Goal: Task Accomplishment & Management: Use online tool/utility

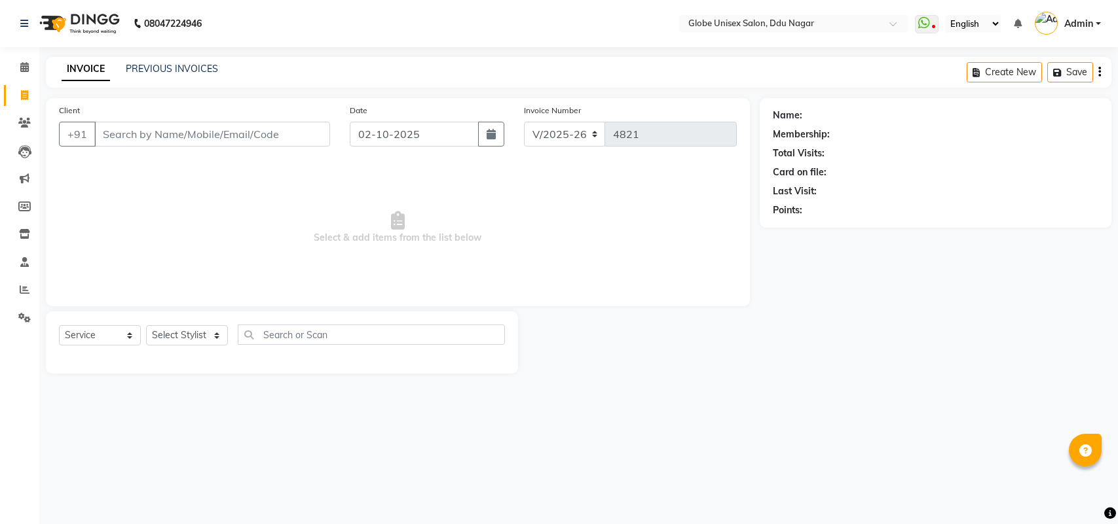
select select "4184"
select select "service"
click at [177, 69] on link "PREVIOUS INVOICES" at bounding box center [172, 69] width 92 height 12
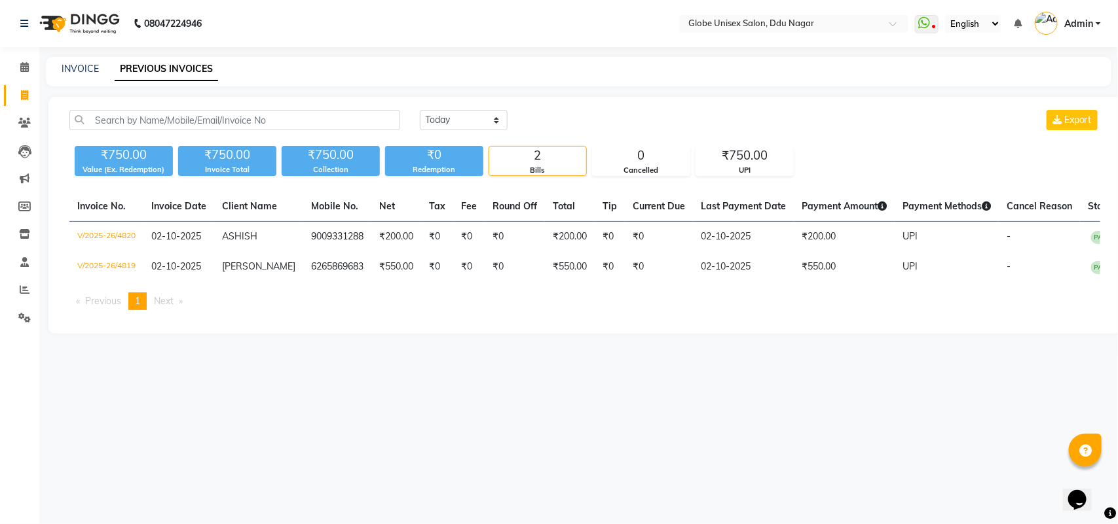
drag, startPoint x: 56, startPoint y: 66, endPoint x: 103, endPoint y: 77, distance: 47.7
click at [92, 73] on div "INVOICE PREVIOUS INVOICES" at bounding box center [571, 69] width 1050 height 14
click at [82, 69] on link "INVOICE" at bounding box center [80, 69] width 37 height 12
select select "service"
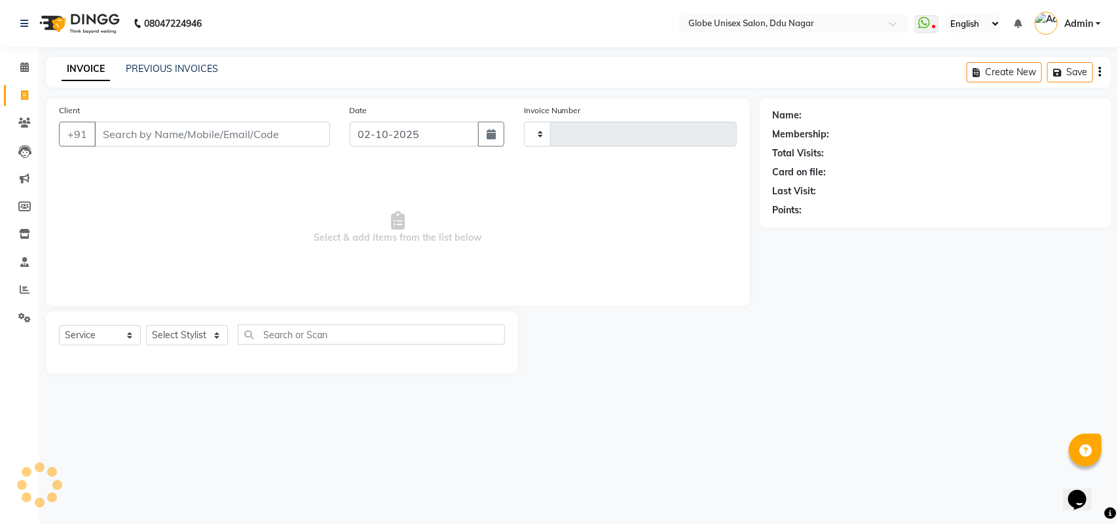
type input "4821"
select select "4184"
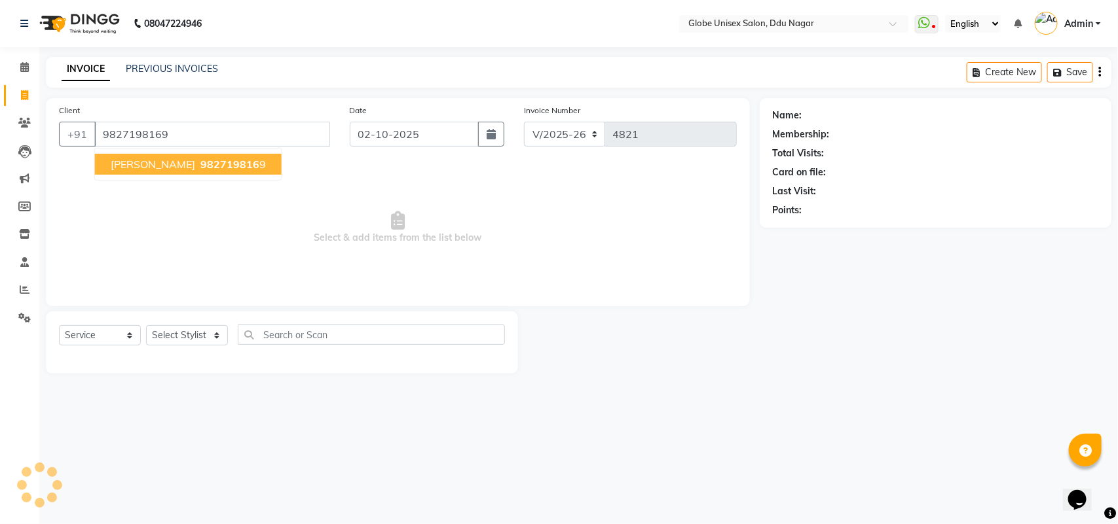
type input "9827198169"
select select "2: Object"
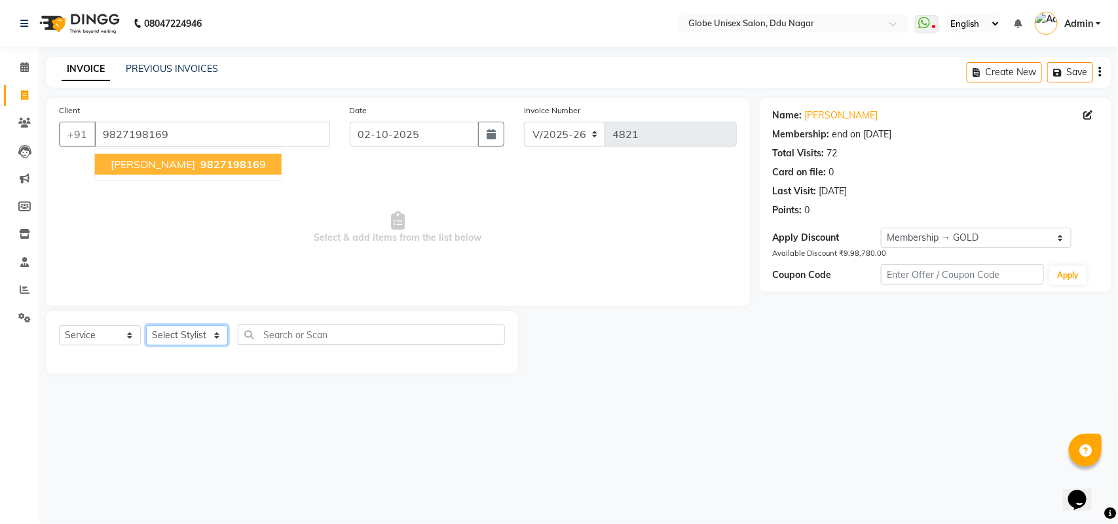
click at [201, 336] on select "Select Stylist ADITYA AJIT [PERSON_NAME] DEV [PERSON_NAME] [PERSON_NAME] [PERSO…" at bounding box center [187, 335] width 82 height 20
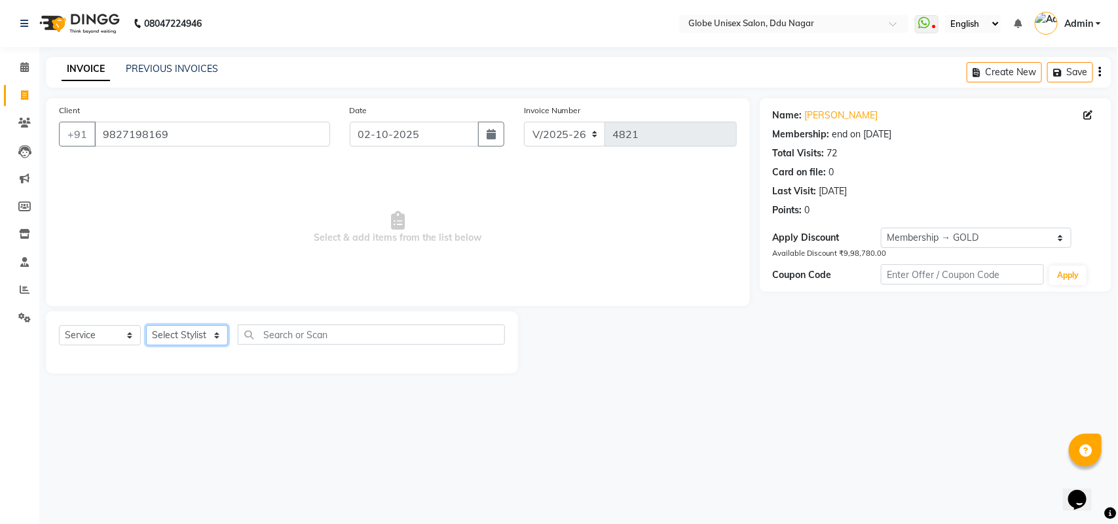
select select "24272"
click at [146, 325] on select "Select Stylist ADITYA AJIT [PERSON_NAME] DEV [PERSON_NAME] [PERSON_NAME] [PERSO…" at bounding box center [187, 335] width 82 height 20
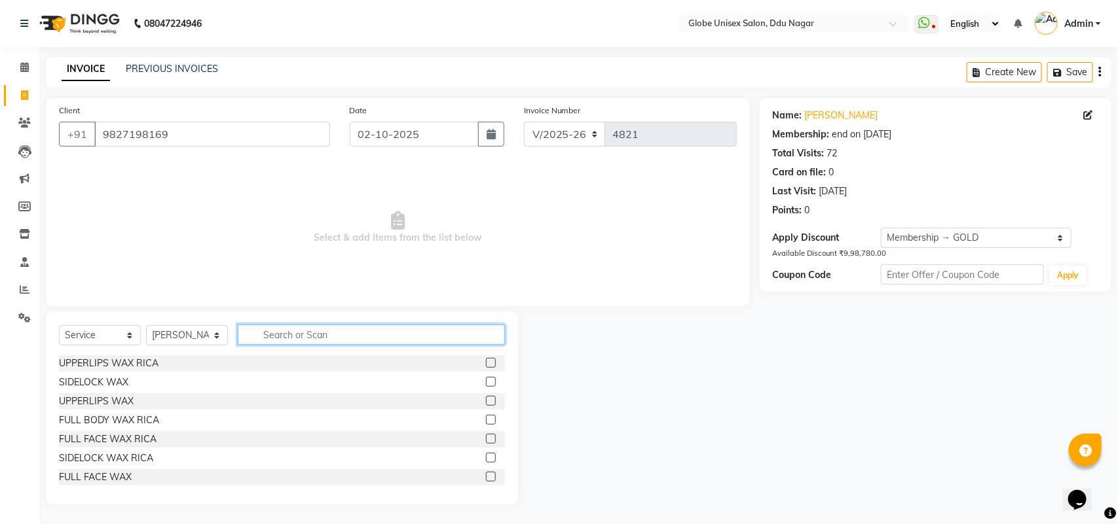
click at [312, 327] on input "text" at bounding box center [371, 335] width 267 height 20
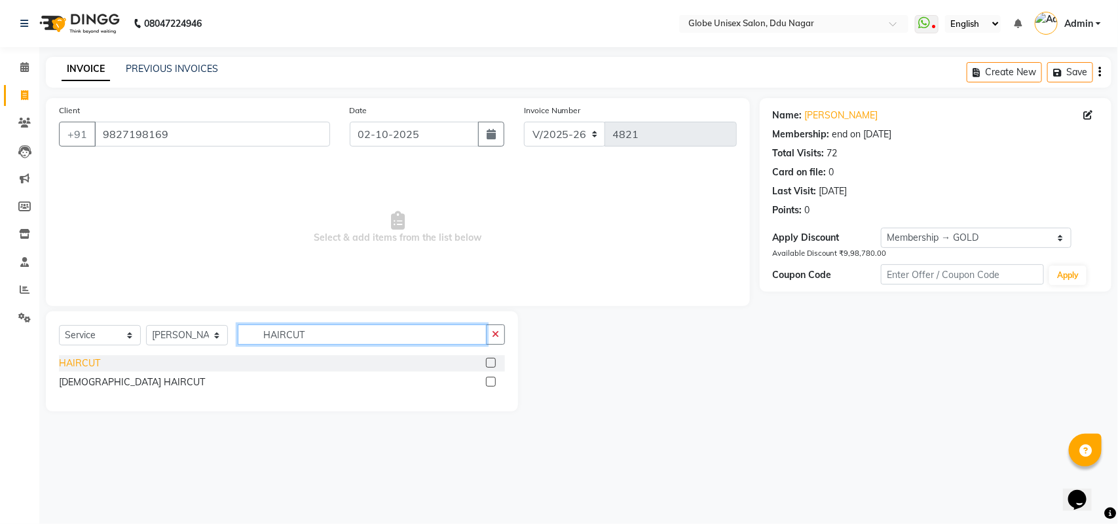
type input "HAIRCUT"
click at [83, 361] on div "HAIRCUT" at bounding box center [79, 364] width 41 height 14
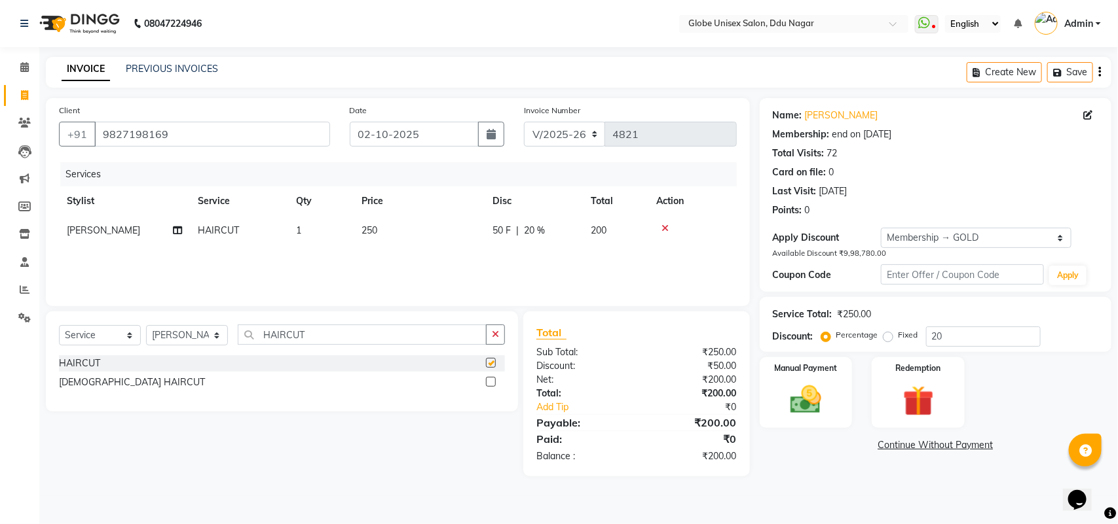
checkbox input "false"
click at [325, 334] on input "HAIRCUT" at bounding box center [362, 335] width 249 height 20
type input "H"
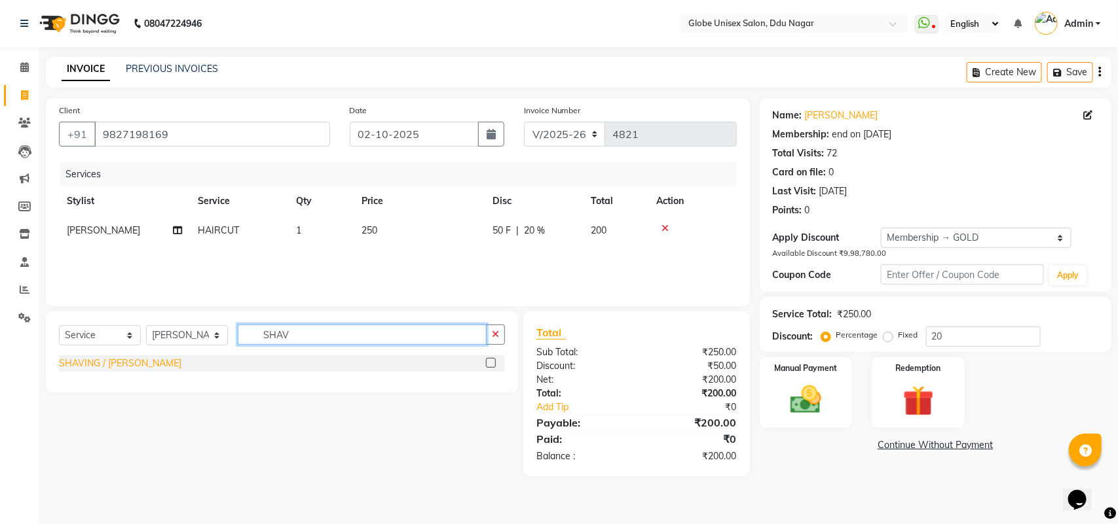
type input "SHAV"
click at [123, 359] on div "SHAVING / [PERSON_NAME]" at bounding box center [120, 364] width 122 height 14
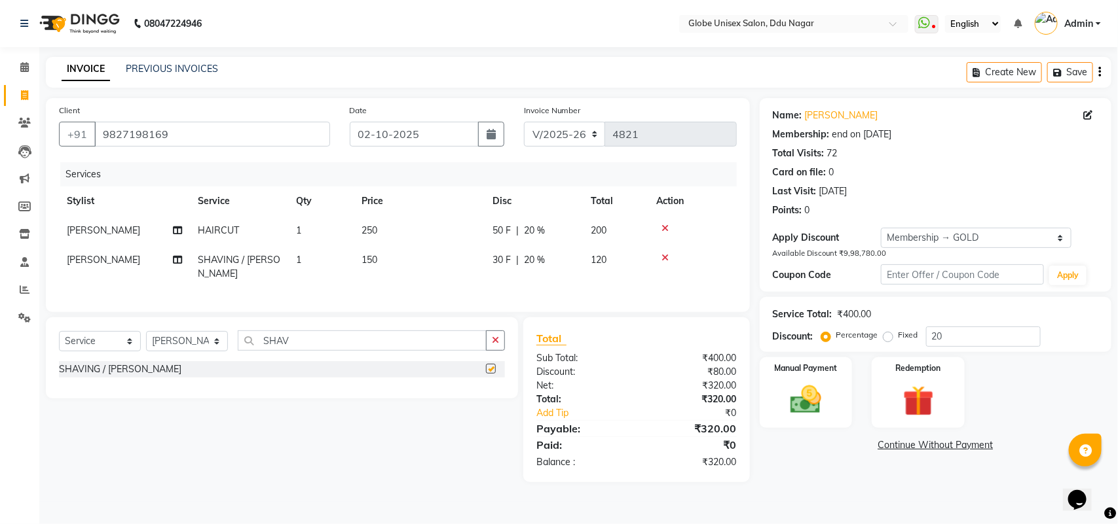
checkbox input "false"
click at [797, 403] on img at bounding box center [806, 400] width 52 height 37
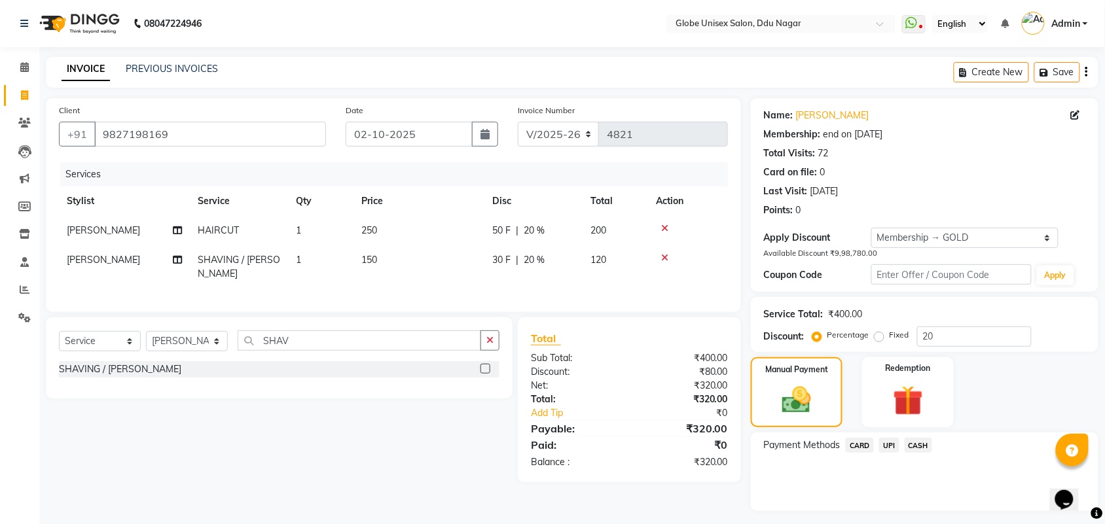
click at [892, 443] on span "UPI" at bounding box center [889, 445] width 20 height 15
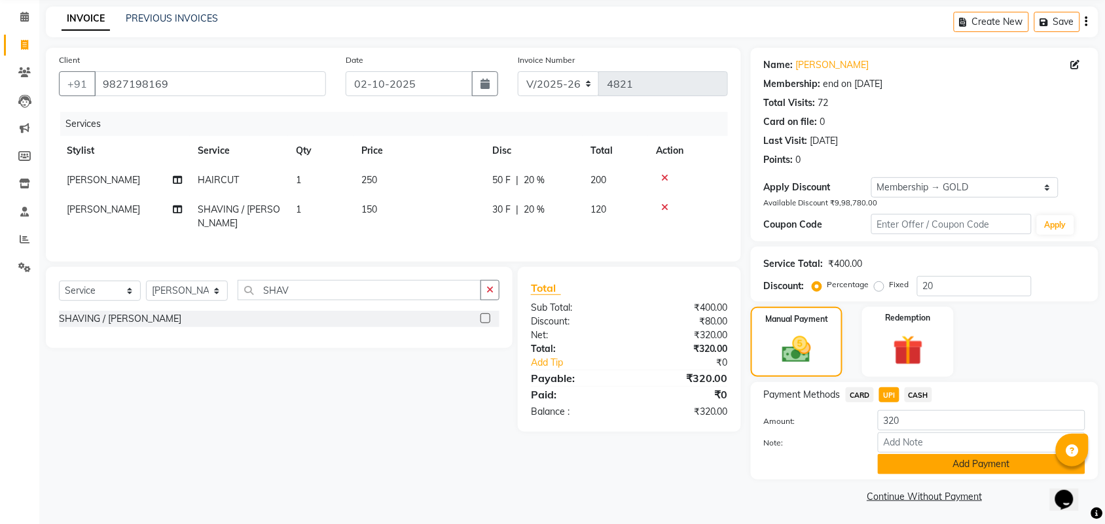
click at [996, 466] on button "Add Payment" at bounding box center [982, 464] width 208 height 20
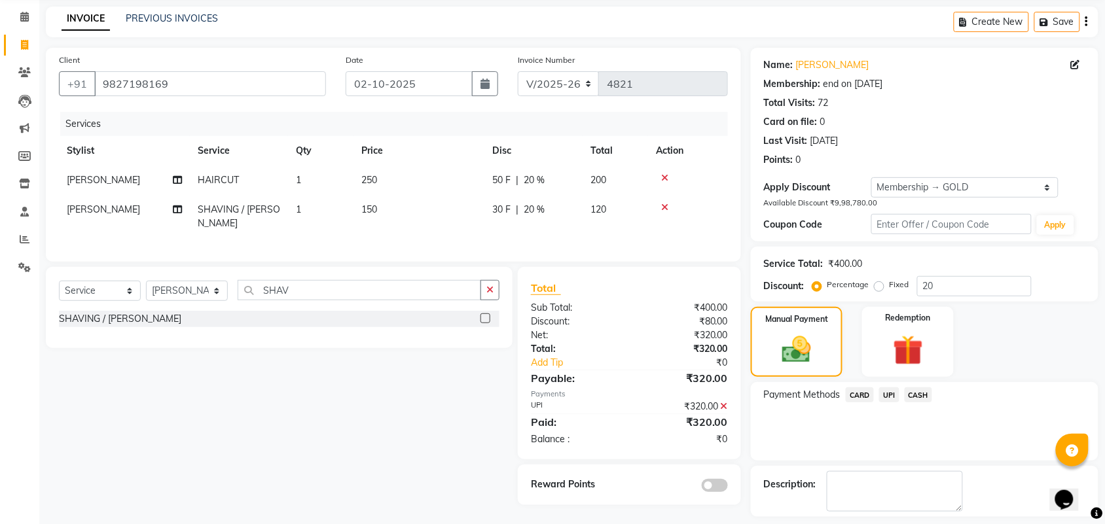
scroll to position [108, 0]
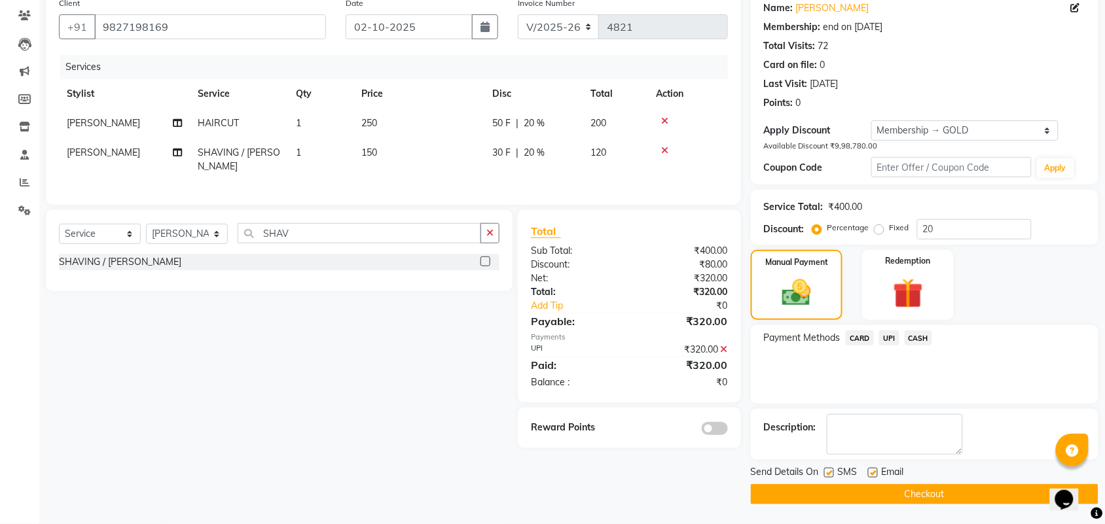
click at [938, 495] on button "Checkout" at bounding box center [925, 494] width 348 height 20
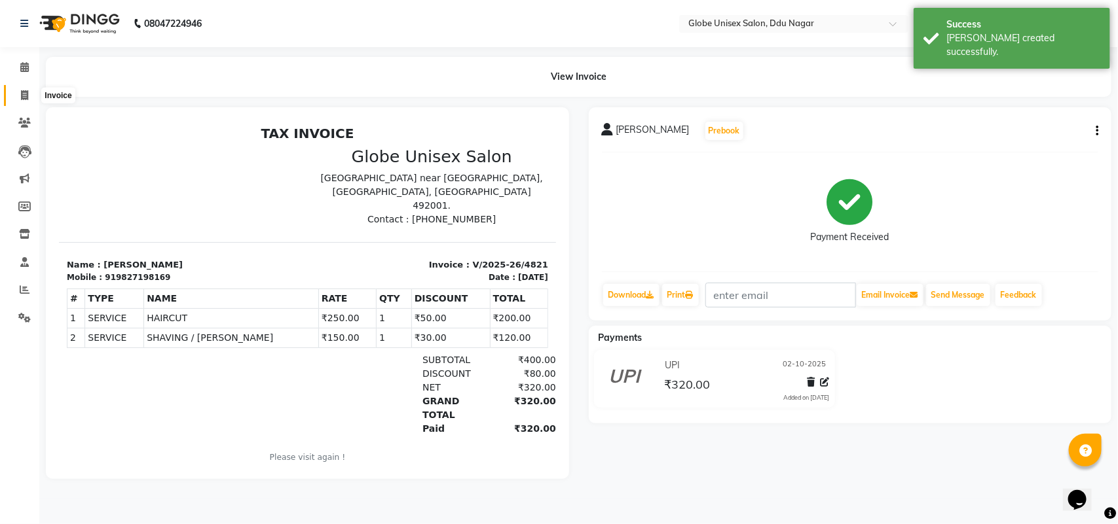
click at [21, 99] on icon at bounding box center [24, 95] width 7 height 10
select select "service"
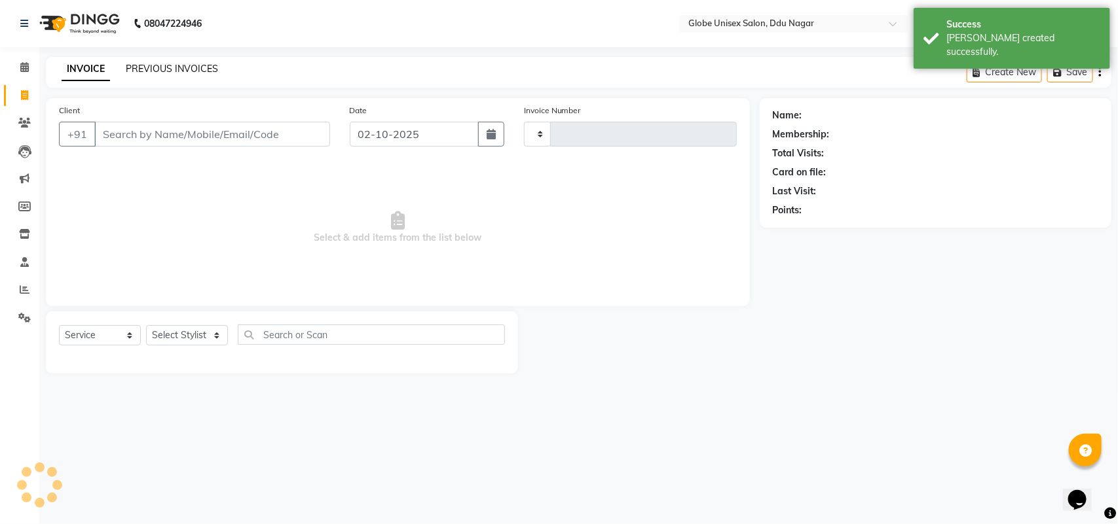
click at [194, 64] on link "PREVIOUS INVOICES" at bounding box center [172, 69] width 92 height 12
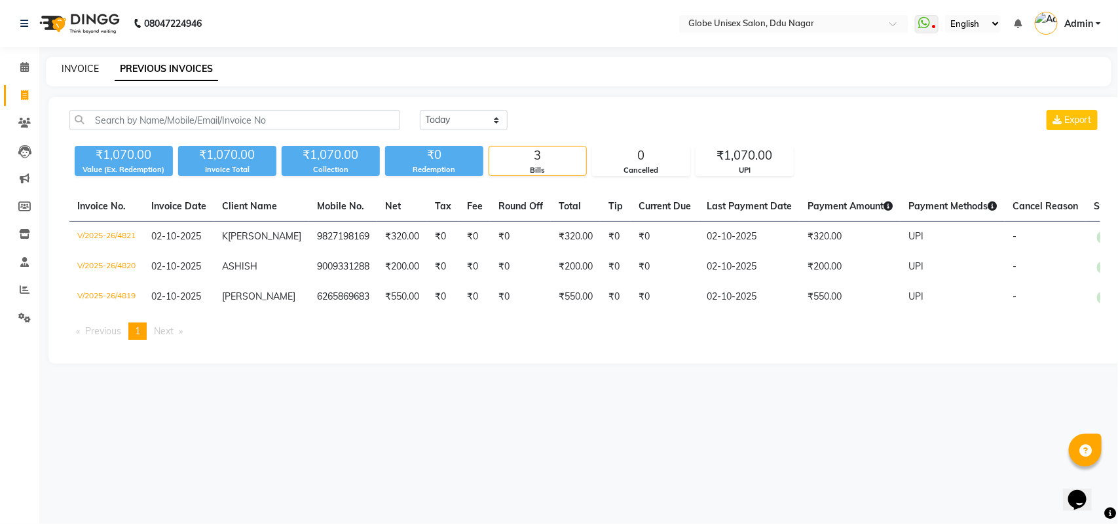
click at [67, 67] on link "INVOICE" at bounding box center [80, 69] width 37 height 12
select select "service"
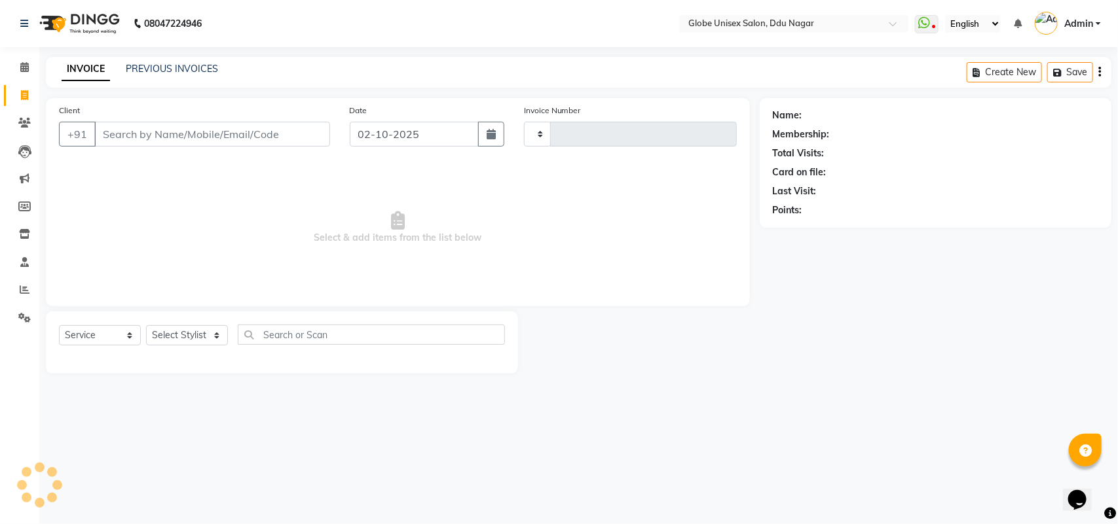
type input "4822"
select select "4184"
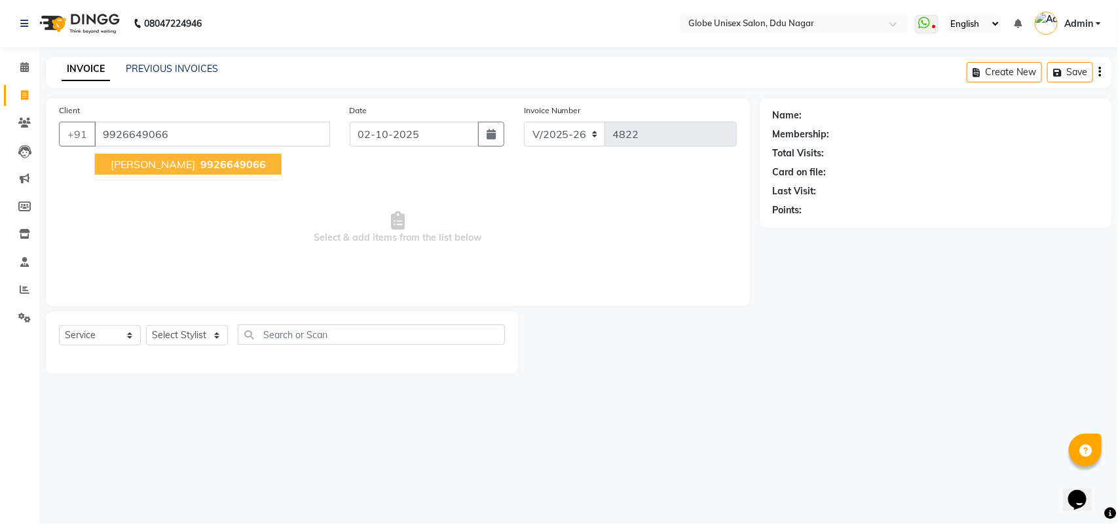
type input "9926649066"
select select "2: Object"
click at [208, 171] on button "KHUSHBOO 9926649066" at bounding box center [188, 164] width 187 height 21
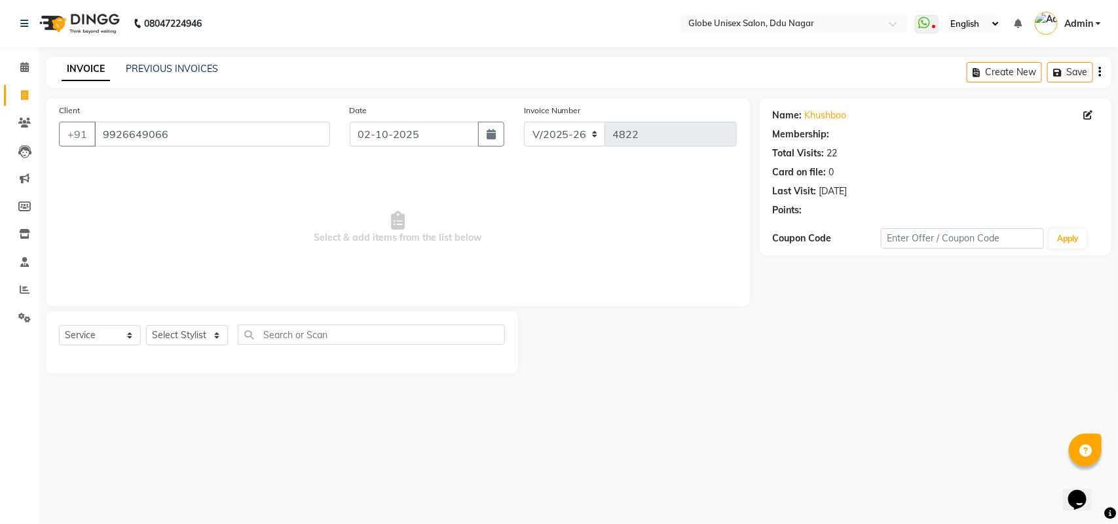
select select "2: Object"
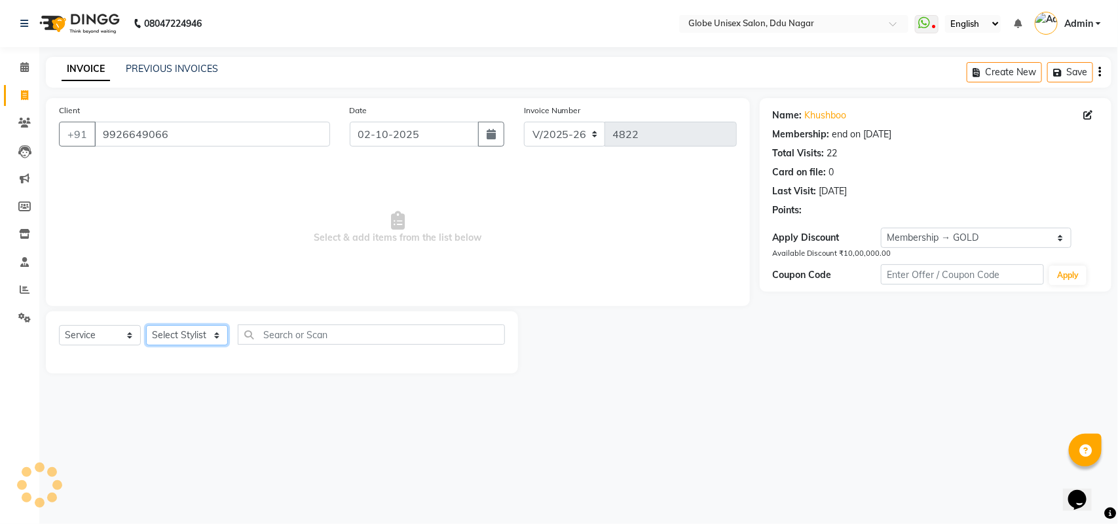
click at [185, 335] on select "Select Stylist ADITYA AJIT [PERSON_NAME] DEV [PERSON_NAME] [PERSON_NAME] [PERSO…" at bounding box center [187, 335] width 82 height 20
select select "25130"
click at [146, 325] on select "Select Stylist ADITYA AJIT [PERSON_NAME] DEV [PERSON_NAME] [PERSON_NAME] [PERSO…" at bounding box center [187, 335] width 82 height 20
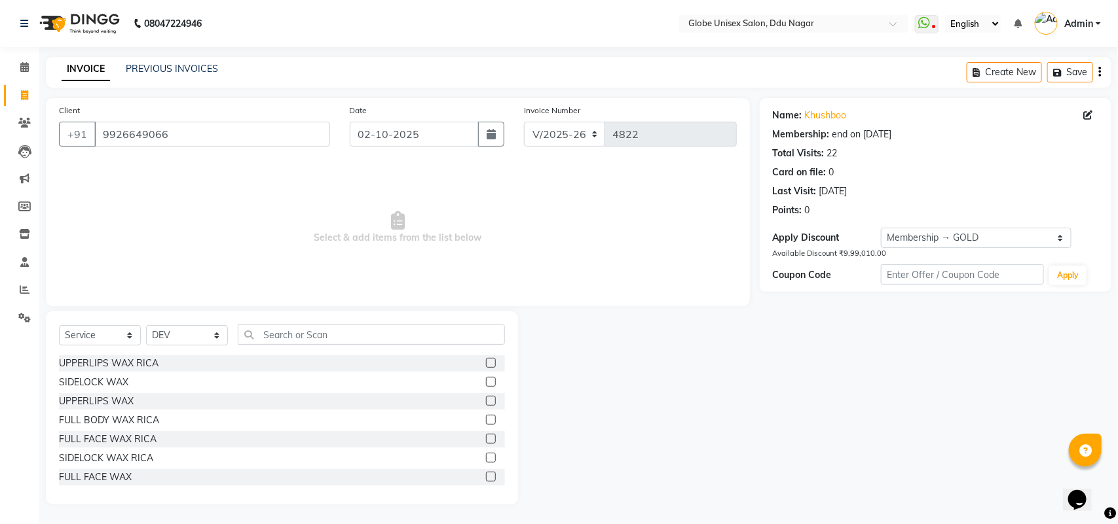
click at [287, 346] on div "Select Service Product Membership Package Voucher Prepaid Gift Card Select Styl…" at bounding box center [282, 340] width 446 height 31
click at [305, 331] on input "text" at bounding box center [371, 335] width 267 height 20
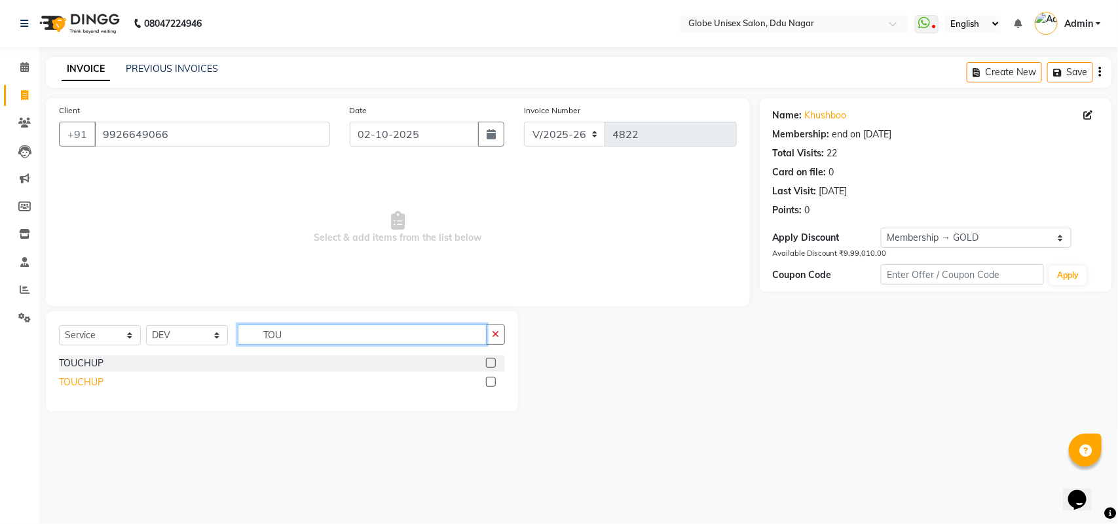
type input "TOU"
click at [94, 383] on div "TOUCHUP" at bounding box center [81, 383] width 45 height 14
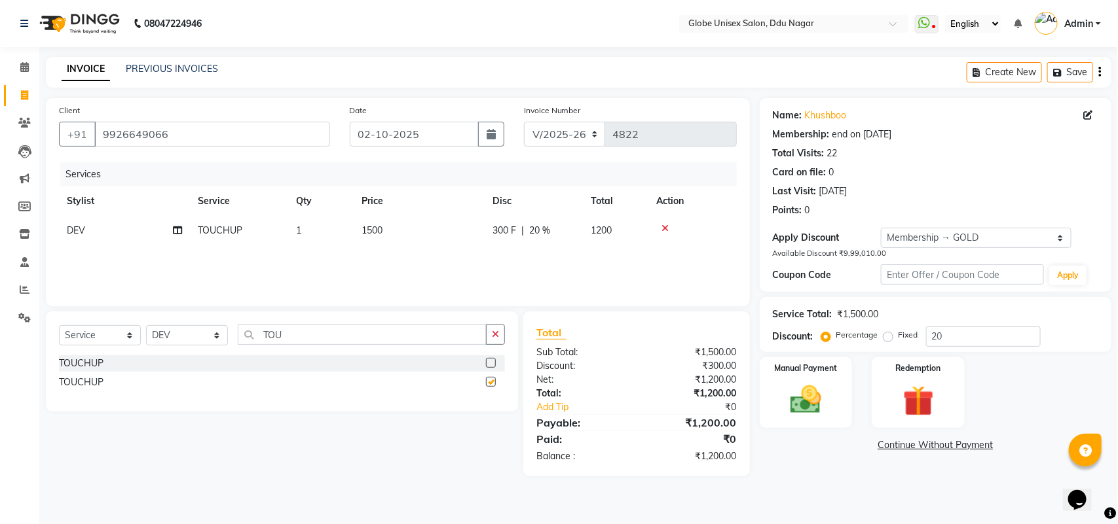
checkbox input "false"
click at [360, 347] on div "Select Service Product Membership Package Voucher Prepaid Gift Card Select Styl…" at bounding box center [282, 340] width 446 height 31
click at [362, 340] on input "TOU" at bounding box center [362, 335] width 249 height 20
type input "T"
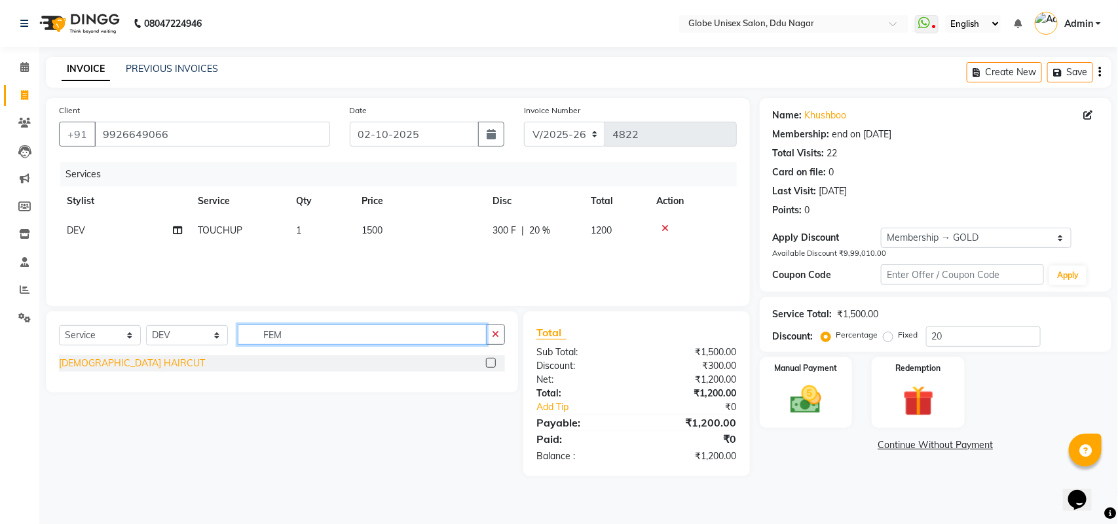
type input "FEM"
click at [113, 362] on div "[DEMOGRAPHIC_DATA] HAIRCUT" at bounding box center [132, 364] width 146 height 14
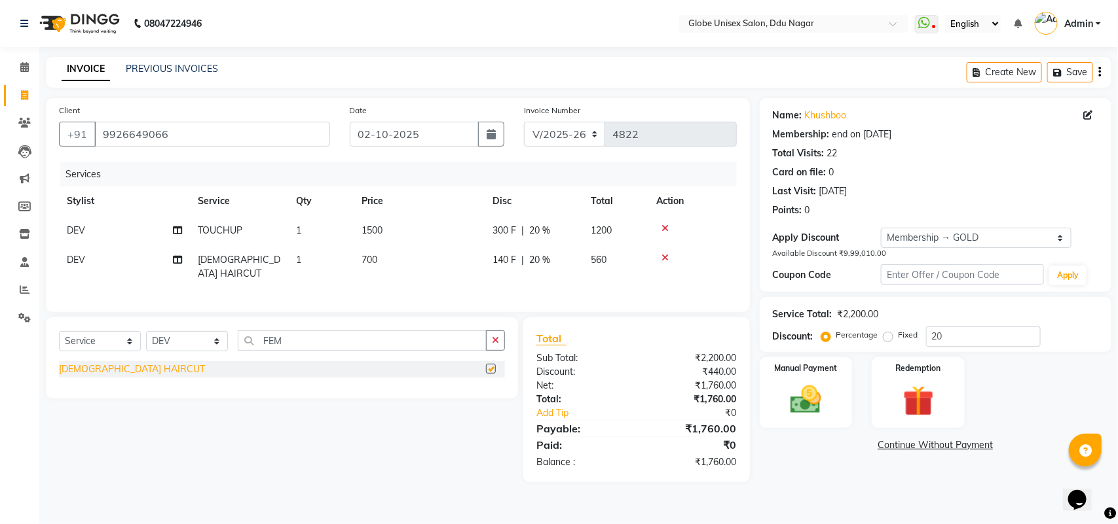
checkbox input "false"
click at [795, 406] on img at bounding box center [806, 400] width 52 height 37
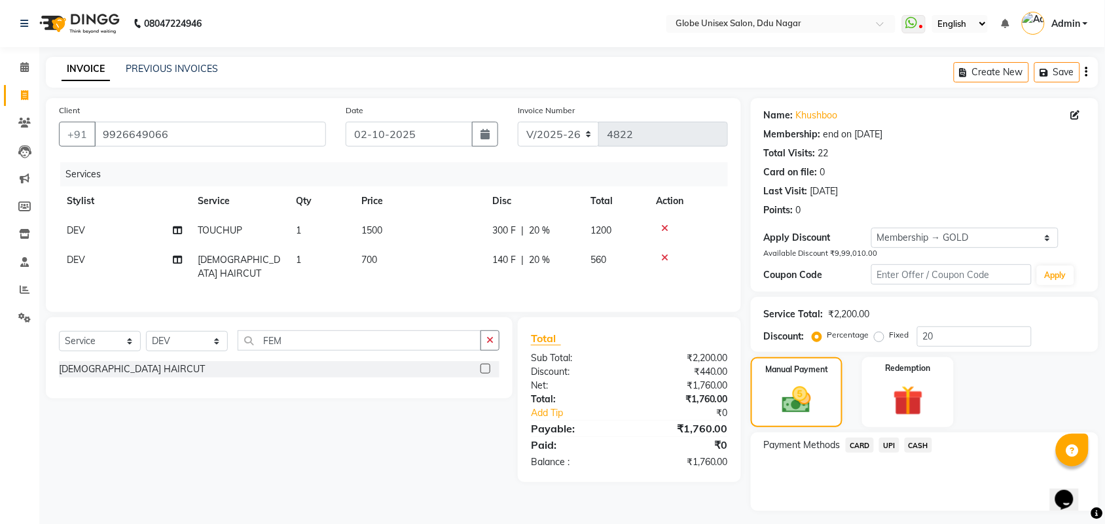
click at [887, 445] on span "UPI" at bounding box center [889, 445] width 20 height 15
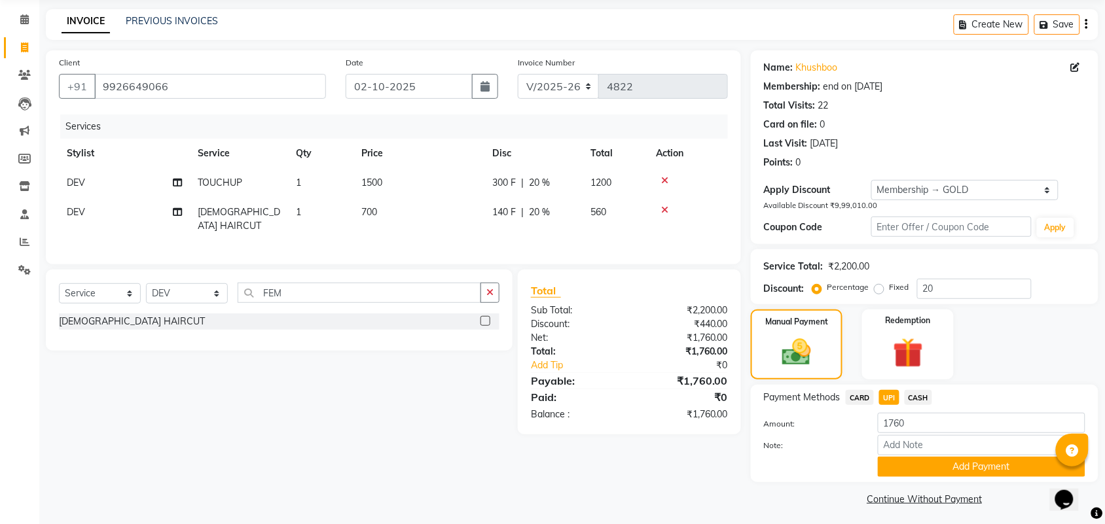
scroll to position [51, 0]
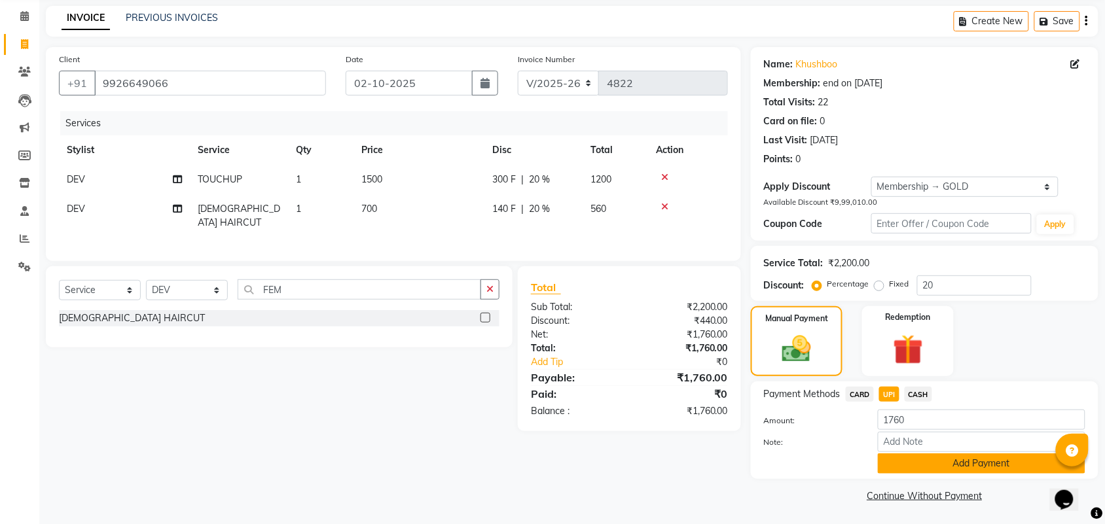
click at [993, 460] on button "Add Payment" at bounding box center [982, 464] width 208 height 20
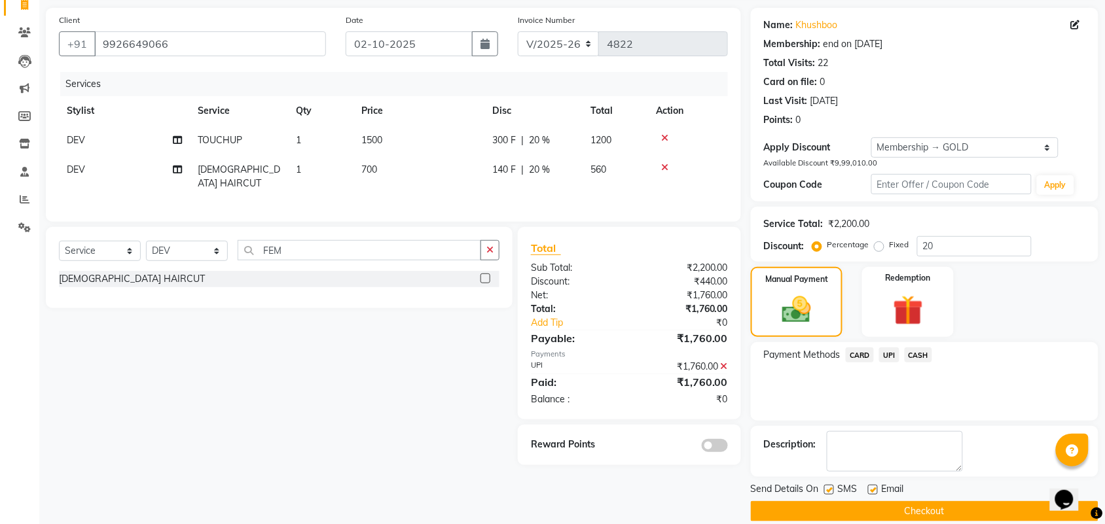
scroll to position [108, 0]
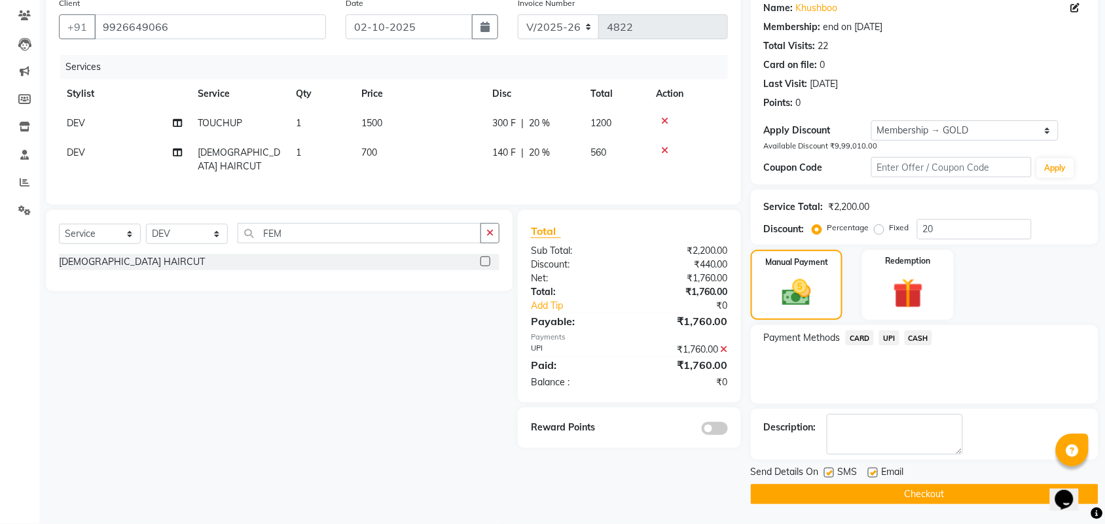
click at [983, 494] on button "Checkout" at bounding box center [925, 494] width 348 height 20
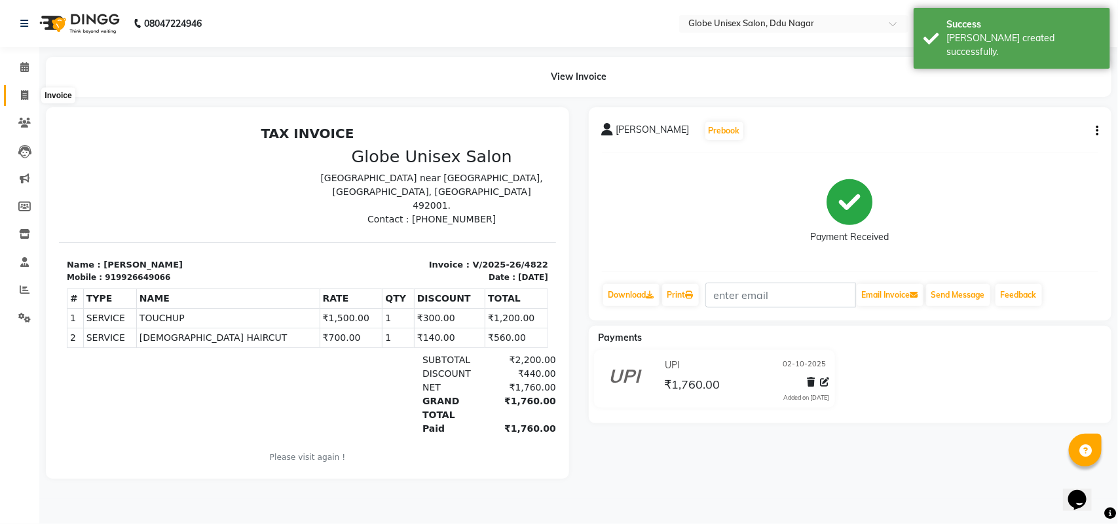
click at [24, 90] on icon at bounding box center [24, 95] width 7 height 10
select select "service"
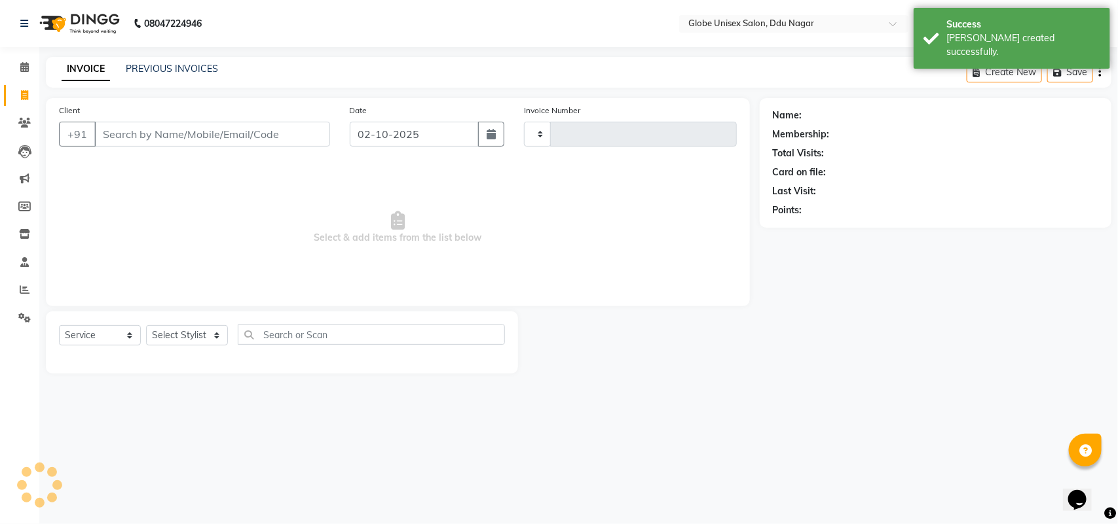
type input "4823"
select select "4184"
click at [181, 139] on input "Client" at bounding box center [212, 134] width 236 height 25
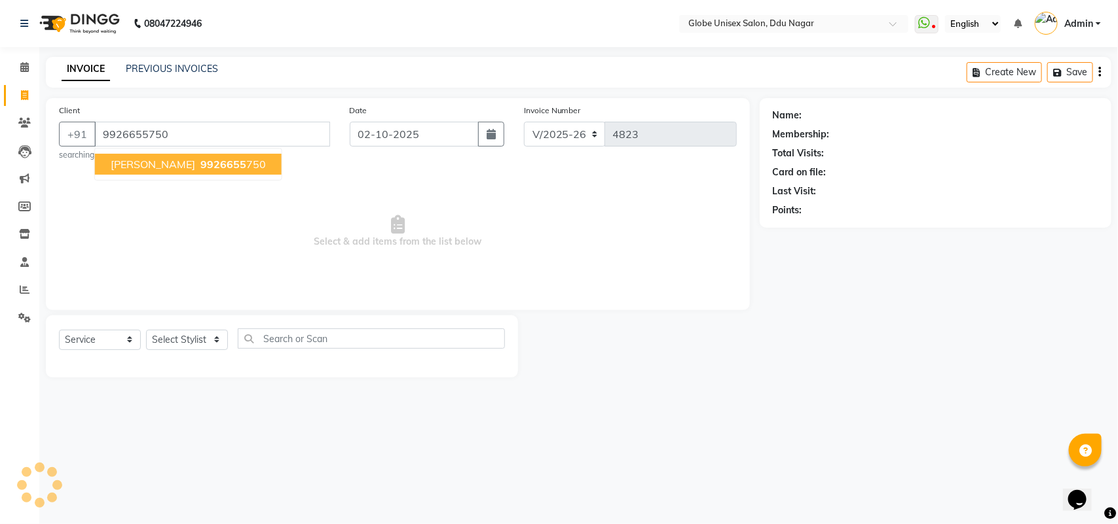
type input "9926655750"
select select "1: Object"
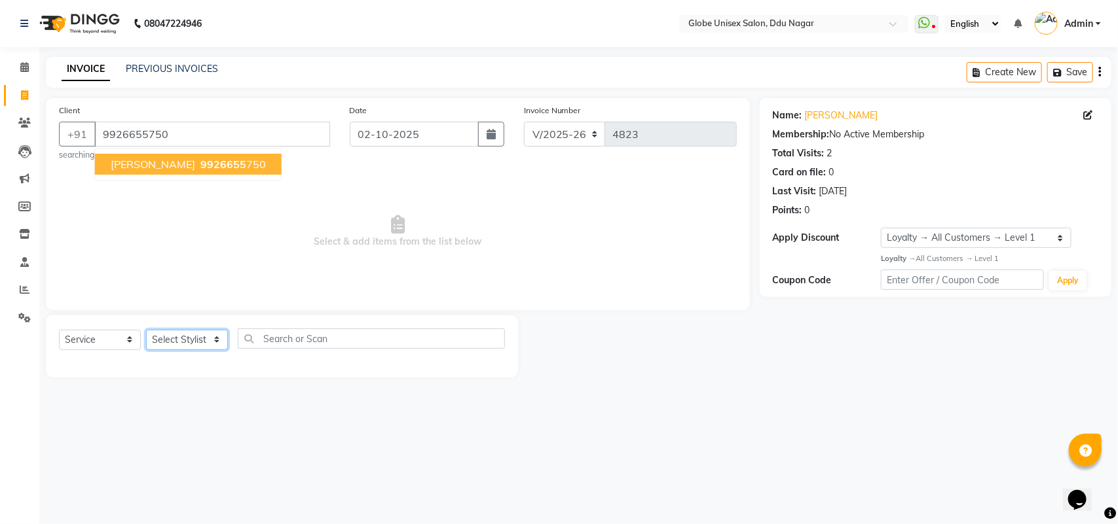
click at [174, 331] on select "Select Stylist ADITYA AJIT [PERSON_NAME] DEV [PERSON_NAME] [PERSON_NAME] [PERSO…" at bounding box center [187, 340] width 82 height 20
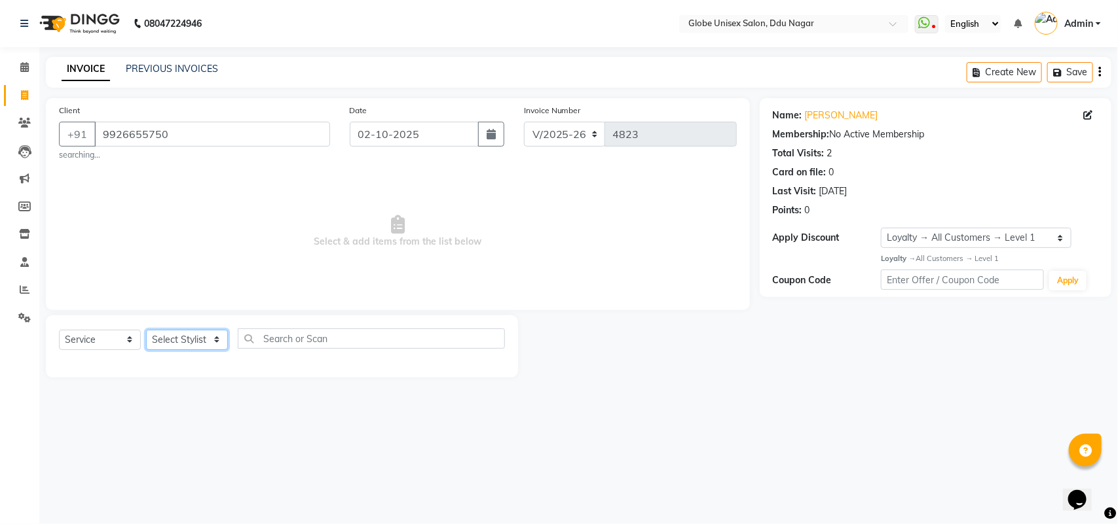
select select "62852"
click at [146, 330] on select "Select Stylist ADITYA AJIT [PERSON_NAME] DEV [PERSON_NAME] [PERSON_NAME] [PERSO…" at bounding box center [187, 340] width 82 height 20
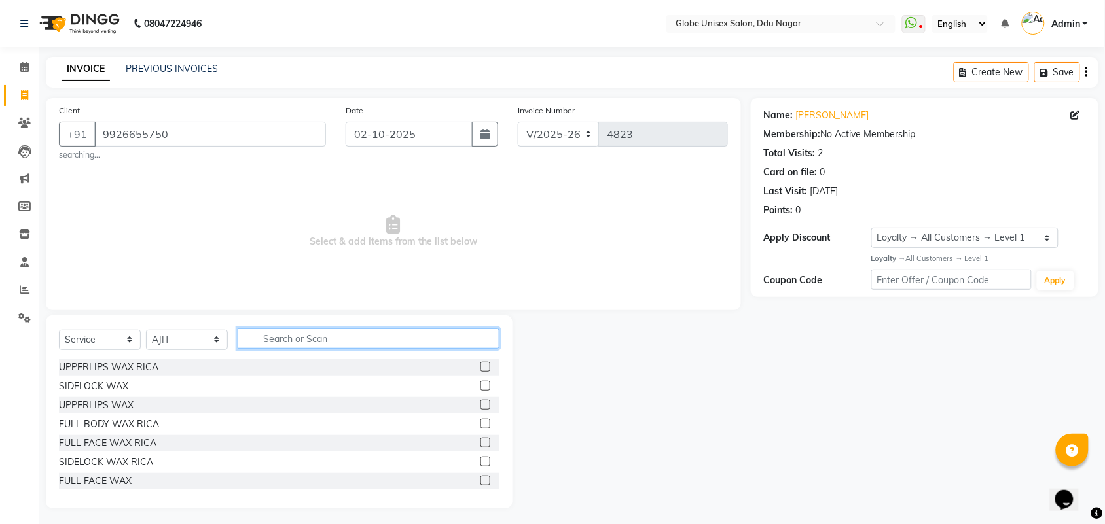
click at [288, 348] on input "text" at bounding box center [369, 339] width 262 height 20
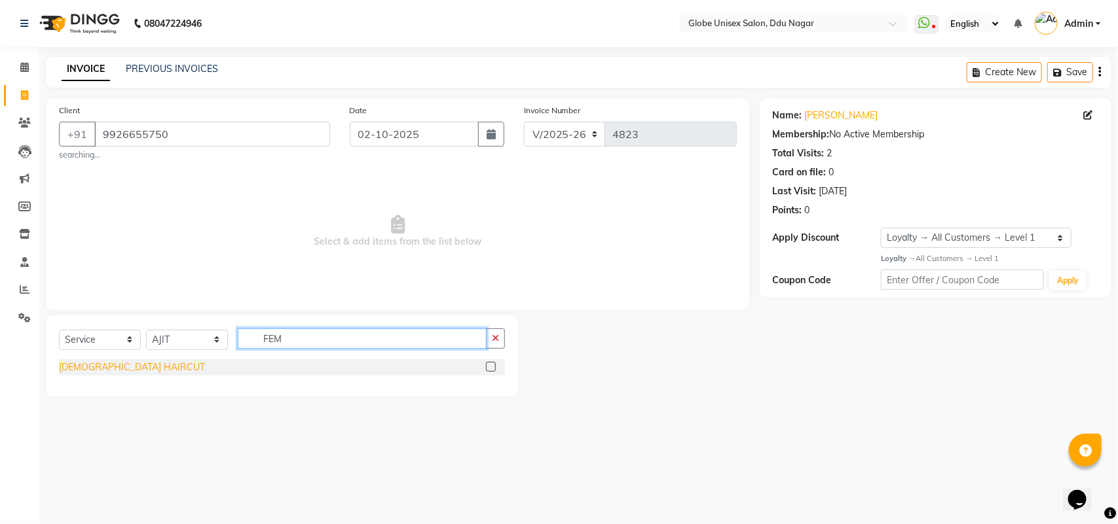
type input "FEM"
click at [92, 364] on div "[DEMOGRAPHIC_DATA] HAIRCUT" at bounding box center [132, 368] width 146 height 14
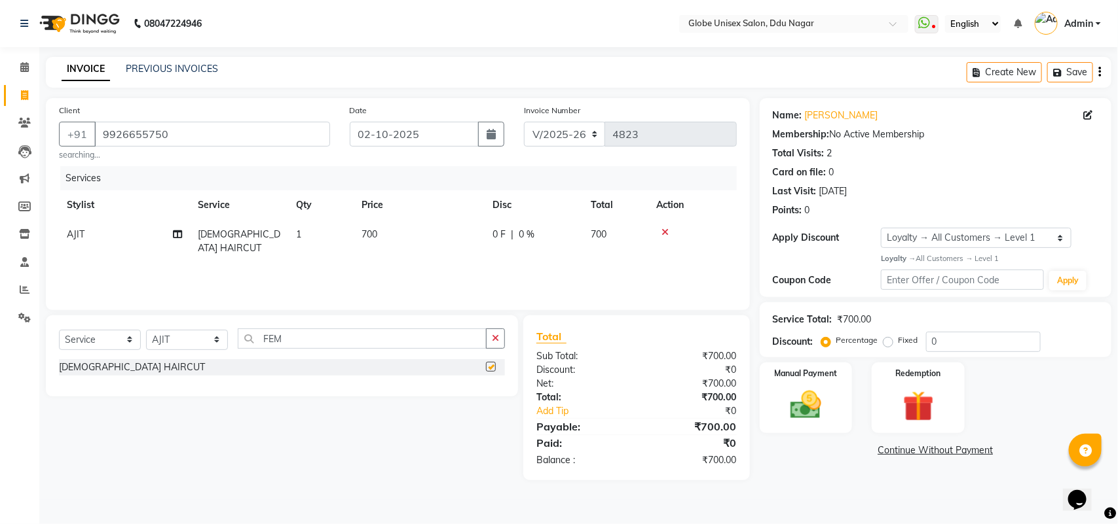
checkbox input "false"
click at [796, 397] on img at bounding box center [806, 405] width 52 height 37
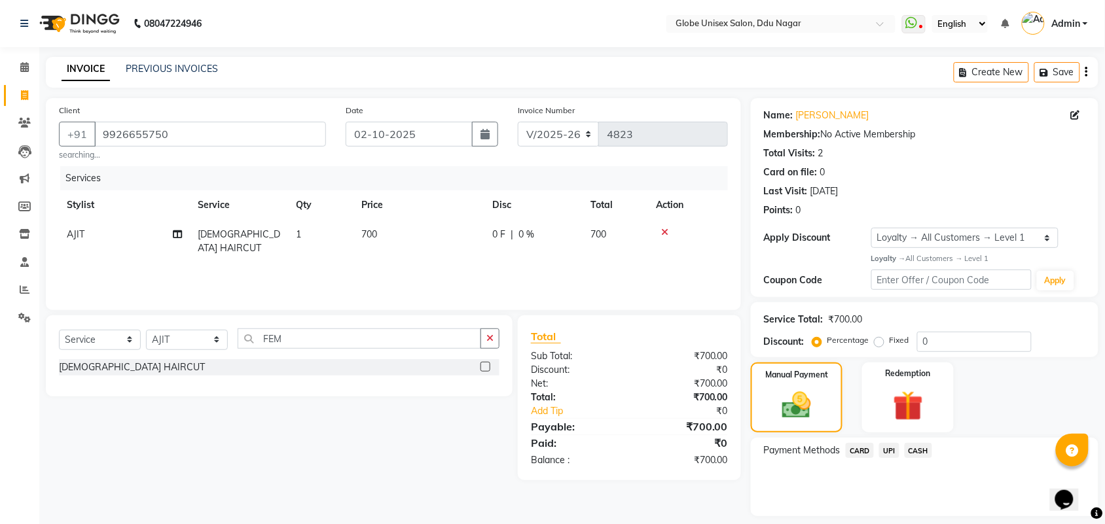
click at [896, 452] on span "UPI" at bounding box center [889, 450] width 20 height 15
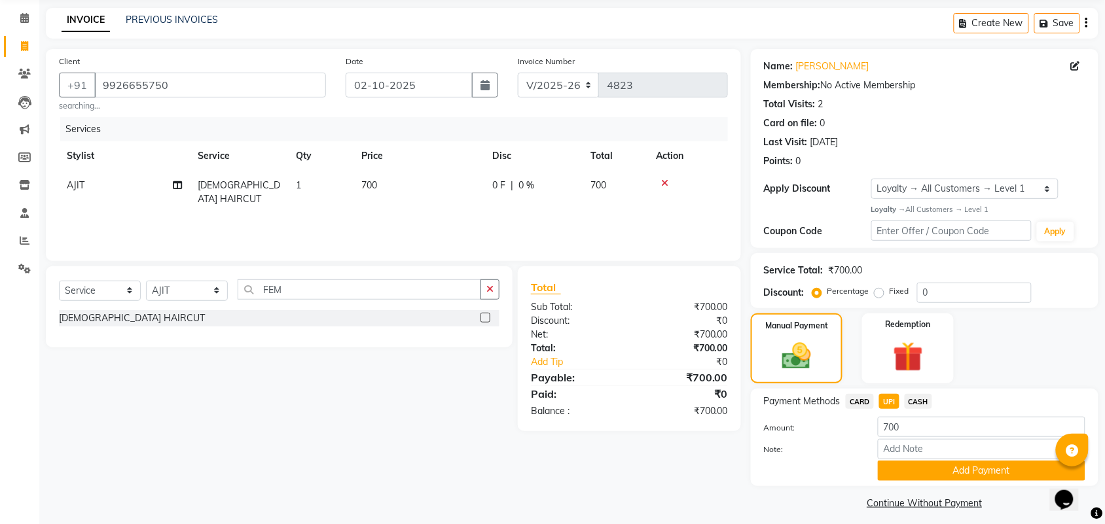
scroll to position [57, 0]
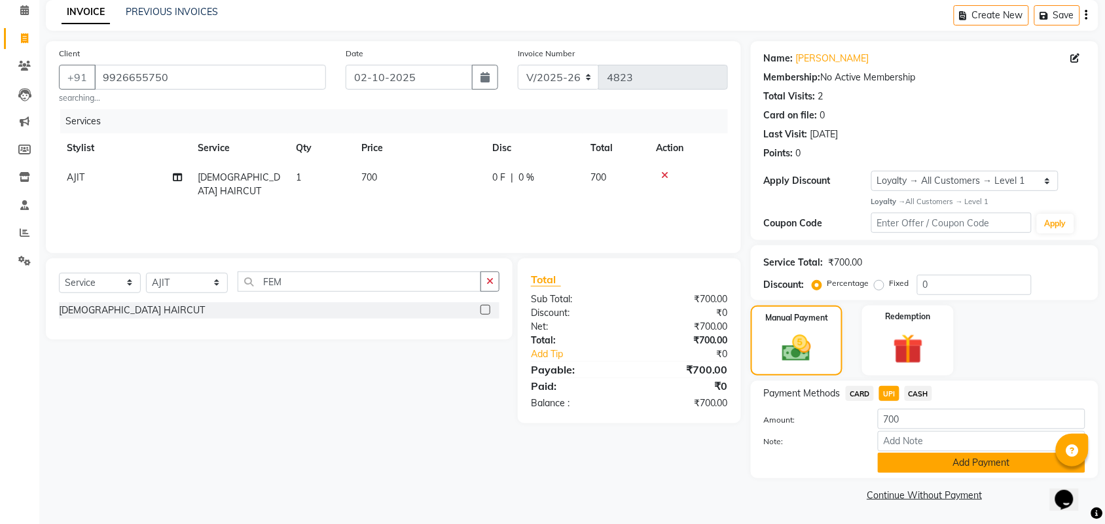
click at [990, 456] on button "Add Payment" at bounding box center [982, 463] width 208 height 20
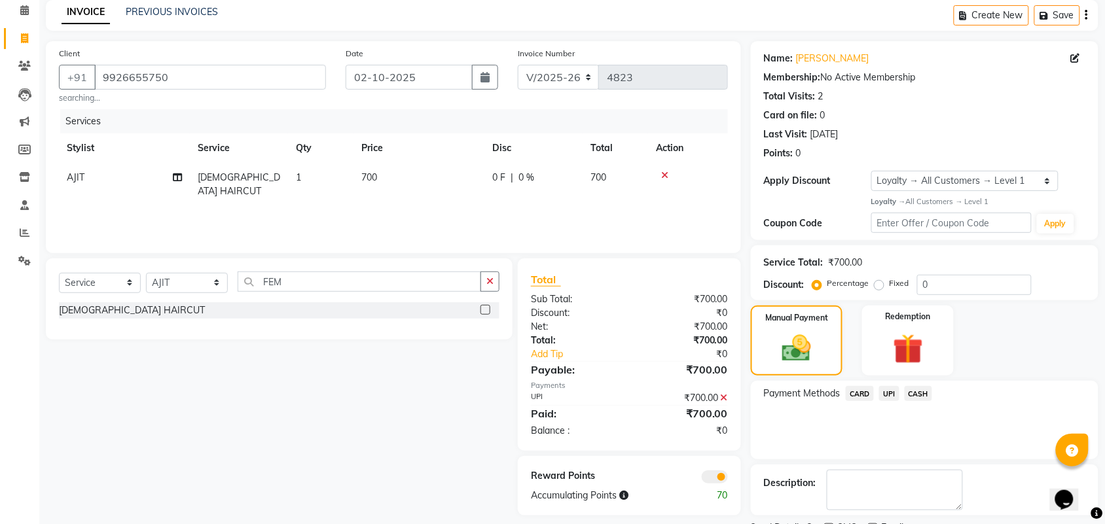
scroll to position [113, 0]
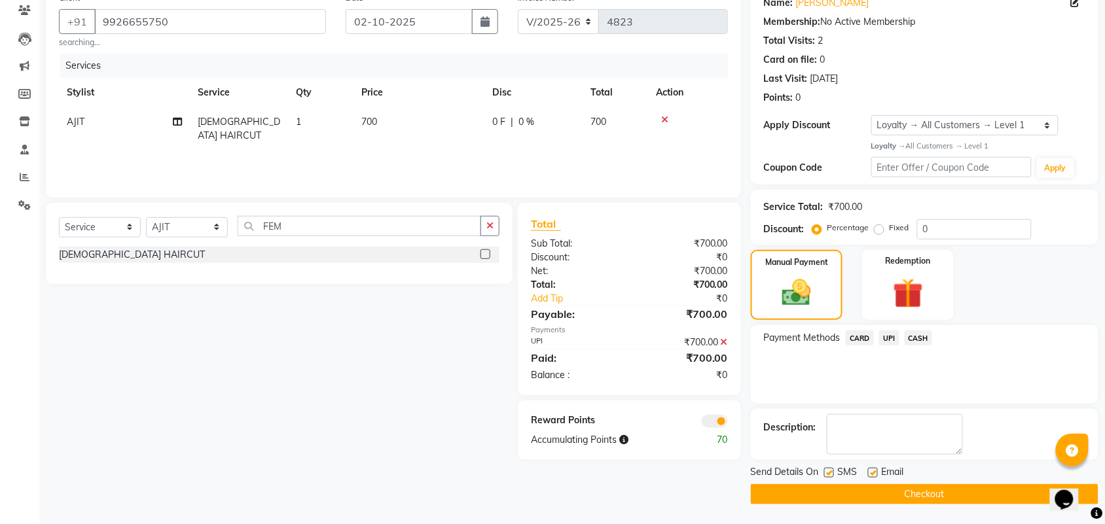
click at [979, 505] on button "Checkout" at bounding box center [925, 494] width 348 height 20
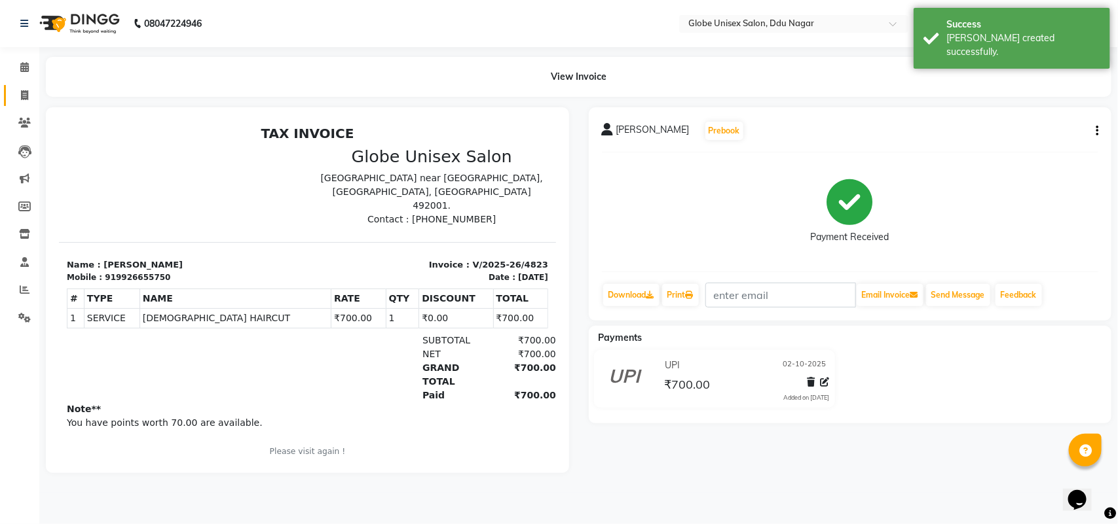
click at [11, 95] on link "Invoice" at bounding box center [19, 96] width 31 height 22
select select "service"
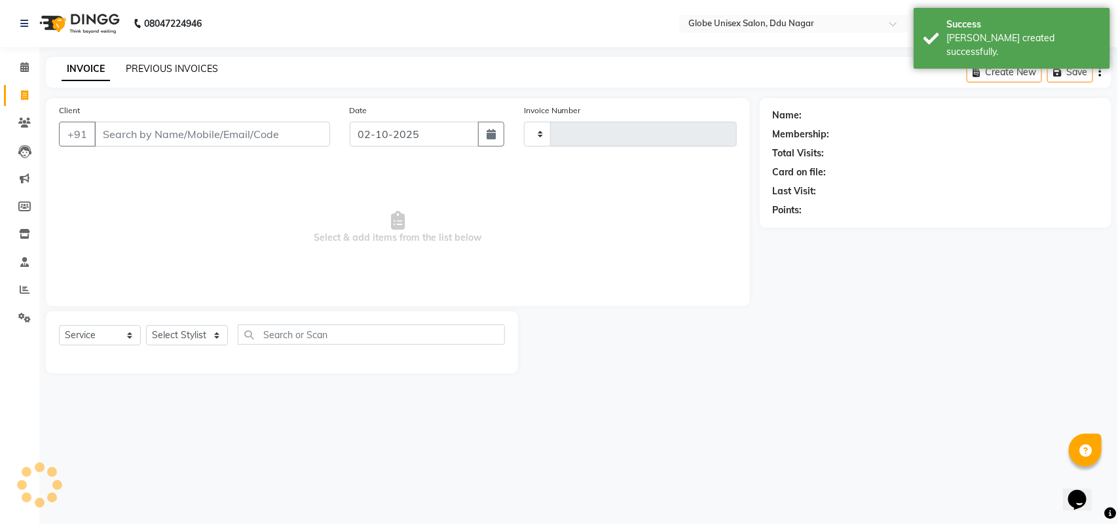
click at [172, 66] on link "PREVIOUS INVOICES" at bounding box center [172, 69] width 92 height 12
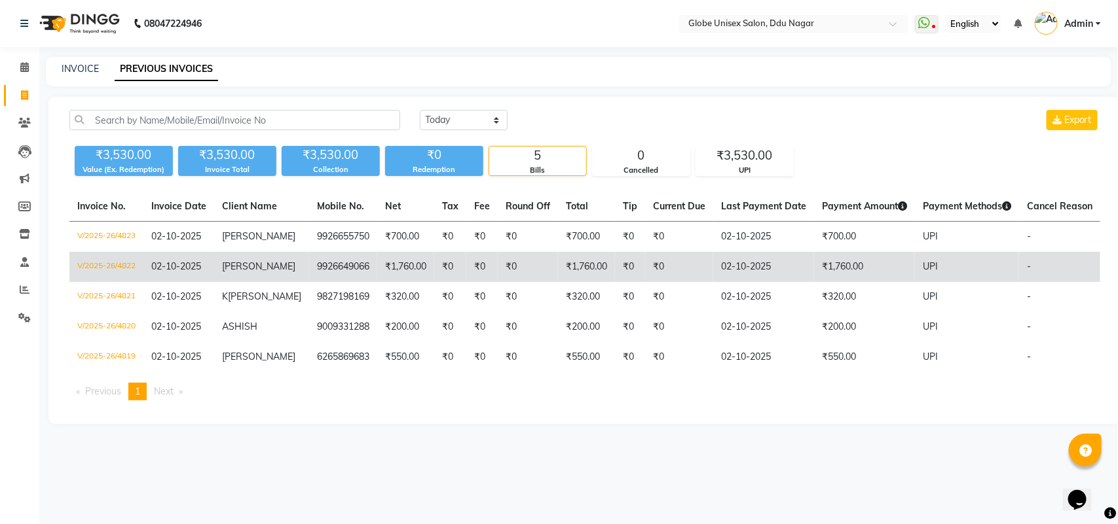
click at [132, 261] on td "V/2025-26/4822" at bounding box center [106, 267] width 74 height 30
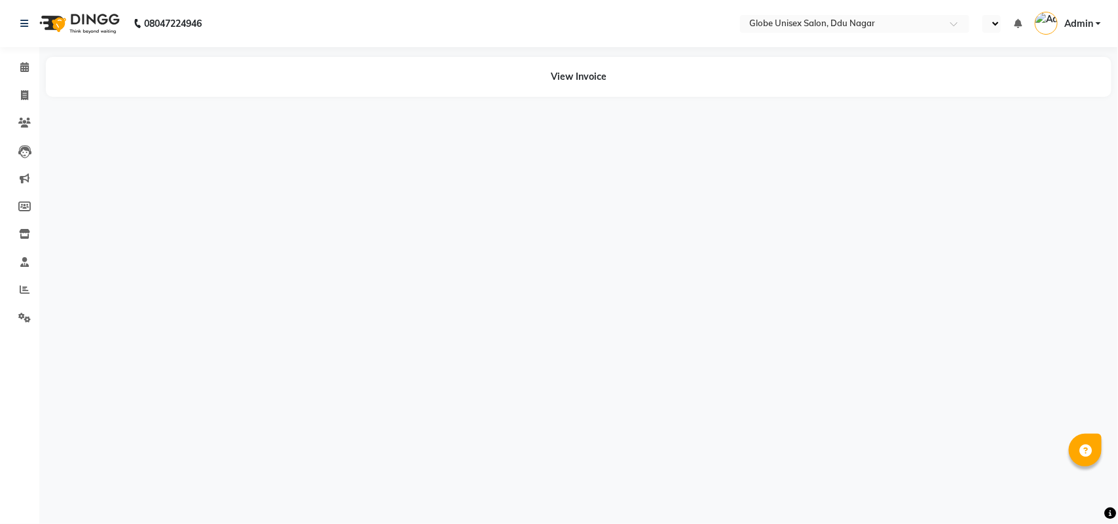
select select "en"
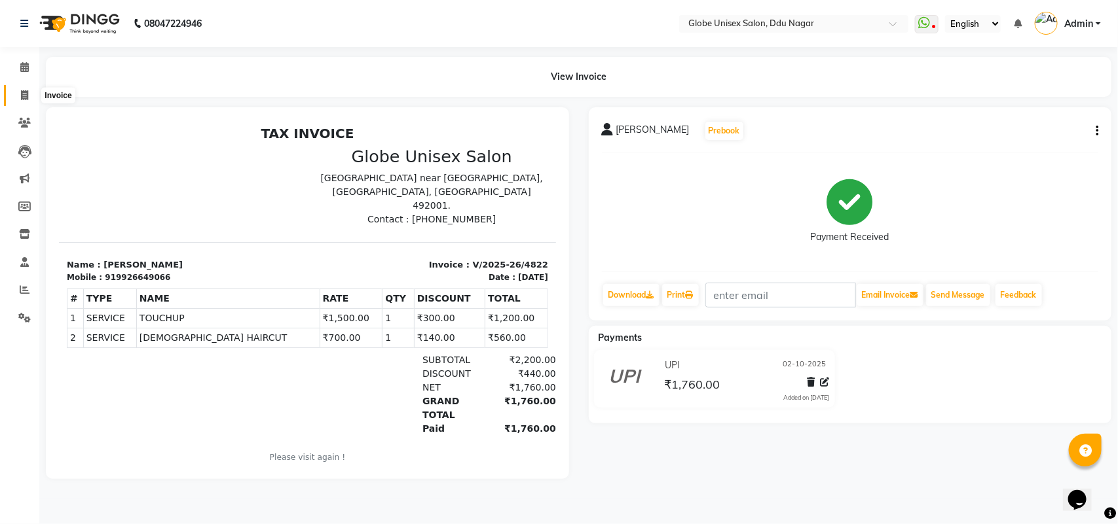
click at [31, 94] on span at bounding box center [24, 95] width 23 height 15
select select "service"
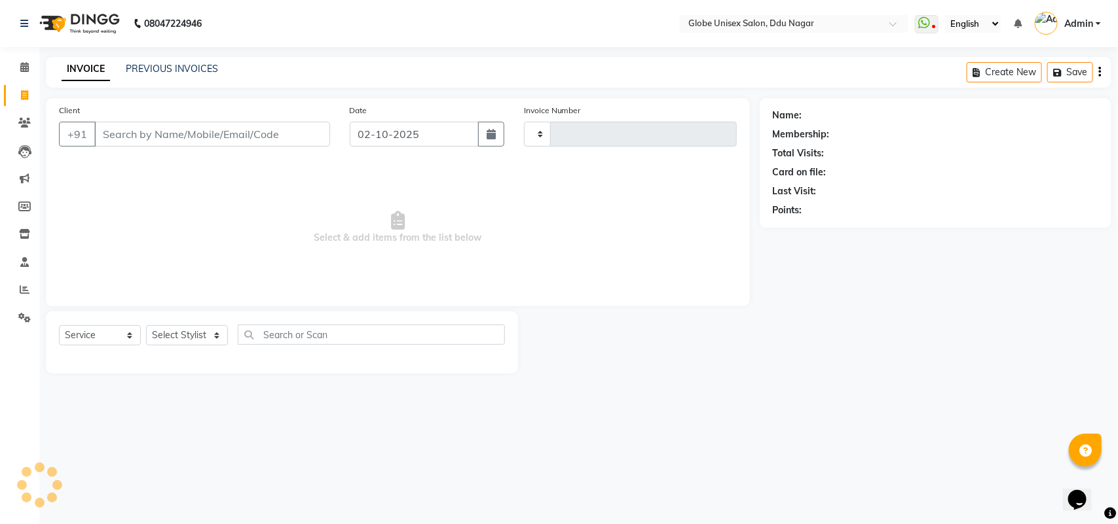
type input "4824"
select select "4184"
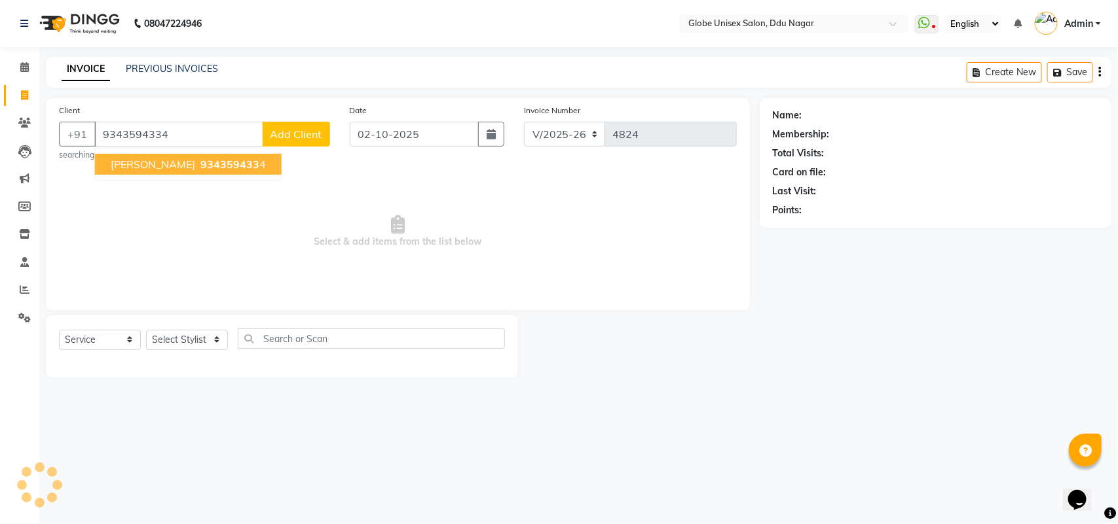
type input "9343594334"
click at [204, 339] on select "Select Stylist ADITYA AJIT CHIRAG DEV DIGESH LALITA LAXMI MADHU MANSI NICK RAKS…" at bounding box center [187, 340] width 82 height 20
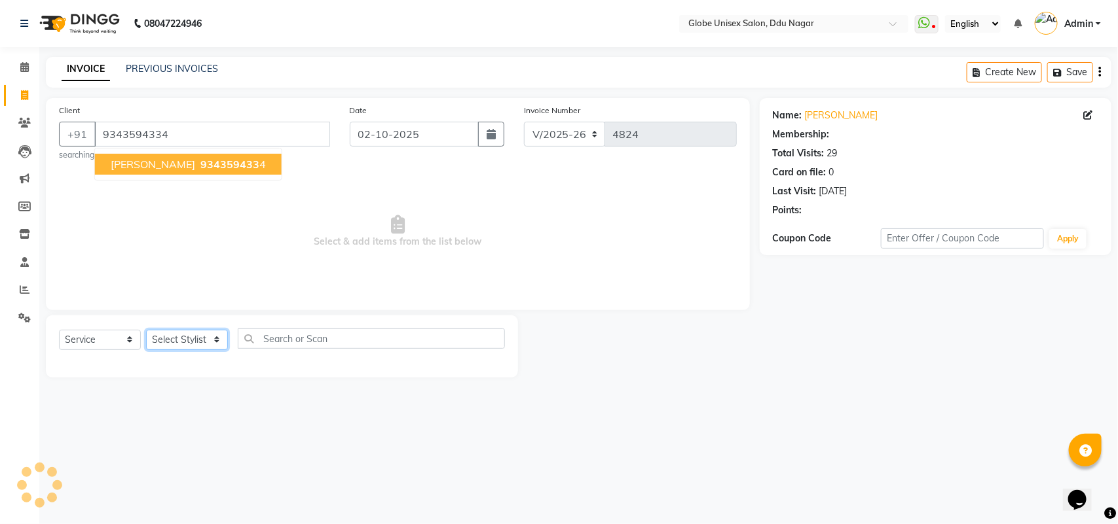
select select "1: Object"
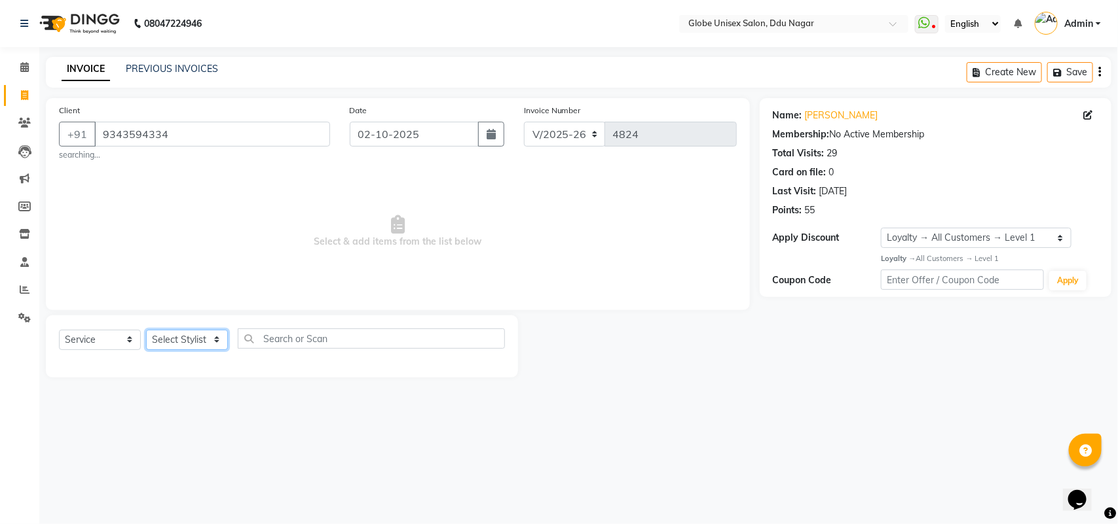
select select "24272"
click at [146, 330] on select "Select Stylist ADITYA AJIT CHIRAG DEV DIGESH LALITA LAXMI MADHU MANSI NICK RAKS…" at bounding box center [187, 340] width 82 height 20
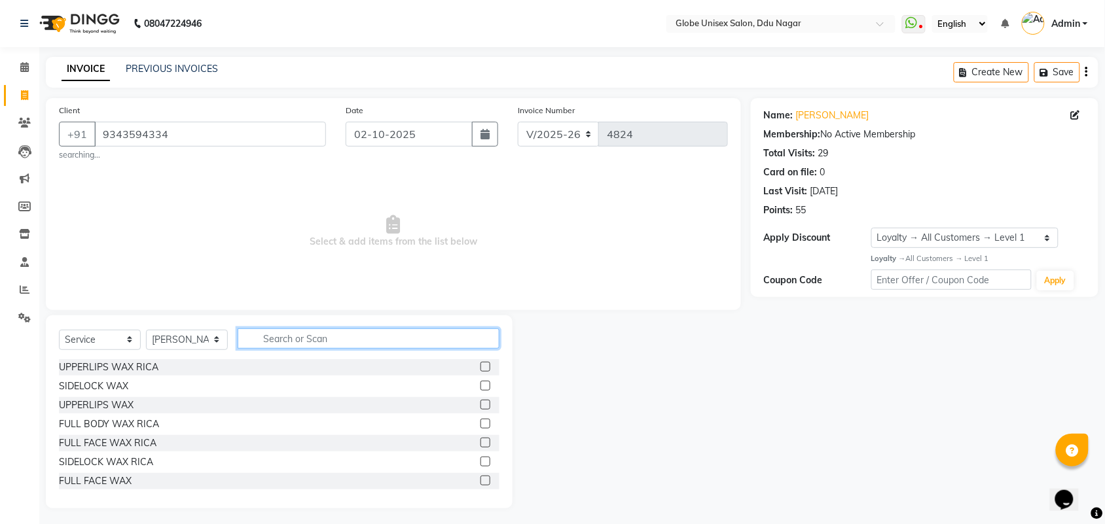
click at [289, 336] on input "text" at bounding box center [369, 339] width 262 height 20
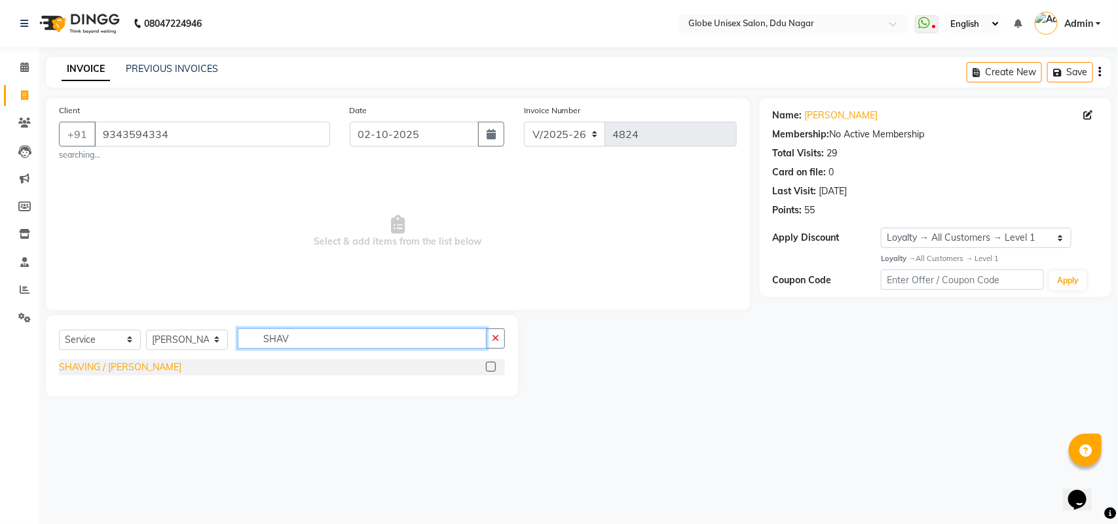
type input "SHAV"
click at [129, 369] on div "SHAVING / BEARD" at bounding box center [120, 368] width 122 height 14
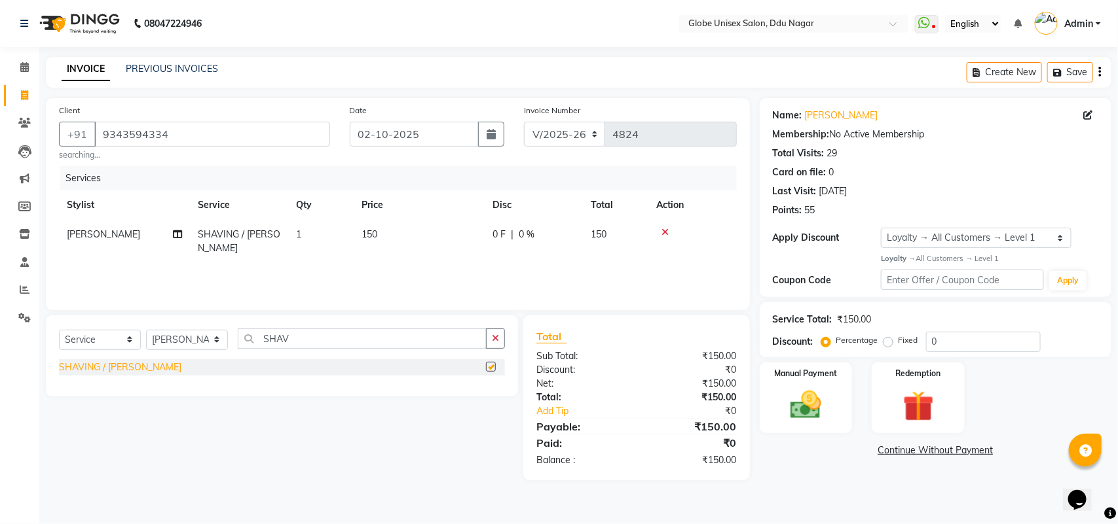
checkbox input "false"
click at [795, 414] on img at bounding box center [806, 405] width 52 height 37
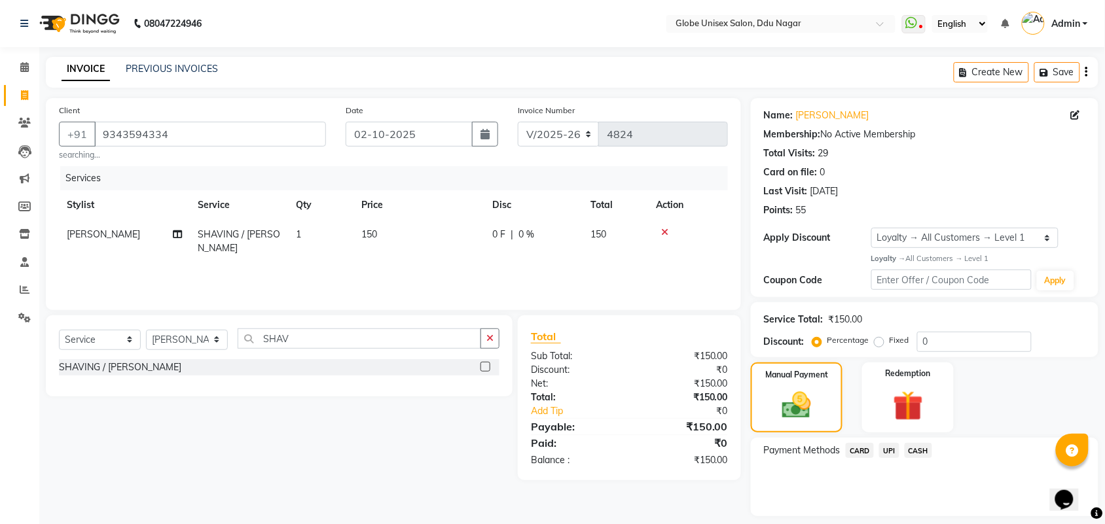
click at [919, 450] on span "CASH" at bounding box center [919, 450] width 28 height 15
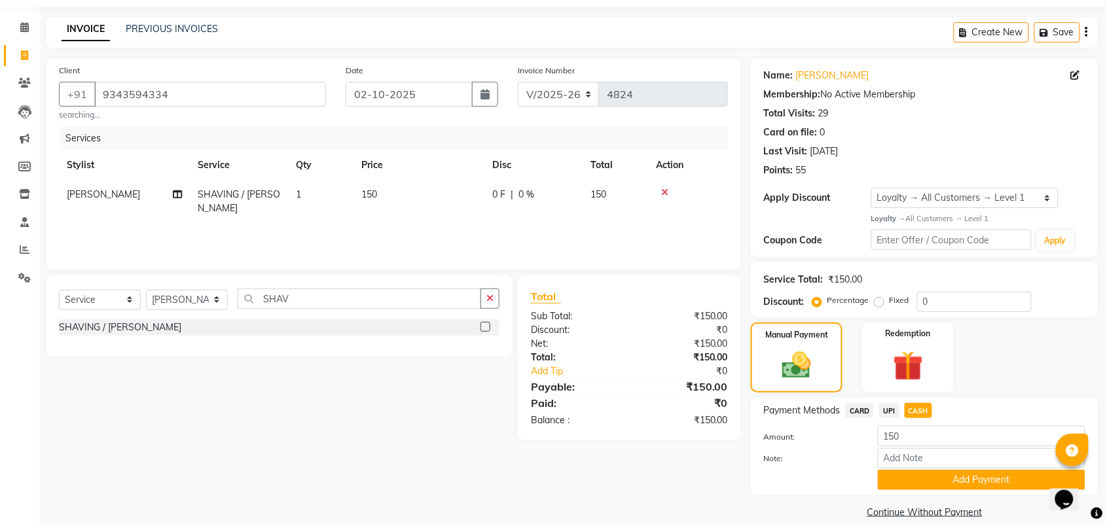
click at [885, 412] on span "UPI" at bounding box center [889, 410] width 20 height 15
click at [938, 470] on button "Add Payment" at bounding box center [982, 480] width 208 height 20
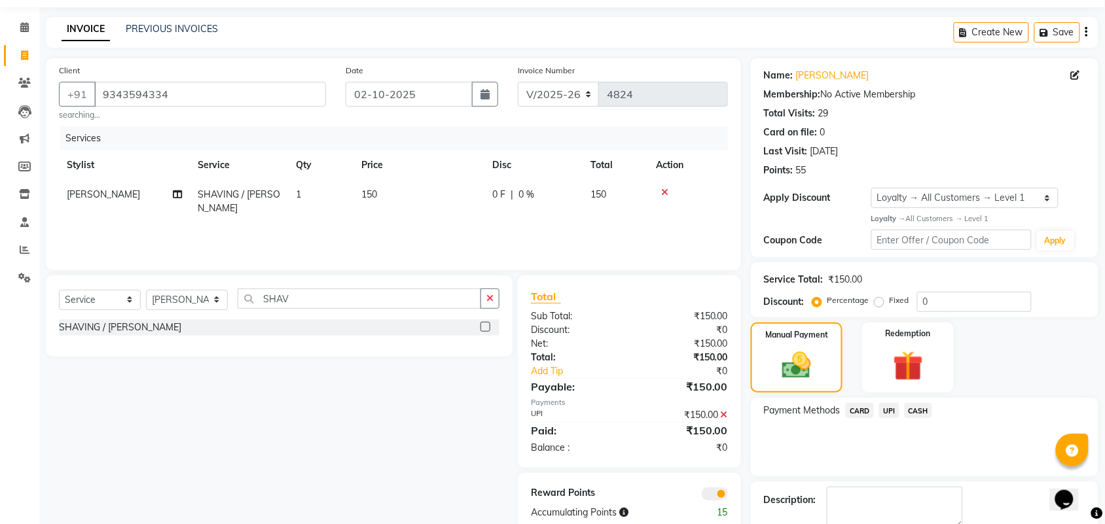
scroll to position [113, 0]
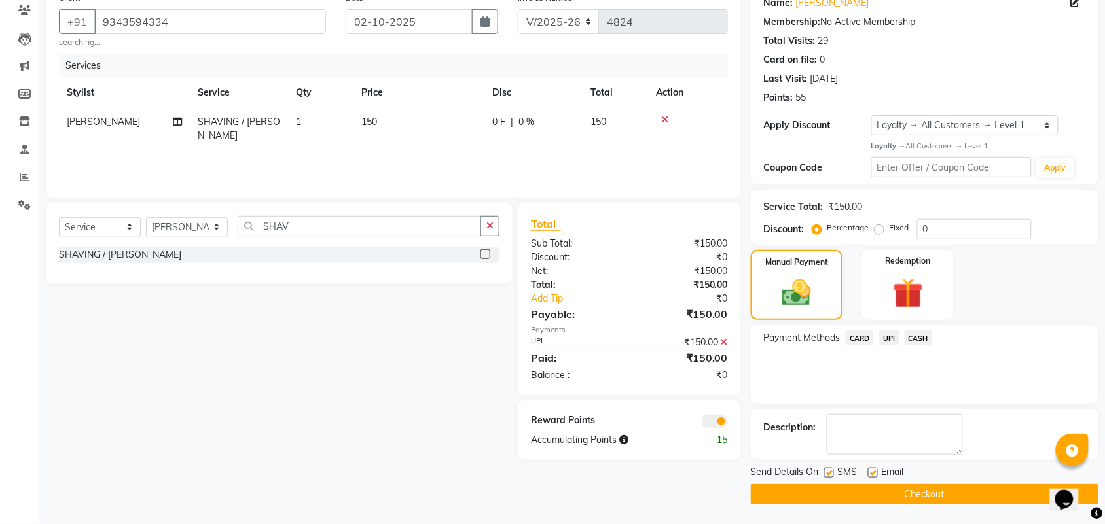
click at [947, 483] on div "Send Details On SMS Email Checkout" at bounding box center [925, 485] width 348 height 39
click at [940, 491] on button "Checkout" at bounding box center [925, 494] width 348 height 20
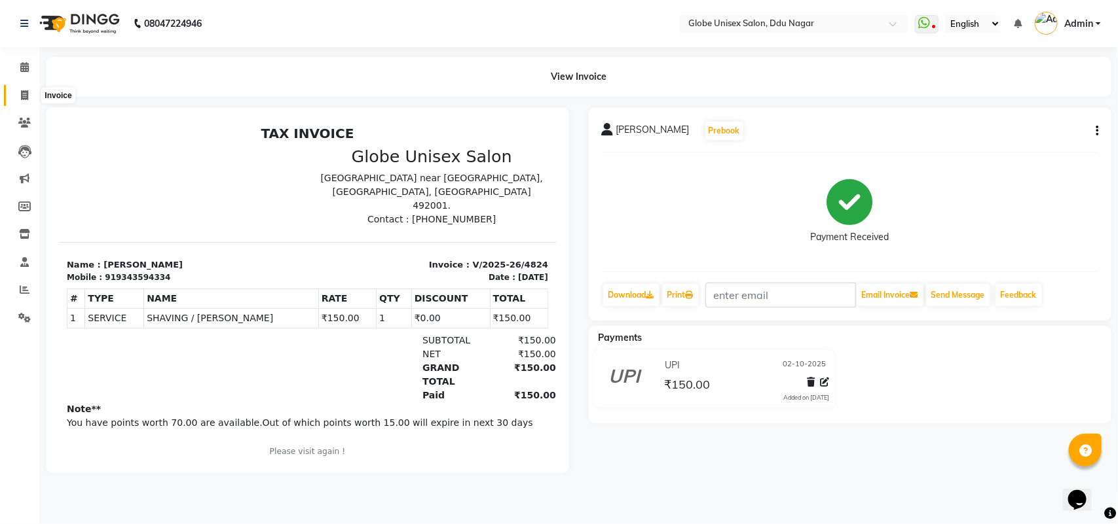
click at [14, 90] on span at bounding box center [24, 95] width 23 height 15
select select "service"
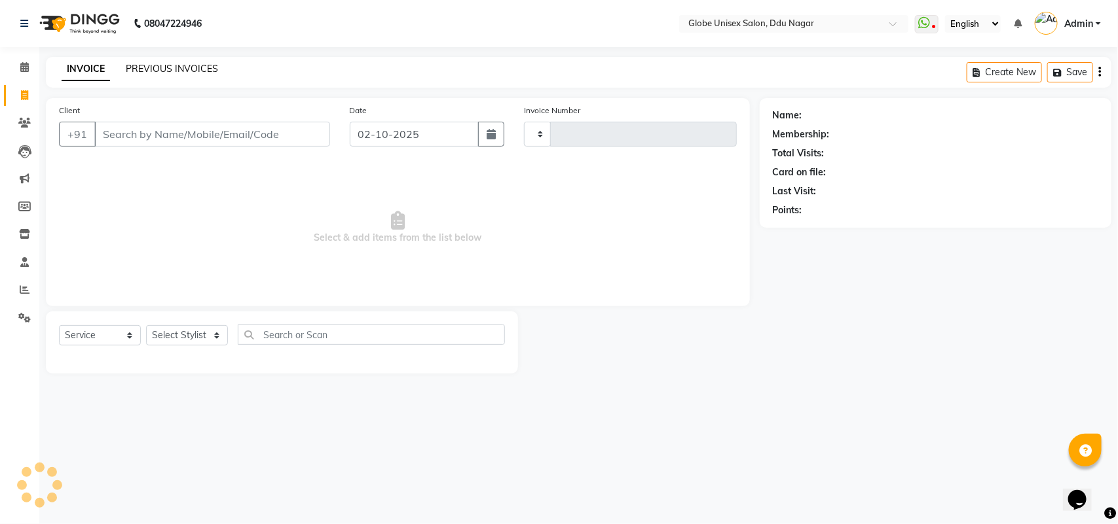
click at [161, 72] on link "PREVIOUS INVOICES" at bounding box center [172, 69] width 92 height 12
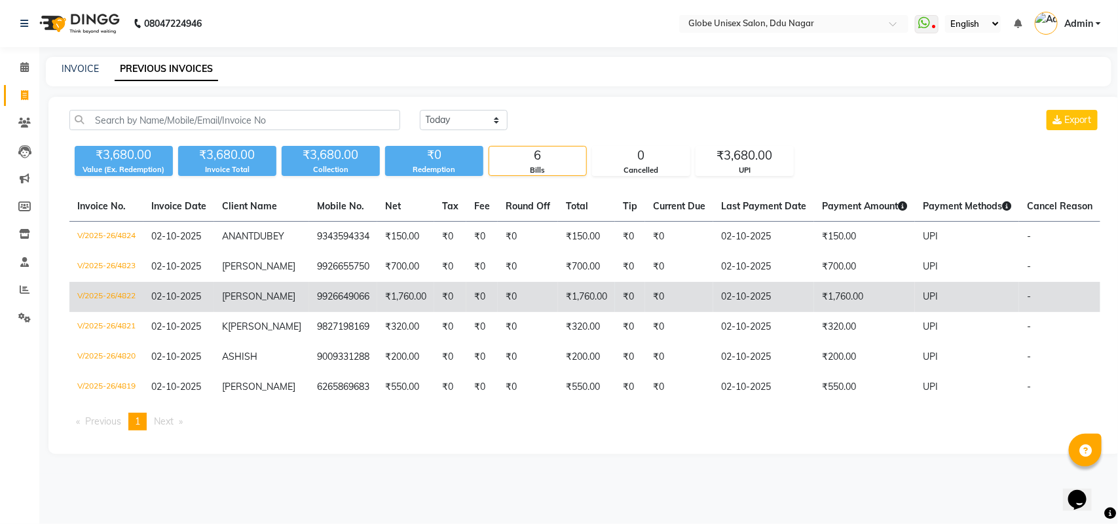
click at [99, 292] on td "V/2025-26/4822" at bounding box center [106, 297] width 74 height 30
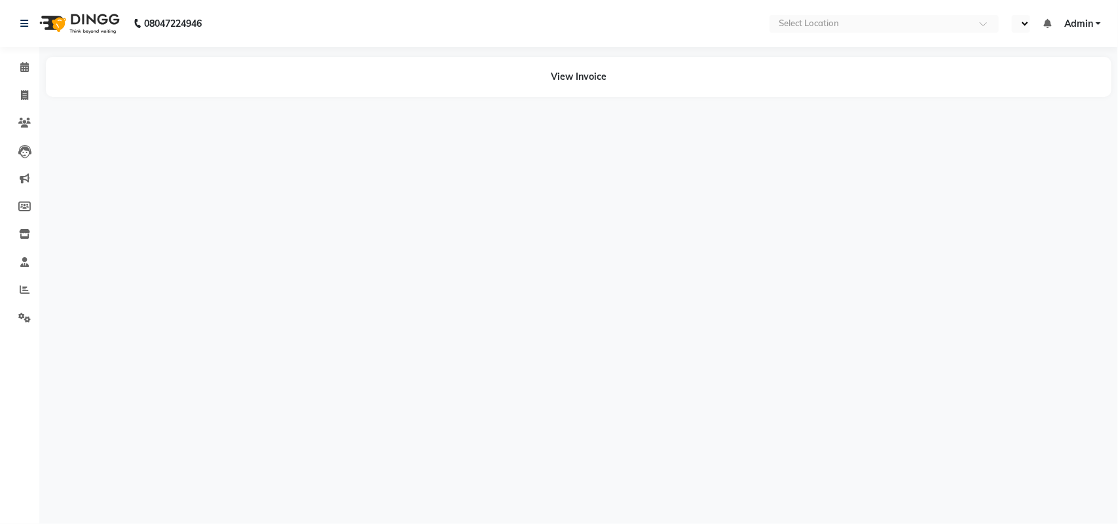
select select "en"
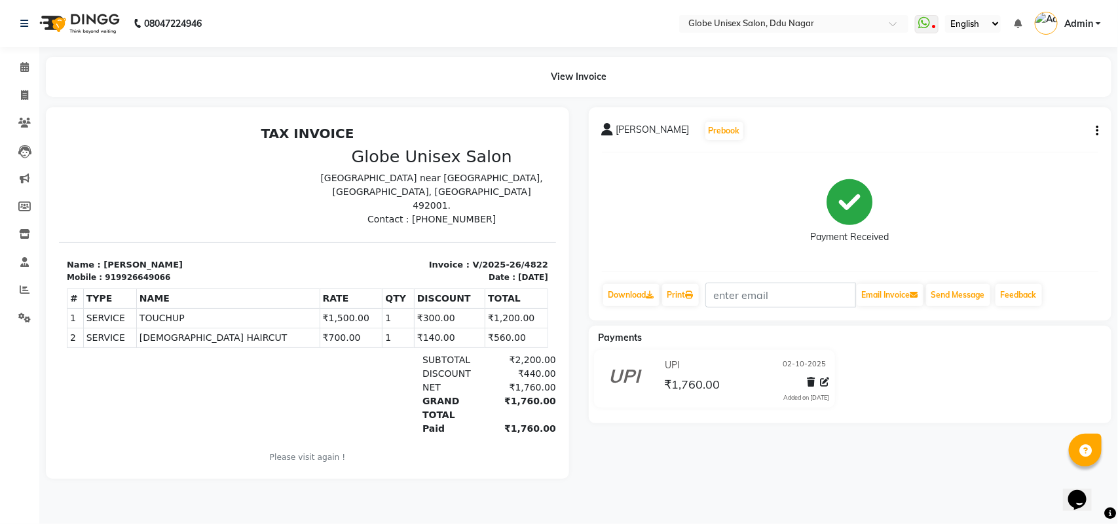
click at [1091, 130] on button "button" at bounding box center [1094, 131] width 8 height 14
click at [1050, 115] on div "Split Service Amount" at bounding box center [1032, 115] width 90 height 16
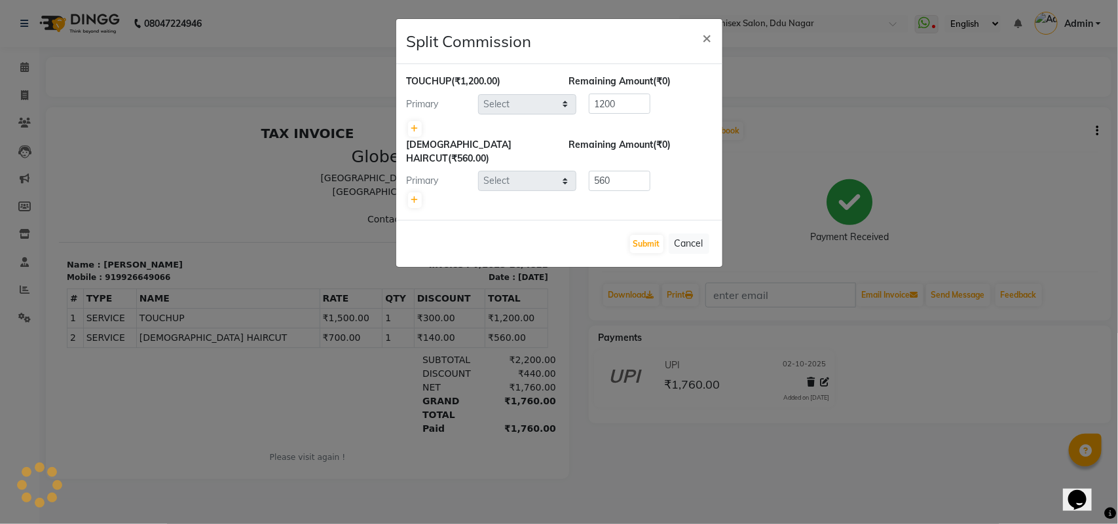
select select "25130"
click at [416, 128] on icon at bounding box center [414, 129] width 7 height 8
type input "600"
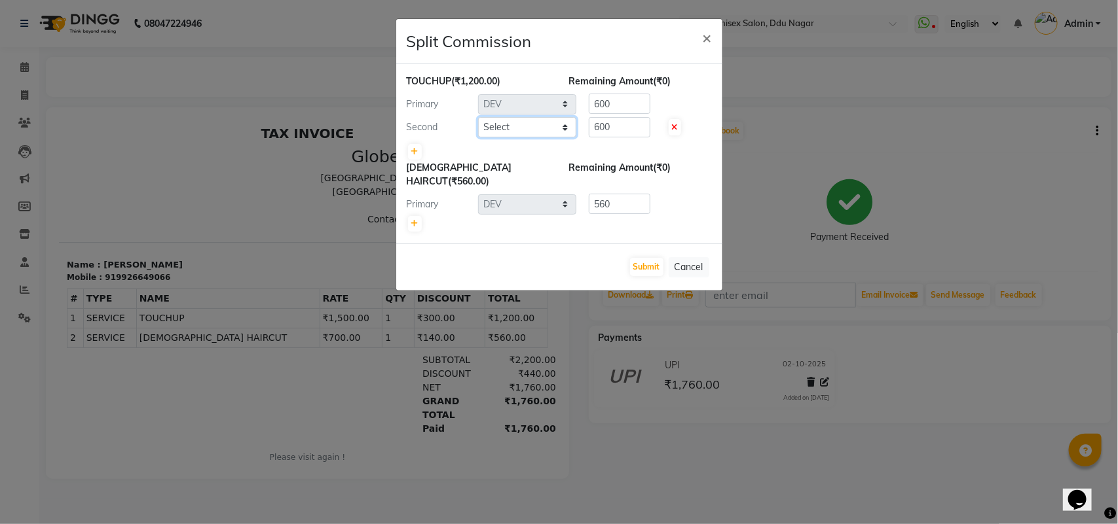
click at [521, 128] on select "Select ADITYA AJIT [PERSON_NAME] [PERSON_NAME] [PERSON_NAME] [PERSON_NAME] RAKS…" at bounding box center [527, 127] width 98 height 20
select select "62852"
click at [478, 117] on select "Select ADITYA AJIT [PERSON_NAME] [PERSON_NAME] [PERSON_NAME] [PERSON_NAME] RAKS…" at bounding box center [527, 127] width 98 height 20
click at [630, 130] on input "600" at bounding box center [620, 127] width 62 height 20
type input "6"
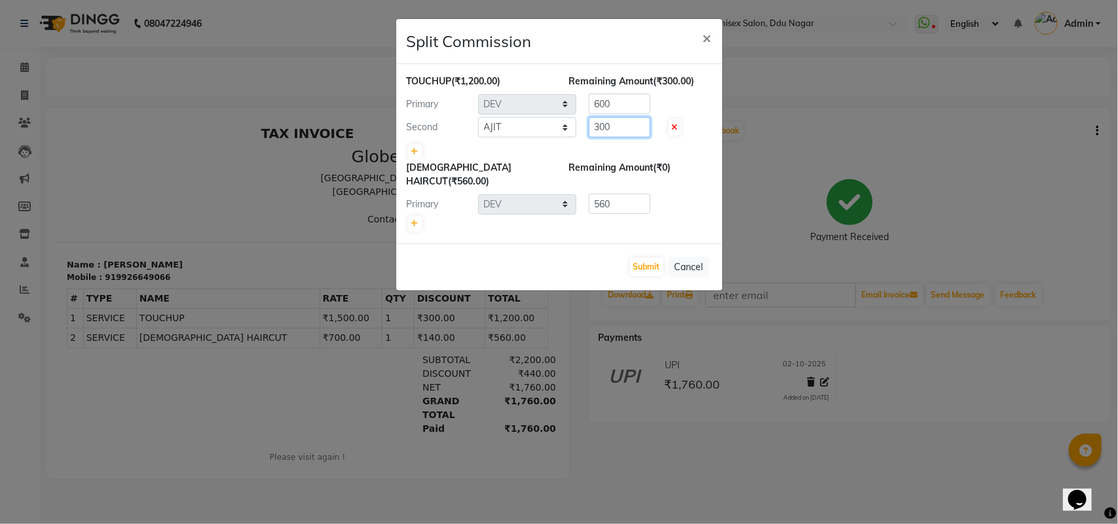
type input "300"
click at [640, 105] on input "600" at bounding box center [620, 104] width 62 height 20
type input "6"
type input "900"
click at [636, 258] on button "Submit" at bounding box center [646, 267] width 33 height 18
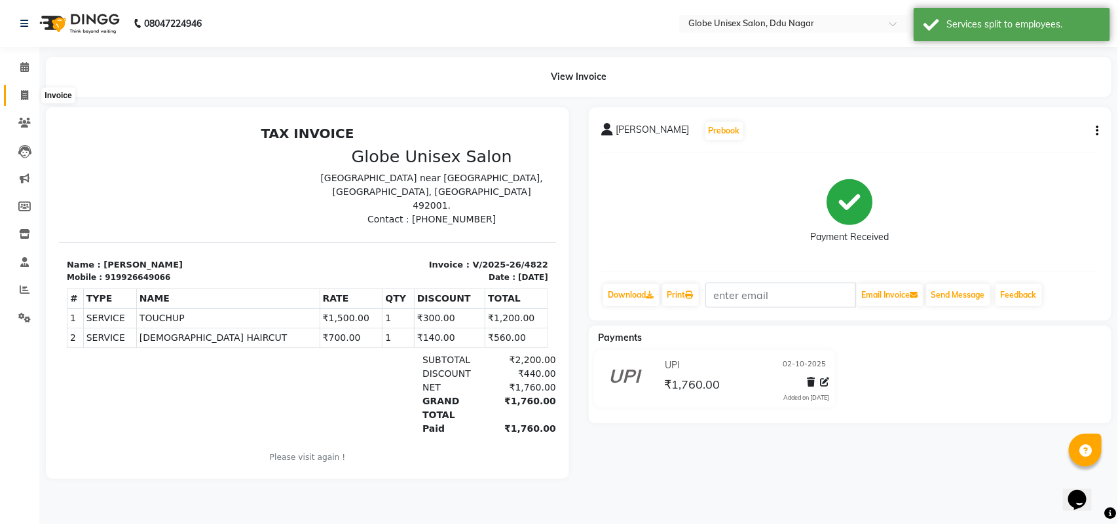
click at [18, 94] on span at bounding box center [24, 95] width 23 height 15
select select "4184"
select select "service"
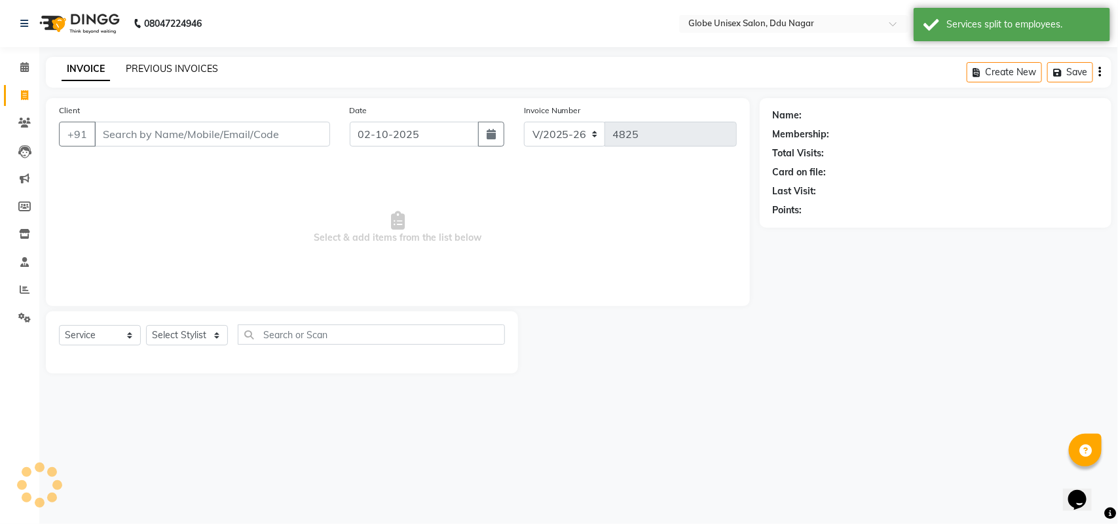
click at [196, 70] on link "PREVIOUS INVOICES" at bounding box center [172, 69] width 92 height 12
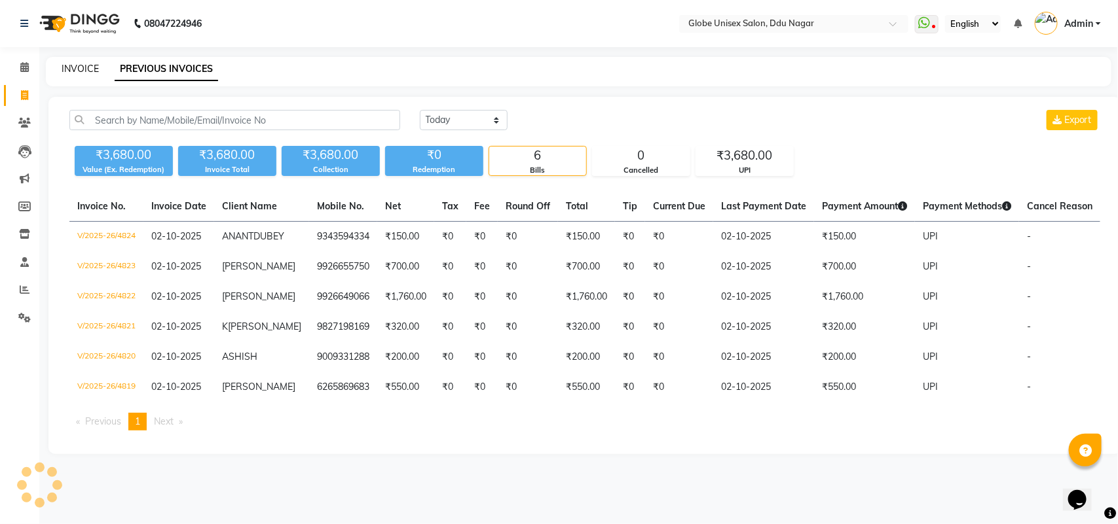
click at [76, 65] on link "INVOICE" at bounding box center [80, 69] width 37 height 12
select select "service"
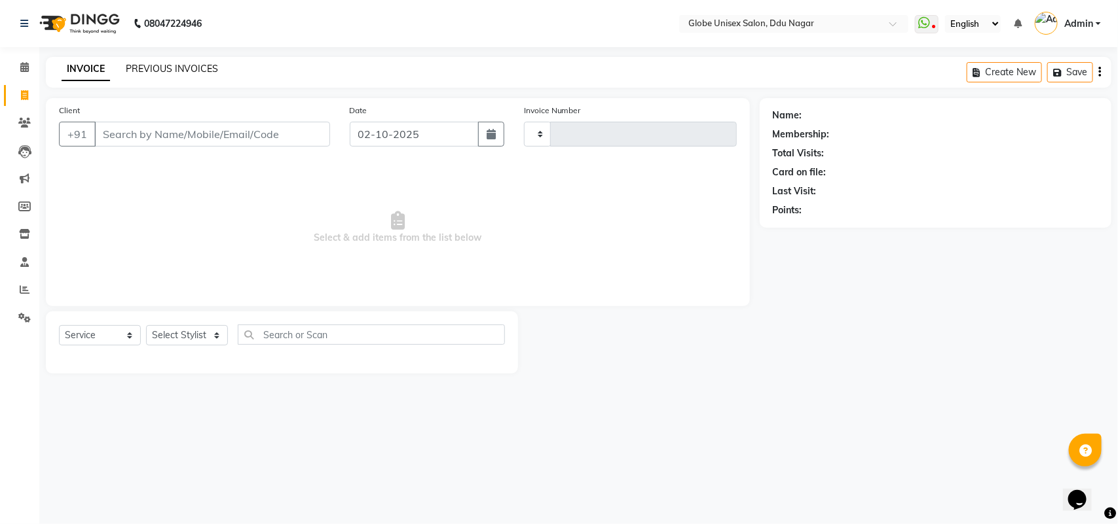
click at [158, 66] on link "PREVIOUS INVOICES" at bounding box center [172, 69] width 92 height 12
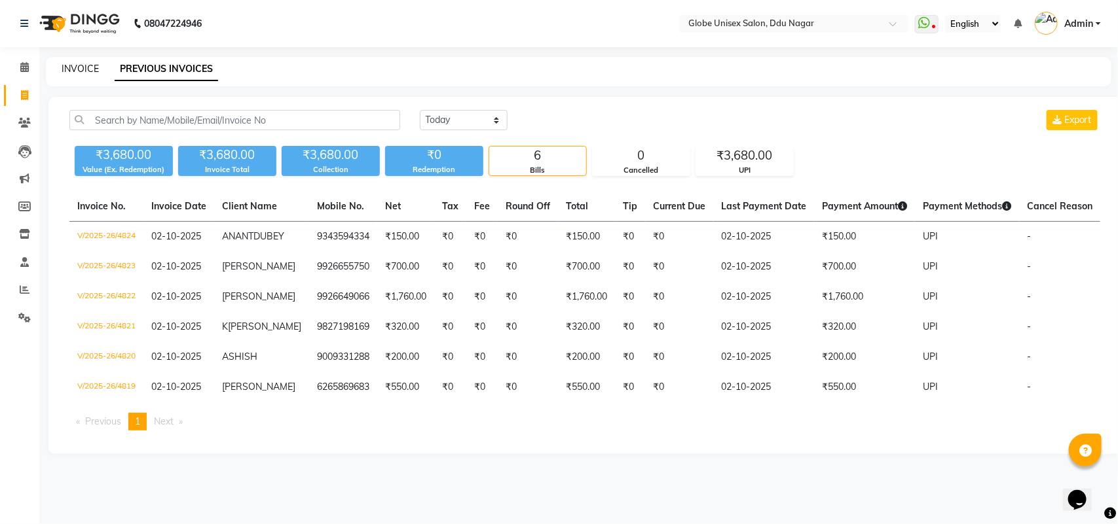
click at [79, 71] on link "INVOICE" at bounding box center [80, 69] width 37 height 12
select select "service"
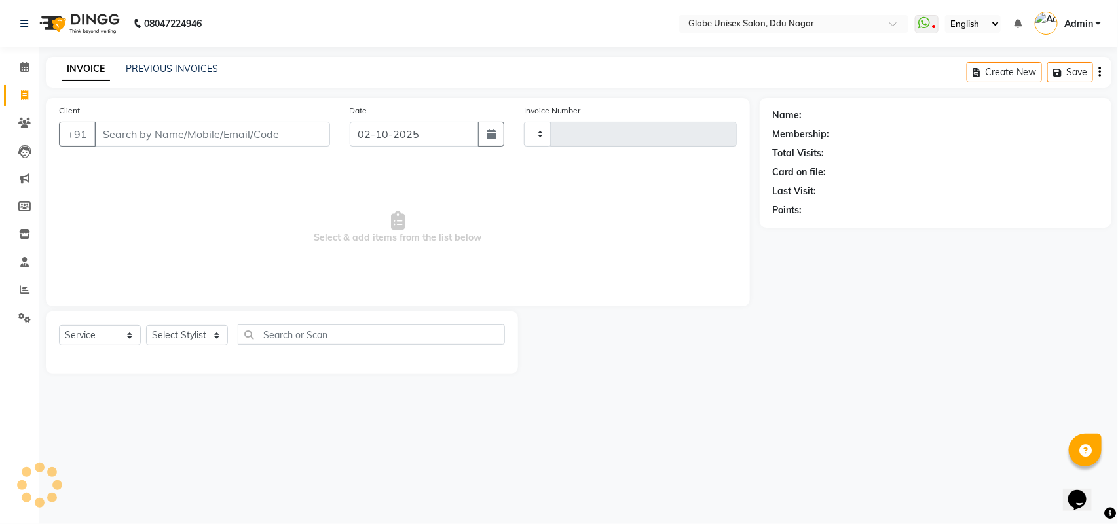
type input "4825"
select select "4184"
click at [30, 232] on span at bounding box center [24, 234] width 23 height 15
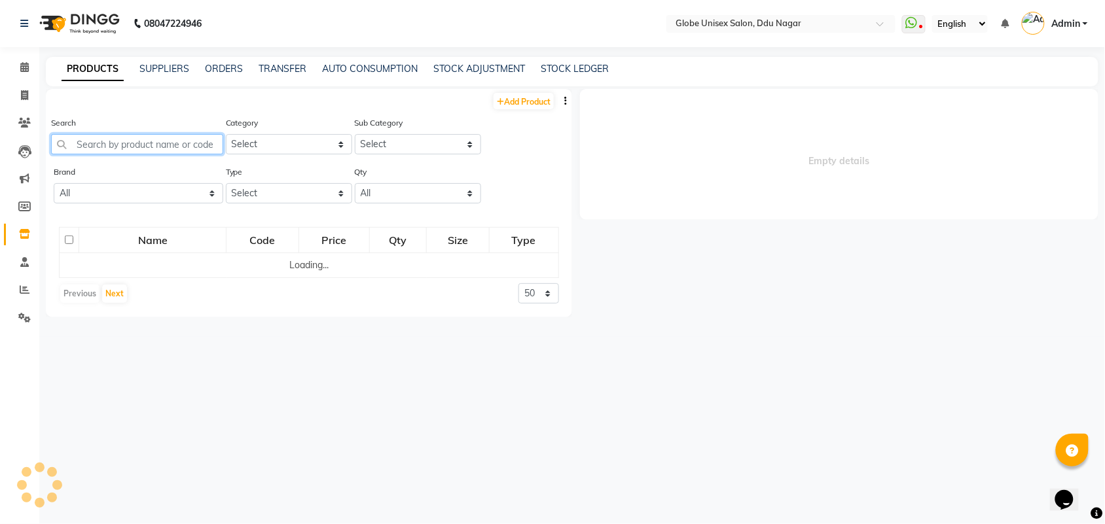
click at [208, 141] on input "text" at bounding box center [137, 144] width 172 height 20
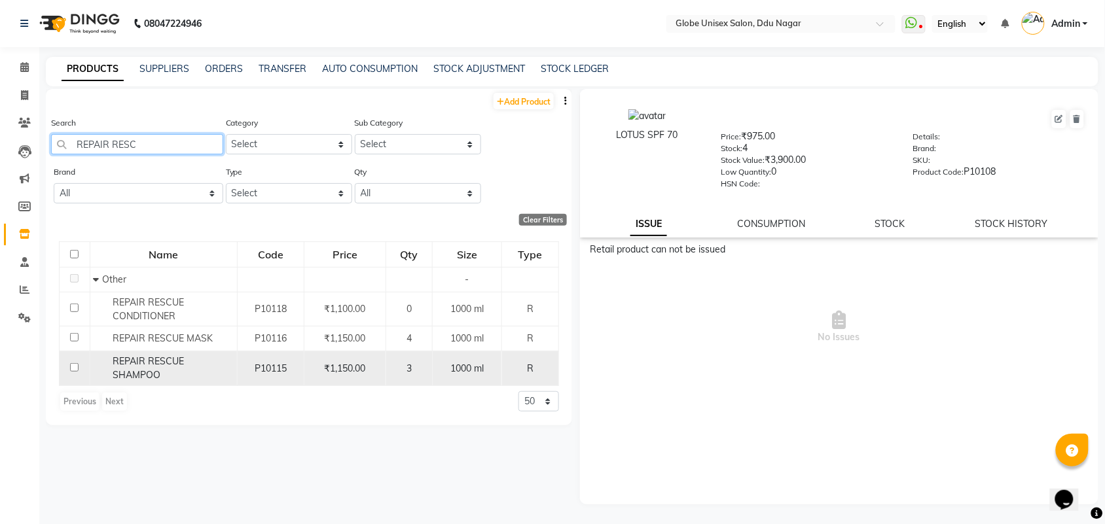
type input "REPAIR RESC"
click at [149, 371] on td "REPAIR RESCUE SHAMPOO" at bounding box center [163, 369] width 147 height 35
click at [155, 365] on span "REPAIR RESCUE SHAMPOO" at bounding box center [148, 369] width 71 height 26
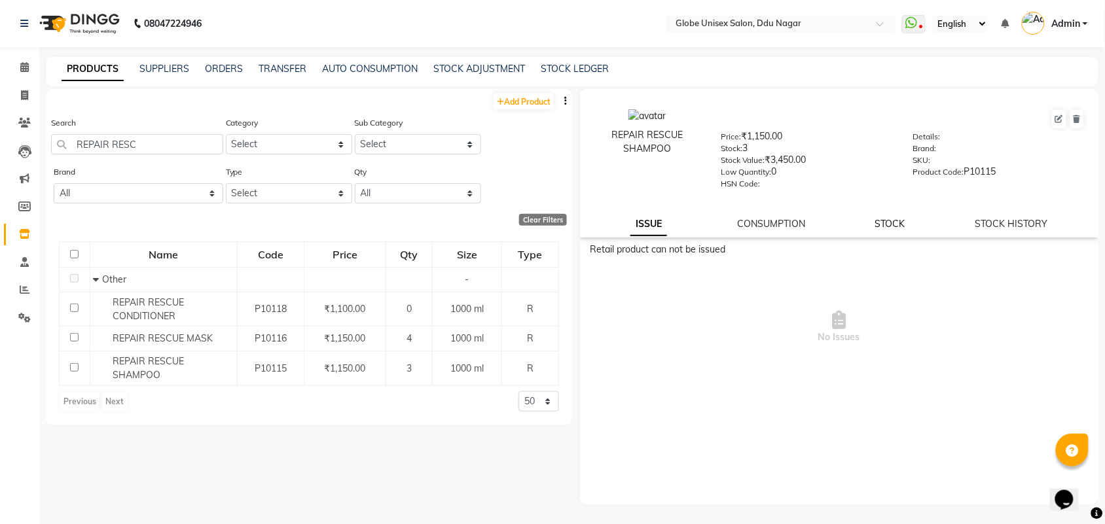
click at [897, 219] on link "STOCK" at bounding box center [890, 224] width 30 height 12
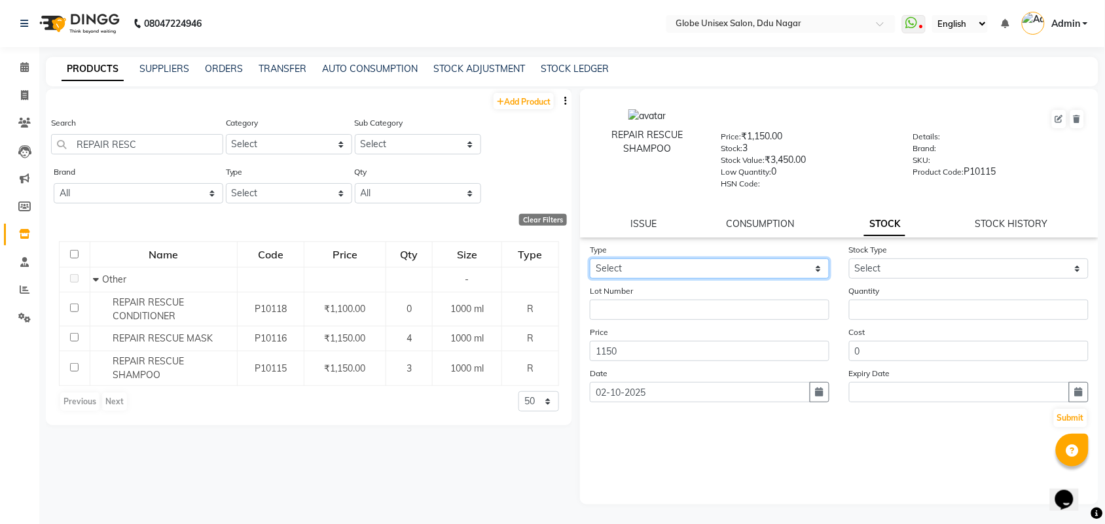
click at [658, 260] on select "Select In Out" at bounding box center [710, 269] width 240 height 20
select select "in"
click at [590, 259] on select "Select In Out" at bounding box center [710, 269] width 240 height 20
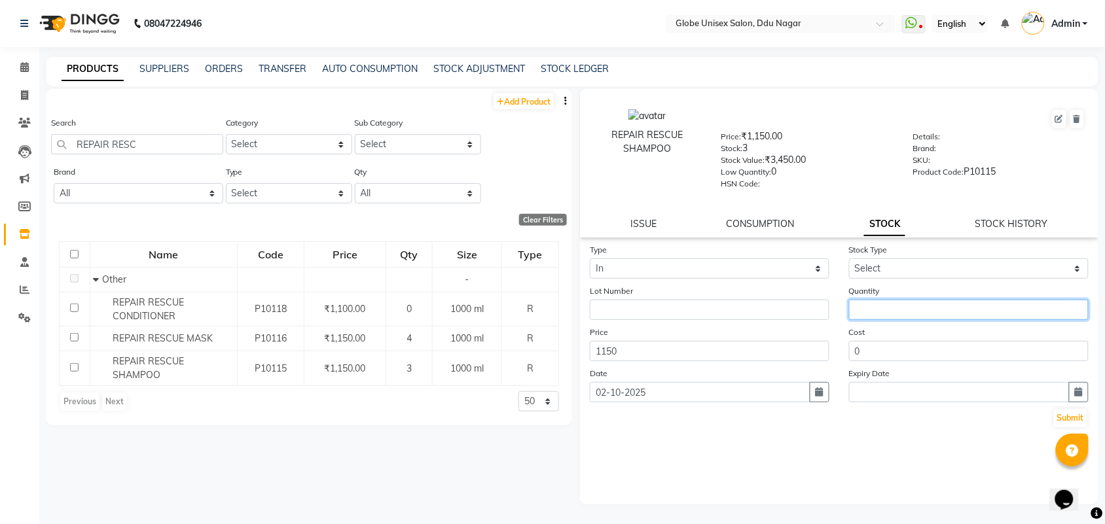
click at [897, 306] on input "number" at bounding box center [969, 310] width 240 height 20
type input "3"
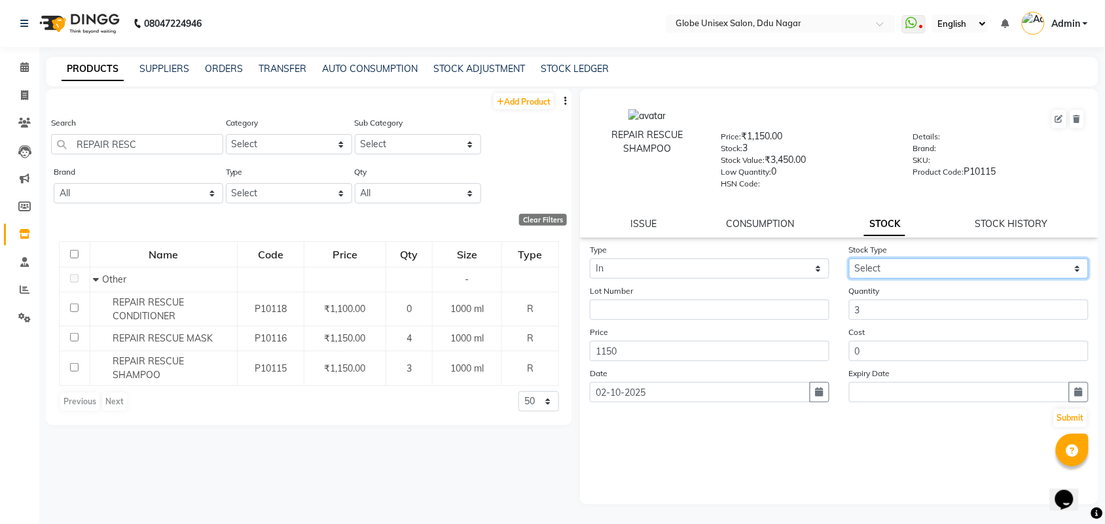
click at [907, 263] on select "Select New Stock Adjustment Return Other" at bounding box center [969, 269] width 240 height 20
select select "new stock"
click at [849, 259] on select "Select New Stock Adjustment Return Other" at bounding box center [969, 269] width 240 height 20
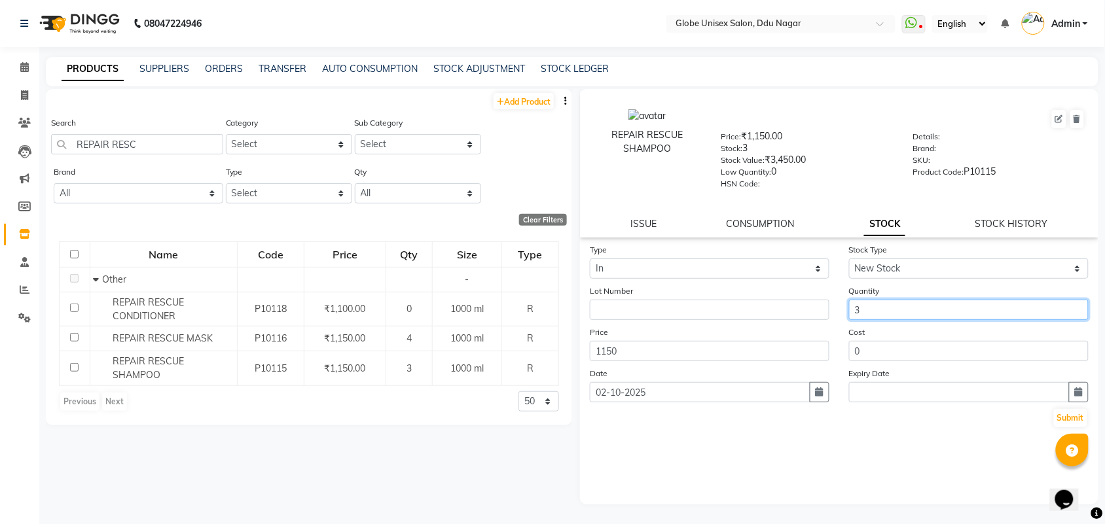
click at [907, 300] on input "3" at bounding box center [969, 310] width 240 height 20
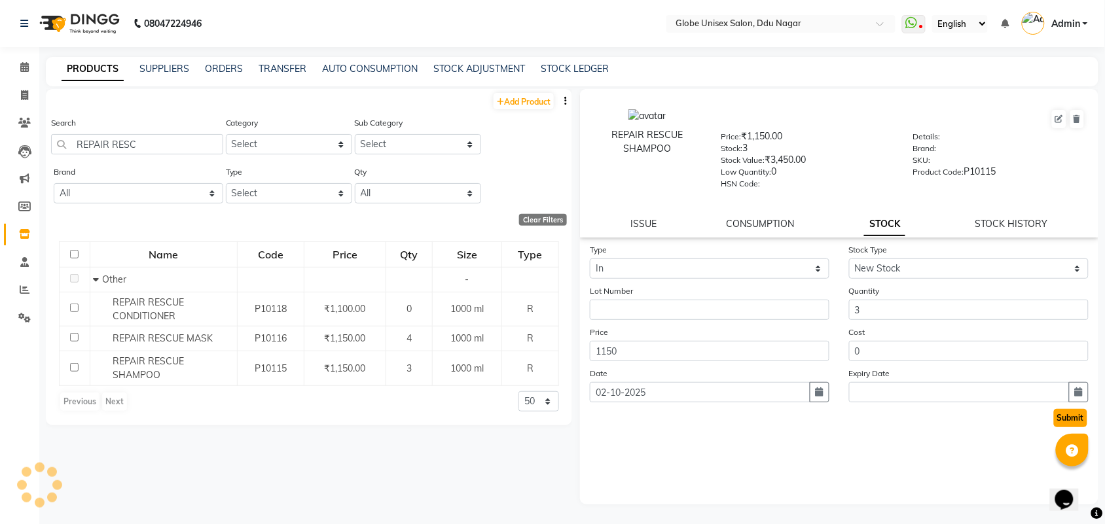
click at [1078, 413] on button "Submit" at bounding box center [1070, 418] width 33 height 18
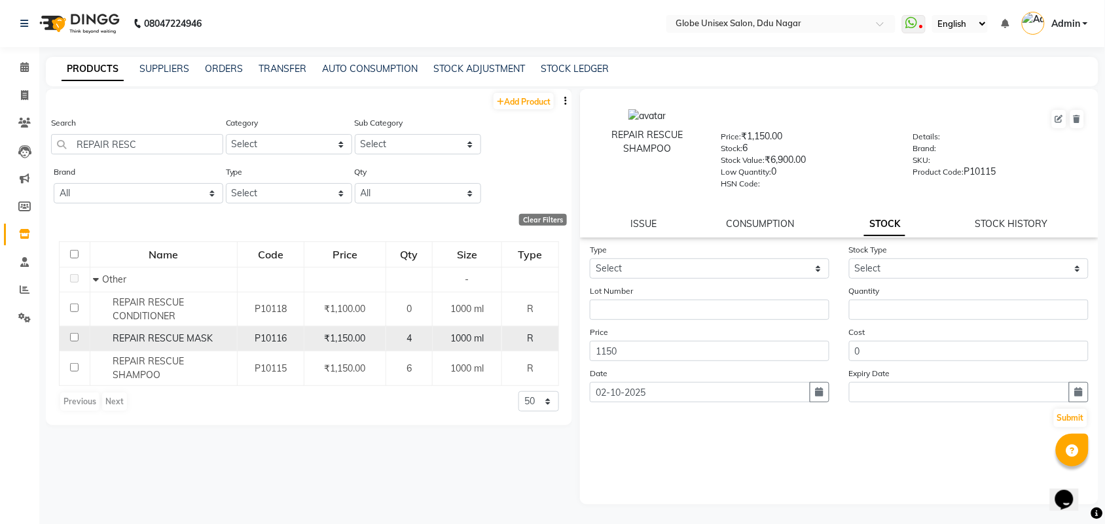
click at [158, 339] on span "REPAIR RESCUE MASK" at bounding box center [163, 339] width 100 height 12
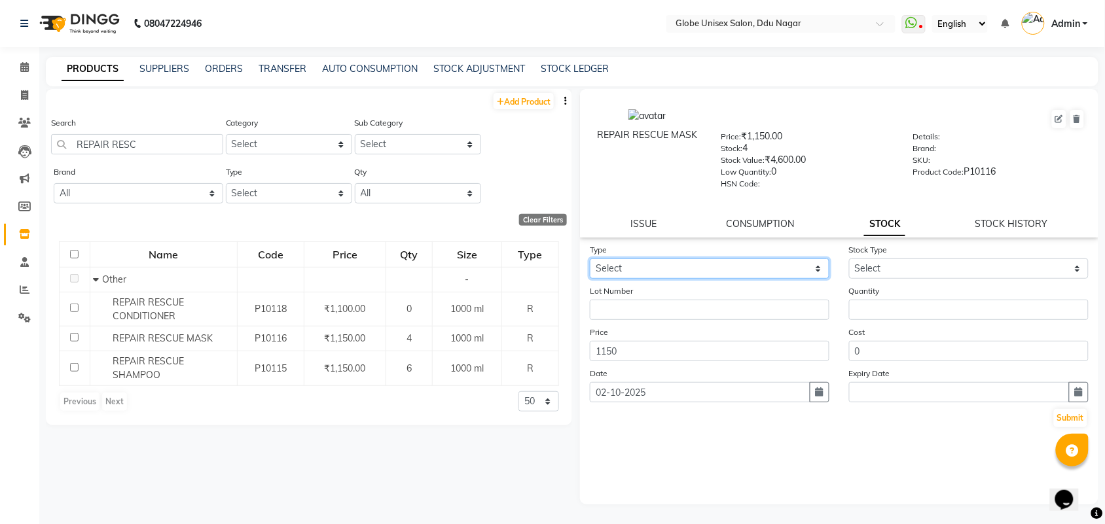
click at [647, 269] on select "Select In Out" at bounding box center [710, 269] width 240 height 20
select select "in"
click at [590, 259] on select "Select In Out" at bounding box center [710, 269] width 240 height 20
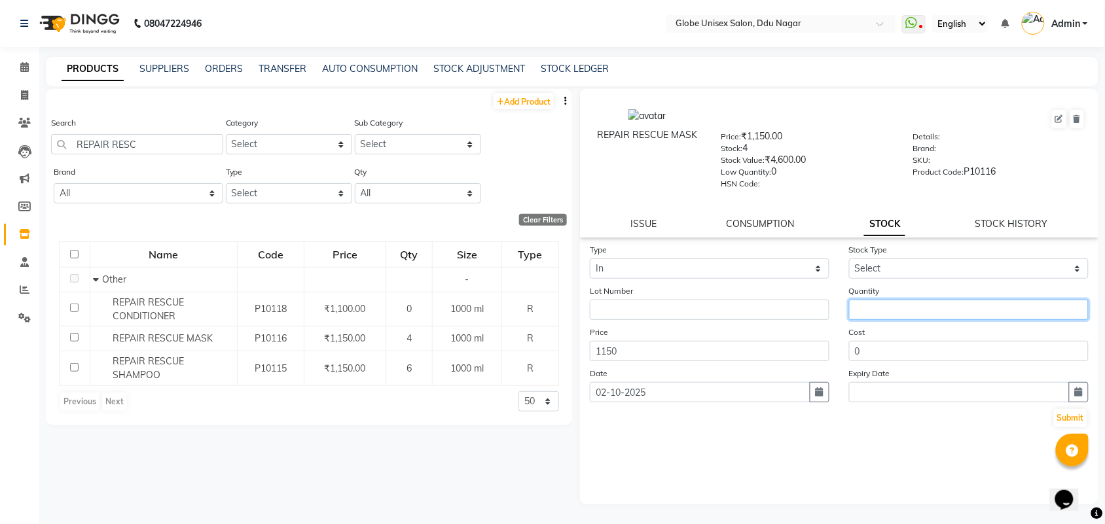
click at [902, 308] on input "number" at bounding box center [969, 310] width 240 height 20
type input "3"
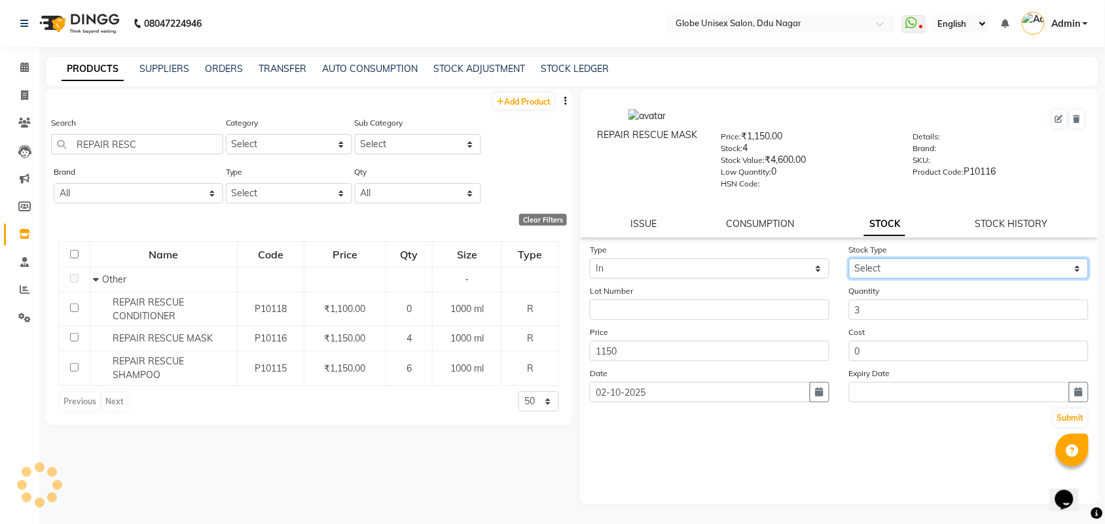
click at [923, 261] on select "Select New Stock Adjustment Return Other" at bounding box center [969, 269] width 240 height 20
select select "new stock"
click at [849, 259] on select "Select New Stock Adjustment Return Other" at bounding box center [969, 269] width 240 height 20
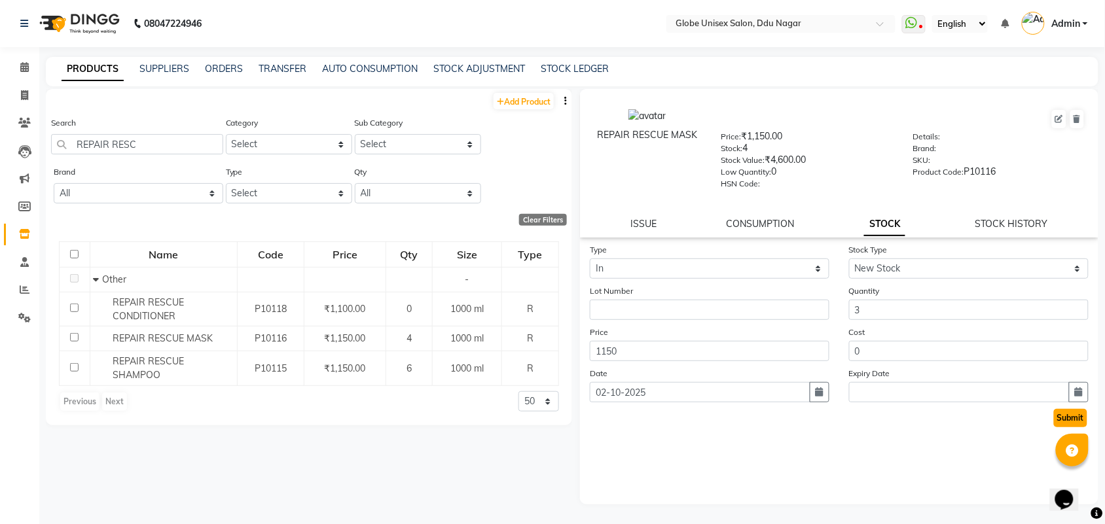
click at [1075, 409] on button "Submit" at bounding box center [1070, 418] width 33 height 18
click at [187, 144] on input "REPAIR RESC" at bounding box center [137, 144] width 172 height 20
type input "R"
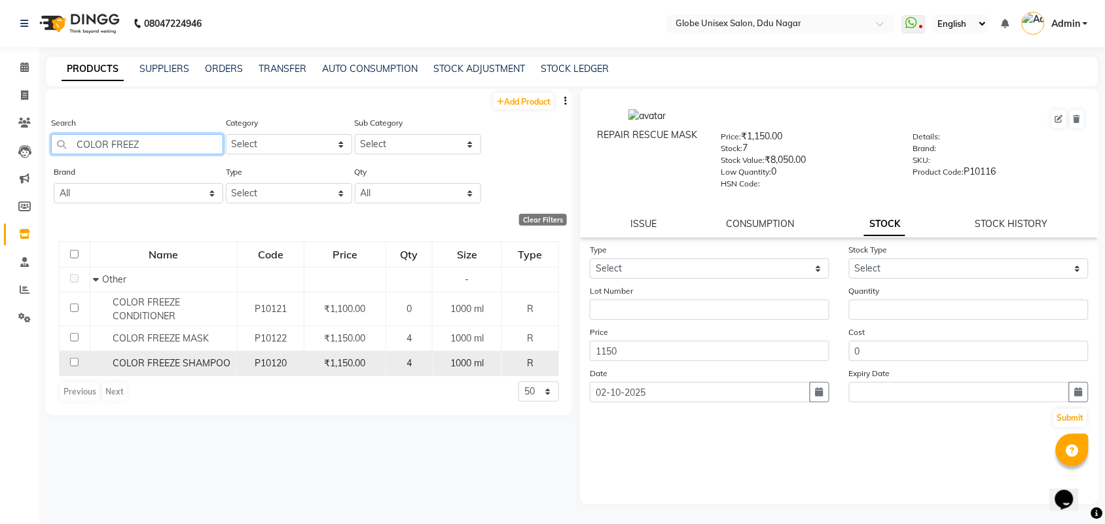
type input "COLOR FREEZ"
click at [189, 359] on span "COLOR FREEZE SHAMPOO" at bounding box center [172, 363] width 118 height 12
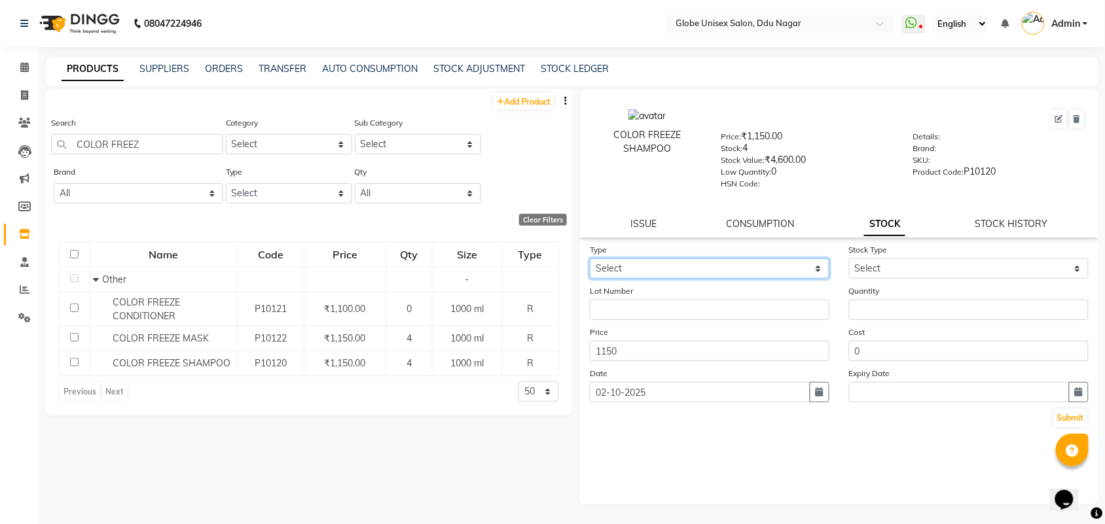
click at [697, 262] on select "Select In Out" at bounding box center [710, 269] width 240 height 20
select select "in"
click at [590, 259] on select "Select In Out" at bounding box center [710, 269] width 240 height 20
click at [925, 293] on div "Quantity" at bounding box center [968, 302] width 259 height 36
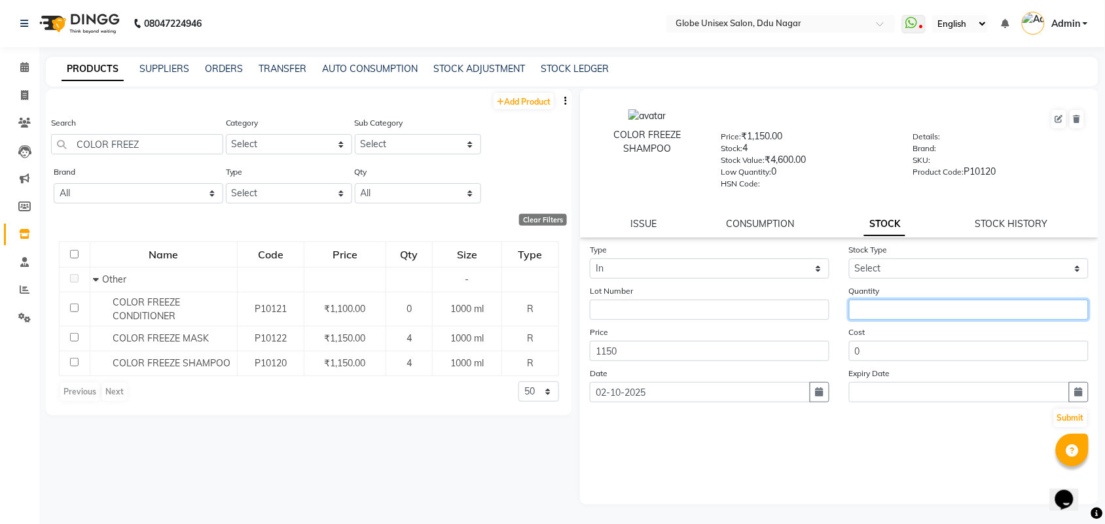
click at [927, 302] on input "number" at bounding box center [969, 310] width 240 height 20
type input "2"
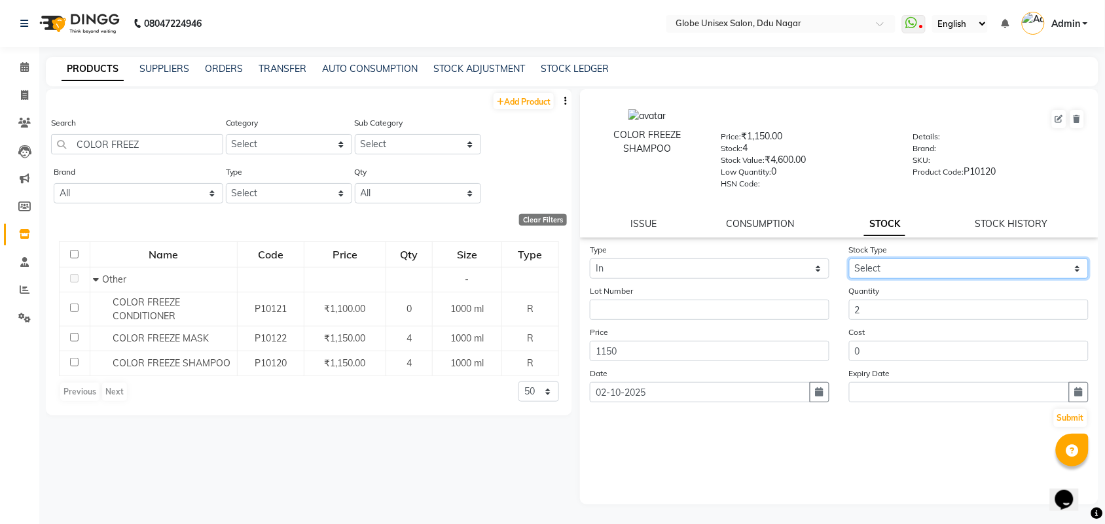
click at [931, 264] on select "Select New Stock Adjustment Return Other" at bounding box center [969, 269] width 240 height 20
select select "new stock"
click at [849, 259] on select "Select New Stock Adjustment Return Other" at bounding box center [969, 269] width 240 height 20
click at [1072, 410] on button "Submit" at bounding box center [1070, 418] width 33 height 18
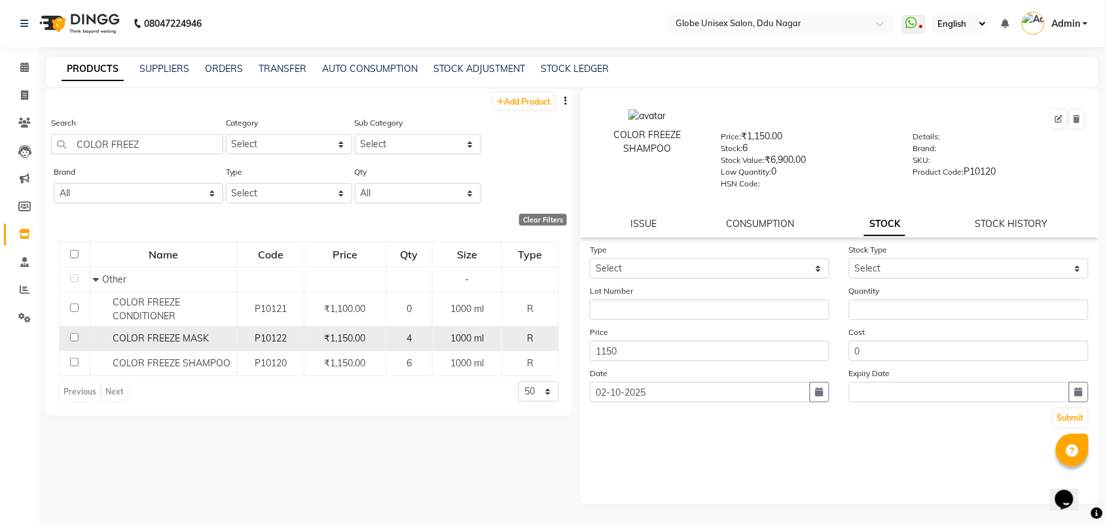
click at [153, 345] on div "COLOR FREEZE MASK" at bounding box center [163, 339] width 140 height 14
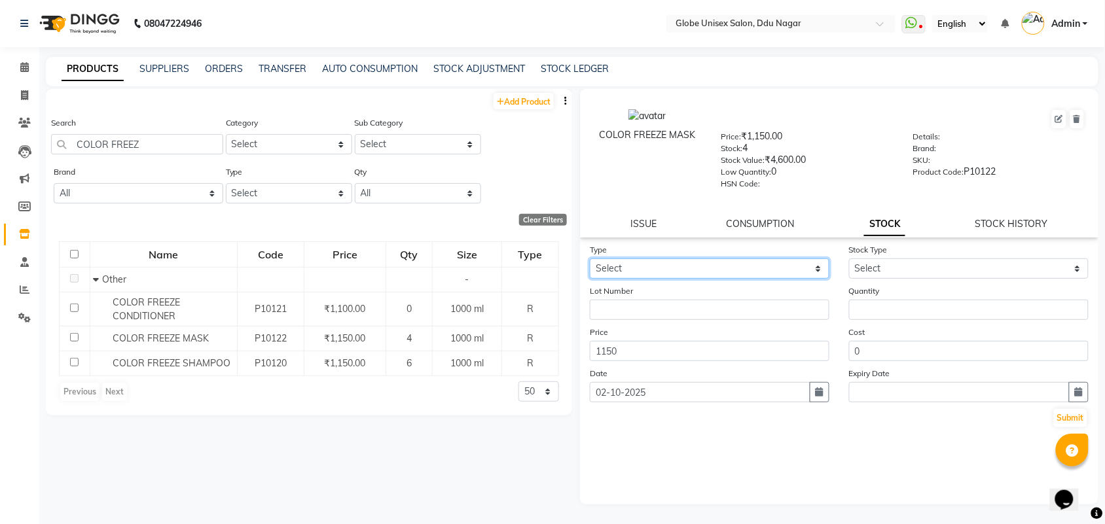
click at [650, 268] on select "Select In Out" at bounding box center [710, 269] width 240 height 20
select select "in"
click at [590, 259] on select "Select In Out" at bounding box center [710, 269] width 240 height 20
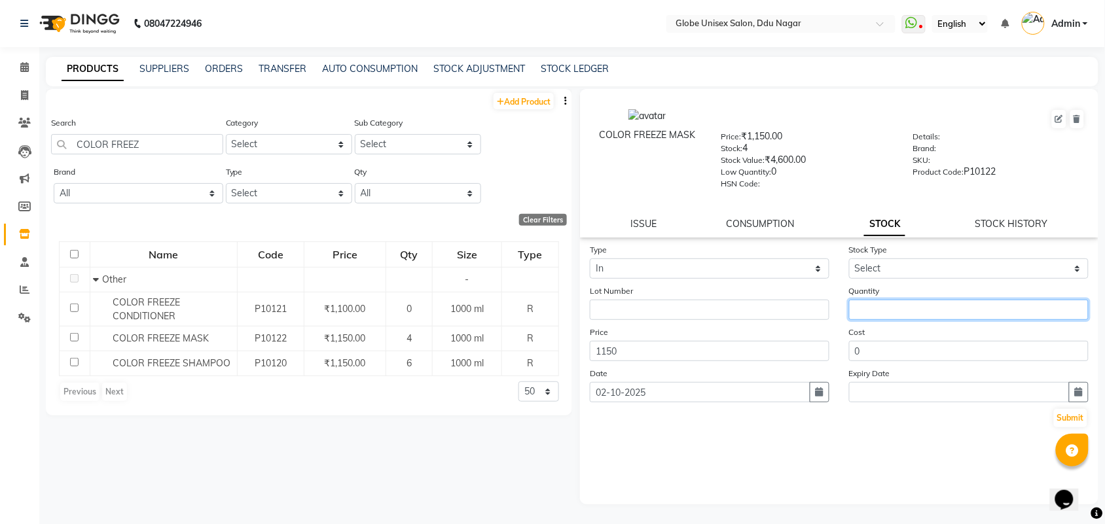
click at [930, 301] on input "number" at bounding box center [969, 310] width 240 height 20
type input "2"
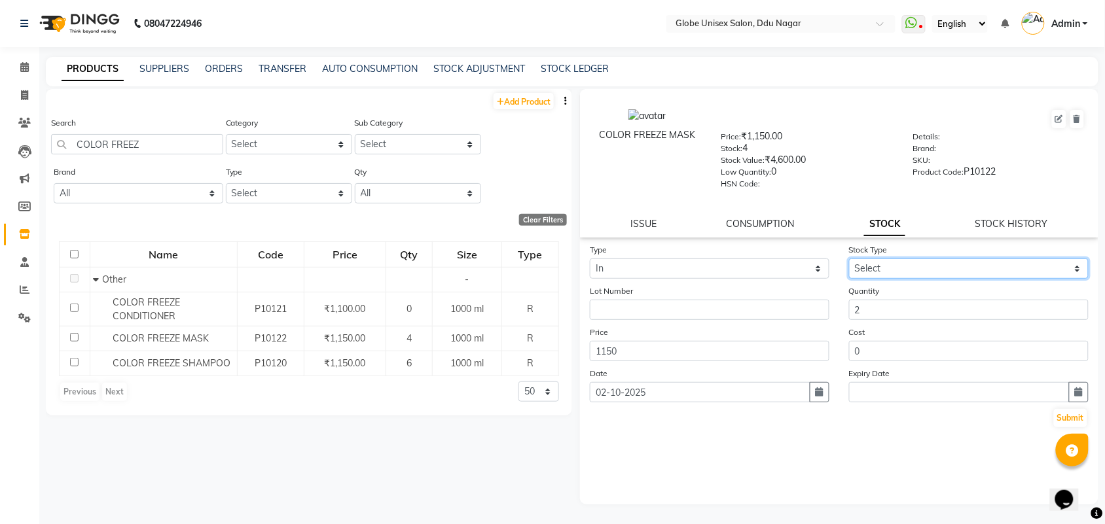
click at [884, 270] on select "Select New Stock Adjustment Return Other" at bounding box center [969, 269] width 240 height 20
select select "new stock"
click at [849, 259] on select "Select New Stock Adjustment Return Other" at bounding box center [969, 269] width 240 height 20
click at [1079, 416] on button "Submit" at bounding box center [1070, 418] width 33 height 18
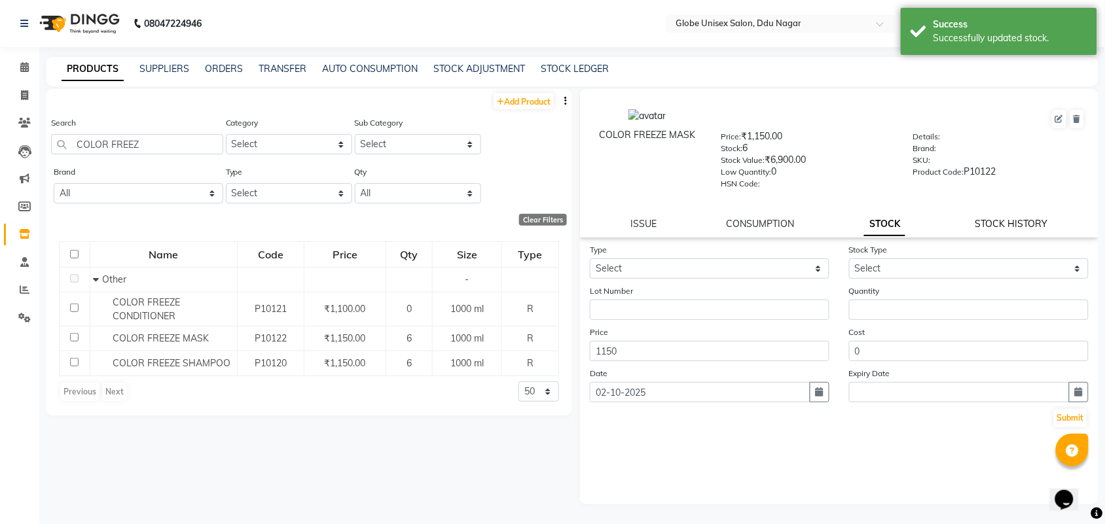
click at [1008, 220] on link "STOCK HISTORY" at bounding box center [1012, 224] width 73 height 12
select select "all"
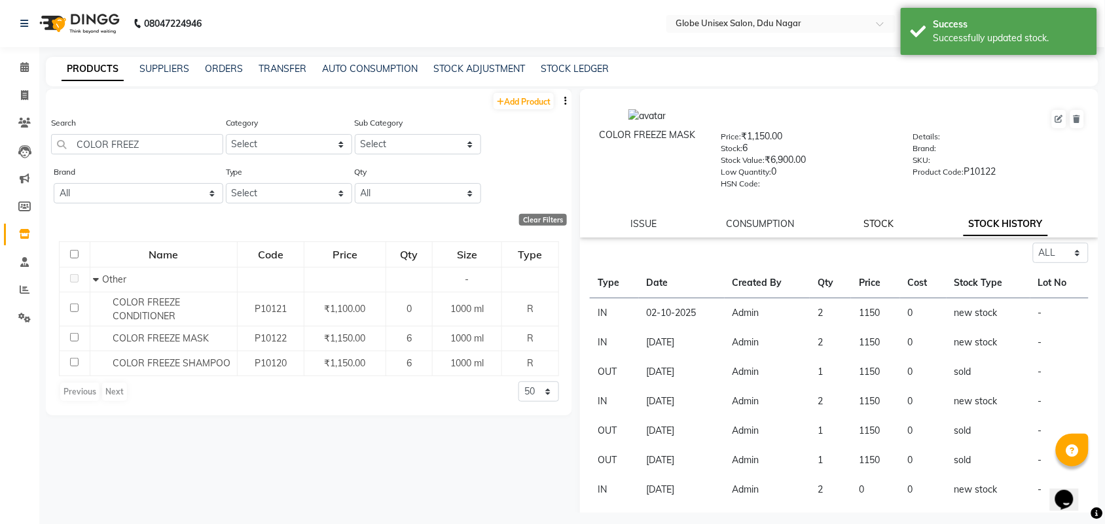
click at [873, 219] on link "STOCK" at bounding box center [879, 224] width 30 height 12
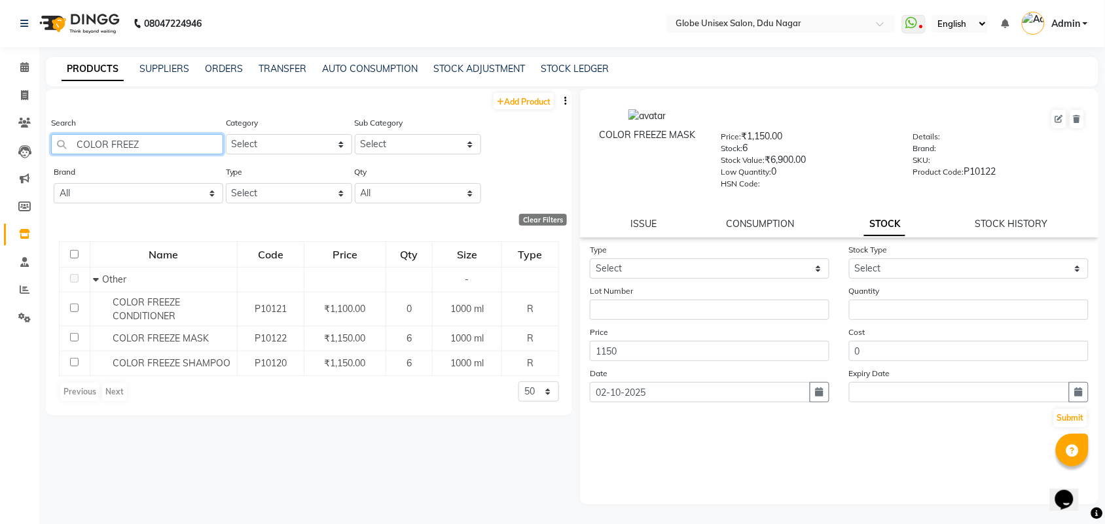
click at [167, 134] on input "COLOR FREEZ" at bounding box center [137, 144] width 172 height 20
type input "C"
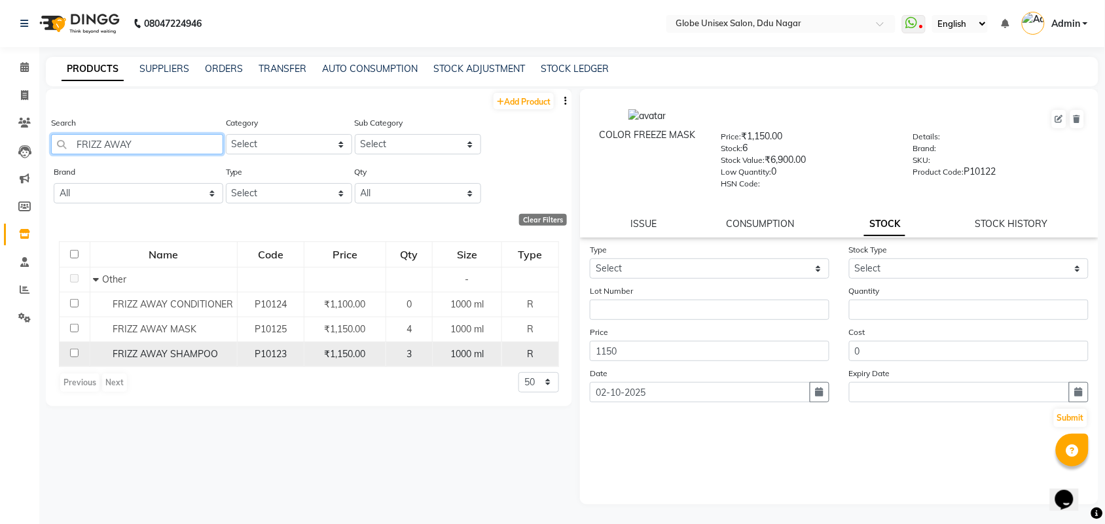
type input "FRIZZ AWAY"
click at [174, 358] on span "FRIZZ AWAY SHAMPOO" at bounding box center [165, 354] width 105 height 12
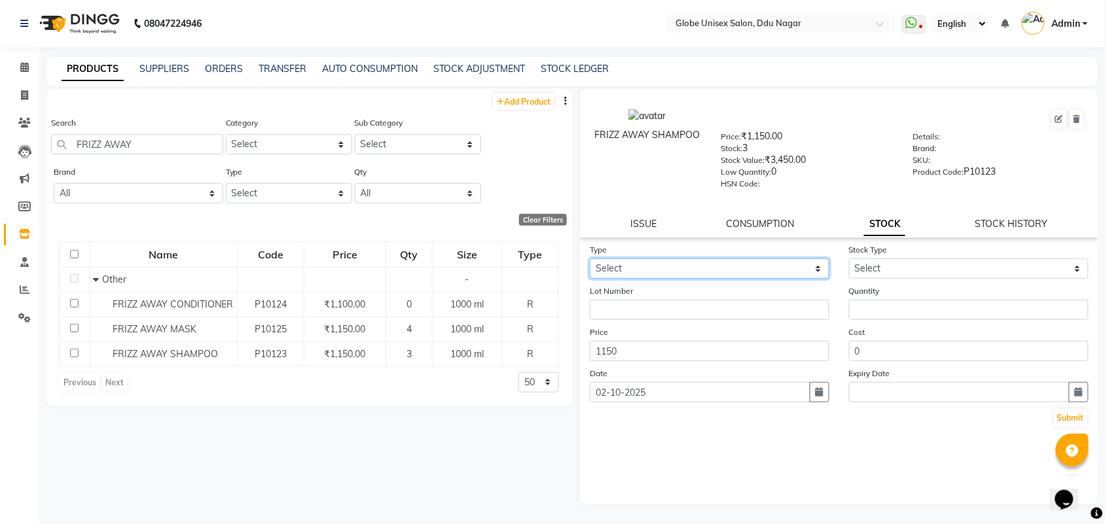
click at [701, 266] on select "Select In Out" at bounding box center [710, 269] width 240 height 20
select select "in"
click at [590, 259] on select "Select In Out" at bounding box center [710, 269] width 240 height 20
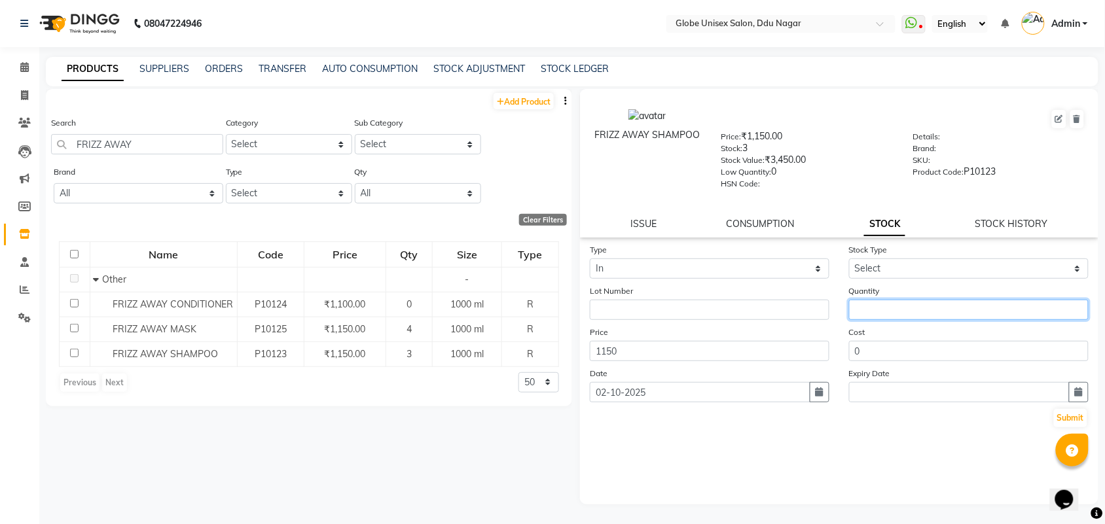
click at [875, 313] on input "number" at bounding box center [969, 310] width 240 height 20
type input "3"
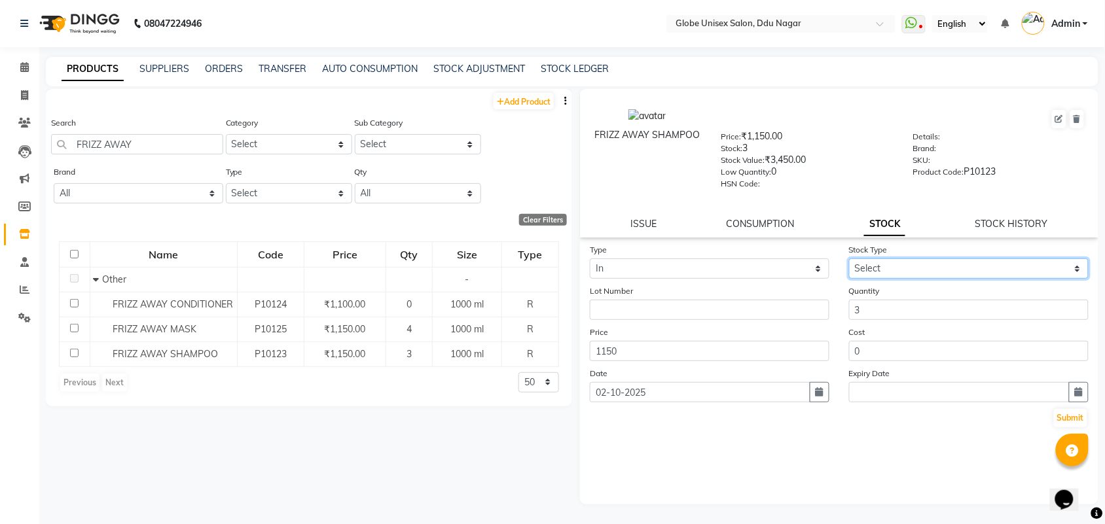
click at [891, 270] on select "Select New Stock Adjustment Return Other" at bounding box center [969, 269] width 240 height 20
select select "new stock"
click at [849, 259] on select "Select New Stock Adjustment Return Other" at bounding box center [969, 269] width 240 height 20
click at [1063, 409] on button "Submit" at bounding box center [1070, 418] width 33 height 18
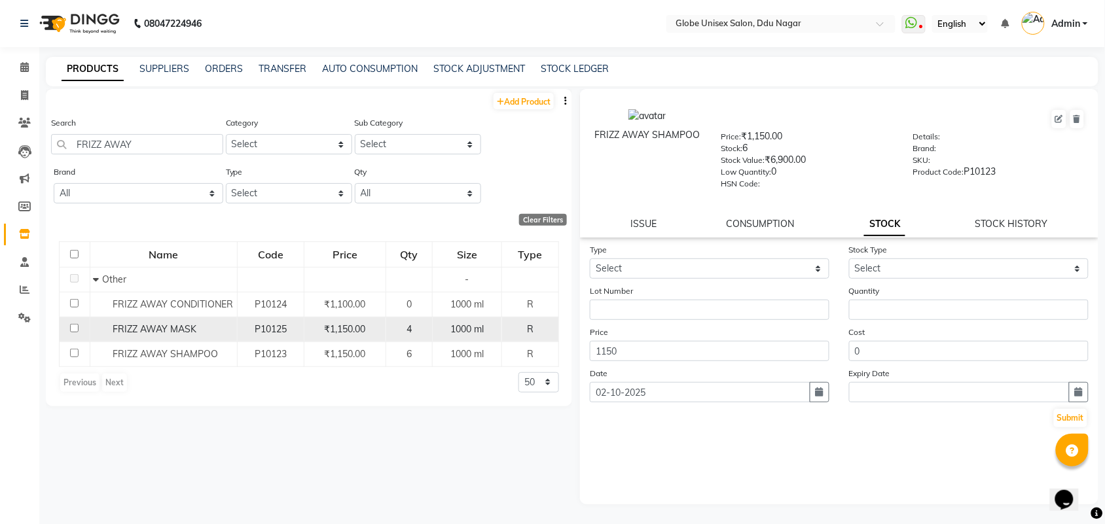
click at [203, 333] on div "FRIZZ AWAY MASK" at bounding box center [163, 330] width 140 height 14
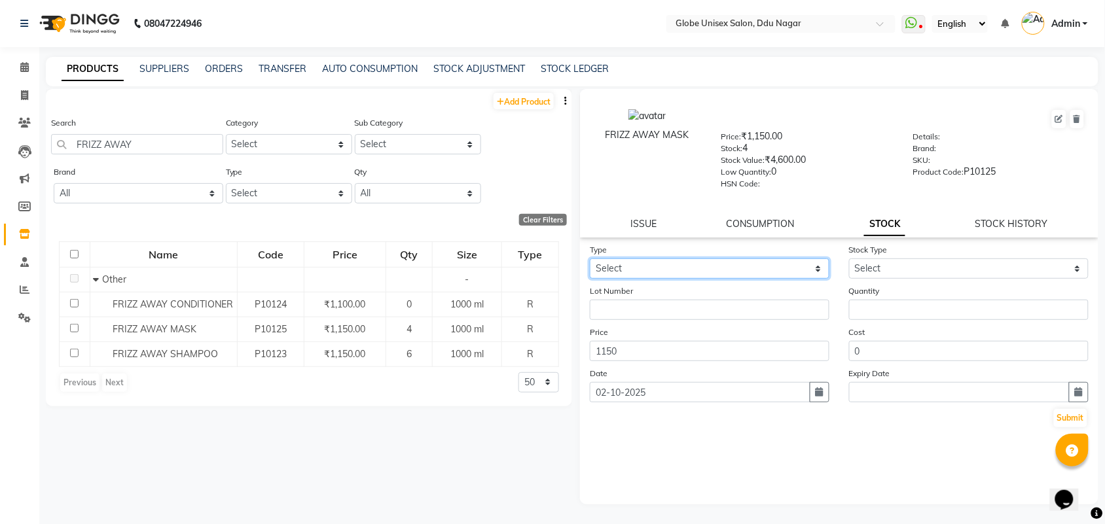
click at [665, 270] on select "Select In Out" at bounding box center [710, 269] width 240 height 20
select select "in"
click at [590, 259] on select "Select In Out" at bounding box center [710, 269] width 240 height 20
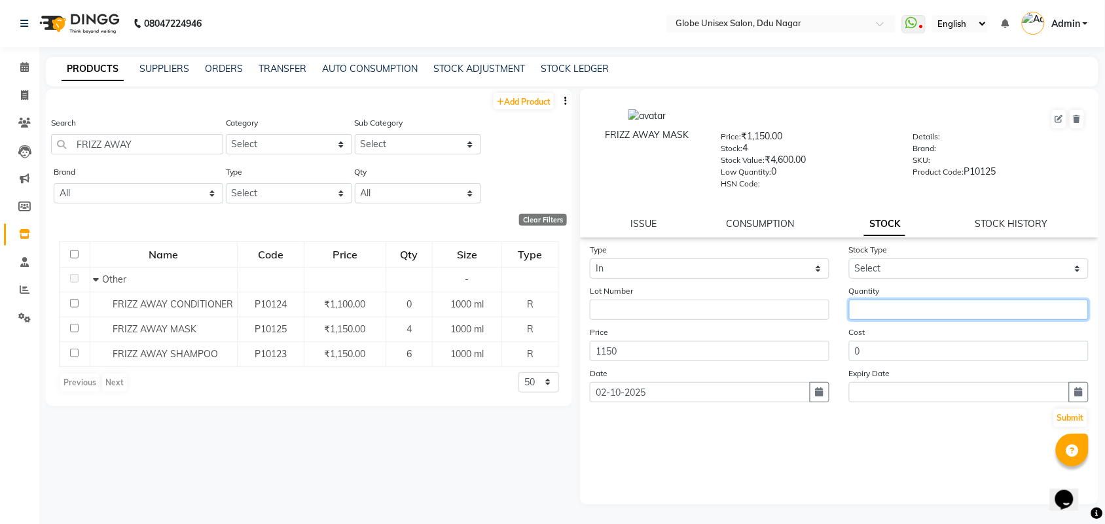
click at [885, 308] on input "number" at bounding box center [969, 310] width 240 height 20
type input "2"
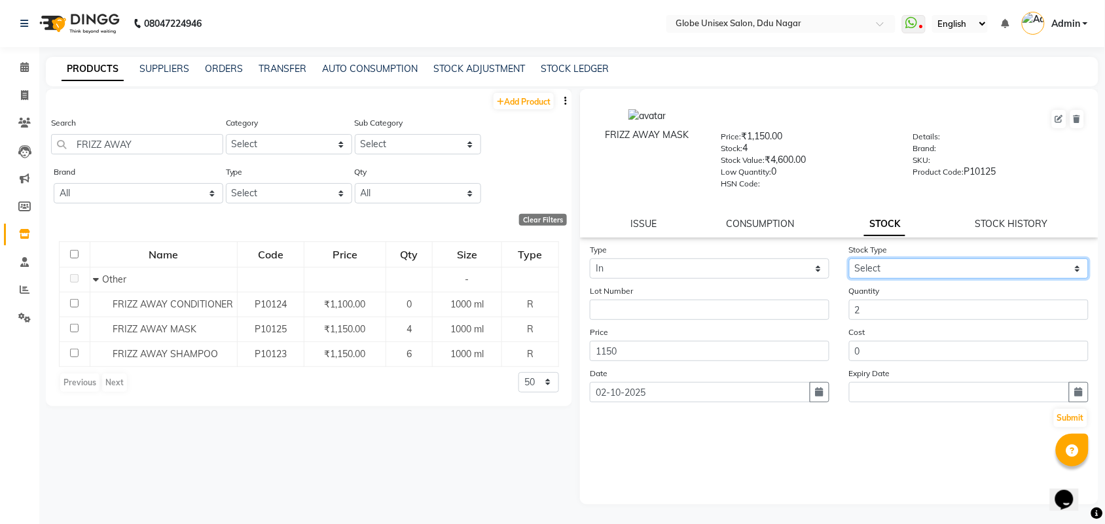
click at [881, 265] on select "Select New Stock Adjustment Return Other" at bounding box center [969, 269] width 240 height 20
select select "new stock"
click at [849, 259] on select "Select New Stock Adjustment Return Other" at bounding box center [969, 269] width 240 height 20
click at [1071, 420] on button "Submit" at bounding box center [1070, 418] width 33 height 18
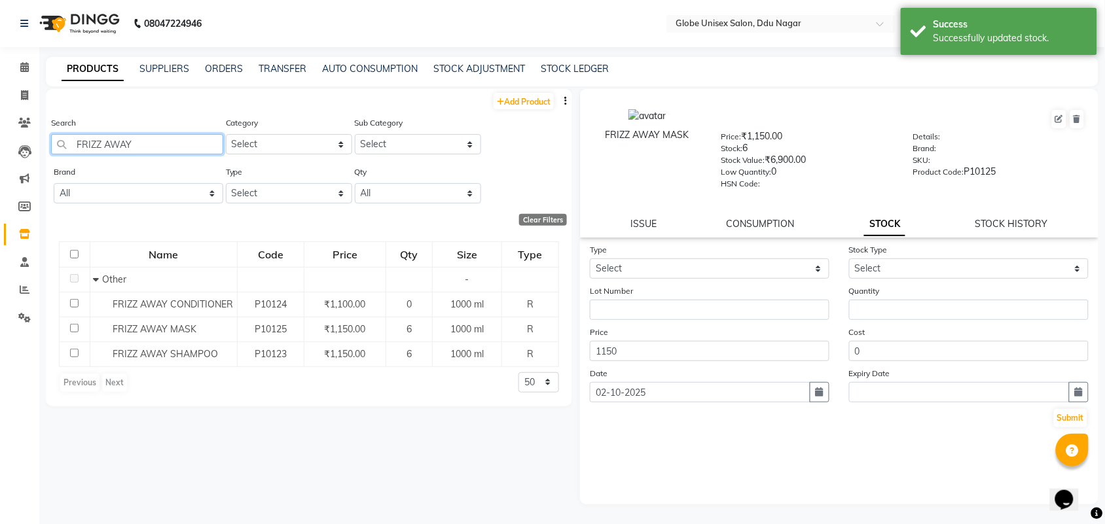
click at [147, 151] on input "FRIZZ AWAY" at bounding box center [137, 144] width 172 height 20
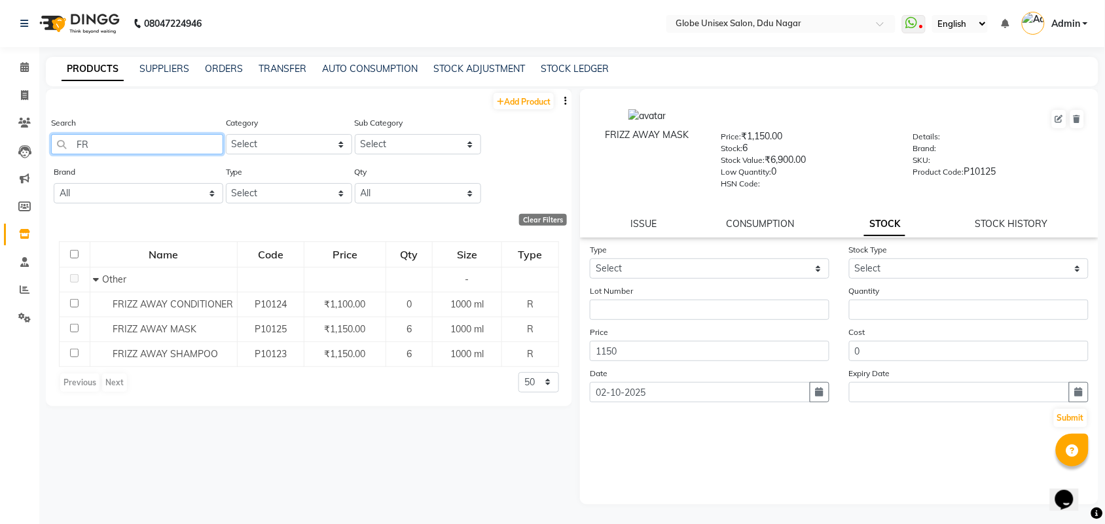
type input "F"
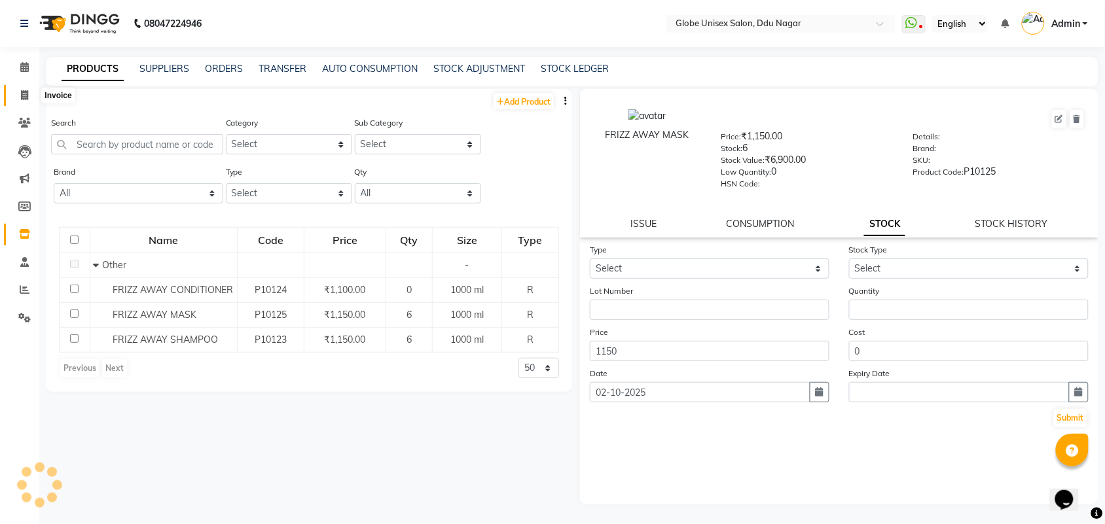
click at [22, 96] on icon at bounding box center [24, 95] width 7 height 10
select select "service"
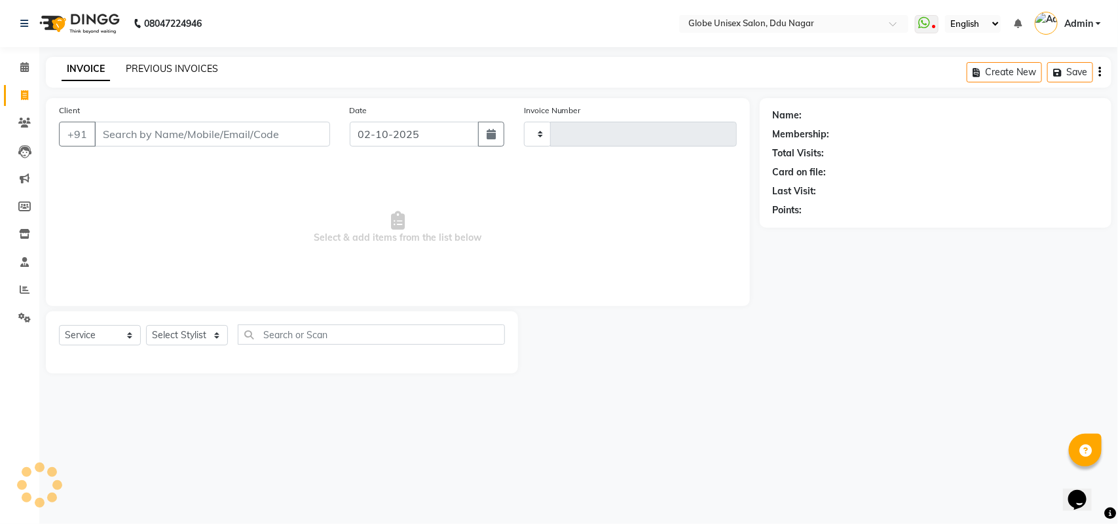
type input "4825"
select select "4184"
click at [24, 234] on icon at bounding box center [24, 234] width 11 height 10
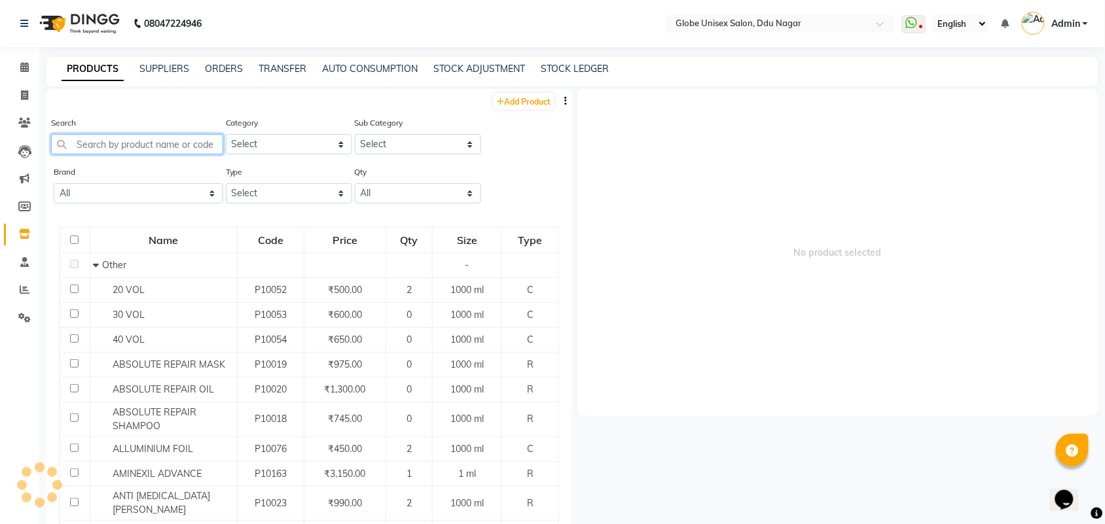
click at [191, 151] on input "text" at bounding box center [137, 144] width 172 height 20
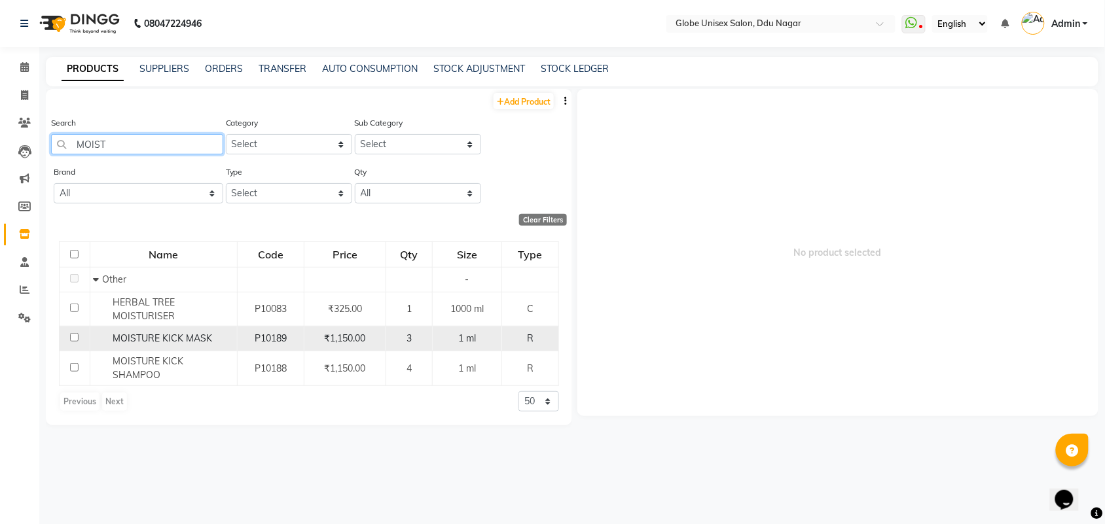
type input "MOIST"
click at [204, 339] on span "MOISTURE KICK MASK" at bounding box center [163, 339] width 100 height 12
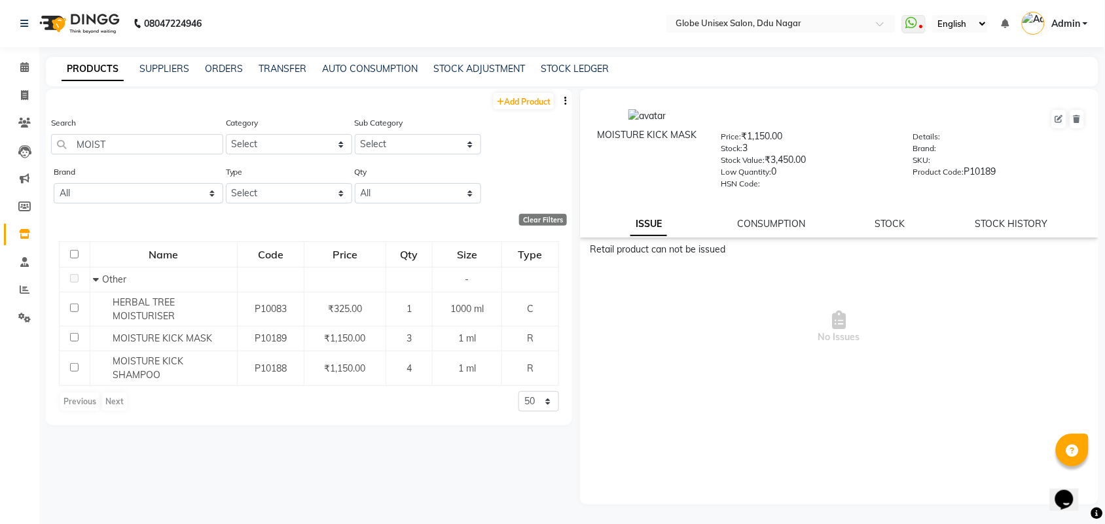
click at [873, 223] on div "ISSUE CONSUMPTION STOCK STOCK HISTORY" at bounding box center [839, 224] width 487 height 14
click at [886, 220] on link "STOCK" at bounding box center [890, 224] width 30 height 12
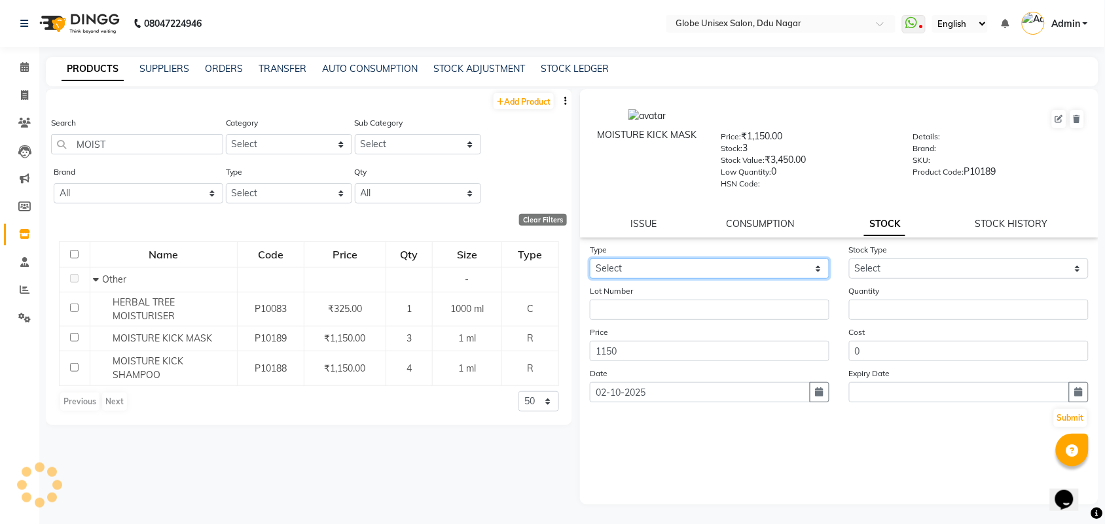
click at [748, 265] on select "Select In Out" at bounding box center [710, 269] width 240 height 20
select select "in"
click at [590, 259] on select "Select In Out" at bounding box center [710, 269] width 240 height 20
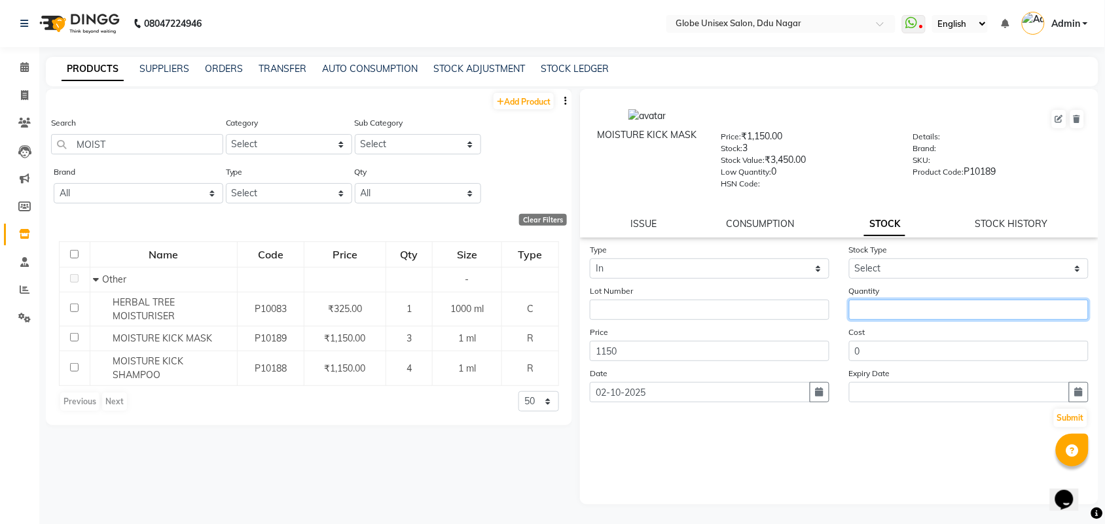
click at [904, 306] on input "number" at bounding box center [969, 310] width 240 height 20
type input "1"
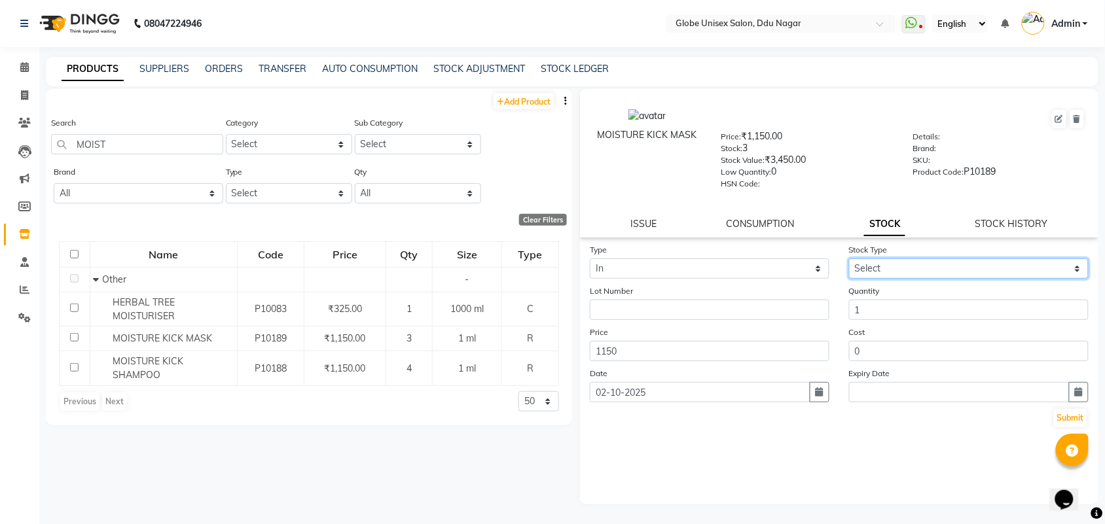
drag, startPoint x: 937, startPoint y: 266, endPoint x: 937, endPoint y: 274, distance: 7.2
click at [937, 274] on select "Select New Stock Adjustment Return Other" at bounding box center [969, 269] width 240 height 20
select select "new stock"
click at [849, 259] on select "Select New Stock Adjustment Return Other" at bounding box center [969, 269] width 240 height 20
click at [1072, 411] on button "Submit" at bounding box center [1070, 418] width 33 height 18
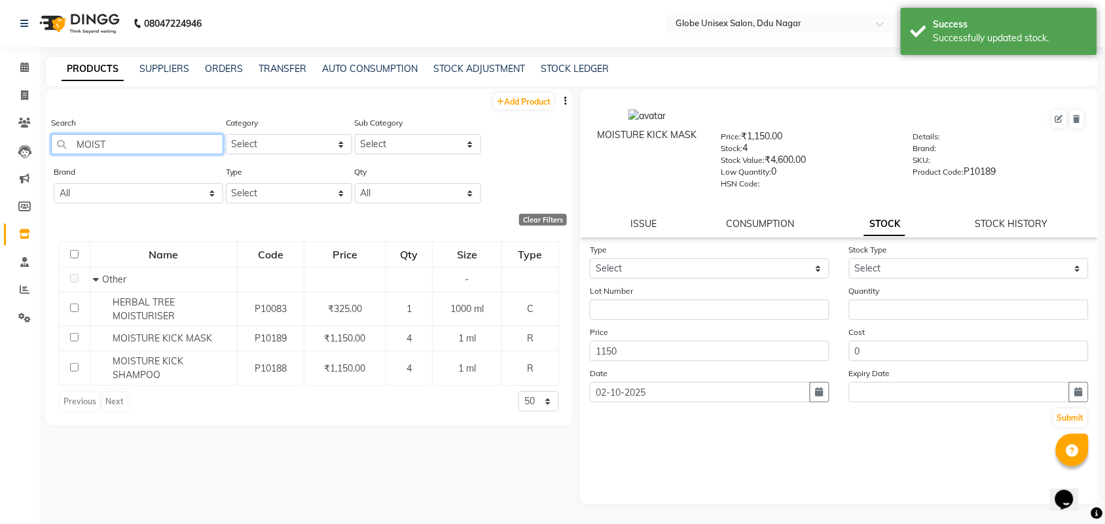
click at [159, 143] on input "MOIST" at bounding box center [137, 144] width 172 height 20
type input "M"
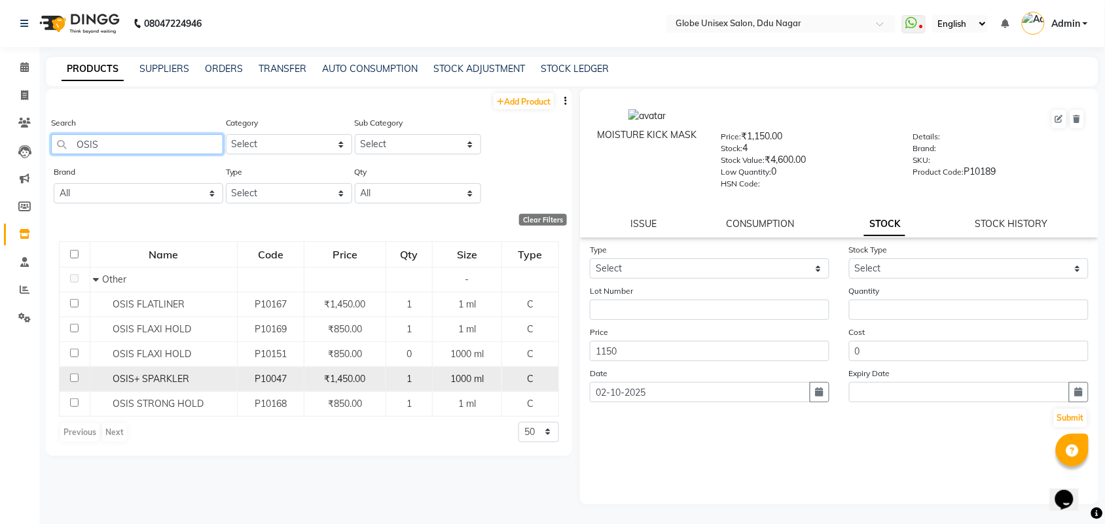
type input "OSIS"
click at [175, 385] on div "OSIS+ SPARKLER" at bounding box center [163, 380] width 140 height 14
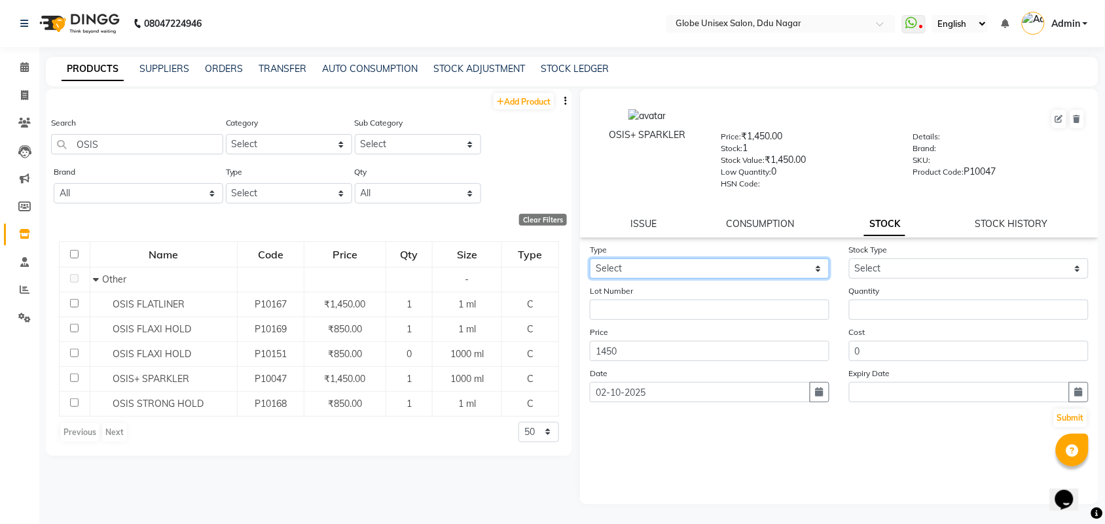
click at [684, 262] on select "Select In Out" at bounding box center [710, 269] width 240 height 20
select select "out"
click at [590, 259] on select "Select In Out" at bounding box center [710, 269] width 240 height 20
select select
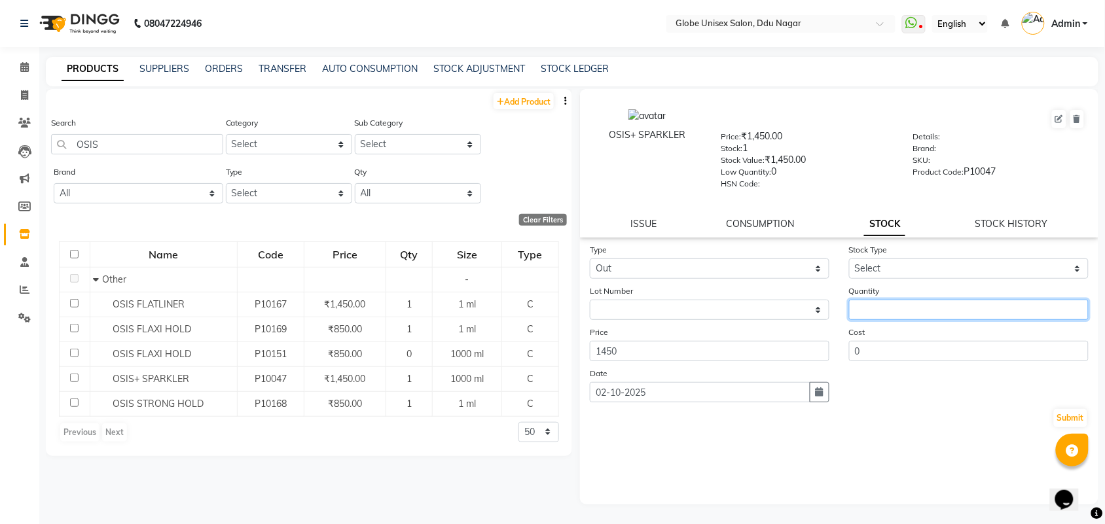
click at [877, 305] on input "number" at bounding box center [969, 310] width 240 height 20
type input "1"
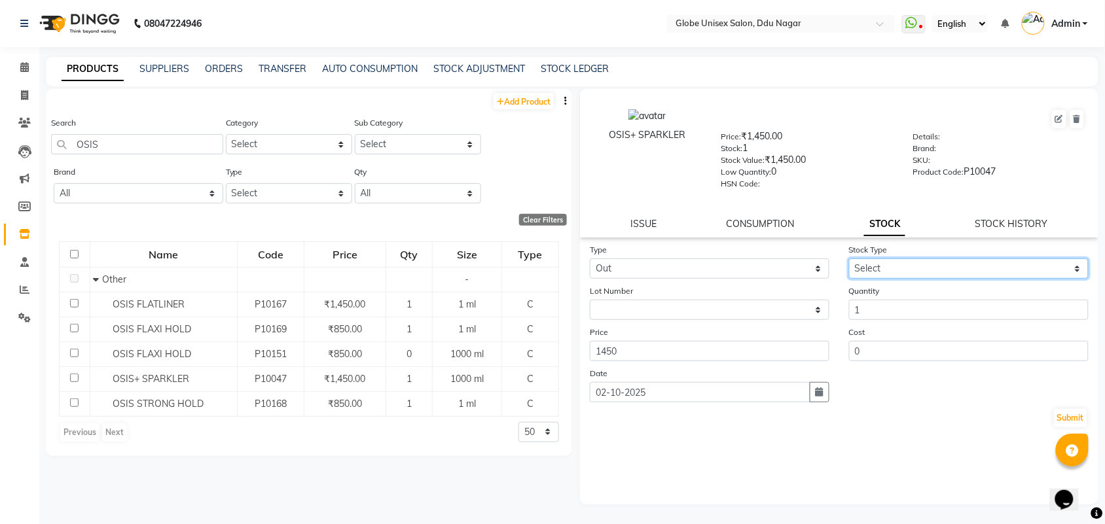
click at [932, 266] on select "Select Internal Use Damaged Expired Adjustment Return Other" at bounding box center [969, 269] width 240 height 20
select select "internal use"
click at [849, 259] on select "Select Internal Use Damaged Expired Adjustment Return Other" at bounding box center [969, 269] width 240 height 20
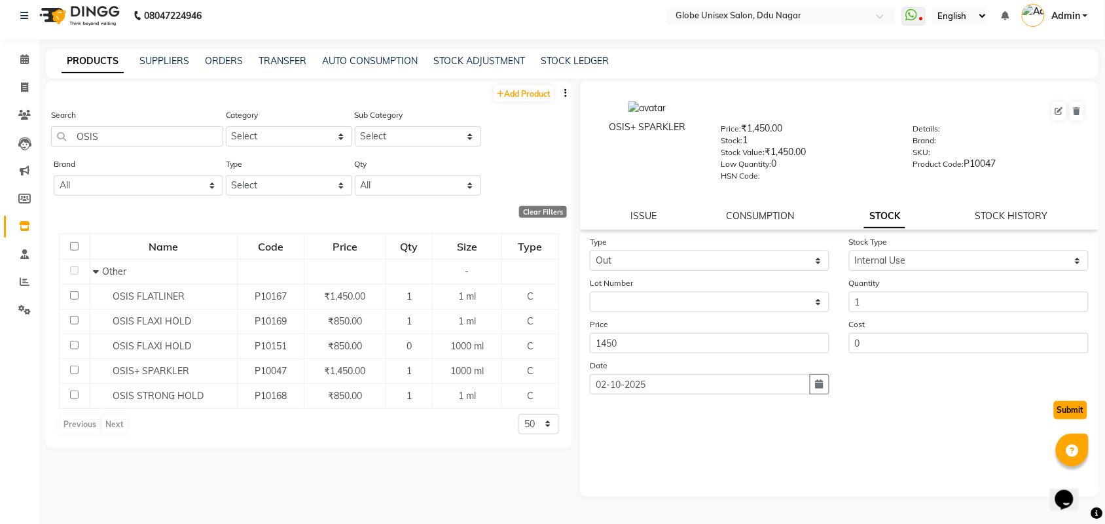
click at [1081, 406] on button "Submit" at bounding box center [1070, 410] width 33 height 18
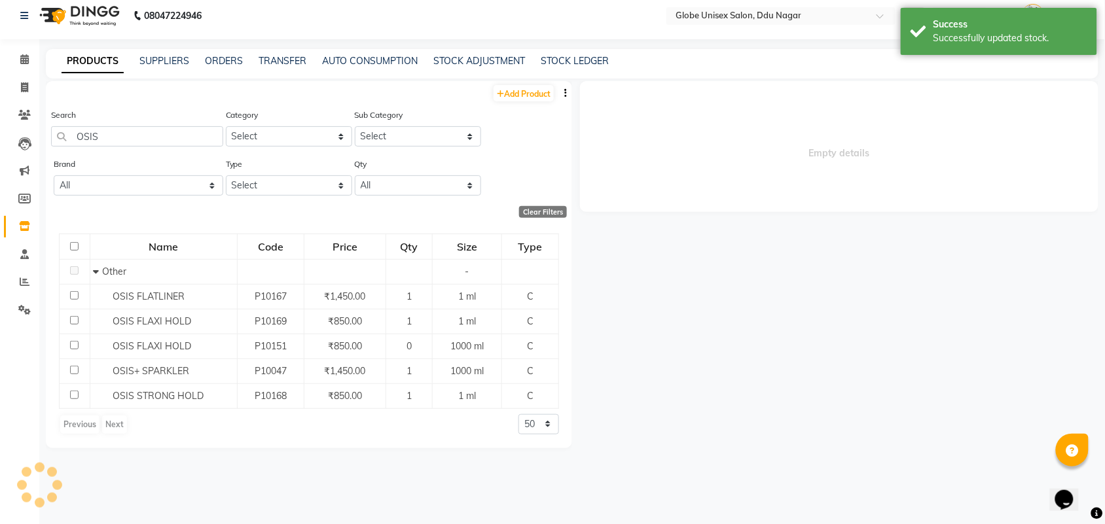
select select
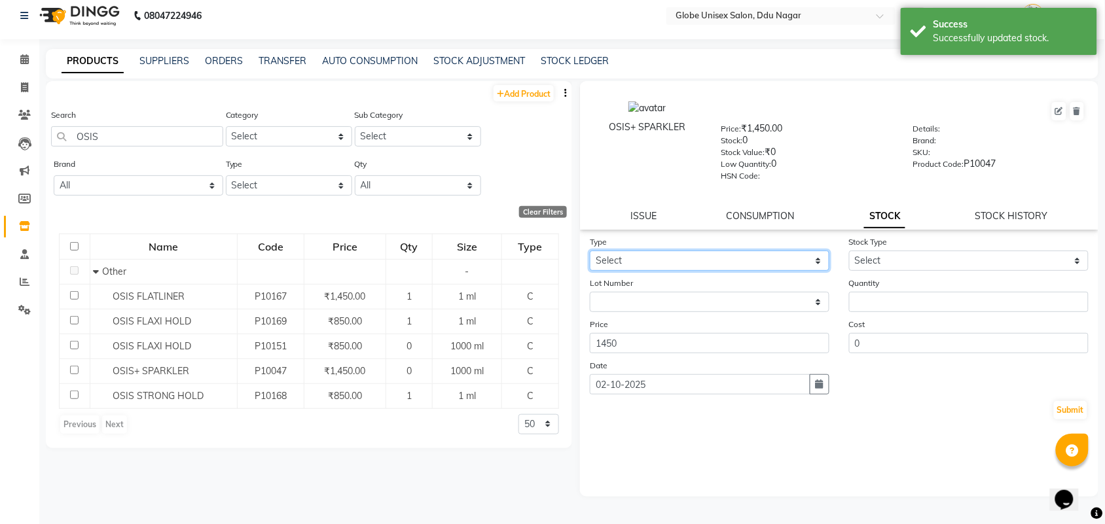
click at [750, 257] on select "Select In Out" at bounding box center [710, 261] width 240 height 20
select select "in"
click at [590, 251] on select "Select In Out" at bounding box center [710, 261] width 240 height 20
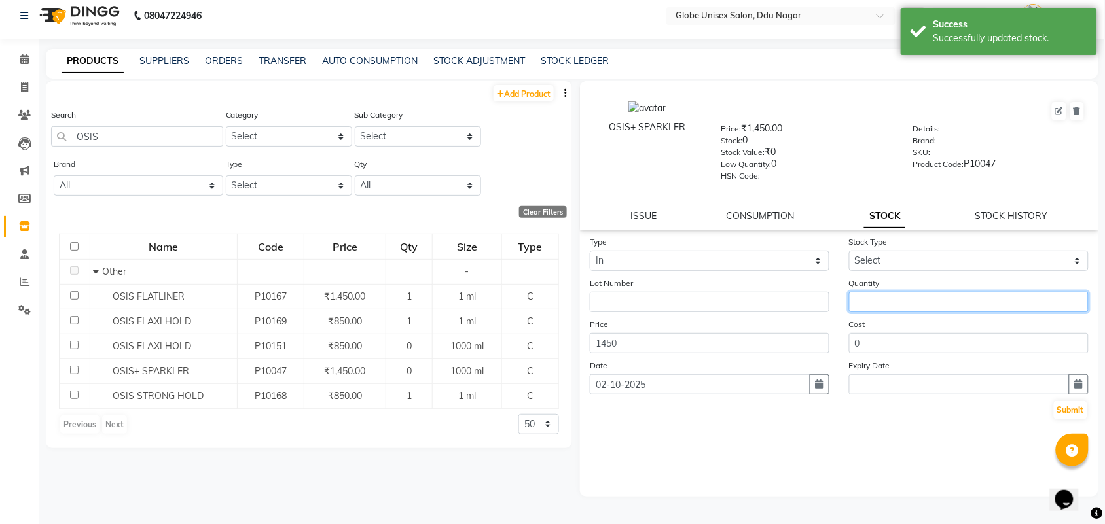
click at [889, 295] on input "number" at bounding box center [969, 302] width 240 height 20
type input "1"
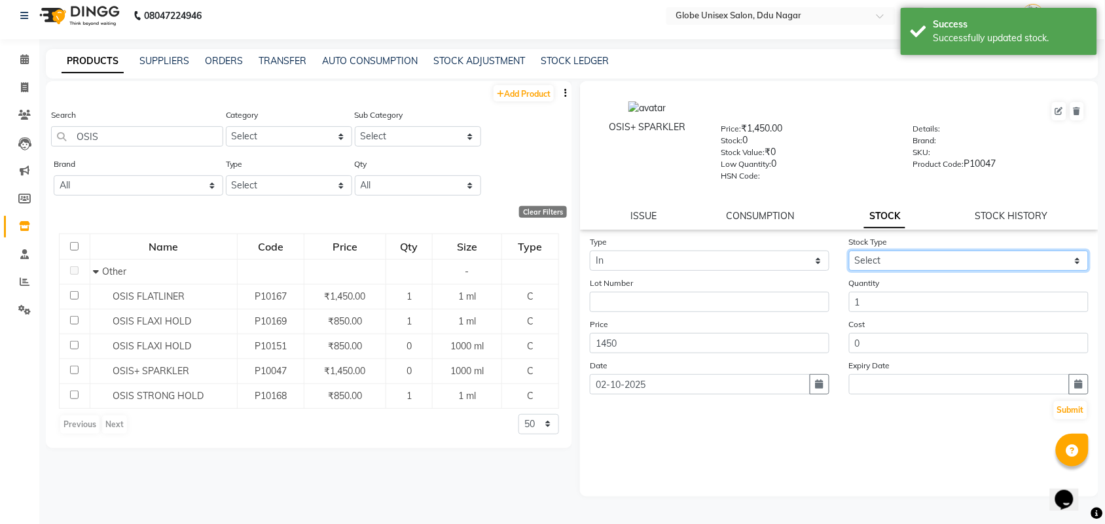
click at [930, 262] on select "Select New Stock Adjustment Return Other" at bounding box center [969, 261] width 240 height 20
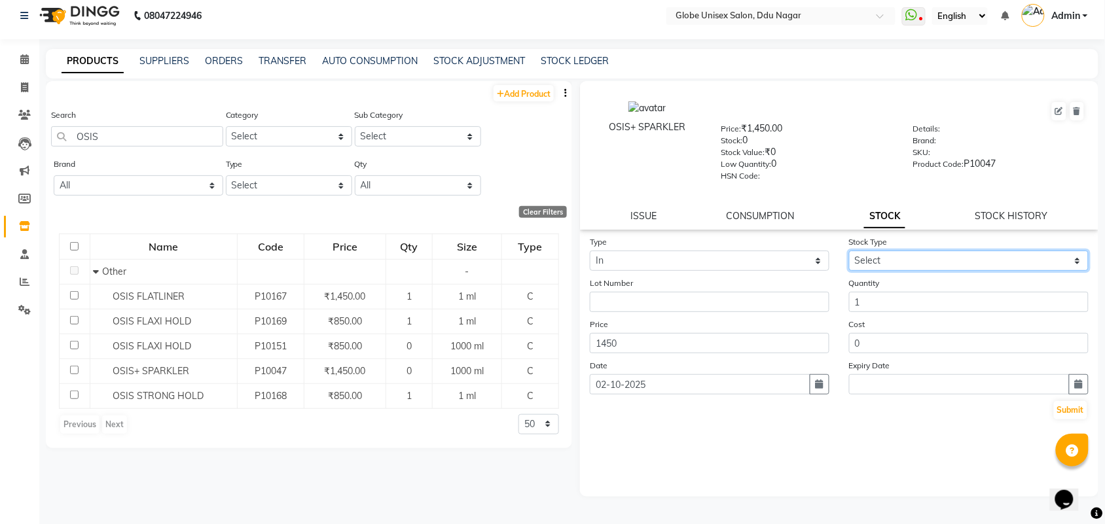
select select "new stock"
click at [849, 251] on select "Select New Stock Adjustment Return Other" at bounding box center [969, 261] width 240 height 20
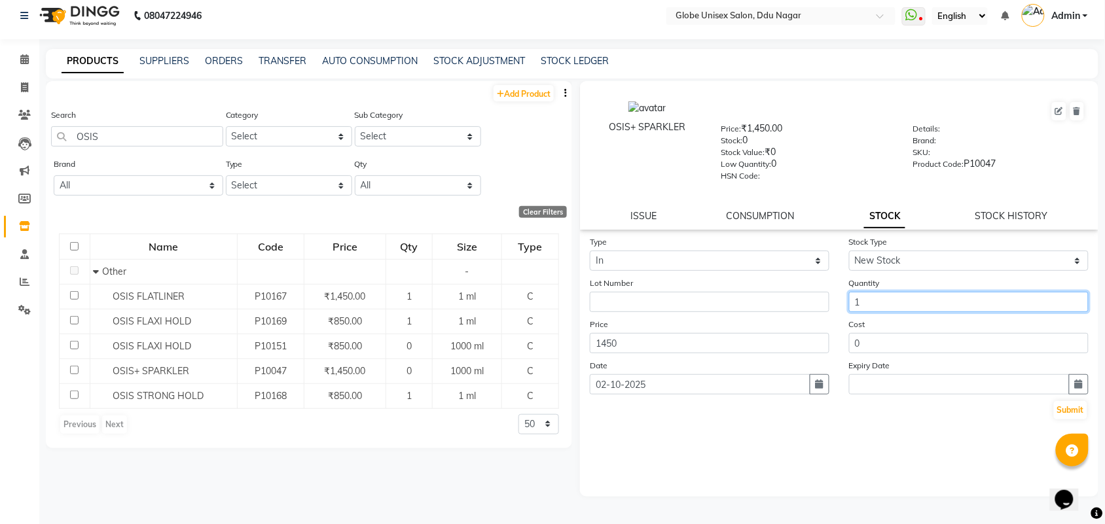
click at [887, 298] on input "1" at bounding box center [969, 302] width 240 height 20
type input "2"
click at [1069, 407] on button "Submit" at bounding box center [1070, 410] width 33 height 18
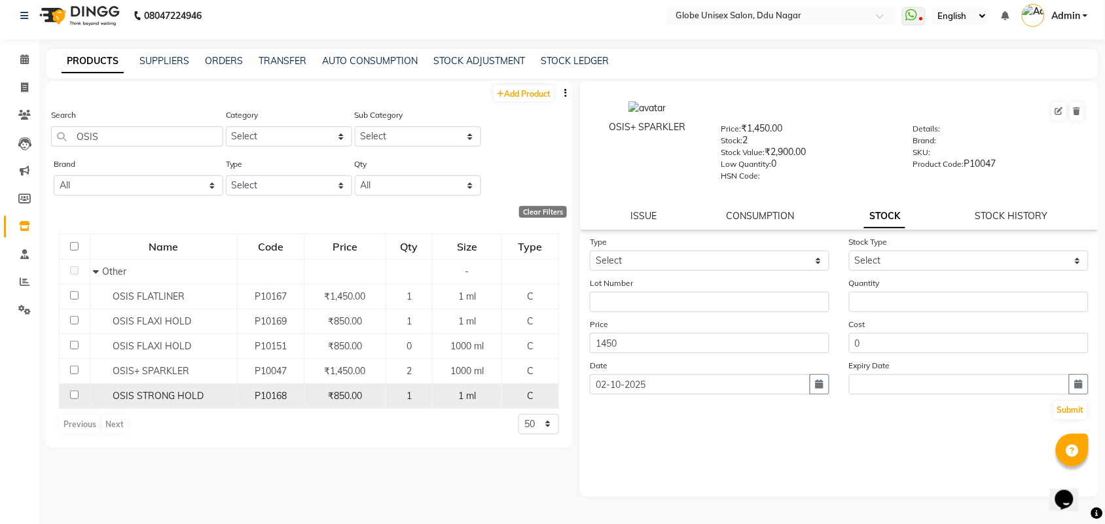
click at [180, 397] on span "OSIS STRONG HOLD" at bounding box center [158, 396] width 91 height 12
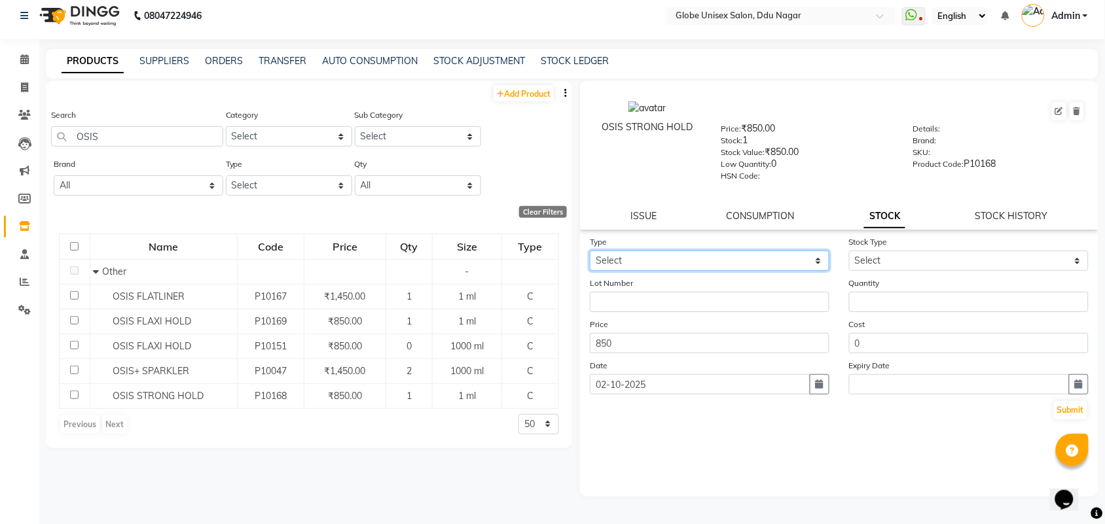
click at [668, 257] on select "Select In Out" at bounding box center [710, 261] width 240 height 20
select select "out"
click at [590, 251] on select "Select In Out" at bounding box center [710, 261] width 240 height 20
select select
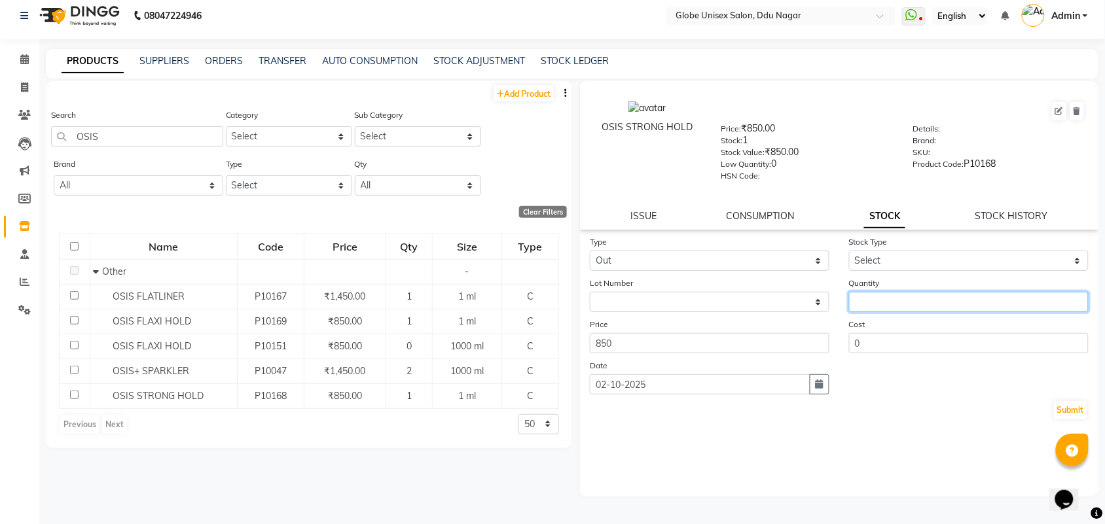
click at [915, 301] on input "number" at bounding box center [969, 302] width 240 height 20
type input "1"
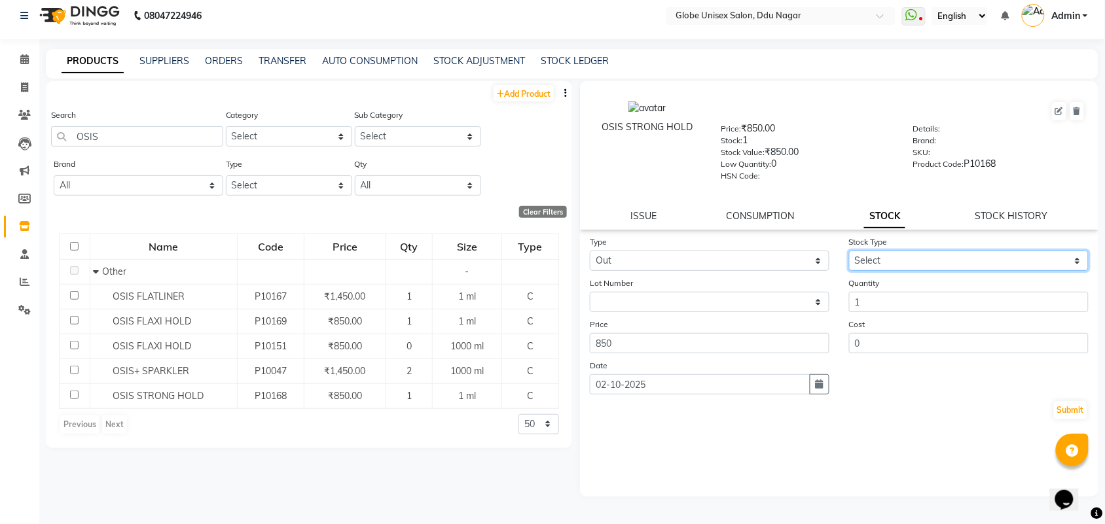
drag, startPoint x: 921, startPoint y: 252, endPoint x: 921, endPoint y: 260, distance: 7.9
click at [921, 252] on select "Select Internal Use Damaged Expired Adjustment Return Other" at bounding box center [969, 261] width 240 height 20
select select "internal use"
click at [849, 251] on select "Select Internal Use Damaged Expired Adjustment Return Other" at bounding box center [969, 261] width 240 height 20
click at [1065, 404] on button "Submit" at bounding box center [1070, 410] width 33 height 18
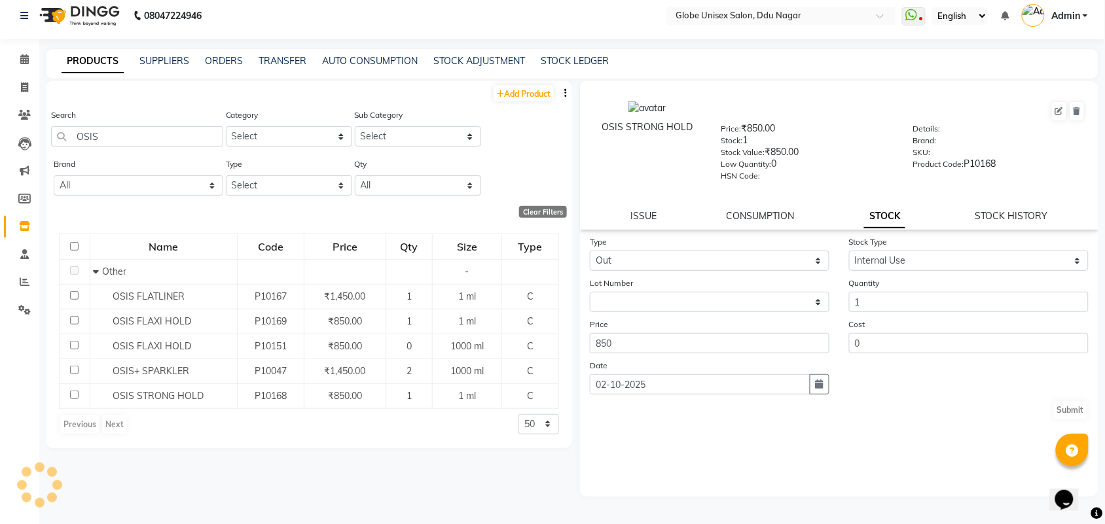
select select
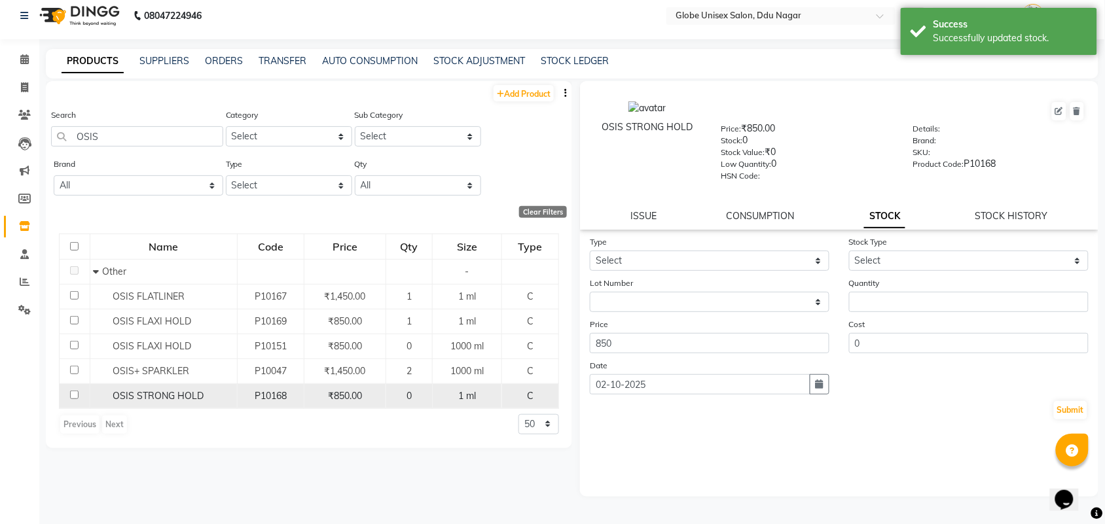
click at [187, 394] on span "OSIS STRONG HOLD" at bounding box center [158, 396] width 91 height 12
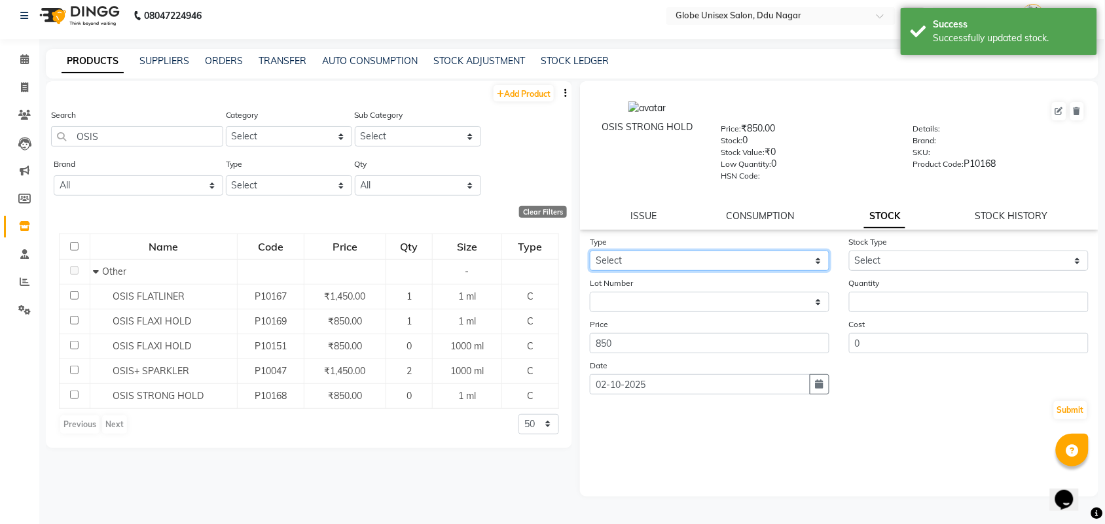
click at [706, 253] on select "Select In Out" at bounding box center [710, 261] width 240 height 20
select select "in"
click at [590, 251] on select "Select In Out" at bounding box center [710, 261] width 240 height 20
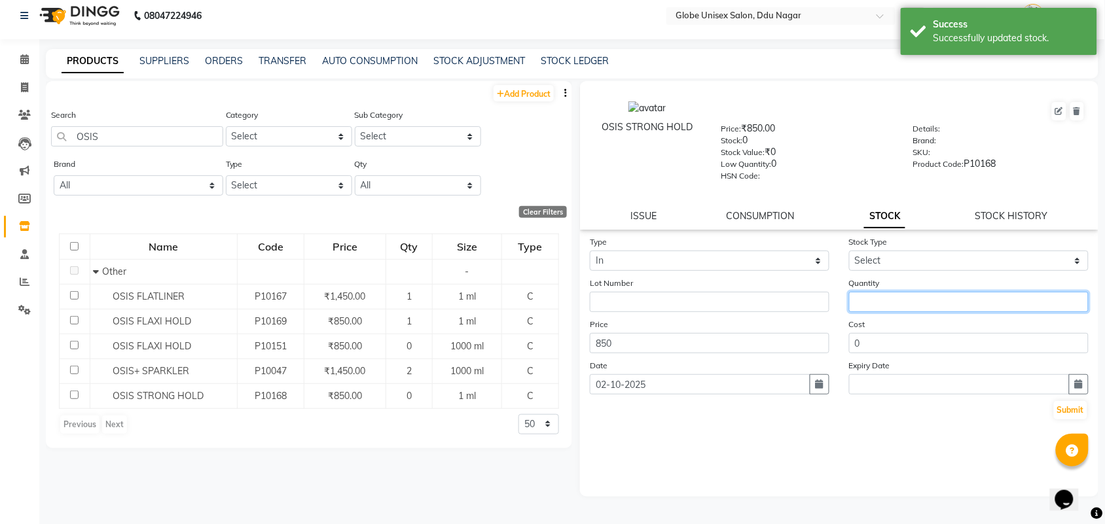
click at [885, 300] on input "number" at bounding box center [969, 302] width 240 height 20
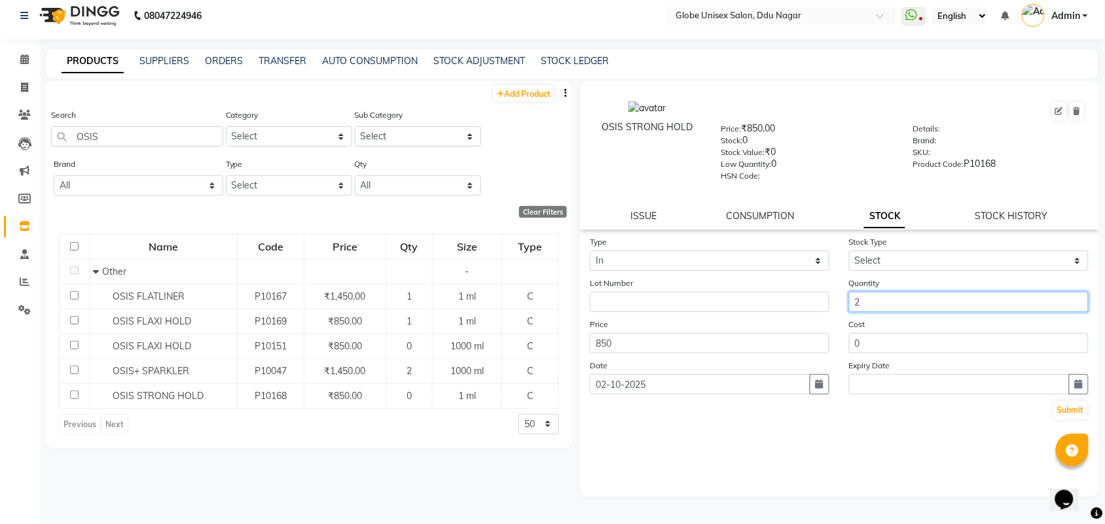
type input "2"
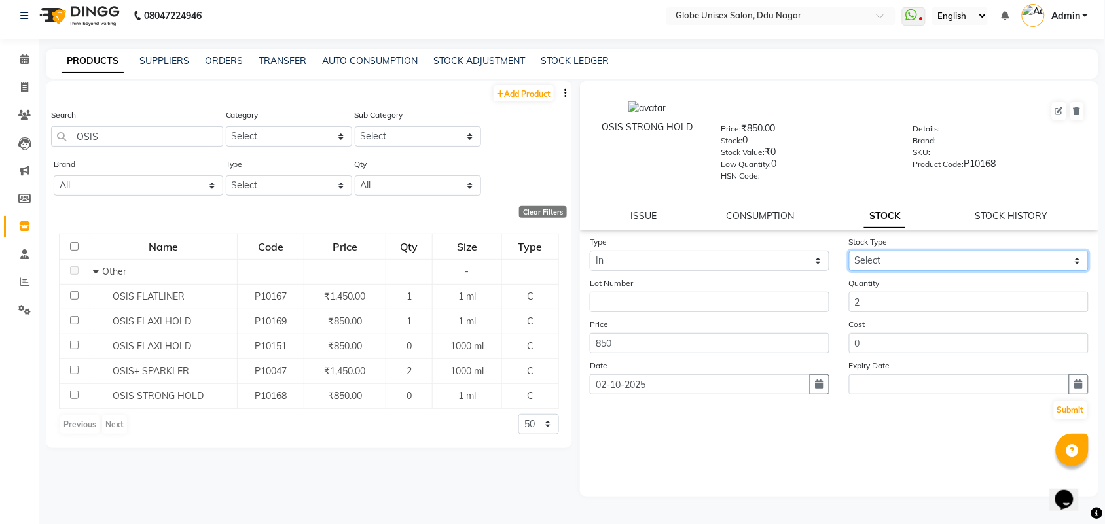
click at [957, 253] on select "Select New Stock Adjustment Return Other" at bounding box center [969, 261] width 240 height 20
select select "new stock"
click at [849, 251] on select "Select New Stock Adjustment Return Other" at bounding box center [969, 261] width 240 height 20
click at [1071, 407] on button "Submit" at bounding box center [1070, 410] width 33 height 18
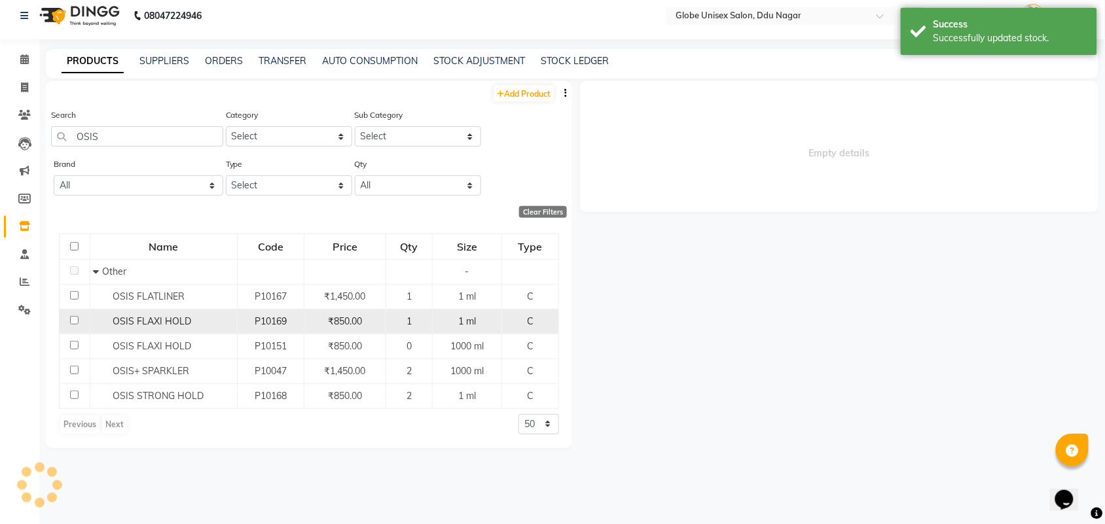
click at [142, 325] on span "OSIS FLAXI HOLD" at bounding box center [152, 322] width 79 height 12
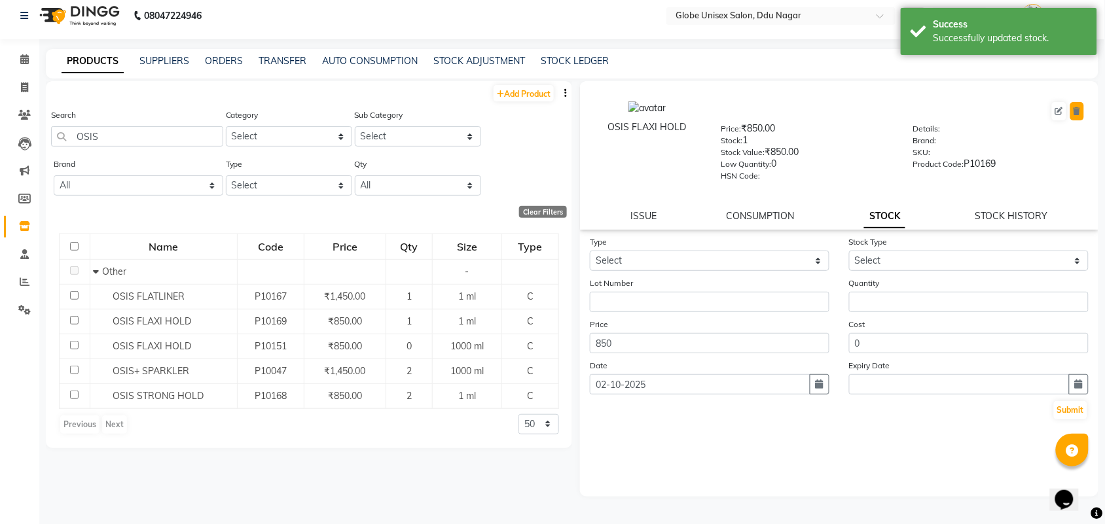
click at [1076, 115] on icon at bounding box center [1077, 111] width 7 height 8
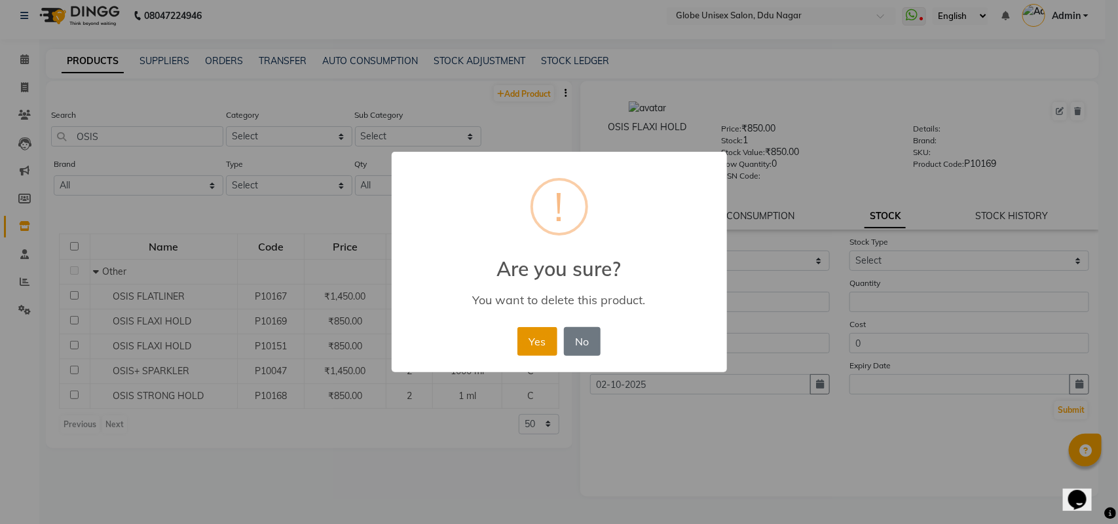
click at [541, 342] on button "Yes" at bounding box center [537, 341] width 40 height 29
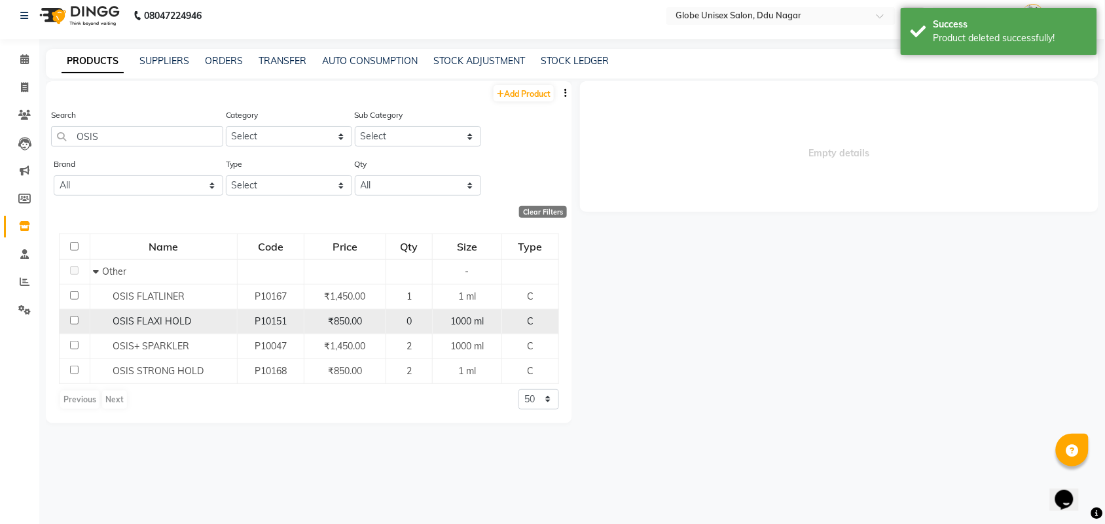
click at [174, 316] on span "OSIS FLAXI HOLD" at bounding box center [152, 322] width 79 height 12
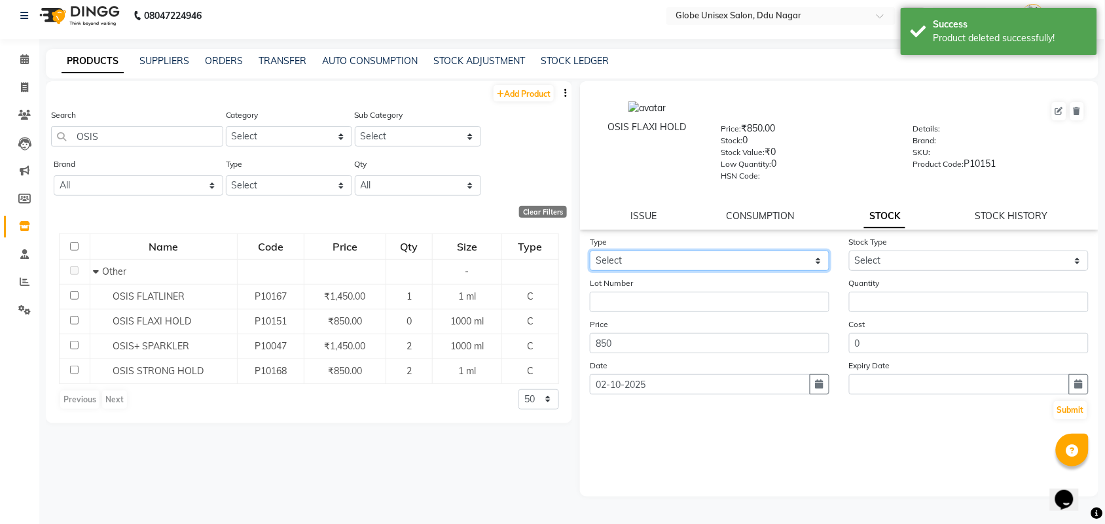
click at [708, 262] on select "Select In Out" at bounding box center [710, 261] width 240 height 20
select select "in"
click at [590, 251] on select "Select In Out" at bounding box center [710, 261] width 240 height 20
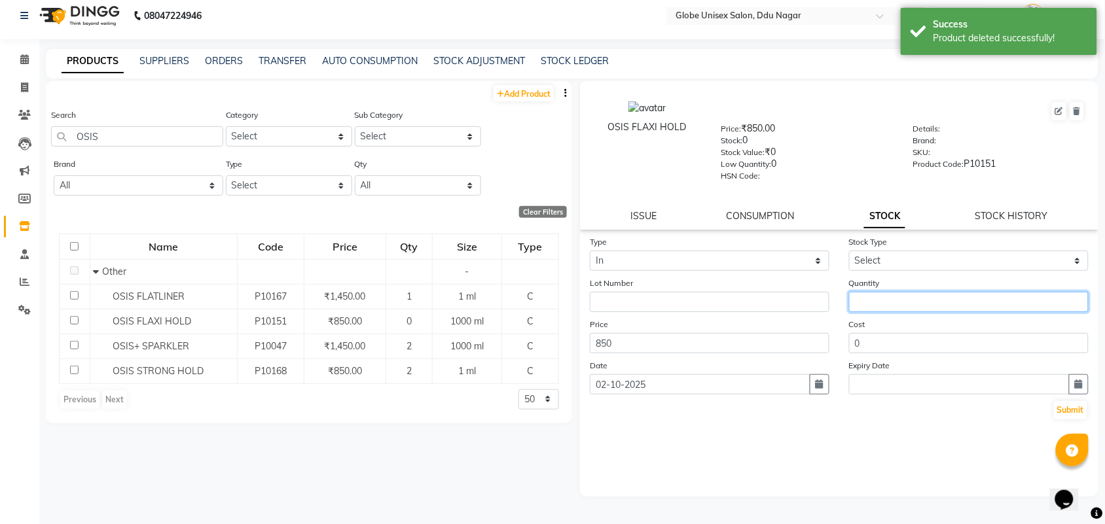
click at [943, 302] on input "number" at bounding box center [969, 302] width 240 height 20
type input "2"
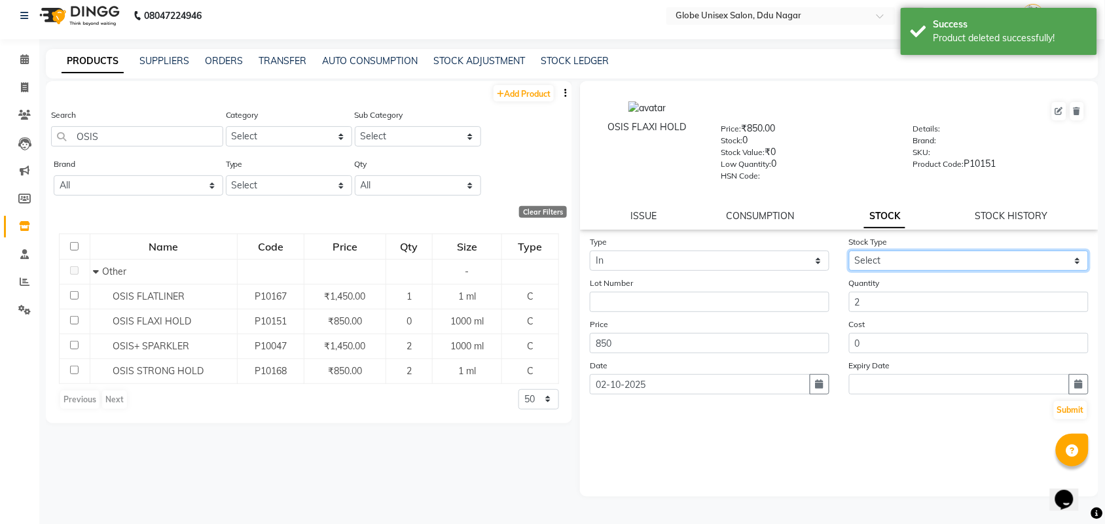
click at [946, 253] on select "Select New Stock Adjustment Return Other" at bounding box center [969, 261] width 240 height 20
select select "new stock"
click at [849, 251] on select "Select New Stock Adjustment Return Other" at bounding box center [969, 261] width 240 height 20
click at [1070, 406] on button "Submit" at bounding box center [1070, 410] width 33 height 18
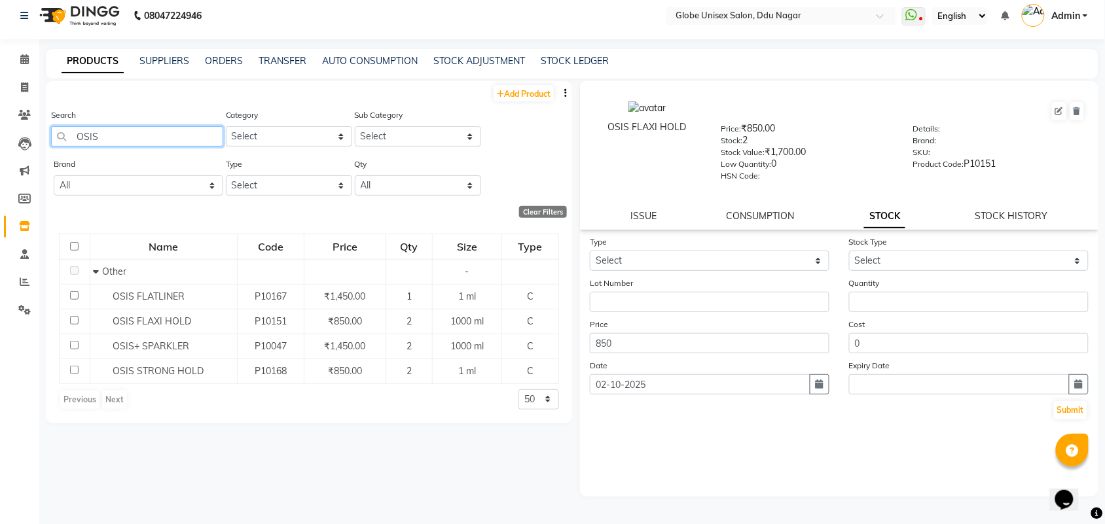
click at [139, 132] on input "OSIS" at bounding box center [137, 136] width 172 height 20
type input "O"
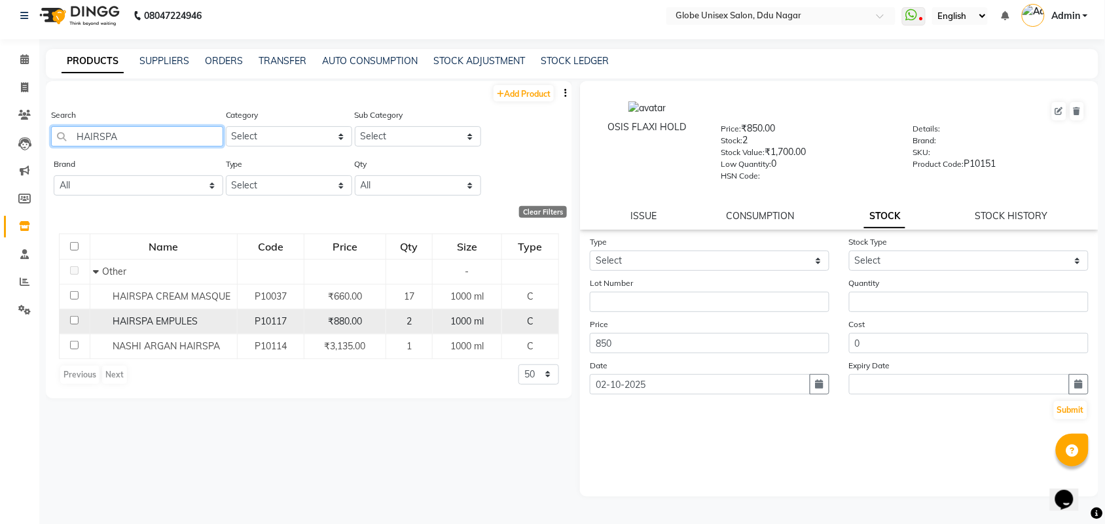
type input "HAIRSPA"
click at [175, 318] on span "HAIRSPA EMPULES" at bounding box center [155, 322] width 85 height 12
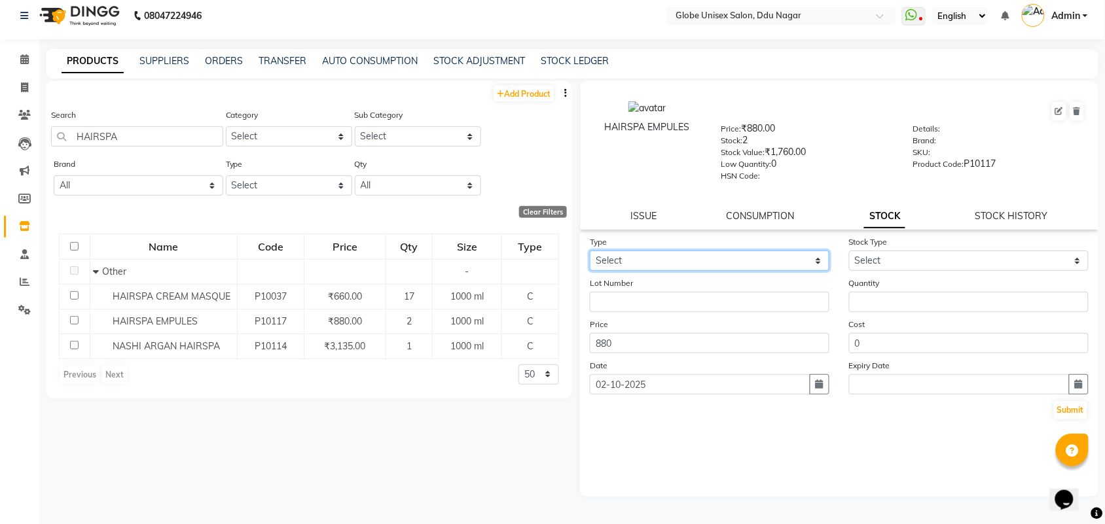
drag, startPoint x: 718, startPoint y: 255, endPoint x: 712, endPoint y: 266, distance: 12.9
click at [718, 255] on select "Select In Out" at bounding box center [710, 261] width 240 height 20
select select "in"
click at [590, 251] on select "Select In Out" at bounding box center [710, 261] width 240 height 20
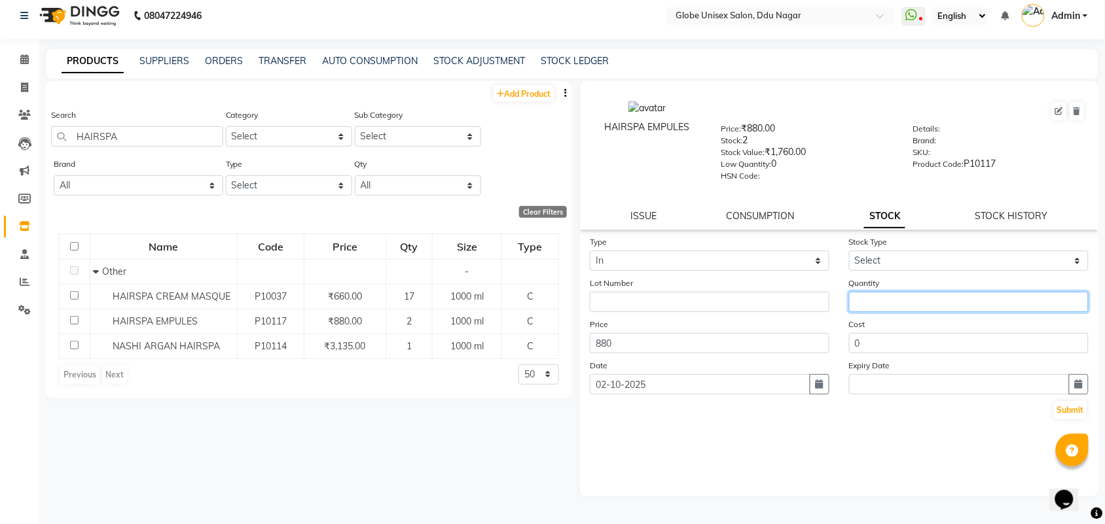
click at [885, 292] on input "number" at bounding box center [969, 302] width 240 height 20
type input "4"
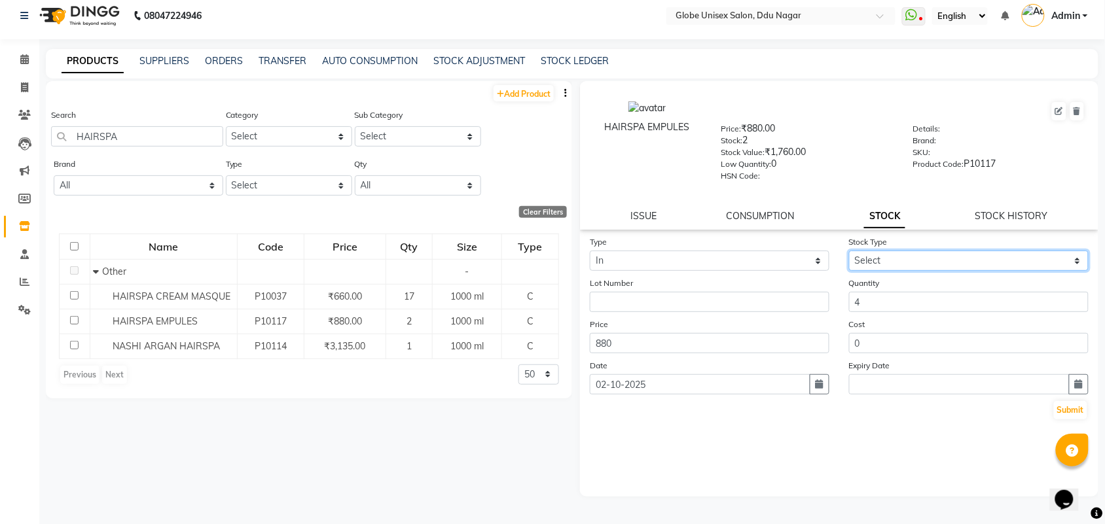
click at [912, 259] on select "Select New Stock Adjustment Return Other" at bounding box center [969, 261] width 240 height 20
select select "new stock"
click at [849, 251] on select "Select New Stock Adjustment Return Other" at bounding box center [969, 261] width 240 height 20
click at [1068, 403] on button "Submit" at bounding box center [1070, 410] width 33 height 18
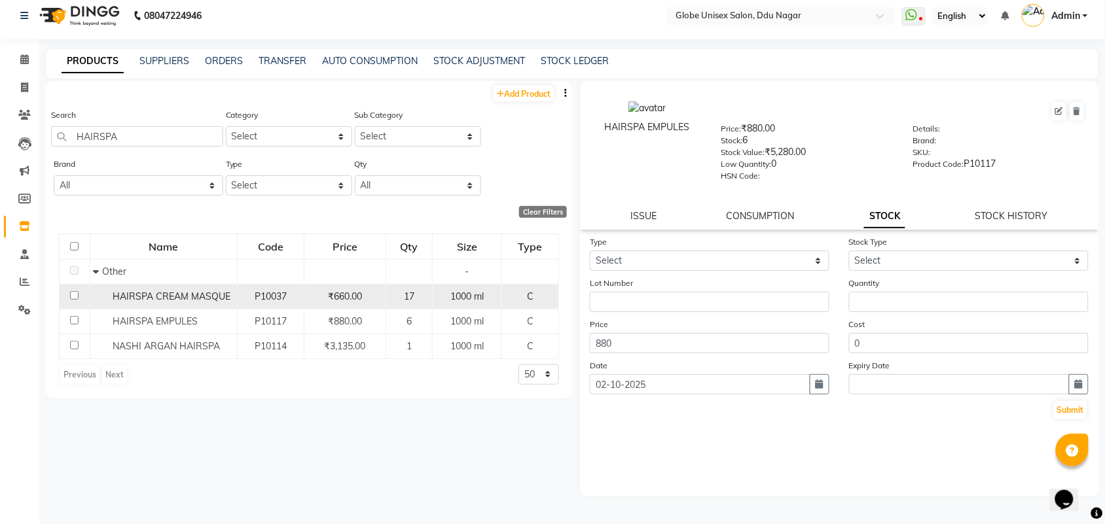
click at [204, 293] on span "HAIRSPA CREAM MASQUE" at bounding box center [172, 297] width 118 height 12
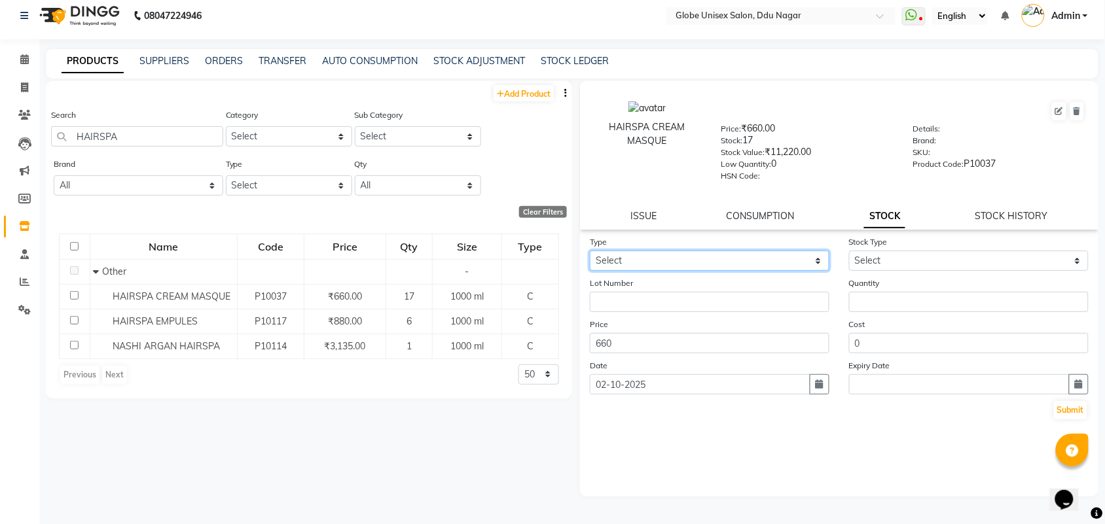
click at [665, 253] on select "Select In Out" at bounding box center [710, 261] width 240 height 20
select select "in"
click at [590, 251] on select "Select In Out" at bounding box center [710, 261] width 240 height 20
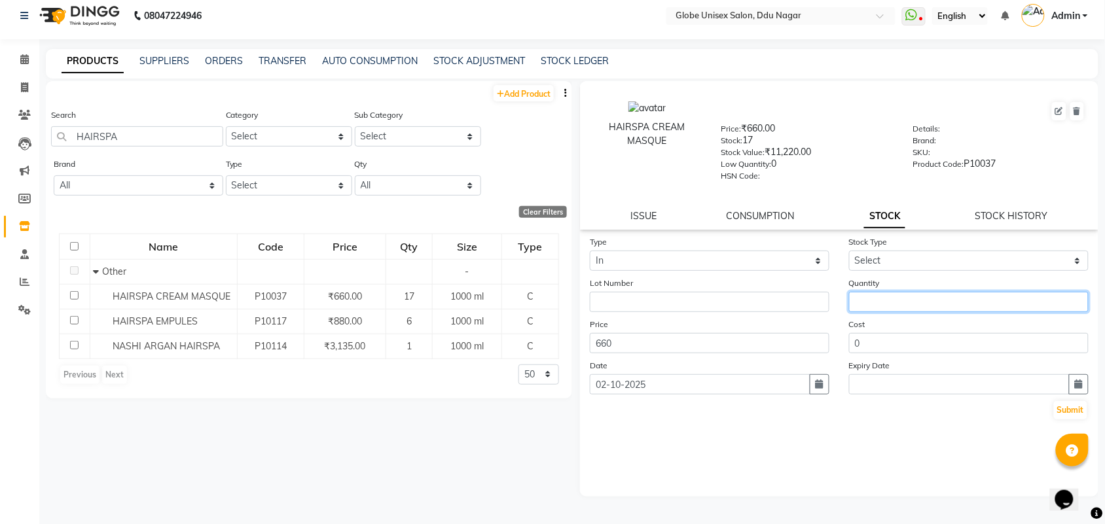
click at [912, 299] on input "number" at bounding box center [969, 302] width 240 height 20
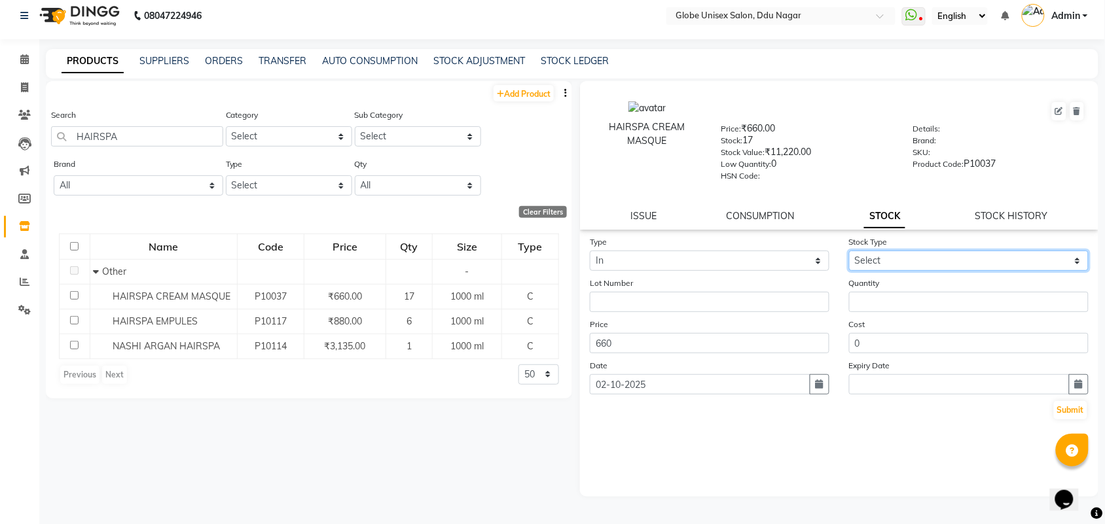
click at [934, 255] on select "Select New Stock Adjustment Return Other" at bounding box center [969, 261] width 240 height 20
select select "new stock"
click at [849, 251] on select "Select New Stock Adjustment Return Other" at bounding box center [969, 261] width 240 height 20
drag, startPoint x: 941, startPoint y: 312, endPoint x: 947, endPoint y: 306, distance: 7.4
click at [943, 312] on form "Type Select In Out Stock Type Select New Stock Adjustment Return Other Lot Numb…" at bounding box center [839, 328] width 499 height 186
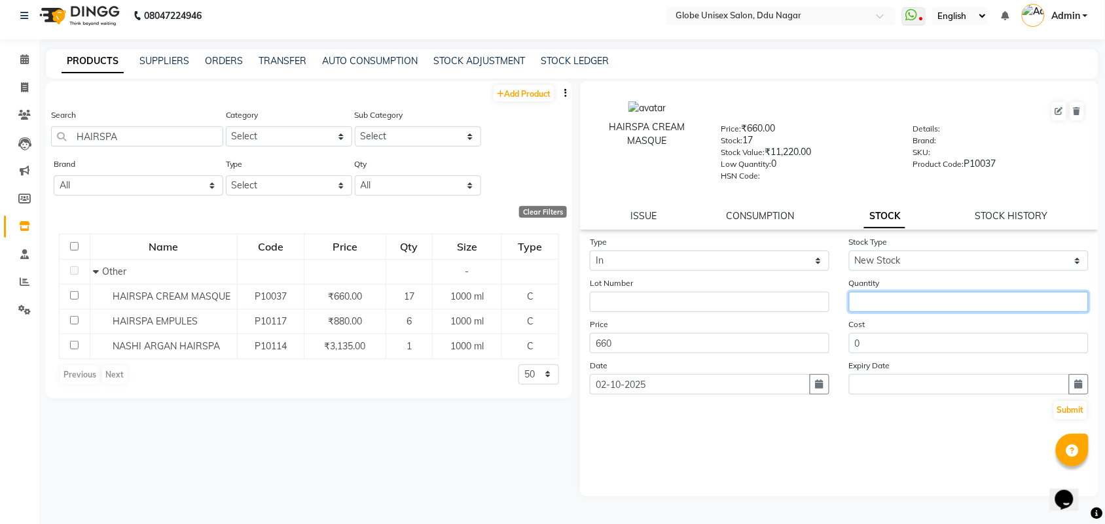
click at [951, 299] on input "number" at bounding box center [969, 302] width 240 height 20
type input "11"
click at [1064, 405] on button "Submit" at bounding box center [1070, 410] width 33 height 18
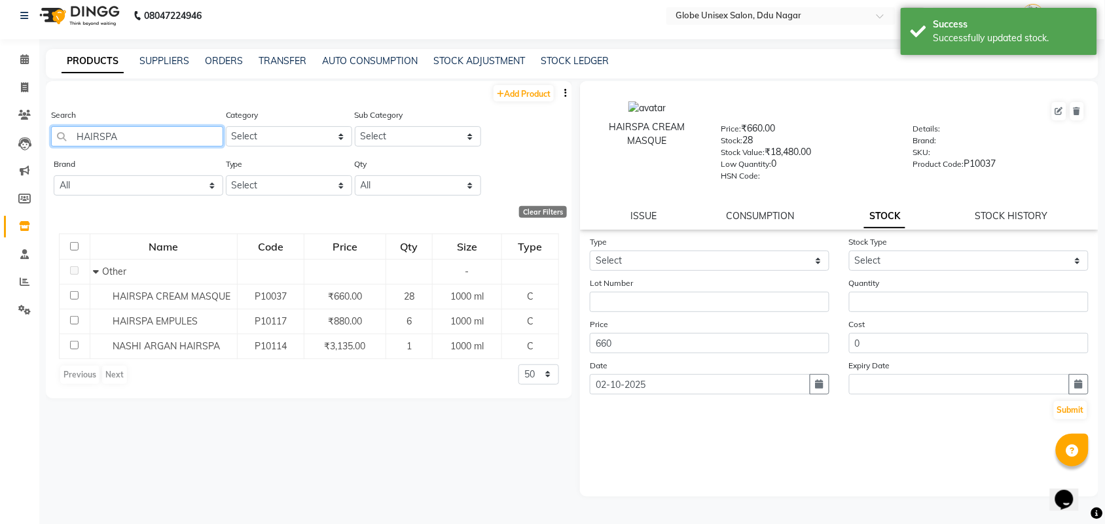
click at [121, 131] on input "HAIRSPA" at bounding box center [137, 136] width 172 height 20
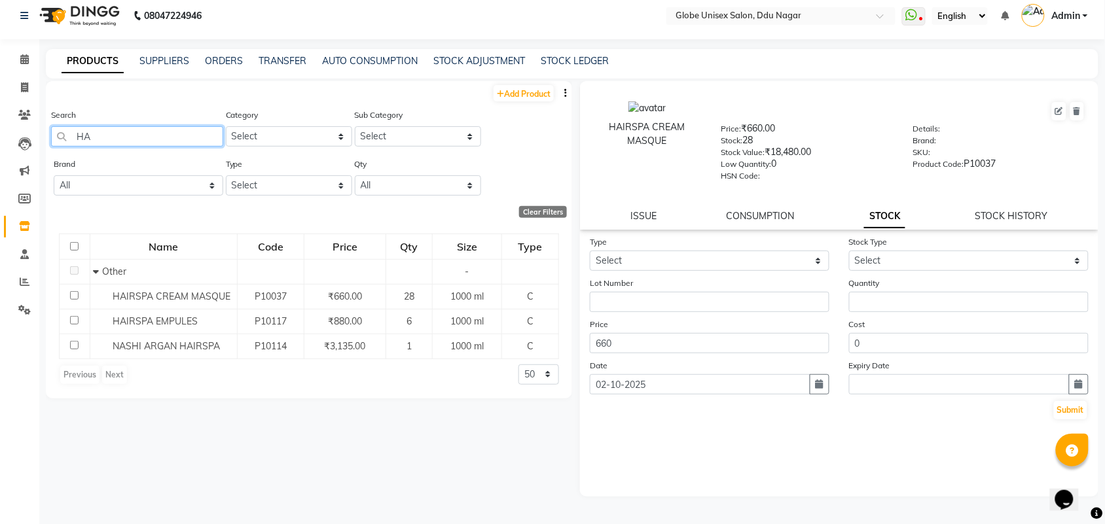
type input "H"
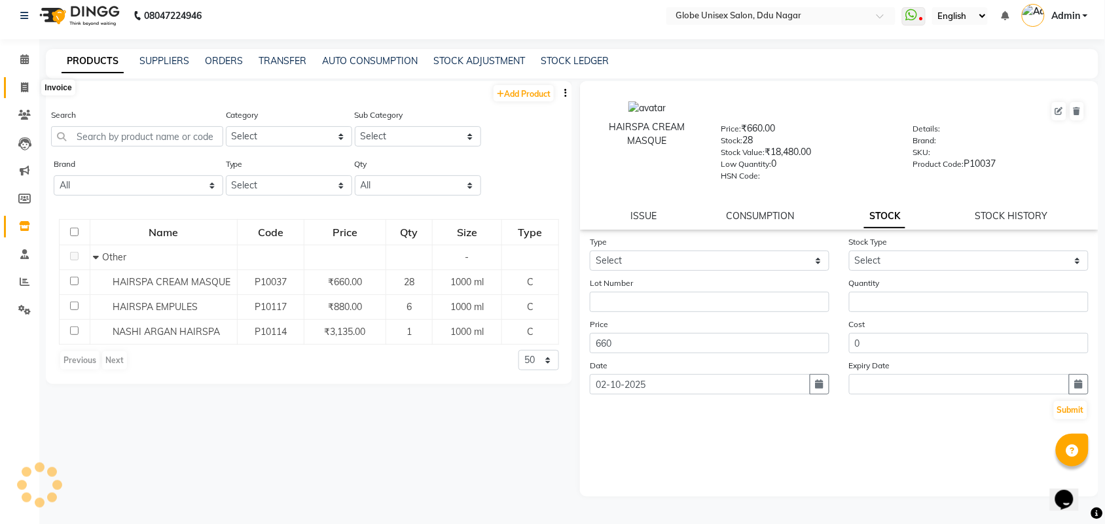
click at [21, 92] on icon at bounding box center [24, 87] width 7 height 10
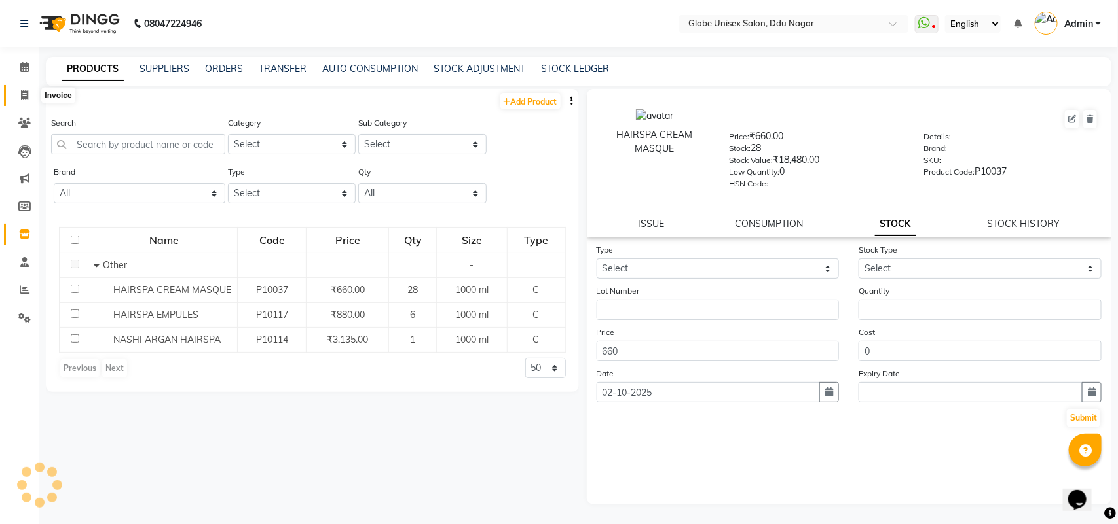
select select "service"
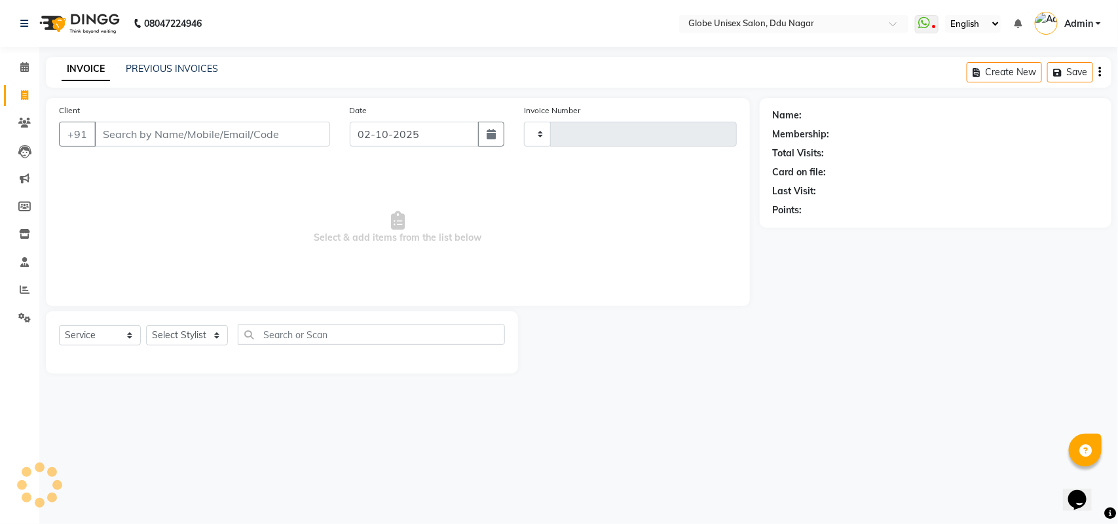
type input "4825"
select select "4184"
click at [185, 69] on link "PREVIOUS INVOICES" at bounding box center [172, 69] width 92 height 12
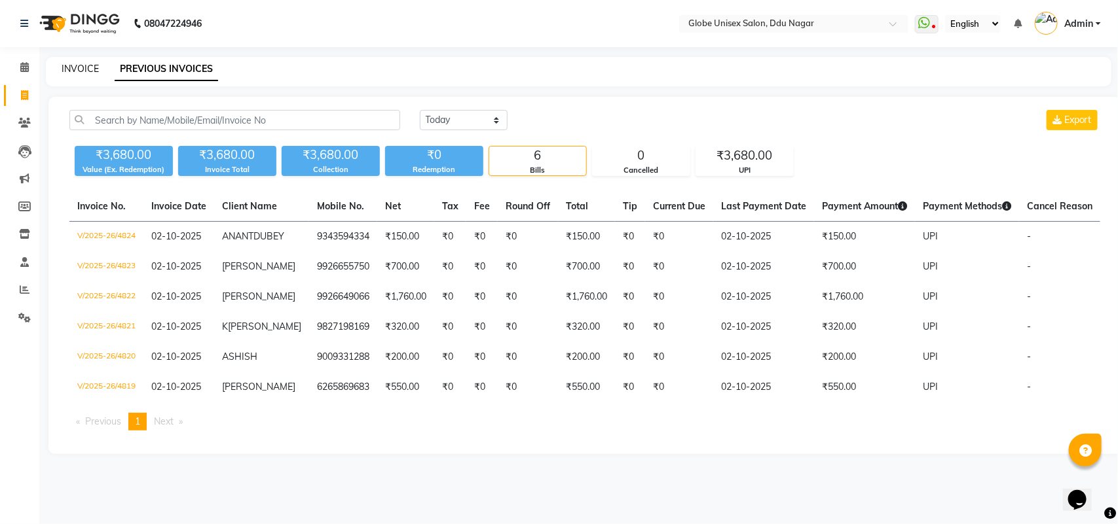
click at [82, 63] on link "INVOICE" at bounding box center [80, 69] width 37 height 12
select select "service"
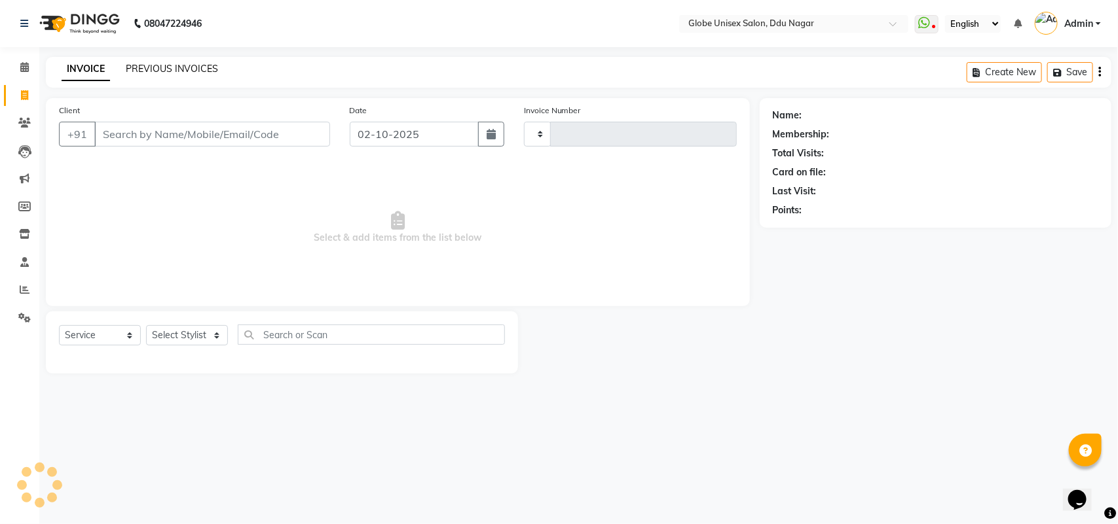
click at [183, 63] on link "PREVIOUS INVOICES" at bounding box center [172, 69] width 92 height 12
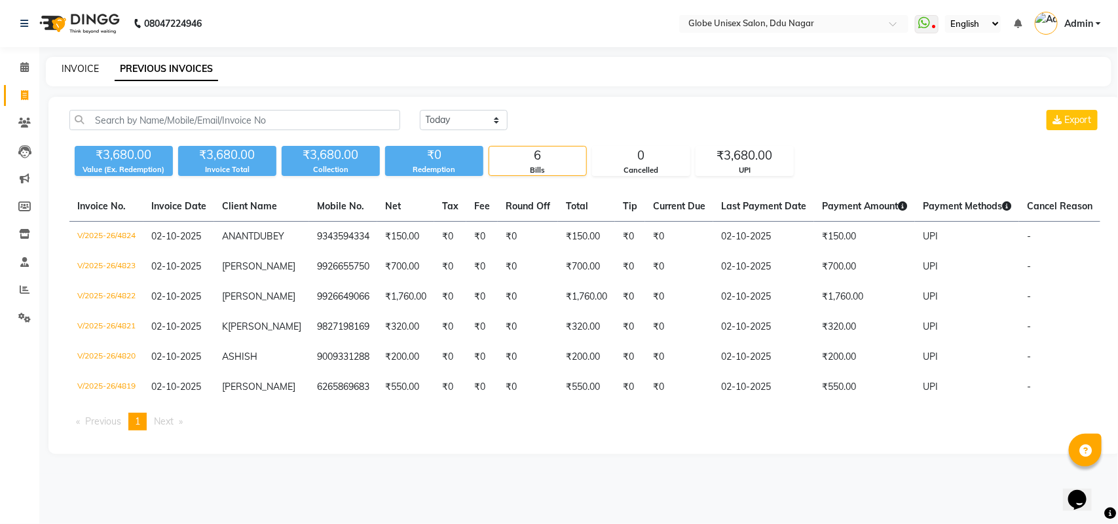
click at [84, 72] on link "INVOICE" at bounding box center [80, 69] width 37 height 12
select select "service"
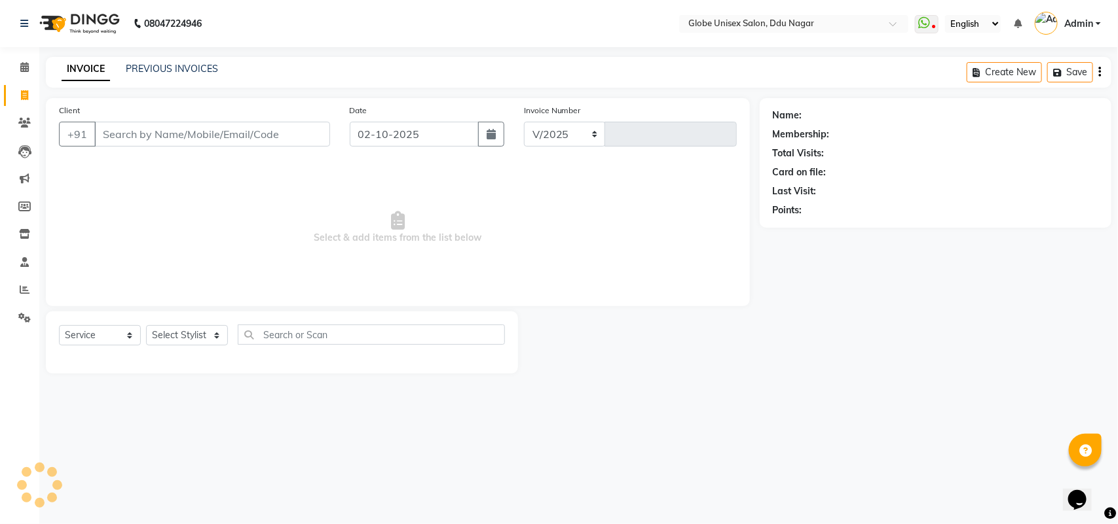
select select "4184"
type input "4825"
click at [185, 69] on link "PREVIOUS INVOICES" at bounding box center [172, 69] width 92 height 12
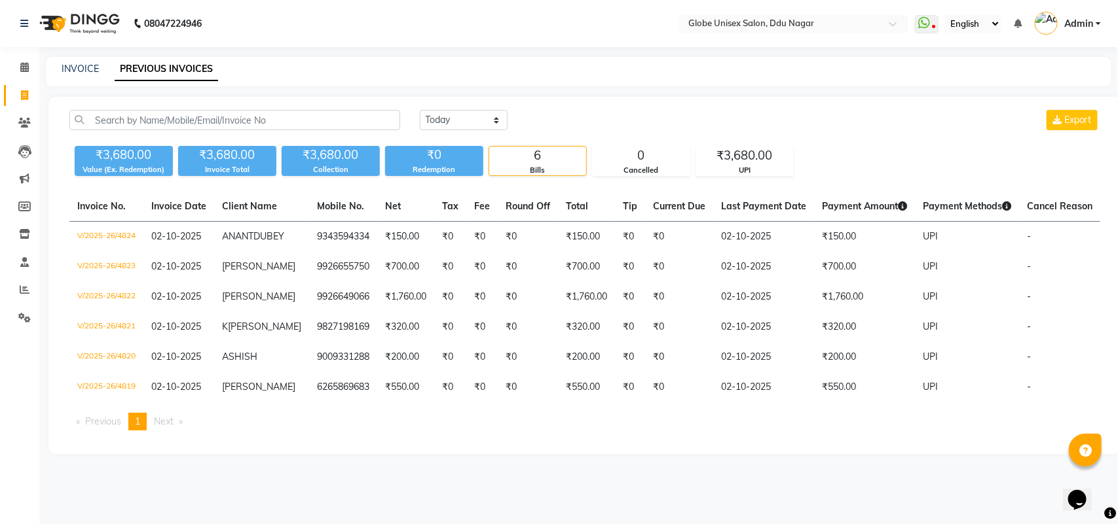
click at [557, 107] on div "[DATE] [DATE] Custom Range Export ₹3,680.00 Value (Ex. Redemption) ₹3,680.00 In…" at bounding box center [584, 275] width 1072 height 357
click at [24, 93] on icon at bounding box center [24, 95] width 7 height 10
select select "service"
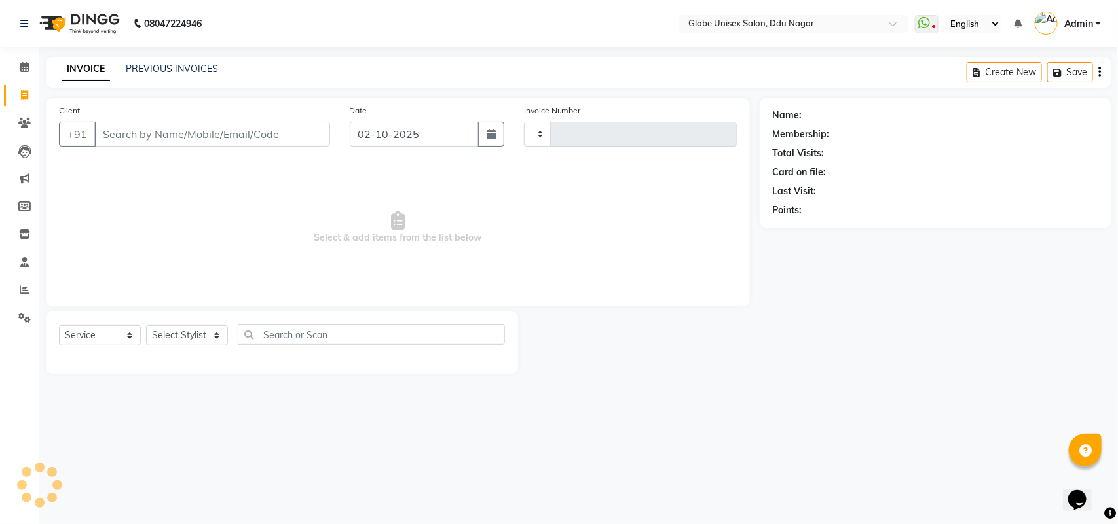
type input "4825"
select select "4184"
click at [208, 69] on link "PREVIOUS INVOICES" at bounding box center [172, 69] width 92 height 12
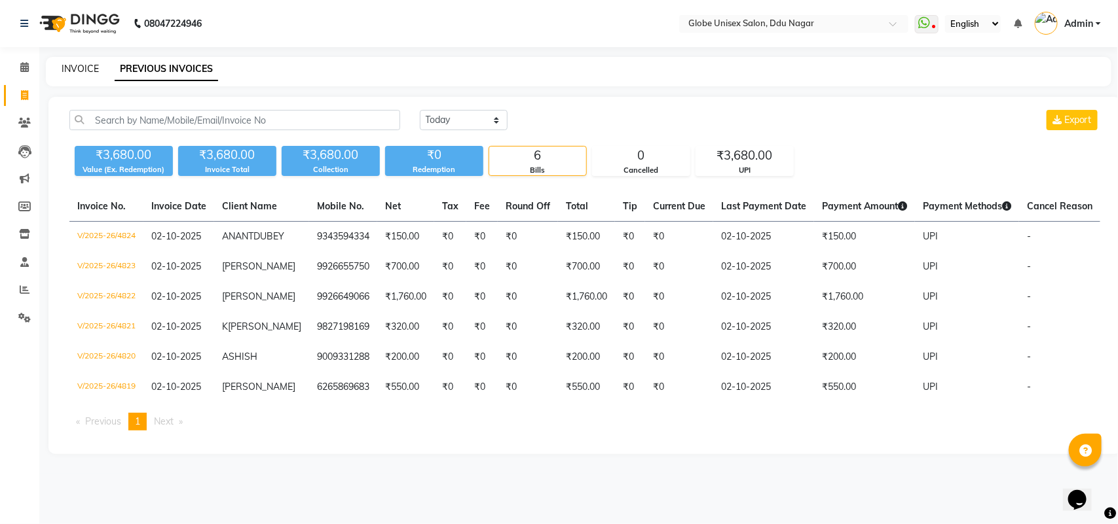
click at [83, 65] on link "INVOICE" at bounding box center [80, 69] width 37 height 12
select select "service"
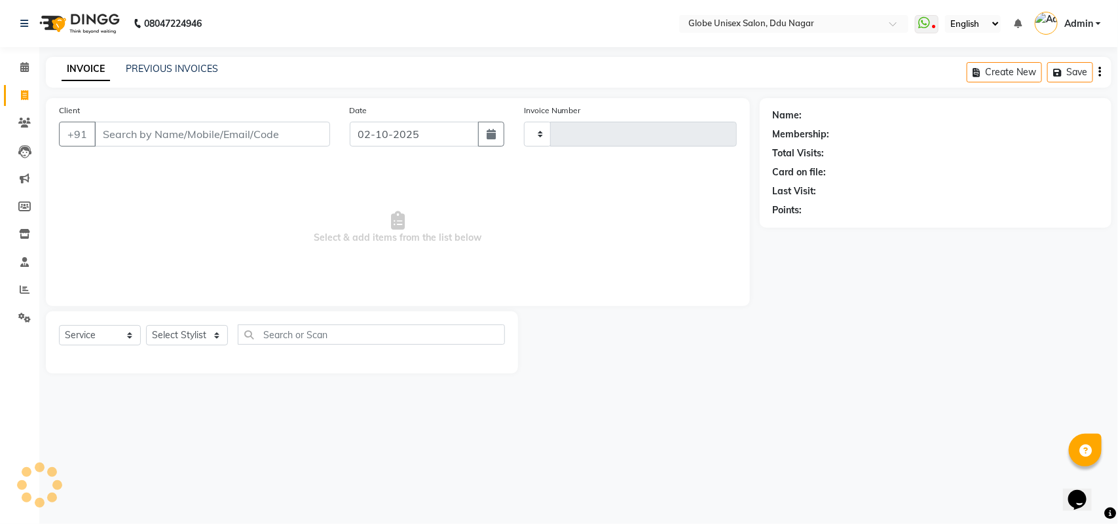
type input "4825"
select select "4184"
click at [174, 130] on input "Client" at bounding box center [212, 134] width 236 height 25
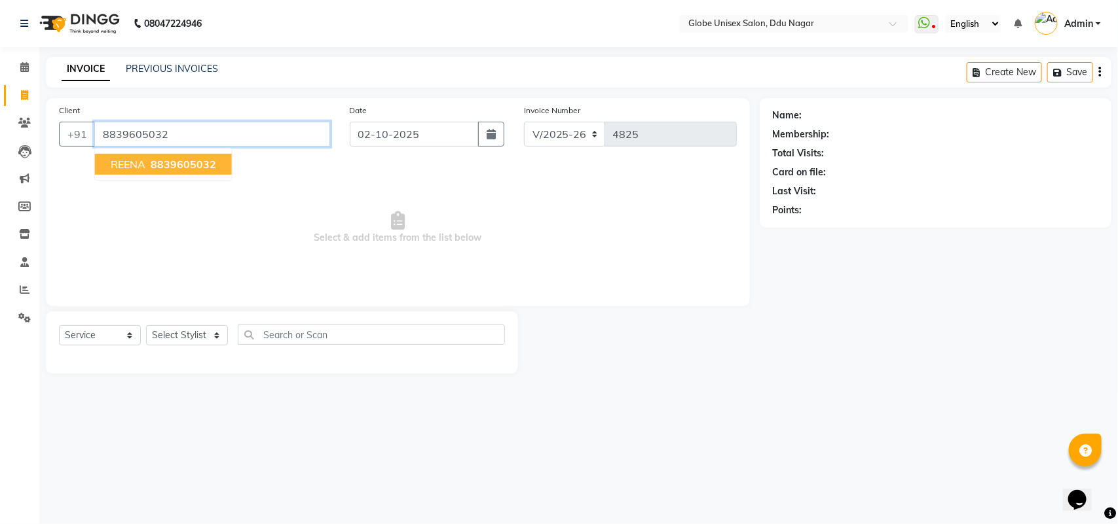
type input "8839605032"
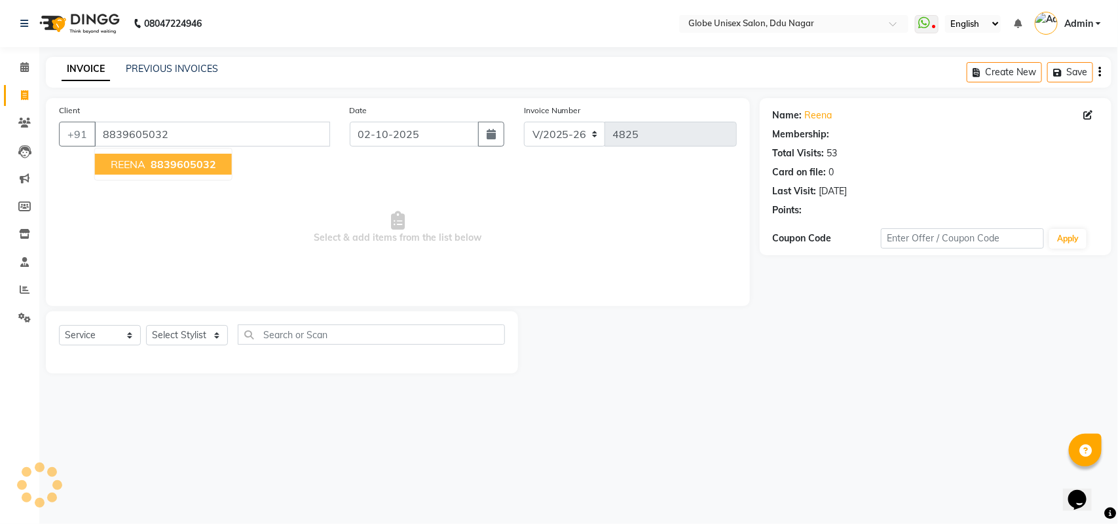
select select "2: Object"
drag, startPoint x: 154, startPoint y: 175, endPoint x: 170, endPoint y: 168, distance: 17.9
click at [156, 174] on ngb-typeahead-window "REENA 8839605032" at bounding box center [163, 164] width 138 height 33
click at [170, 168] on span "8839605032" at bounding box center [183, 164] width 65 height 13
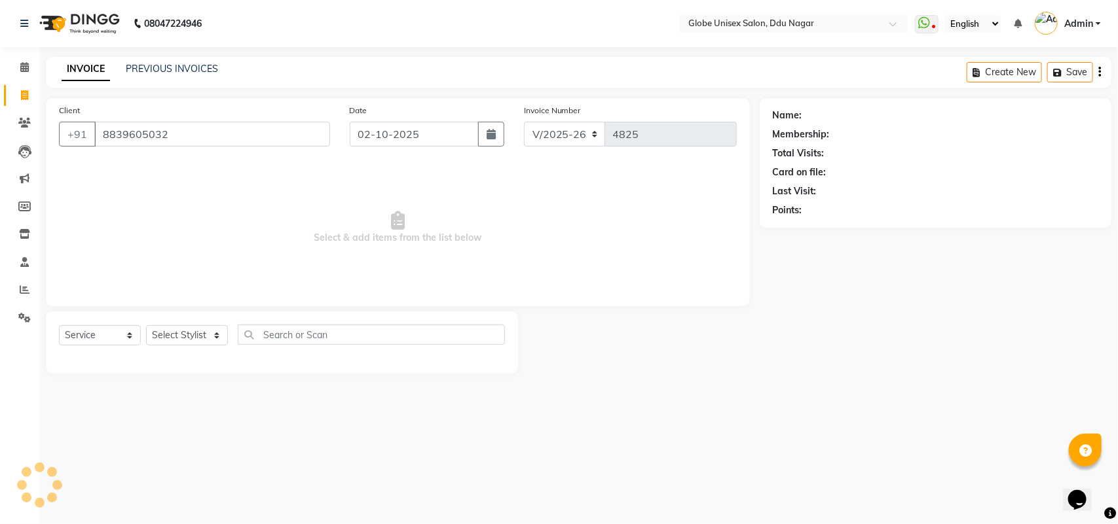
select select "2: Object"
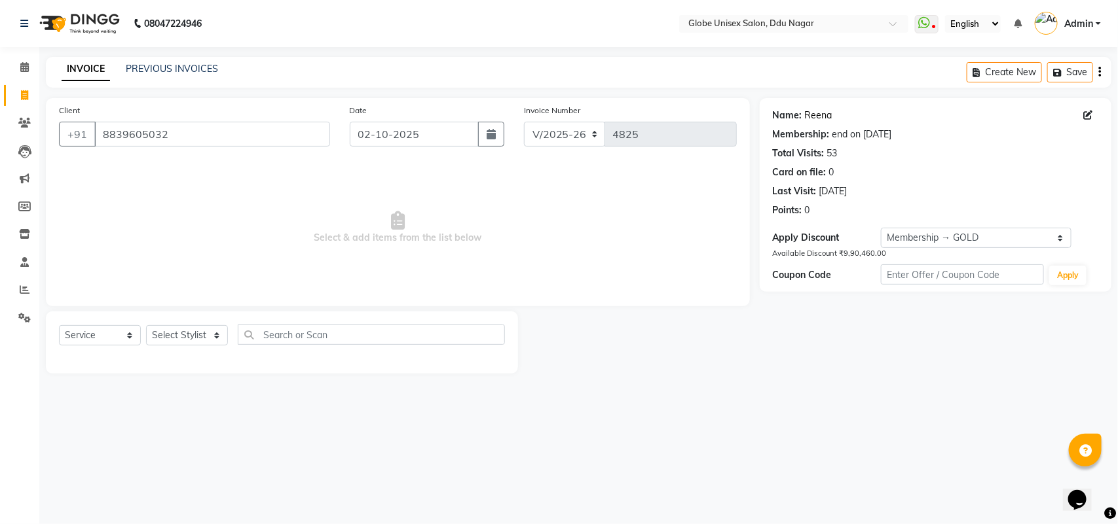
click at [822, 115] on link "Reena" at bounding box center [818, 116] width 27 height 14
click at [266, 139] on input "8839605032" at bounding box center [212, 134] width 236 height 25
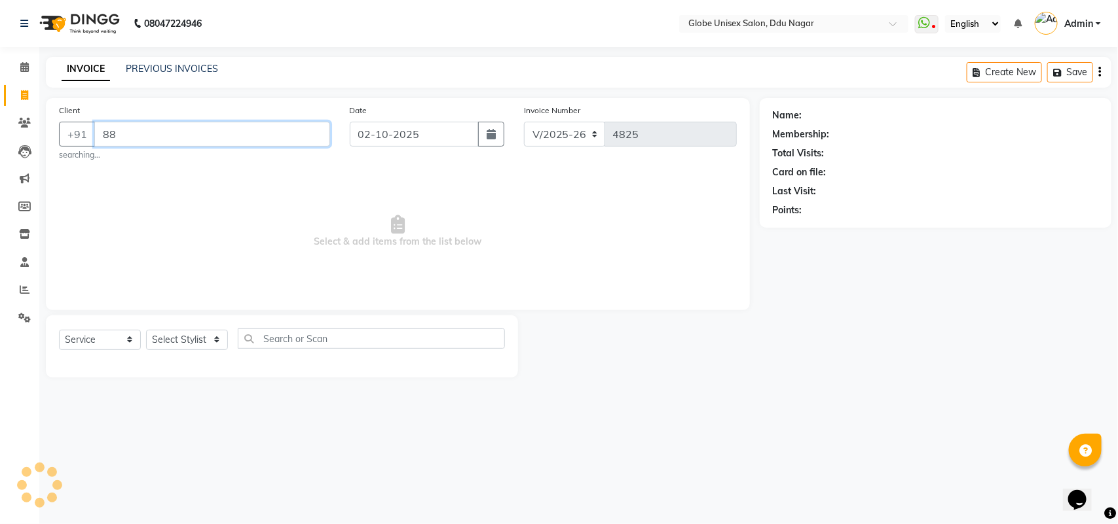
type input "8"
click at [220, 137] on input "Client" at bounding box center [212, 134] width 236 height 25
type input "9"
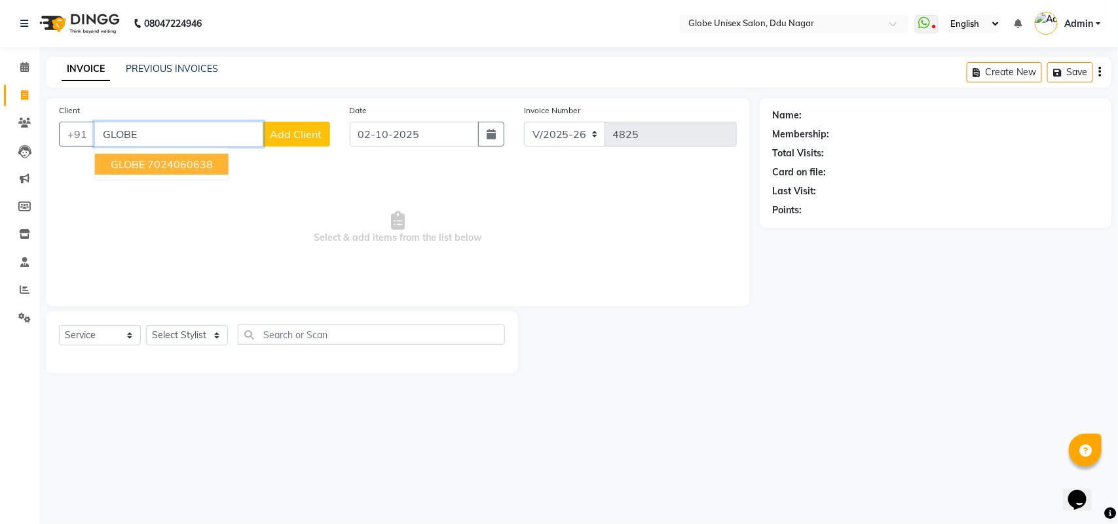
click at [210, 158] on ngb-highlight "7024060638" at bounding box center [179, 164] width 65 height 13
type input "7024060638"
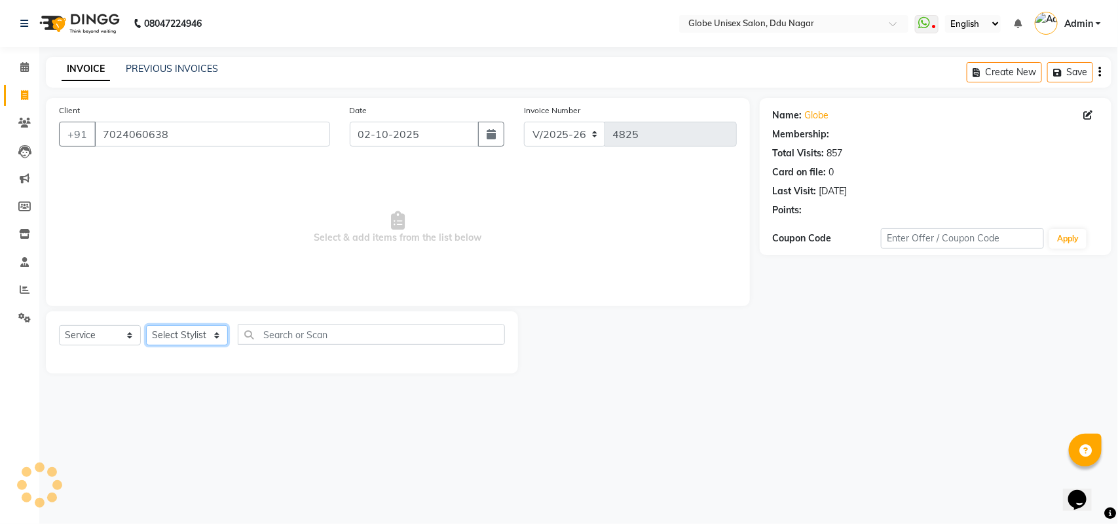
click at [194, 328] on select "Select Stylist ADITYA AJIT [PERSON_NAME] DEV [PERSON_NAME] [PERSON_NAME] [PERSO…" at bounding box center [187, 335] width 82 height 20
select select "1: Object"
select select "34566"
click at [146, 325] on select "Select Stylist ADITYA AJIT [PERSON_NAME] DEV [PERSON_NAME] [PERSON_NAME] [PERSO…" at bounding box center [187, 335] width 82 height 20
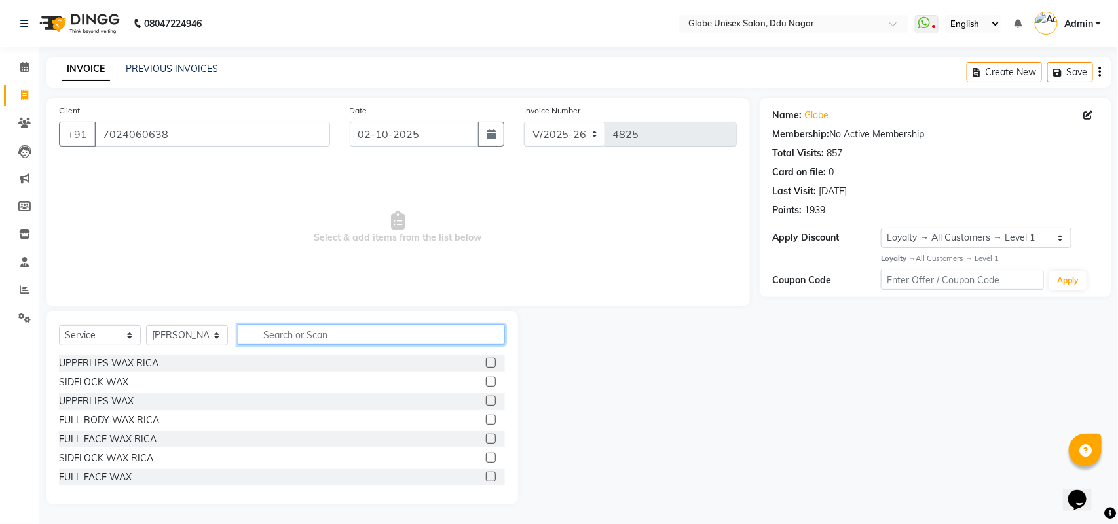
click at [303, 333] on input "text" at bounding box center [371, 335] width 267 height 20
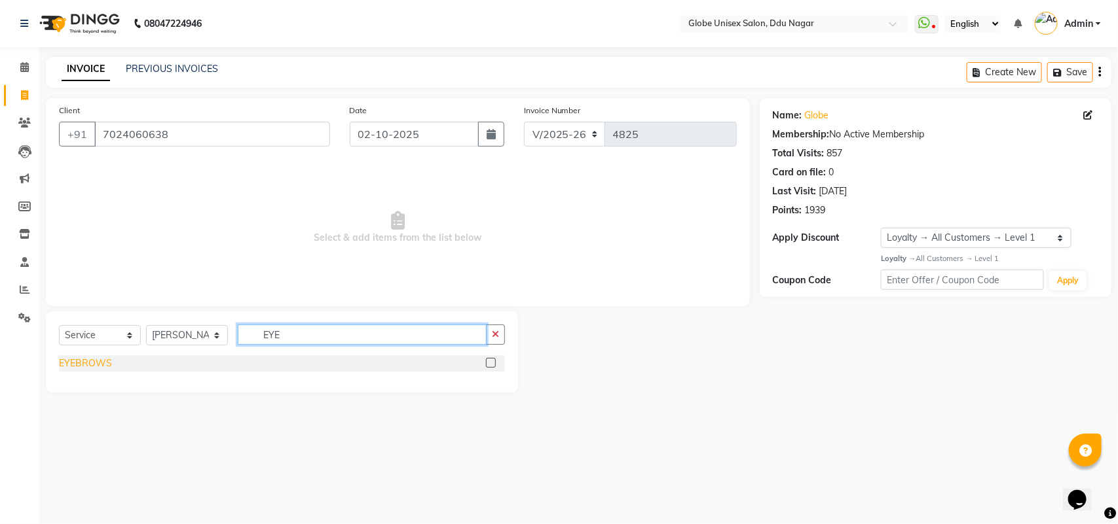
type input "EYE"
click at [74, 361] on div "EYEBROWS" at bounding box center [85, 364] width 53 height 14
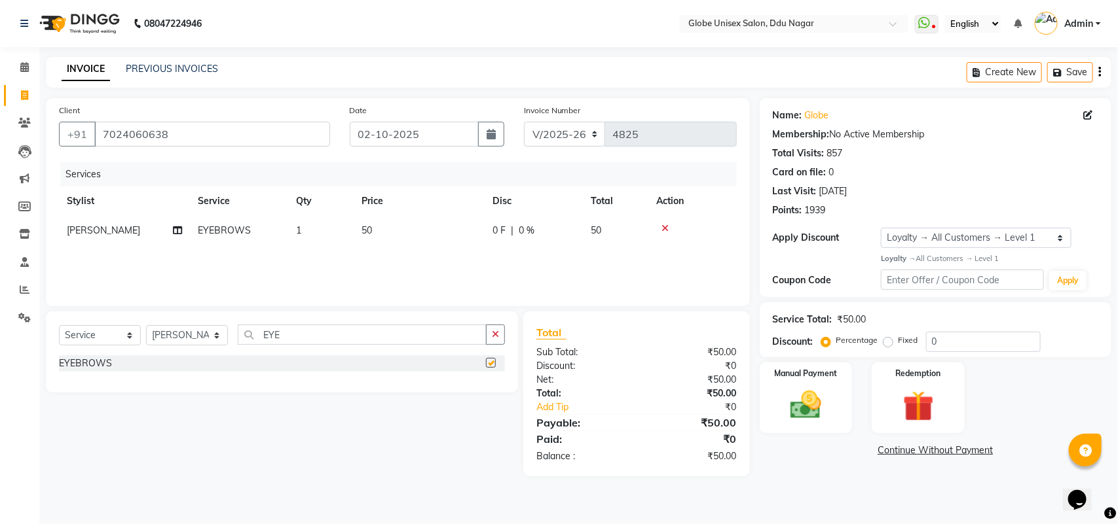
checkbox input "false"
click at [305, 334] on input "EYE" at bounding box center [362, 335] width 249 height 20
type input "E"
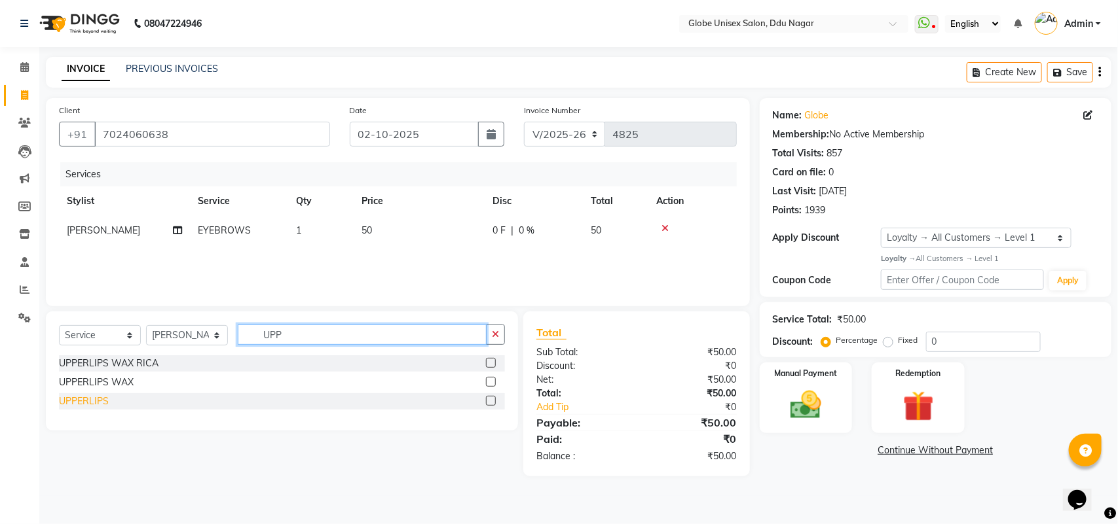
type input "UPP"
click at [74, 400] on div "UPPERLIPS" at bounding box center [84, 402] width 50 height 14
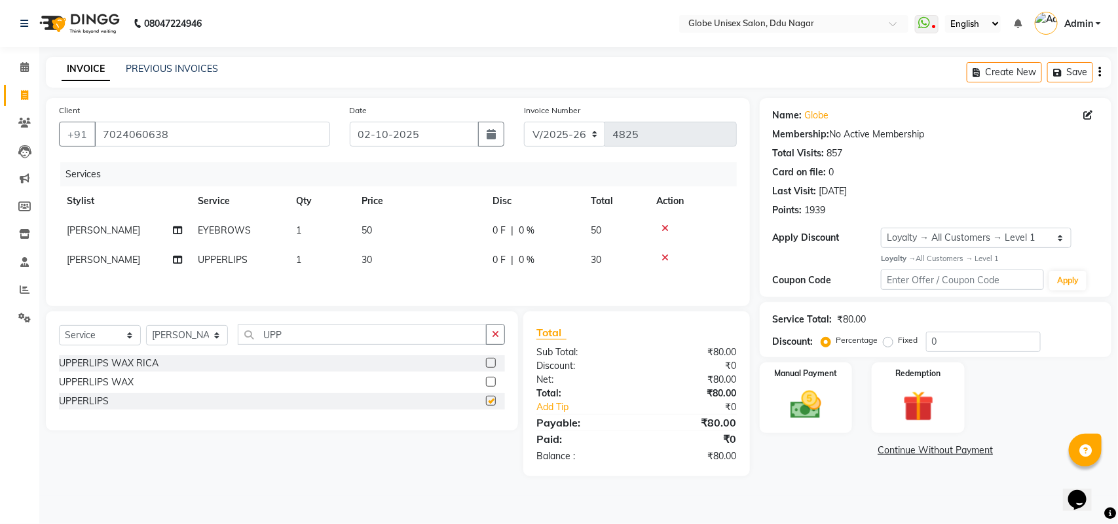
checkbox input "false"
click at [803, 397] on img at bounding box center [806, 405] width 52 height 37
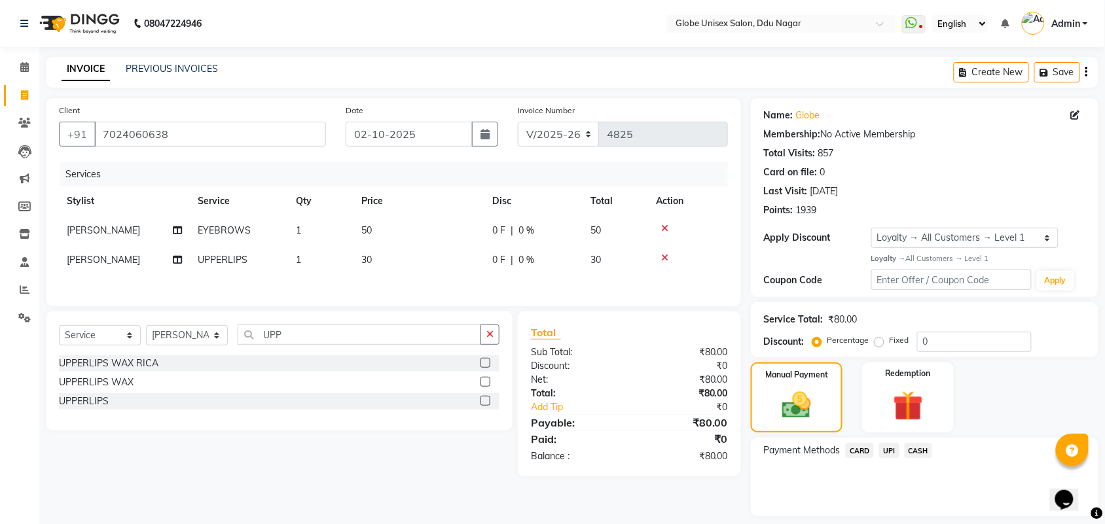
click at [885, 443] on span "UPI" at bounding box center [889, 450] width 20 height 15
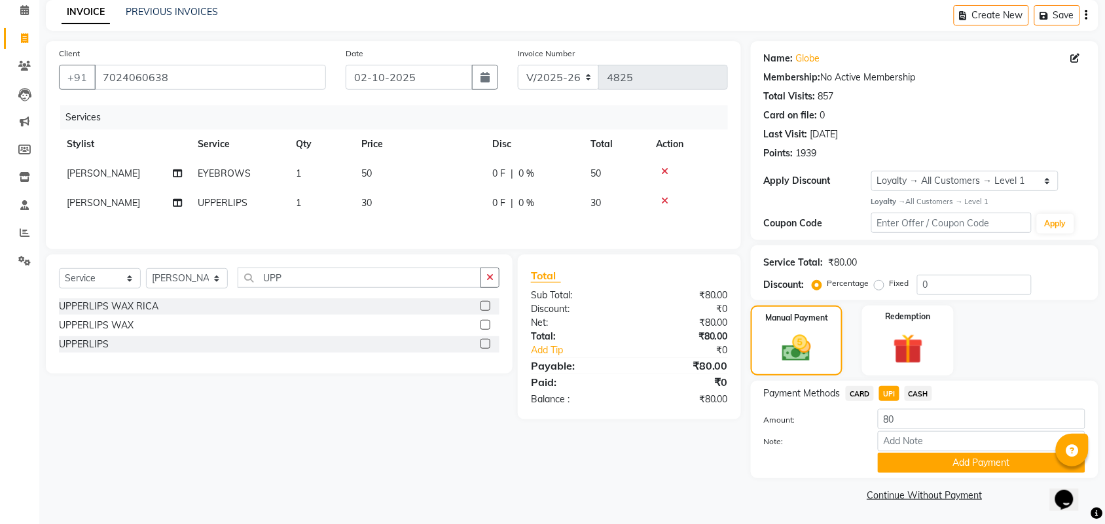
drag, startPoint x: 938, startPoint y: 465, endPoint x: 1117, endPoint y: 386, distance: 195.2
click at [938, 464] on button "Add Payment" at bounding box center [982, 463] width 208 height 20
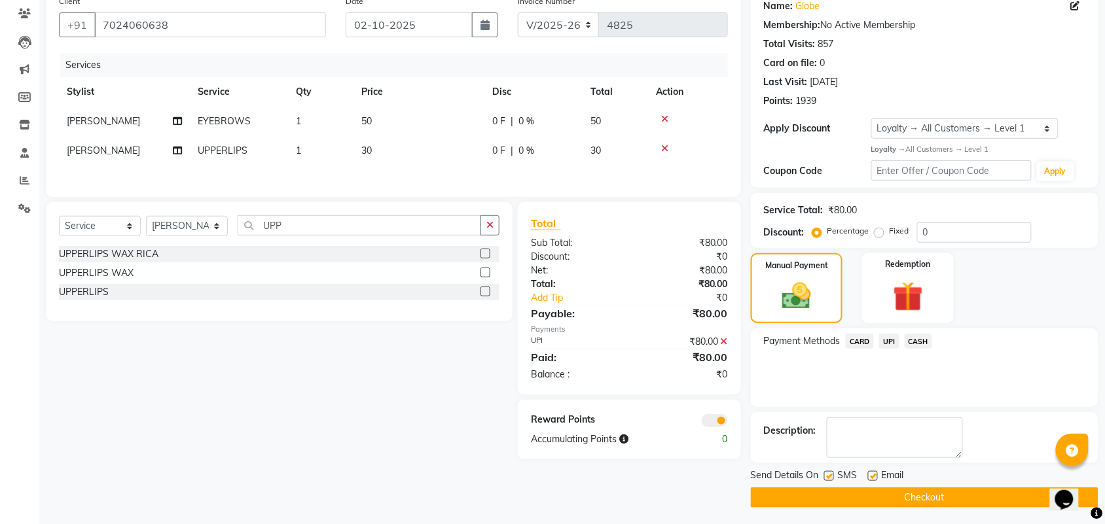
scroll to position [113, 0]
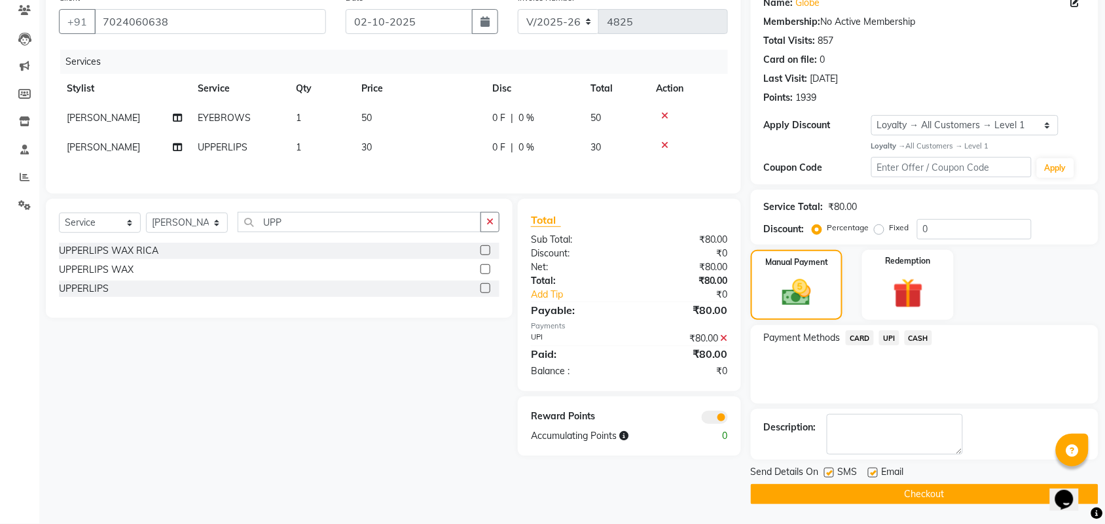
click at [725, 343] on icon at bounding box center [724, 338] width 7 height 9
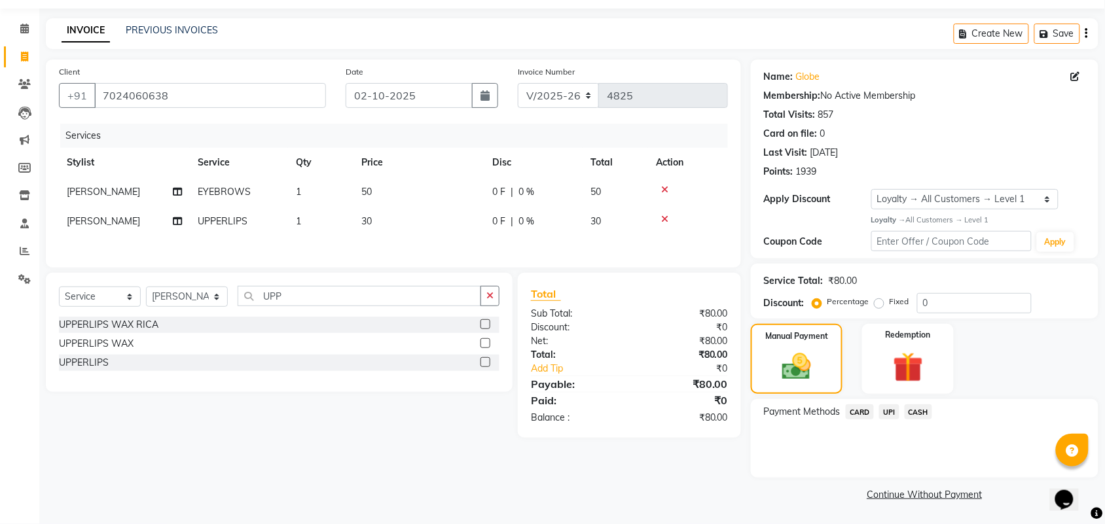
scroll to position [38, 0]
click at [908, 408] on span "CASH" at bounding box center [919, 412] width 28 height 15
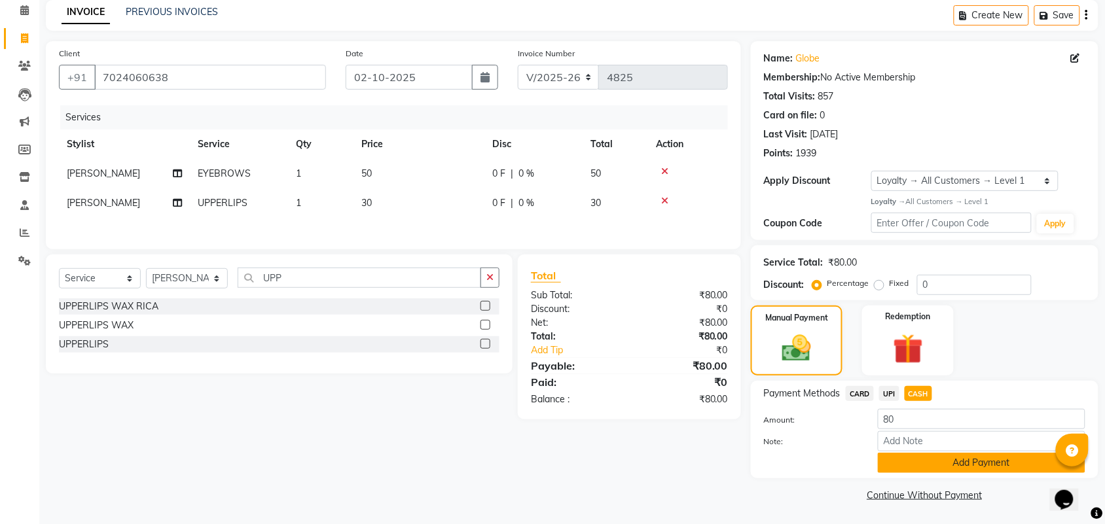
click at [905, 460] on button "Add Payment" at bounding box center [982, 463] width 208 height 20
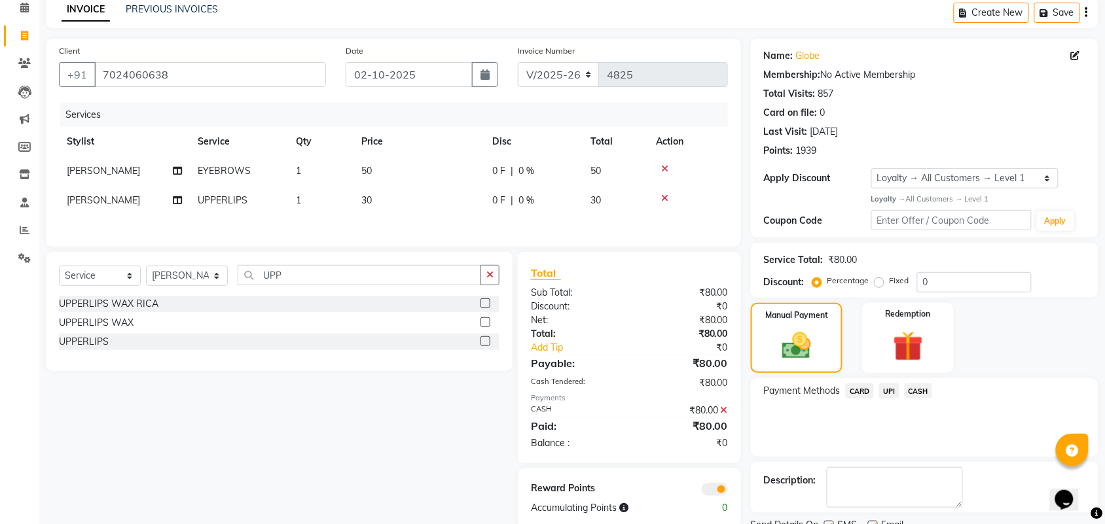
scroll to position [113, 0]
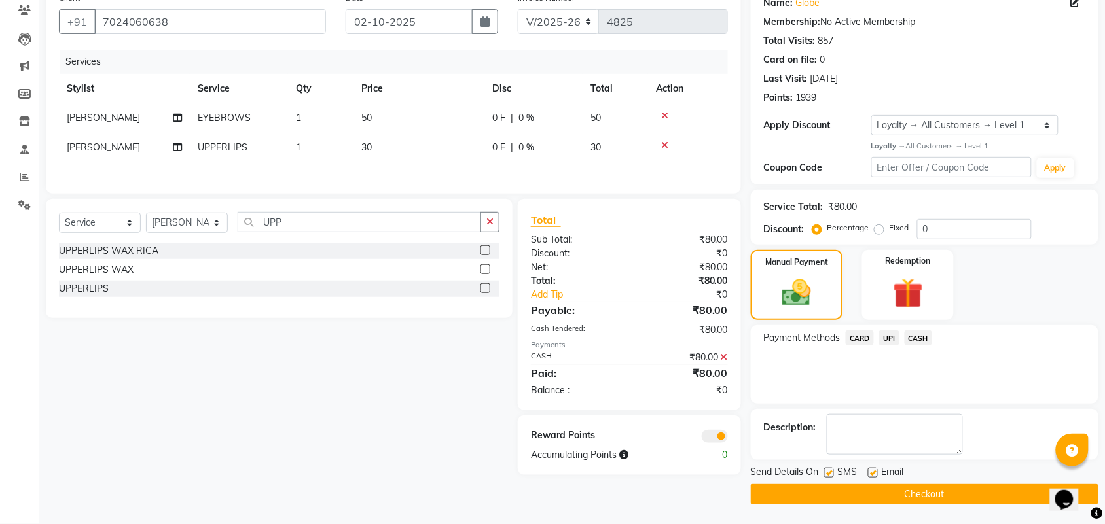
click at [932, 492] on button "Checkout" at bounding box center [925, 494] width 348 height 20
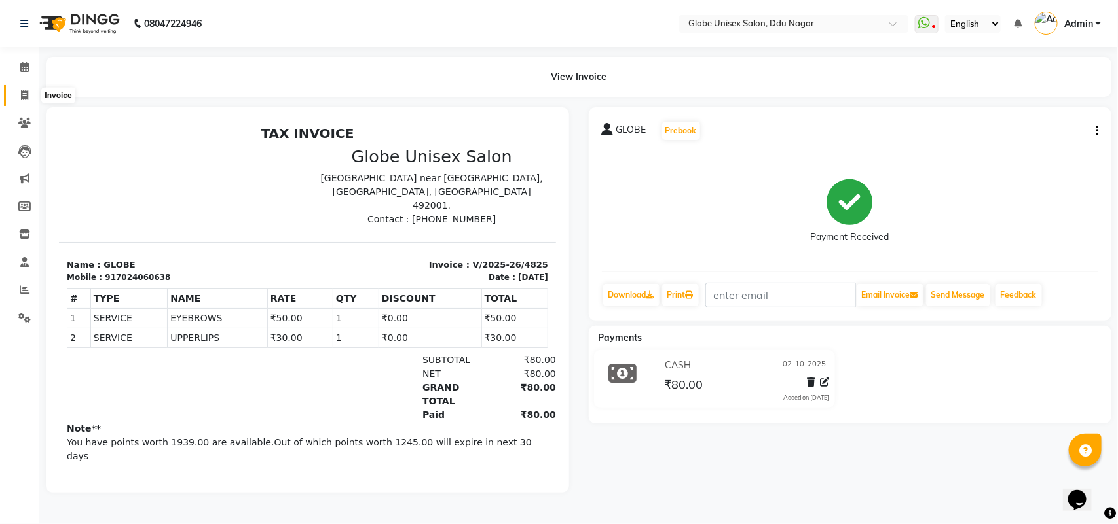
click at [21, 95] on icon at bounding box center [24, 95] width 7 height 10
select select "service"
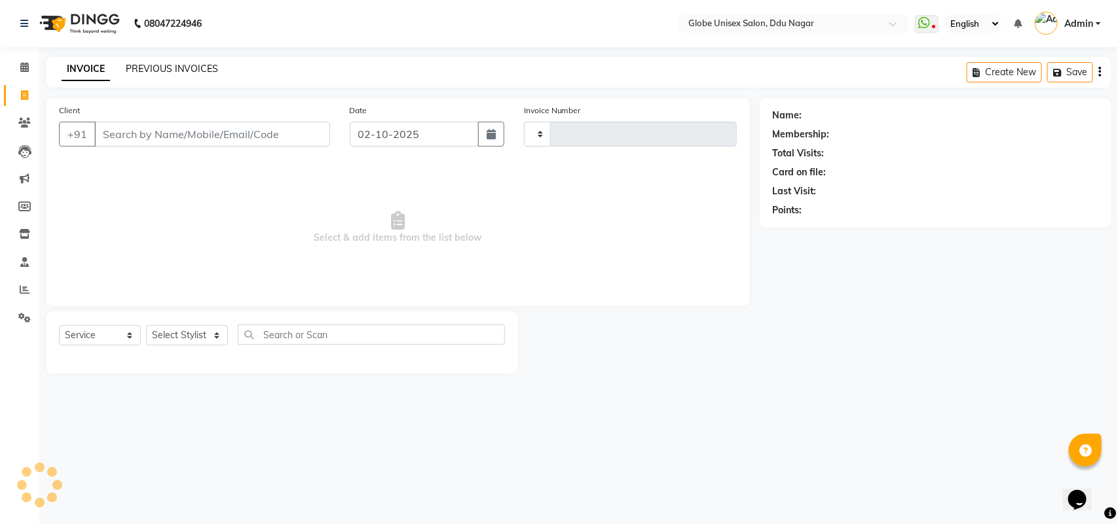
click at [197, 69] on link "PREVIOUS INVOICES" at bounding box center [172, 69] width 92 height 12
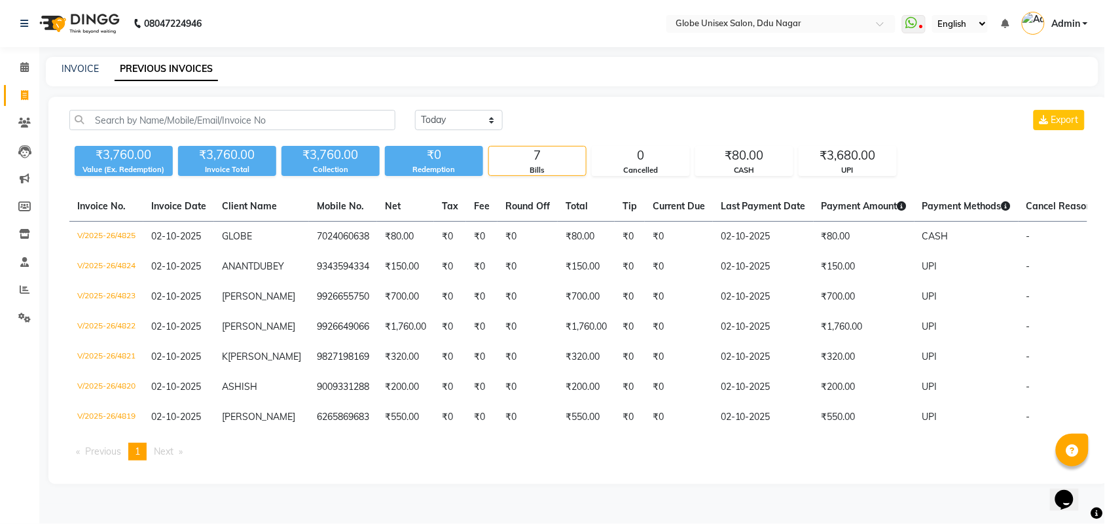
click at [69, 75] on div "INVOICE" at bounding box center [80, 69] width 37 height 14
click at [73, 72] on link "INVOICE" at bounding box center [80, 69] width 37 height 12
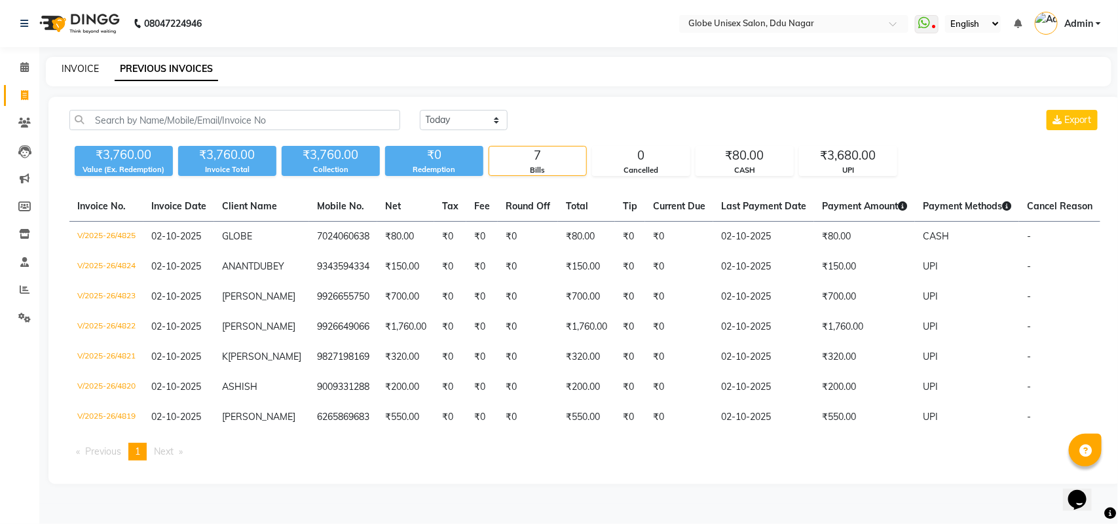
select select "service"
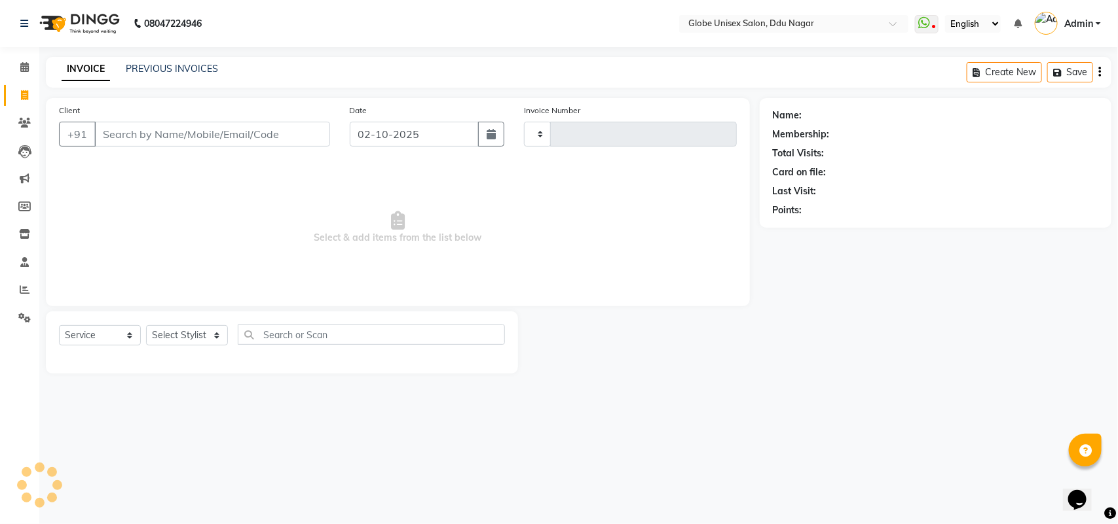
type input "4826"
select select "4184"
click at [198, 339] on select "Select Stylist ADITYA AJIT [PERSON_NAME] DEV [PERSON_NAME] [PERSON_NAME] [PERSO…" at bounding box center [187, 335] width 82 height 20
select select "25130"
click at [146, 325] on select "Select Stylist ADITYA AJIT [PERSON_NAME] DEV [PERSON_NAME] [PERSON_NAME] [PERSO…" at bounding box center [187, 335] width 82 height 20
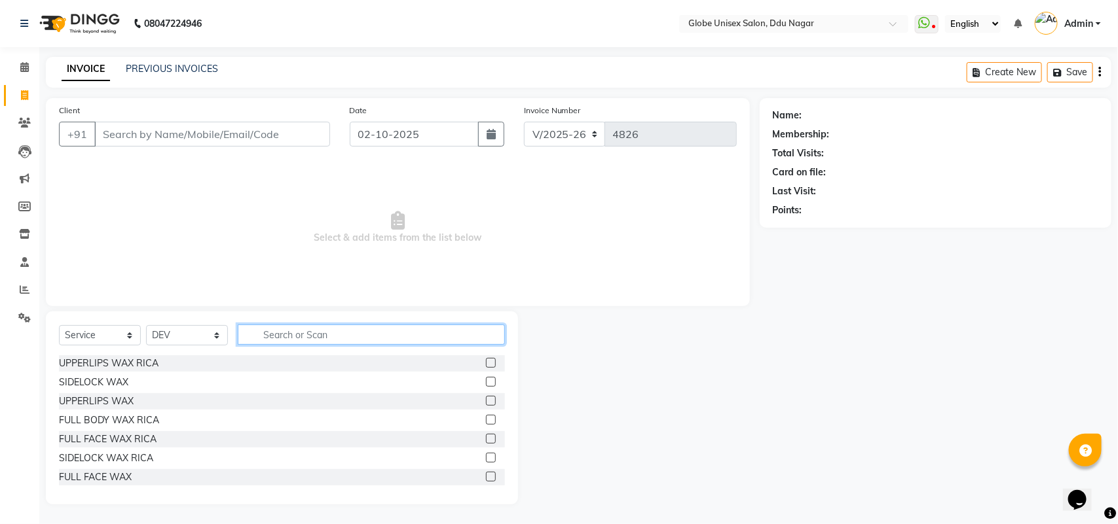
click at [288, 336] on input "text" at bounding box center [371, 335] width 267 height 20
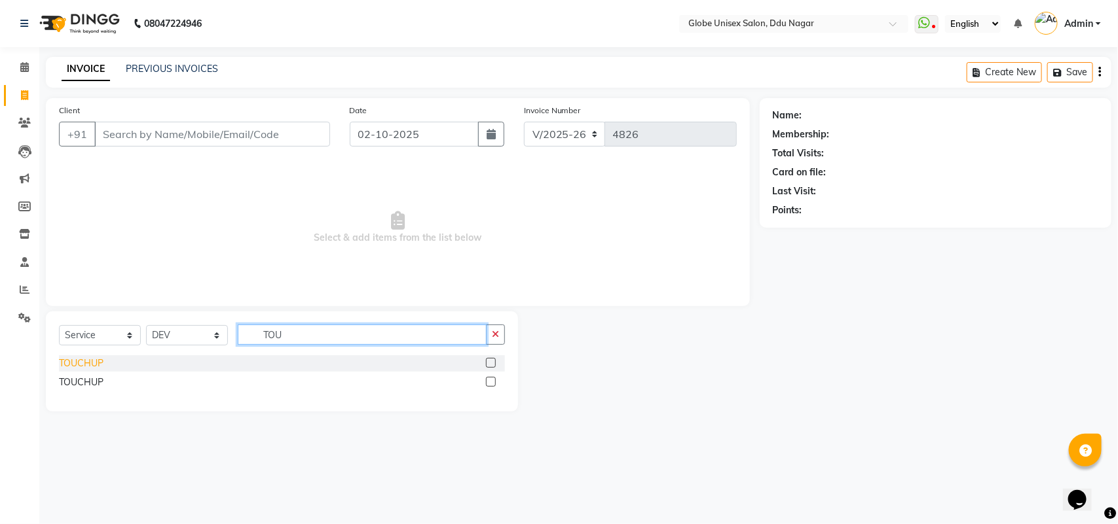
type input "TOU"
drag, startPoint x: 72, startPoint y: 359, endPoint x: 146, endPoint y: 350, distance: 74.5
click at [80, 360] on div "TOUCHUP" at bounding box center [81, 364] width 45 height 14
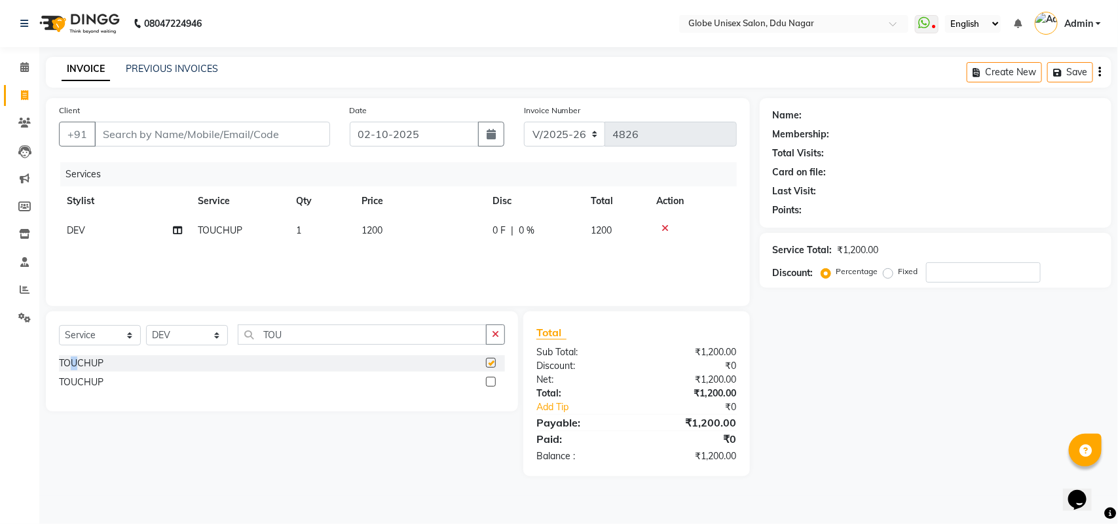
checkbox input "false"
click at [283, 334] on input "TOU" at bounding box center [362, 335] width 249 height 20
type input "T"
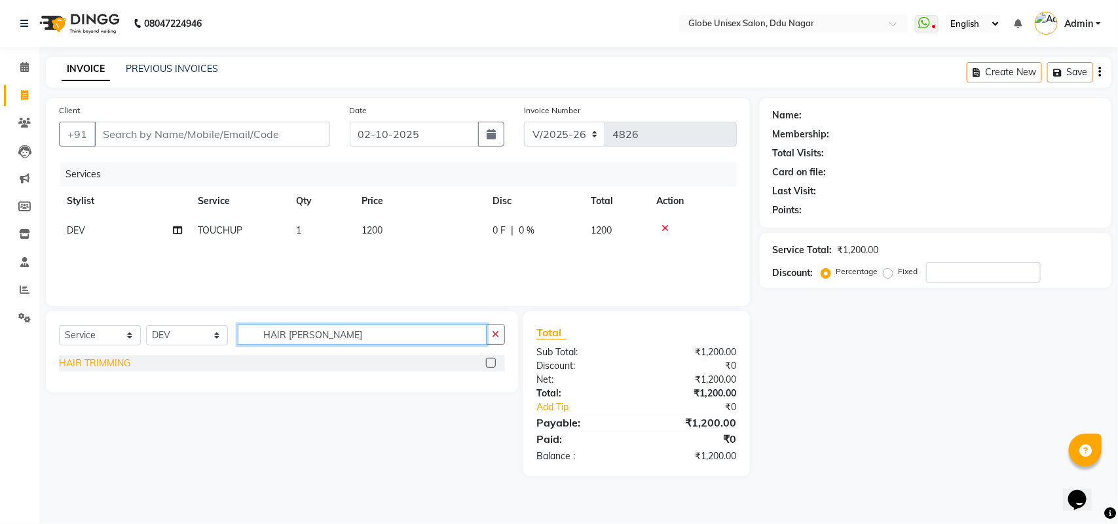
type input "HAIR [PERSON_NAME]"
click at [83, 361] on div "HAIR TRIMMING" at bounding box center [94, 364] width 71 height 14
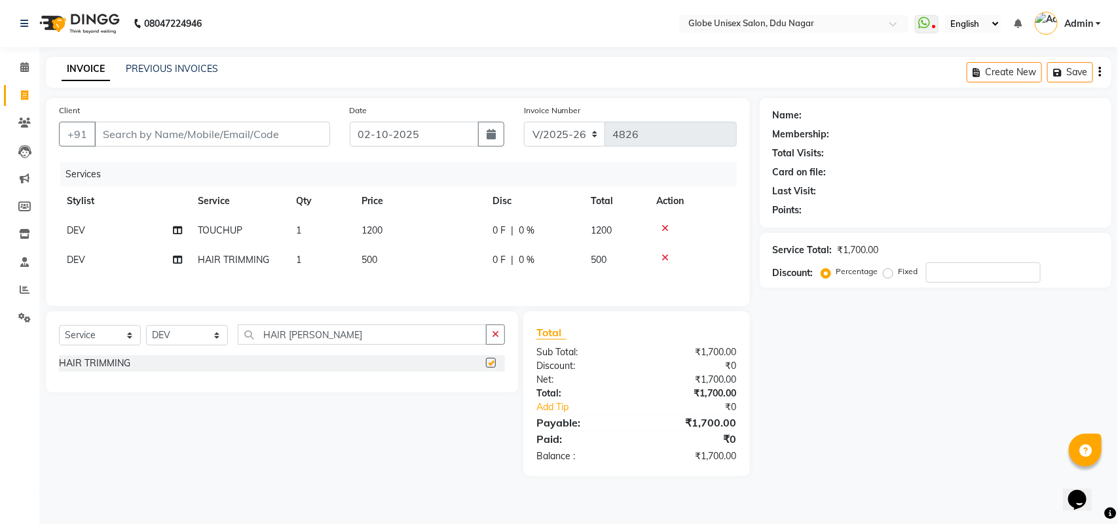
checkbox input "false"
click at [232, 141] on input "Client" at bounding box center [212, 134] width 236 height 25
type input "7"
type input "0"
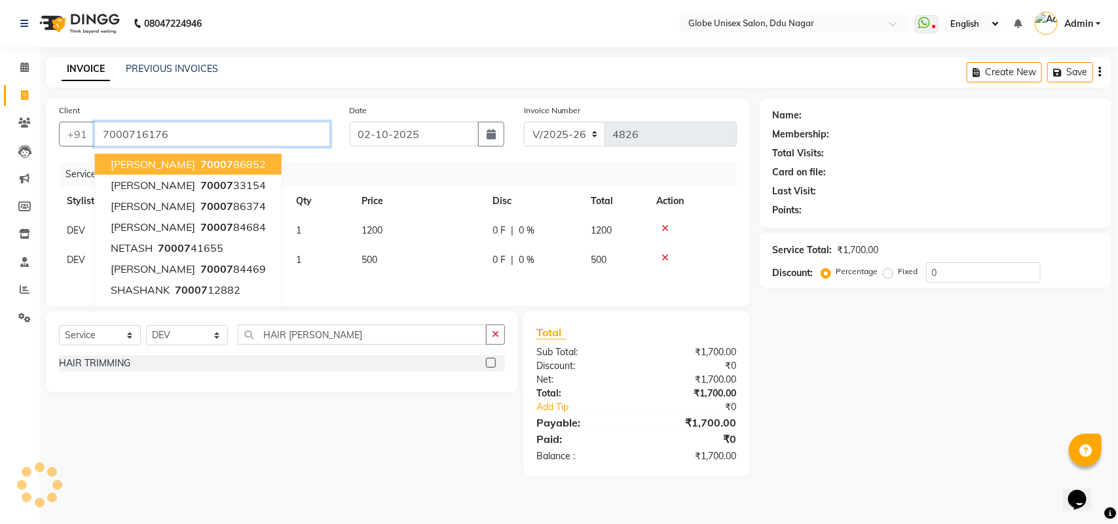
type input "7000716176"
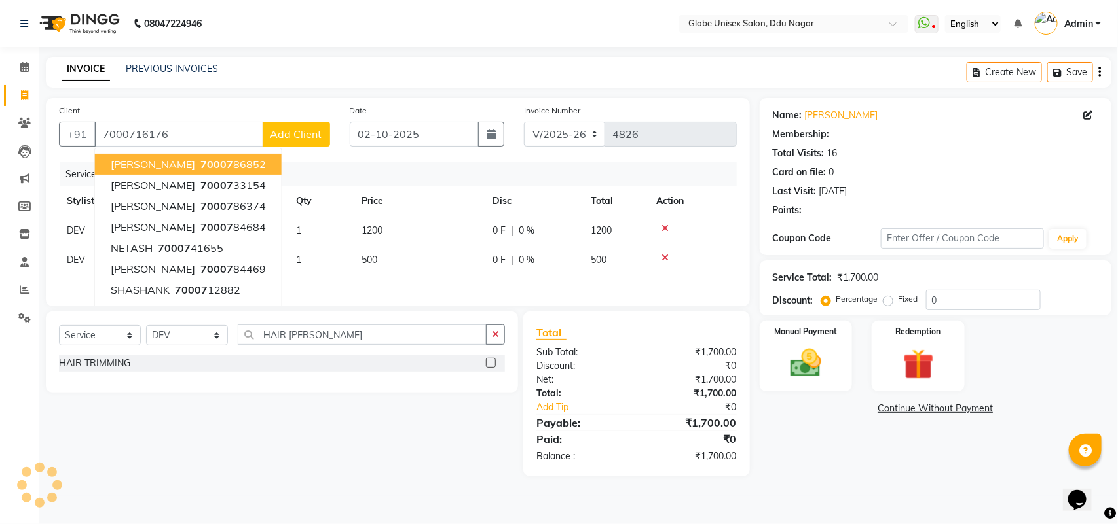
select select "1: Object"
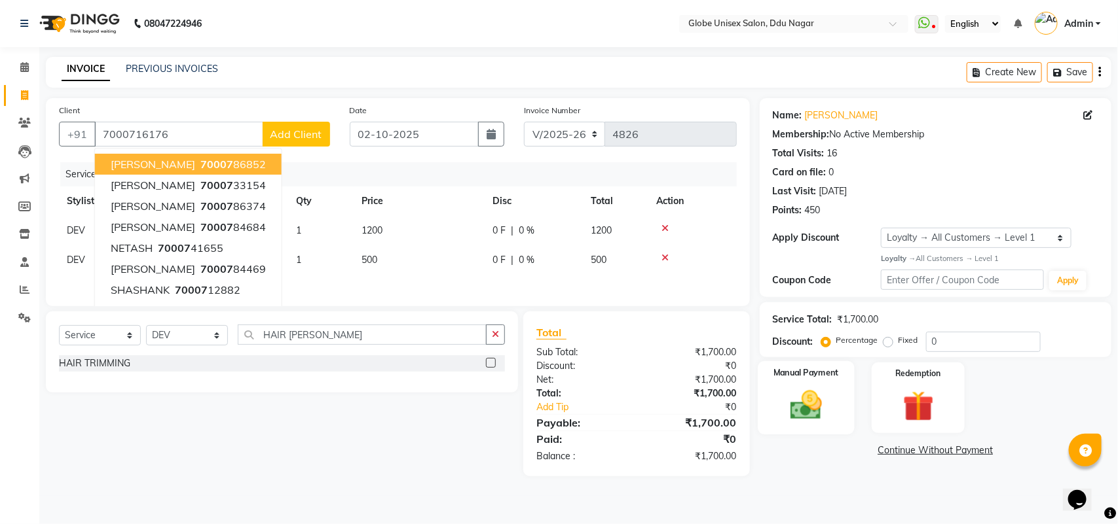
click at [832, 414] on img at bounding box center [806, 405] width 52 height 37
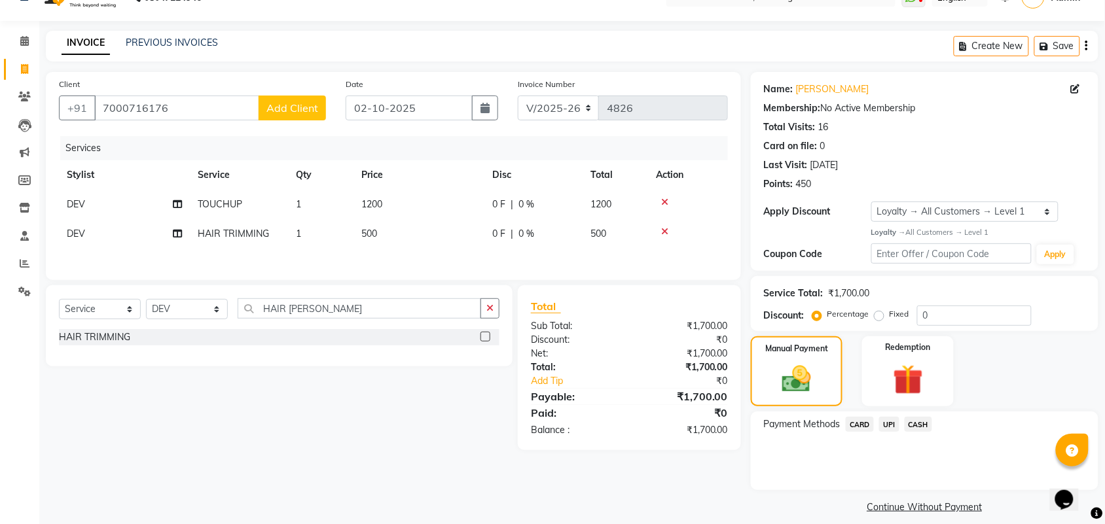
scroll to position [38, 0]
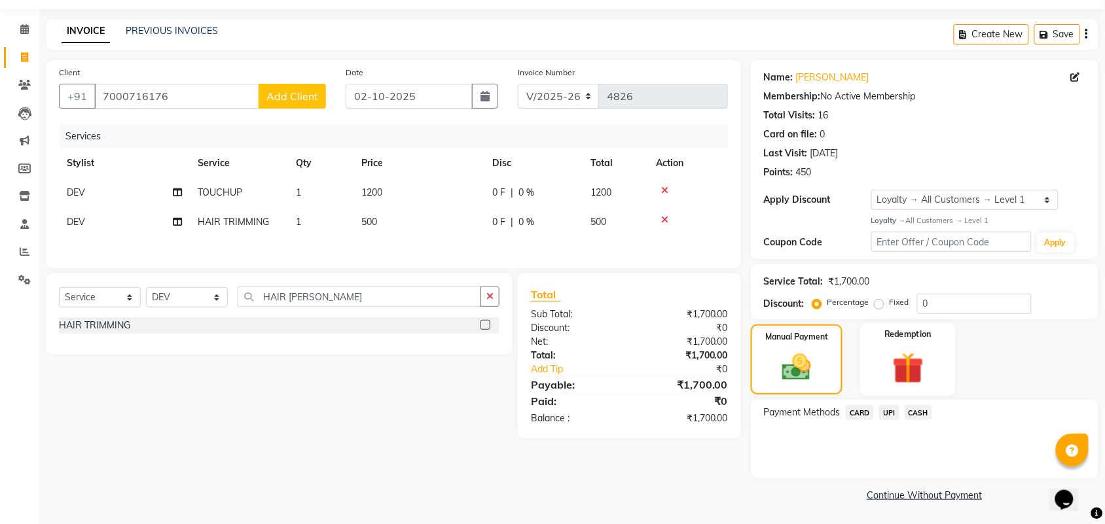
click at [898, 374] on img at bounding box center [908, 368] width 51 height 39
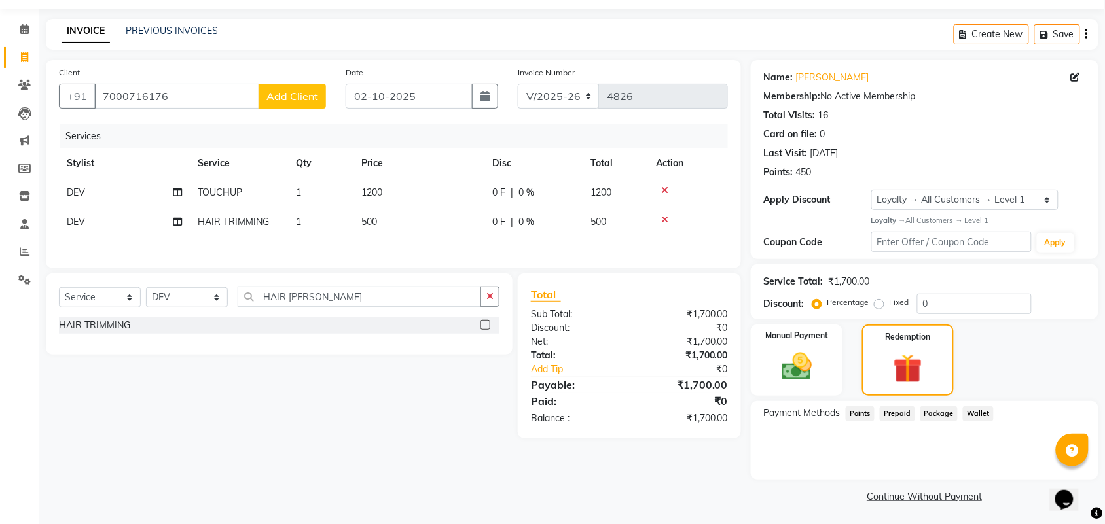
click at [865, 412] on span "Points" at bounding box center [860, 414] width 29 height 15
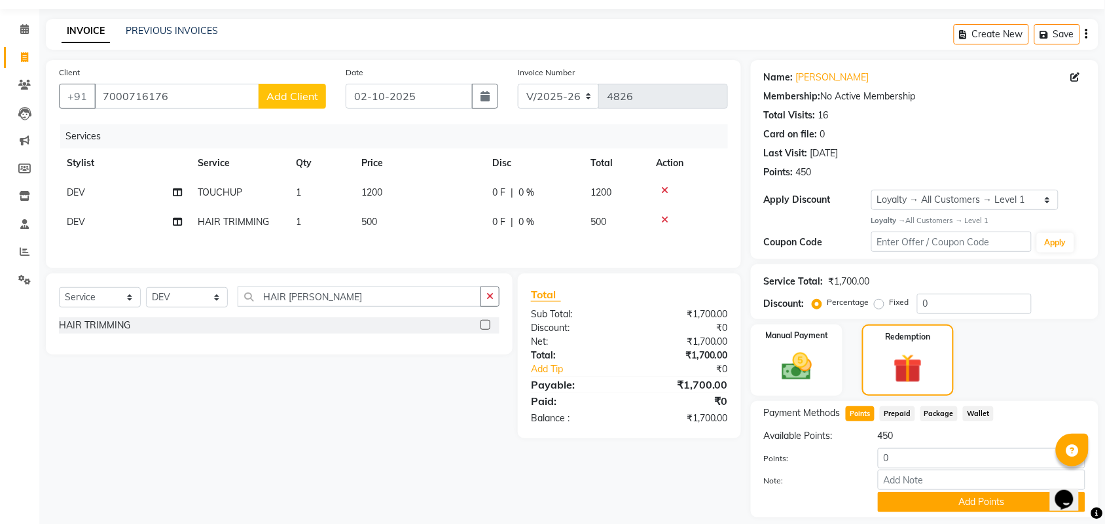
scroll to position [77, 0]
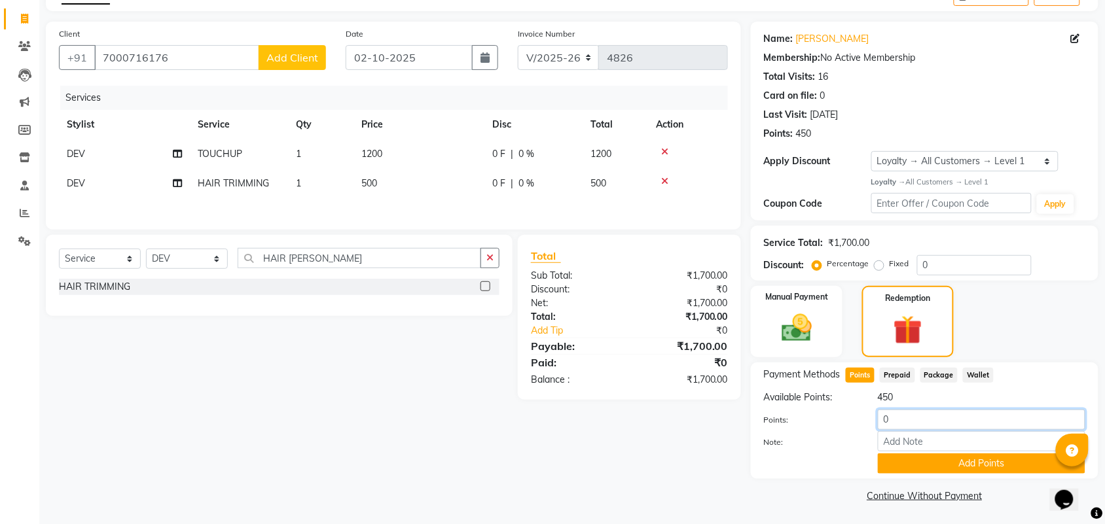
click at [898, 423] on input "0" at bounding box center [982, 420] width 208 height 20
type input "200"
click at [950, 460] on button "Add Points" at bounding box center [982, 464] width 208 height 20
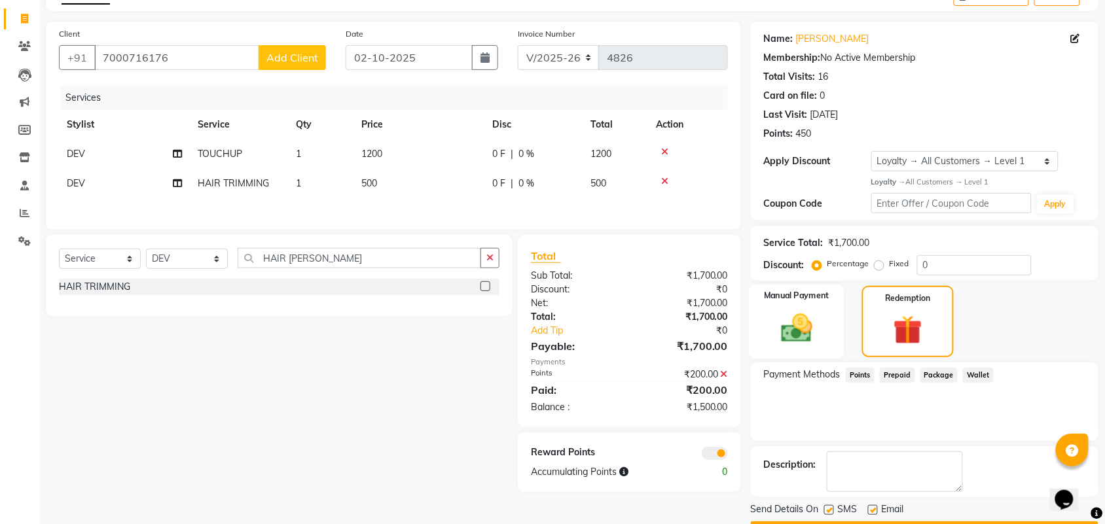
click at [812, 334] on img at bounding box center [796, 328] width 51 height 36
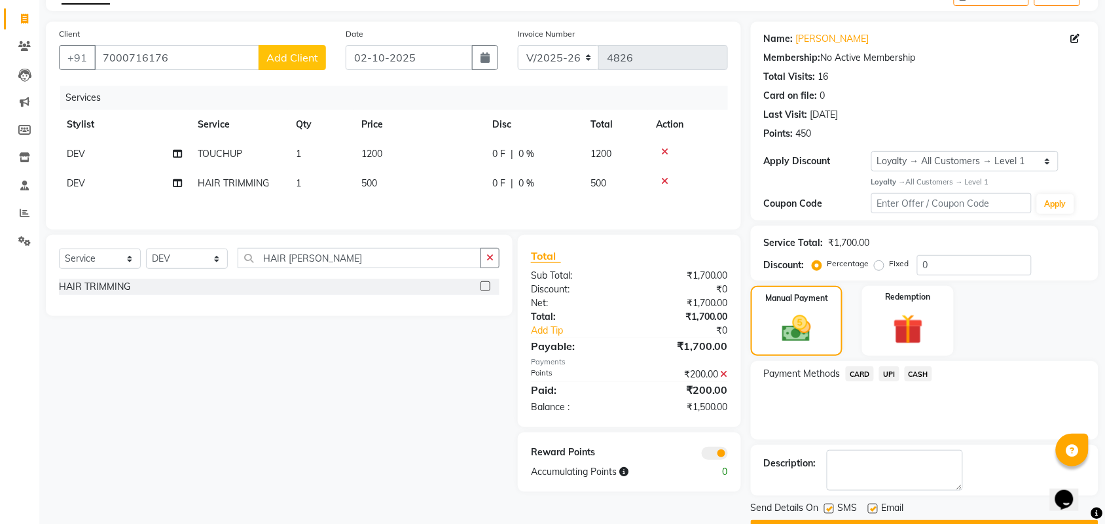
click at [889, 372] on span "UPI" at bounding box center [889, 374] width 20 height 15
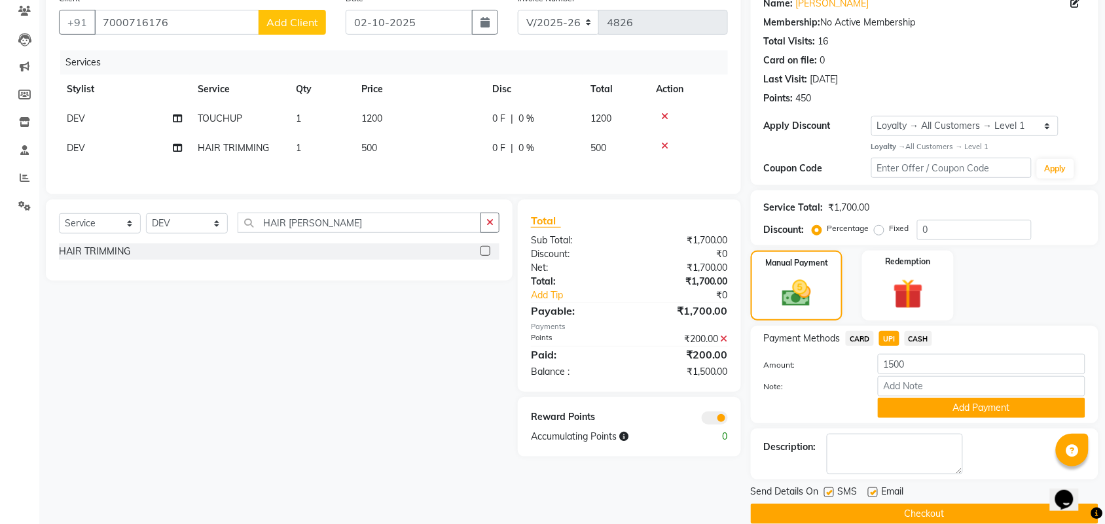
scroll to position [119, 0]
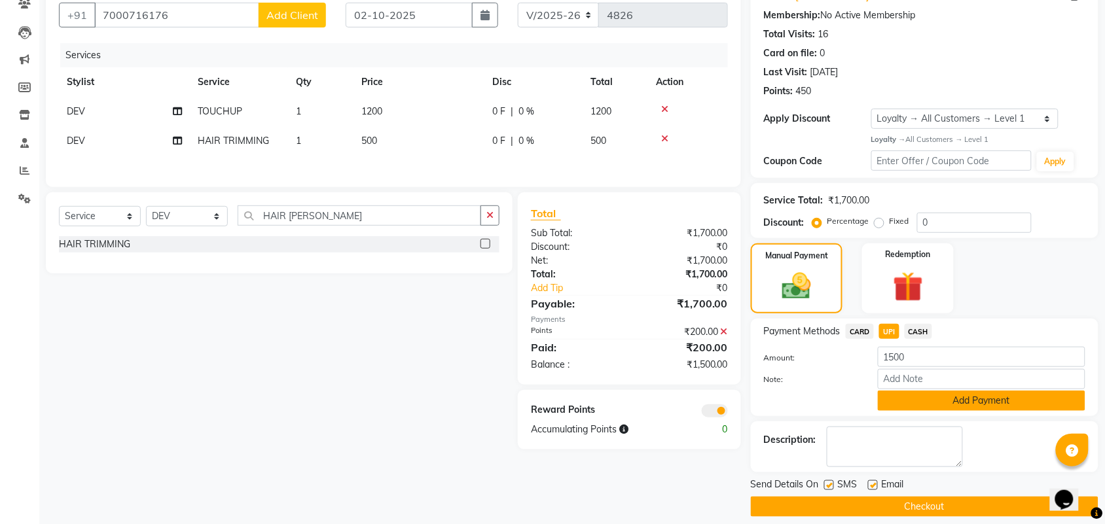
click at [998, 403] on button "Add Payment" at bounding box center [982, 401] width 208 height 20
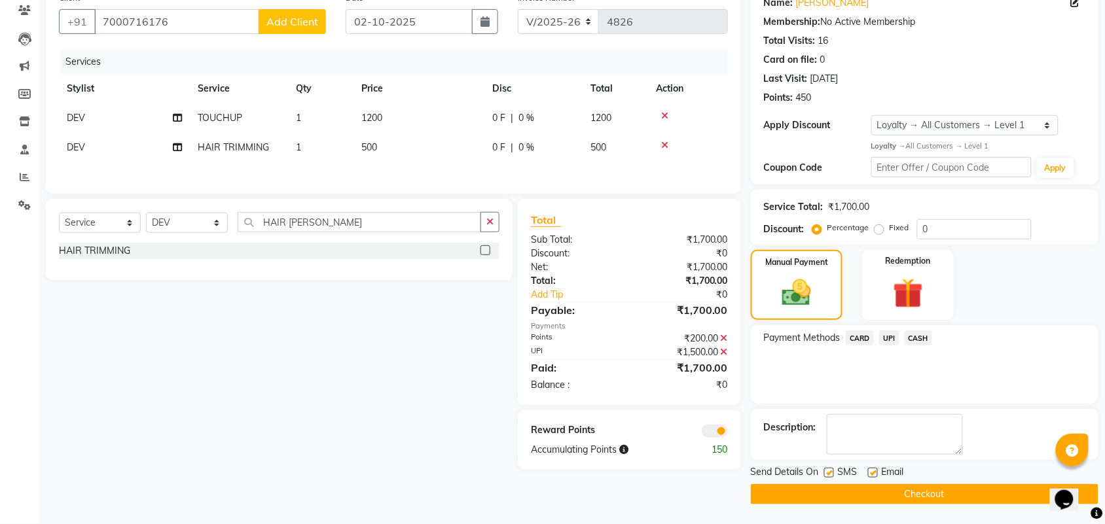
scroll to position [113, 0]
click at [879, 335] on div "UPI" at bounding box center [887, 340] width 26 height 18
click at [178, 115] on icon at bounding box center [177, 117] width 9 height 9
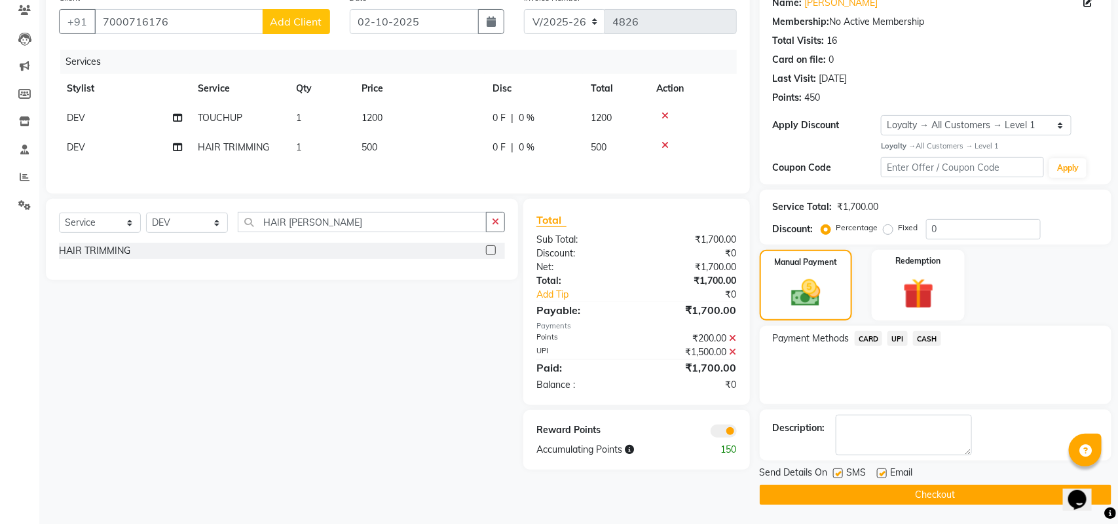
select select "25130"
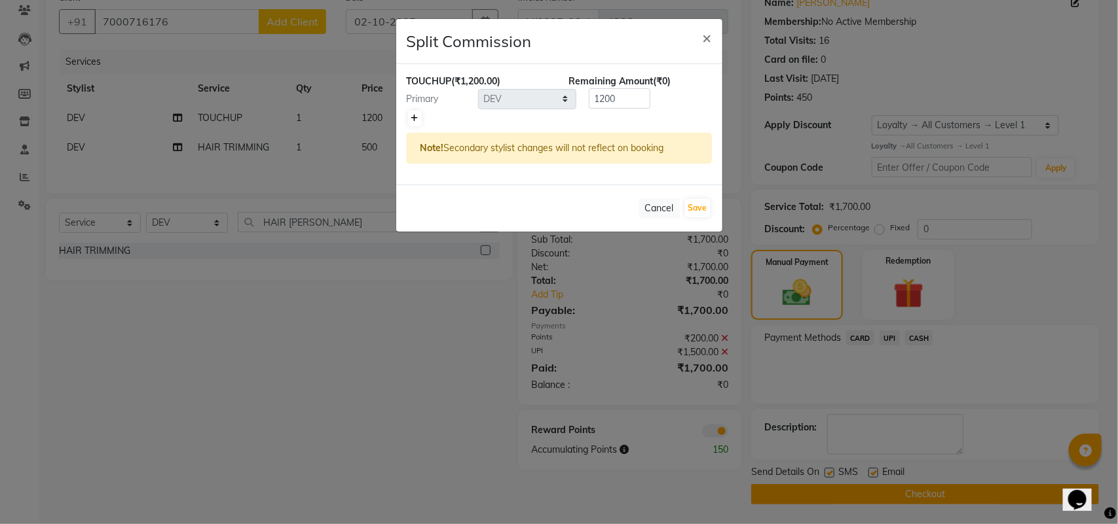
click at [420, 118] on link at bounding box center [415, 119] width 14 height 16
type input "600"
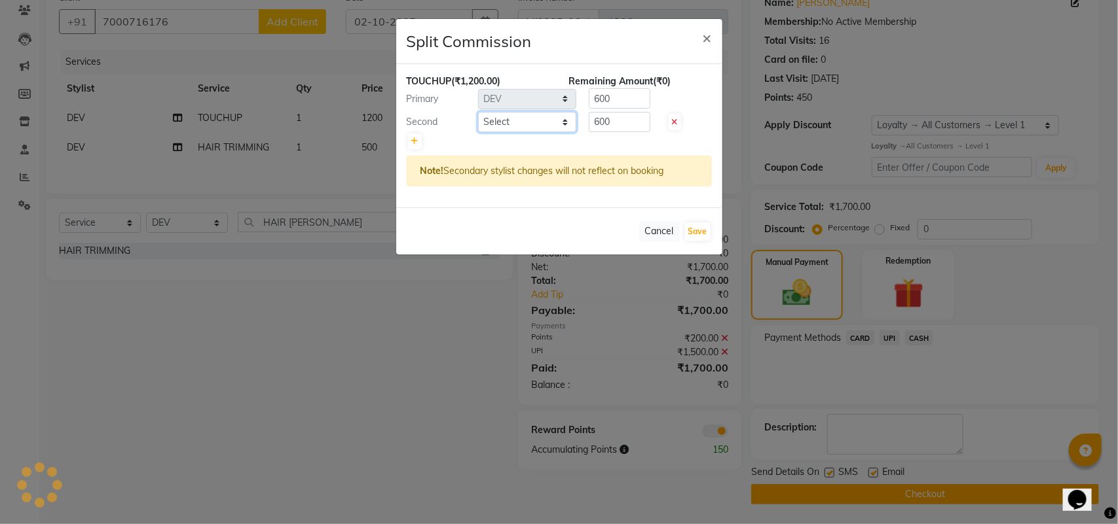
click at [551, 118] on select "Select ADITYA AJIT [PERSON_NAME] [PERSON_NAME] [PERSON_NAME] [PERSON_NAME] RAKS…" at bounding box center [527, 122] width 98 height 20
select select "62852"
click at [478, 112] on select "Select ADITYA AJIT [PERSON_NAME] [PERSON_NAME] [PERSON_NAME] [PERSON_NAME] RAKS…" at bounding box center [527, 122] width 98 height 20
click at [629, 132] on input "600" at bounding box center [620, 122] width 62 height 20
type input "6"
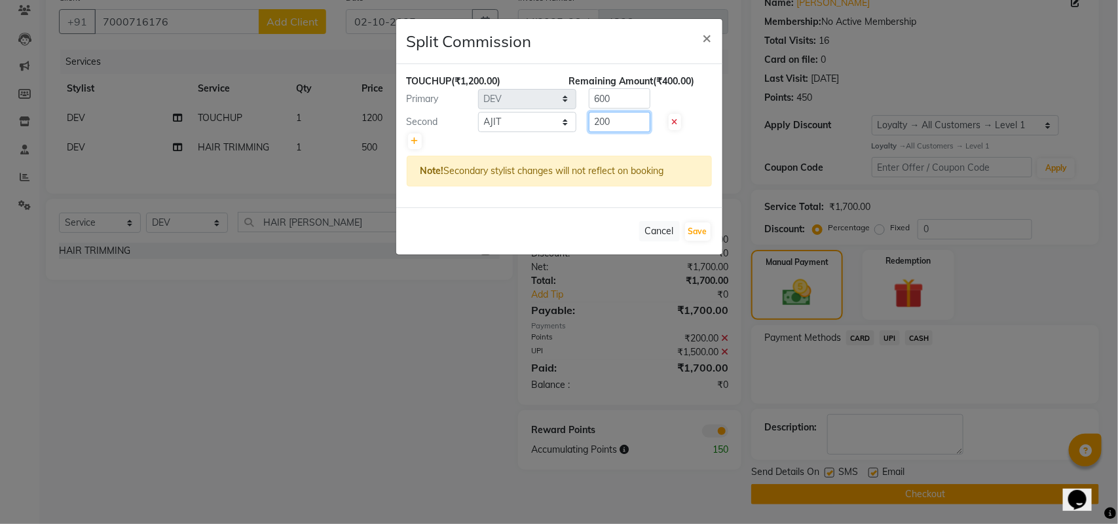
type input "200"
click at [629, 103] on input "600" at bounding box center [620, 98] width 62 height 20
type input "6"
type input "1000"
click at [704, 232] on button "Save" at bounding box center [698, 232] width 26 height 18
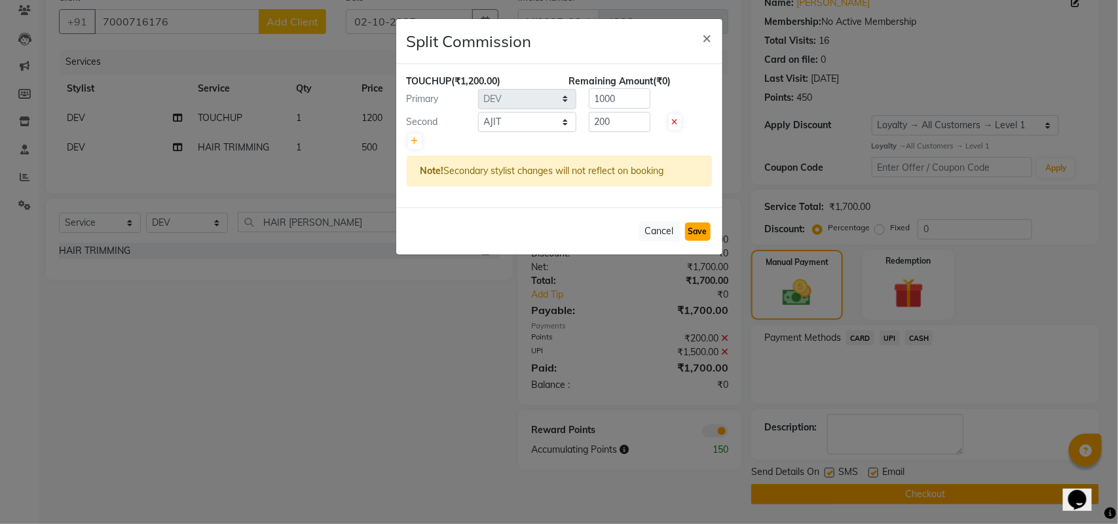
select select "Select"
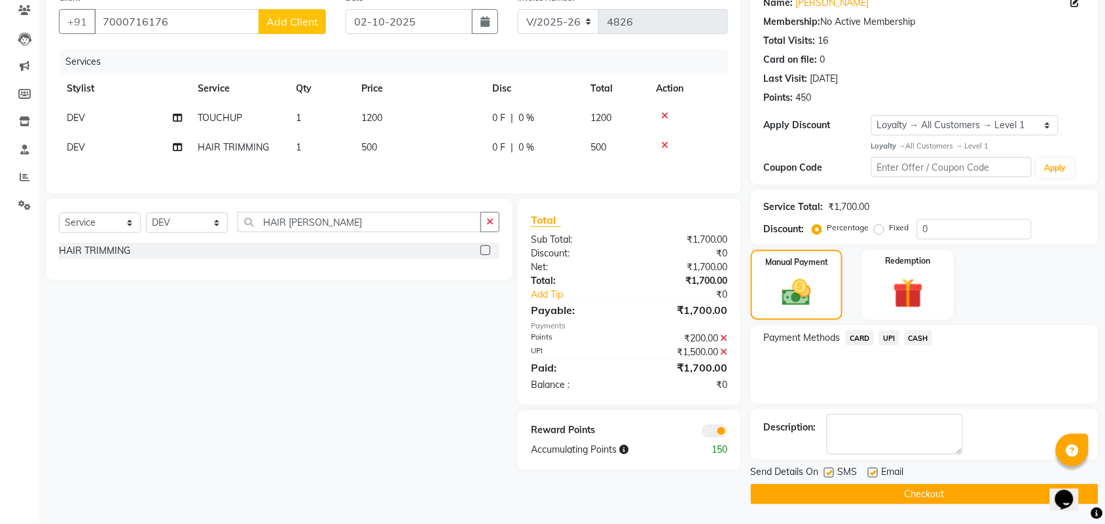
click at [896, 488] on button "Checkout" at bounding box center [925, 494] width 348 height 20
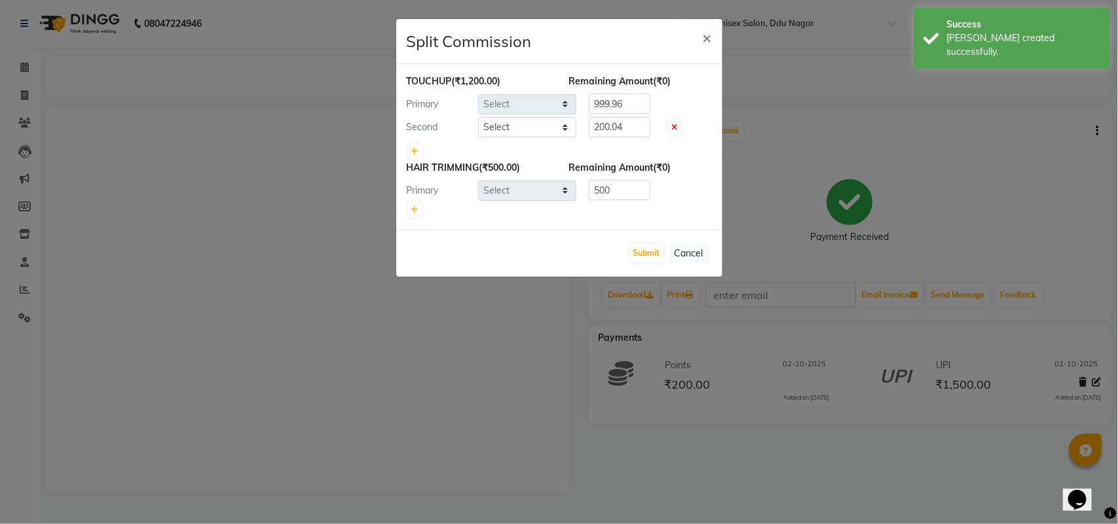
select select "25130"
select select "62852"
select select "25130"
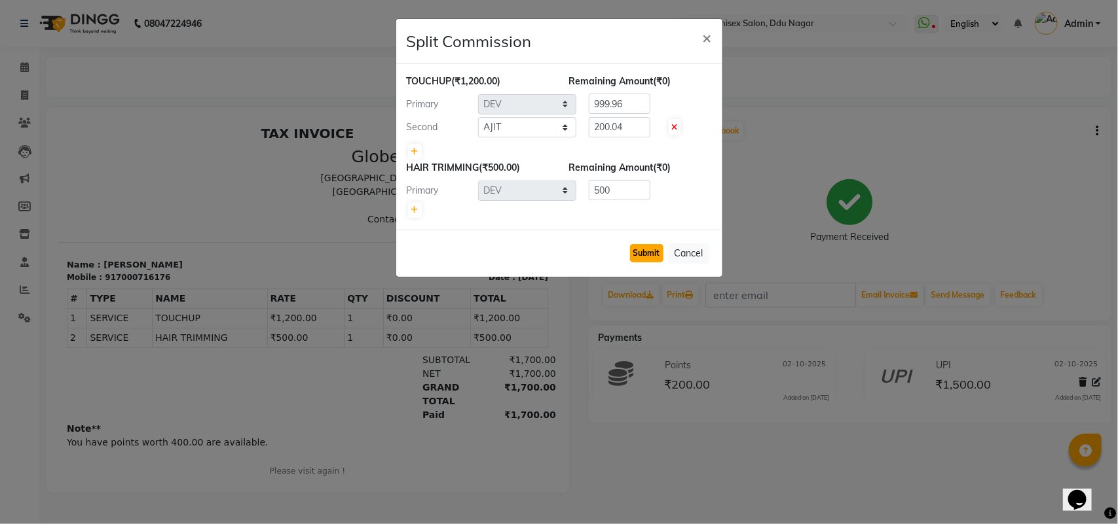
click at [649, 256] on button "Submit" at bounding box center [646, 253] width 33 height 18
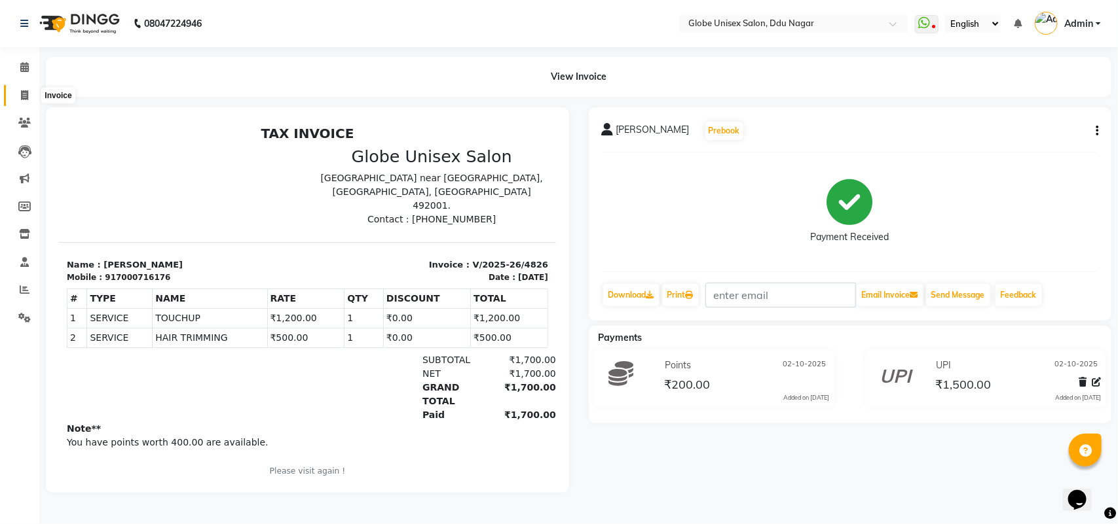
click at [21, 90] on icon at bounding box center [24, 95] width 7 height 10
select select "service"
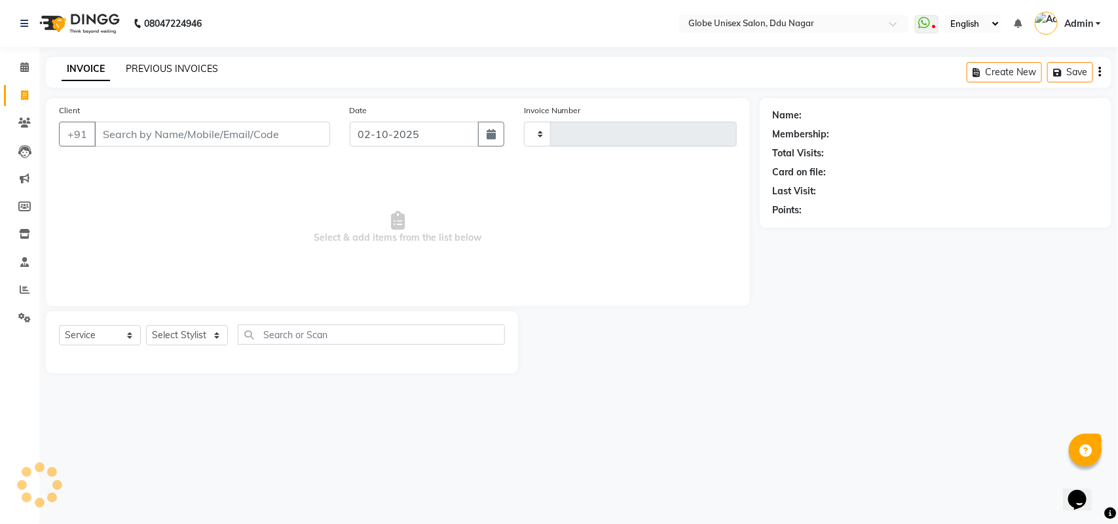
type input "4827"
select select "4184"
click at [202, 65] on link "PREVIOUS INVOICES" at bounding box center [172, 69] width 92 height 12
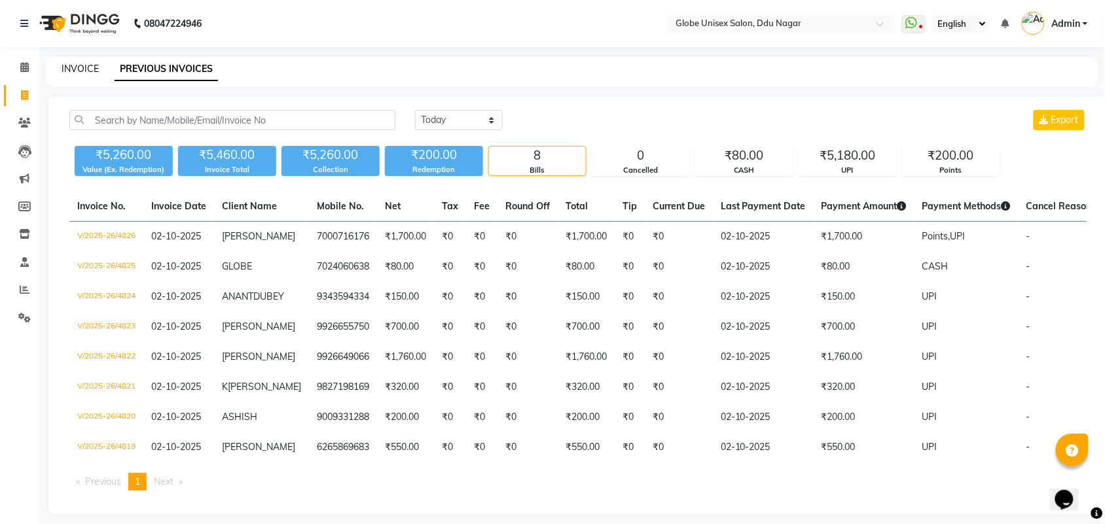
click at [83, 67] on link "INVOICE" at bounding box center [80, 69] width 37 height 12
select select "service"
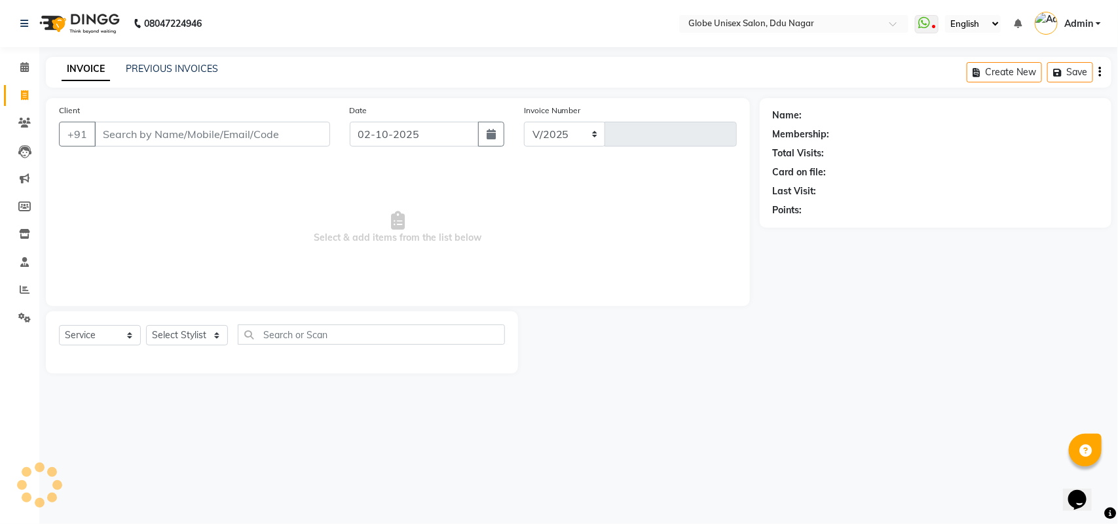
select select "4184"
type input "4827"
click at [197, 70] on link "PREVIOUS INVOICES" at bounding box center [172, 69] width 92 height 12
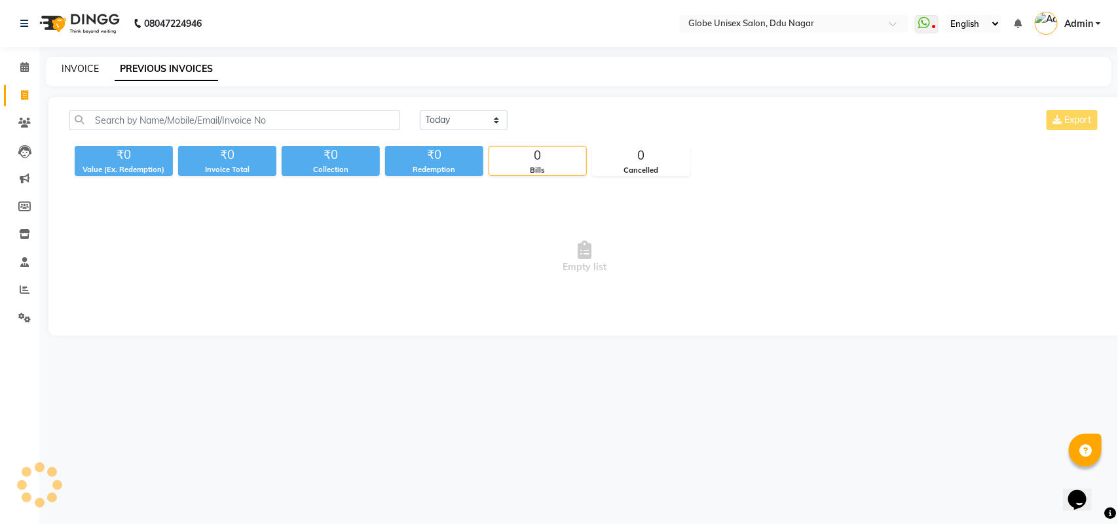
click at [81, 67] on link "INVOICE" at bounding box center [80, 69] width 37 height 12
select select "service"
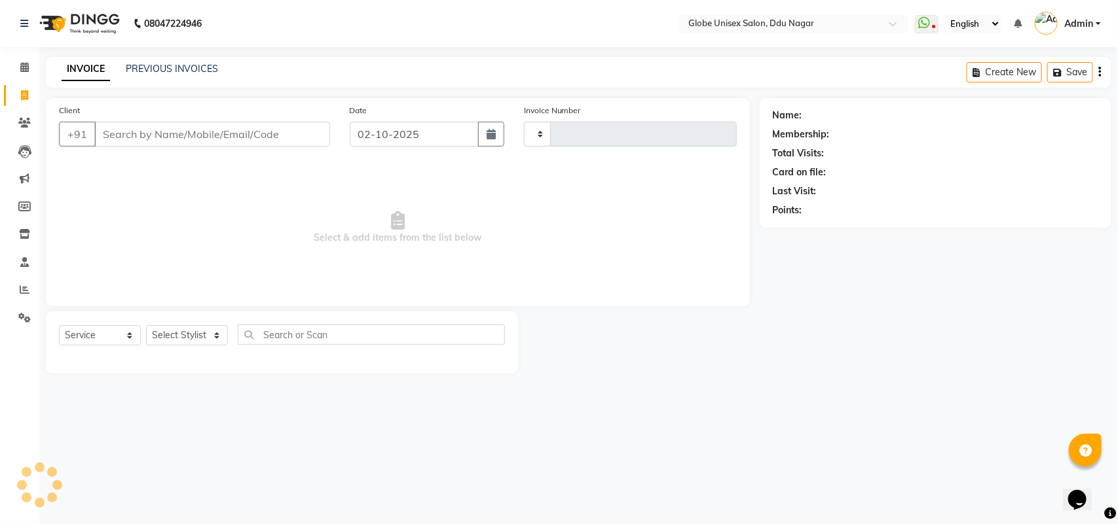
type input "4827"
select select "4184"
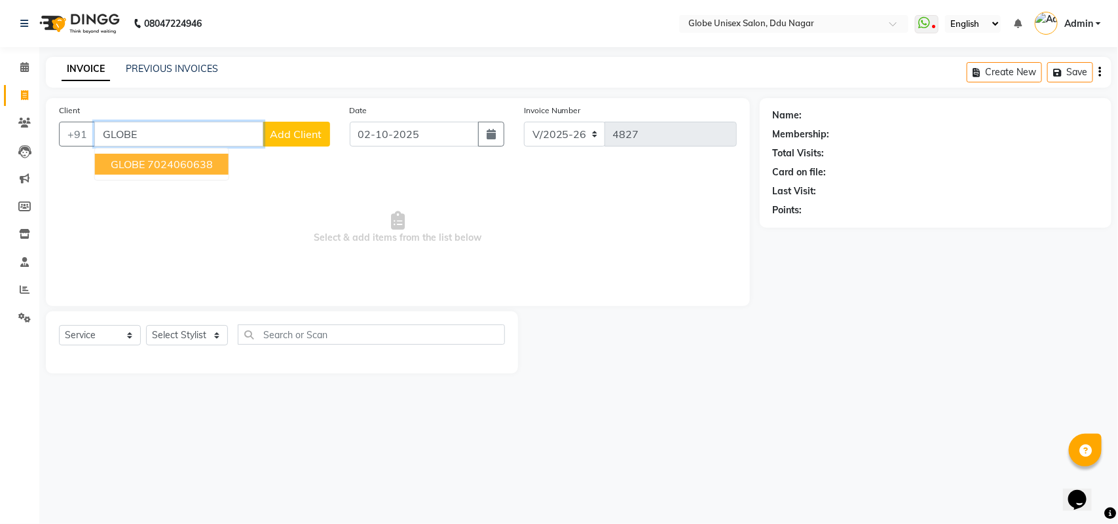
click at [165, 167] on ngb-highlight "7024060638" at bounding box center [179, 164] width 65 height 13
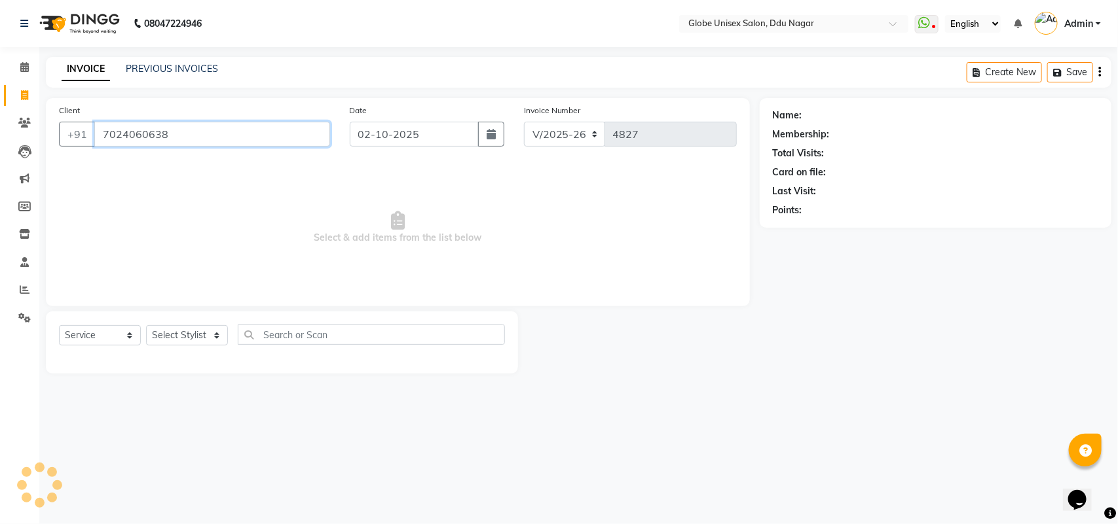
type input "7024060638"
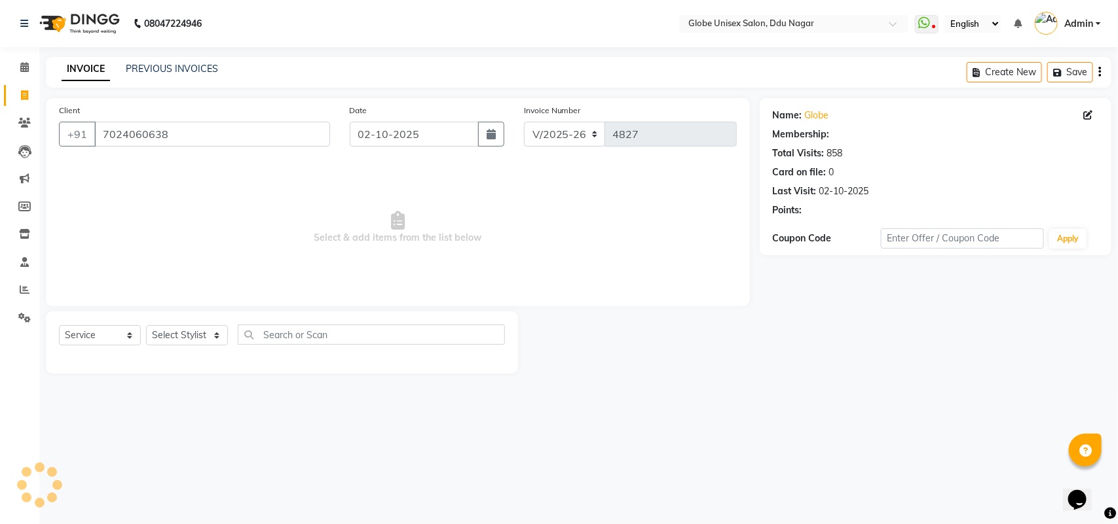
select select "1: Object"
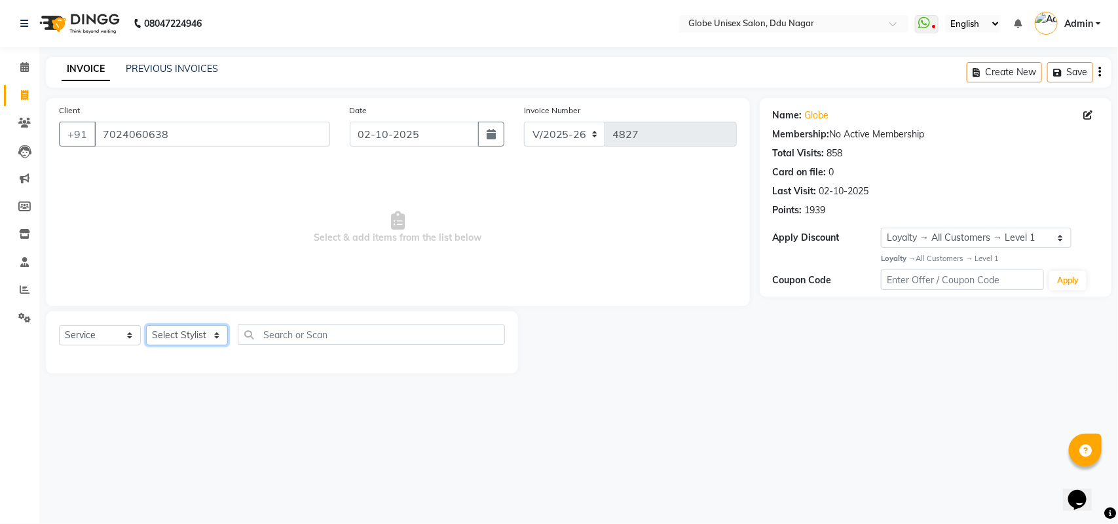
click at [202, 335] on select "Select Stylist ADITYA AJIT [PERSON_NAME] DEV [PERSON_NAME] [PERSON_NAME] [PERSO…" at bounding box center [187, 335] width 82 height 20
select select "24272"
click at [146, 325] on select "Select Stylist ADITYA AJIT [PERSON_NAME] DEV [PERSON_NAME] [PERSON_NAME] [PERSO…" at bounding box center [187, 335] width 82 height 20
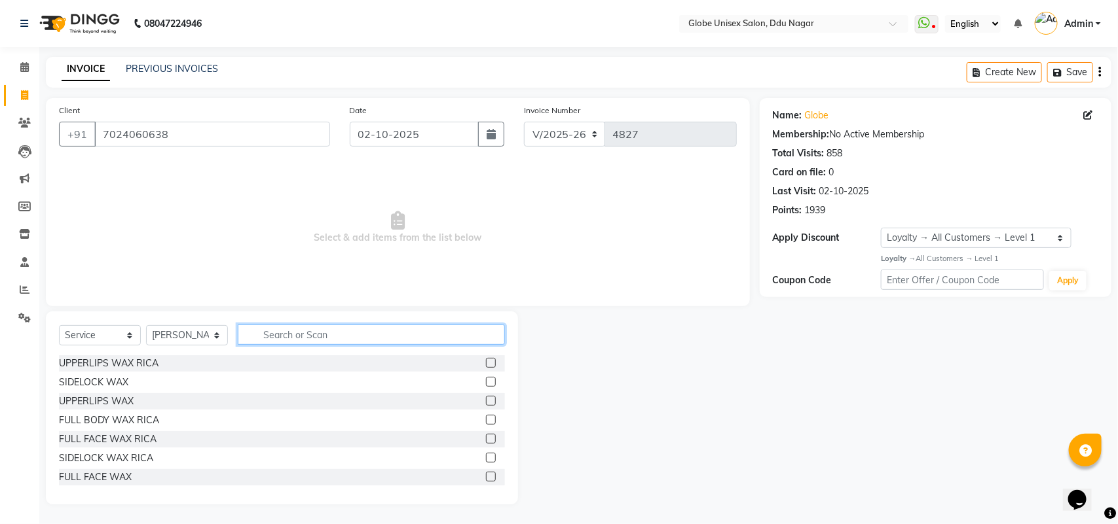
click at [306, 335] on input "text" at bounding box center [371, 335] width 267 height 20
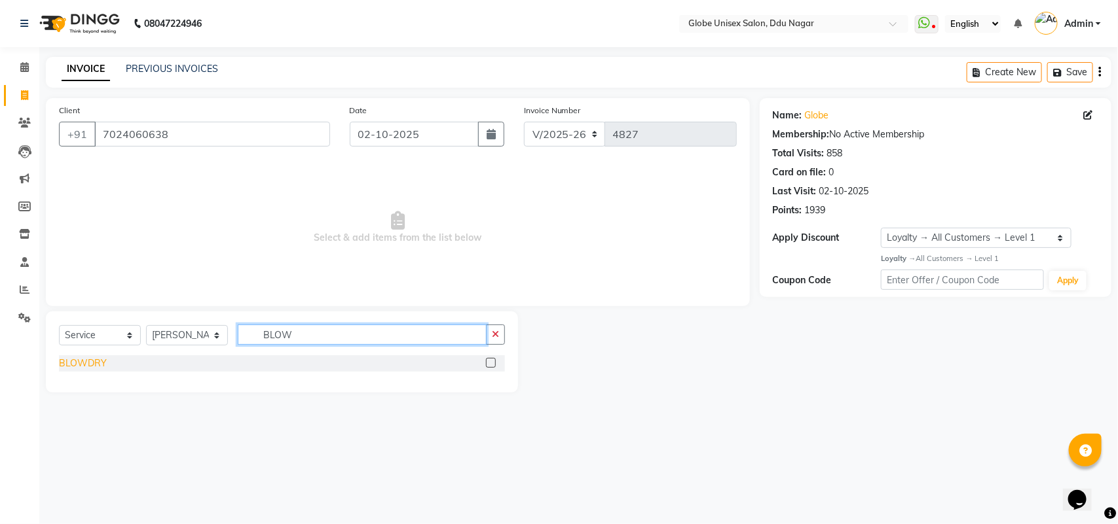
type input "BLOW"
click at [90, 363] on div "BLOWDRY" at bounding box center [83, 364] width 48 height 14
checkbox input "false"
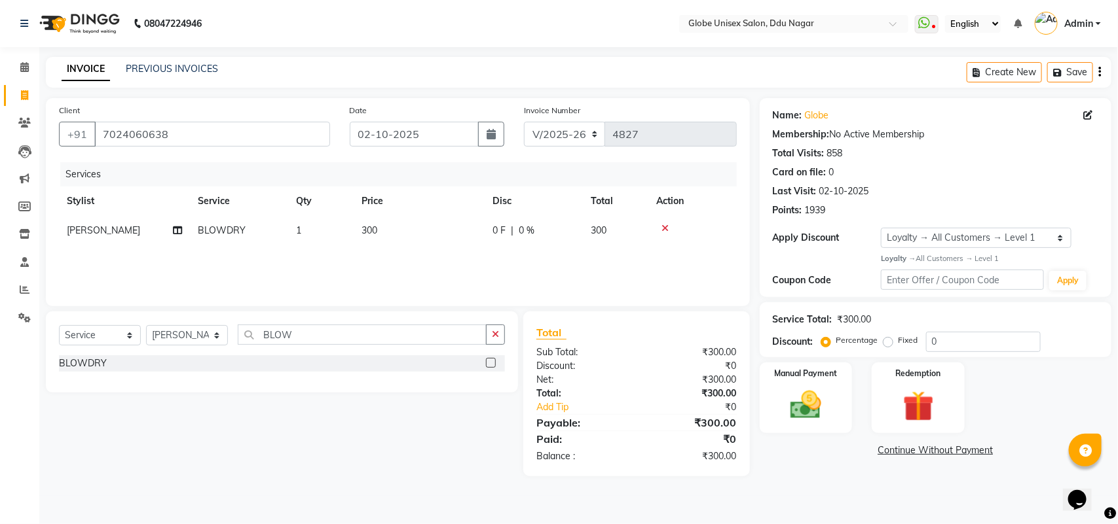
click at [508, 234] on div "0 F | 0 %" at bounding box center [533, 231] width 82 height 14
select select "24272"
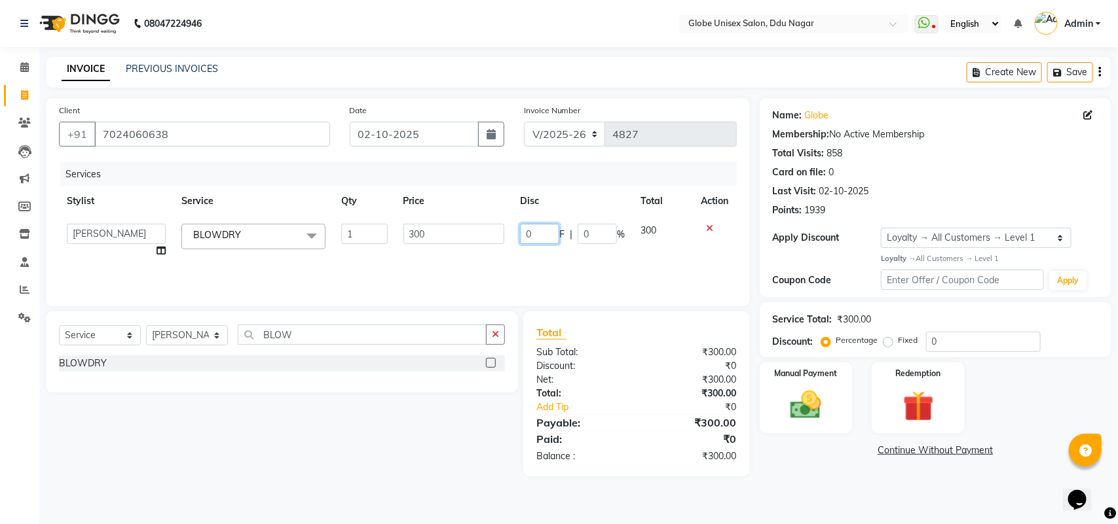
click at [538, 230] on input "0" at bounding box center [539, 234] width 39 height 20
type input "150"
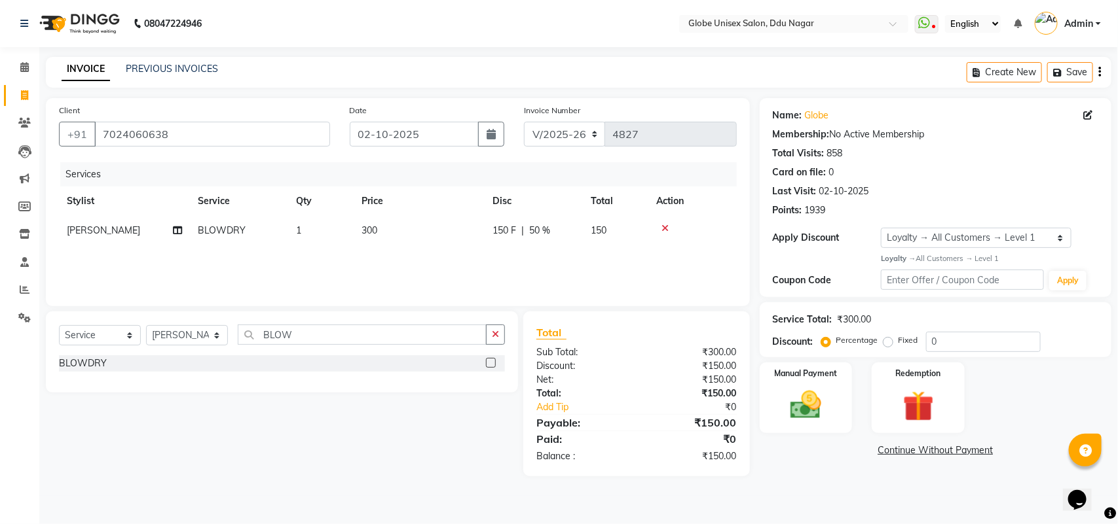
drag, startPoint x: 851, startPoint y: 472, endPoint x: 852, endPoint y: 465, distance: 7.2
click at [853, 472] on div "Name: Globe Membership: No Active Membership Total Visits: 858 Card on file: 0 …" at bounding box center [939, 287] width 361 height 378
click at [825, 414] on img at bounding box center [806, 405] width 52 height 37
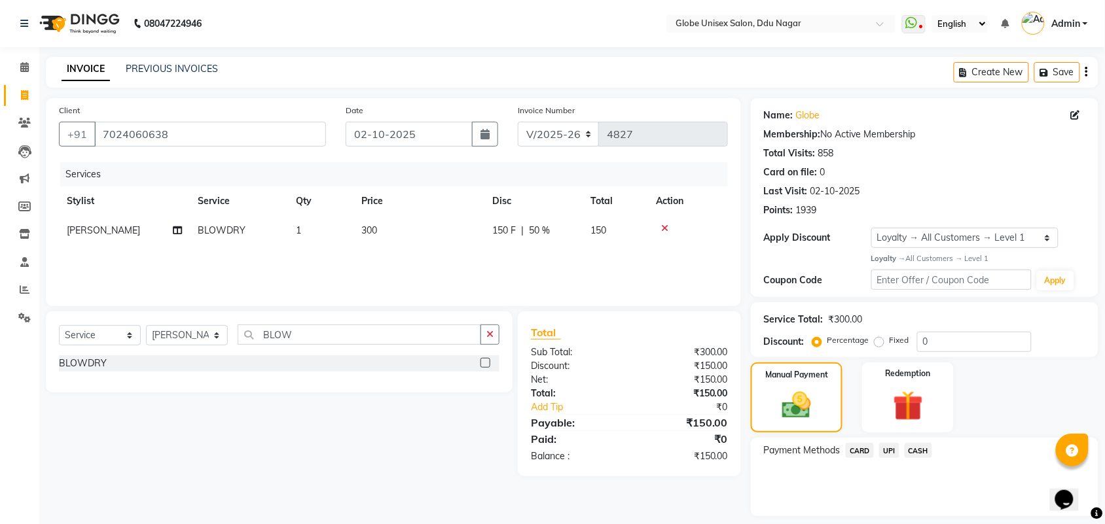
click at [923, 449] on span "CASH" at bounding box center [919, 450] width 28 height 15
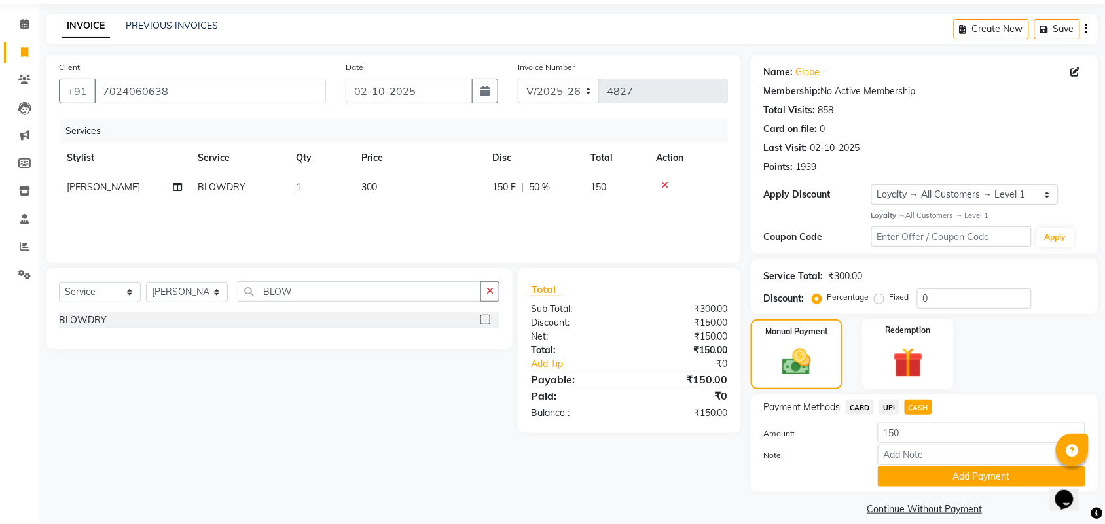
drag, startPoint x: 992, startPoint y: 472, endPoint x: 1117, endPoint y: 387, distance: 151.3
click at [1012, 463] on div "Amount: 150 Note: Add Payment" at bounding box center [924, 455] width 321 height 64
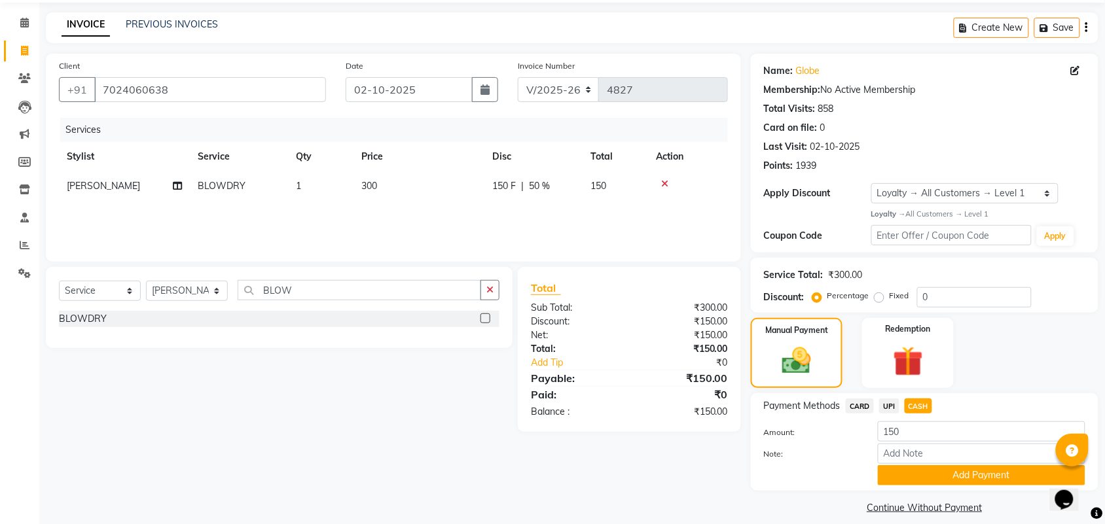
scroll to position [57, 0]
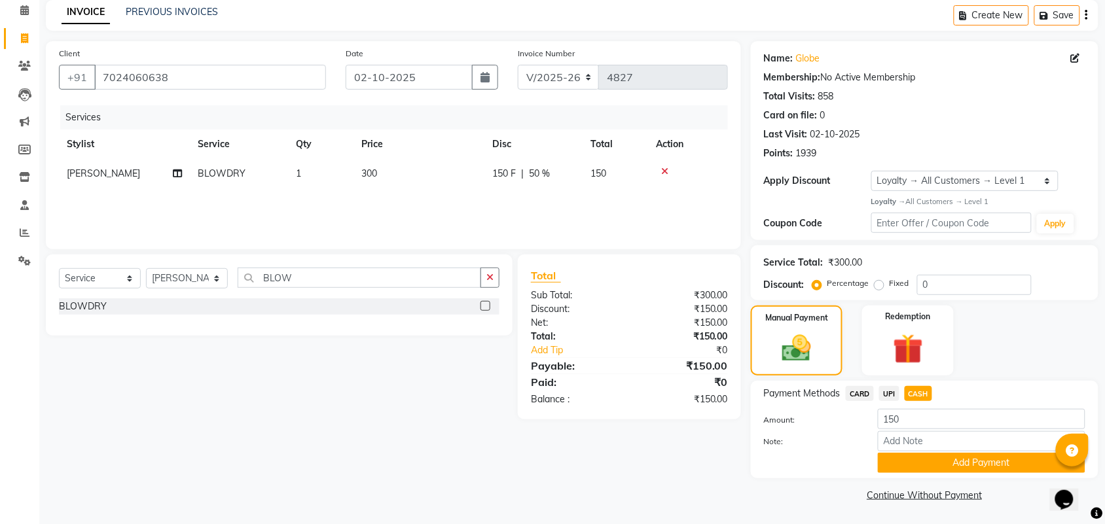
drag, startPoint x: 993, startPoint y: 460, endPoint x: 1098, endPoint y: 428, distance: 110.2
click at [1013, 455] on button "Add Payment" at bounding box center [982, 463] width 208 height 20
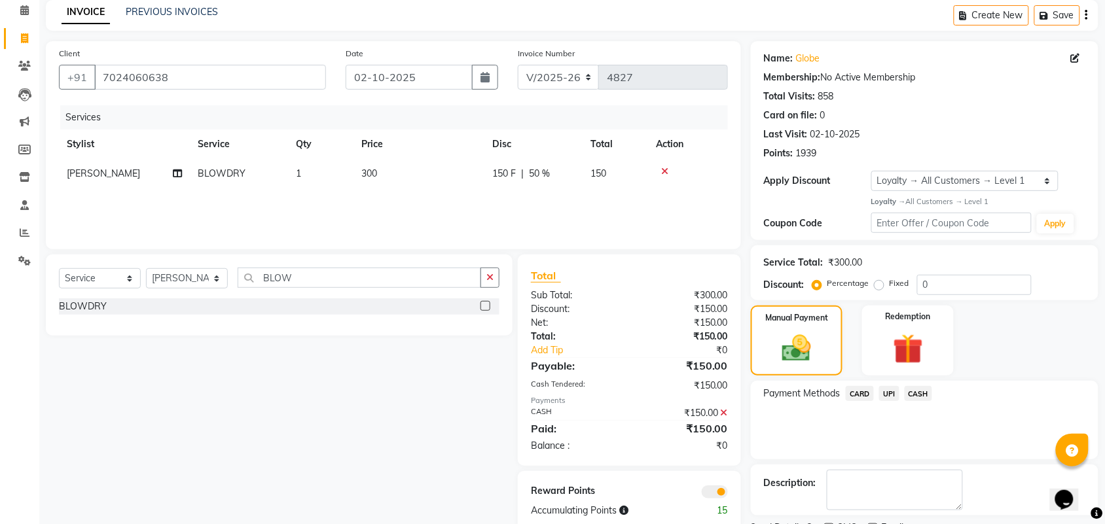
scroll to position [113, 0]
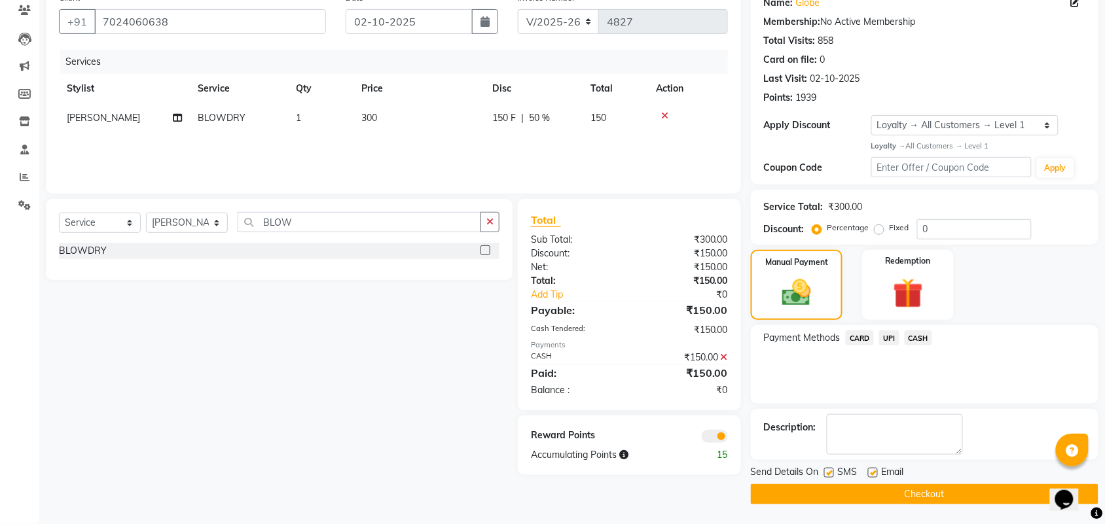
drag, startPoint x: 1117, startPoint y: 375, endPoint x: 3, endPoint y: 10, distance: 1172.1
click at [953, 495] on button "Checkout" at bounding box center [925, 494] width 348 height 20
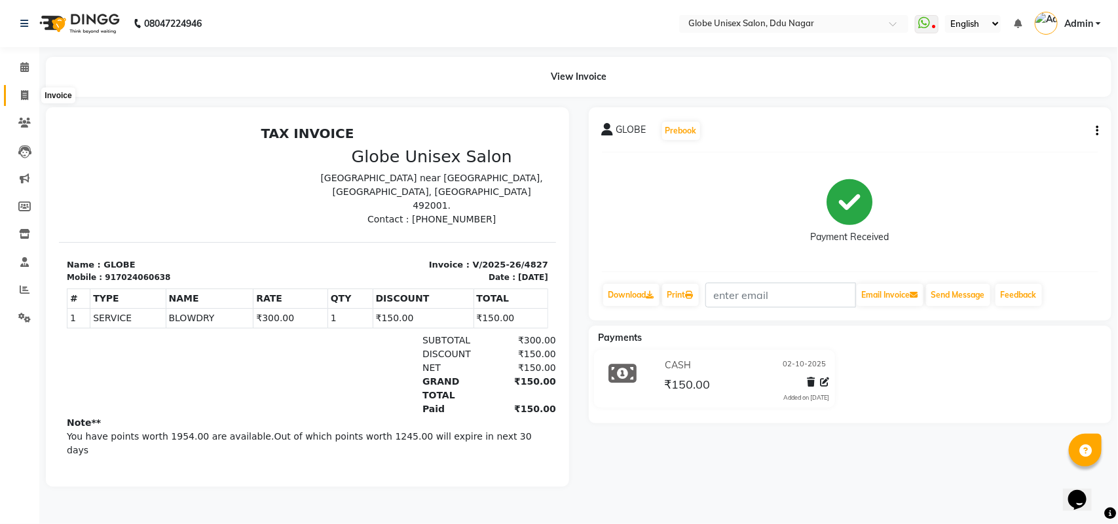
click at [25, 95] on icon at bounding box center [24, 95] width 7 height 10
select select "service"
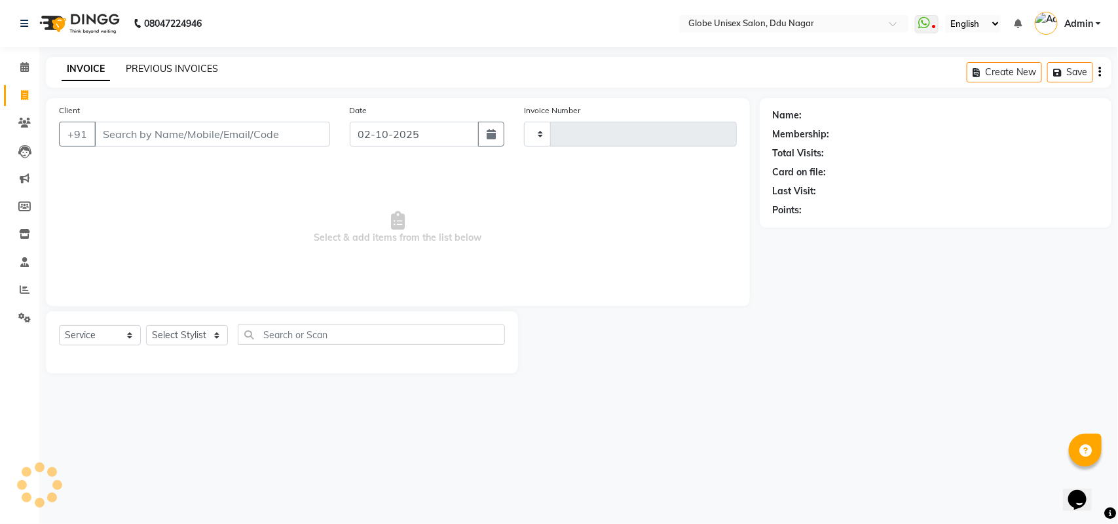
click at [200, 72] on link "PREVIOUS INVOICES" at bounding box center [172, 69] width 92 height 12
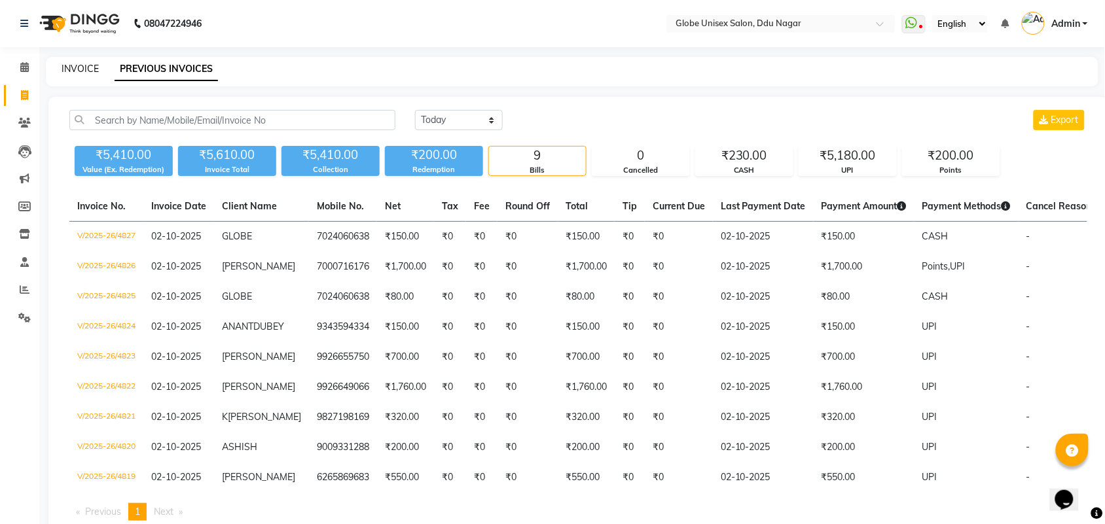
click at [73, 67] on link "INVOICE" at bounding box center [80, 69] width 37 height 12
select select "service"
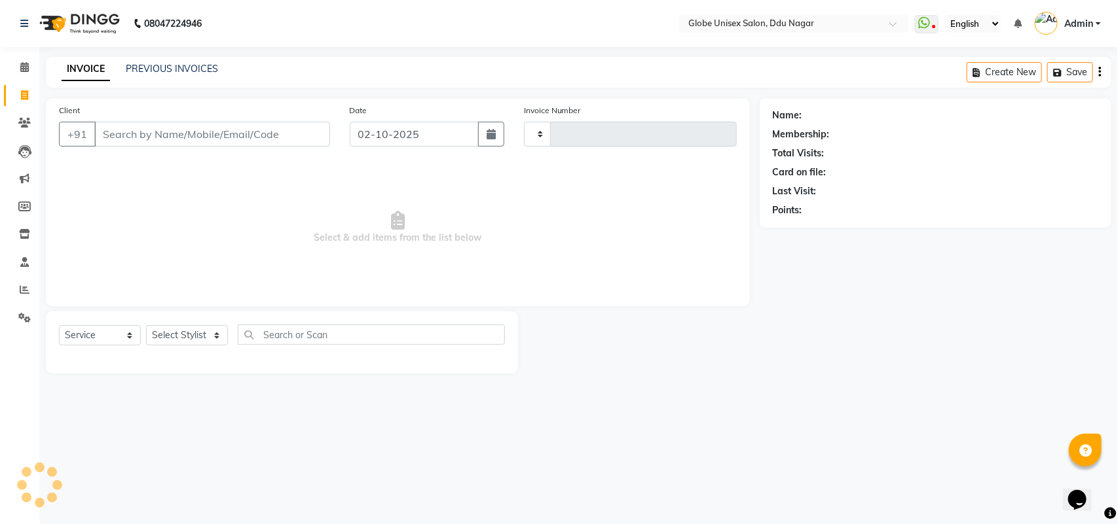
type input "4828"
select select "4184"
click at [181, 335] on select "Select Stylist ADITYA AJIT [PERSON_NAME] DEV [PERSON_NAME] [PERSON_NAME] [PERSO…" at bounding box center [187, 335] width 82 height 20
select select "34566"
click at [146, 325] on select "Select Stylist ADITYA AJIT [PERSON_NAME] DEV [PERSON_NAME] [PERSON_NAME] [PERSO…" at bounding box center [187, 335] width 82 height 20
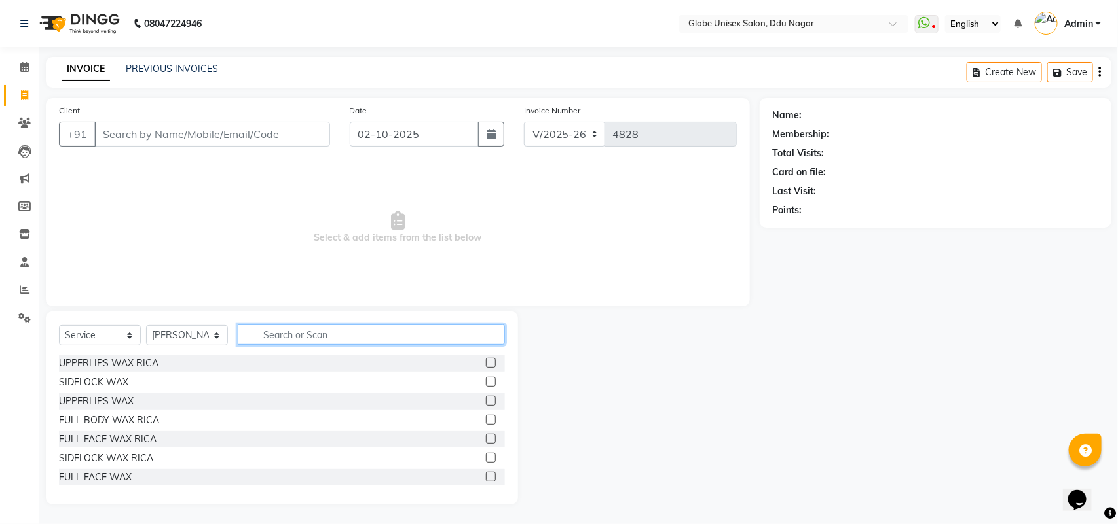
click at [289, 331] on input "text" at bounding box center [371, 335] width 267 height 20
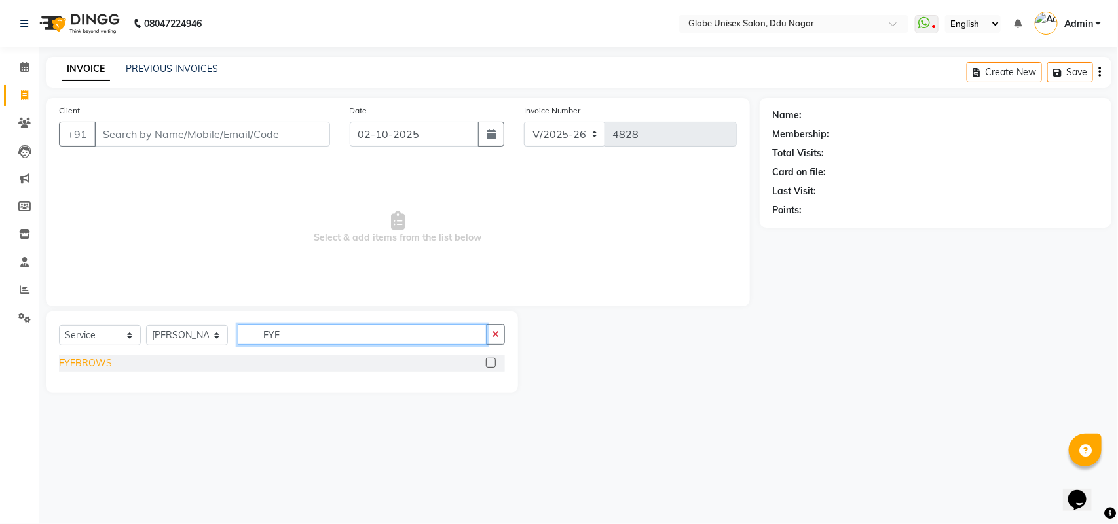
type input "EYE"
drag, startPoint x: 71, startPoint y: 362, endPoint x: 84, endPoint y: 361, distance: 13.2
click at [73, 362] on div "EYEBROWS" at bounding box center [85, 364] width 53 height 14
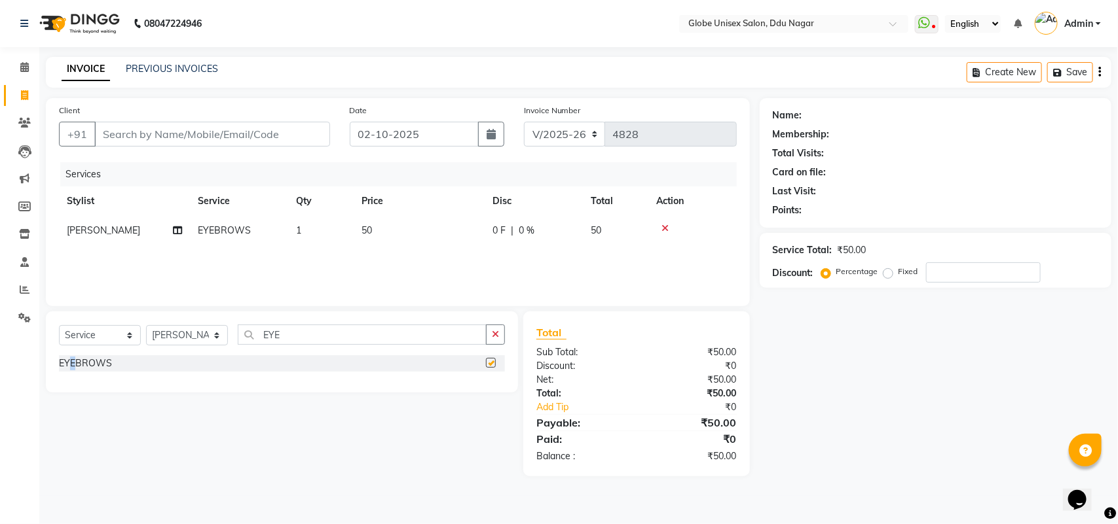
checkbox input "false"
click at [341, 331] on input "EYE" at bounding box center [362, 335] width 249 height 20
type input "E"
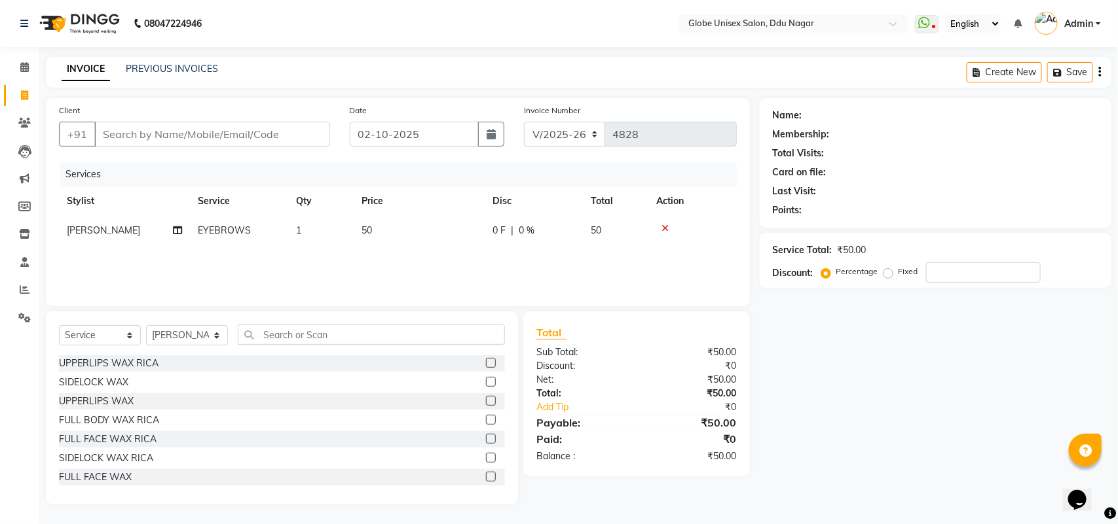
drag, startPoint x: 308, startPoint y: 233, endPoint x: 335, endPoint y: 234, distance: 26.9
click at [316, 234] on td "1" at bounding box center [320, 230] width 65 height 29
select select "34566"
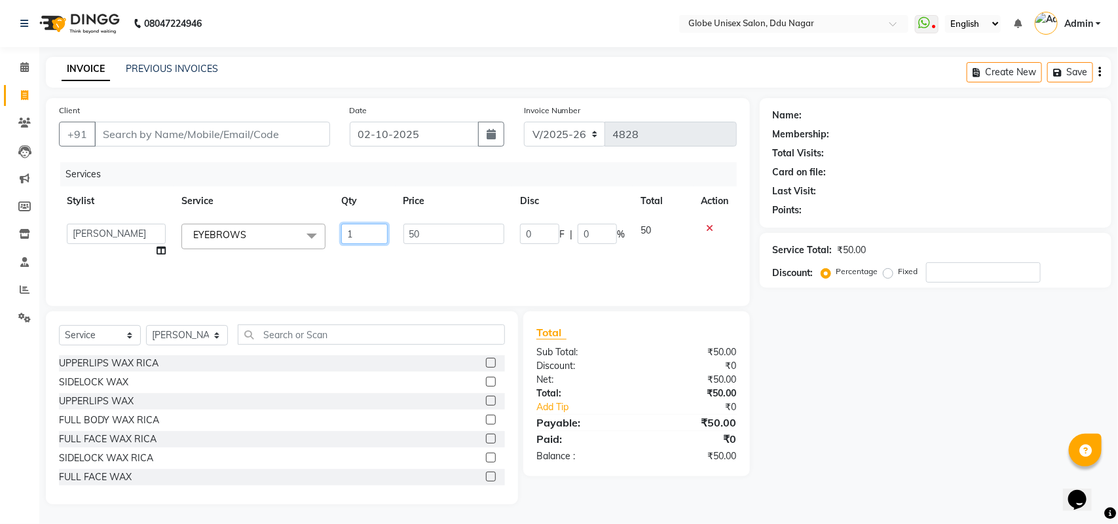
click at [352, 232] on input "1" at bounding box center [364, 234] width 46 height 20
type input "2"
click at [810, 378] on div "Name: Membership: Total Visits: Card on file: Last Visit: Points: Service Total…" at bounding box center [939, 301] width 361 height 407
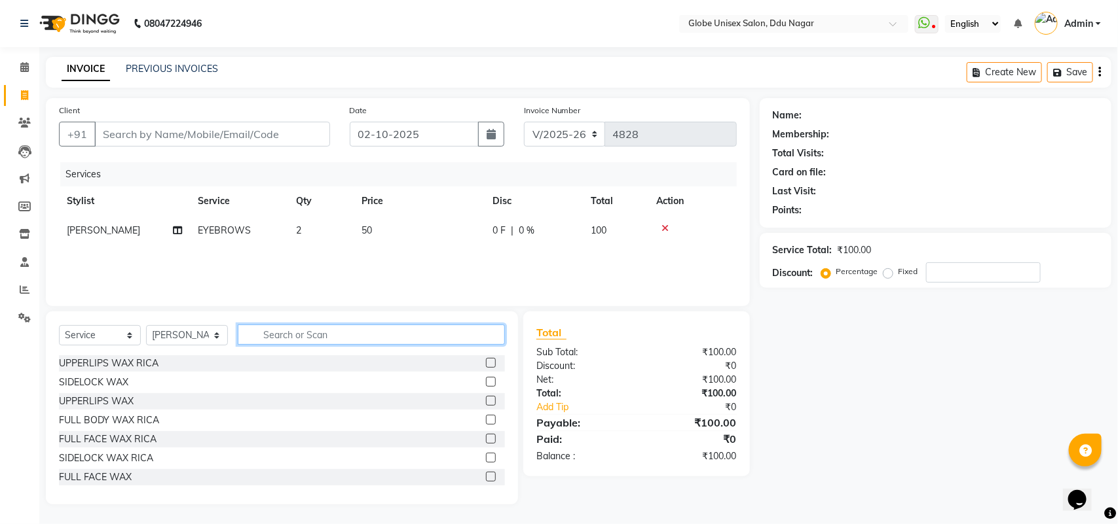
click at [328, 329] on input "text" at bounding box center [371, 335] width 267 height 20
click at [325, 331] on input "text" at bounding box center [371, 335] width 267 height 20
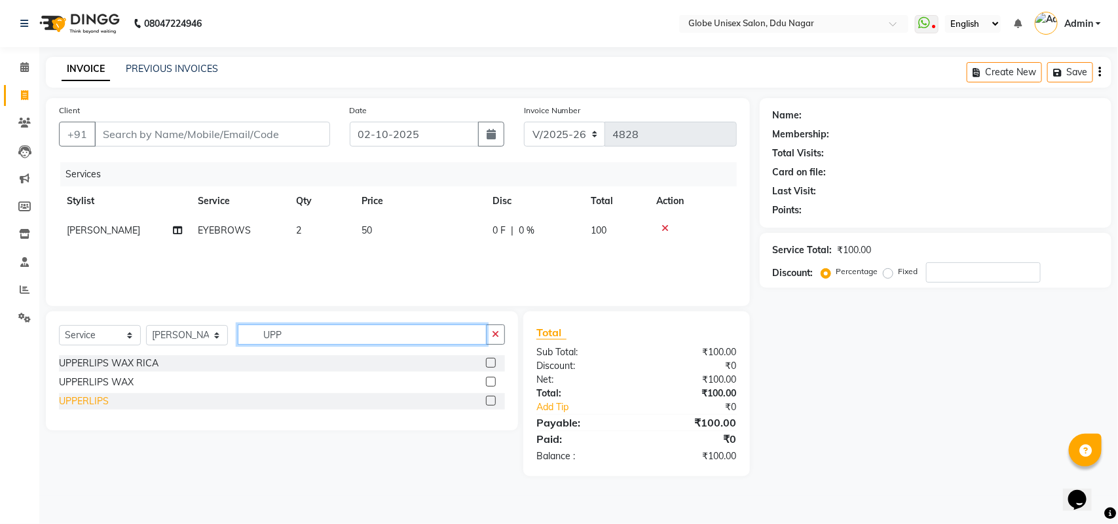
type input "UPP"
click at [80, 399] on div "UPPERLIPS" at bounding box center [84, 402] width 50 height 14
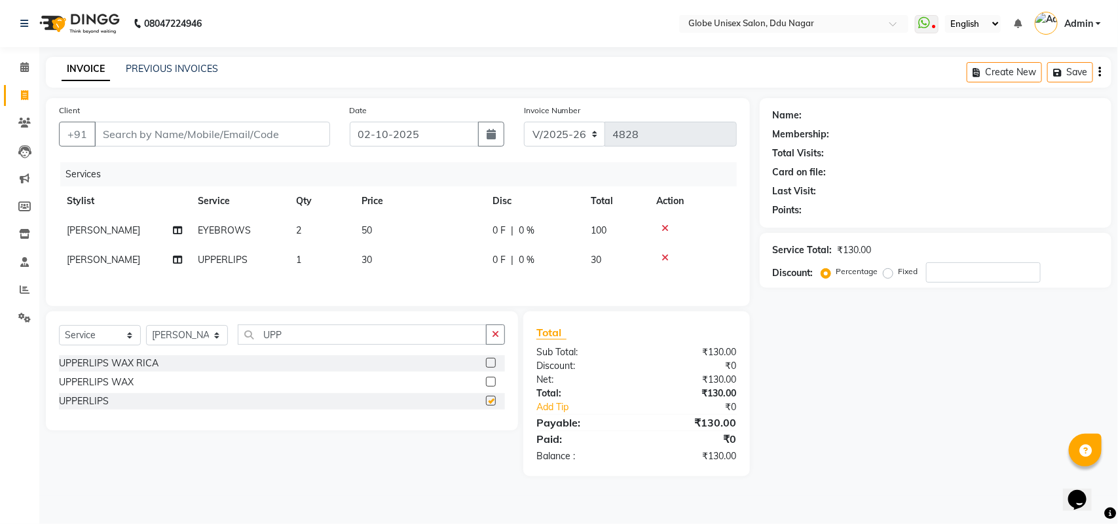
checkbox input "false"
click at [266, 136] on input "Client" at bounding box center [212, 134] width 236 height 25
type input "7"
type input "0"
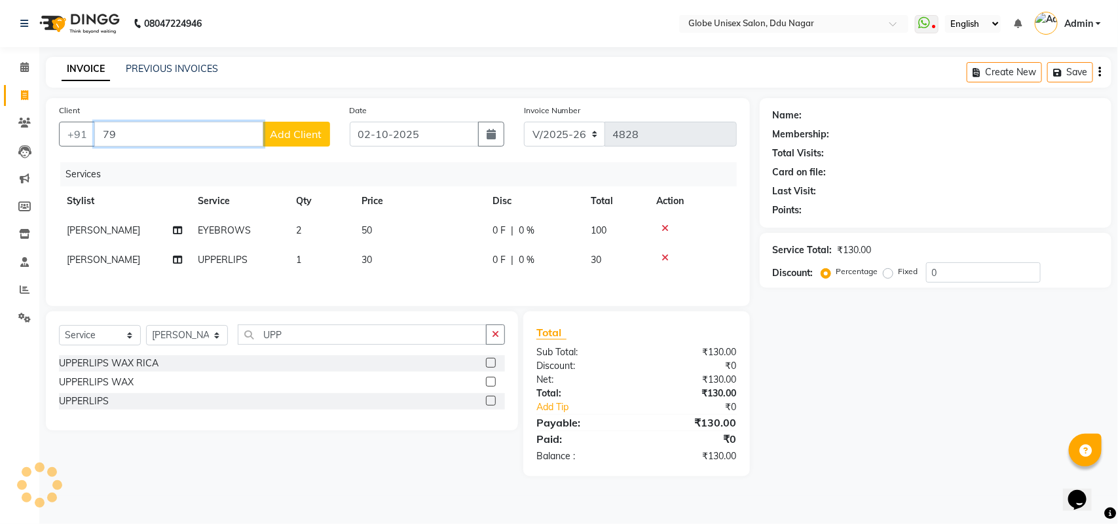
type input "7"
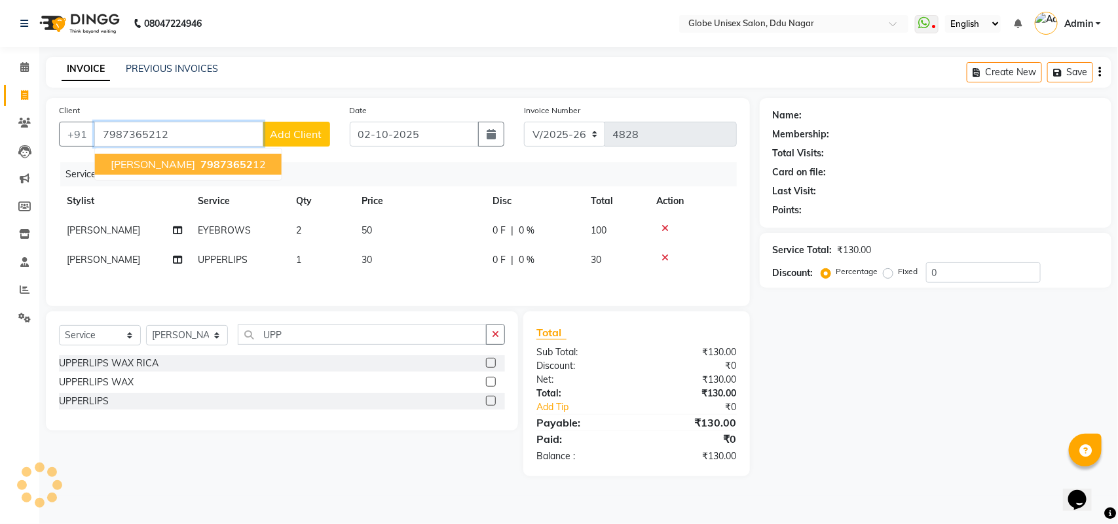
type input "7987365212"
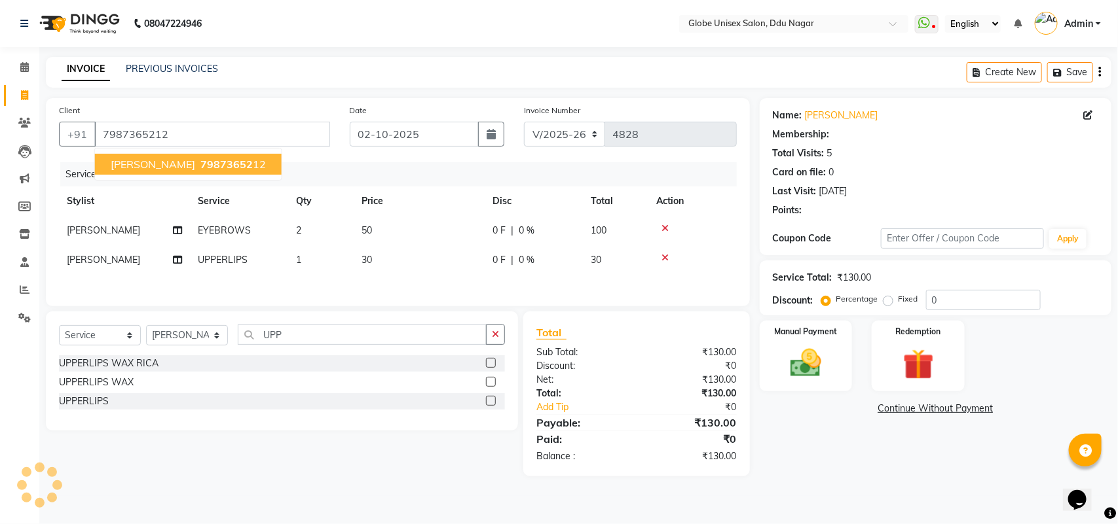
select select "1: Object"
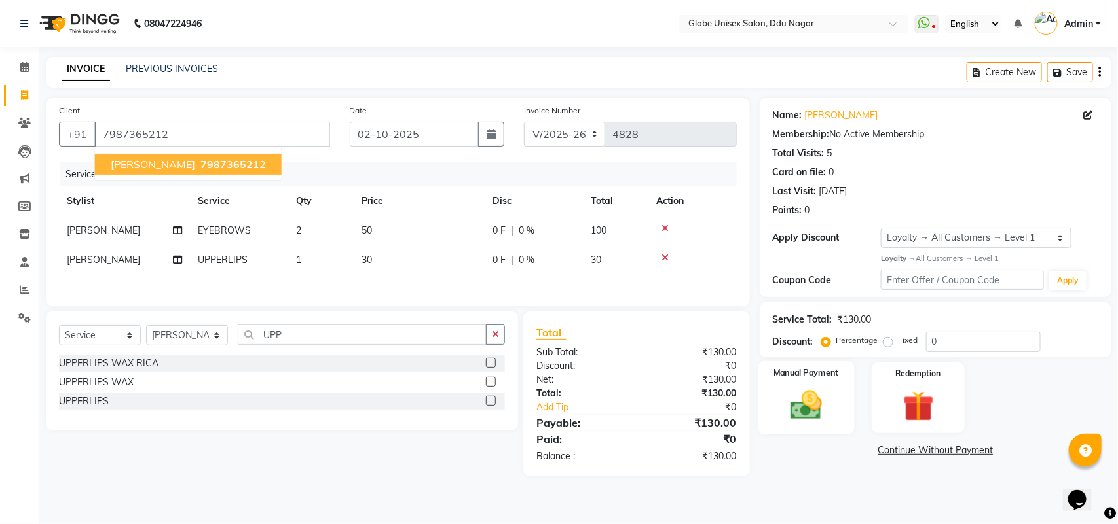
click at [818, 400] on img at bounding box center [806, 405] width 52 height 37
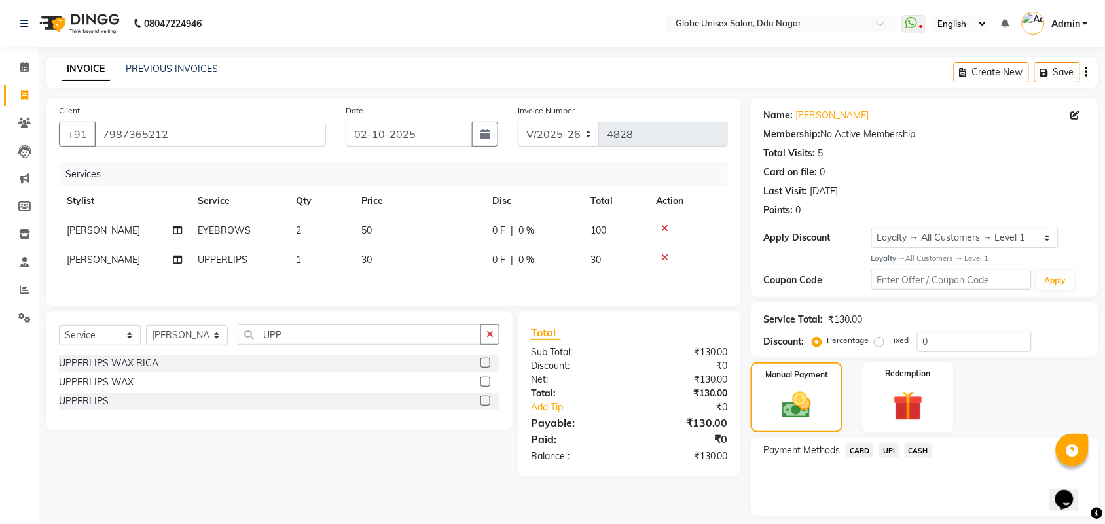
click at [881, 448] on span "UPI" at bounding box center [889, 450] width 20 height 15
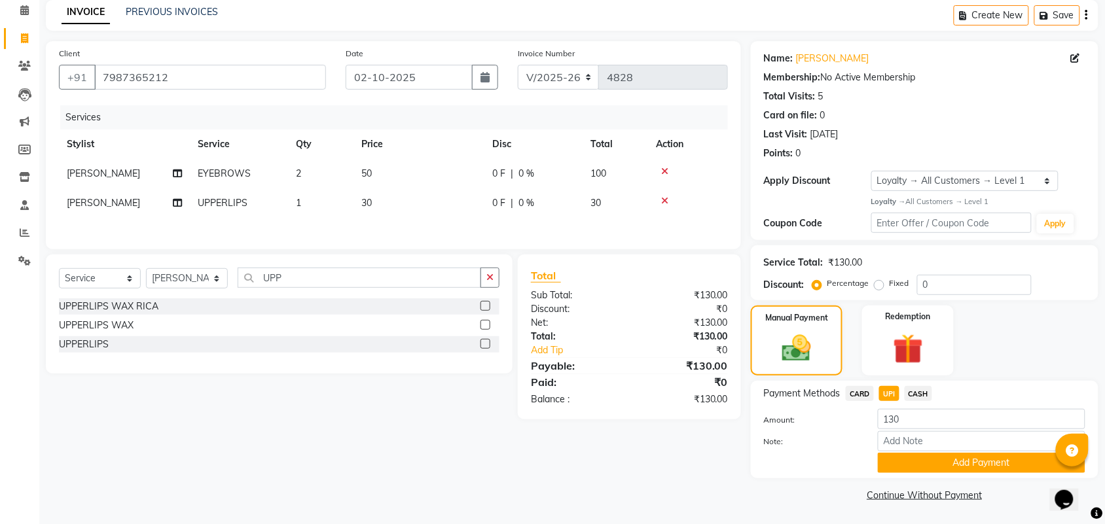
drag, startPoint x: 956, startPoint y: 468, endPoint x: 1021, endPoint y: 462, distance: 65.8
click at [957, 468] on button "Add Payment" at bounding box center [982, 463] width 208 height 20
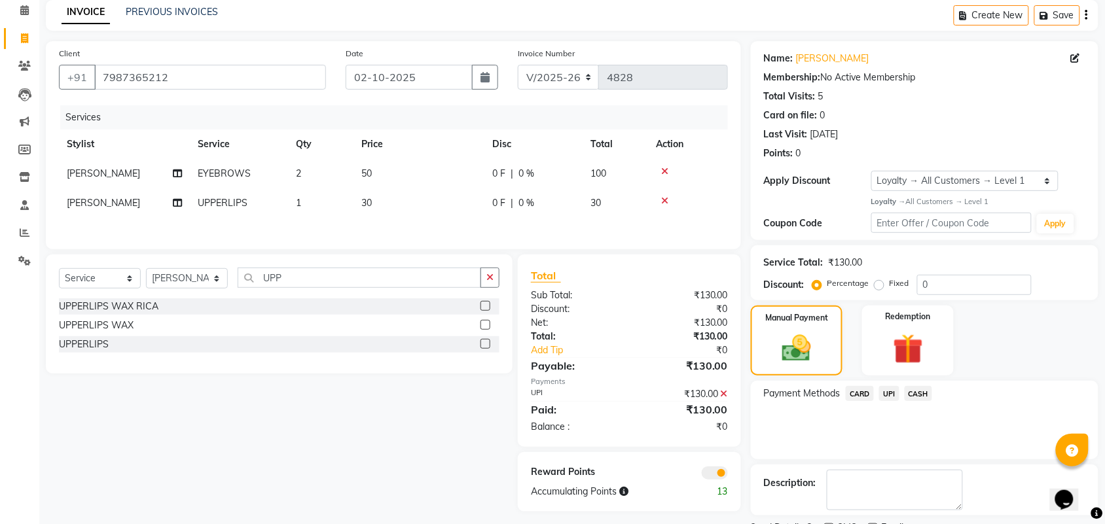
scroll to position [113, 0]
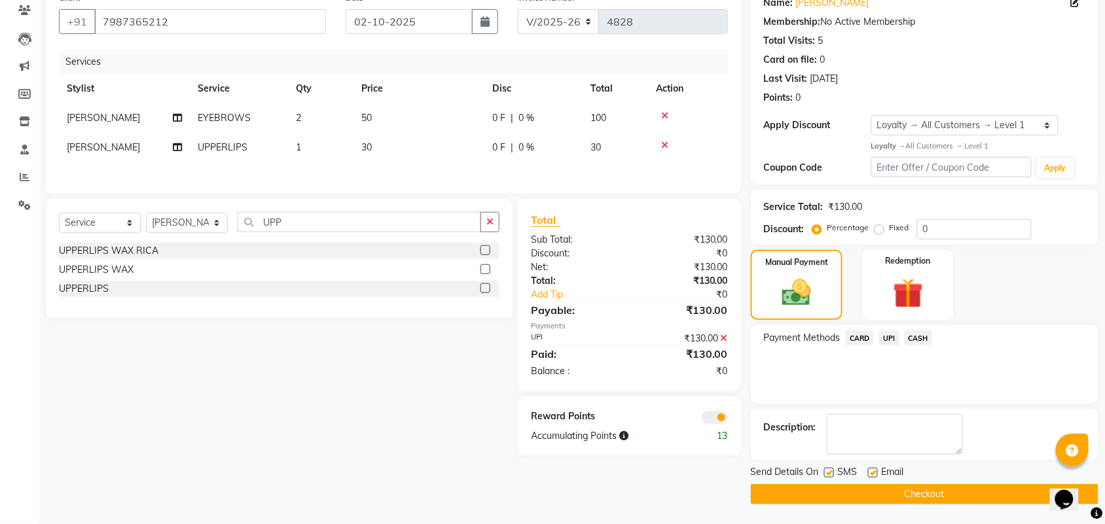
click at [957, 495] on button "Checkout" at bounding box center [925, 494] width 348 height 20
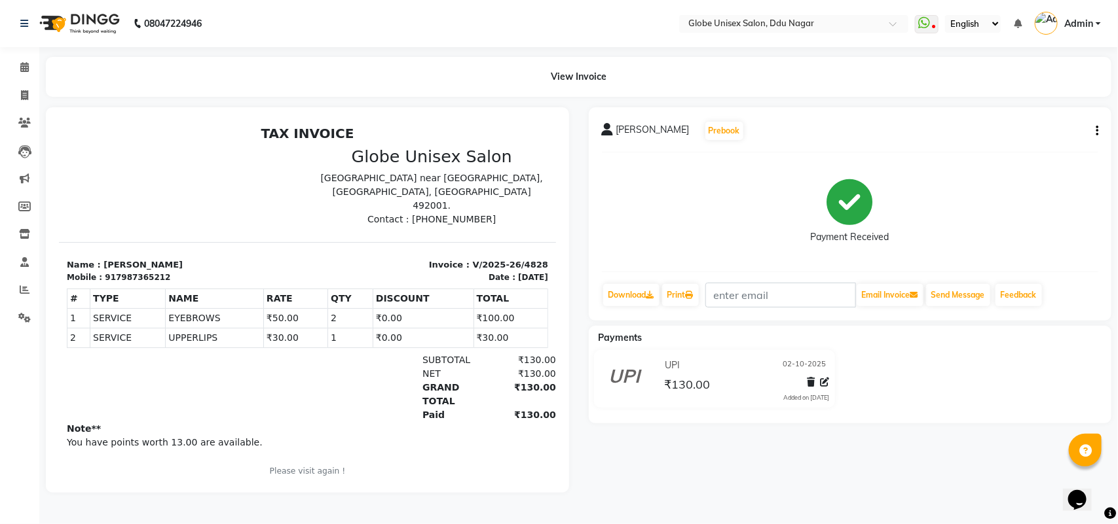
click at [22, 107] on li "Invoice" at bounding box center [19, 96] width 39 height 28
click at [31, 92] on span at bounding box center [24, 95] width 23 height 15
select select "service"
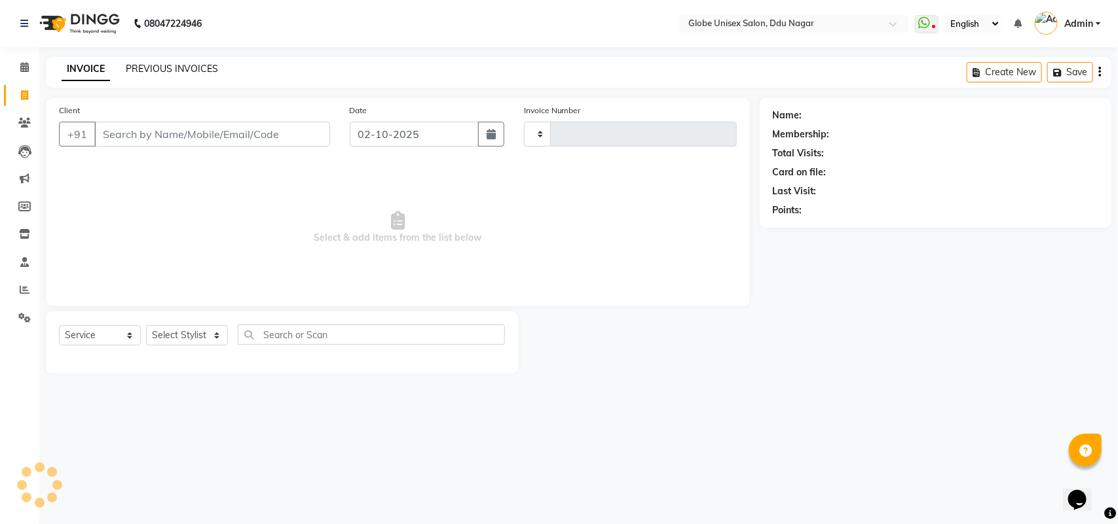
click at [178, 69] on link "PREVIOUS INVOICES" at bounding box center [172, 69] width 92 height 12
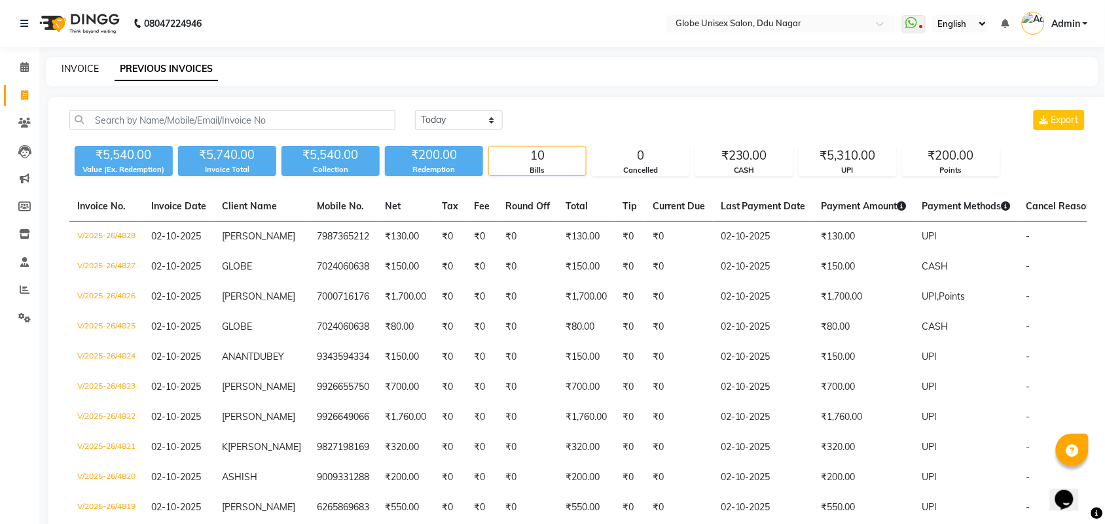
click at [64, 63] on link "INVOICE" at bounding box center [80, 69] width 37 height 12
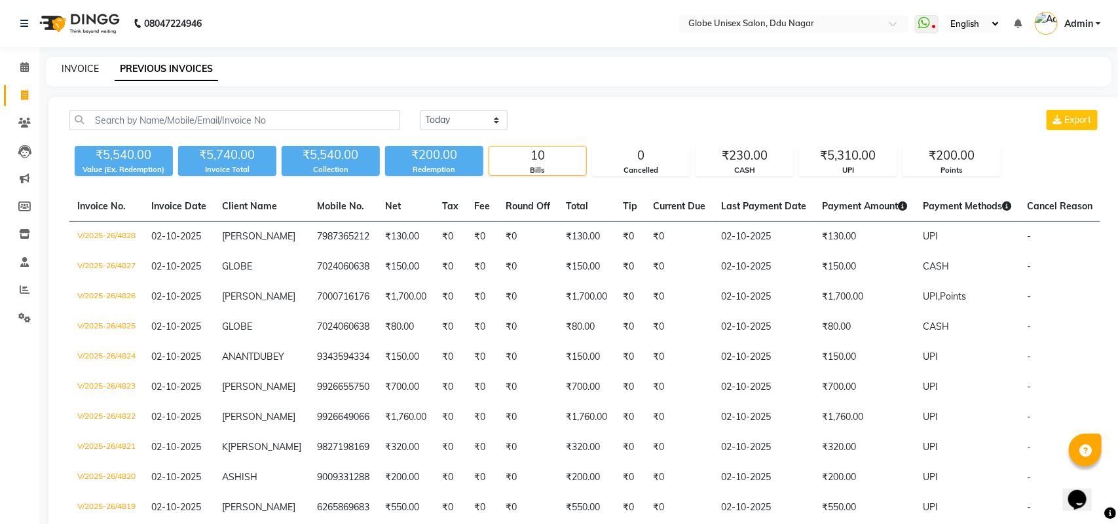
select select "4184"
select select "service"
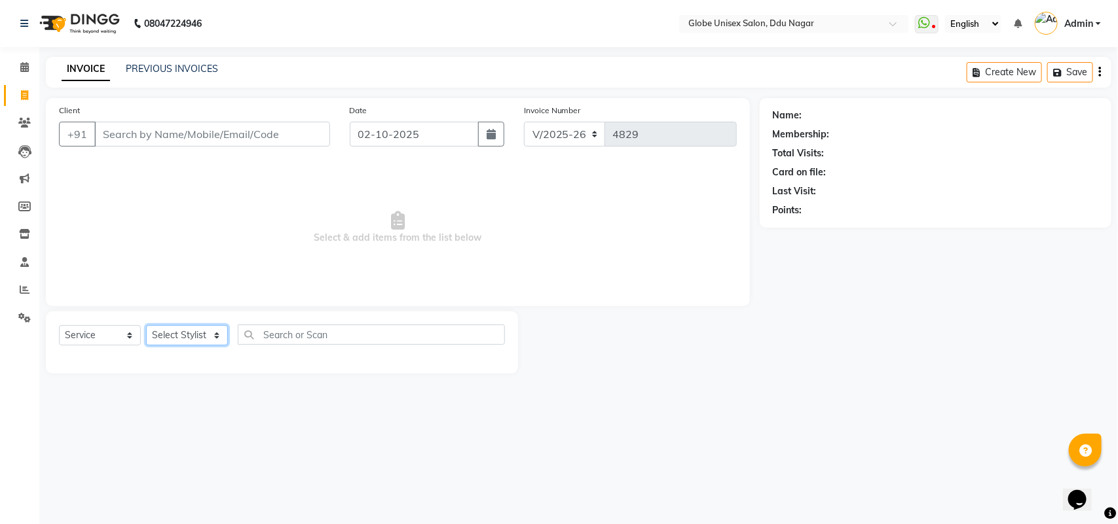
click at [198, 340] on select "Select Stylist ADITYA AJIT [PERSON_NAME] DEV [PERSON_NAME] [PERSON_NAME] [PERSO…" at bounding box center [187, 335] width 82 height 20
select select "50759"
click at [146, 325] on select "Select Stylist ADITYA AJIT [PERSON_NAME] DEV [PERSON_NAME] [PERSON_NAME] [PERSO…" at bounding box center [187, 335] width 82 height 20
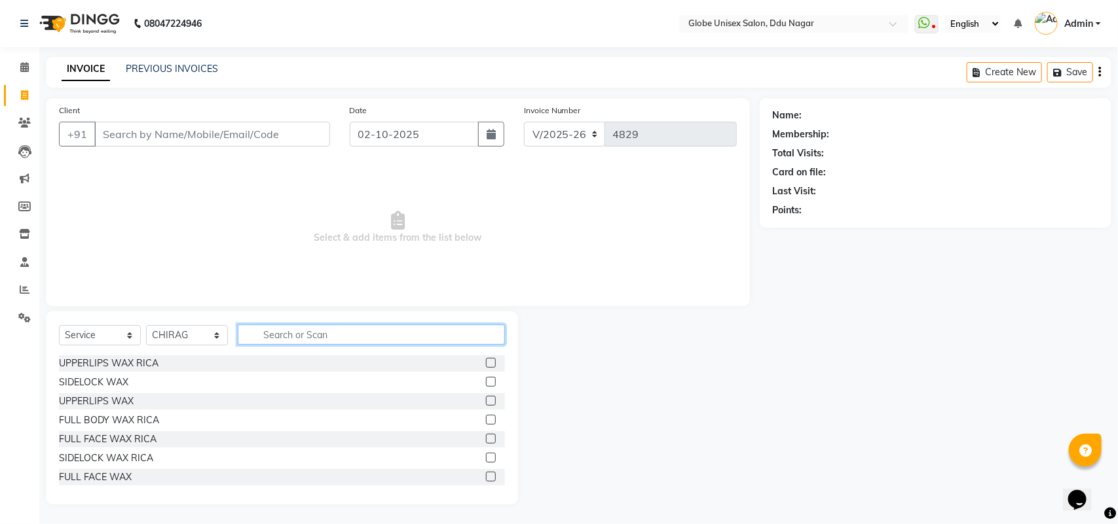
click at [295, 332] on input "text" at bounding box center [371, 335] width 267 height 20
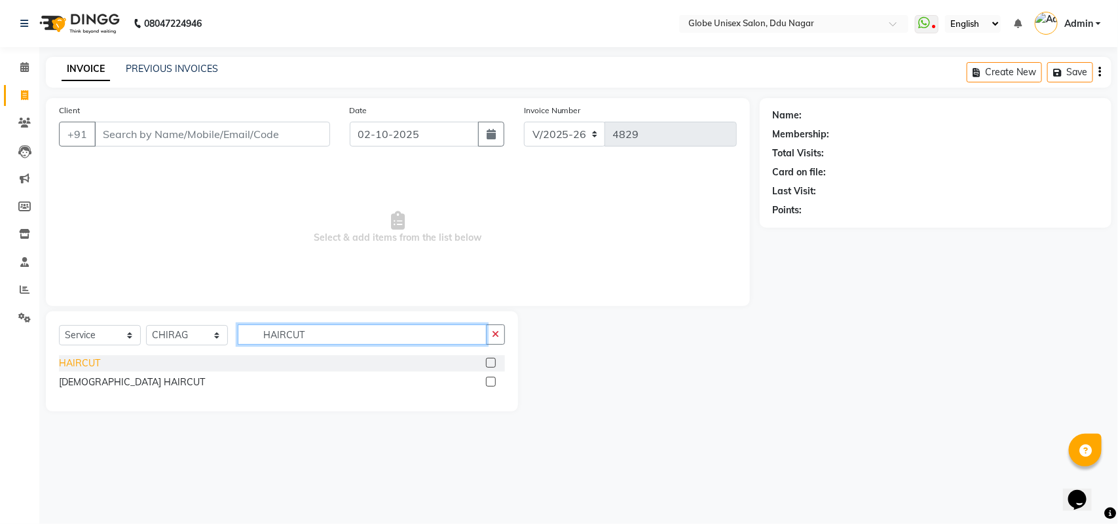
type input "HAIRCUT"
click at [93, 361] on div "HAIRCUT" at bounding box center [79, 364] width 41 height 14
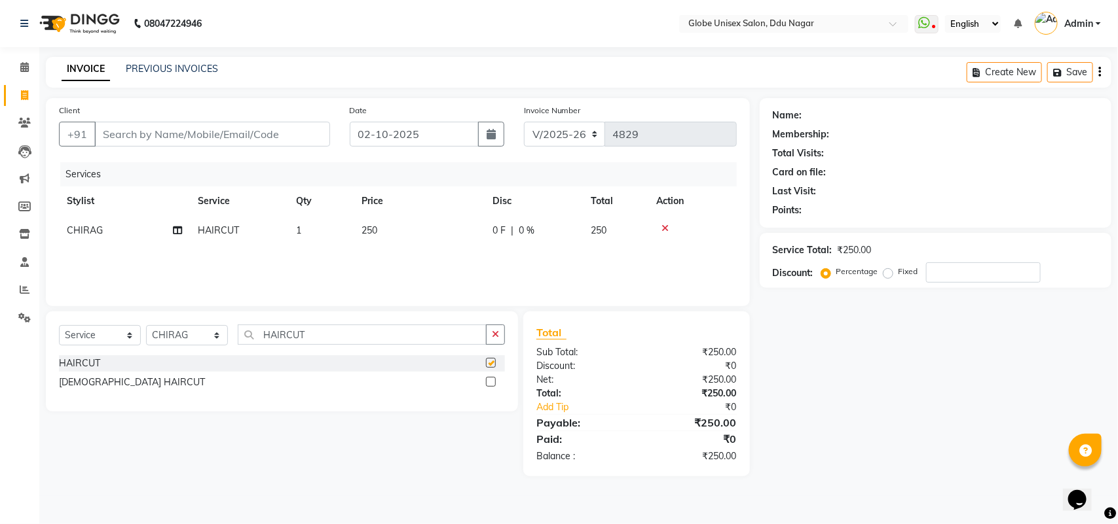
checkbox input "false"
click at [351, 339] on input "HAIRCUT" at bounding box center [362, 335] width 249 height 20
type input "H"
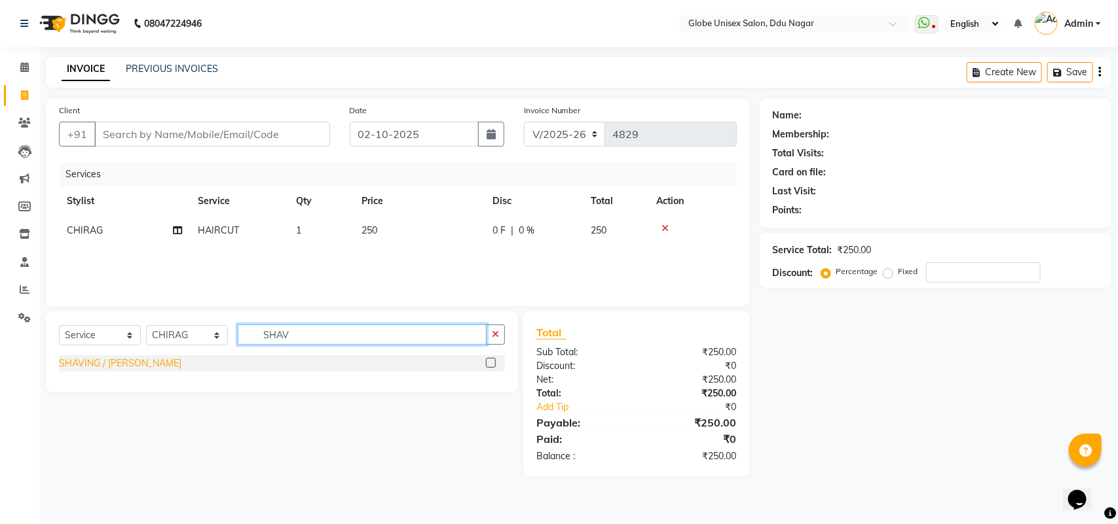
type input "SHAV"
click at [116, 360] on div "SHAVING / [PERSON_NAME]" at bounding box center [120, 364] width 122 height 14
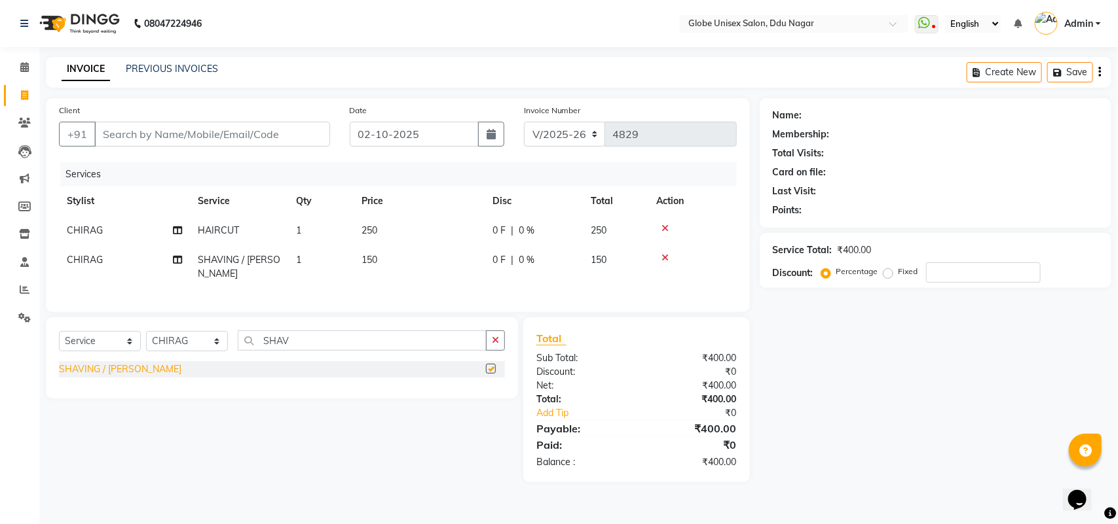
checkbox input "false"
click at [122, 148] on div "Client +91" at bounding box center [194, 130] width 291 height 54
click at [249, 132] on input "Client" at bounding box center [212, 134] width 236 height 25
click at [665, 225] on icon at bounding box center [664, 228] width 7 height 9
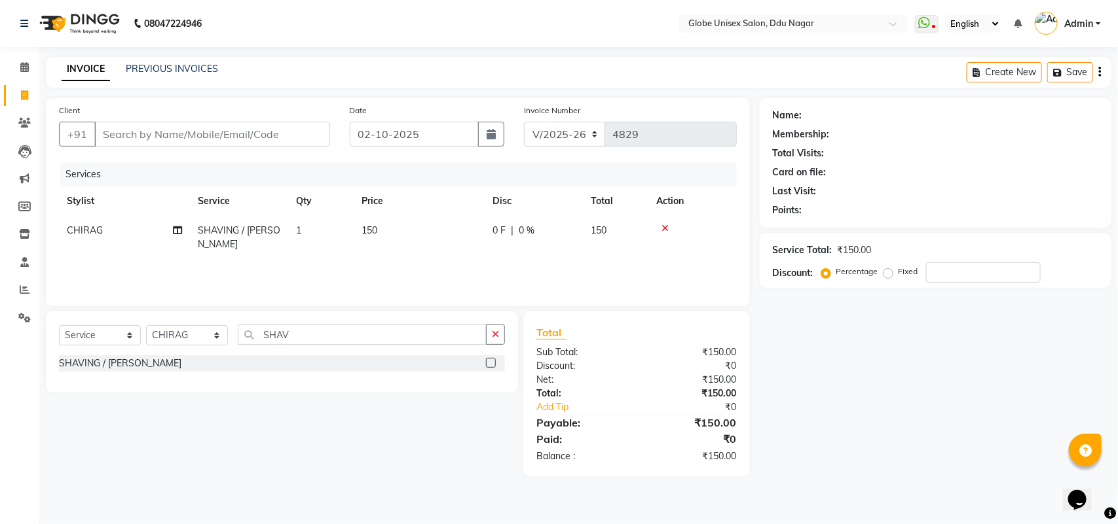
click at [665, 225] on icon at bounding box center [664, 228] width 7 height 9
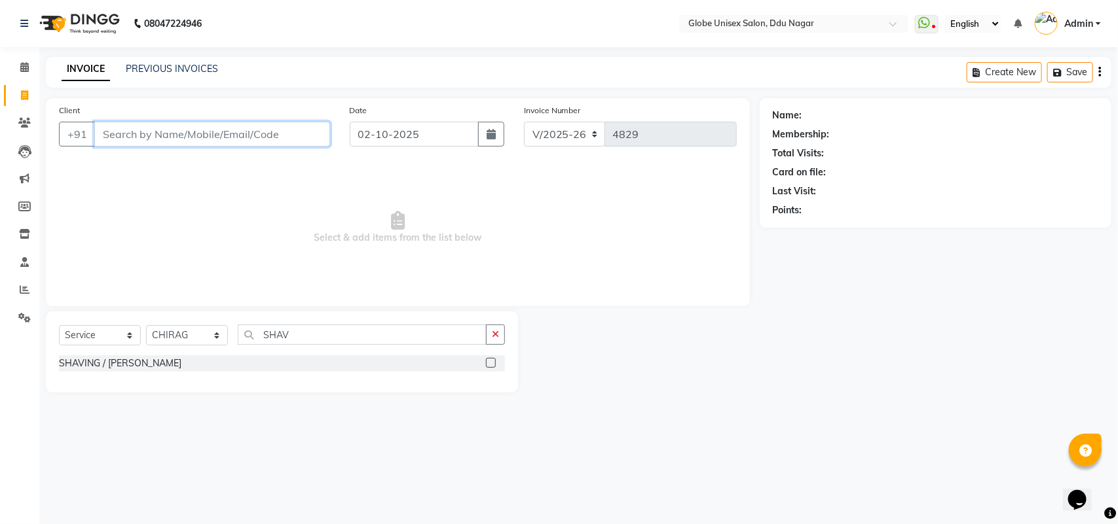
click at [236, 132] on input "Client" at bounding box center [212, 134] width 236 height 25
click at [181, 335] on select "Select Stylist ADITYA AJIT [PERSON_NAME] DEV [PERSON_NAME] [PERSON_NAME] [PERSO…" at bounding box center [187, 335] width 82 height 20
select select "69938"
click at [146, 325] on select "Select Stylist ADITYA AJIT [PERSON_NAME] DEV [PERSON_NAME] [PERSON_NAME] [PERSO…" at bounding box center [187, 335] width 82 height 20
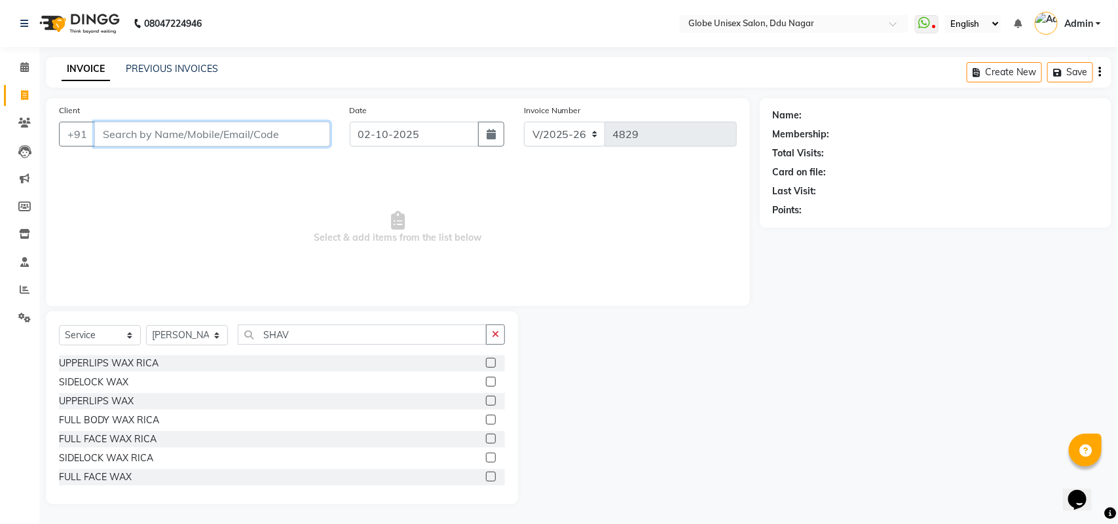
click at [266, 125] on input "Client" at bounding box center [212, 134] width 236 height 25
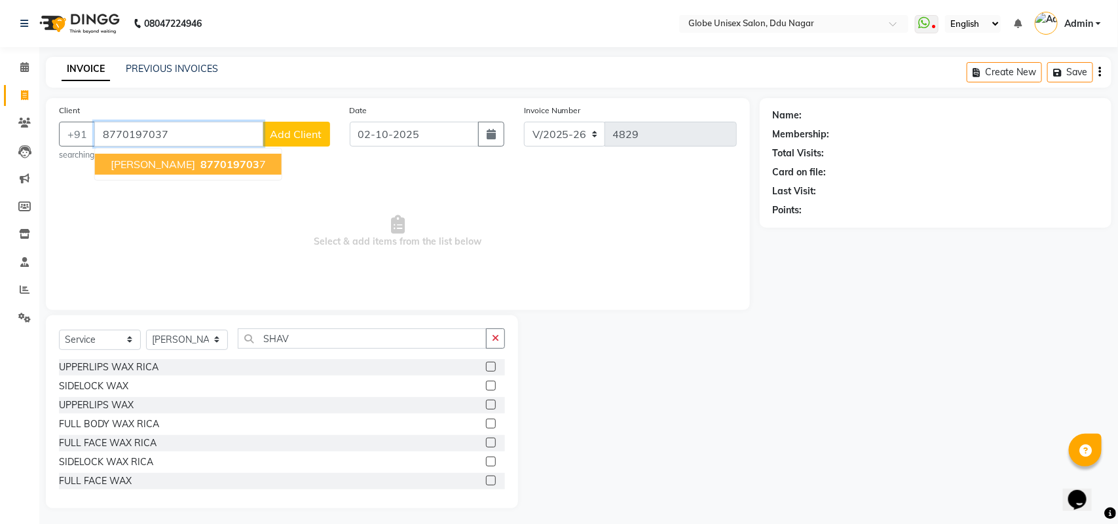
type input "8770197037"
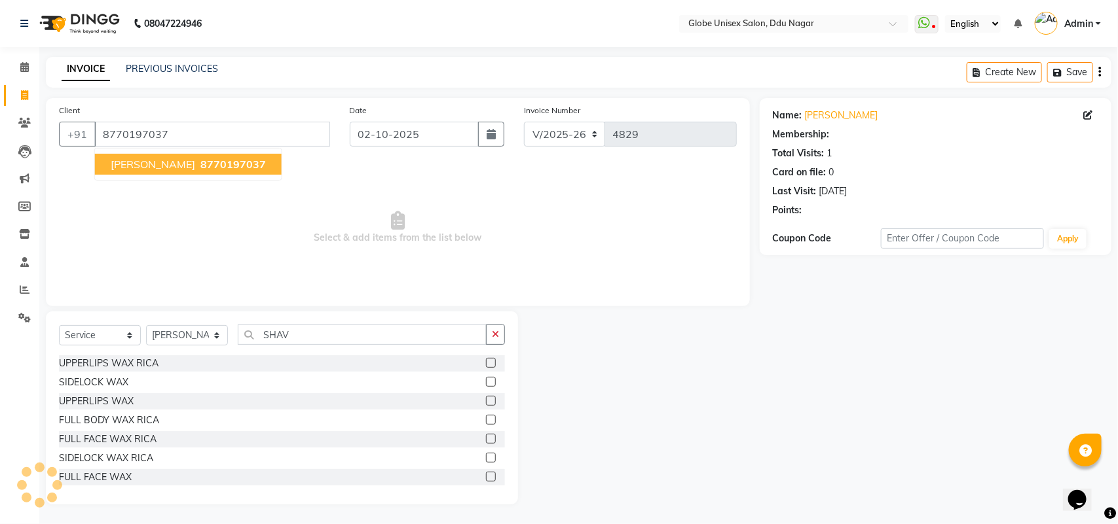
select select "1: Object"
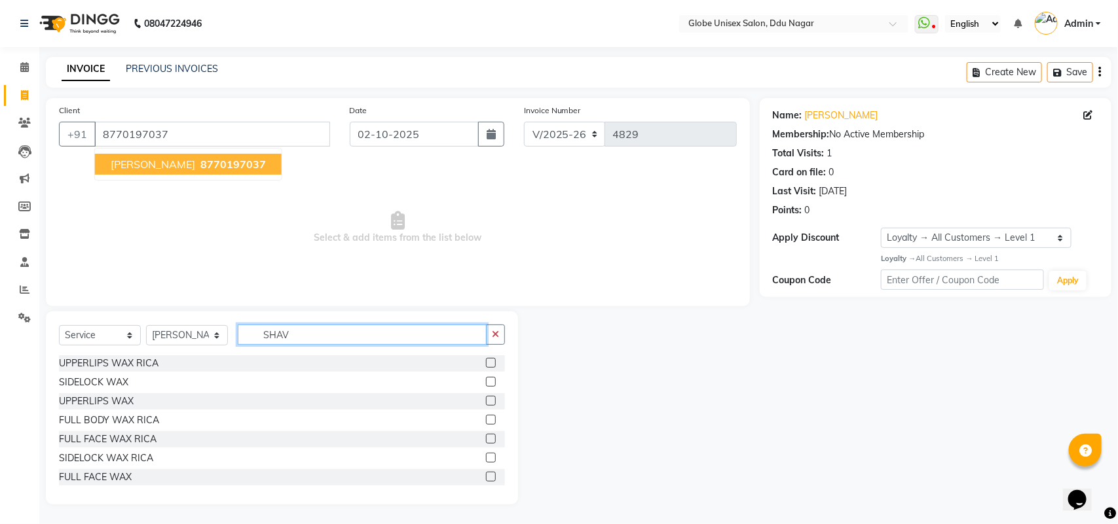
click at [367, 338] on input "SHAV" at bounding box center [362, 335] width 249 height 20
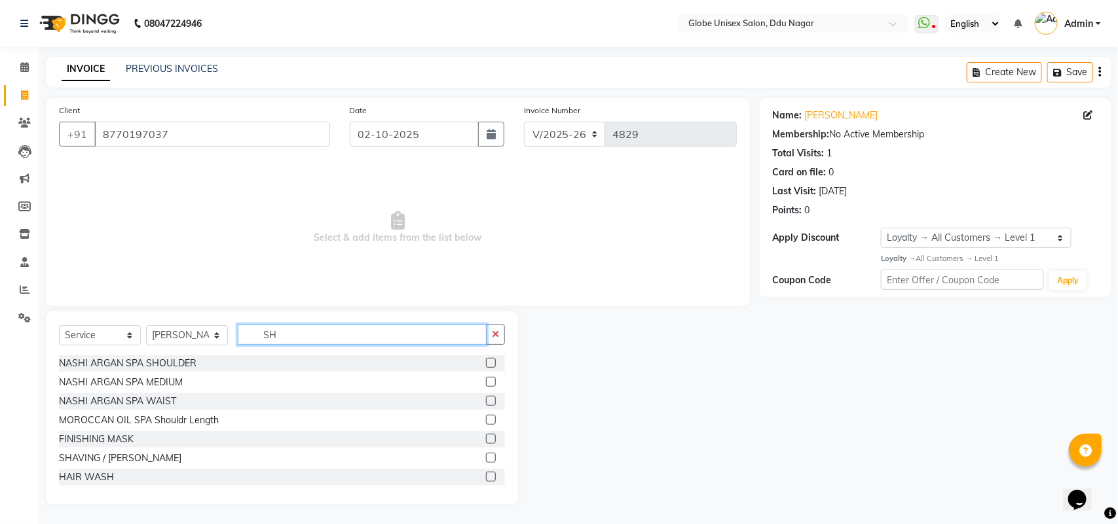
type input "S"
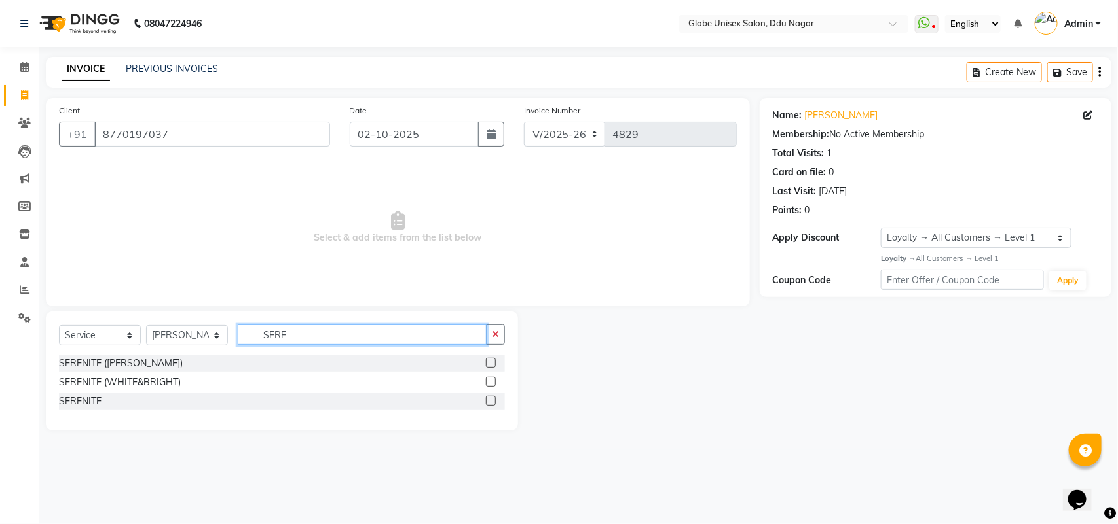
type input "SERE"
click at [130, 382] on div "SERENITE (WHITE&BRIGHT)" at bounding box center [120, 383] width 122 height 14
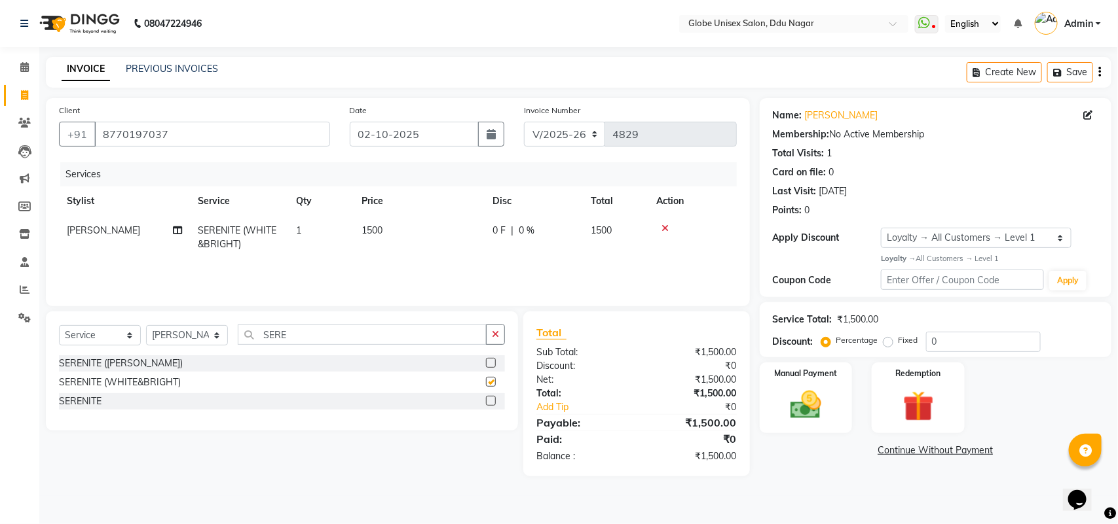
checkbox input "false"
click at [311, 337] on input "SERE" at bounding box center [362, 335] width 249 height 20
type input "S"
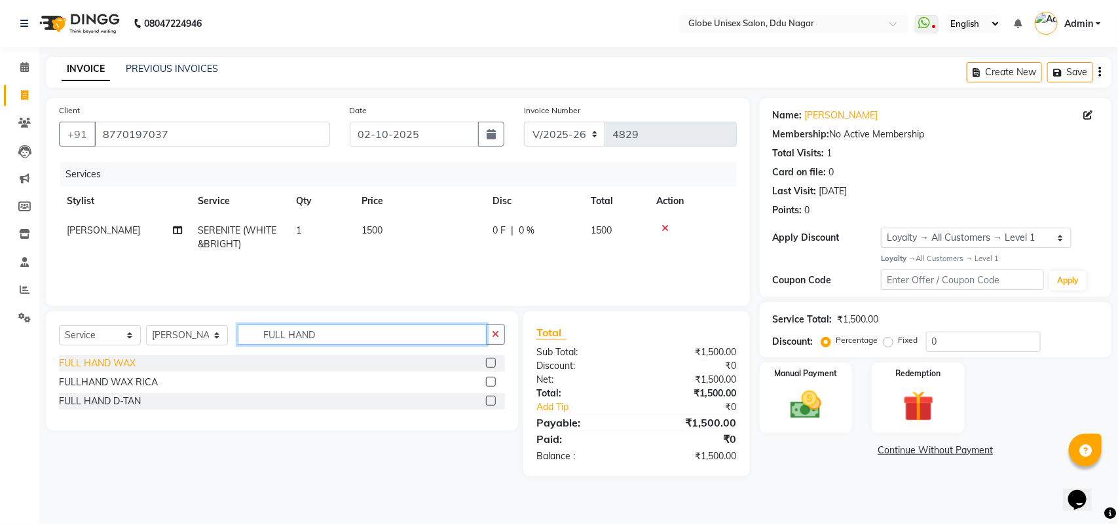
type input "FULL HAND"
click at [106, 367] on div "FULL HAND WAX" at bounding box center [97, 364] width 77 height 14
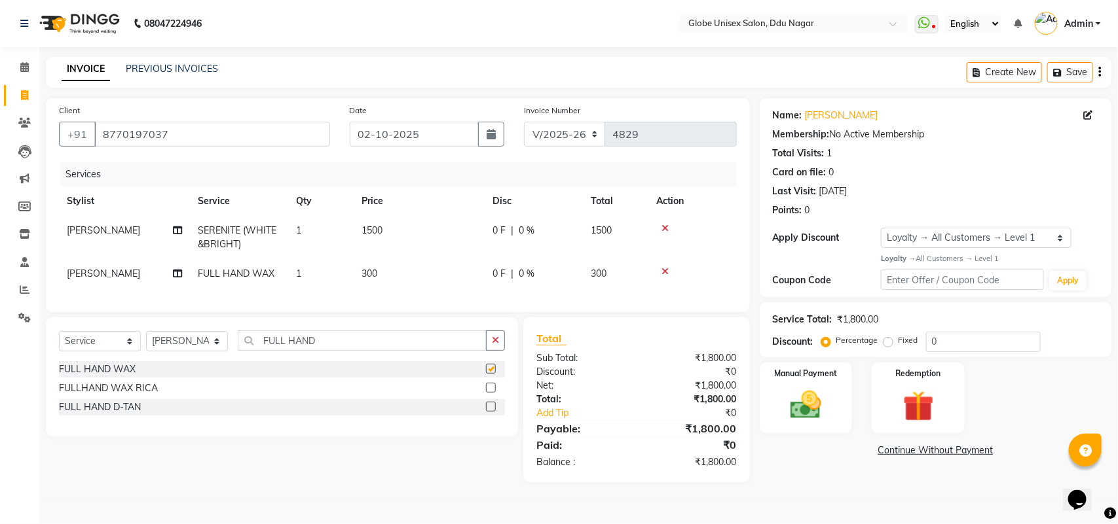
checkbox input "false"
click at [356, 348] on input "FULL HAND" at bounding box center [362, 341] width 249 height 20
type input "F"
type input "HALF LEG"
click at [115, 376] on div "HALF LEG WAX" at bounding box center [93, 370] width 69 height 14
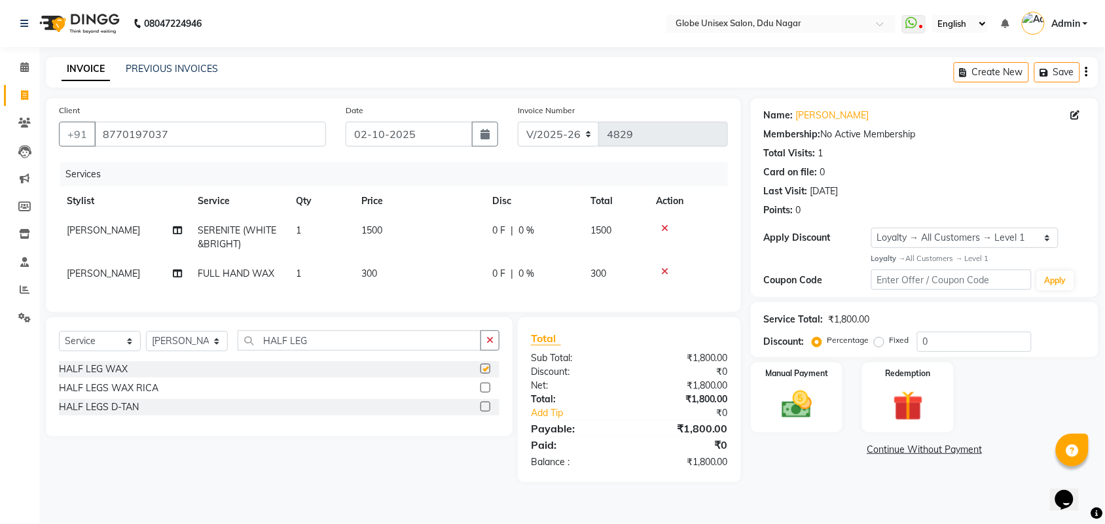
checkbox input "false"
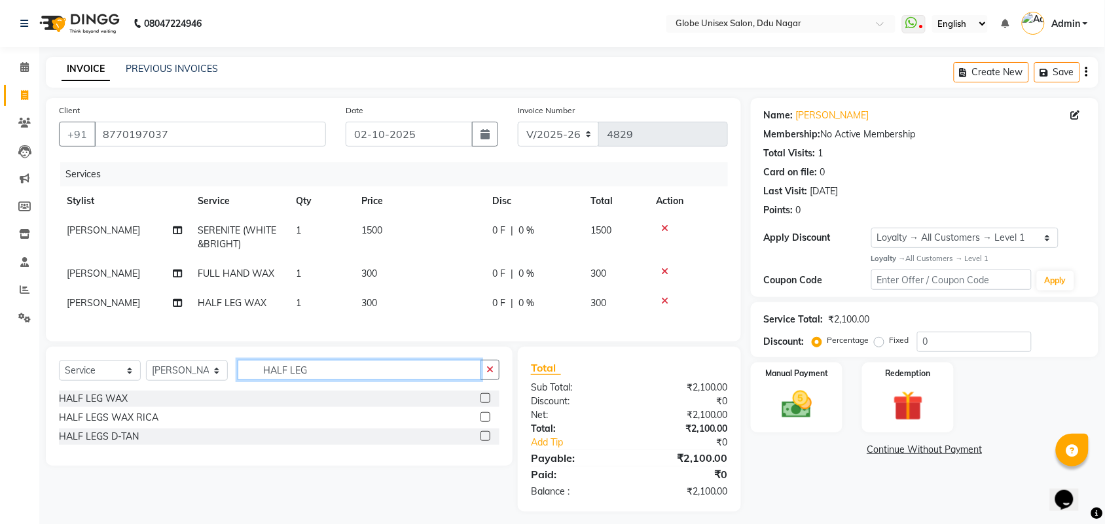
click at [329, 377] on input "HALF LEG" at bounding box center [360, 370] width 244 height 20
type input "H"
type input "FULL FACE"
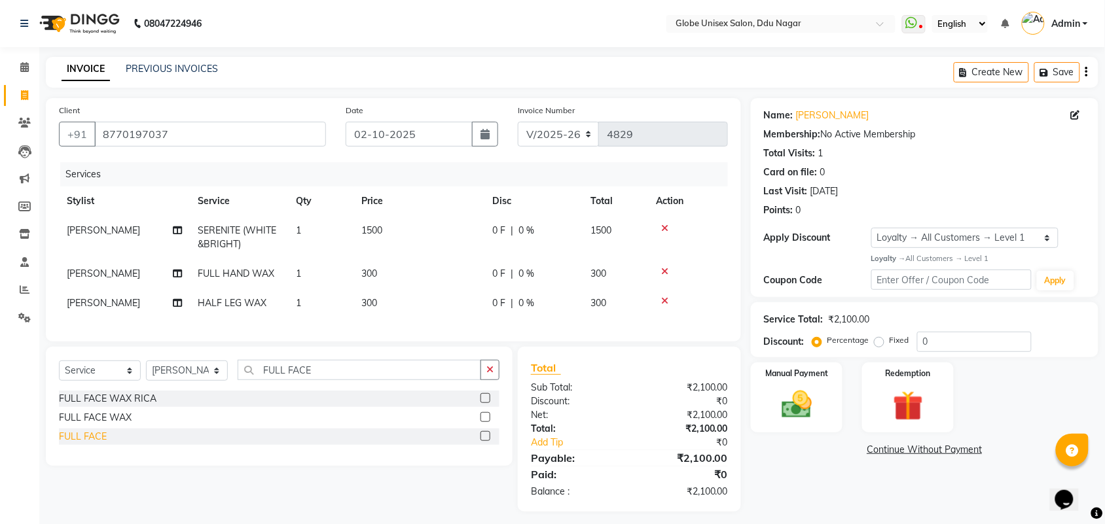
click at [89, 444] on div "FULL FACE" at bounding box center [83, 437] width 48 height 14
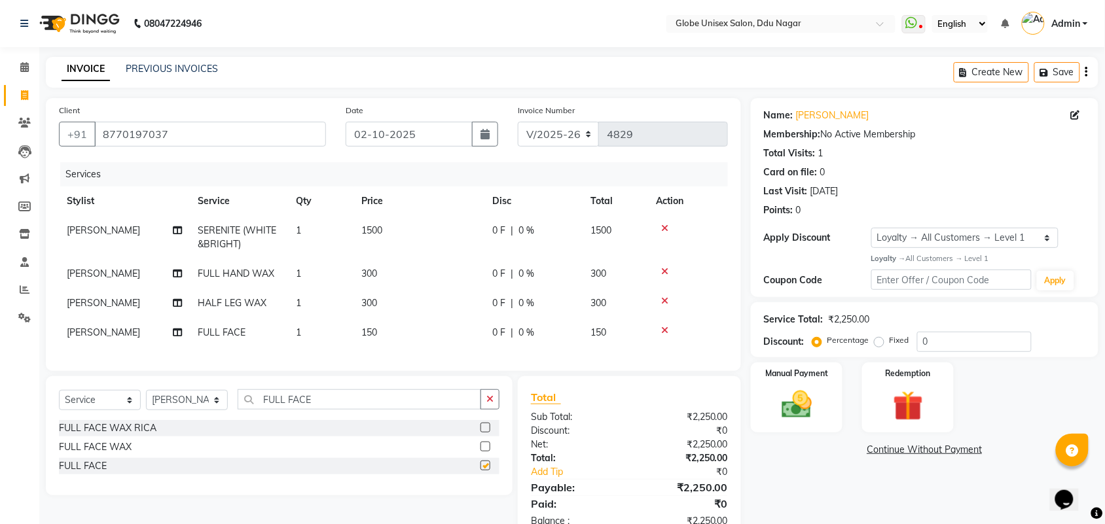
checkbox input "false"
drag, startPoint x: 413, startPoint y: 335, endPoint x: 459, endPoint y: 335, distance: 45.8
click at [430, 335] on td "150" at bounding box center [419, 332] width 131 height 29
select select "69938"
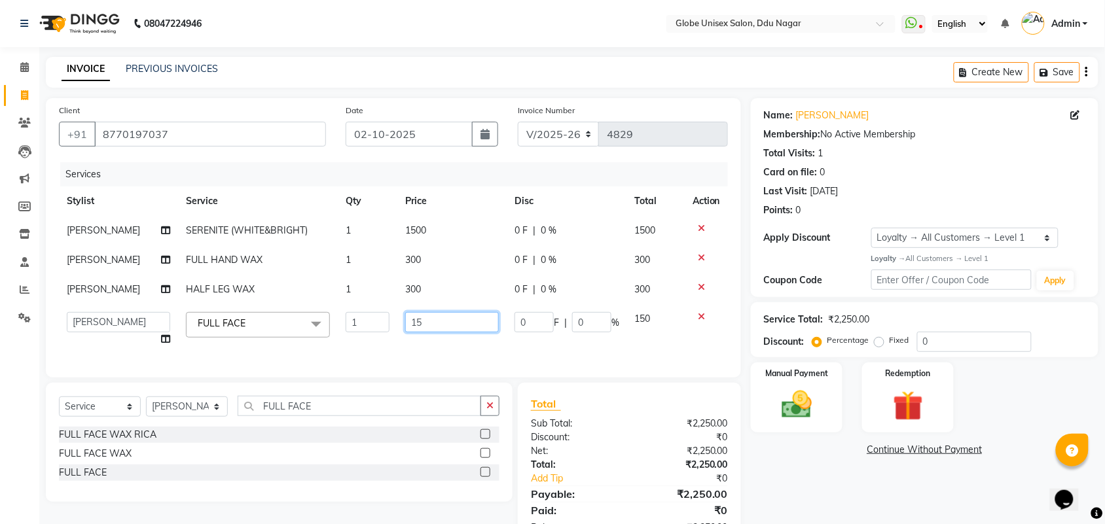
click at [481, 322] on input "15" at bounding box center [452, 322] width 94 height 20
type input "1"
type input "100"
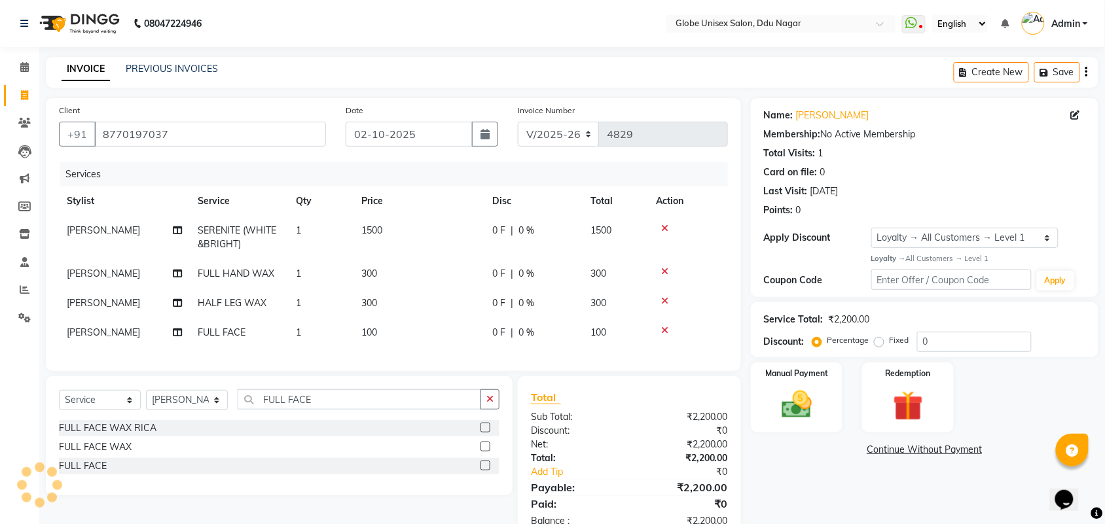
drag, startPoint x: 809, startPoint y: 479, endPoint x: 593, endPoint y: 439, distance: 219.6
click at [810, 479] on div "Name: [PERSON_NAME] Membership: No Active Membership Total Visits: 1 Card on fi…" at bounding box center [929, 319] width 357 height 443
click at [390, 410] on input "FULL FACE" at bounding box center [360, 400] width 244 height 20
type input "F"
click at [161, 405] on select "Select Stylist ADITYA AJIT [PERSON_NAME] DEV [PERSON_NAME] [PERSON_NAME] [PERSO…" at bounding box center [187, 400] width 82 height 20
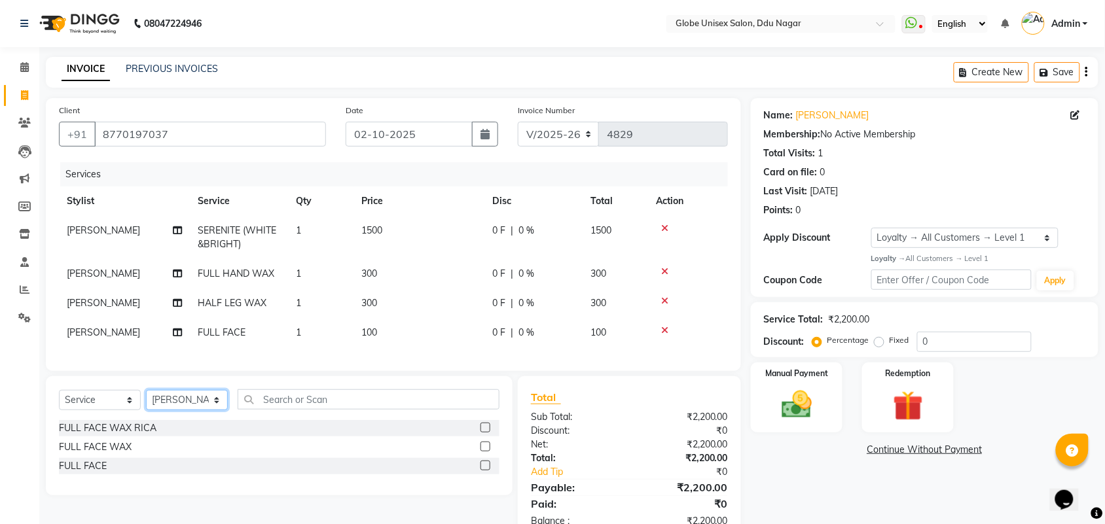
select select "62852"
click at [146, 402] on select "Select Stylist ADITYA AJIT [PERSON_NAME] DEV [PERSON_NAME] [PERSON_NAME] [PERSO…" at bounding box center [187, 400] width 82 height 20
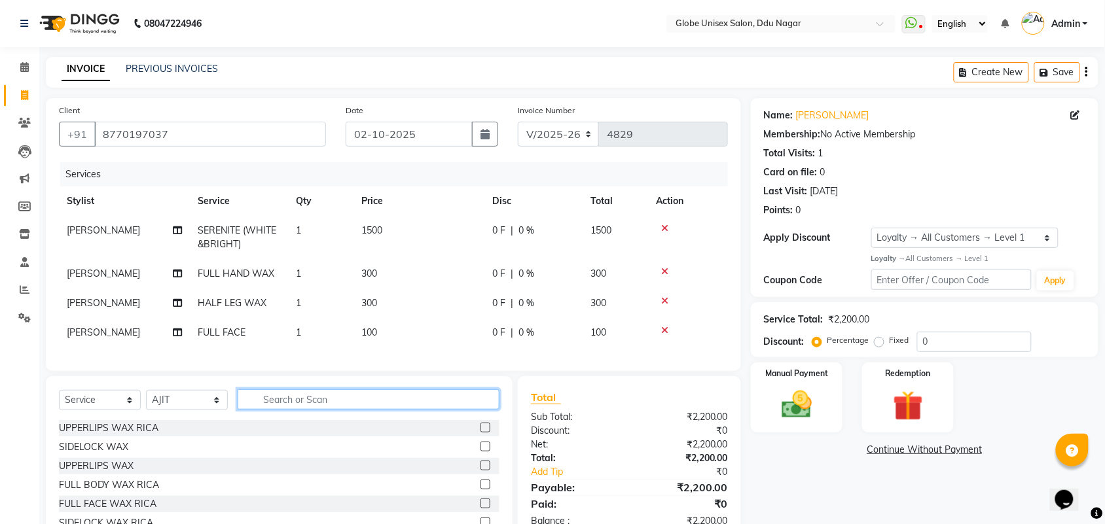
click at [272, 410] on input "text" at bounding box center [369, 400] width 262 height 20
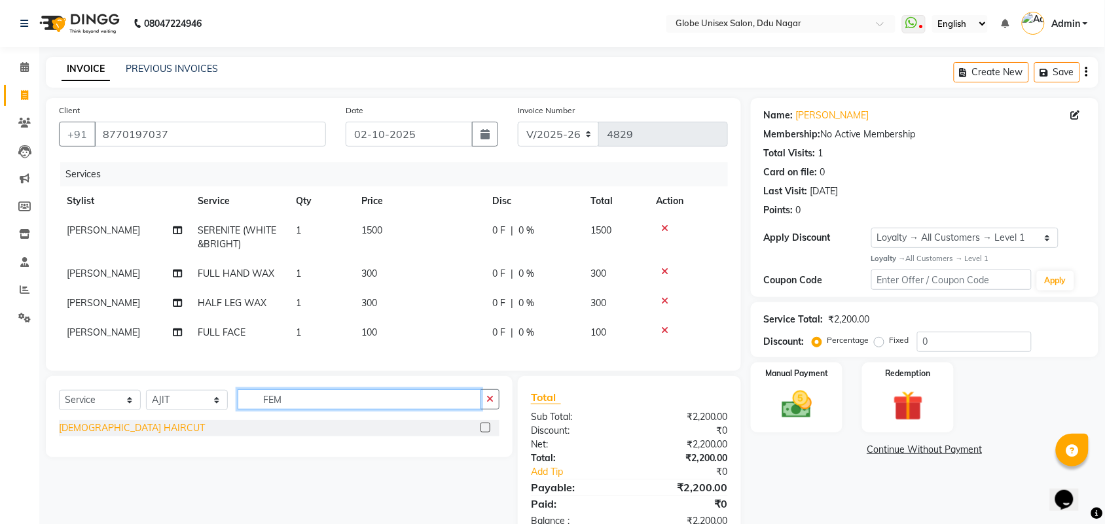
type input "FEM"
click at [102, 435] on div "[DEMOGRAPHIC_DATA] HAIRCUT" at bounding box center [132, 429] width 146 height 14
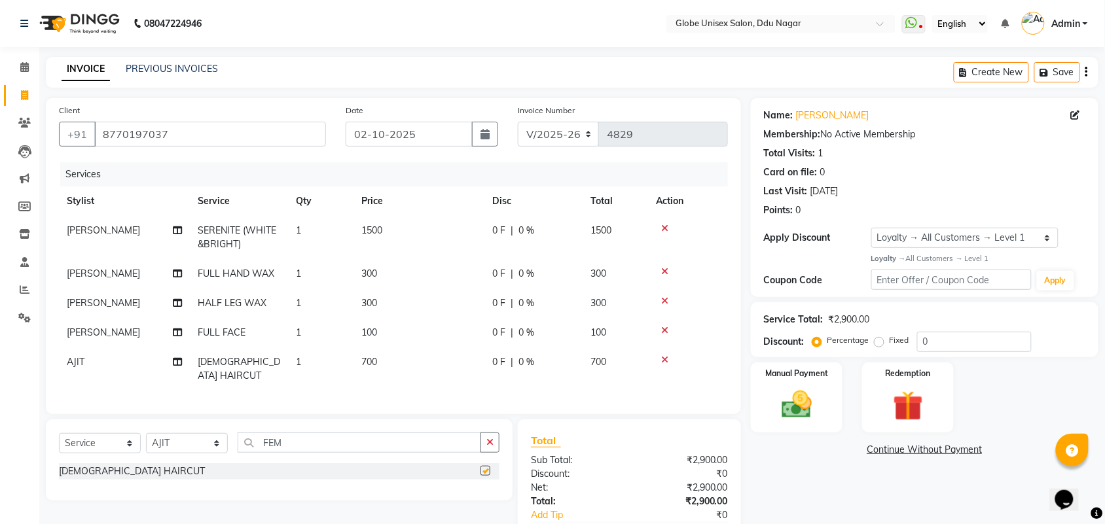
checkbox input "false"
click at [890, 342] on label "Fixed" at bounding box center [900, 341] width 20 height 12
click at [878, 342] on input "Fixed" at bounding box center [881, 340] width 9 height 9
radio input "true"
click at [1016, 342] on input "0" at bounding box center [974, 342] width 115 height 20
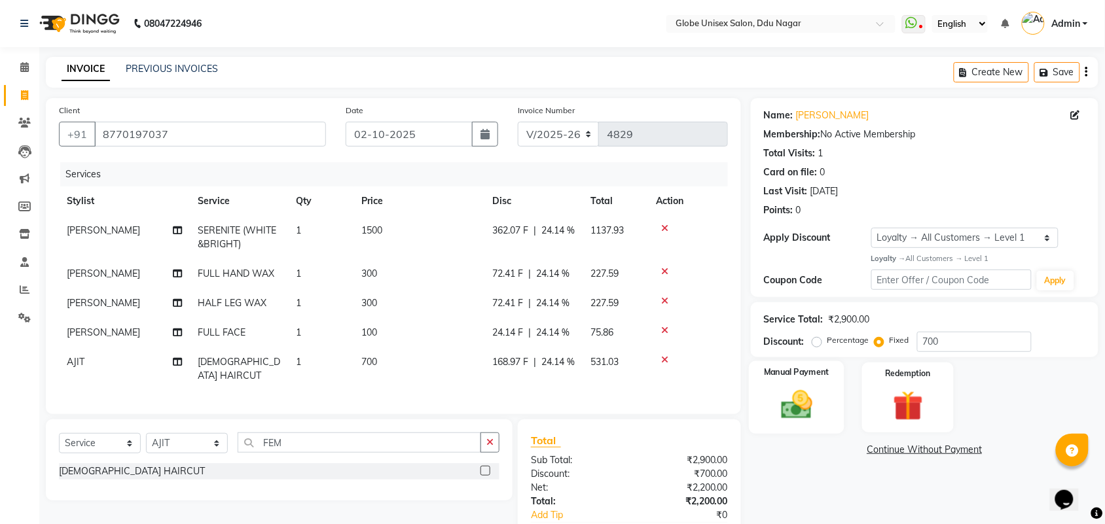
click at [794, 409] on img at bounding box center [796, 405] width 51 height 36
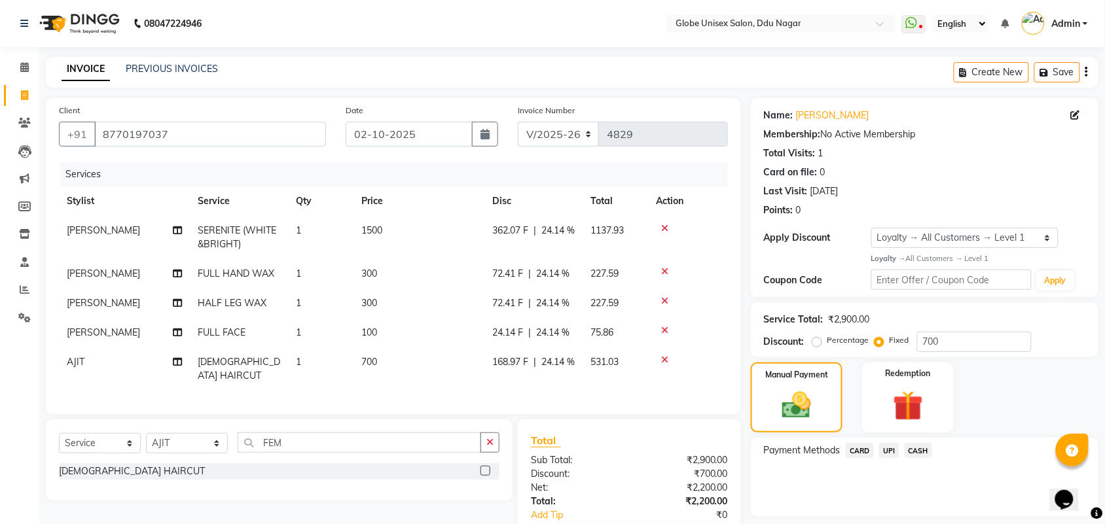
scroll to position [82, 0]
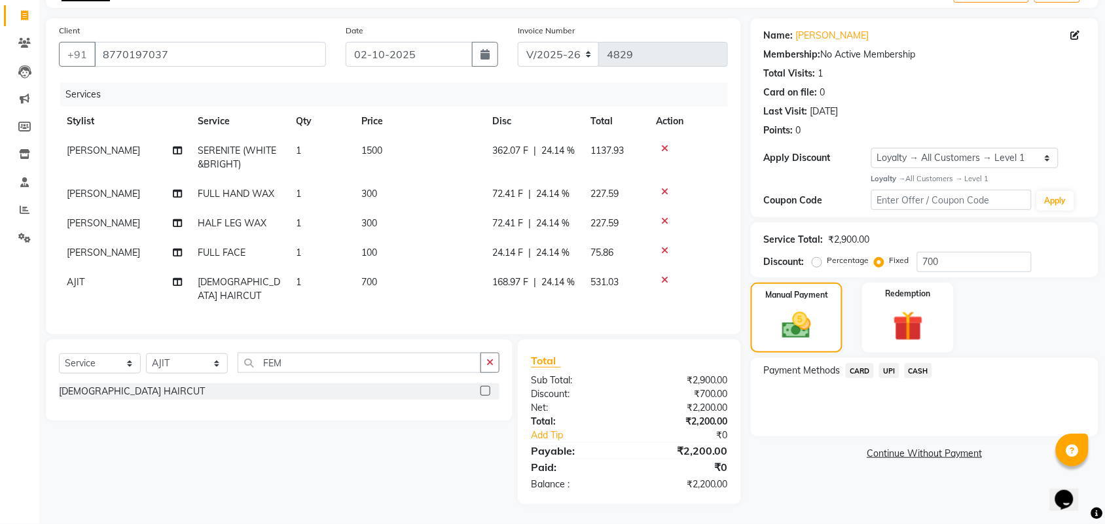
click at [884, 365] on span "UPI" at bounding box center [889, 370] width 20 height 15
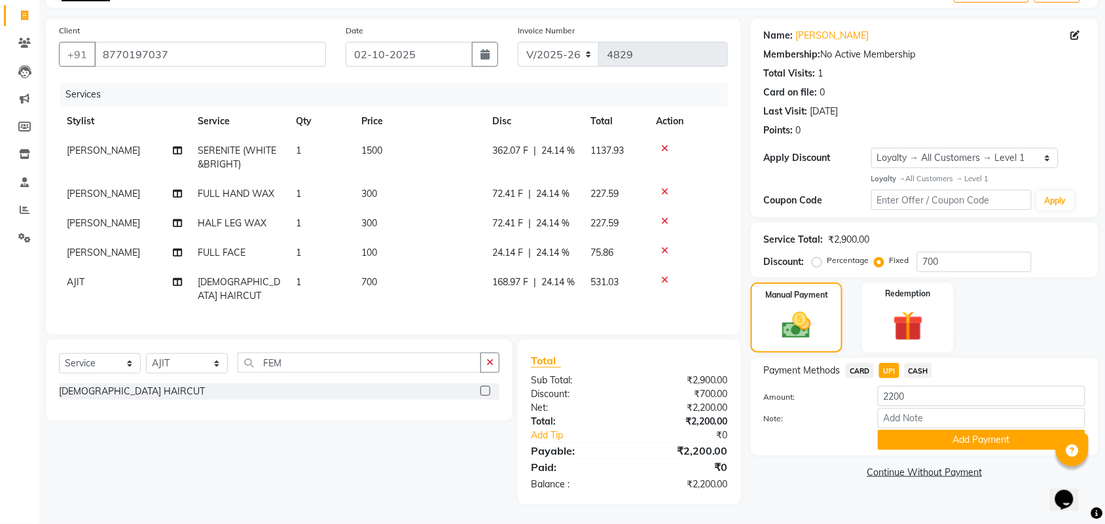
scroll to position [92, 0]
click at [960, 434] on button "Add Payment" at bounding box center [982, 440] width 208 height 20
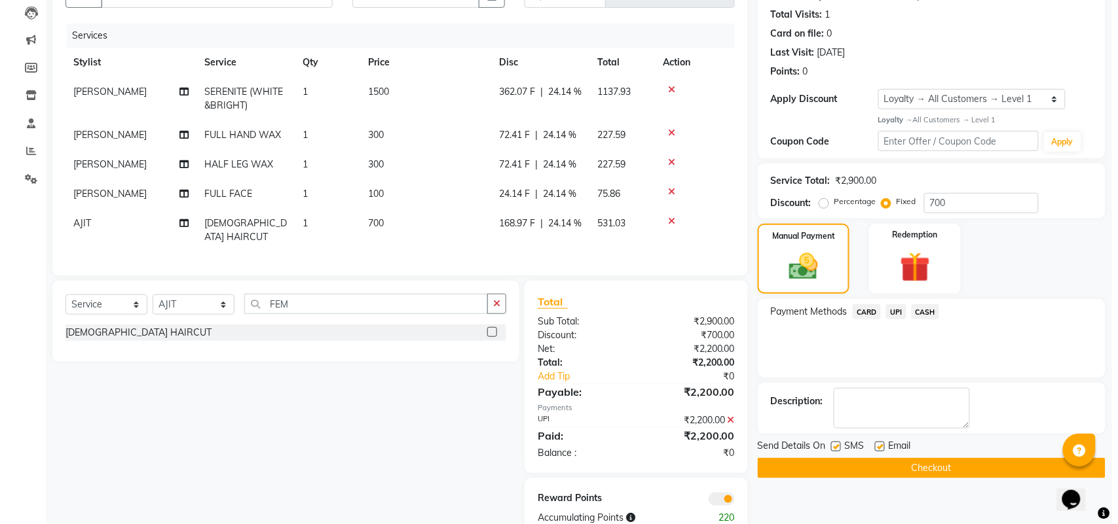
scroll to position [183, 0]
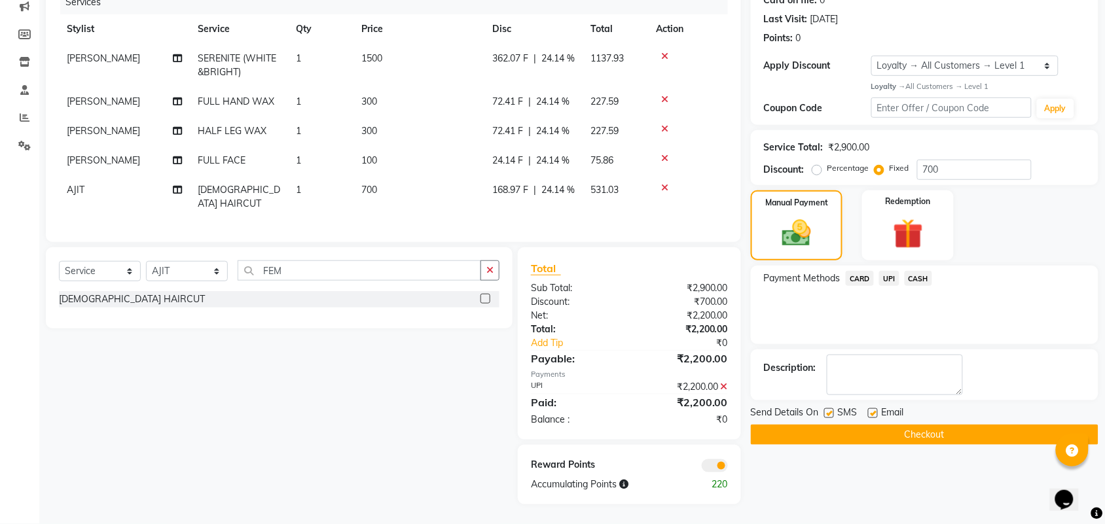
click at [703, 463] on span at bounding box center [715, 466] width 26 height 13
click at [728, 468] on input "checkbox" at bounding box center [728, 468] width 0 height 0
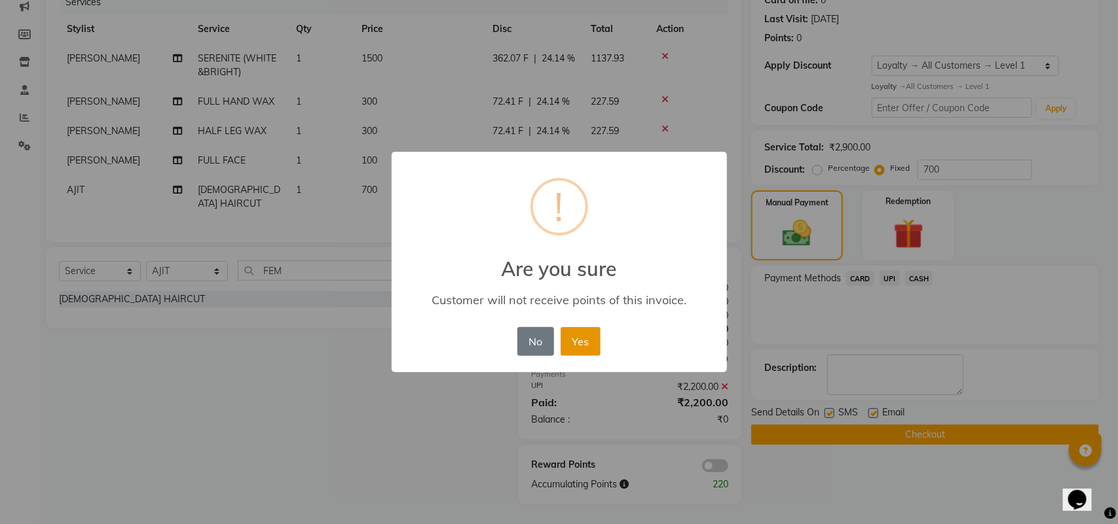
click at [581, 341] on button "Yes" at bounding box center [580, 341] width 40 height 29
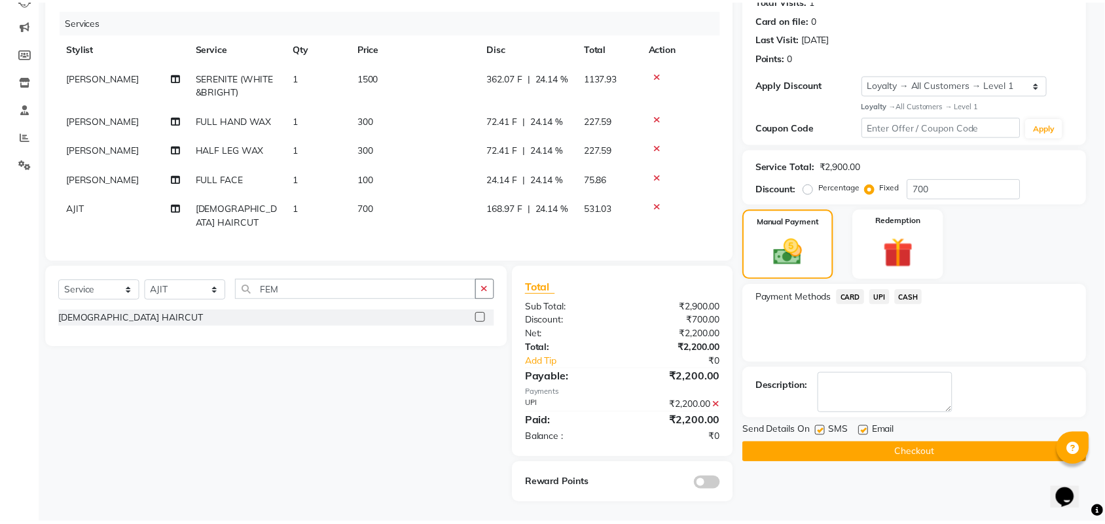
scroll to position [164, 0]
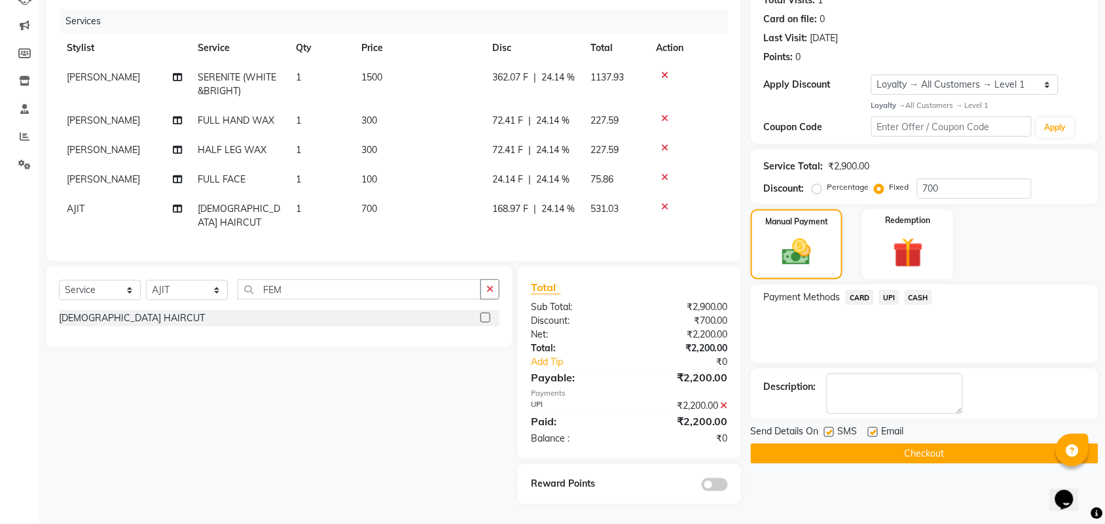
click at [941, 444] on button "Checkout" at bounding box center [925, 454] width 348 height 20
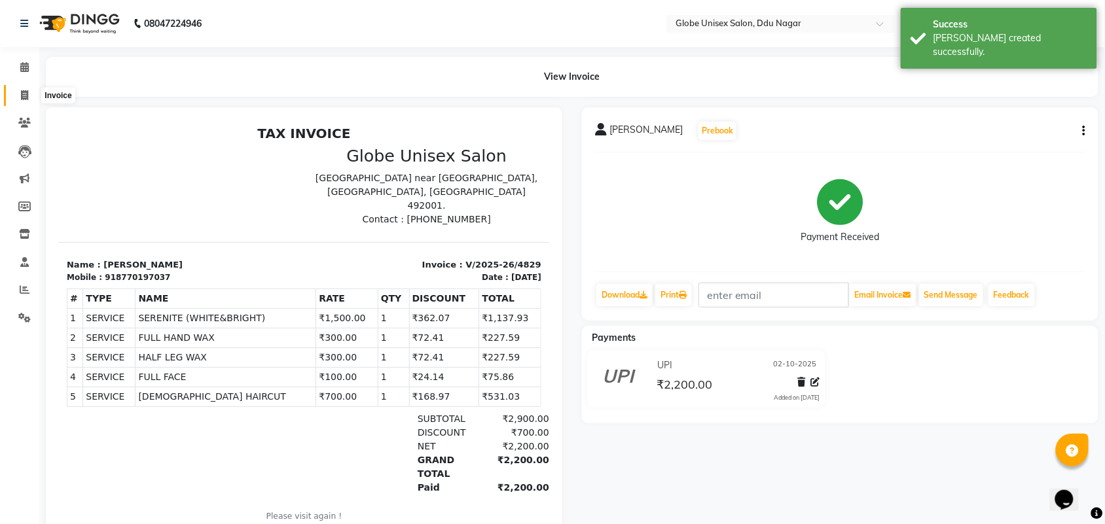
click at [28, 92] on span at bounding box center [24, 95] width 23 height 15
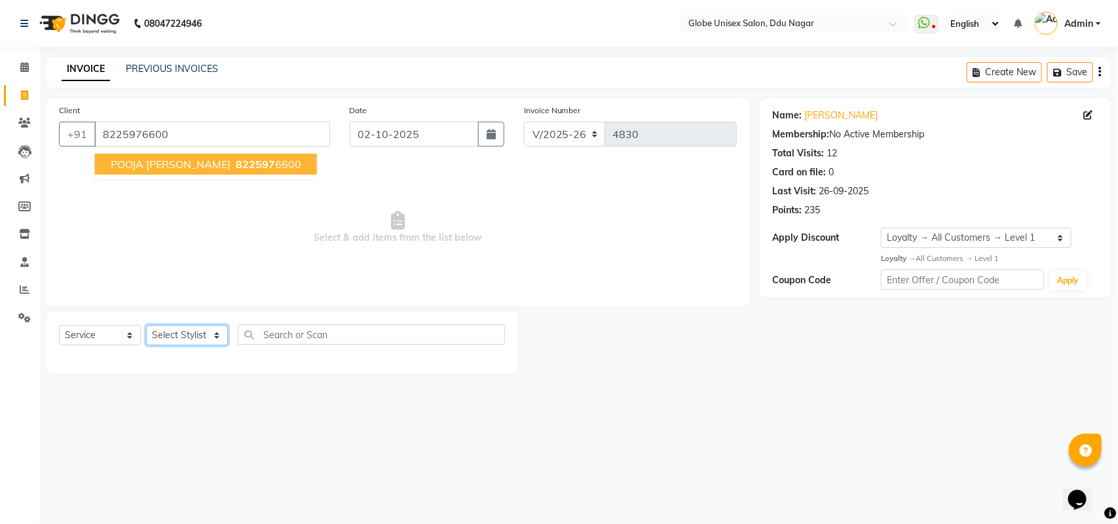
click at [208, 340] on select "Select Stylist ADITYA AJIT [PERSON_NAME] DEV [PERSON_NAME] [PERSON_NAME] [PERSO…" at bounding box center [187, 335] width 82 height 20
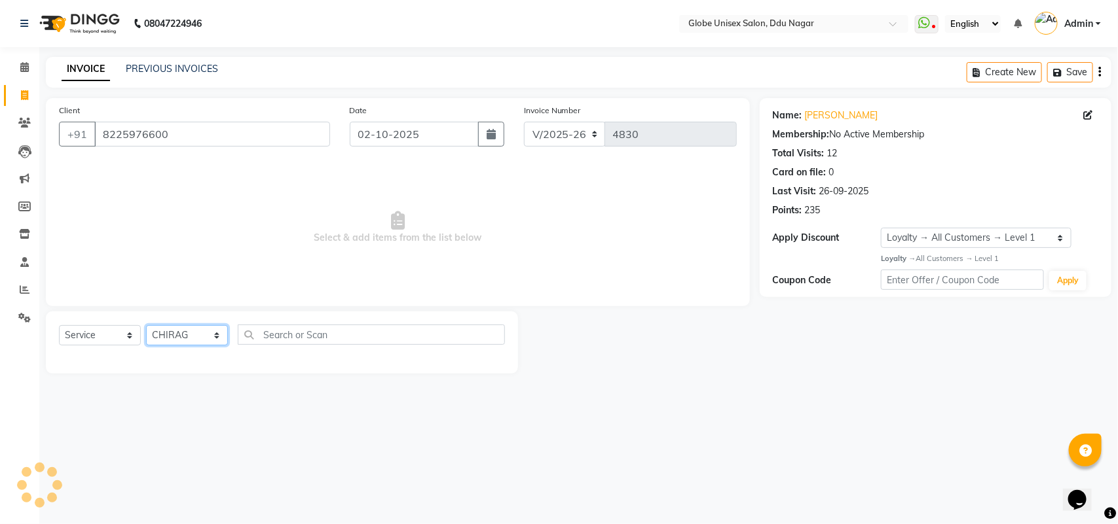
click at [146, 325] on select "Select Stylist ADITYA AJIT [PERSON_NAME] DEV [PERSON_NAME] [PERSON_NAME] [PERSO…" at bounding box center [187, 335] width 82 height 20
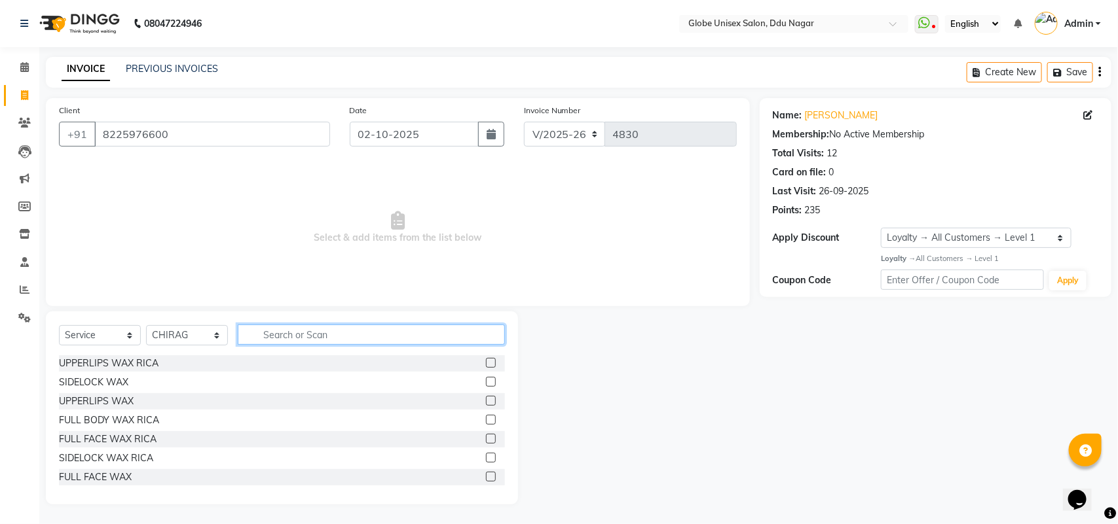
click at [283, 341] on input "text" at bounding box center [371, 335] width 267 height 20
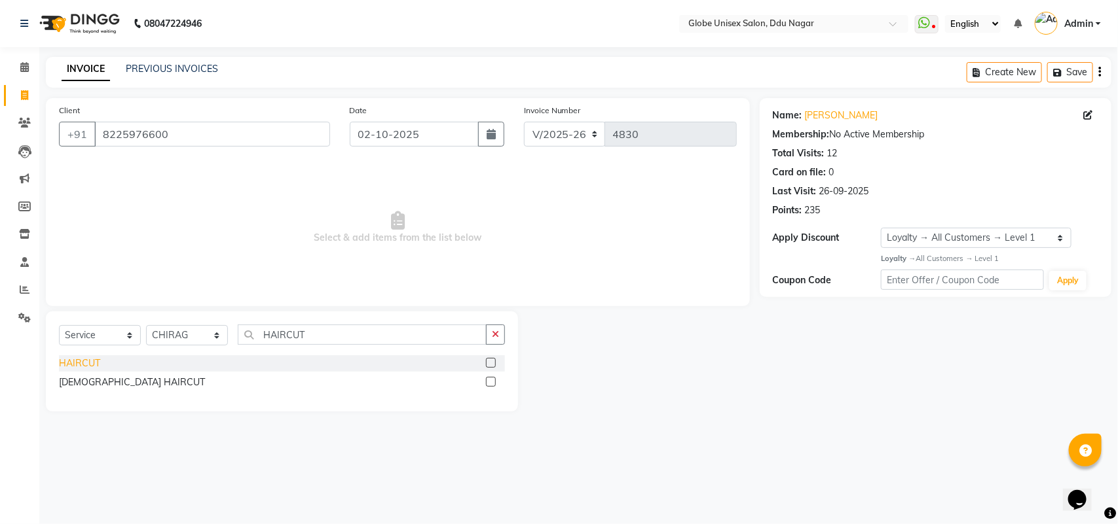
click at [82, 359] on div "HAIRCUT" at bounding box center [79, 364] width 41 height 14
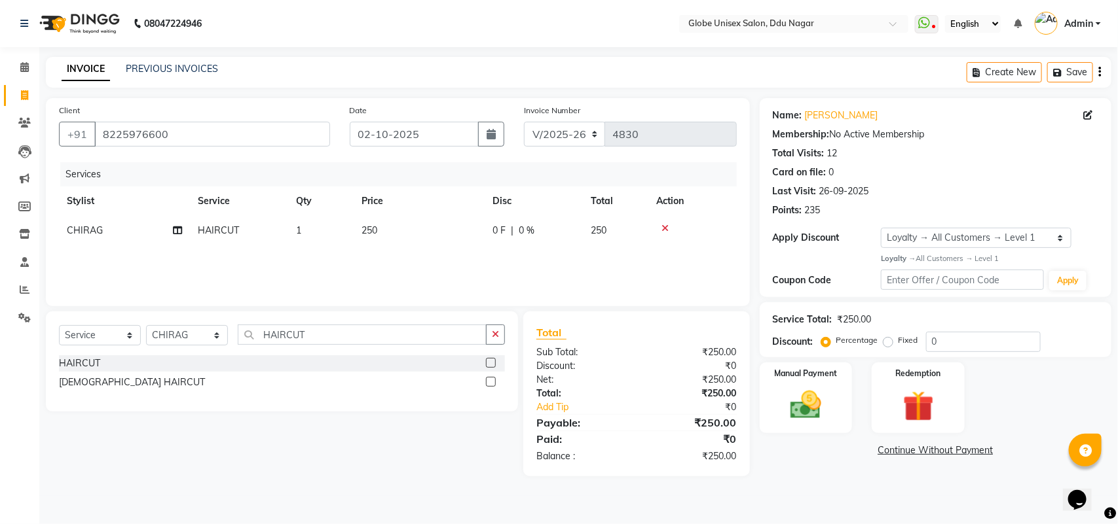
click at [511, 233] on span "|" at bounding box center [512, 231] width 3 height 14
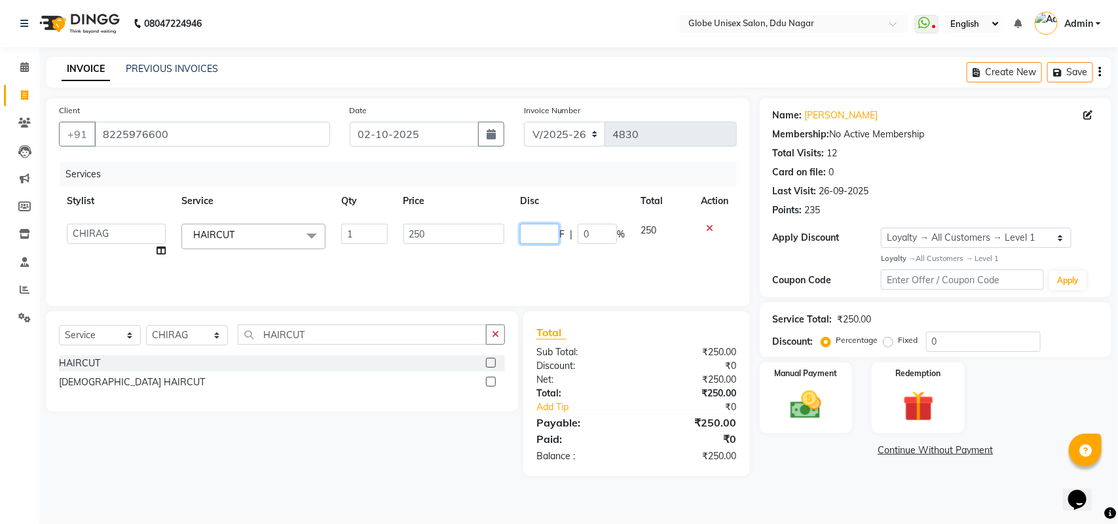
click at [549, 236] on input "number" at bounding box center [539, 234] width 39 height 20
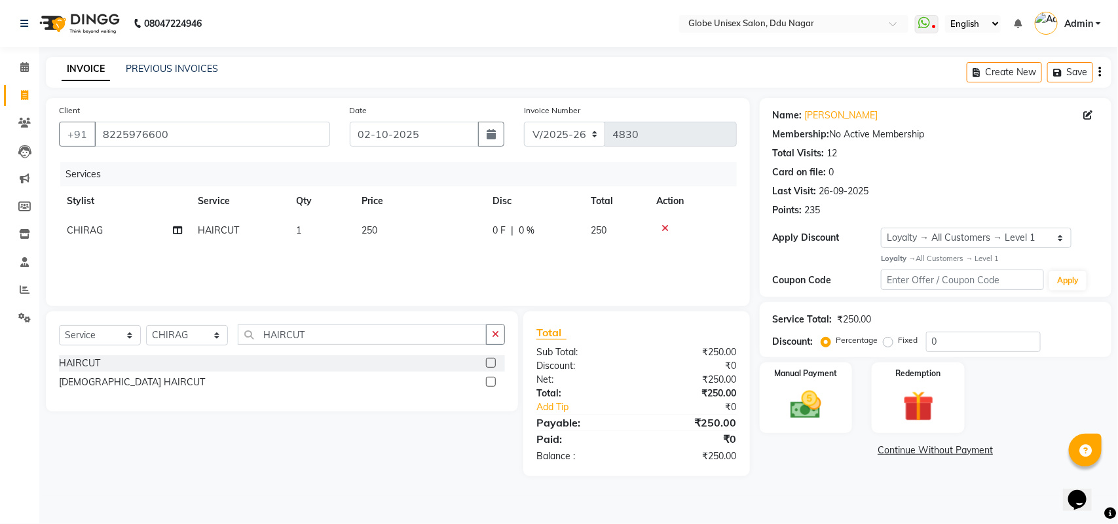
click at [872, 499] on div "08047224946 Select Location × Globe Unisex Salon[GEOGRAPHIC_DATA] WhatsApp Stat…" at bounding box center [559, 262] width 1118 height 524
click at [930, 411] on img at bounding box center [918, 407] width 52 height 40
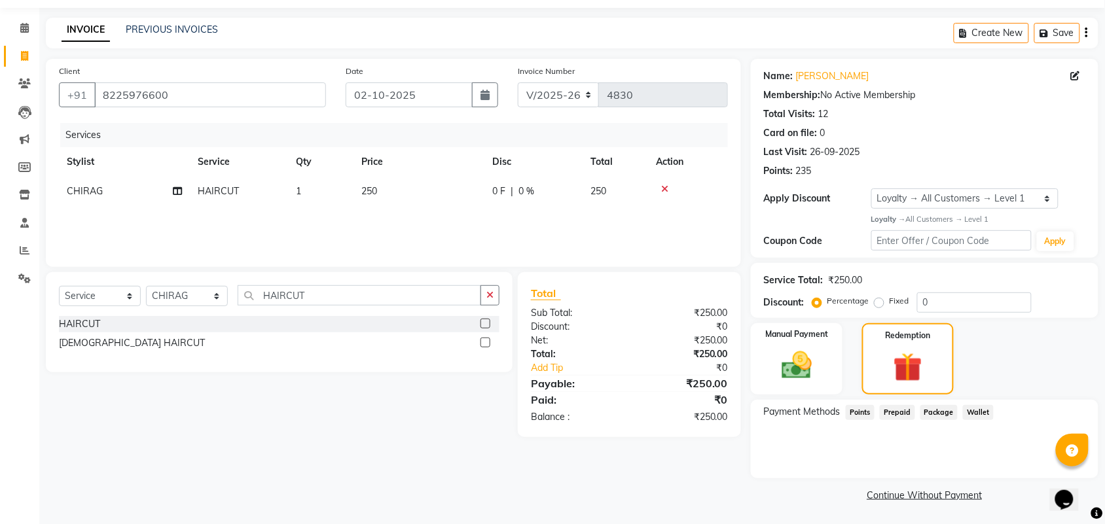
drag, startPoint x: 860, startPoint y: 411, endPoint x: 1117, endPoint y: 388, distance: 258.4
click at [864, 411] on span "Points" at bounding box center [860, 412] width 29 height 15
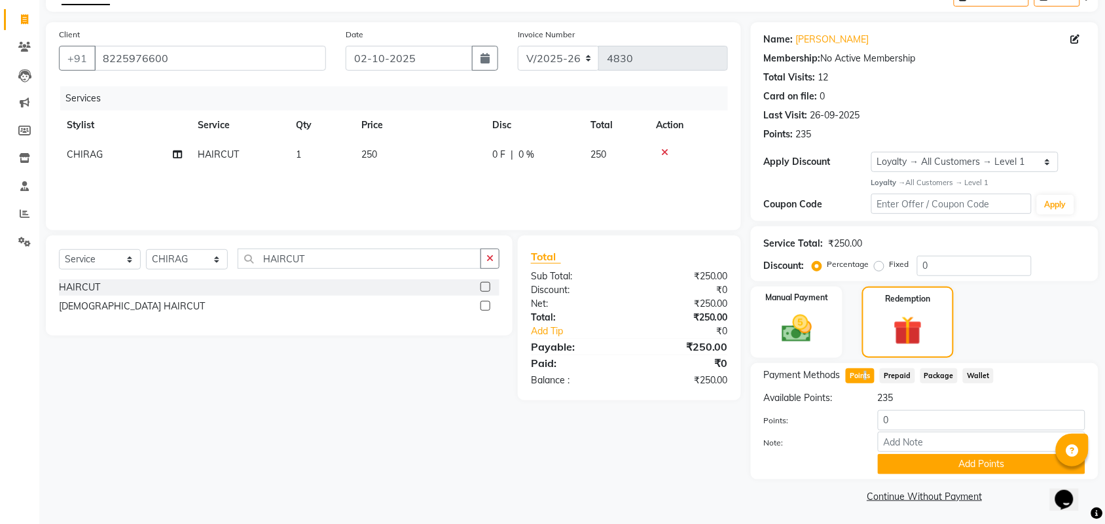
scroll to position [77, 0]
click at [913, 426] on input "number" at bounding box center [982, 420] width 208 height 20
click at [925, 459] on button "Add Points" at bounding box center [982, 464] width 208 height 20
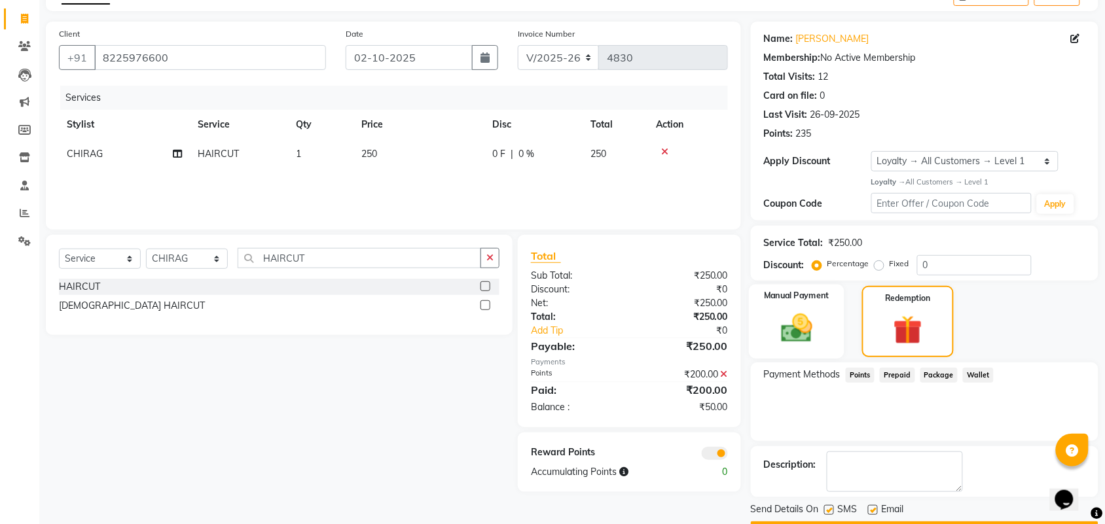
click at [805, 331] on img at bounding box center [796, 328] width 51 height 36
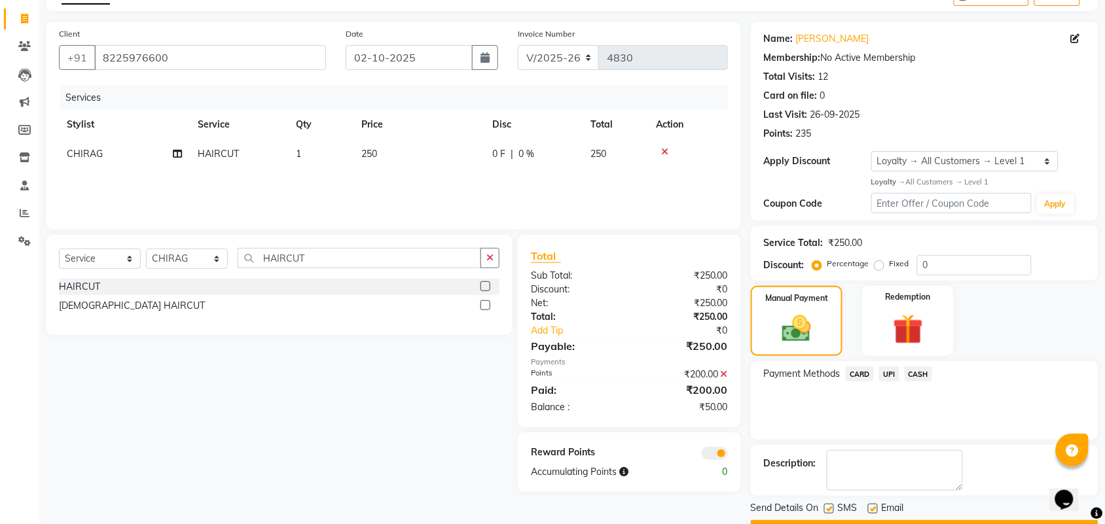
drag, startPoint x: 887, startPoint y: 375, endPoint x: 897, endPoint y: 375, distance: 9.8
click at [890, 375] on span "UPI" at bounding box center [889, 374] width 20 height 15
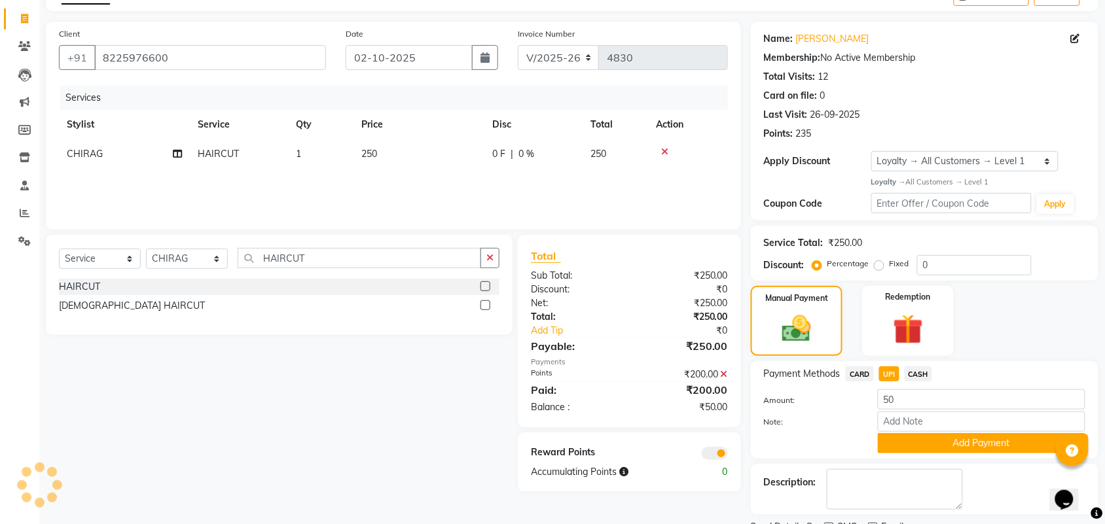
scroll to position [122, 0]
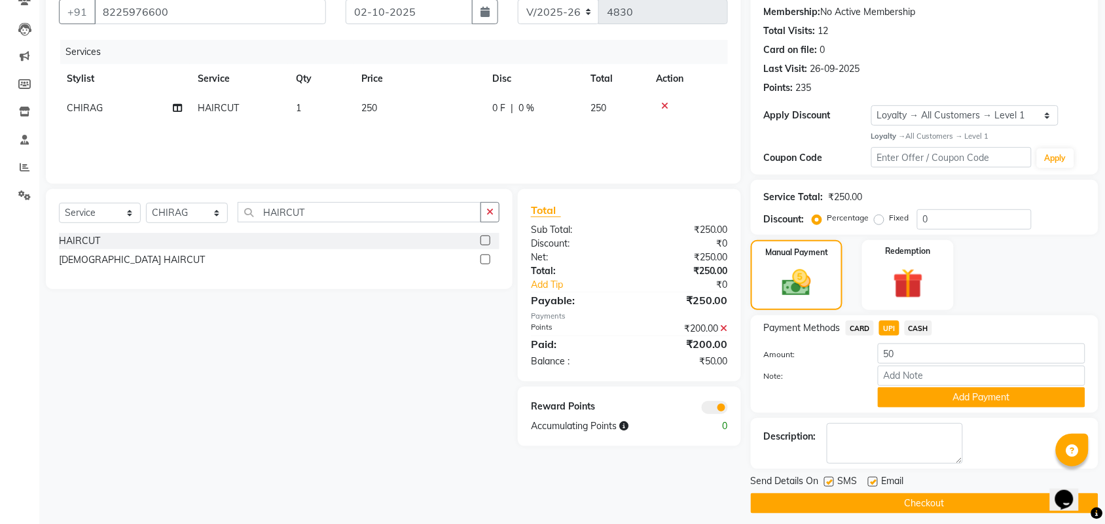
drag, startPoint x: 943, startPoint y: 393, endPoint x: 1015, endPoint y: 387, distance: 71.7
click at [958, 393] on button "Add Payment" at bounding box center [982, 398] width 208 height 20
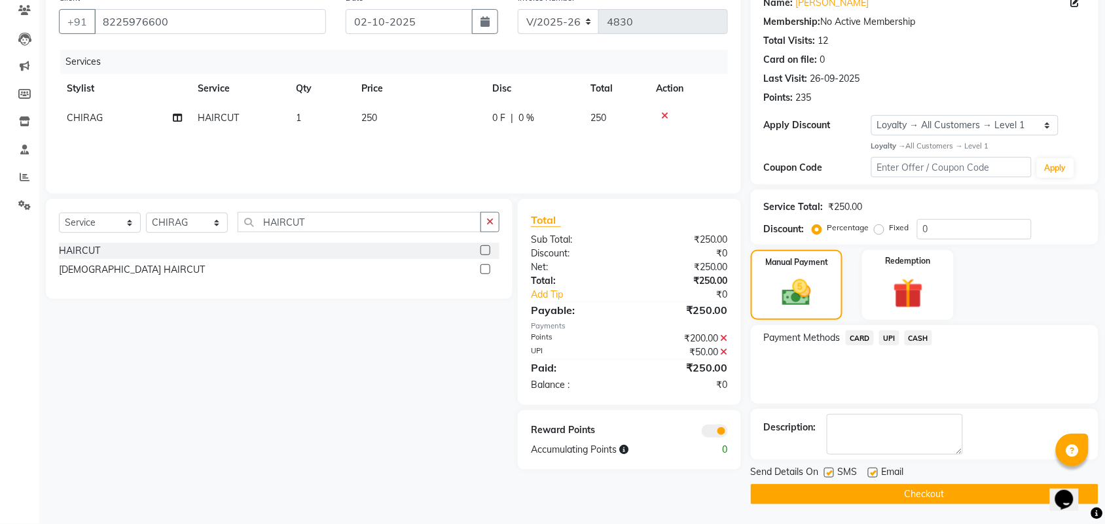
scroll to position [113, 0]
click at [959, 491] on button "Checkout" at bounding box center [925, 494] width 348 height 20
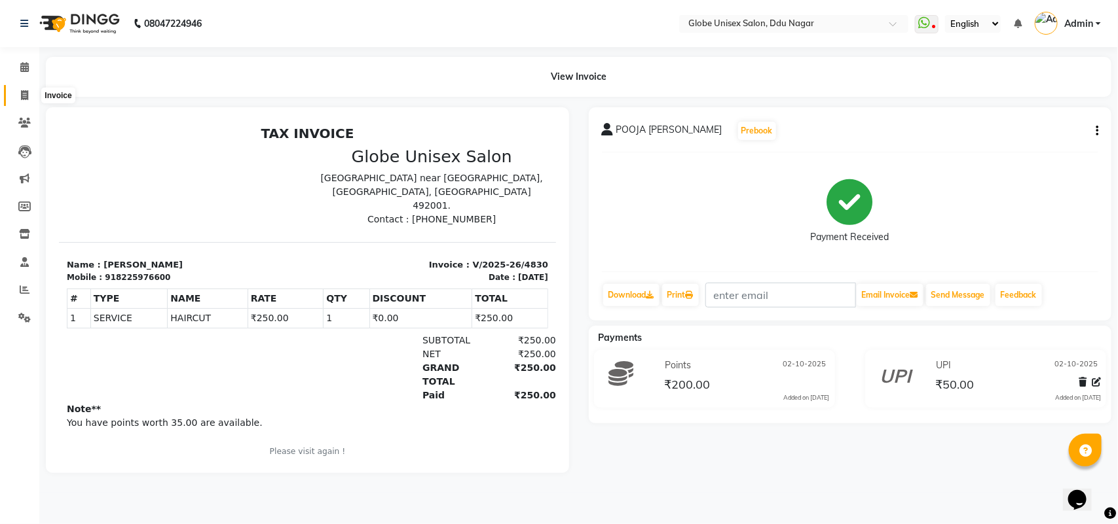
click at [28, 89] on span at bounding box center [24, 95] width 23 height 15
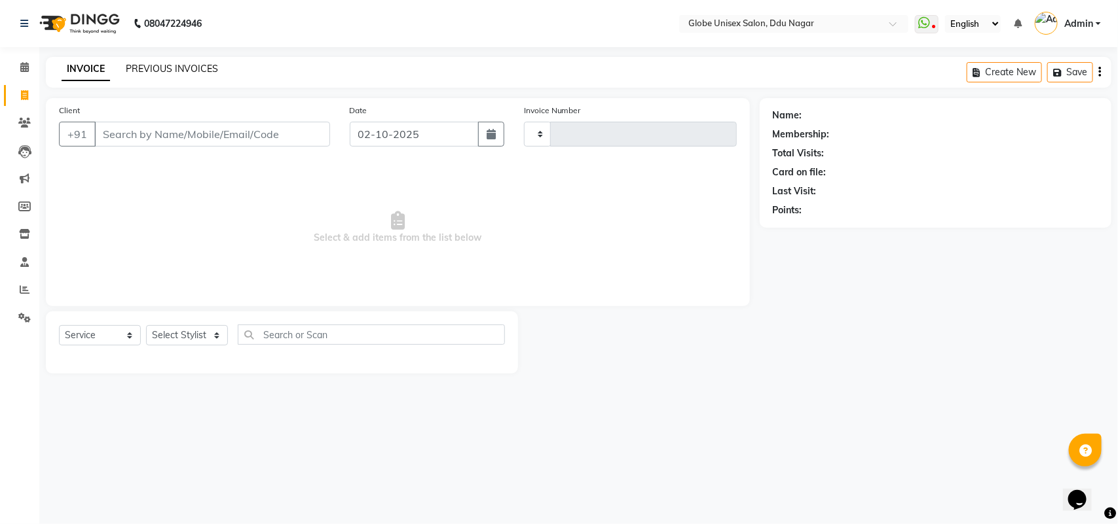
click at [208, 64] on link "PREVIOUS INVOICES" at bounding box center [172, 69] width 92 height 12
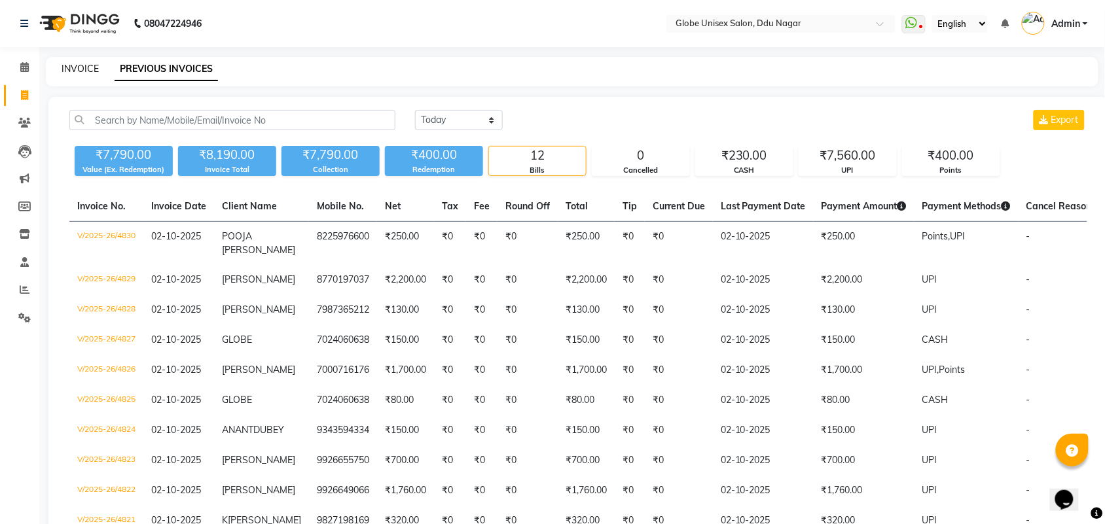
click at [79, 72] on link "INVOICE" at bounding box center [80, 69] width 37 height 12
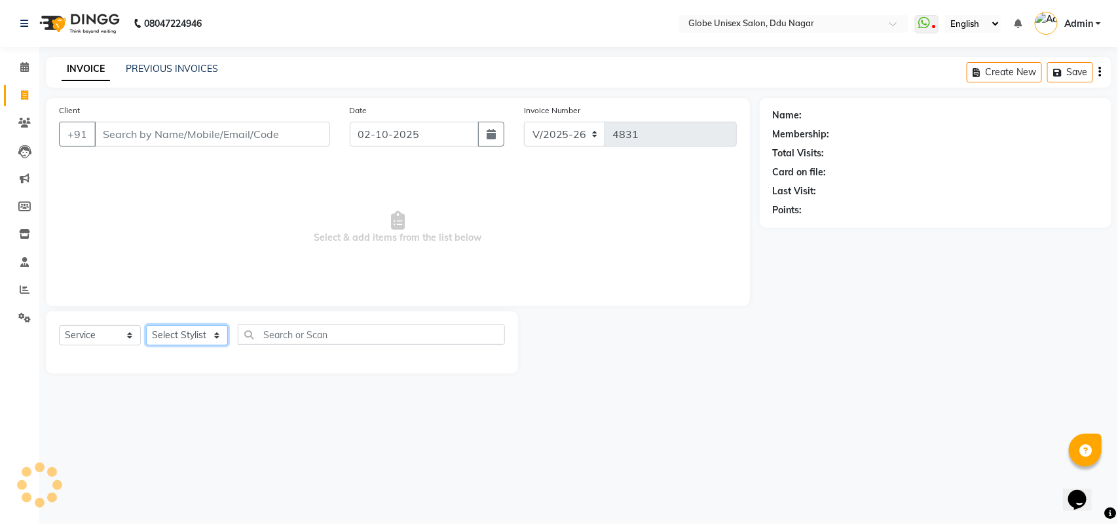
click at [175, 337] on select "Select Stylist" at bounding box center [187, 335] width 82 height 20
click at [146, 325] on select "Select Stylist ADITYA AJIT [PERSON_NAME] DEV [PERSON_NAME] [PERSON_NAME] [PERSO…" at bounding box center [187, 335] width 82 height 20
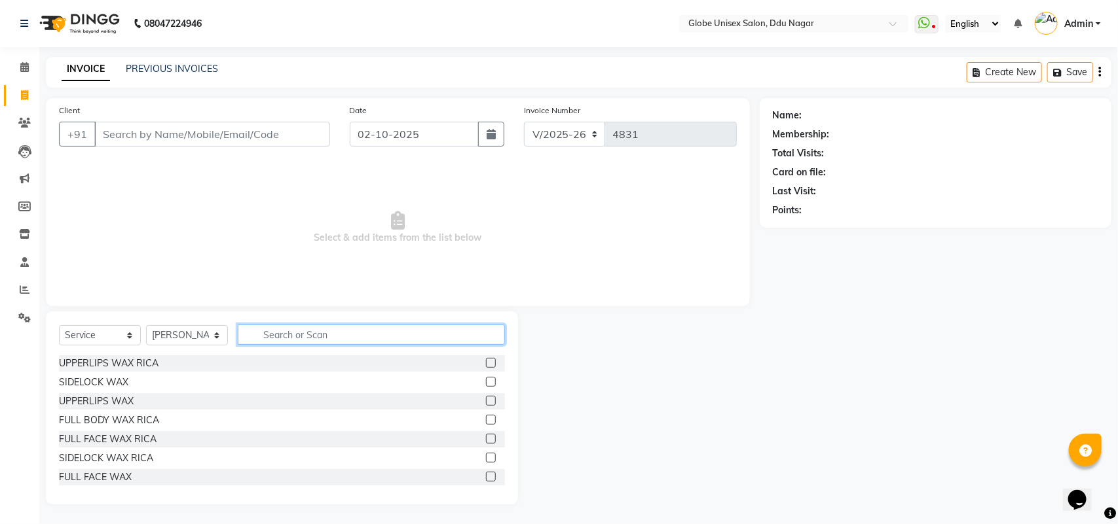
click at [293, 341] on input "text" at bounding box center [371, 335] width 267 height 20
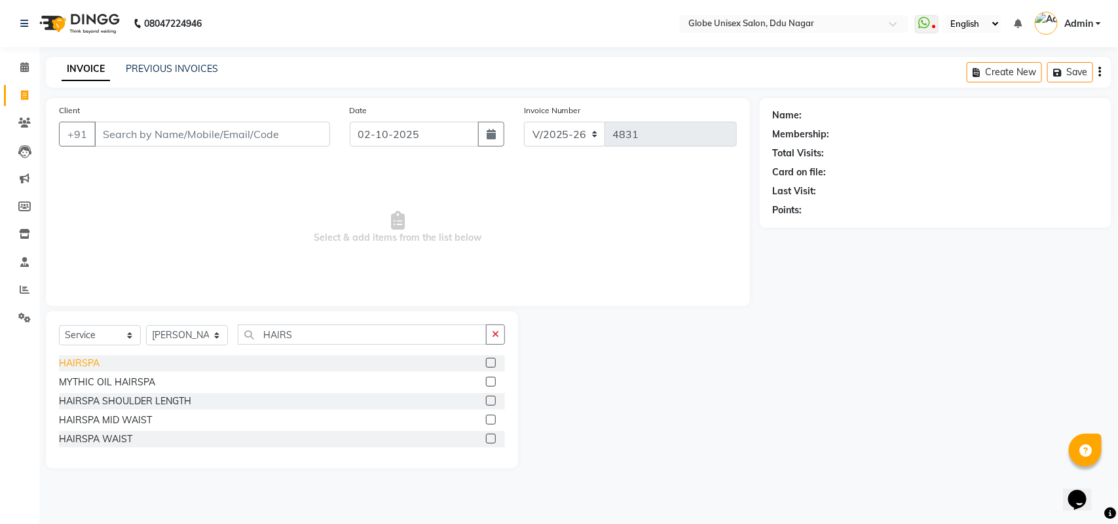
click at [87, 365] on div "HAIRSPA" at bounding box center [79, 364] width 41 height 14
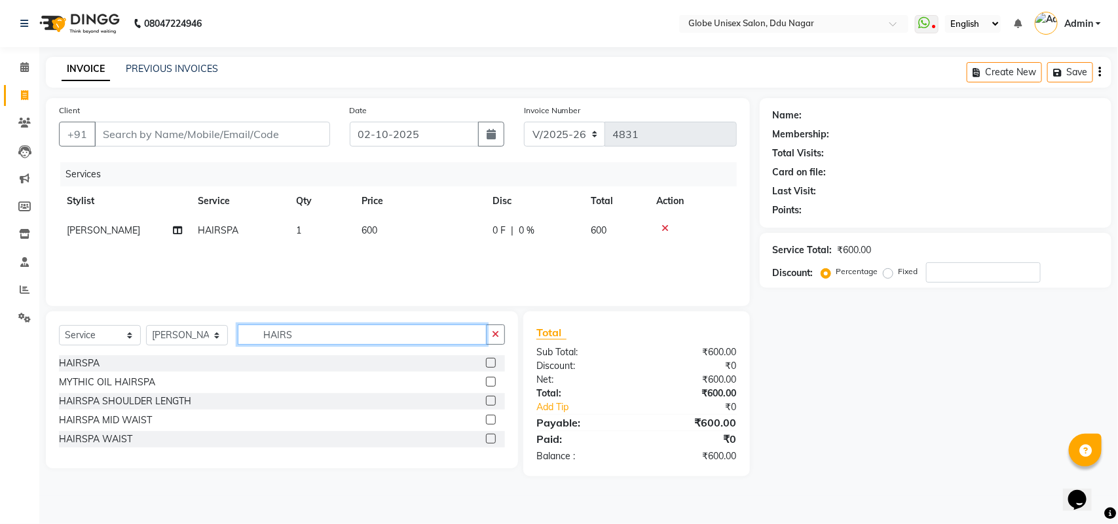
click at [320, 338] on input "HAIRS" at bounding box center [362, 335] width 249 height 20
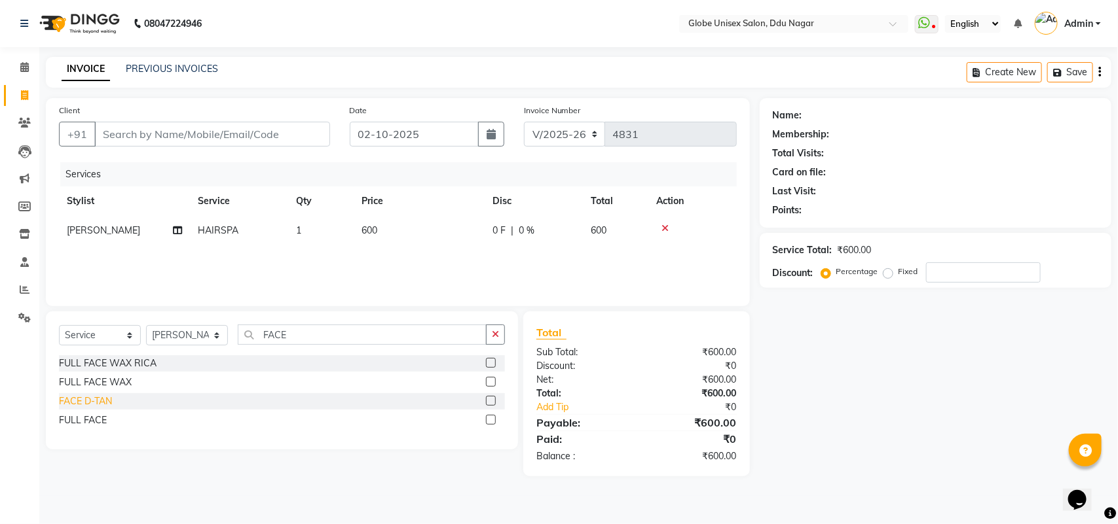
click at [107, 403] on div "FACE D-TAN" at bounding box center [85, 402] width 53 height 14
click at [318, 352] on div "Select Service Product Membership Package Voucher Prepaid Gift Card Select Styl…" at bounding box center [282, 340] width 446 height 31
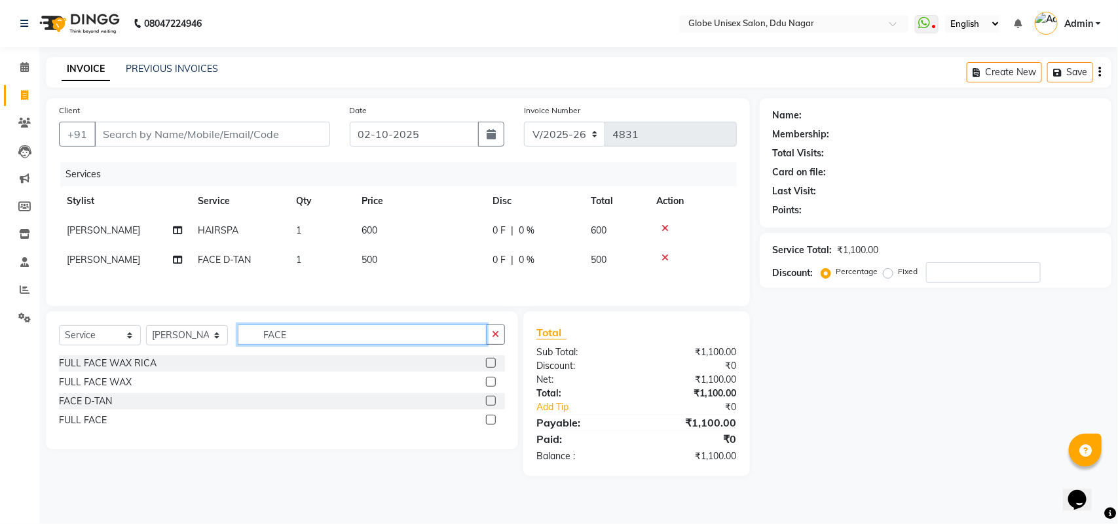
click at [327, 344] on input "FACE" at bounding box center [362, 335] width 249 height 20
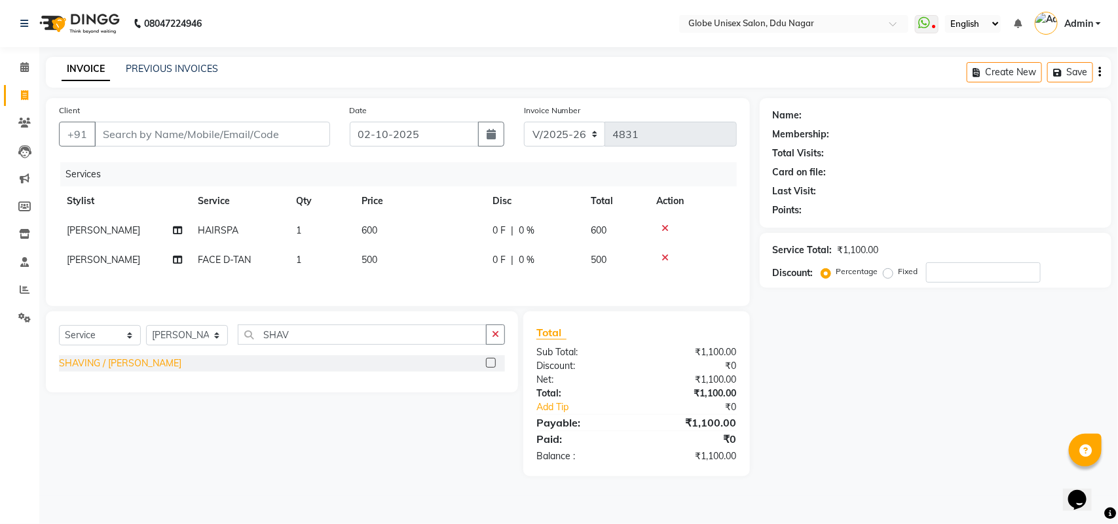
click at [123, 367] on div "SHAVING / [PERSON_NAME]" at bounding box center [120, 364] width 122 height 14
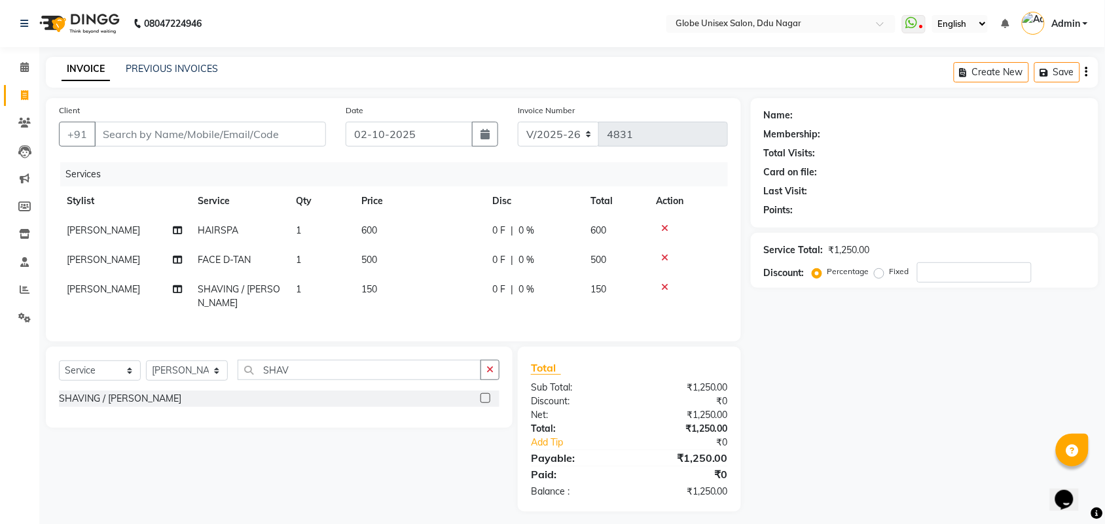
click at [430, 221] on td "600" at bounding box center [419, 230] width 131 height 29
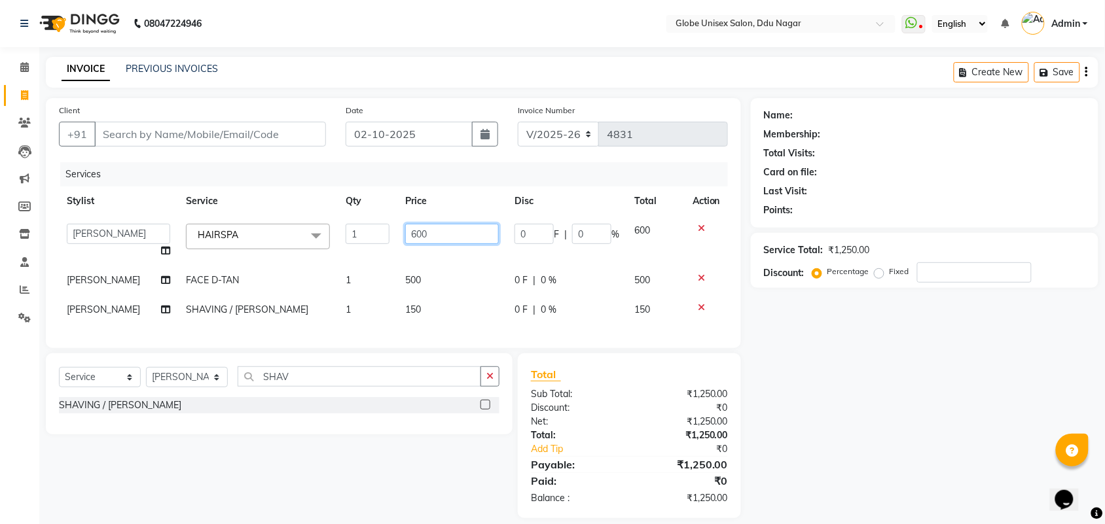
click at [462, 229] on input "600" at bounding box center [452, 234] width 94 height 20
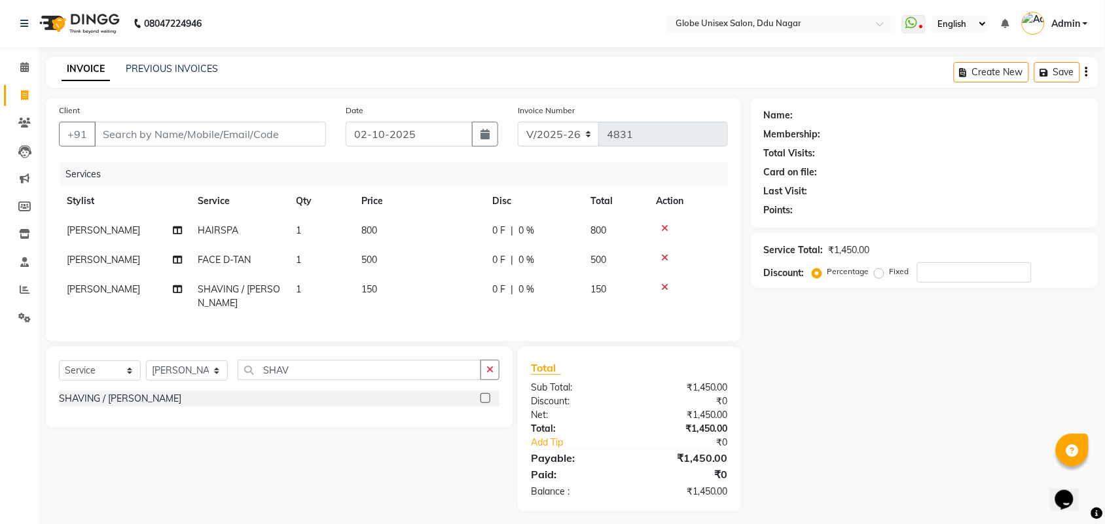
click at [812, 431] on div "Name: Membership: Total Visits: Card on file: Last Visit: Points: Service Total…" at bounding box center [929, 305] width 357 height 414
click at [950, 277] on input "number" at bounding box center [974, 273] width 115 height 20
click at [890, 274] on label "Fixed" at bounding box center [900, 272] width 20 height 12
click at [879, 274] on input "Fixed" at bounding box center [881, 271] width 9 height 9
click at [976, 272] on input "number" at bounding box center [974, 273] width 115 height 20
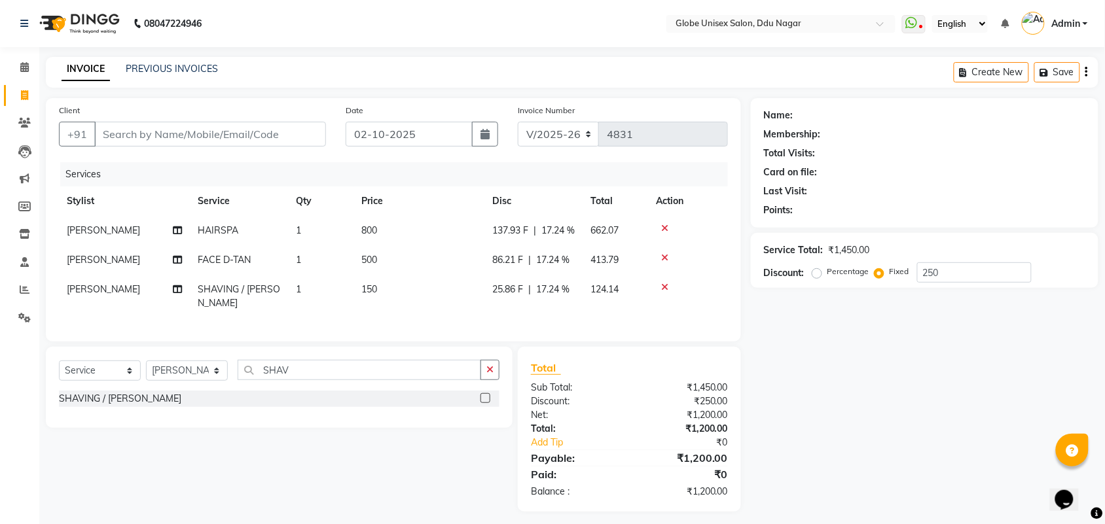
click at [871, 378] on div "Name: Membership: Total Visits: Card on file: Last Visit: Points: Service Total…" at bounding box center [929, 305] width 357 height 414
click at [977, 274] on input "250" at bounding box center [974, 273] width 115 height 20
click at [551, 234] on div "0 F | 0 %" at bounding box center [533, 231] width 82 height 14
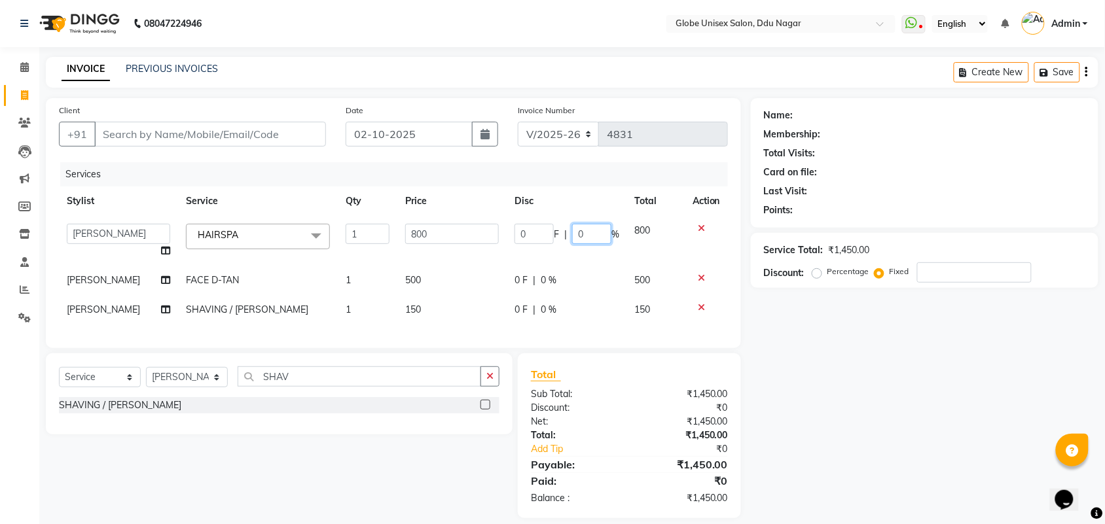
click at [583, 229] on input "0" at bounding box center [591, 234] width 39 height 20
click at [575, 276] on td "0 F | 0 %" at bounding box center [567, 280] width 120 height 29
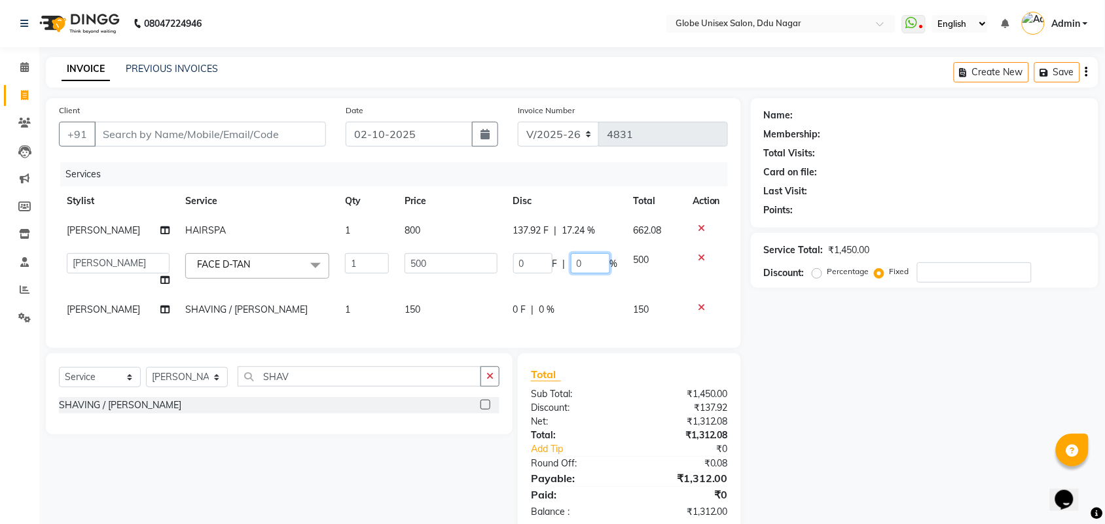
click at [589, 260] on input "0" at bounding box center [590, 263] width 39 height 20
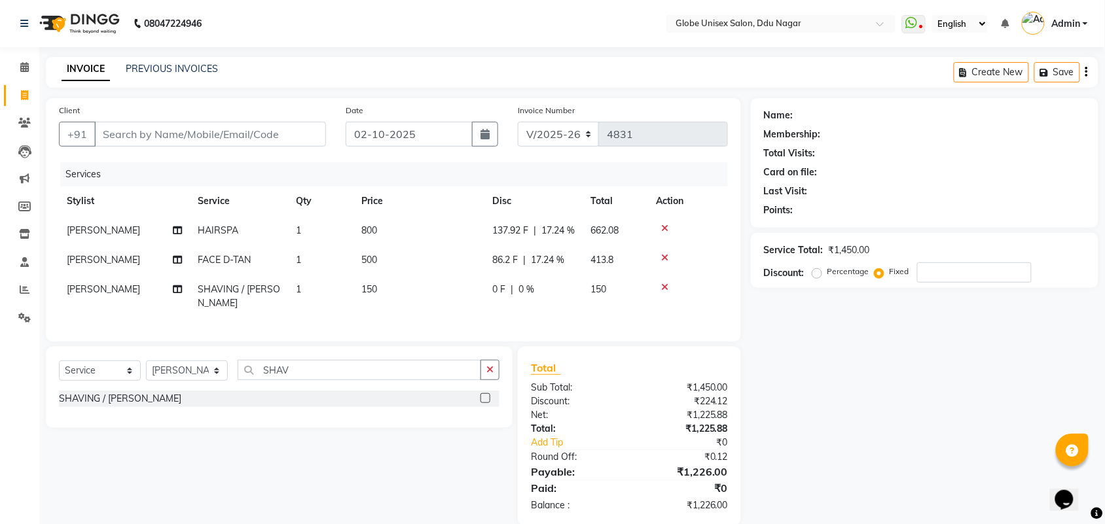
click at [581, 291] on tbody "[PERSON_NAME] HAIRSPA 1 800 137.92 F | 17.24 % 662.08 [PERSON_NAME] FACE [PERSO…" at bounding box center [393, 267] width 669 height 102
click at [528, 297] on span "0 %" at bounding box center [527, 290] width 16 height 14
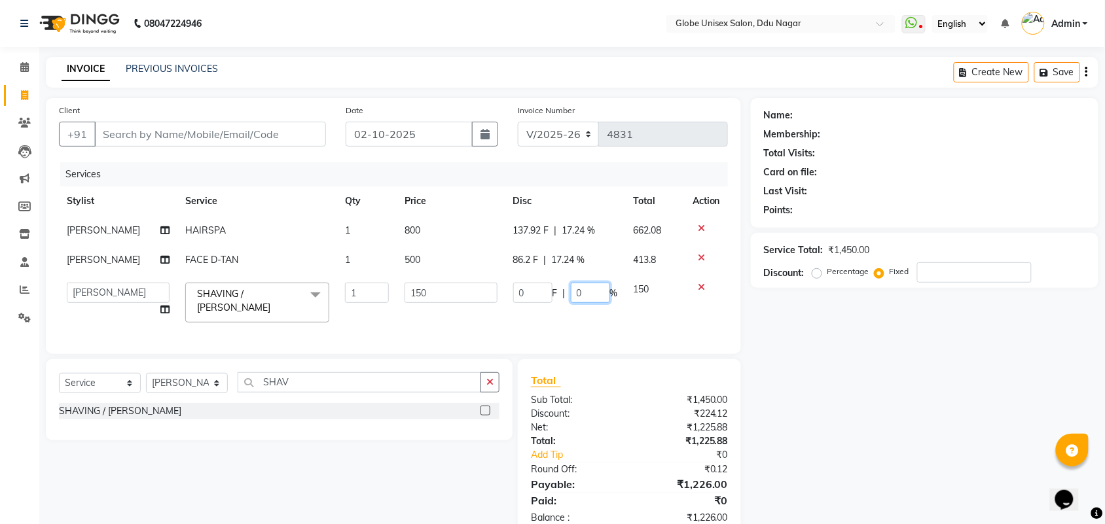
click at [585, 295] on input "0" at bounding box center [590, 293] width 39 height 20
click at [587, 295] on input "number" at bounding box center [590, 293] width 39 height 20
click at [587, 291] on input "number" at bounding box center [590, 293] width 39 height 20
drag, startPoint x: 962, startPoint y: 450, endPoint x: 853, endPoint y: 420, distance: 113.4
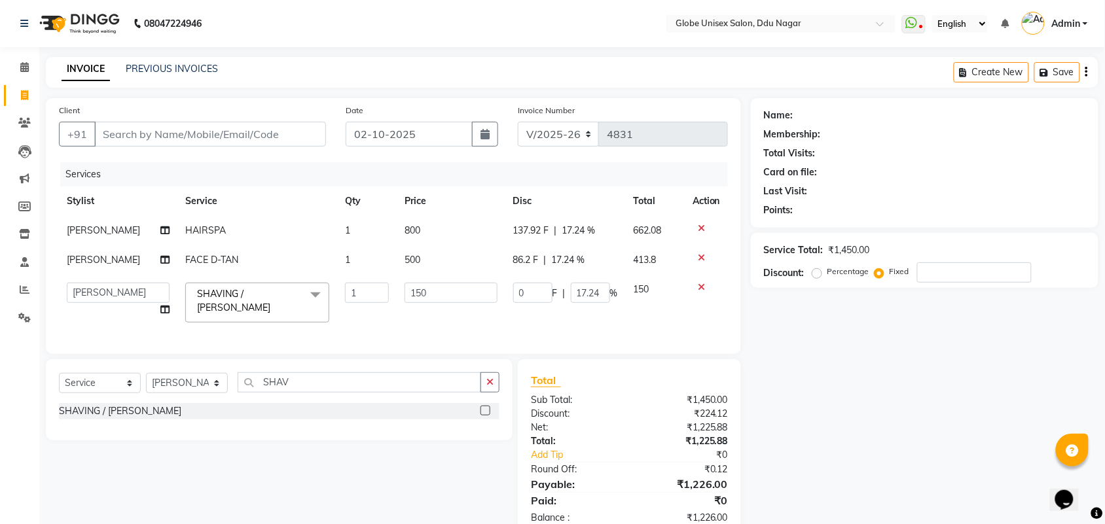
click at [962, 450] on div "Name: Membership: Total Visits: Card on file: Last Visit: Points: Service Total…" at bounding box center [929, 318] width 357 height 440
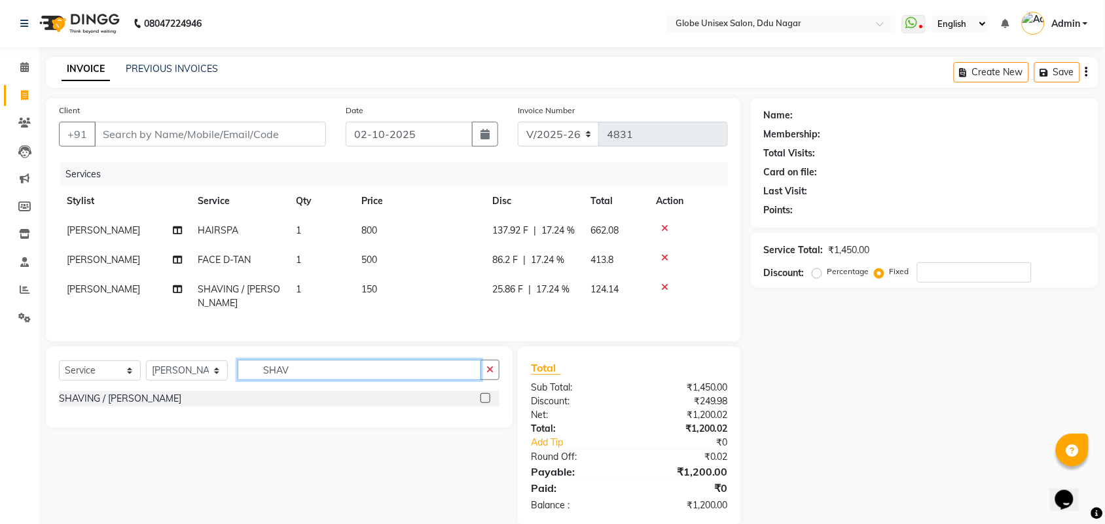
click at [338, 380] on input "SHAV" at bounding box center [360, 370] width 244 height 20
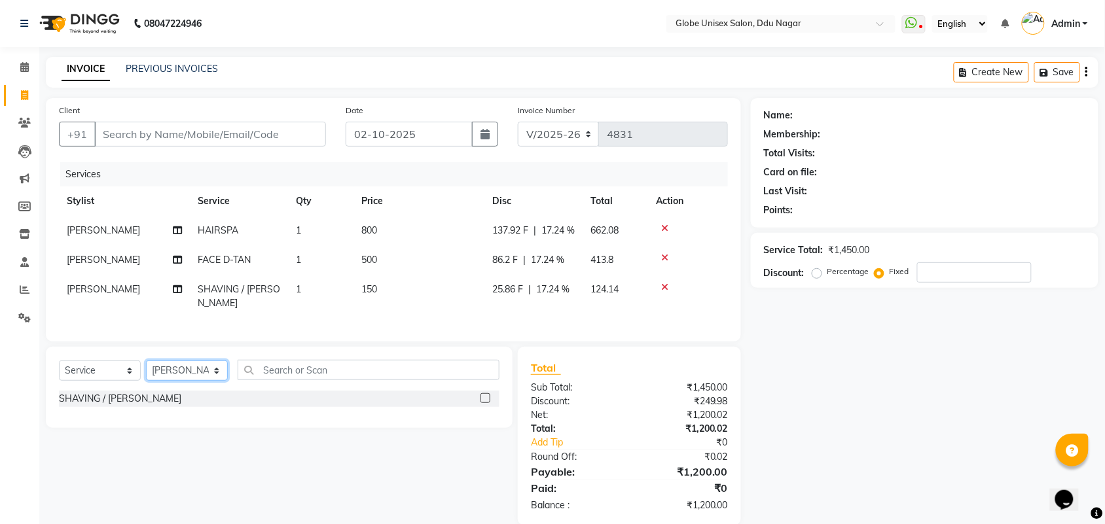
click at [200, 381] on select "Select Stylist ADITYA AJIT [PERSON_NAME] DEV [PERSON_NAME] [PERSON_NAME] [PERSO…" at bounding box center [187, 371] width 82 height 20
click at [146, 373] on select "Select Stylist ADITYA AJIT [PERSON_NAME] DEV [PERSON_NAME] [PERSON_NAME] [PERSO…" at bounding box center [187, 371] width 82 height 20
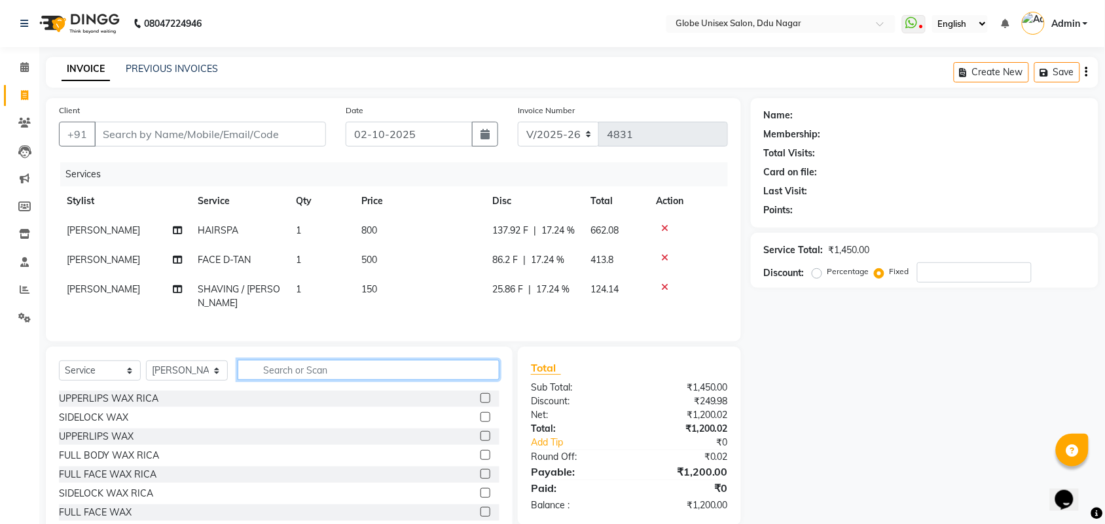
click at [279, 380] on input "text" at bounding box center [369, 370] width 262 height 20
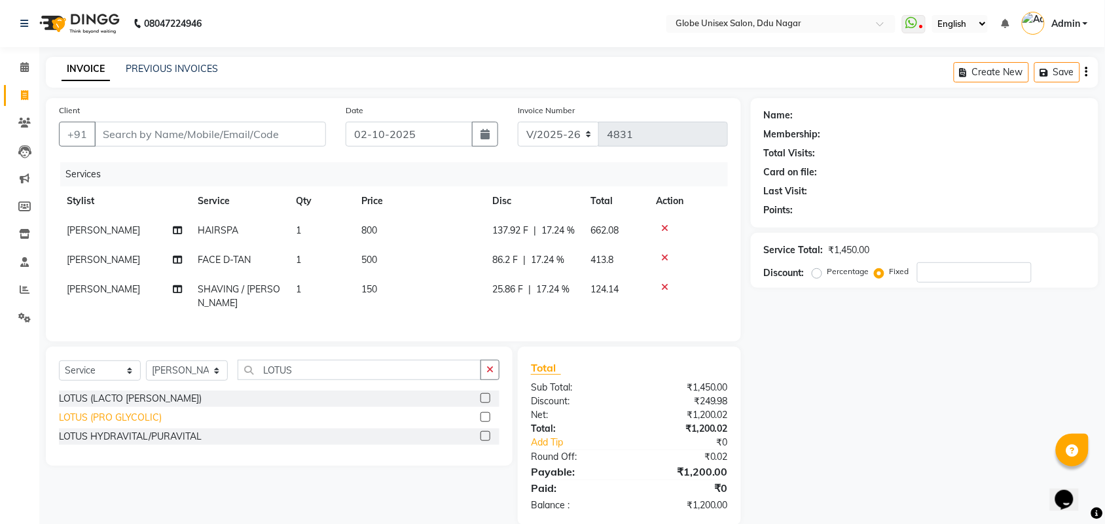
click at [133, 425] on div "LOTUS (PRO GLYCOLIC)" at bounding box center [110, 418] width 103 height 14
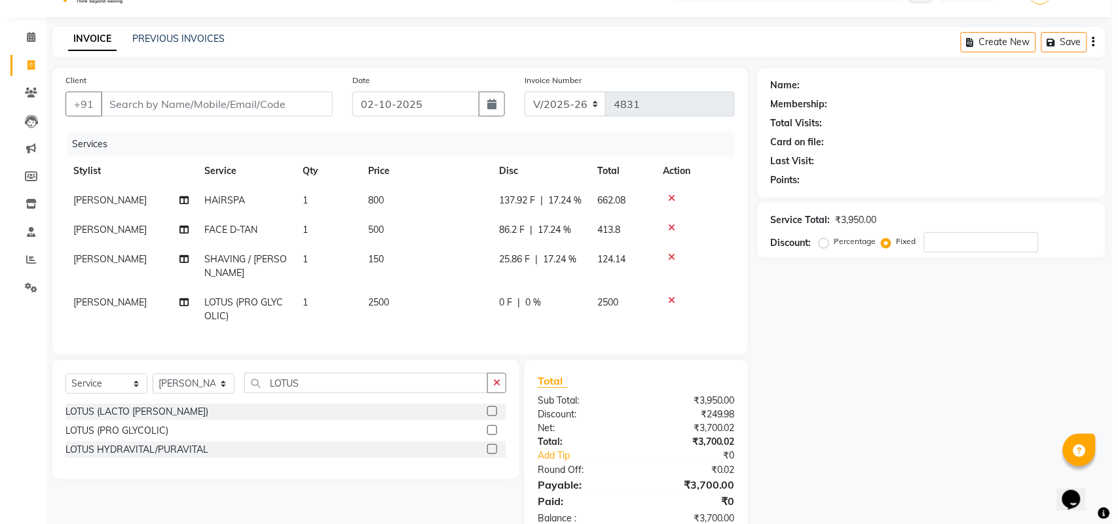
scroll to position [27, 0]
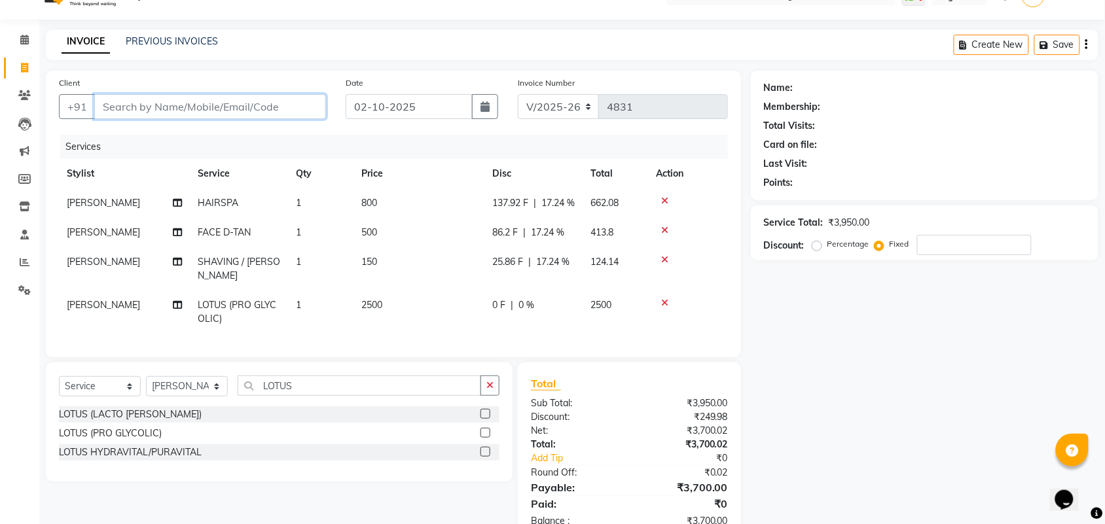
click at [189, 103] on input "Client" at bounding box center [210, 106] width 232 height 25
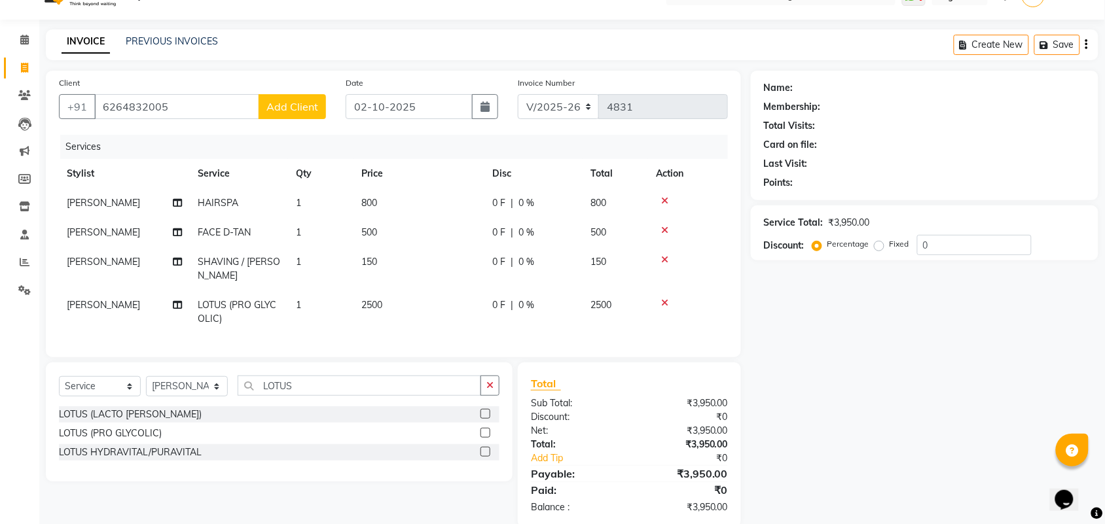
click at [277, 112] on span "Add Client" at bounding box center [292, 106] width 52 height 13
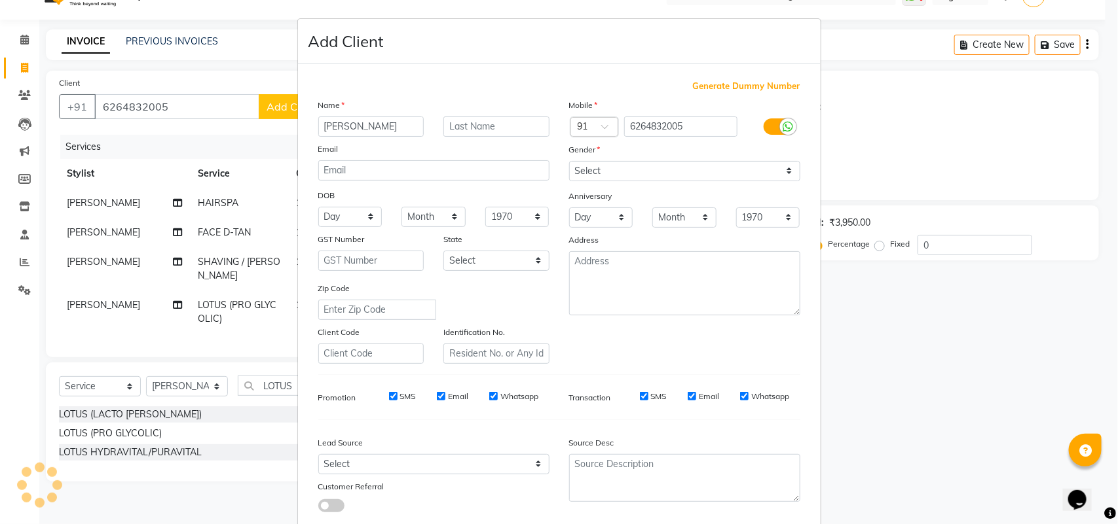
click at [706, 158] on div "Gender" at bounding box center [684, 152] width 251 height 18
click at [704, 168] on select "Select [DEMOGRAPHIC_DATA] [DEMOGRAPHIC_DATA] Other Prefer Not To Say" at bounding box center [684, 171] width 231 height 20
click at [569, 161] on select "Select [DEMOGRAPHIC_DATA] [DEMOGRAPHIC_DATA] Other Prefer Not To Say" at bounding box center [684, 171] width 231 height 20
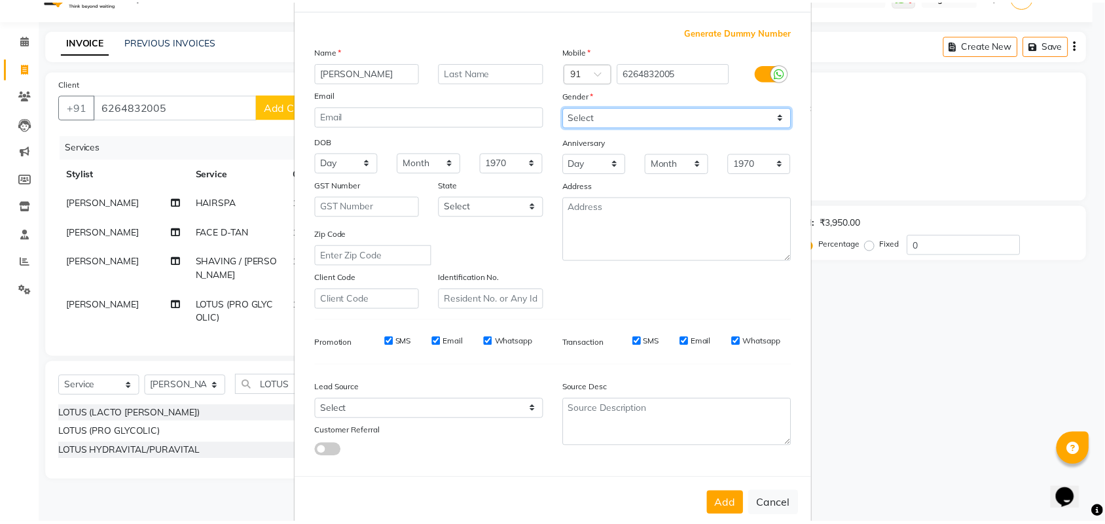
scroll to position [75, 0]
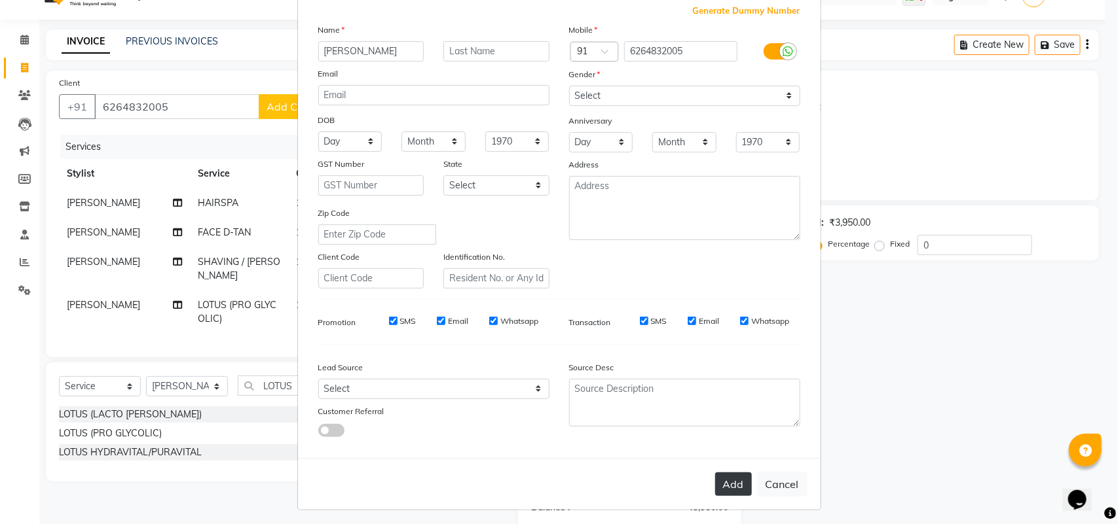
click at [729, 478] on button "Add" at bounding box center [733, 485] width 37 height 24
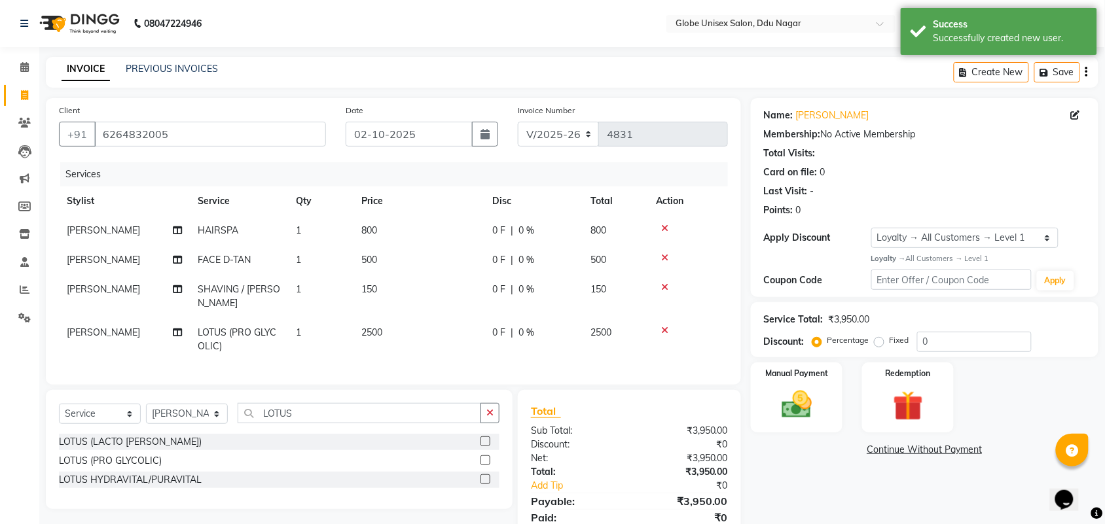
scroll to position [48, 0]
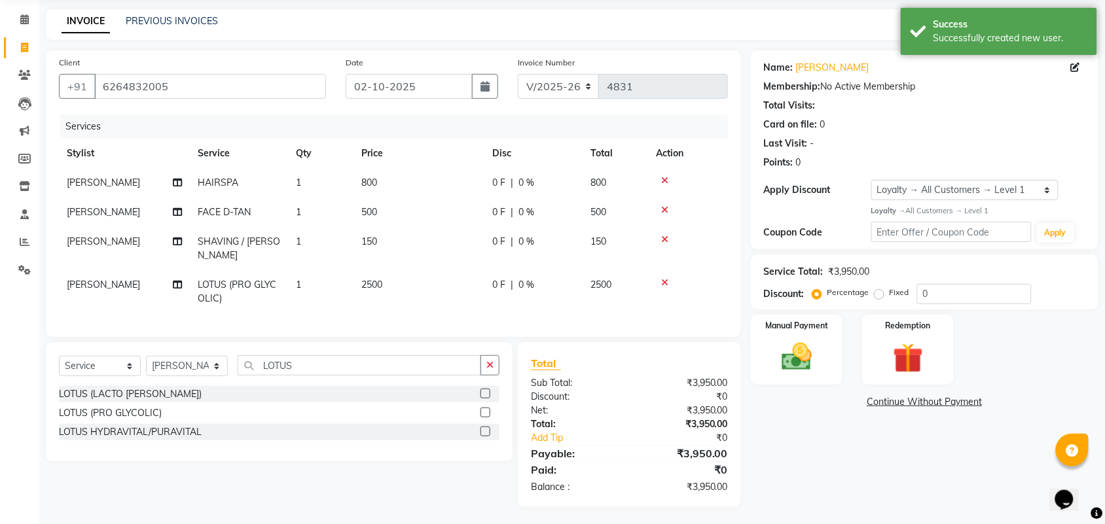
click at [534, 185] on div "0 F | 0 %" at bounding box center [533, 183] width 82 height 14
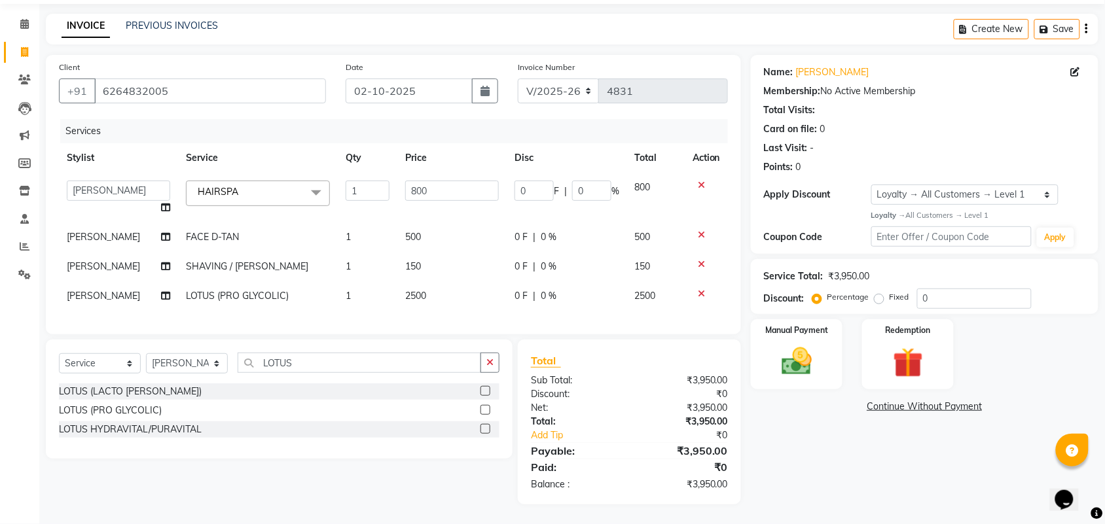
click at [703, 289] on icon at bounding box center [701, 293] width 7 height 9
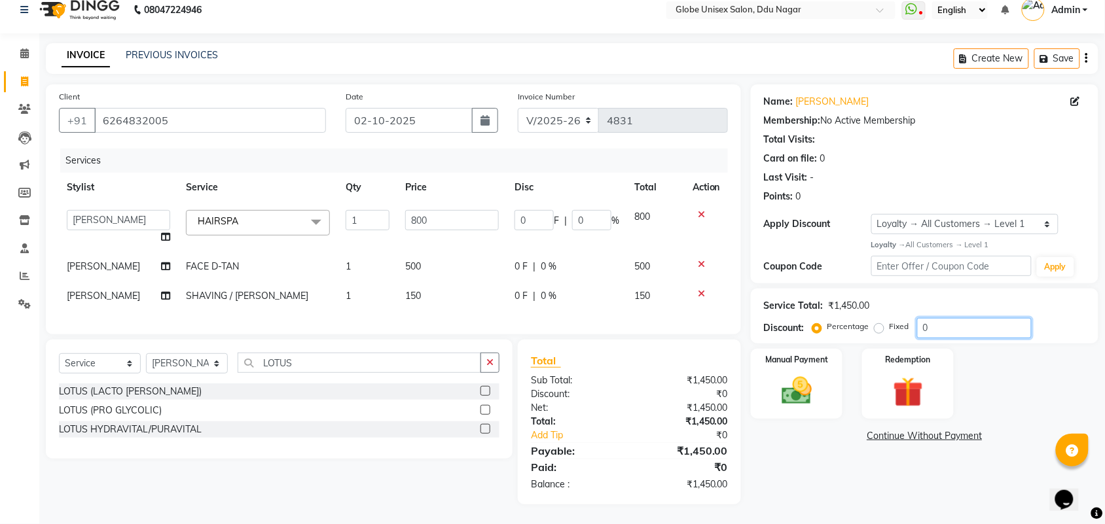
click at [946, 318] on input "0" at bounding box center [974, 328] width 115 height 20
click at [890, 321] on label "Fixed" at bounding box center [900, 327] width 20 height 12
click at [884, 322] on input "Fixed" at bounding box center [881, 326] width 9 height 9
click at [979, 318] on input "number" at bounding box center [974, 328] width 115 height 20
click at [594, 210] on input "0" at bounding box center [591, 220] width 39 height 20
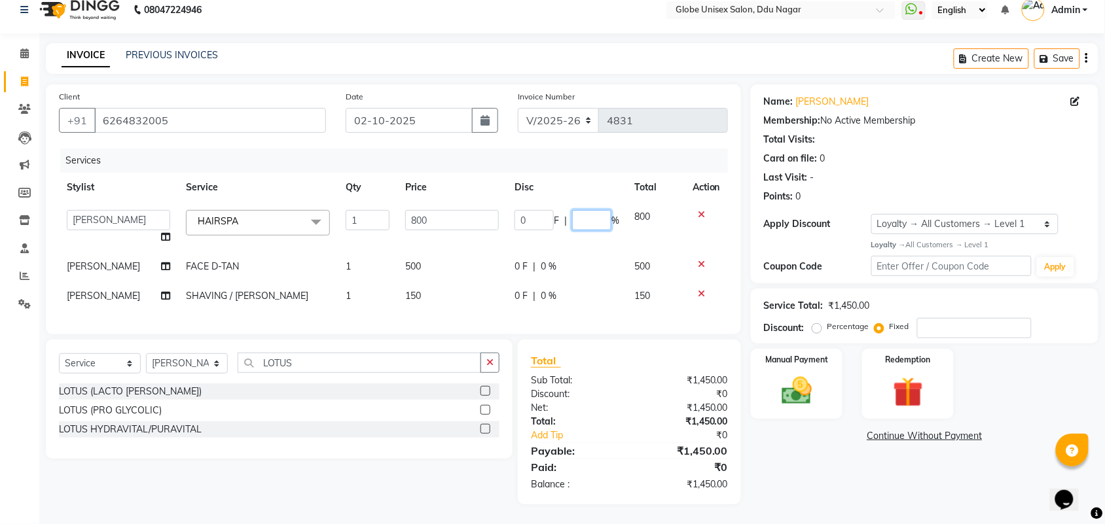
click at [594, 210] on input "number" at bounding box center [591, 220] width 39 height 20
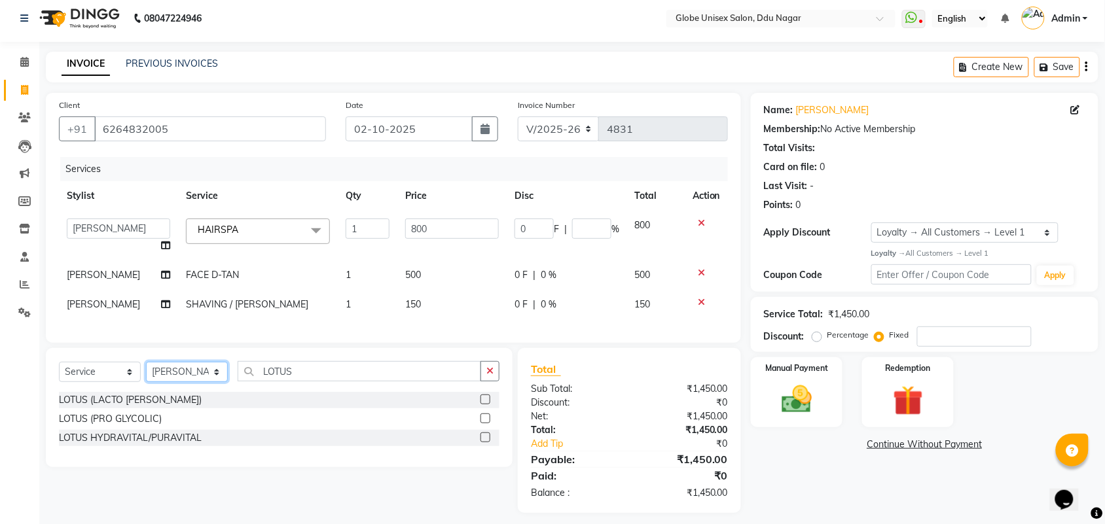
click at [169, 362] on select "Select Stylist ADITYA AJIT [PERSON_NAME] DEV [PERSON_NAME] [PERSON_NAME] [PERSO…" at bounding box center [187, 372] width 82 height 20
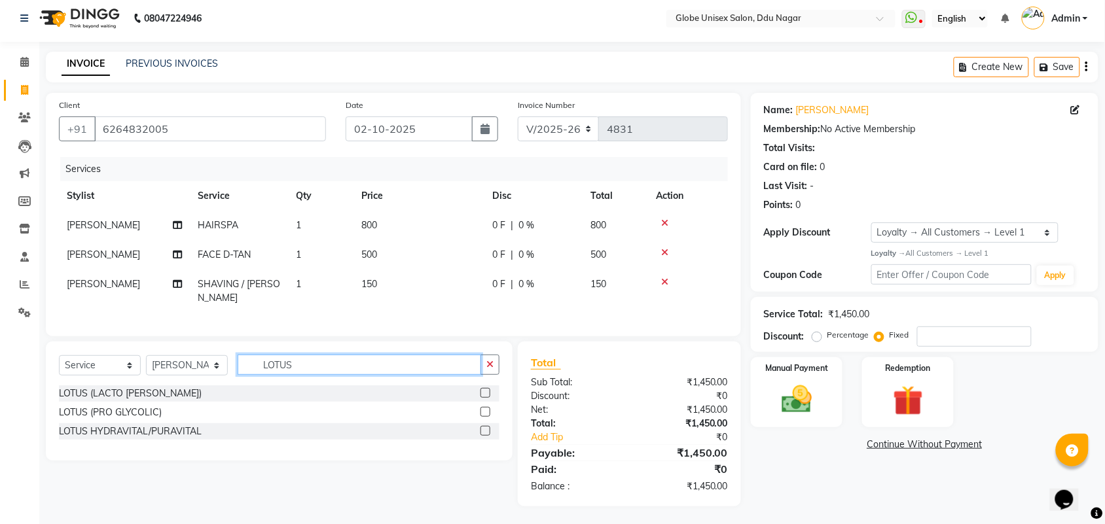
click at [309, 362] on input "LOTUS" at bounding box center [360, 365] width 244 height 20
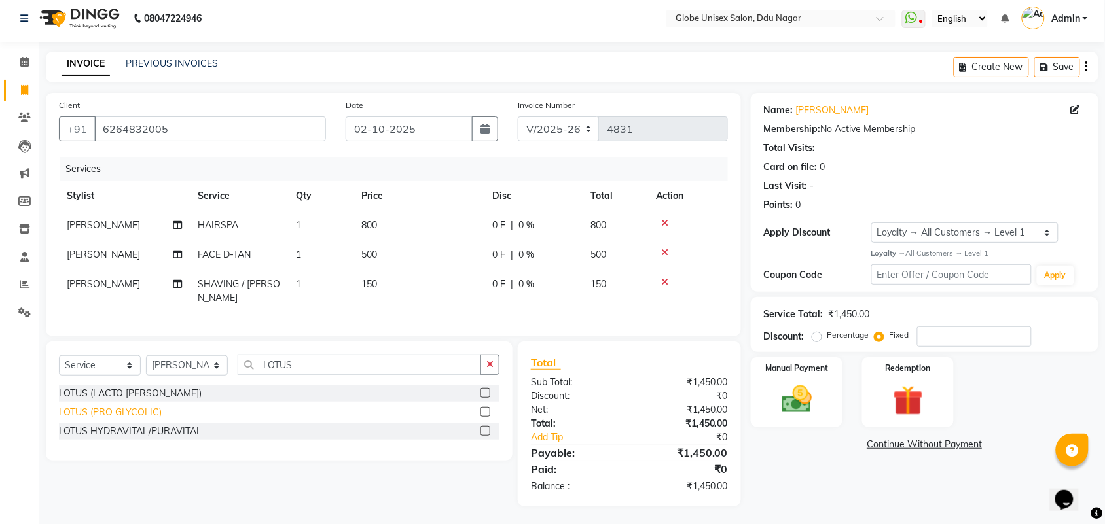
drag, startPoint x: 122, startPoint y: 409, endPoint x: 280, endPoint y: 386, distance: 160.1
click at [122, 409] on div "LOTUS (PRO GLYCOLIC)" at bounding box center [110, 413] width 103 height 14
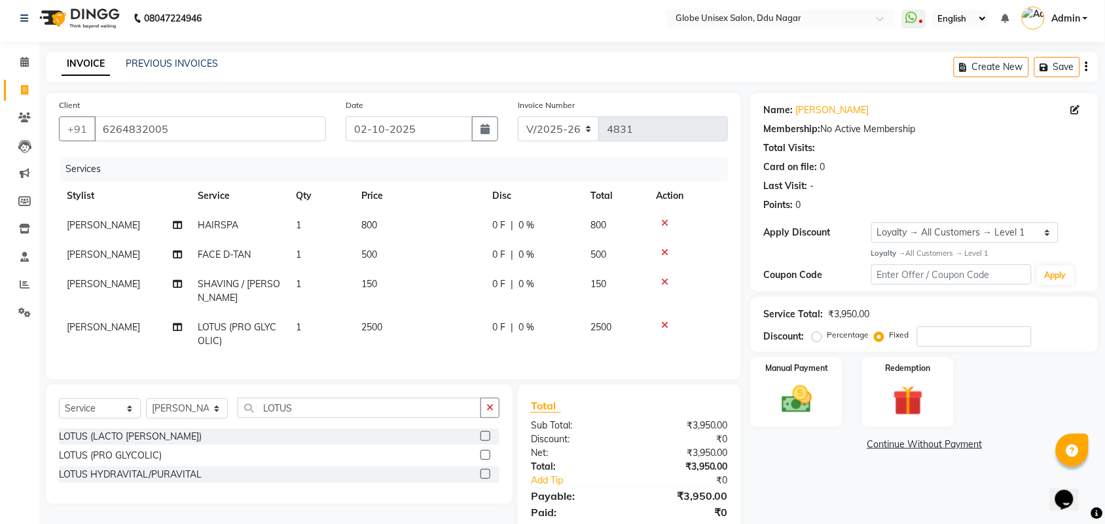
click at [335, 282] on td "1" at bounding box center [320, 291] width 65 height 43
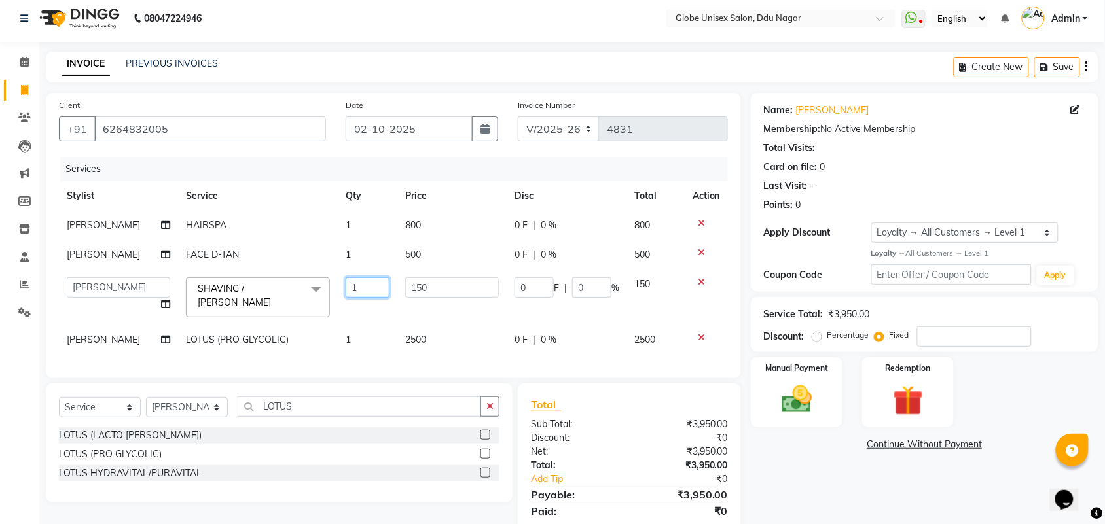
click at [368, 282] on input "1" at bounding box center [368, 288] width 44 height 20
click at [812, 473] on div "Name: [PERSON_NAME] Membership: No Active Membership Total Visits: Card on file…" at bounding box center [929, 321] width 357 height 456
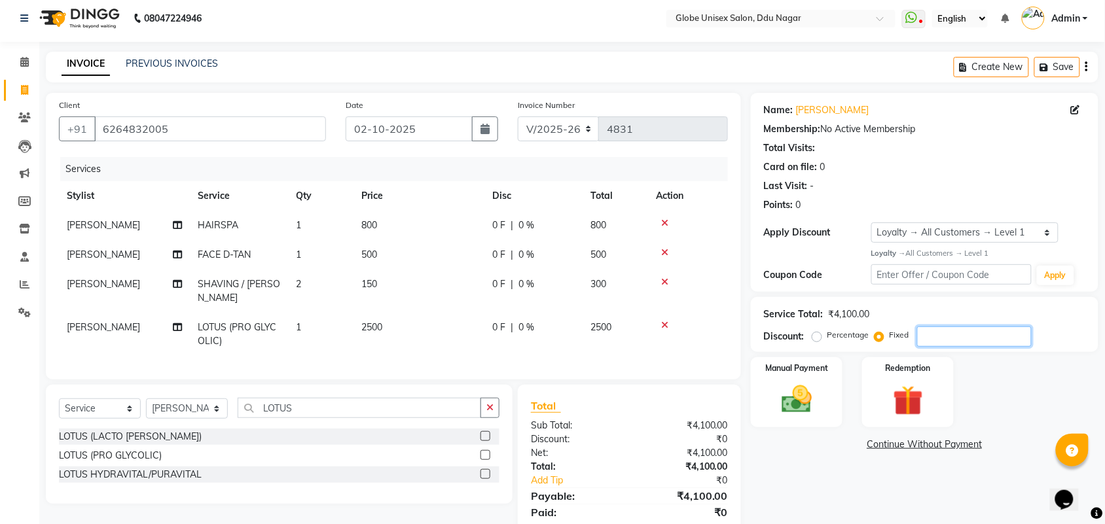
click at [951, 336] on input "number" at bounding box center [974, 337] width 115 height 20
click at [811, 399] on img at bounding box center [796, 400] width 51 height 36
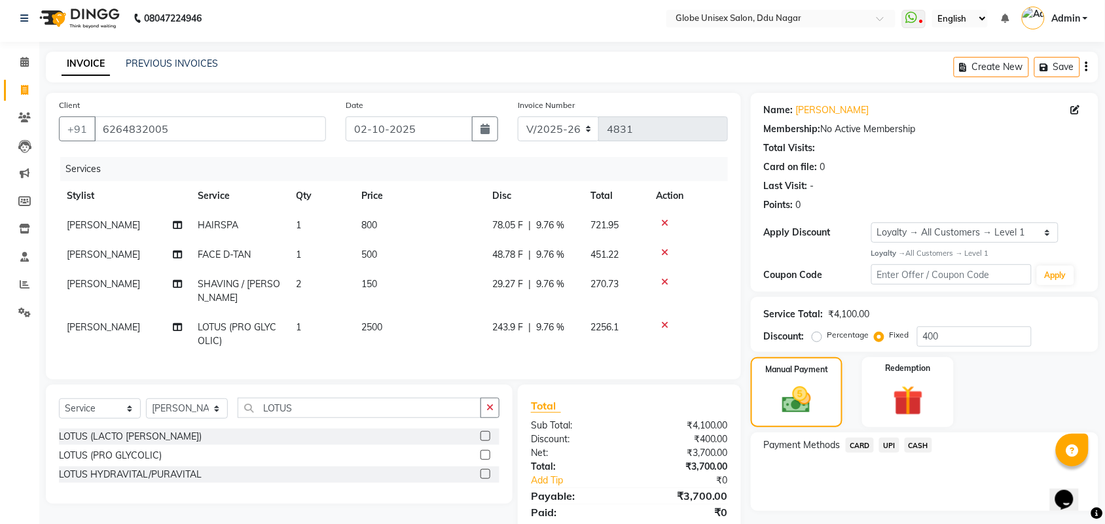
scroll to position [48, 0]
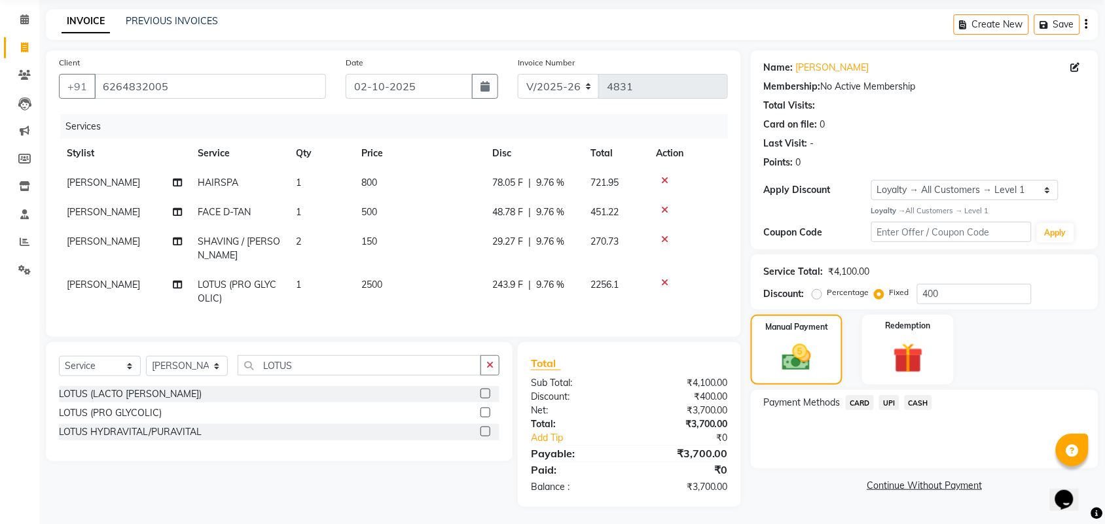
click at [316, 233] on td "2" at bounding box center [320, 248] width 65 height 43
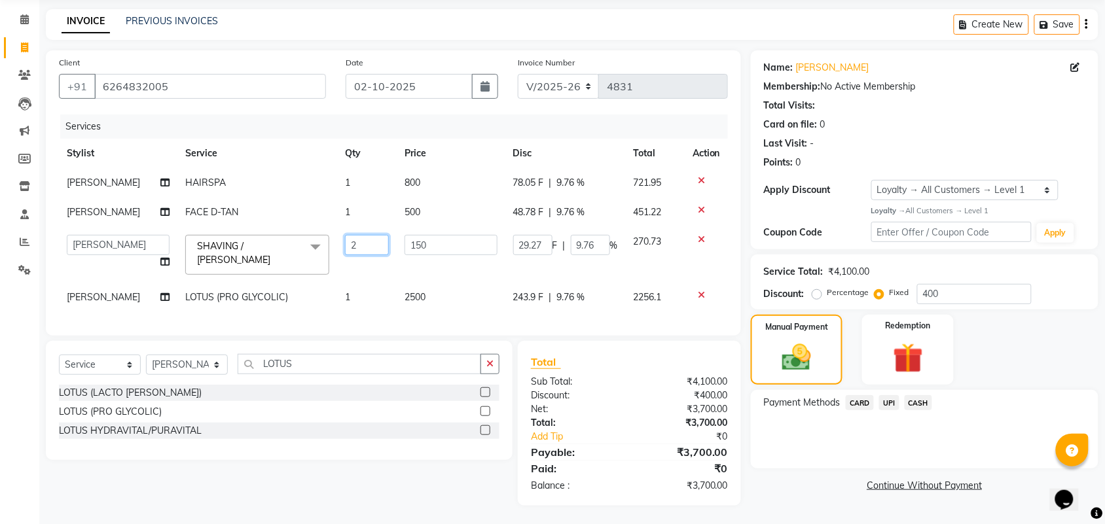
click at [362, 240] on input "2" at bounding box center [367, 245] width 44 height 20
click at [809, 458] on div "Payment Methods CARD UPI CASH" at bounding box center [925, 429] width 348 height 79
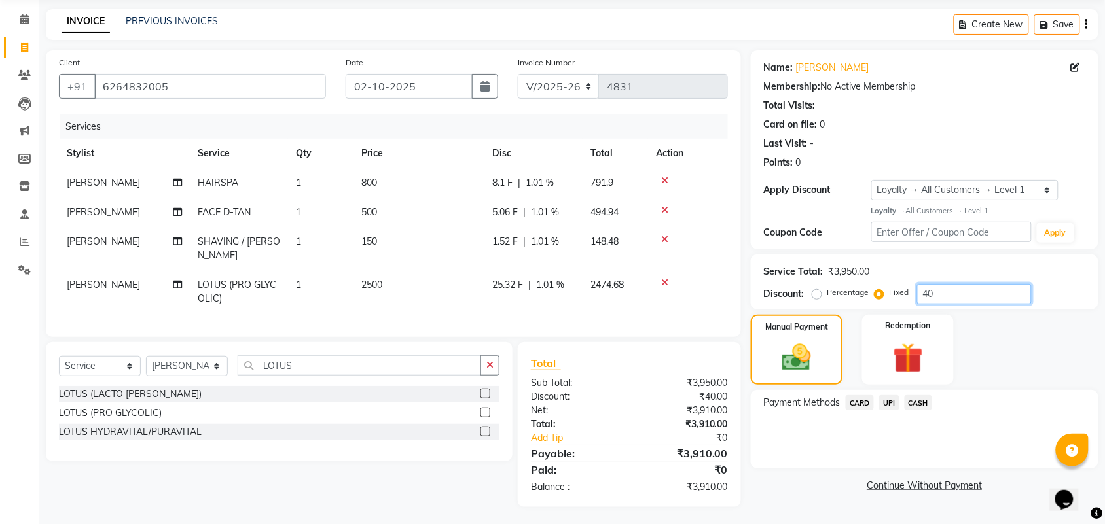
click at [957, 299] on input "40" at bounding box center [974, 294] width 115 height 20
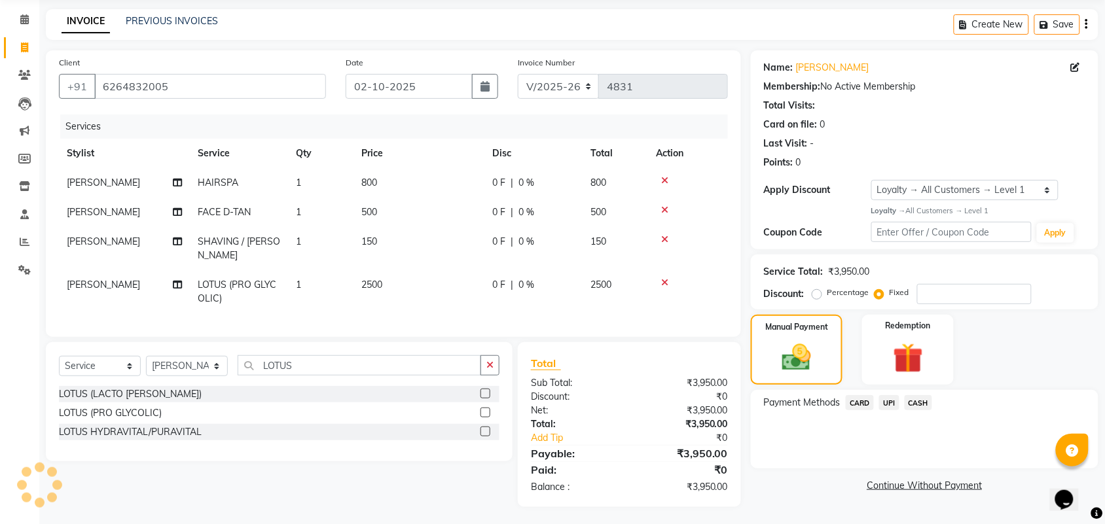
click at [518, 179] on div "0 F | 0 %" at bounding box center [533, 183] width 82 height 14
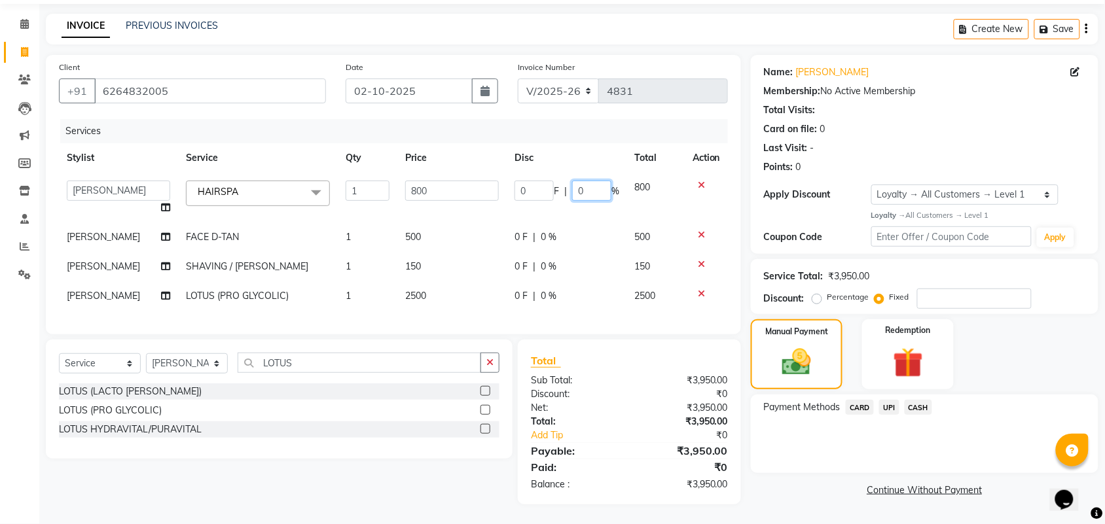
click at [596, 184] on input "0" at bounding box center [591, 191] width 39 height 20
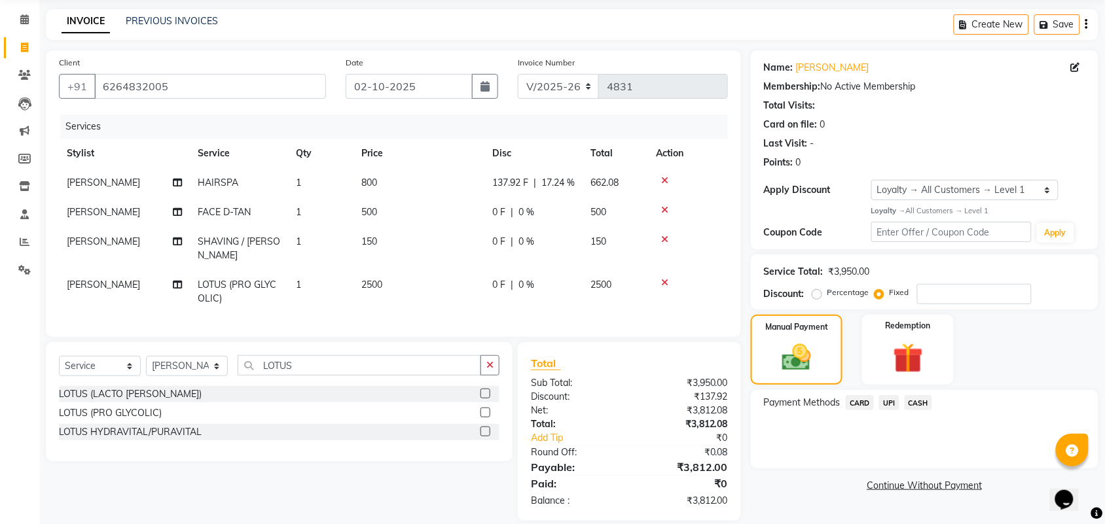
click at [558, 217] on td "0 F | 0 %" at bounding box center [533, 212] width 98 height 29
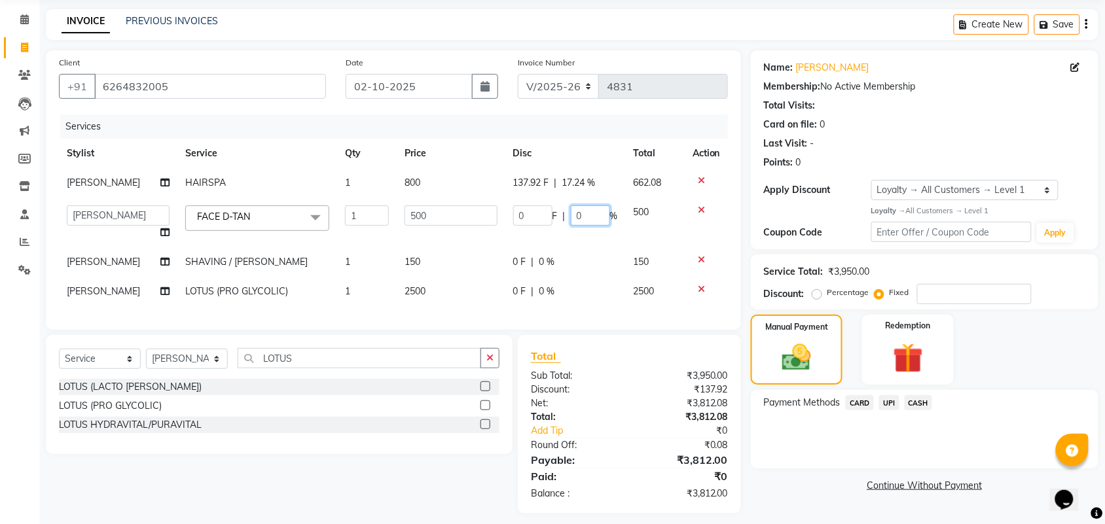
click at [596, 217] on input "0" at bounding box center [590, 216] width 39 height 20
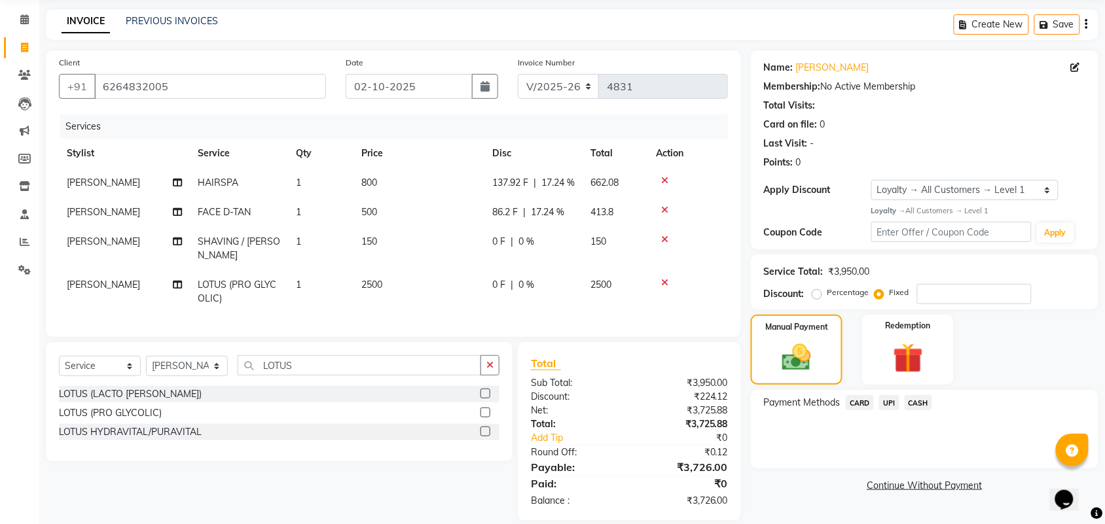
click at [557, 246] on td "0 F | 0 %" at bounding box center [533, 248] width 98 height 43
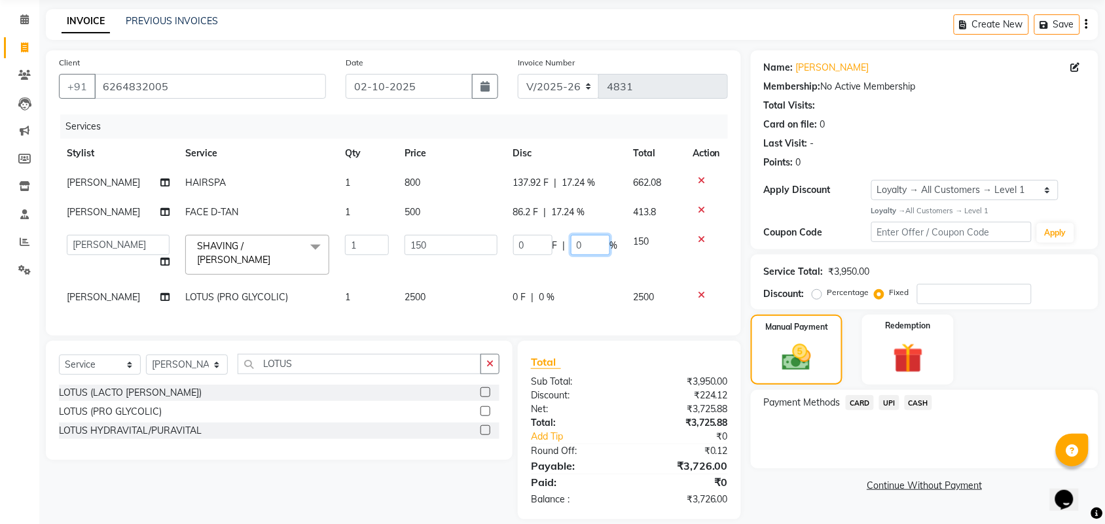
click at [583, 244] on input "0" at bounding box center [590, 245] width 39 height 20
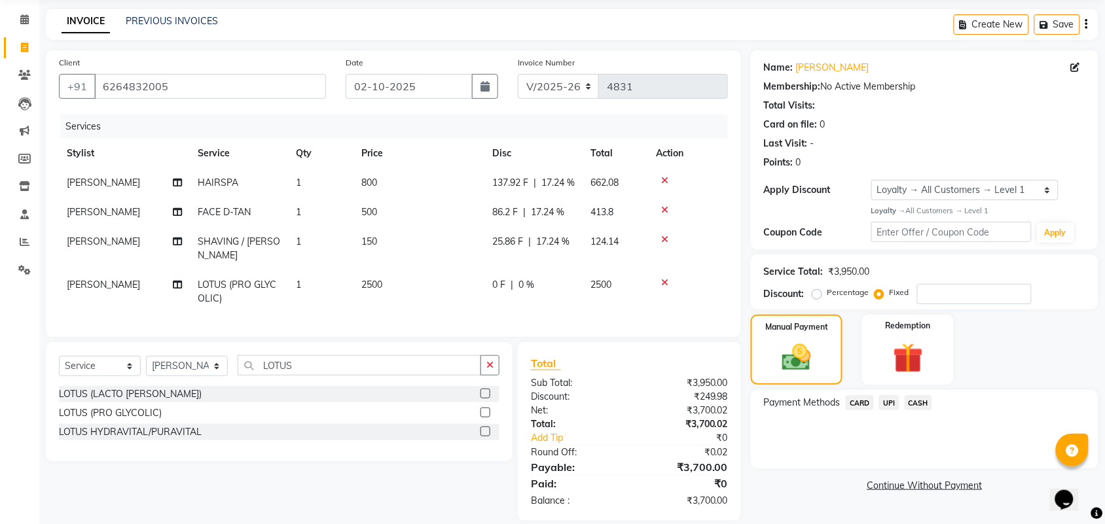
click at [819, 491] on link "Continue Without Payment" at bounding box center [925, 486] width 342 height 14
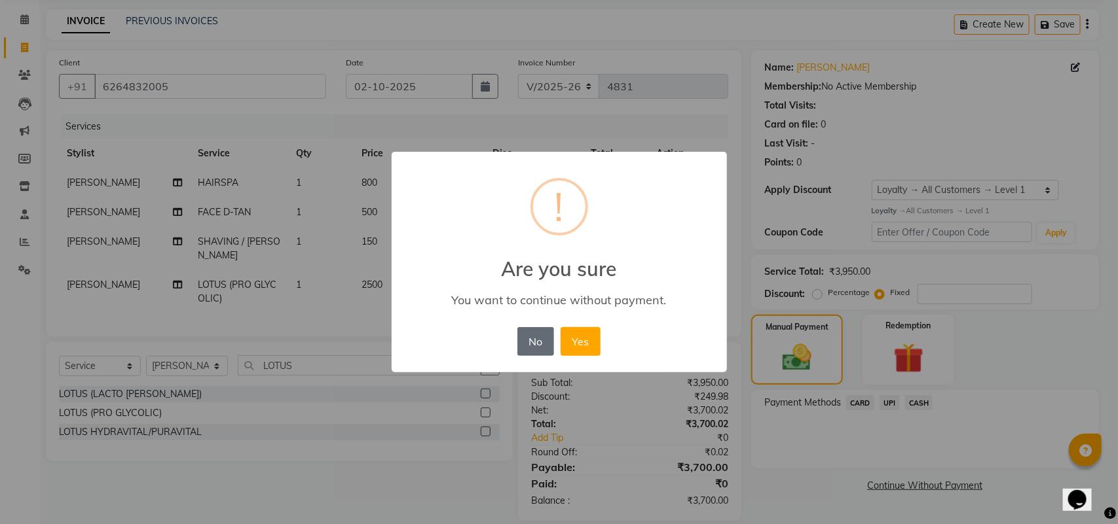
click at [547, 342] on button "No" at bounding box center [535, 341] width 37 height 29
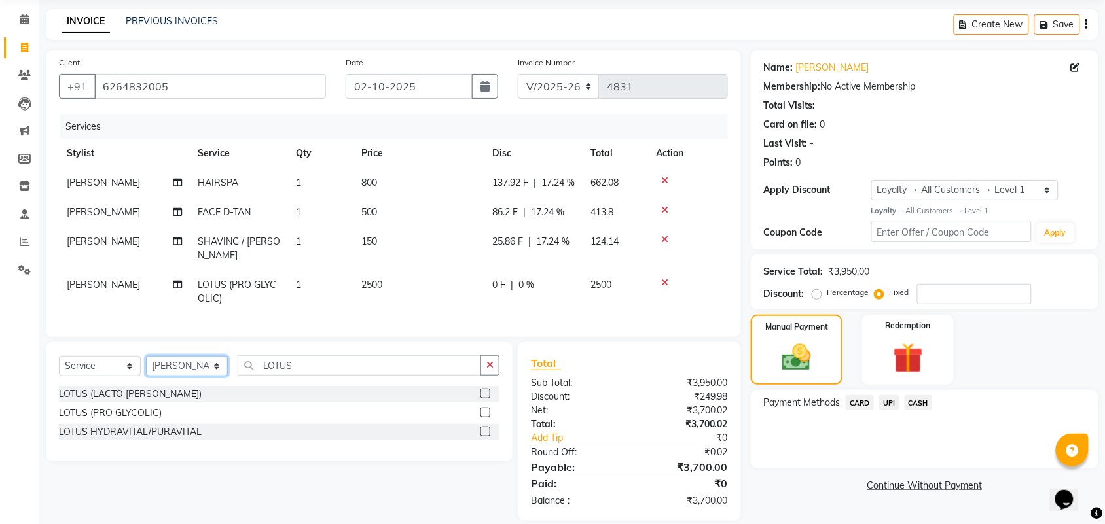
click at [203, 376] on select "Select Stylist ADITYA AJIT [PERSON_NAME] DEV [PERSON_NAME] [PERSON_NAME] [PERSO…" at bounding box center [187, 366] width 82 height 20
click at [146, 367] on select "Select Stylist ADITYA AJIT [PERSON_NAME] DEV [PERSON_NAME] [PERSON_NAME] [PERSO…" at bounding box center [187, 366] width 82 height 20
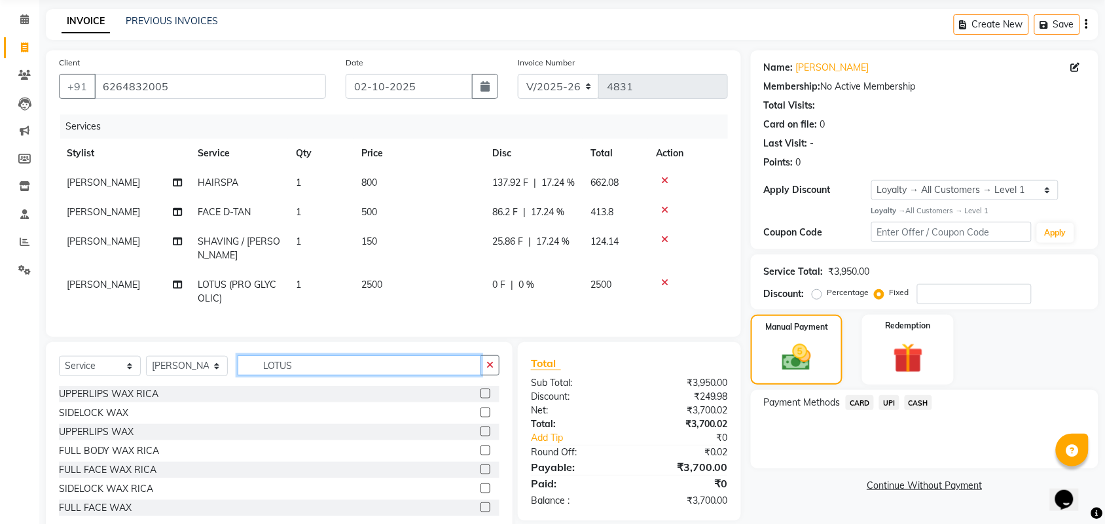
click at [319, 376] on input "LOTUS" at bounding box center [360, 366] width 244 height 20
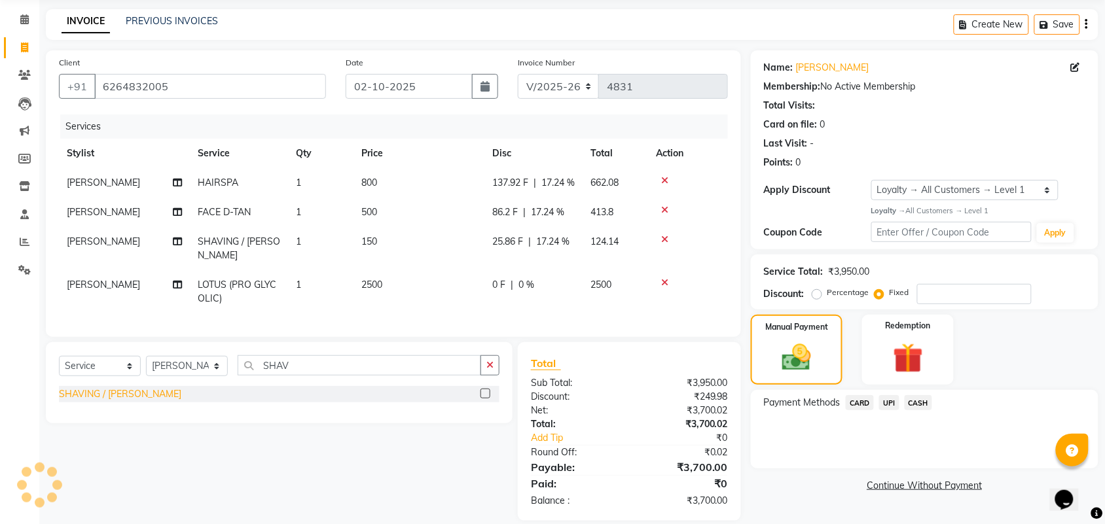
click at [126, 401] on div "SHAVING / [PERSON_NAME]" at bounding box center [120, 395] width 122 height 14
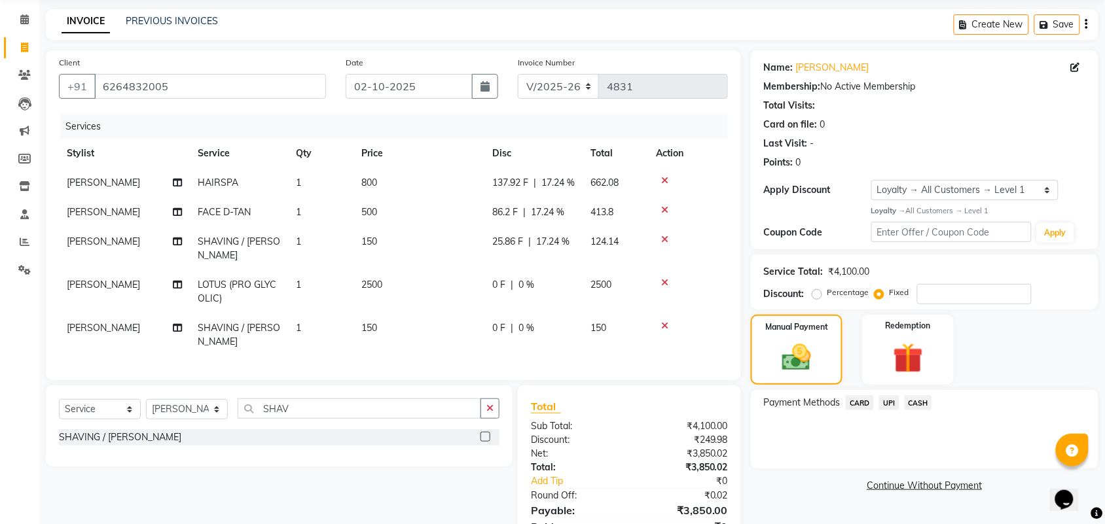
click at [518, 332] on div "0 F | 0 %" at bounding box center [533, 328] width 82 height 14
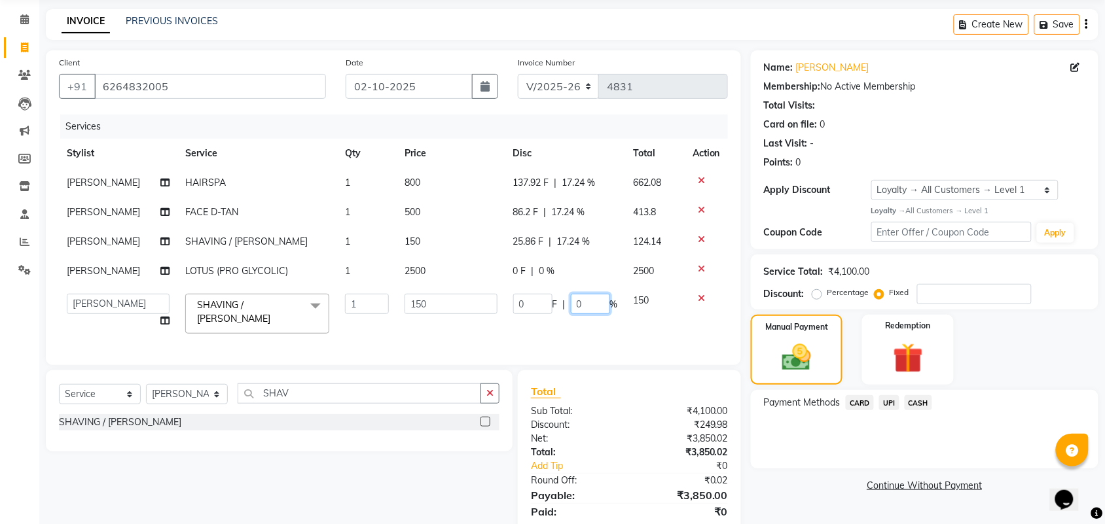
click at [584, 305] on input "0" at bounding box center [590, 304] width 39 height 20
click at [759, 480] on link "Continue Without Payment" at bounding box center [925, 486] width 342 height 14
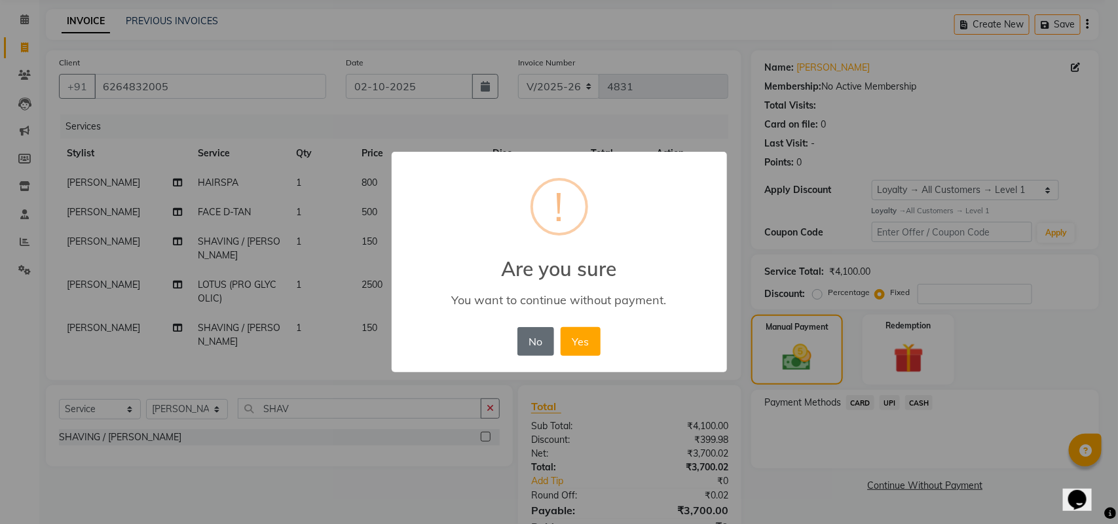
click at [522, 338] on button "No" at bounding box center [535, 341] width 37 height 29
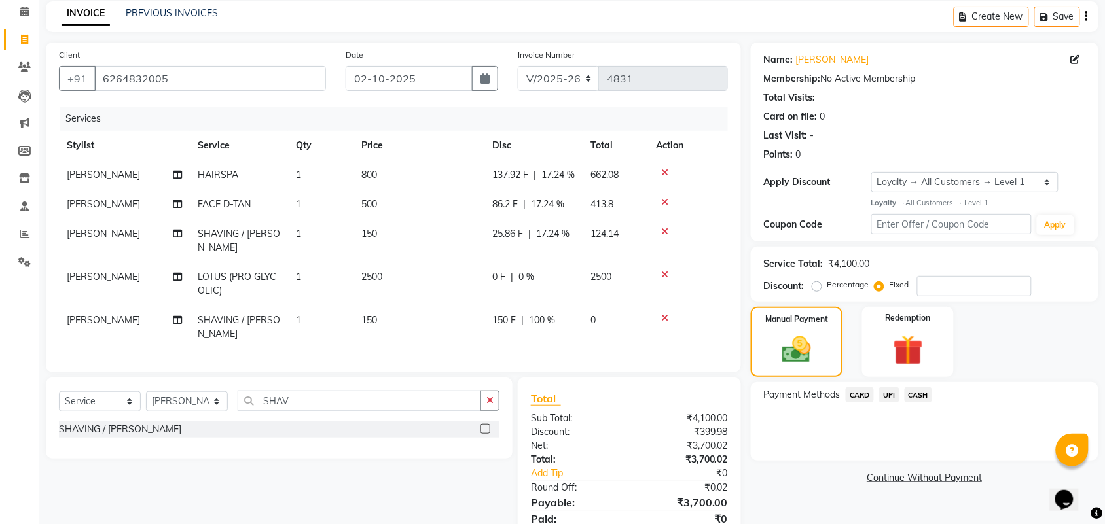
scroll to position [105, 0]
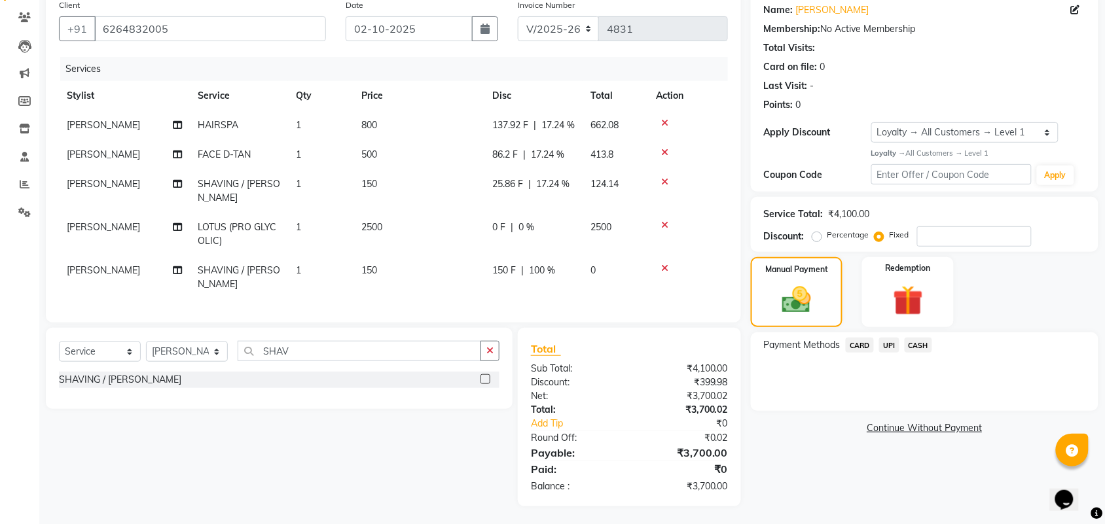
click at [886, 350] on span "UPI" at bounding box center [889, 345] width 20 height 15
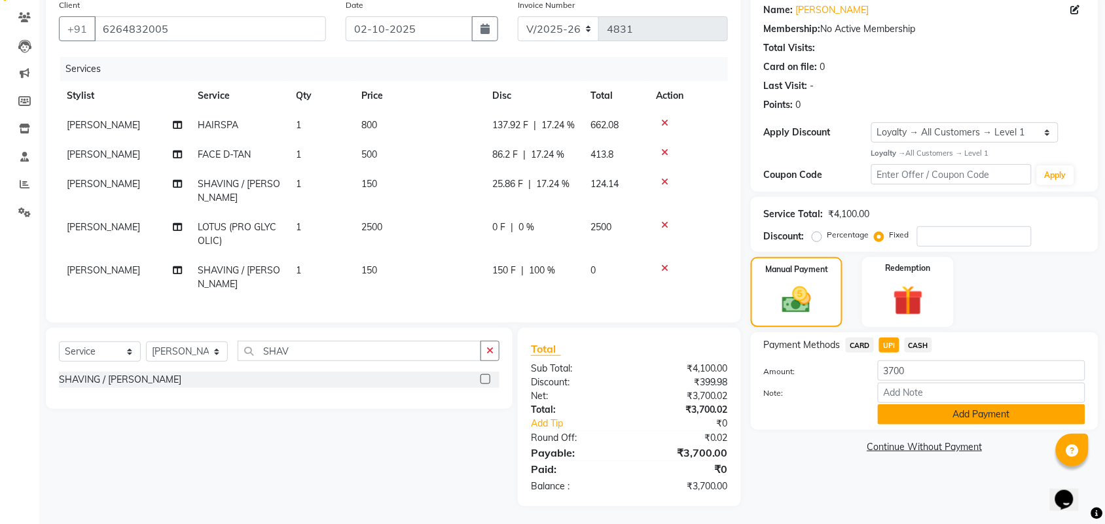
click at [1046, 414] on button "Add Payment" at bounding box center [982, 415] width 208 height 20
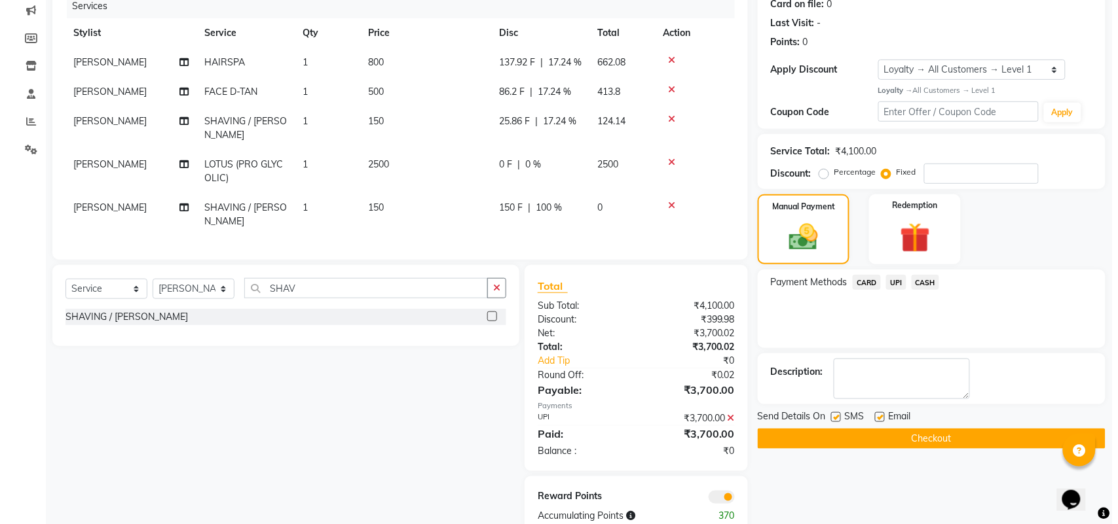
scroll to position [197, 0]
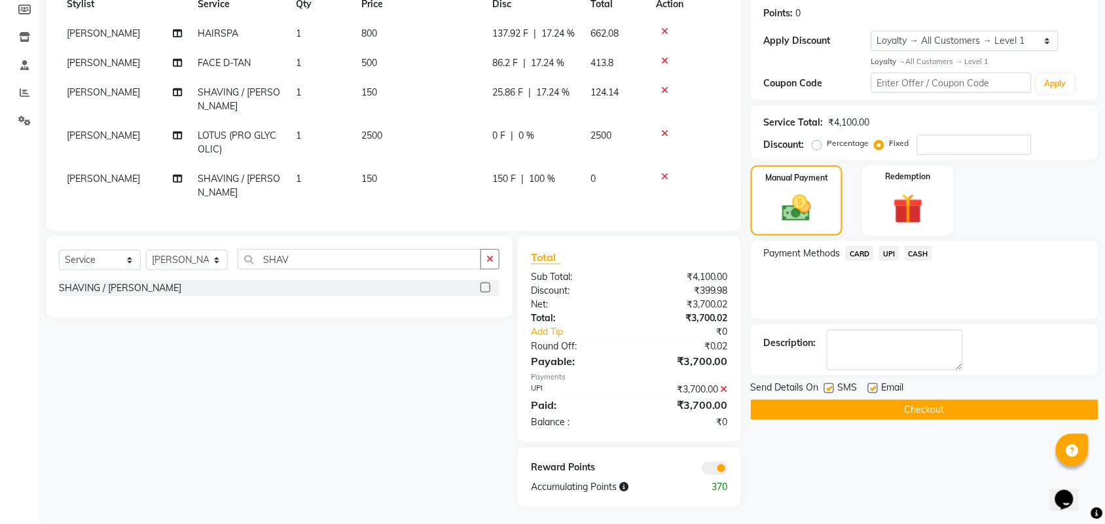
click at [715, 466] on span at bounding box center [715, 468] width 26 height 13
click at [728, 471] on input "checkbox" at bounding box center [728, 471] width 0 height 0
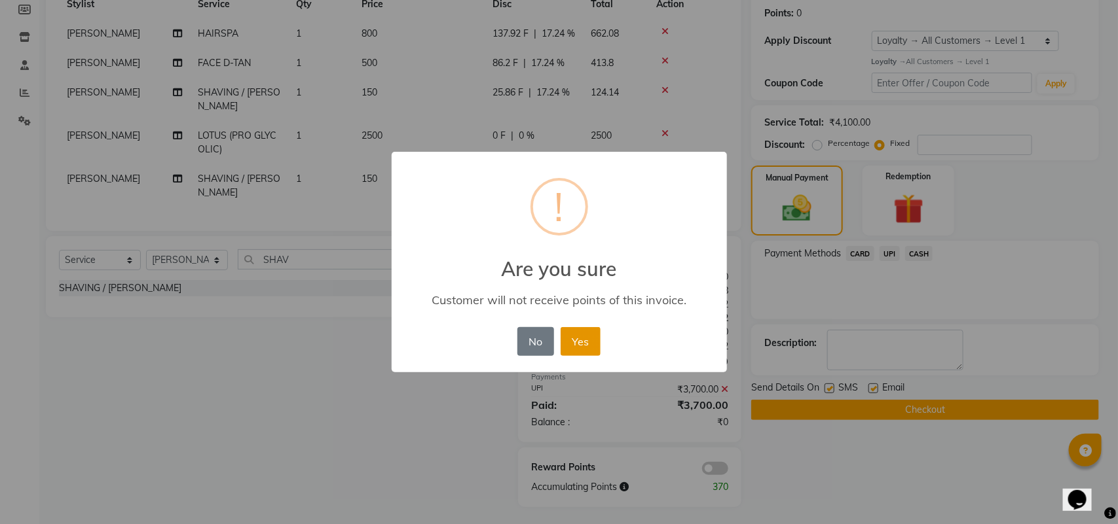
click at [586, 354] on button "Yes" at bounding box center [580, 341] width 40 height 29
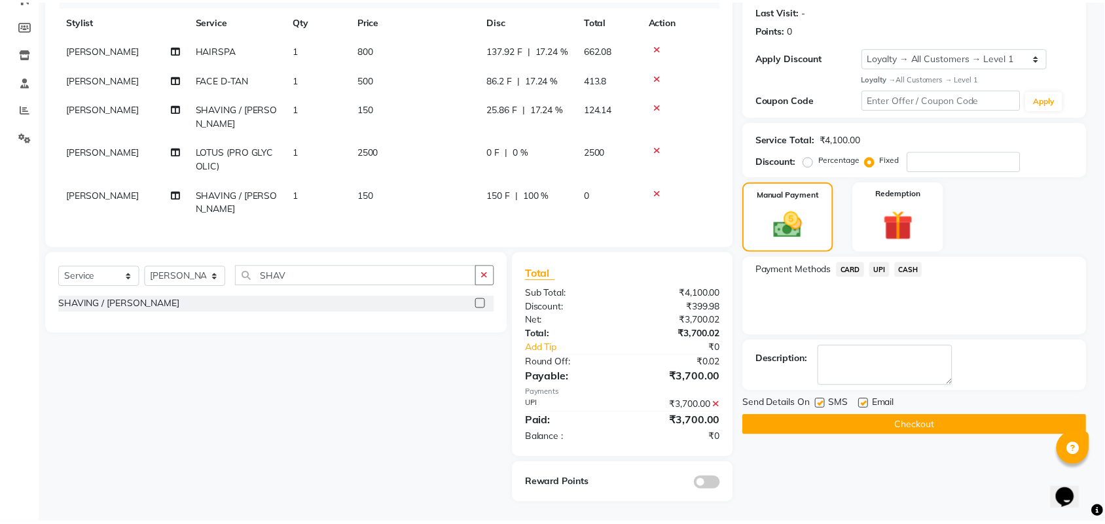
scroll to position [178, 0]
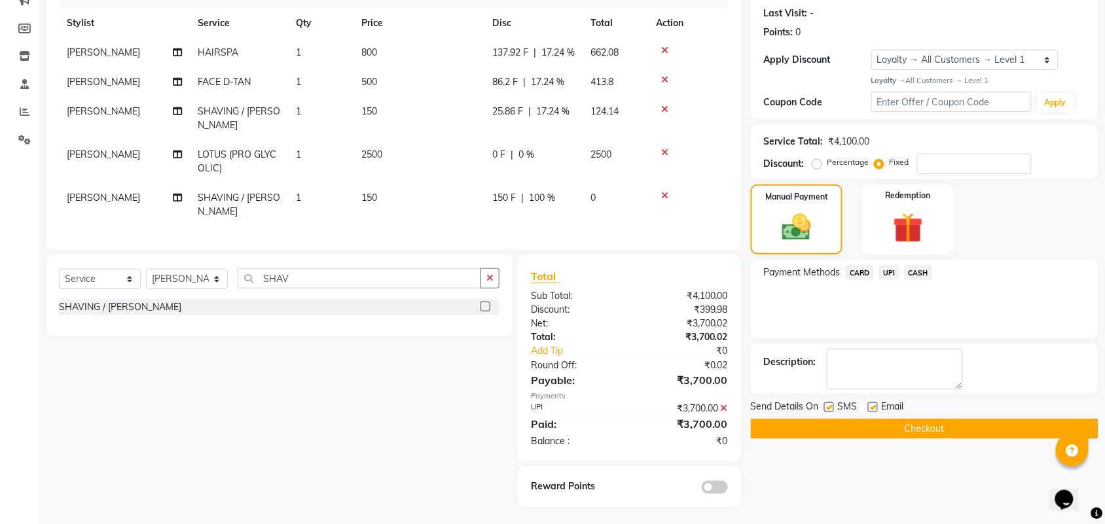
click at [904, 426] on button "Checkout" at bounding box center [925, 429] width 348 height 20
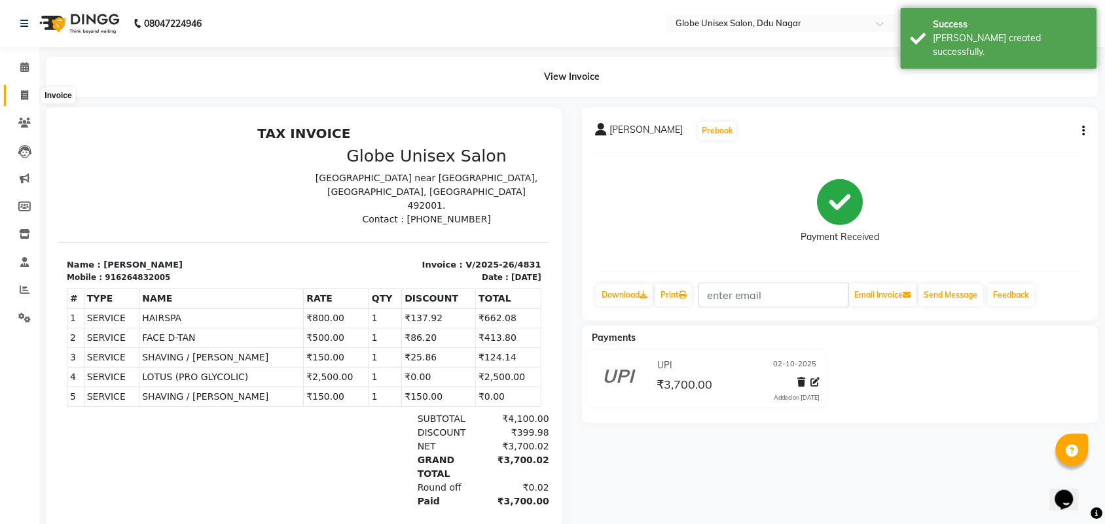
click at [18, 100] on span at bounding box center [24, 95] width 23 height 15
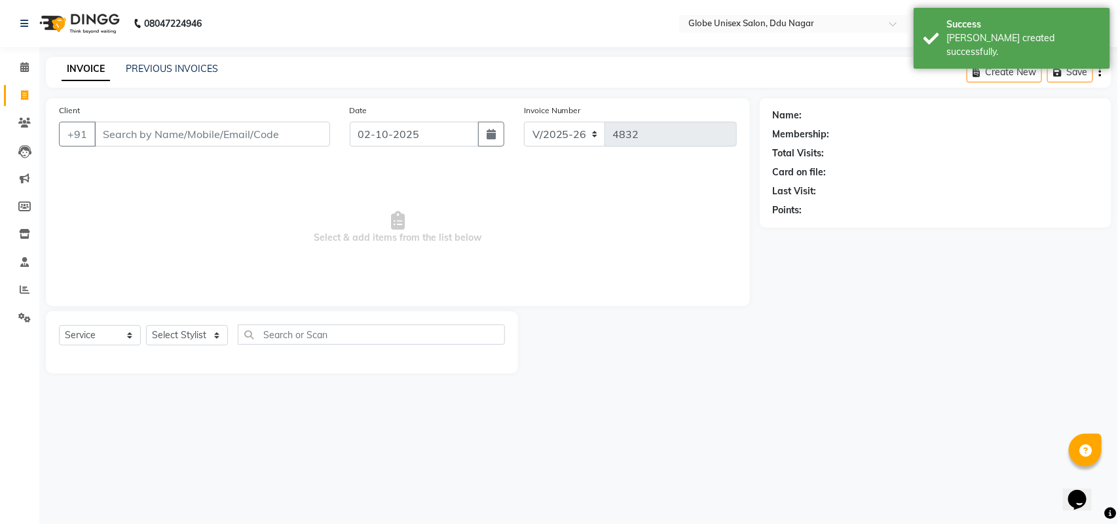
click at [160, 75] on div "PREVIOUS INVOICES" at bounding box center [172, 69] width 92 height 14
click at [172, 70] on link "PREVIOUS INVOICES" at bounding box center [172, 69] width 92 height 12
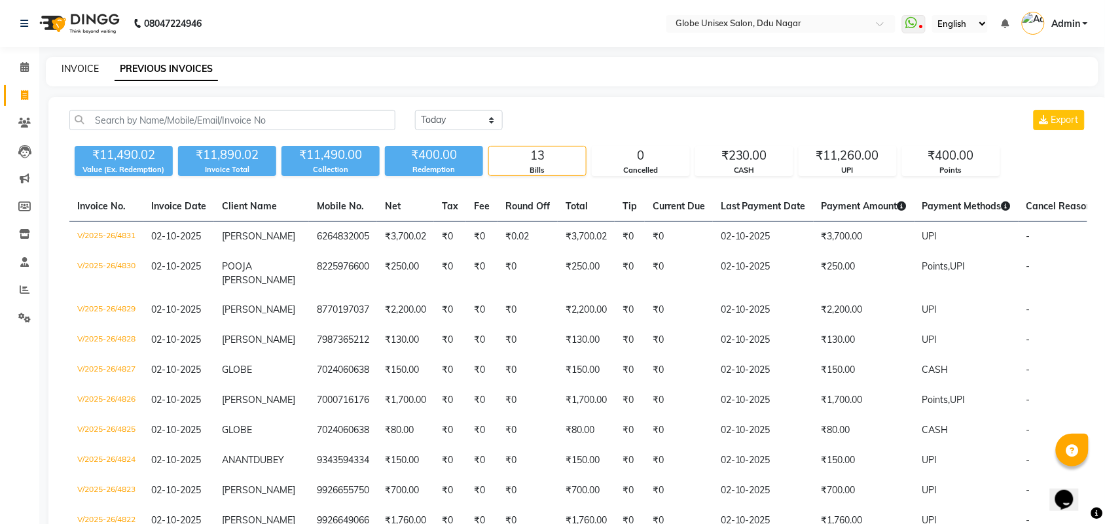
click at [67, 71] on link "INVOICE" at bounding box center [80, 69] width 37 height 12
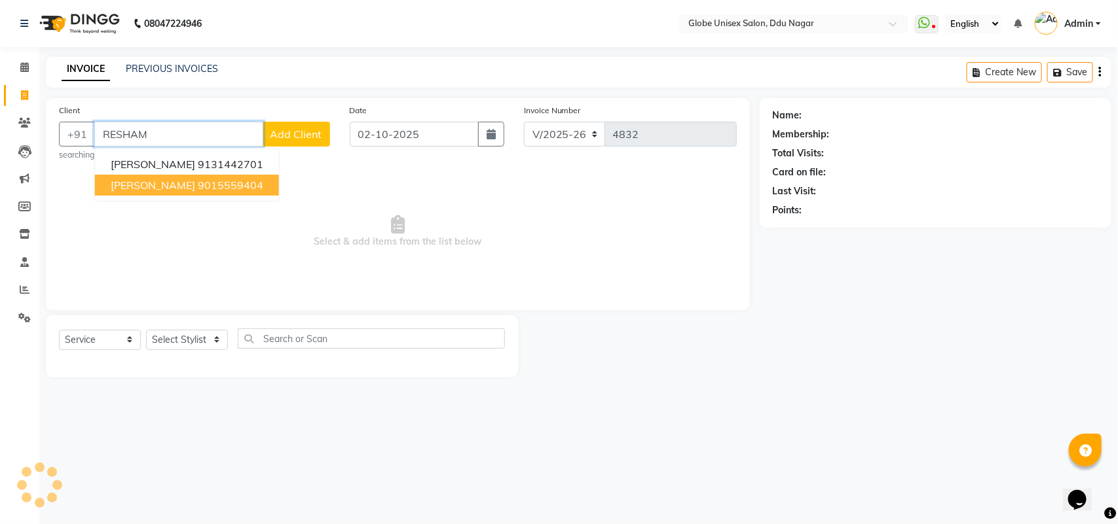
click at [216, 182] on ngb-highlight "9015559404" at bounding box center [230, 185] width 65 height 13
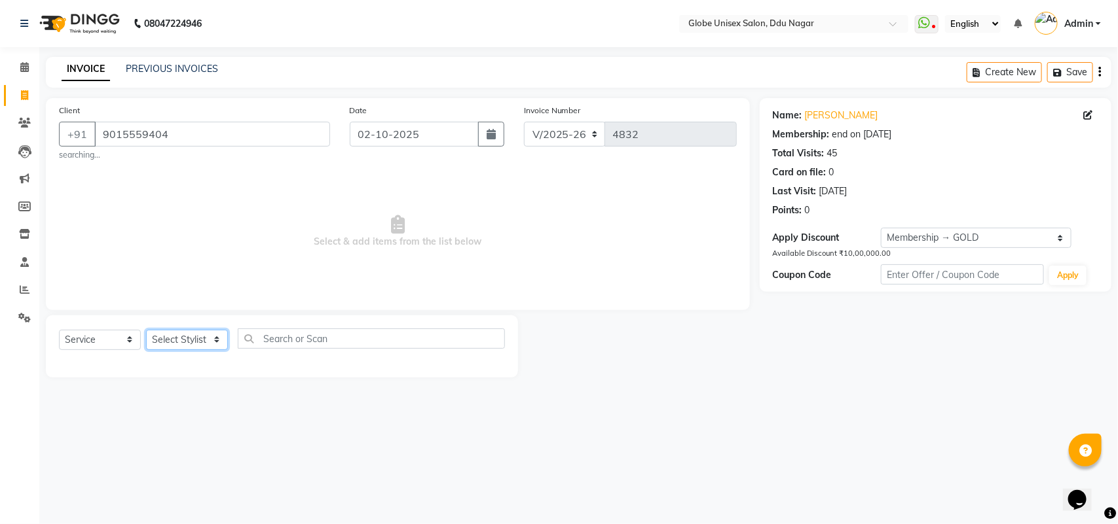
click at [197, 341] on select "Select Stylist ADITYA AJIT [PERSON_NAME] DEV [PERSON_NAME] [PERSON_NAME] [PERSO…" at bounding box center [187, 340] width 82 height 20
click at [146, 330] on select "Select Stylist ADITYA AJIT [PERSON_NAME] DEV [PERSON_NAME] [PERSON_NAME] [PERSO…" at bounding box center [187, 340] width 82 height 20
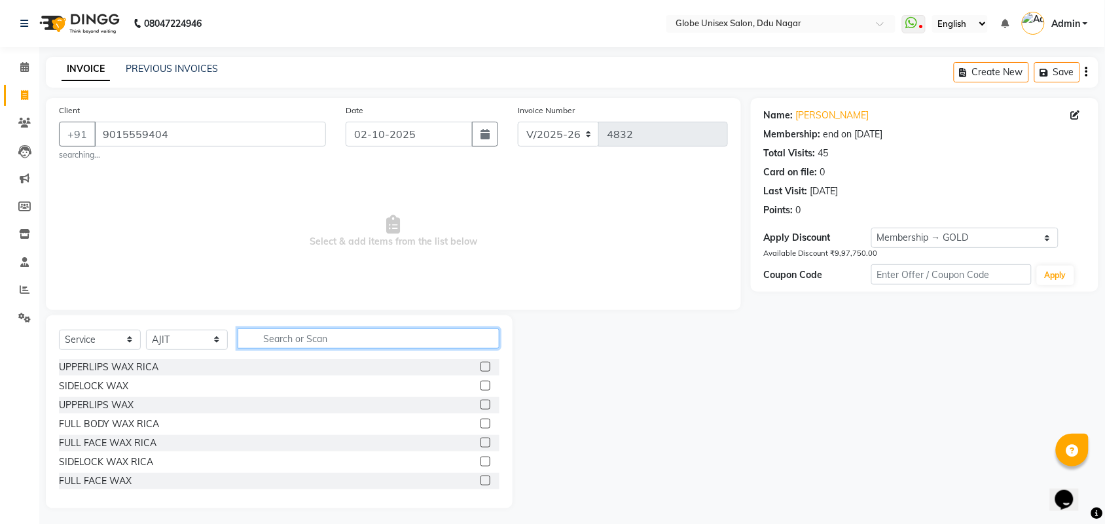
click at [305, 335] on input "text" at bounding box center [369, 339] width 262 height 20
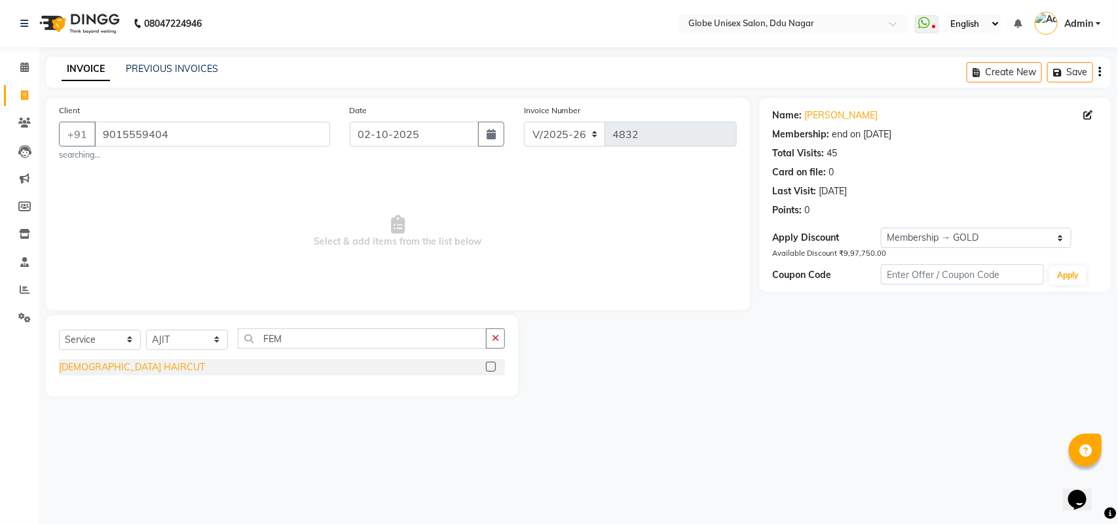
click at [126, 368] on div "[DEMOGRAPHIC_DATA] HAIRCUT" at bounding box center [132, 368] width 146 height 14
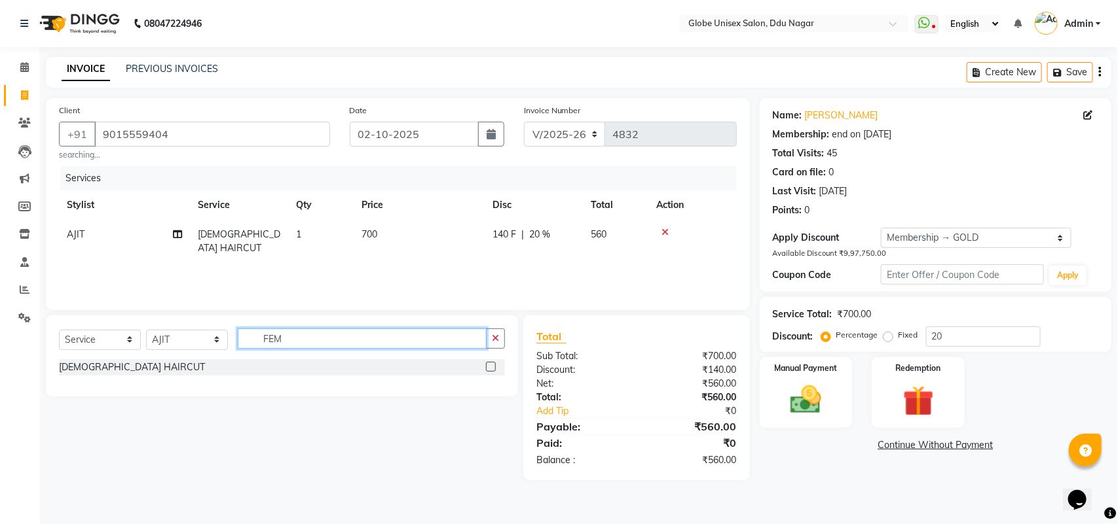
click at [305, 336] on input "FEM" at bounding box center [362, 339] width 249 height 20
click at [200, 339] on select "Select Stylist ADITYA AJIT [PERSON_NAME] DEV [PERSON_NAME] [PERSON_NAME] [PERSO…" at bounding box center [187, 340] width 82 height 20
click at [146, 330] on select "Select Stylist ADITYA AJIT [PERSON_NAME] DEV [PERSON_NAME] [PERSON_NAME] [PERSO…" at bounding box center [187, 340] width 82 height 20
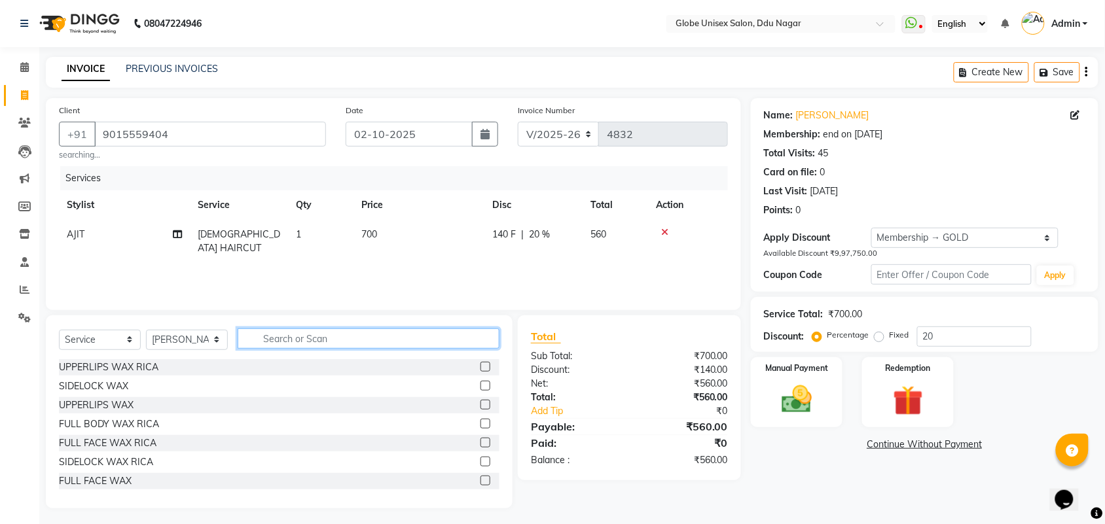
click at [290, 335] on input "text" at bounding box center [369, 339] width 262 height 20
click at [293, 339] on input "text" at bounding box center [369, 339] width 262 height 20
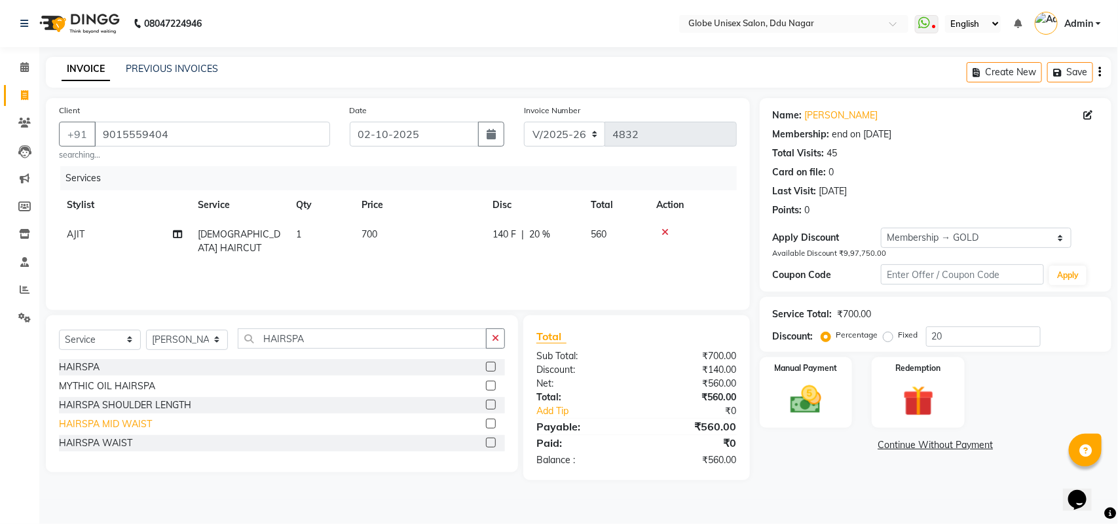
click at [122, 420] on div "HAIRSPA MID WAIST" at bounding box center [105, 425] width 93 height 14
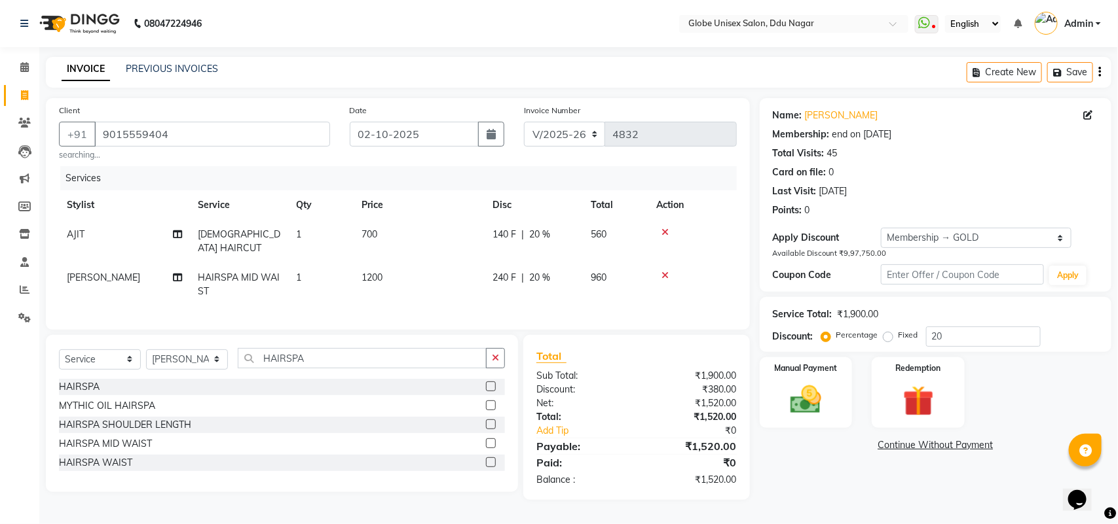
click at [511, 271] on span "240 F" at bounding box center [504, 278] width 24 height 14
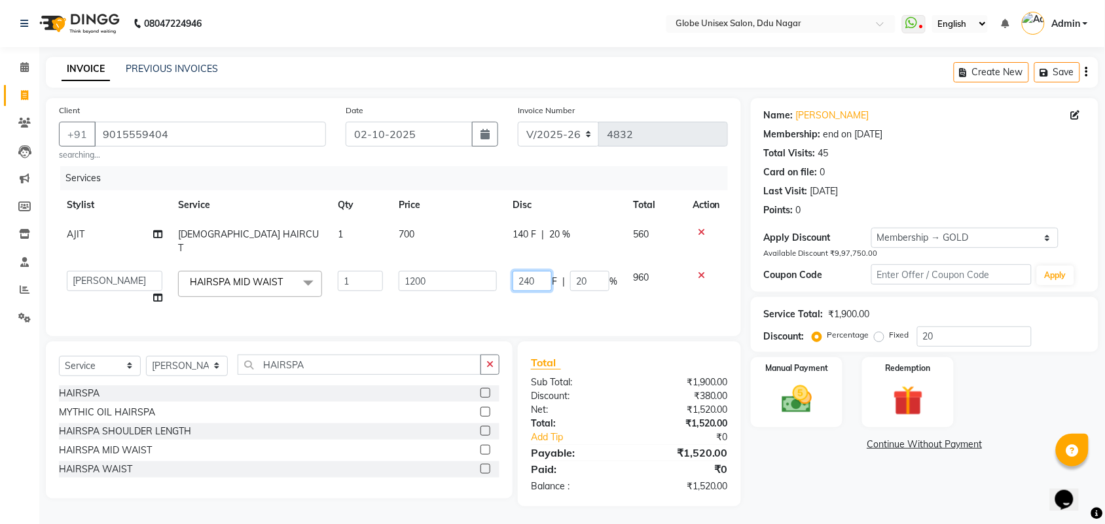
click at [539, 273] on input "240" at bounding box center [532, 281] width 39 height 20
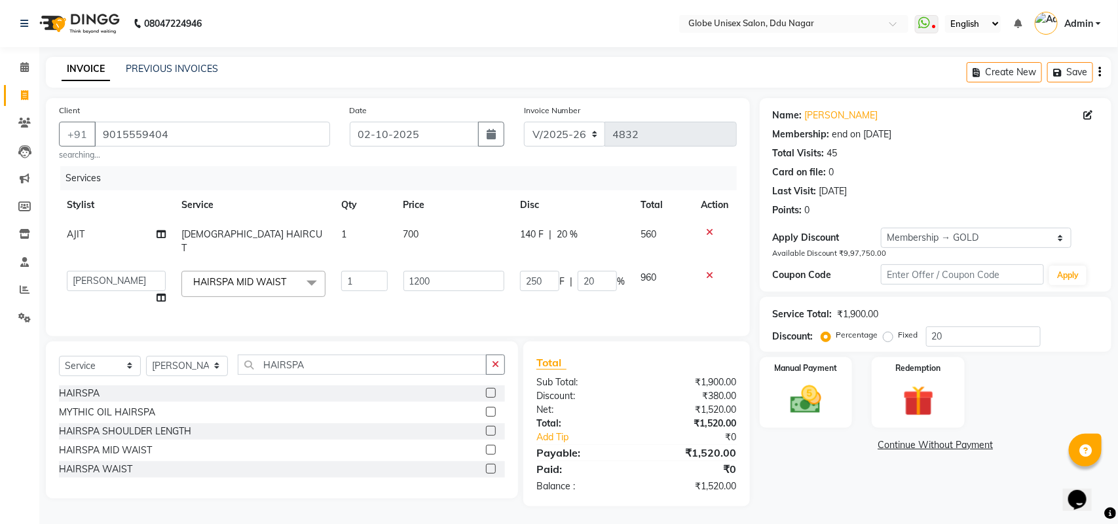
click at [528, 238] on div "140 F | 20 %" at bounding box center [572, 235] width 105 height 14
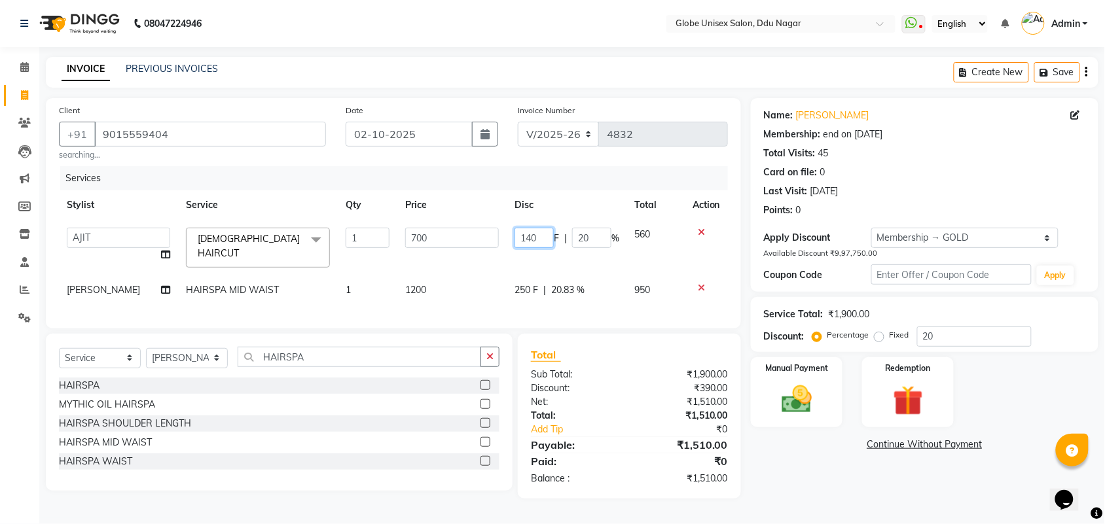
click at [547, 234] on input "140" at bounding box center [534, 238] width 39 height 20
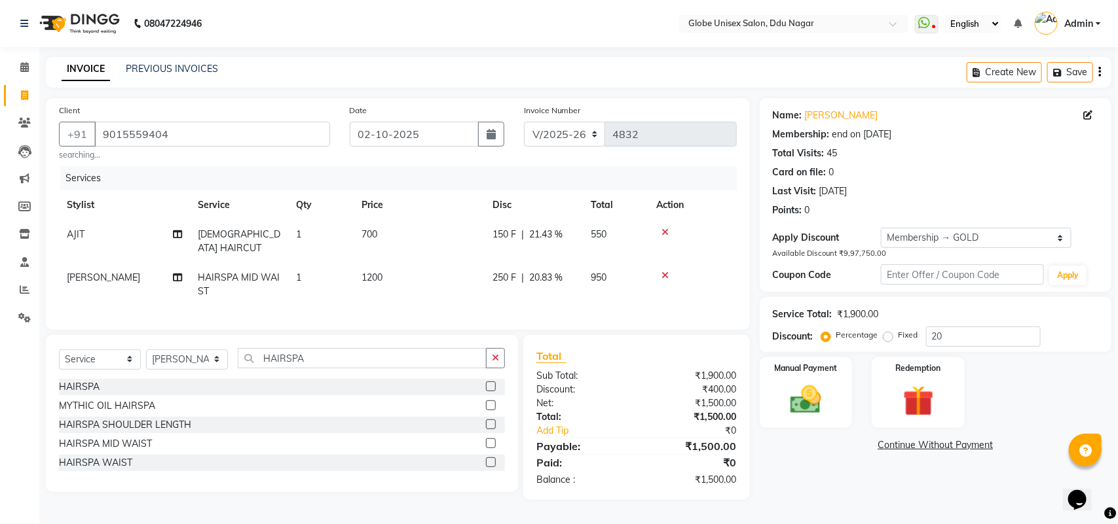
click at [773, 460] on div "Name: [PERSON_NAME] Membership: end on [DATE] Total Visits: 45 Card on file: 0 …" at bounding box center [939, 299] width 361 height 402
click at [807, 401] on img at bounding box center [806, 400] width 52 height 37
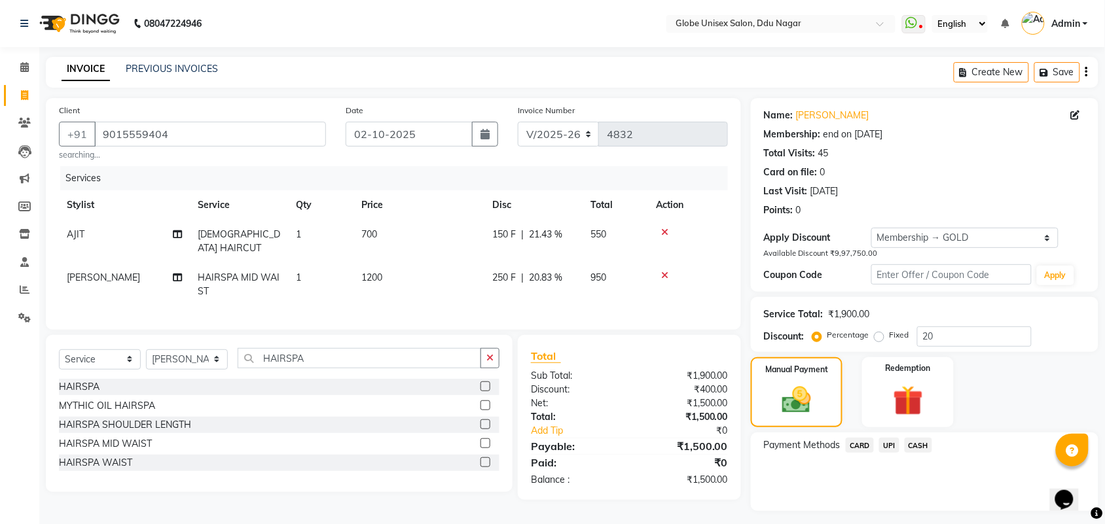
click at [896, 445] on span "UPI" at bounding box center [889, 445] width 20 height 15
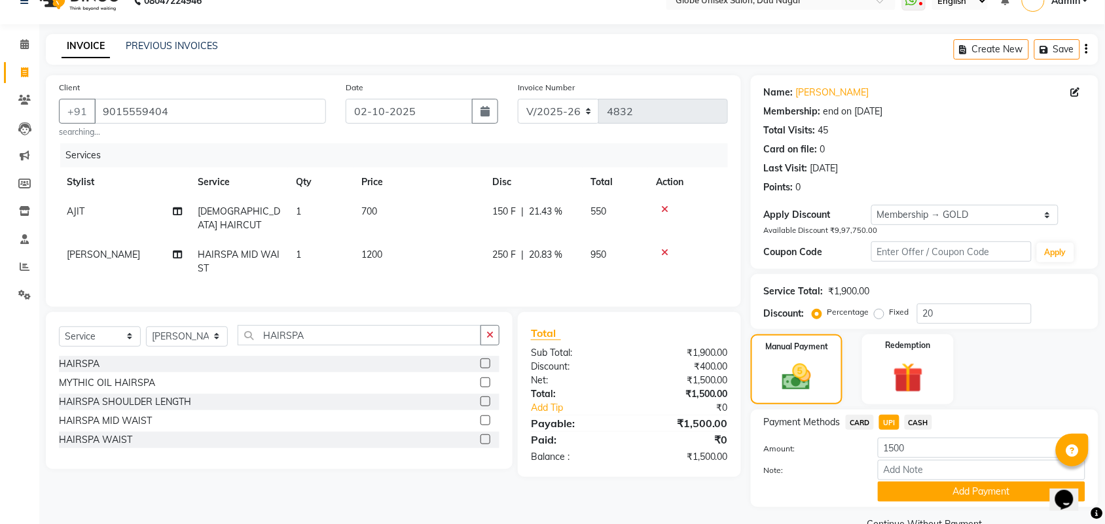
scroll to position [51, 0]
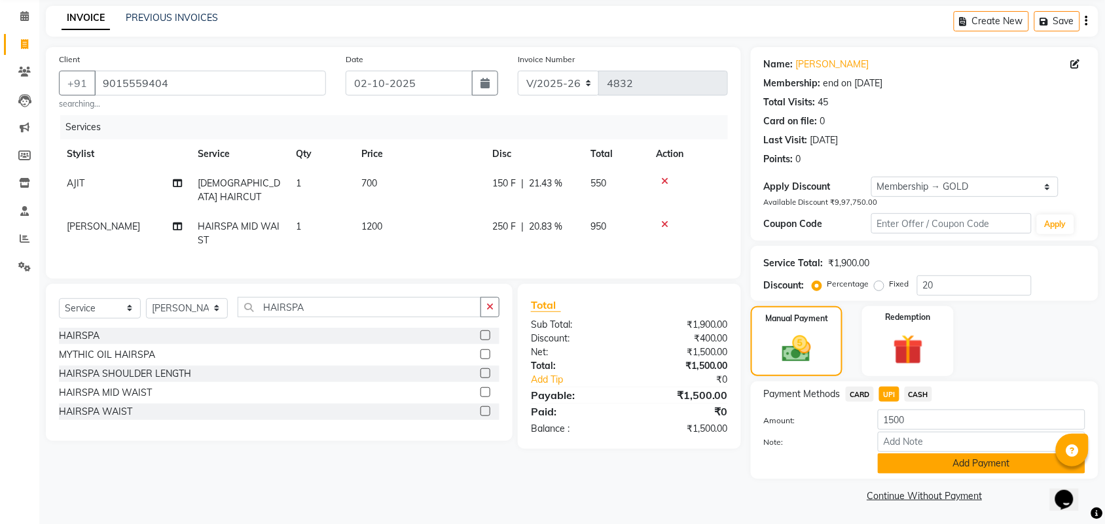
click at [1000, 457] on button "Add Payment" at bounding box center [982, 464] width 208 height 20
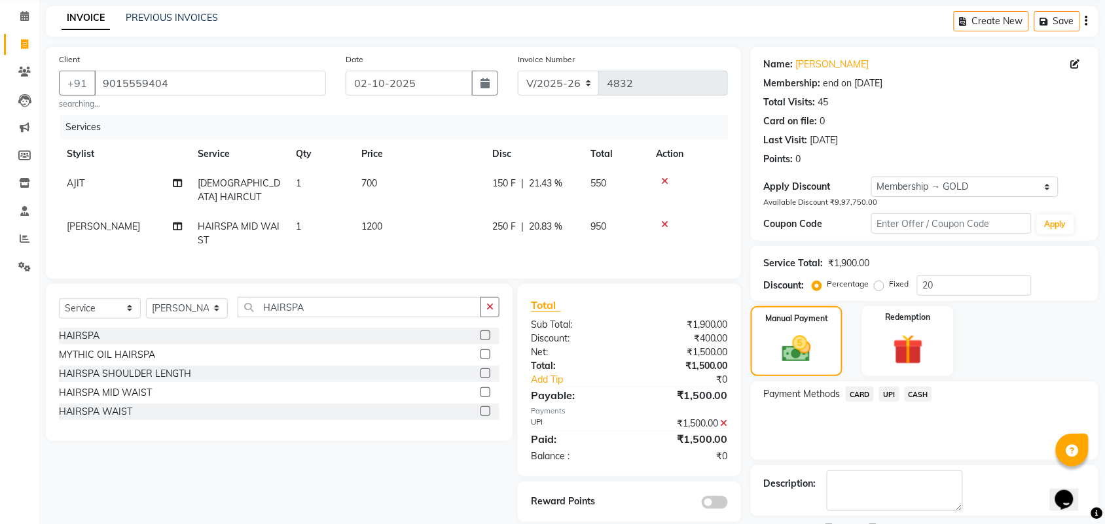
scroll to position [108, 0]
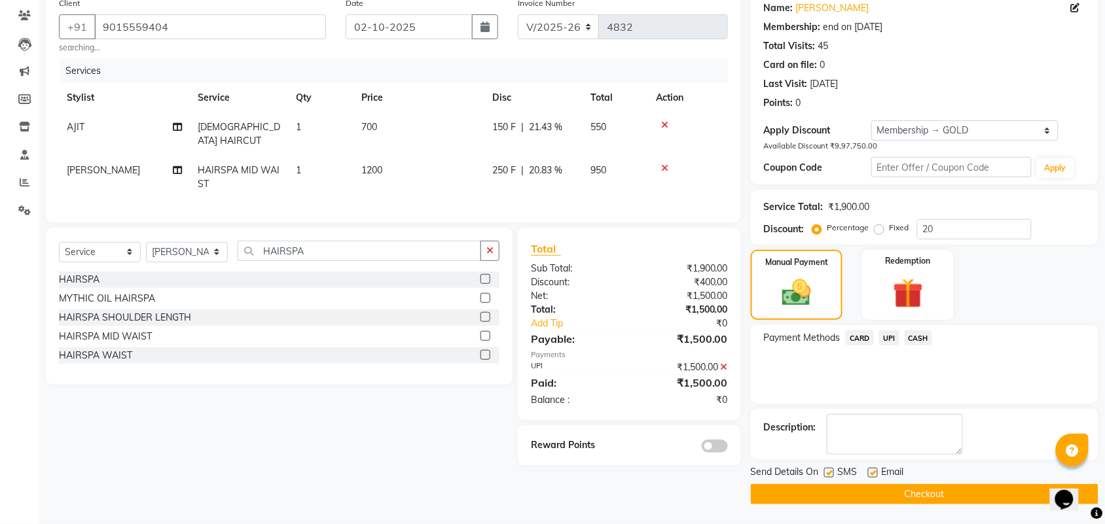
click at [1007, 498] on button "Checkout" at bounding box center [925, 494] width 348 height 20
click at [1007, 498] on div "Checkout" at bounding box center [925, 494] width 348 height 20
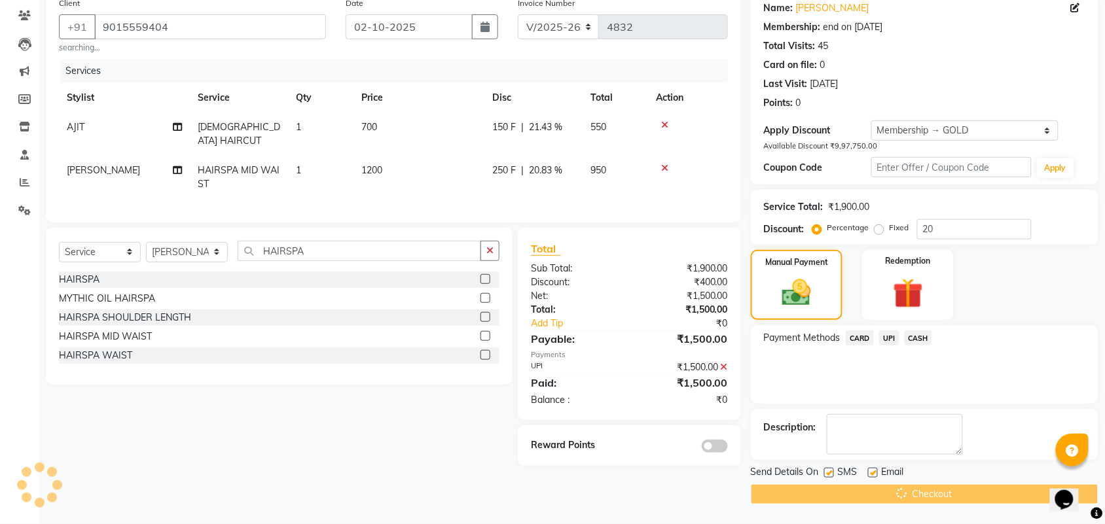
click at [1007, 498] on div "Checkout" at bounding box center [925, 494] width 348 height 20
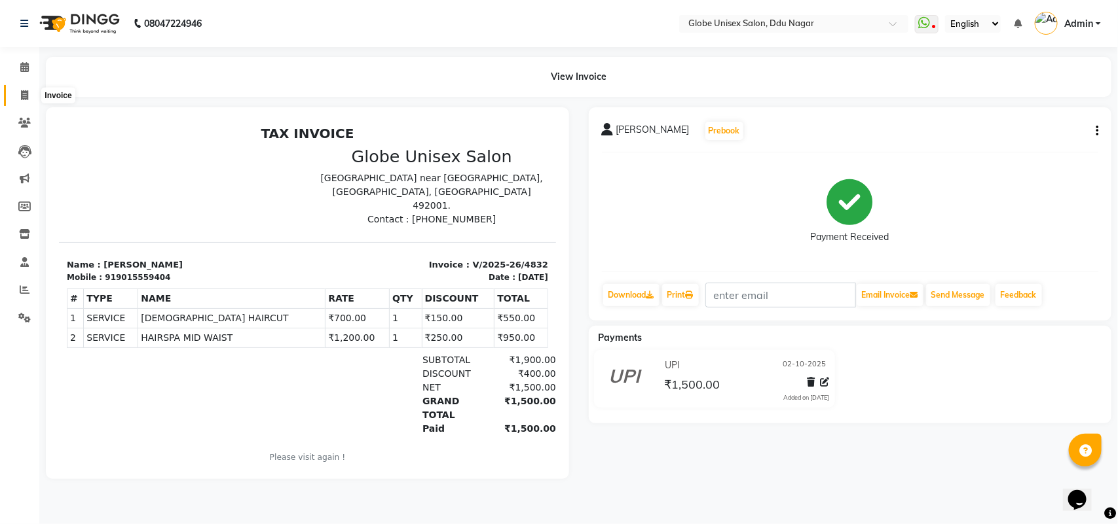
click at [31, 98] on span at bounding box center [24, 95] width 23 height 15
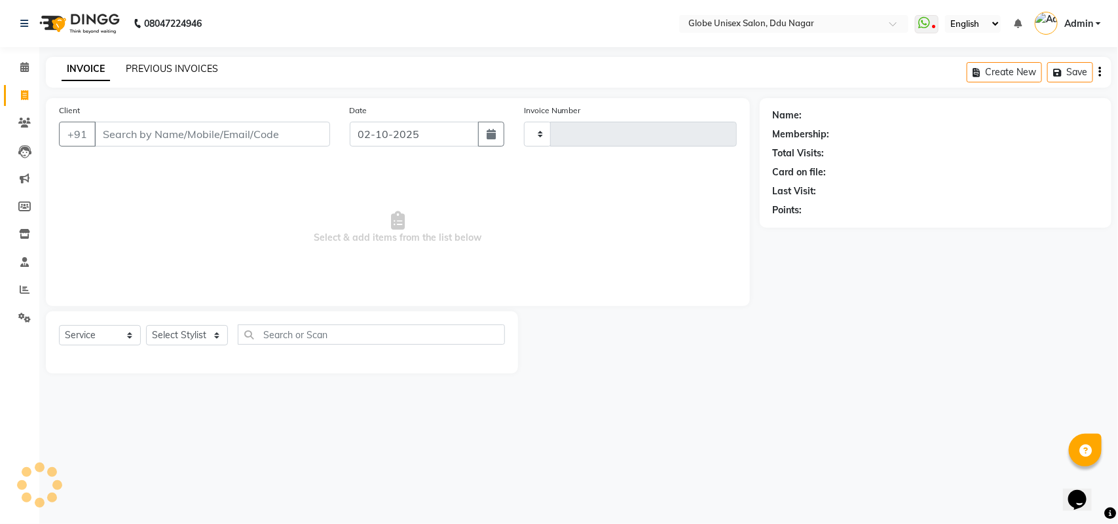
click at [180, 67] on link "PREVIOUS INVOICES" at bounding box center [172, 69] width 92 height 12
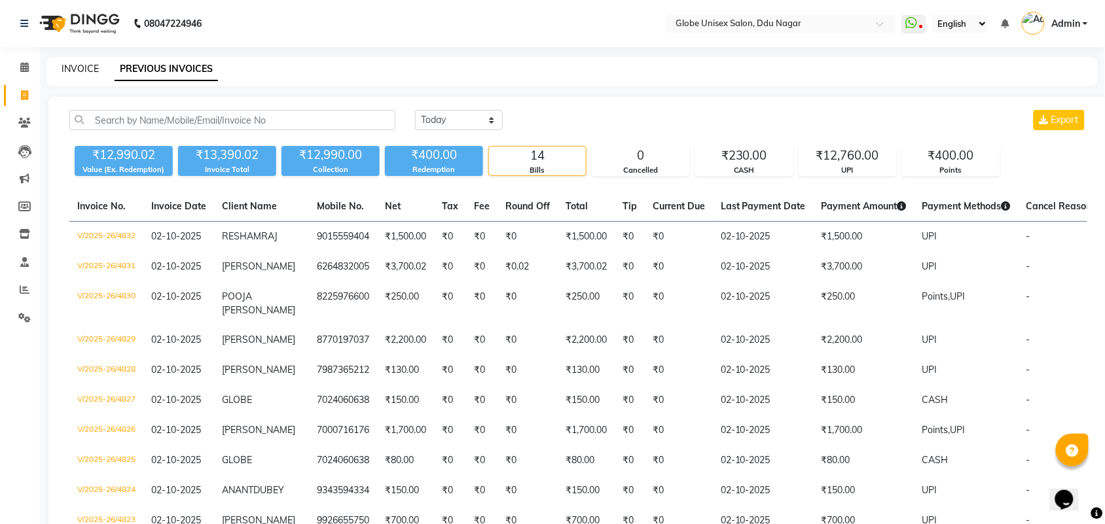
click at [71, 67] on link "INVOICE" at bounding box center [80, 69] width 37 height 12
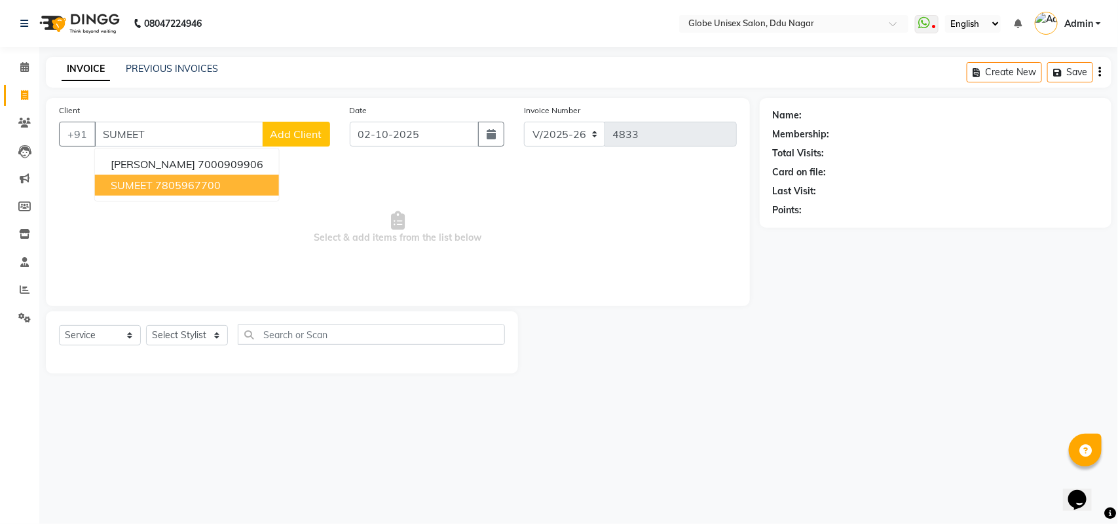
click at [193, 185] on ngb-highlight "7805967700" at bounding box center [187, 185] width 65 height 13
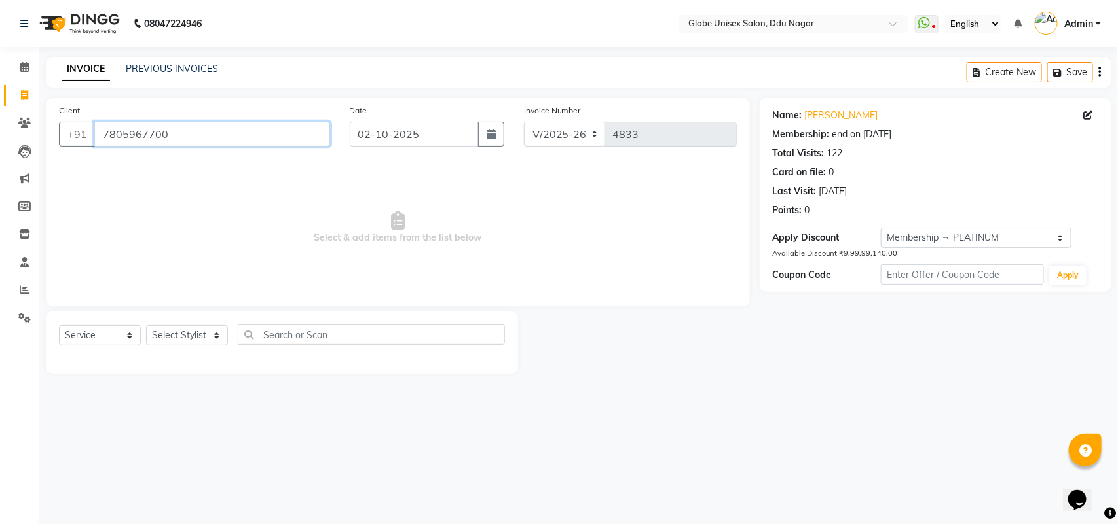
click at [291, 139] on input "7805967700" at bounding box center [212, 134] width 236 height 25
drag, startPoint x: 193, startPoint y: 134, endPoint x: 100, endPoint y: 136, distance: 93.6
click at [100, 136] on input "7805967700" at bounding box center [212, 134] width 236 height 25
drag, startPoint x: 210, startPoint y: 216, endPoint x: 200, endPoint y: 125, distance: 91.5
click at [211, 211] on span "Select & add items from the list below" at bounding box center [398, 227] width 678 height 131
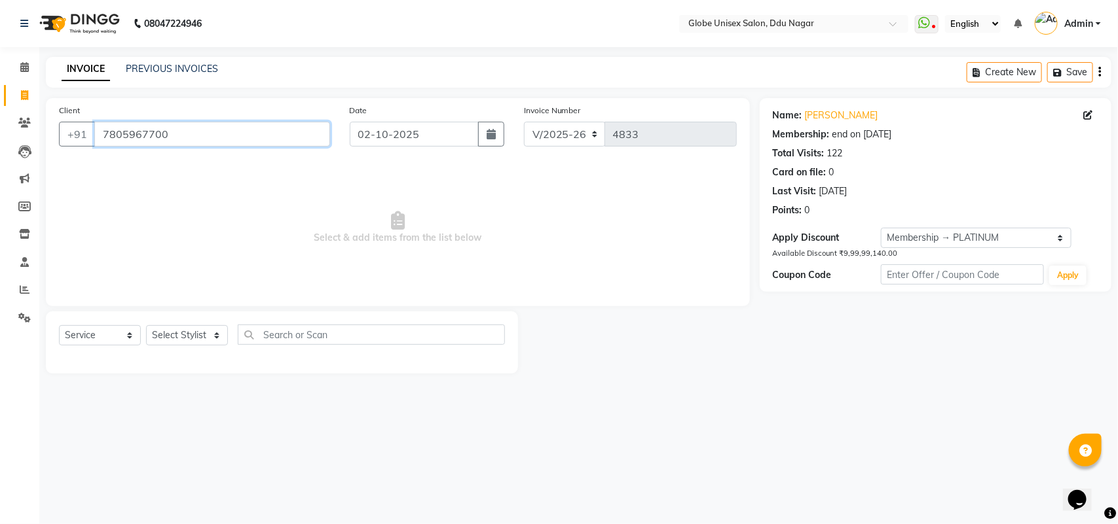
drag, startPoint x: 191, startPoint y: 134, endPoint x: 100, endPoint y: 132, distance: 91.0
click at [100, 132] on input "7805967700" at bounding box center [212, 134] width 236 height 25
click at [202, 221] on span "Select & add items from the list below" at bounding box center [398, 227] width 678 height 131
drag, startPoint x: 177, startPoint y: 135, endPoint x: 103, endPoint y: 139, distance: 73.5
click at [103, 139] on input "7805967700" at bounding box center [212, 134] width 236 height 25
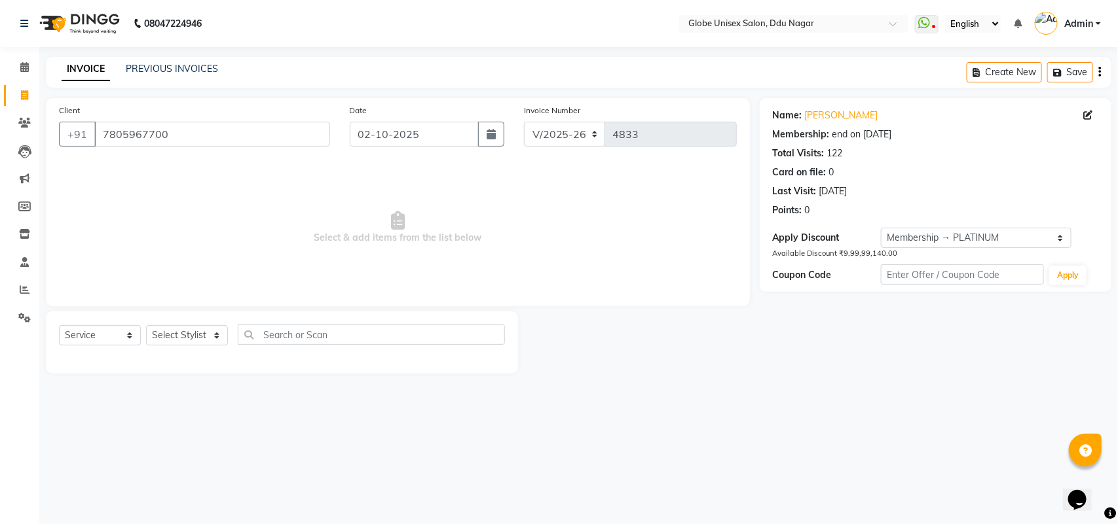
click at [177, 225] on span "Select & add items from the list below" at bounding box center [398, 227] width 678 height 131
click at [246, 136] on input "7805967700" at bounding box center [212, 134] width 236 height 25
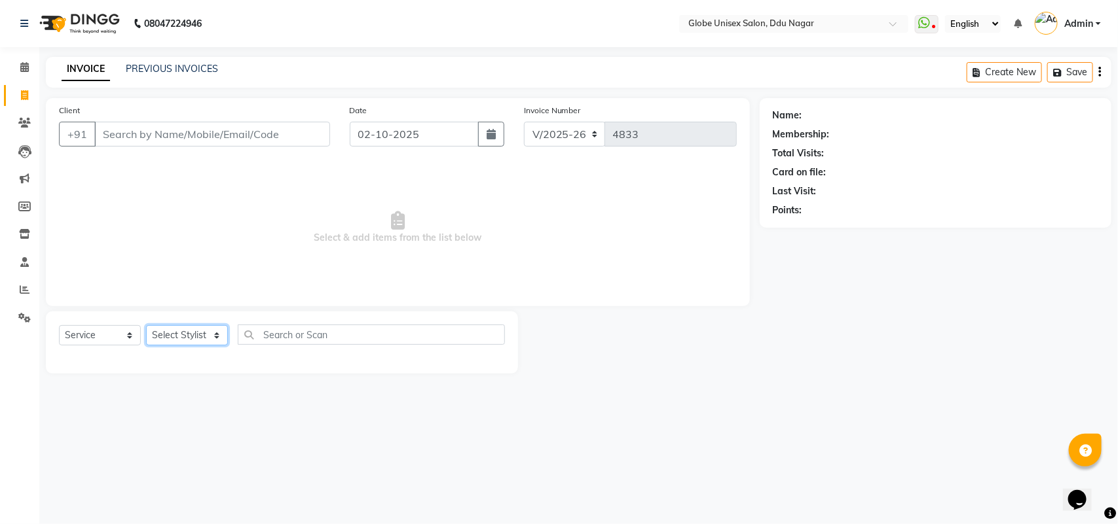
click at [189, 334] on select "Select Stylist ADITYA AJIT [PERSON_NAME] DEV [PERSON_NAME] [PERSON_NAME] [PERSO…" at bounding box center [187, 335] width 82 height 20
click at [146, 325] on select "Select Stylist ADITYA AJIT [PERSON_NAME] DEV [PERSON_NAME] [PERSON_NAME] [PERSO…" at bounding box center [187, 335] width 82 height 20
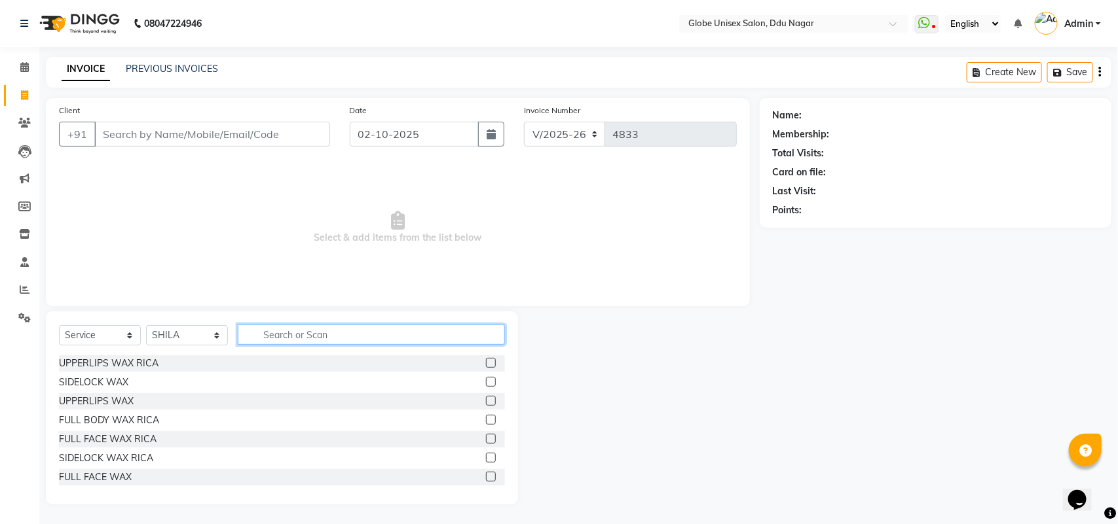
click at [283, 344] on input "text" at bounding box center [371, 335] width 267 height 20
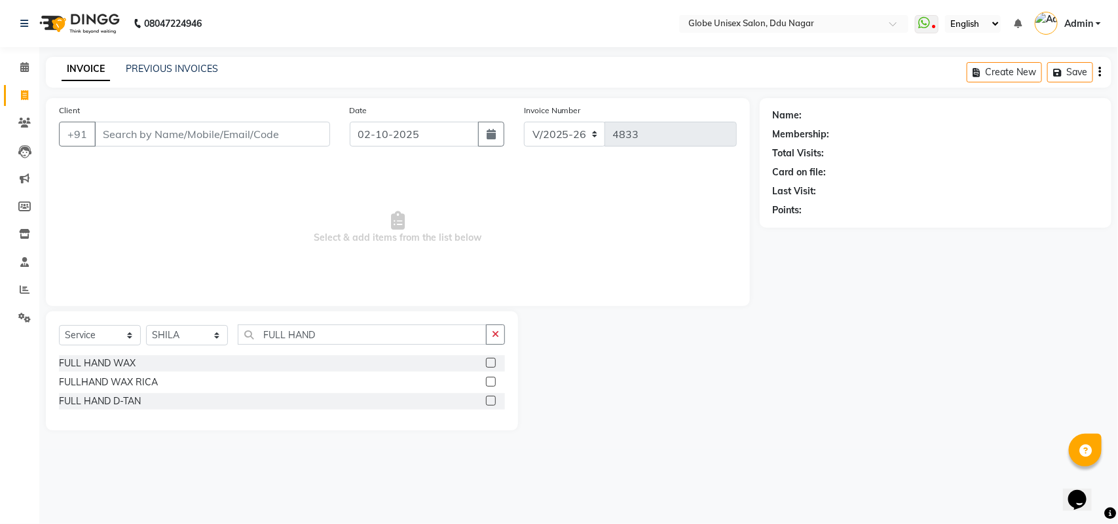
click at [126, 377] on div "FULLHAND WAX RICA" at bounding box center [108, 383] width 99 height 14
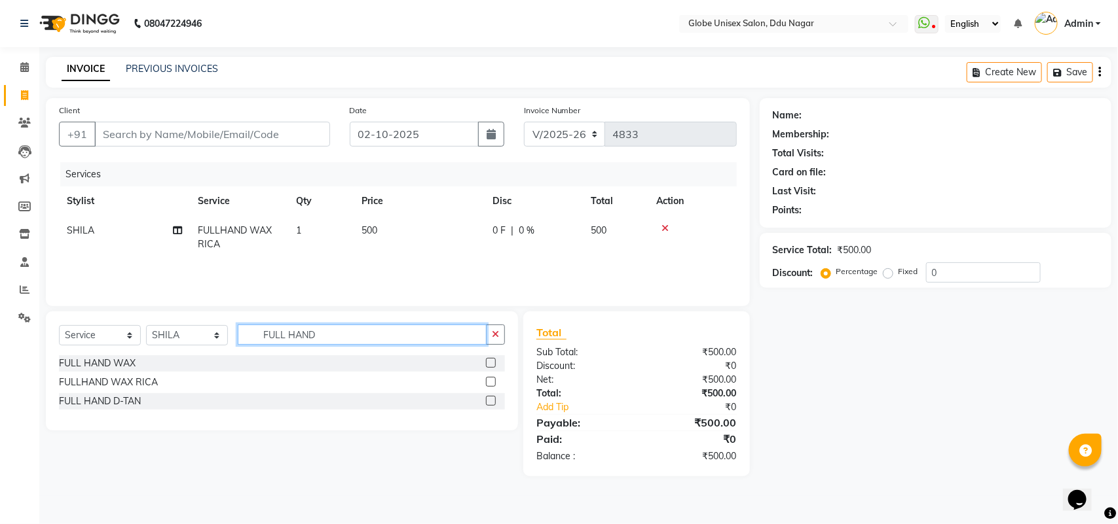
click at [350, 336] on input "FULL HAND" at bounding box center [362, 335] width 249 height 20
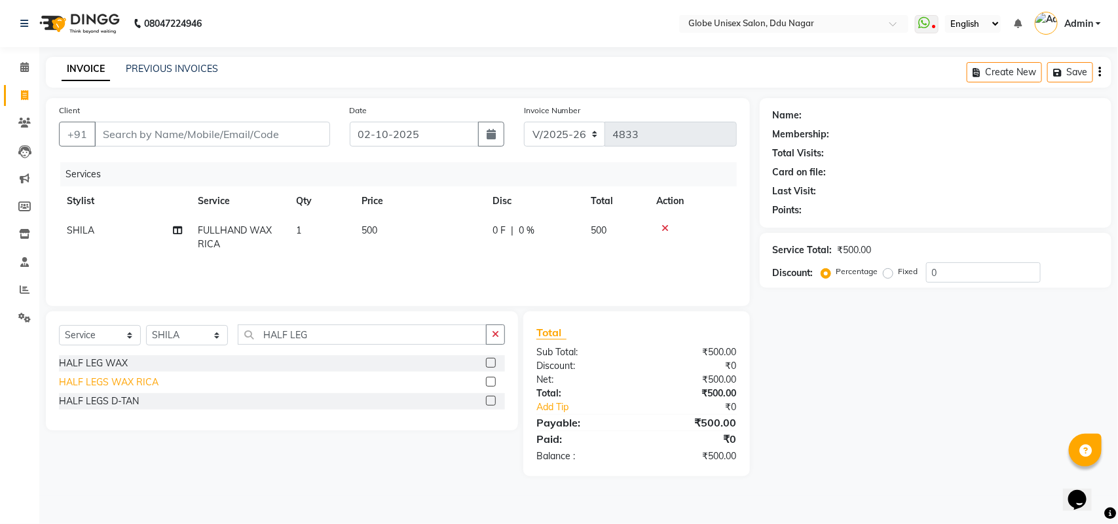
click at [132, 378] on div "HALF LEGS WAX RICA" at bounding box center [109, 383] width 100 height 14
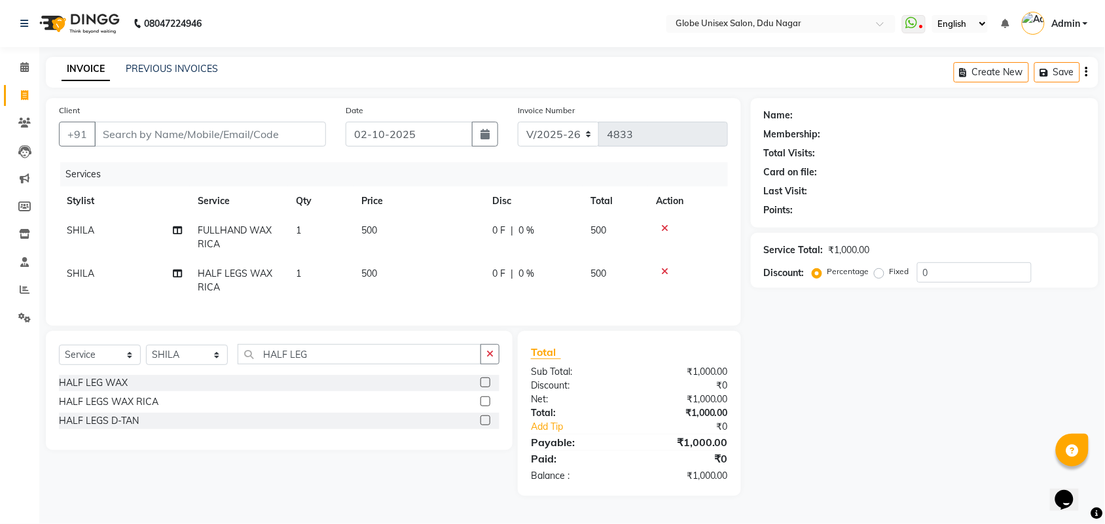
click at [361, 354] on div "Select Service Product Membership Package Voucher Prepaid Gift Card Select Styl…" at bounding box center [279, 390] width 467 height 119
click at [361, 365] on input "HAL" at bounding box center [360, 354] width 244 height 20
click at [90, 390] on div "EYEBROWS" at bounding box center [85, 383] width 53 height 14
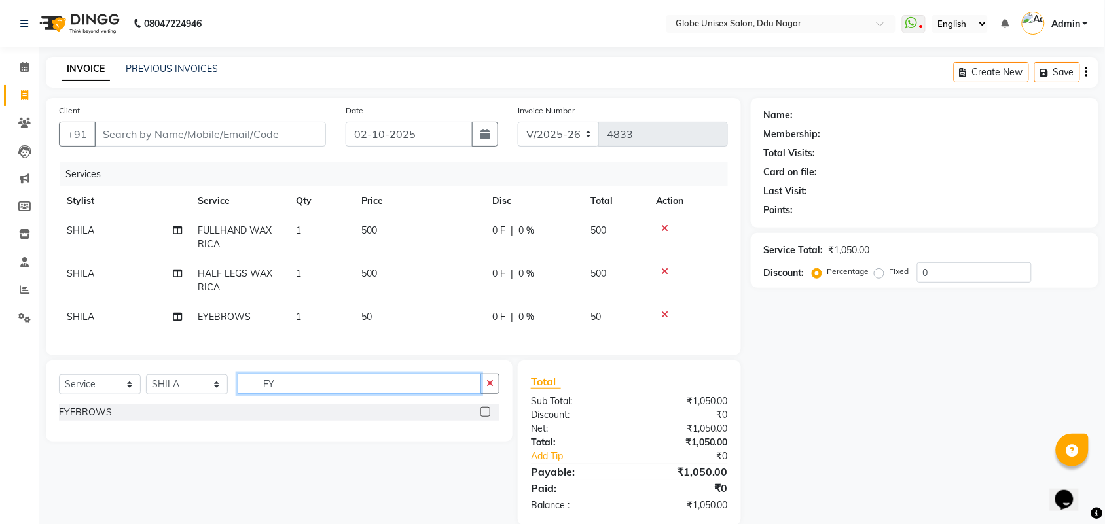
click at [312, 394] on input "EY" at bounding box center [360, 384] width 244 height 20
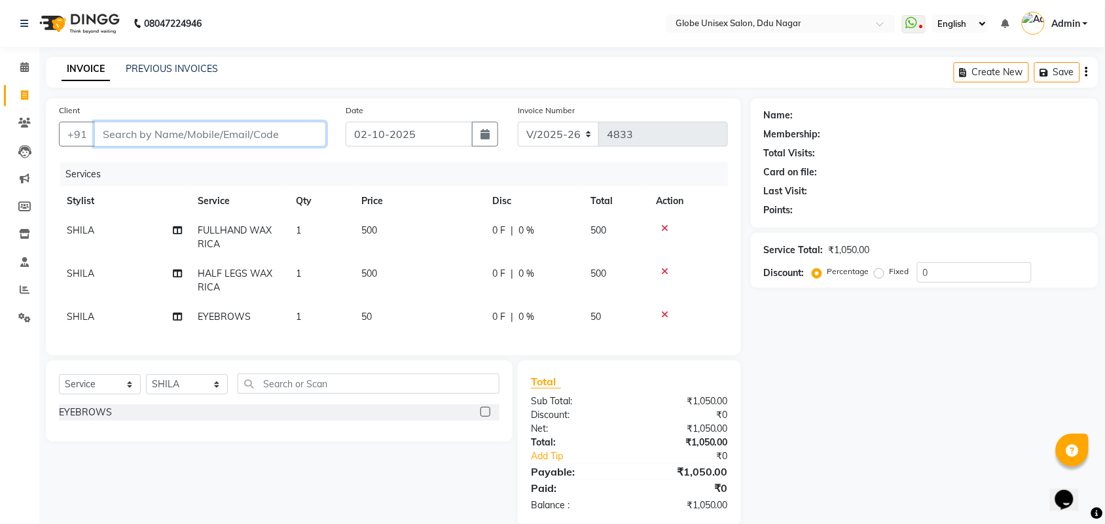
click at [283, 145] on input "Client" at bounding box center [210, 134] width 232 height 25
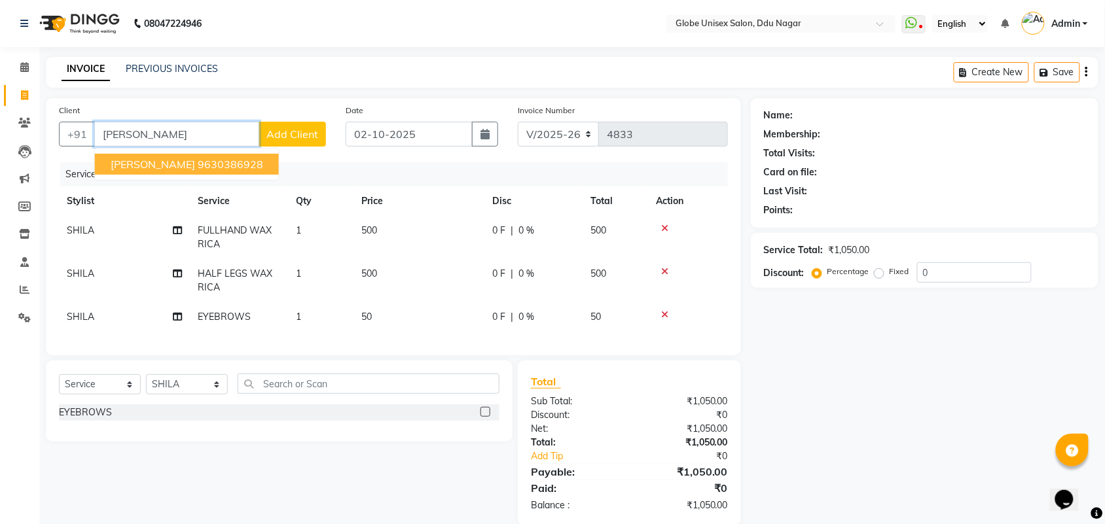
click at [236, 167] on ngb-highlight "9630386928" at bounding box center [230, 164] width 65 height 13
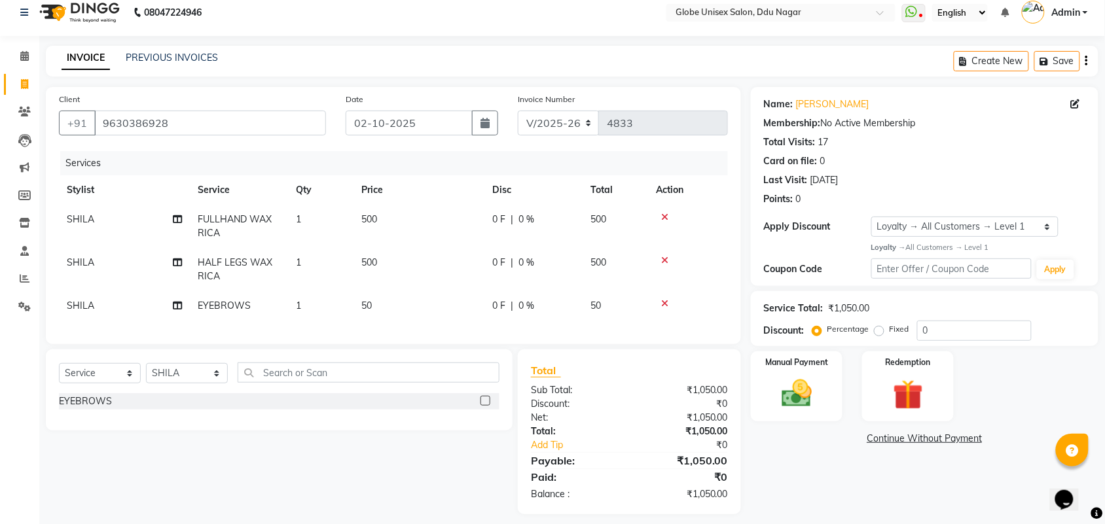
scroll to position [33, 0]
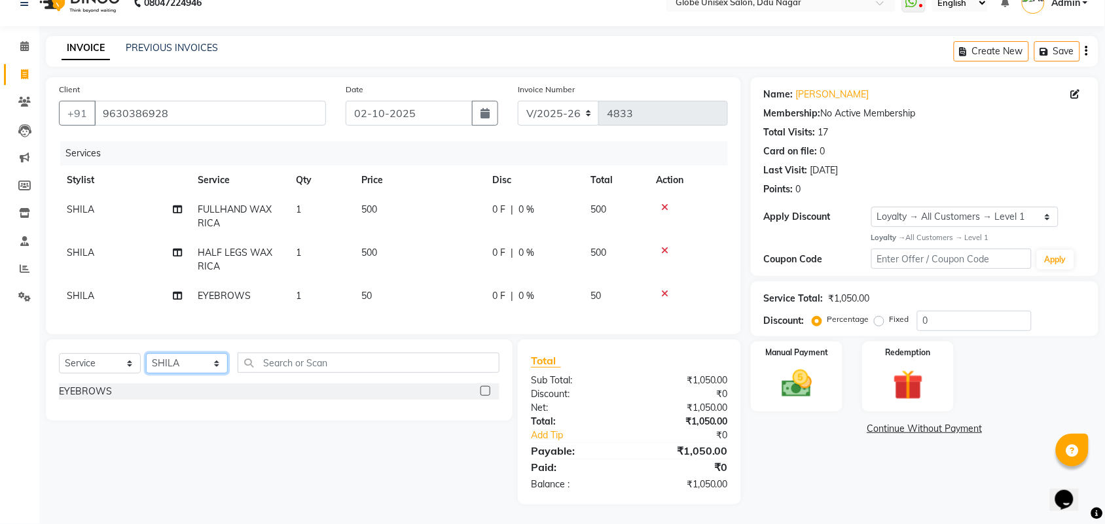
click at [198, 361] on select "Select Stylist ADITYA AJIT [PERSON_NAME] DEV [PERSON_NAME] [PERSON_NAME] [PERSO…" at bounding box center [187, 364] width 82 height 20
click at [146, 354] on select "Select Stylist ADITYA AJIT [PERSON_NAME] DEV [PERSON_NAME] [PERSON_NAME] [PERSO…" at bounding box center [187, 364] width 82 height 20
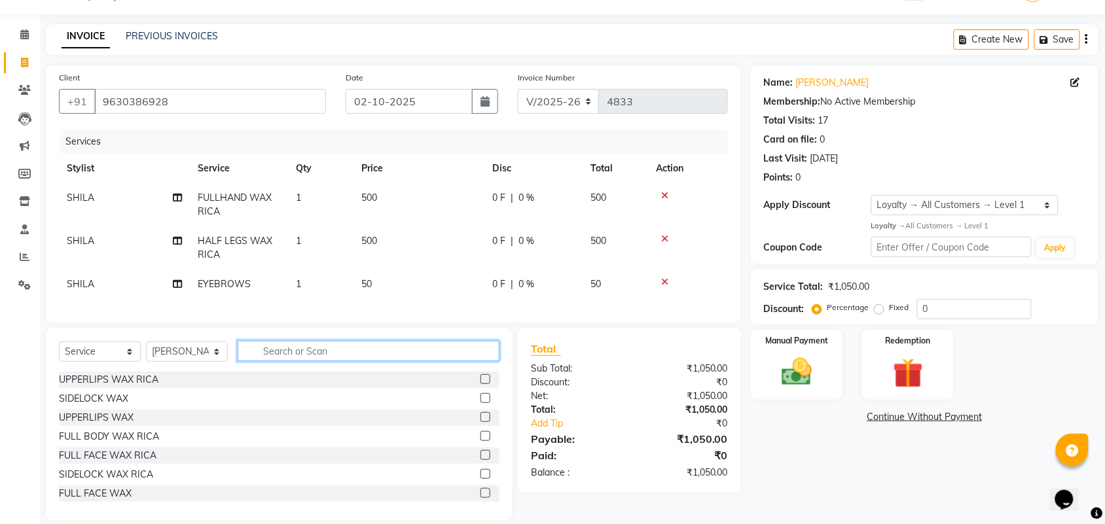
click at [295, 360] on input "text" at bounding box center [369, 351] width 262 height 20
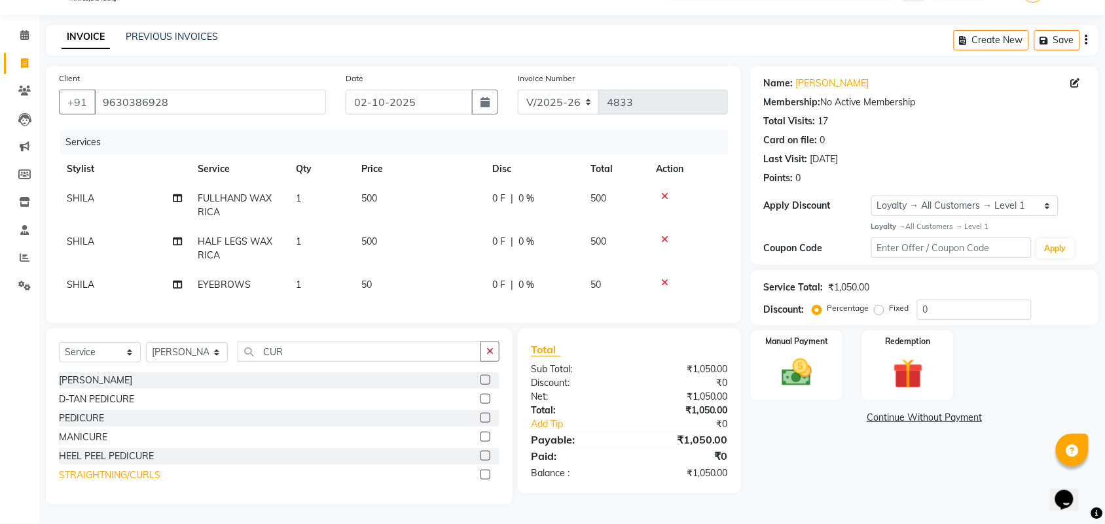
click at [113, 483] on div "STRAIGHTNING/CURLS" at bounding box center [109, 476] width 101 height 14
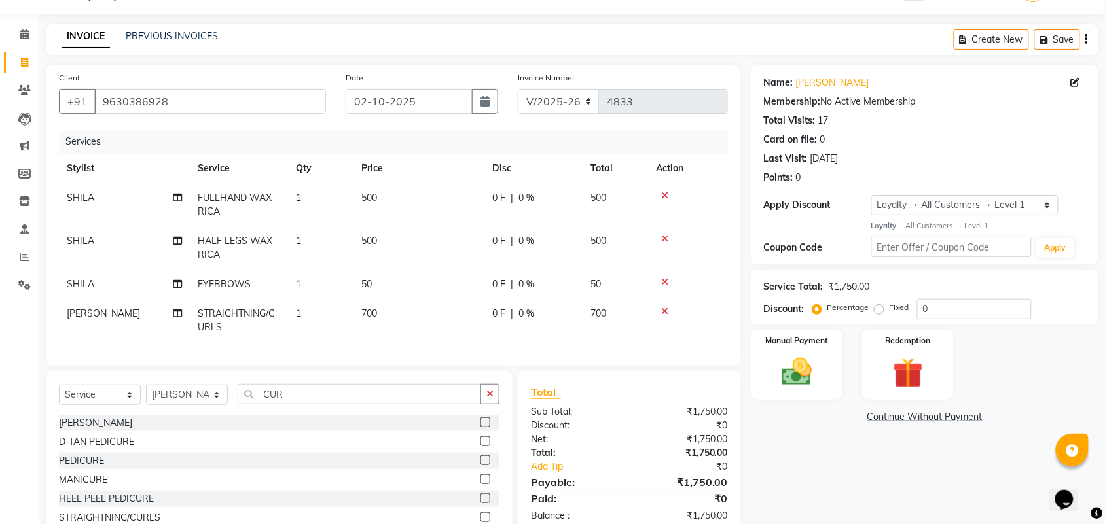
click at [174, 312] on icon at bounding box center [177, 313] width 9 height 9
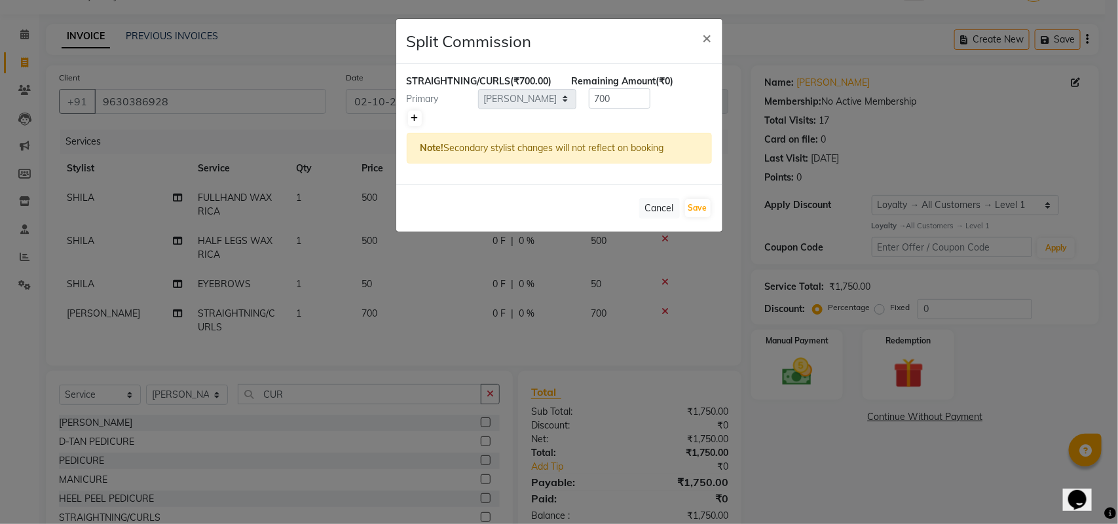
click at [414, 122] on icon at bounding box center [414, 119] width 7 height 8
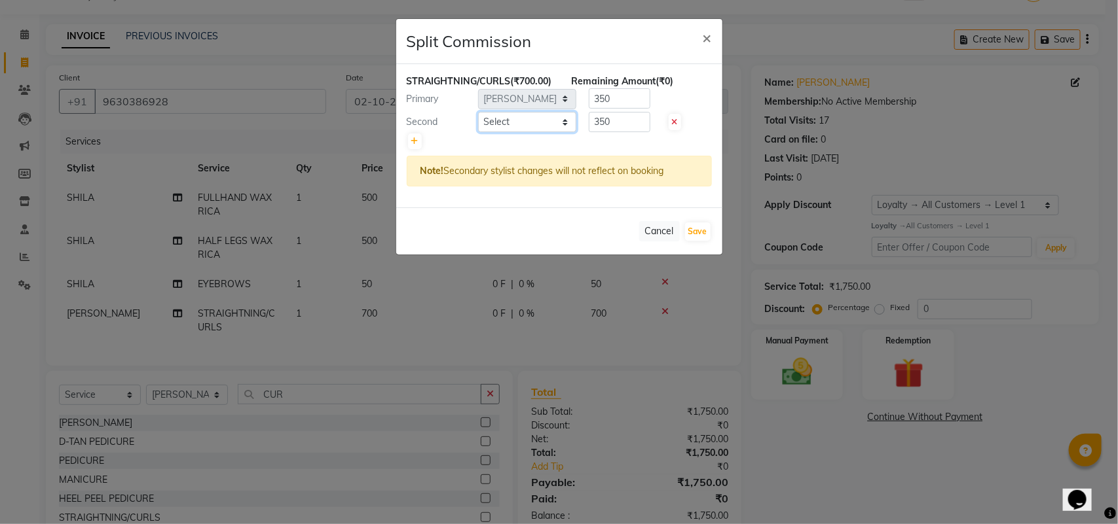
click at [566, 132] on select "Select ADITYA AJIT [PERSON_NAME] [PERSON_NAME] [PERSON_NAME] [PERSON_NAME] RAKS…" at bounding box center [527, 122] width 98 height 20
click at [478, 125] on select "Select ADITYA AJIT [PERSON_NAME] [PERSON_NAME] [PERSON_NAME] [PERSON_NAME] RAKS…" at bounding box center [527, 122] width 98 height 20
click at [697, 241] on button "Save" at bounding box center [698, 232] width 26 height 18
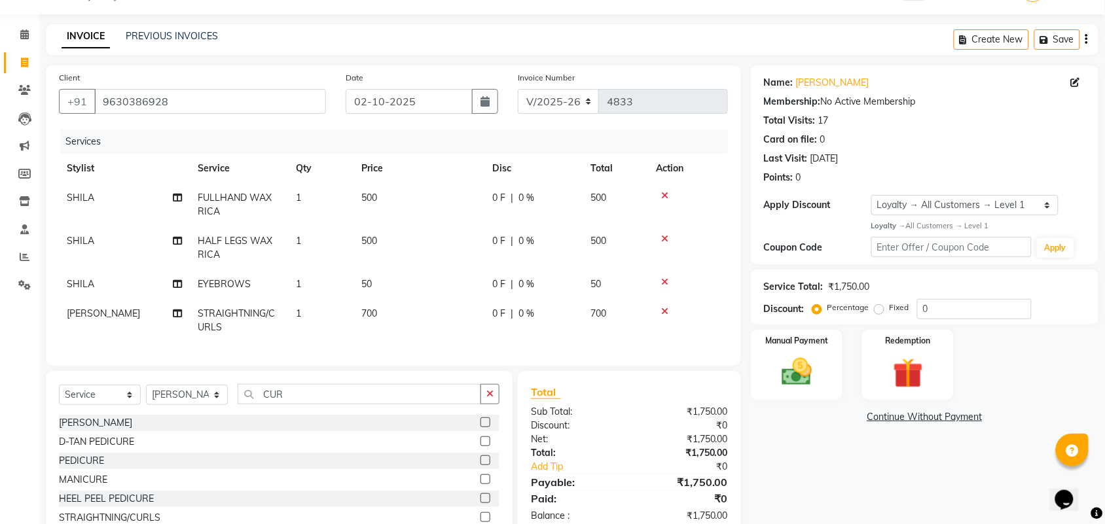
click at [400, 314] on td "700" at bounding box center [419, 320] width 131 height 43
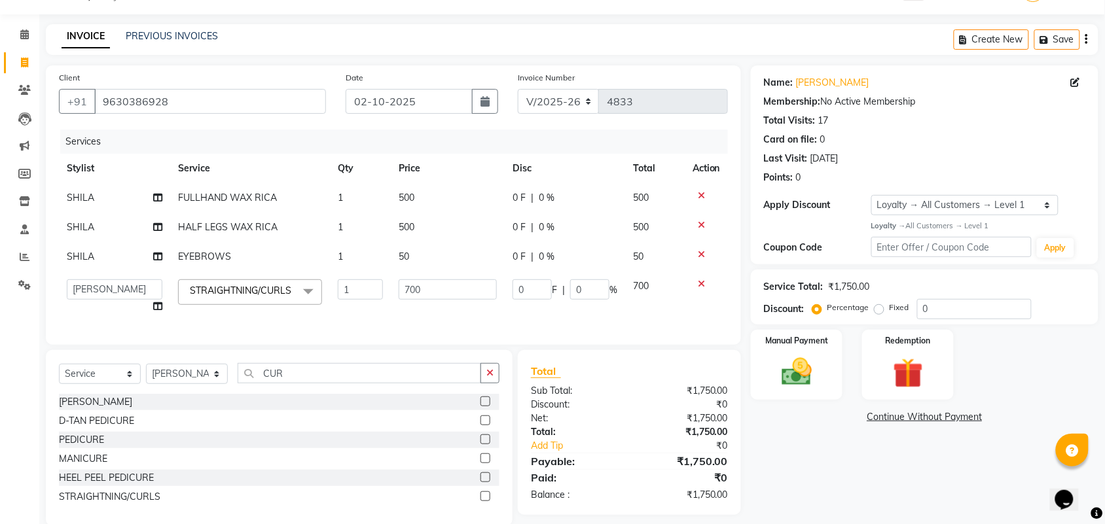
drag, startPoint x: 412, startPoint y: 312, endPoint x: 426, endPoint y: 306, distance: 15.0
click at [416, 311] on td "700" at bounding box center [448, 297] width 114 height 50
click at [449, 292] on input "700" at bounding box center [448, 290] width 98 height 20
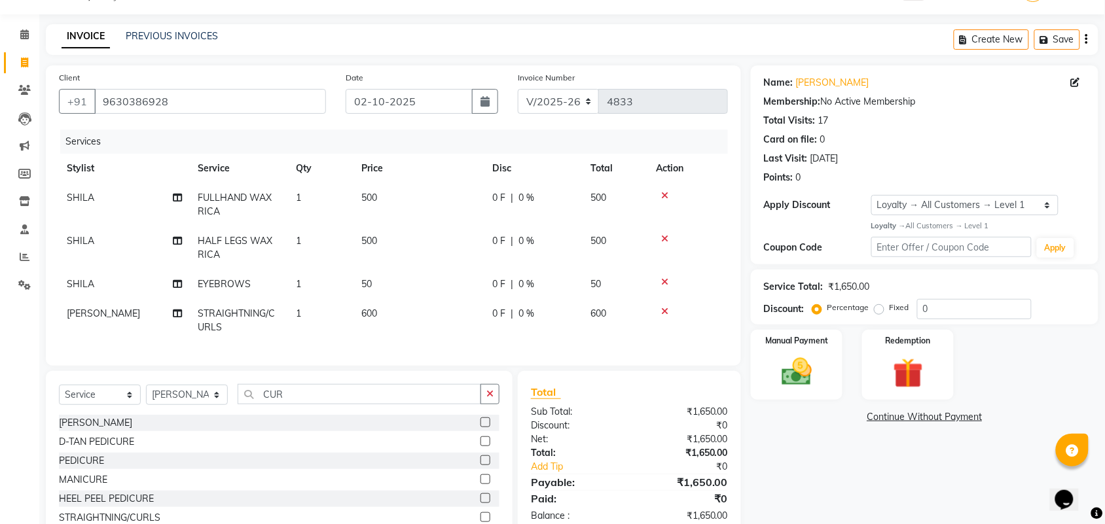
click at [801, 447] on div "Name: [PERSON_NAME] Membership: No Active Membership Total Visits: 17 Card on f…" at bounding box center [929, 306] width 357 height 482
click at [962, 312] on input "0" at bounding box center [974, 309] width 115 height 20
drag, startPoint x: 898, startPoint y: 488, endPoint x: 913, endPoint y: 457, distance: 35.1
click at [902, 488] on div "Name: [PERSON_NAME] Membership: No Active Membership Total Visits: 17 Card on f…" at bounding box center [929, 307] width 357 height 484
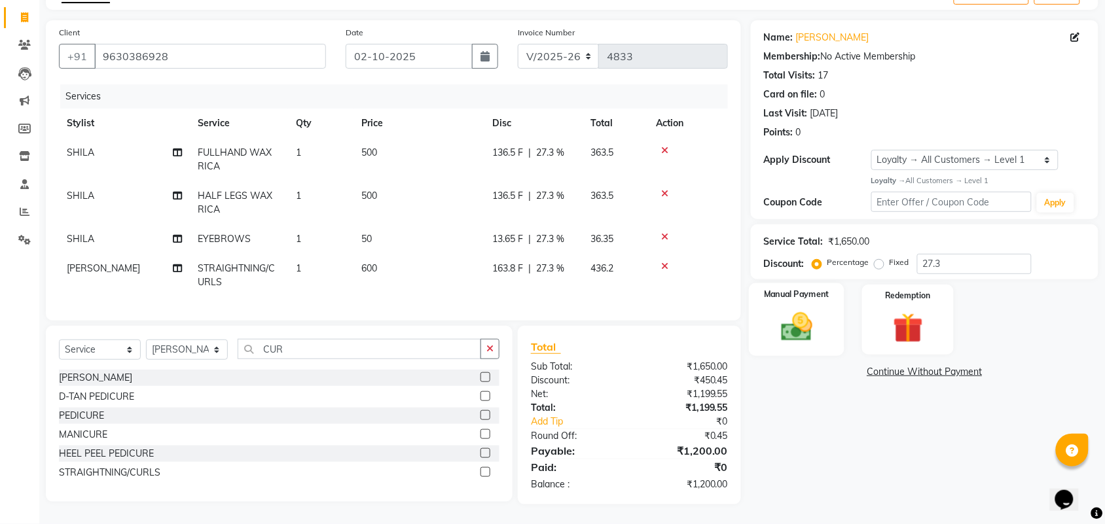
click at [793, 316] on img at bounding box center [796, 327] width 51 height 36
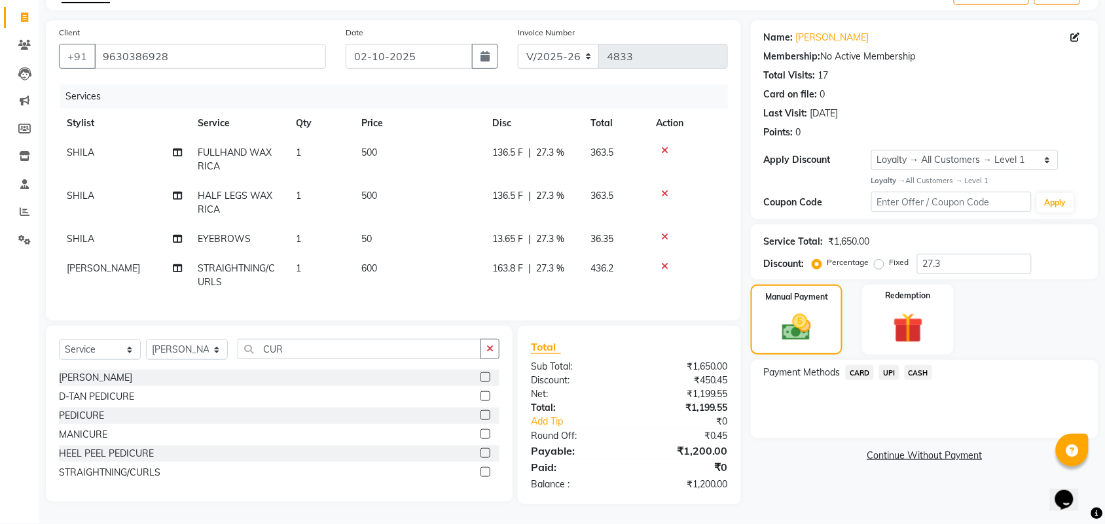
click at [890, 365] on span "UPI" at bounding box center [889, 372] width 20 height 15
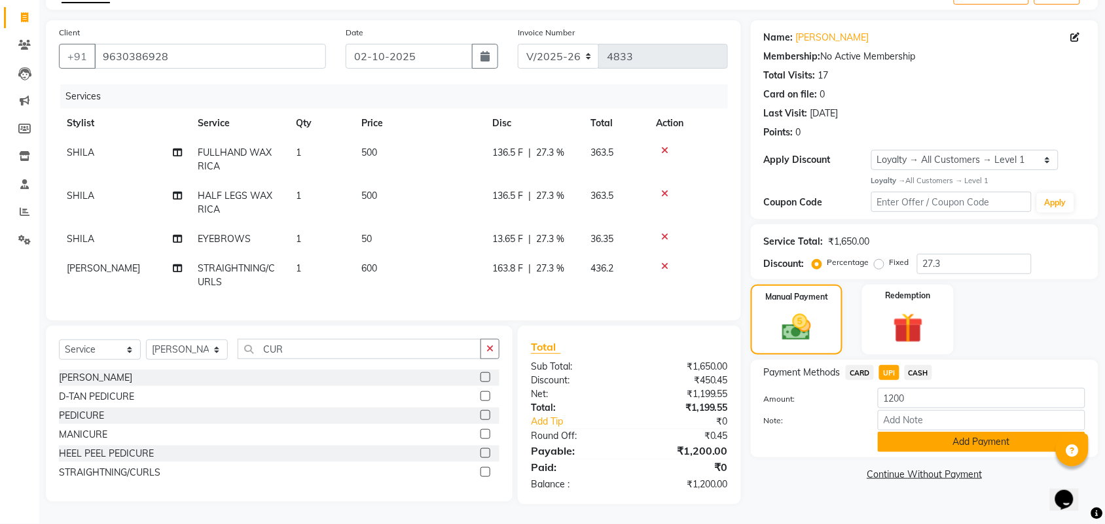
click at [970, 433] on button "Add Payment" at bounding box center [982, 442] width 208 height 20
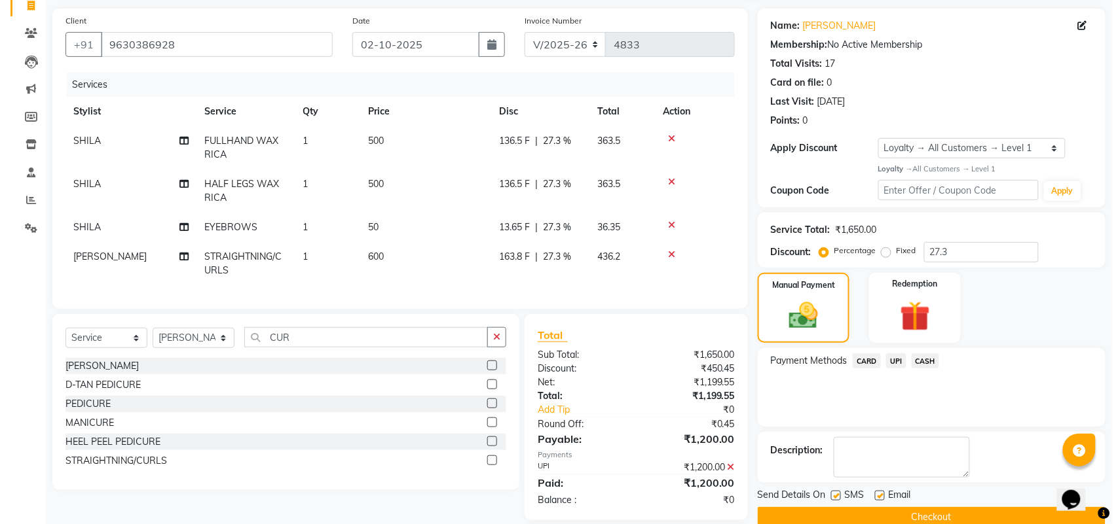
scroll to position [175, 0]
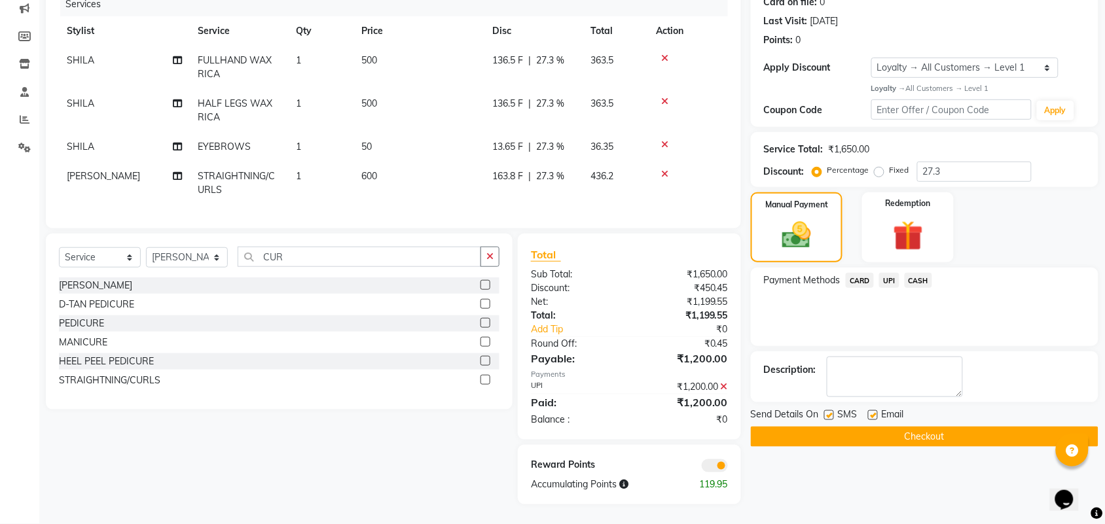
click at [712, 466] on span at bounding box center [715, 466] width 26 height 13
click at [728, 468] on input "checkbox" at bounding box center [728, 468] width 0 height 0
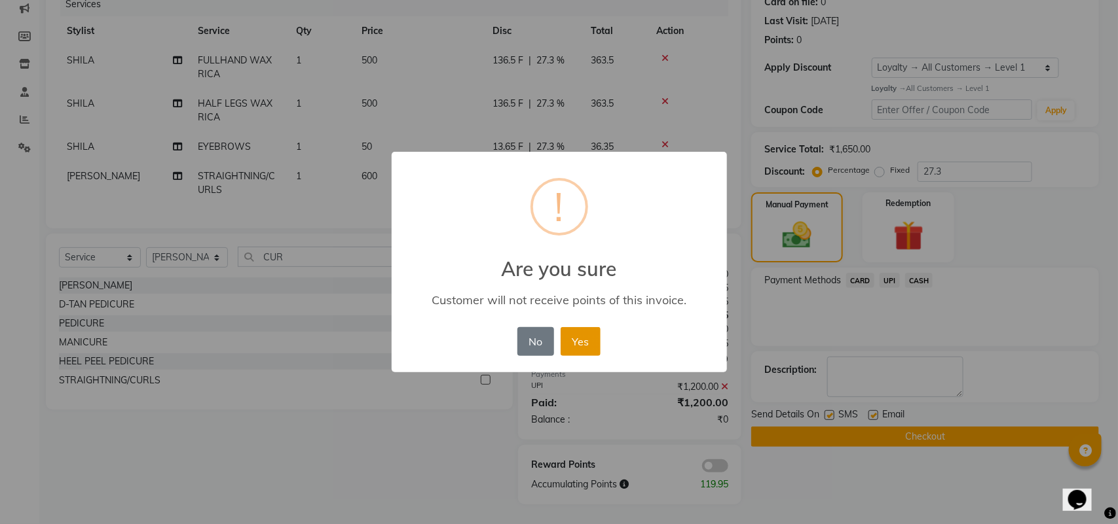
click at [585, 342] on button "Yes" at bounding box center [580, 341] width 40 height 29
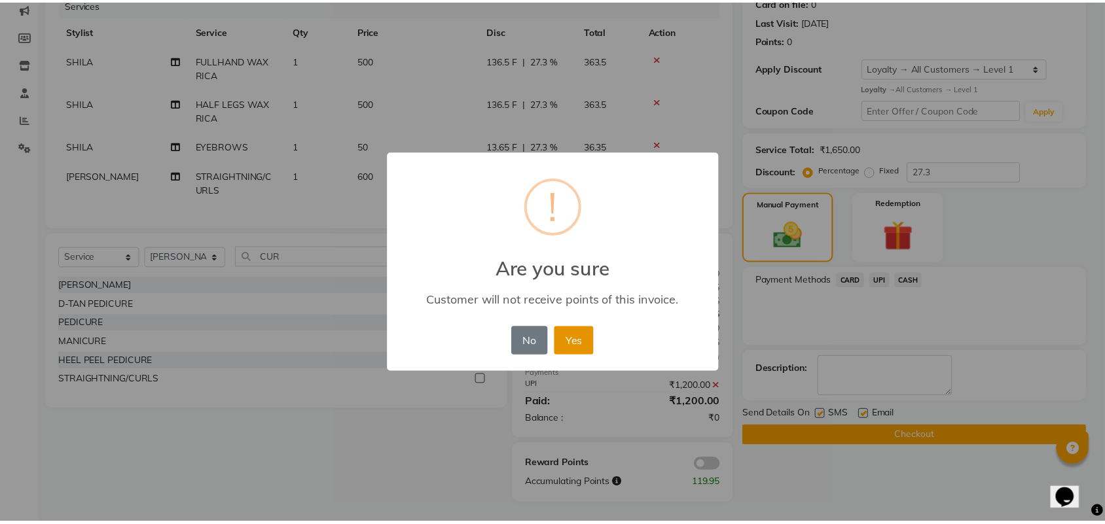
scroll to position [162, 0]
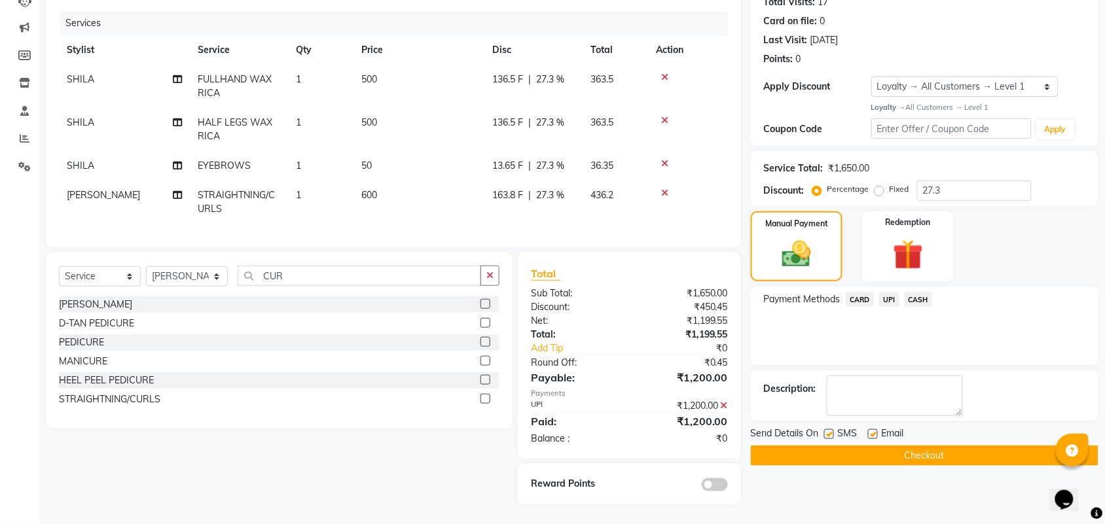
click at [872, 446] on button "Checkout" at bounding box center [925, 456] width 348 height 20
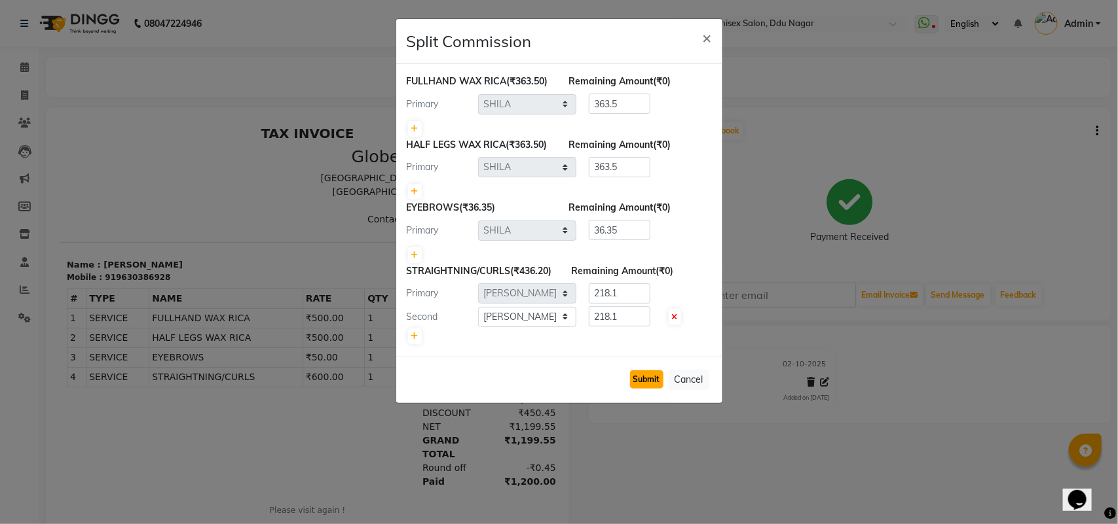
click at [645, 389] on button "Submit" at bounding box center [646, 380] width 33 height 18
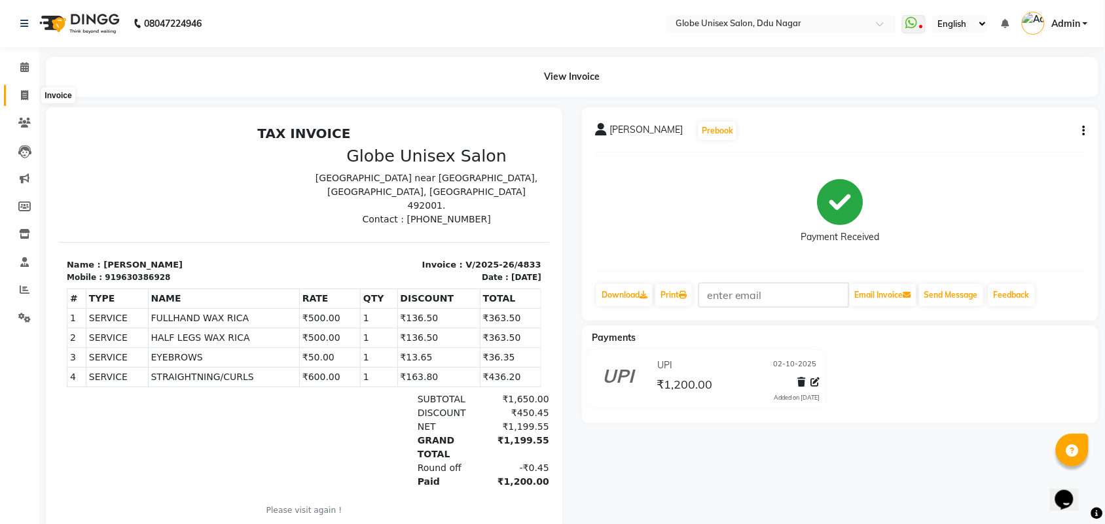
click at [20, 96] on span at bounding box center [24, 95] width 23 height 15
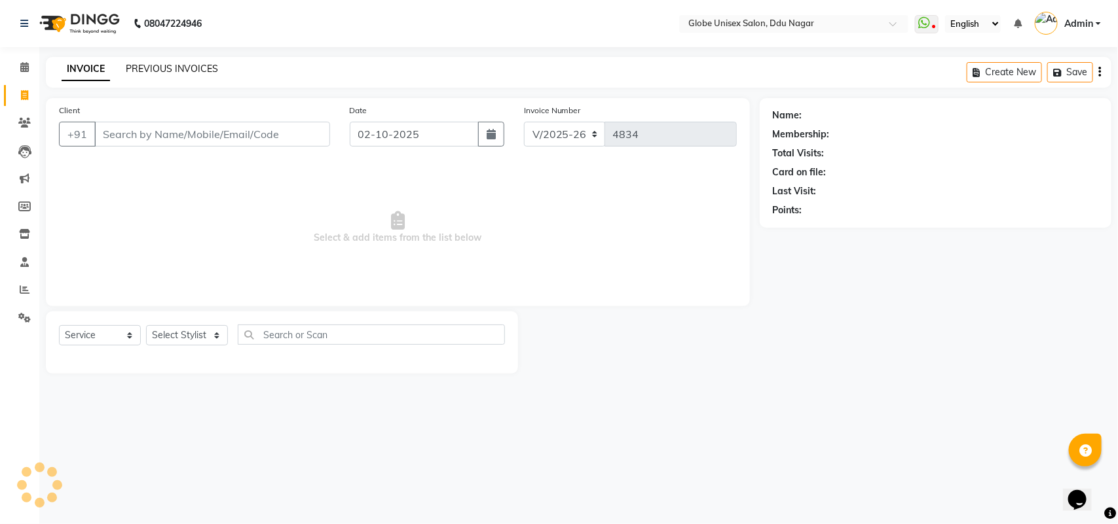
click at [179, 70] on link "PREVIOUS INVOICES" at bounding box center [172, 69] width 92 height 12
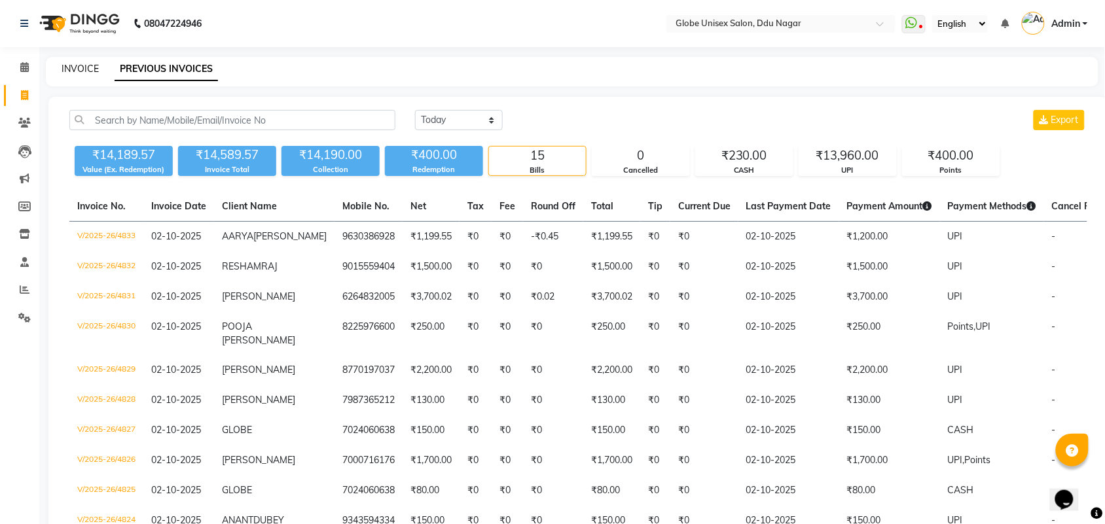
click at [90, 71] on link "INVOICE" at bounding box center [80, 69] width 37 height 12
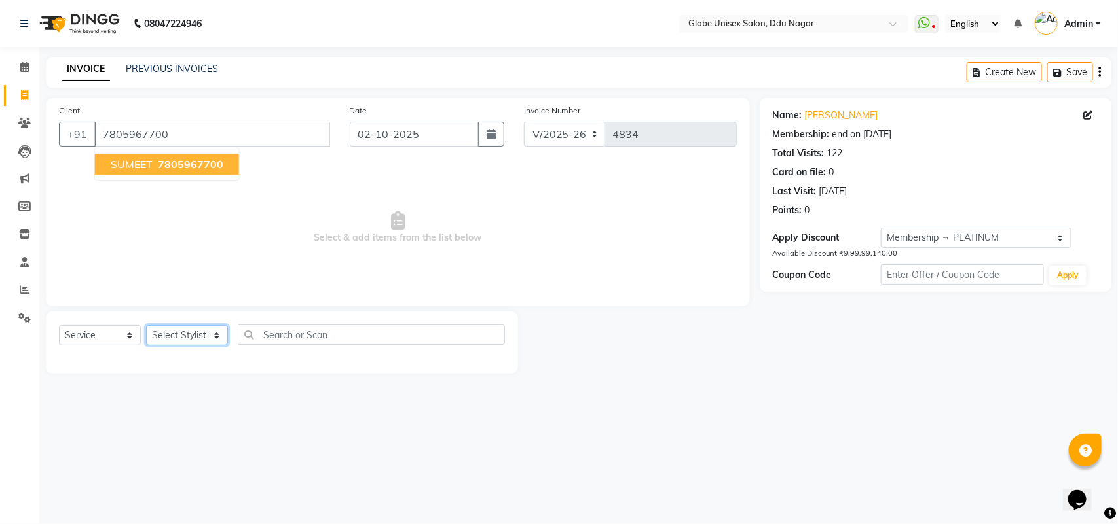
click at [194, 335] on select "Select Stylist ADITYA AJIT [PERSON_NAME] DEV [PERSON_NAME] [PERSON_NAME] [PERSO…" at bounding box center [187, 335] width 82 height 20
click at [146, 325] on select "Select Stylist ADITYA AJIT [PERSON_NAME] DEV [PERSON_NAME] [PERSON_NAME] [PERSO…" at bounding box center [187, 335] width 82 height 20
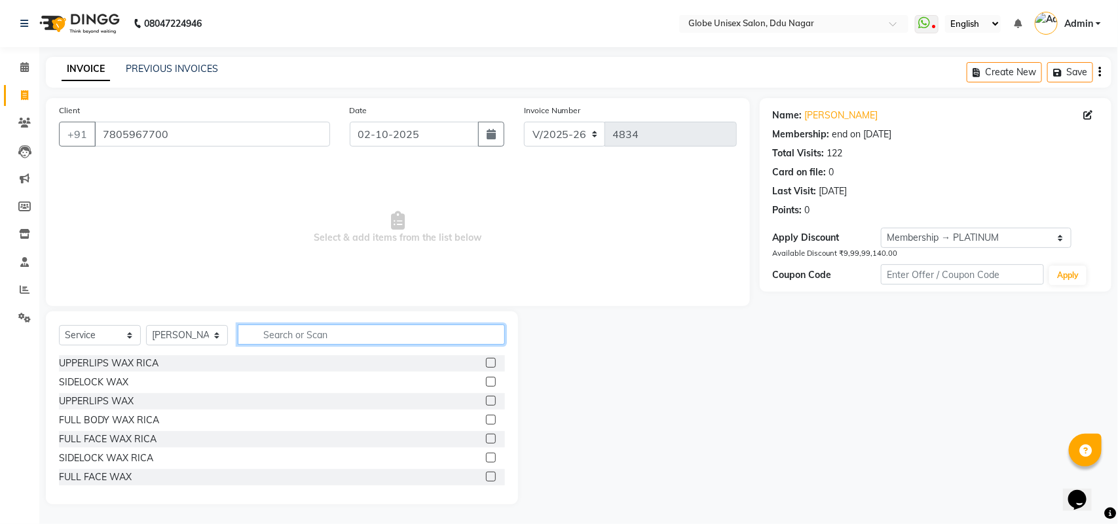
click at [283, 342] on input "text" at bounding box center [371, 335] width 267 height 20
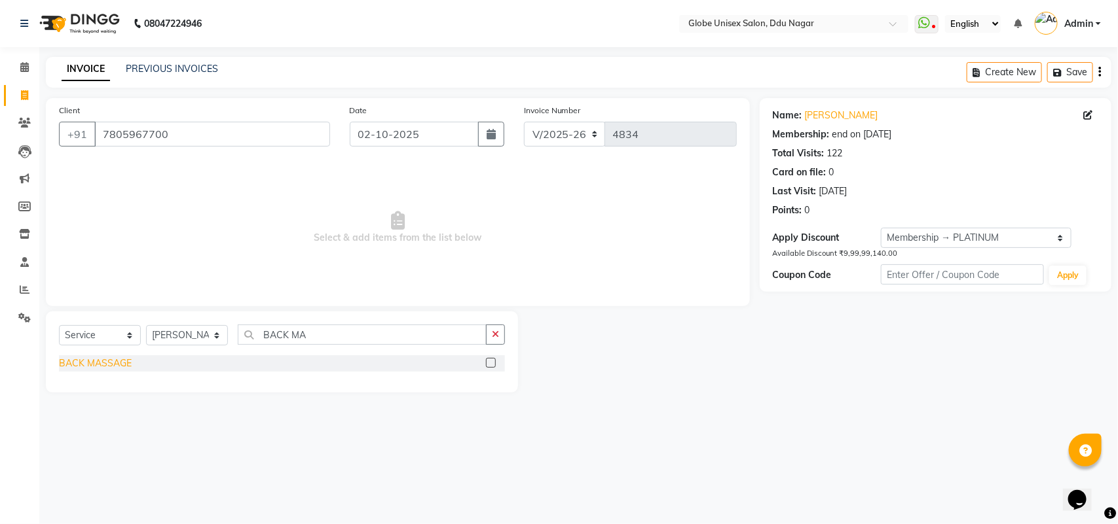
click at [96, 367] on div "BACK MASSAGE" at bounding box center [95, 364] width 73 height 14
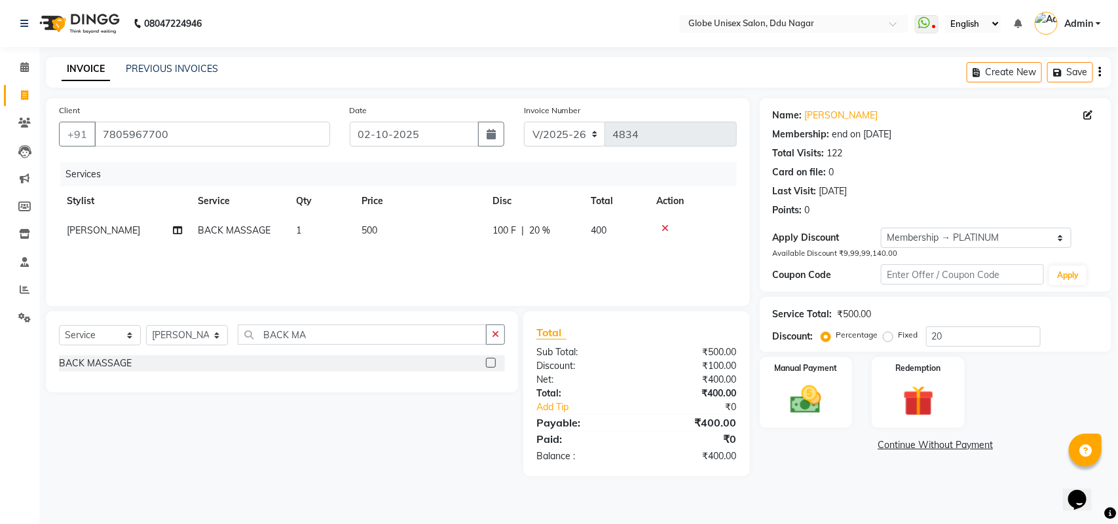
click at [433, 227] on td "500" at bounding box center [419, 230] width 131 height 29
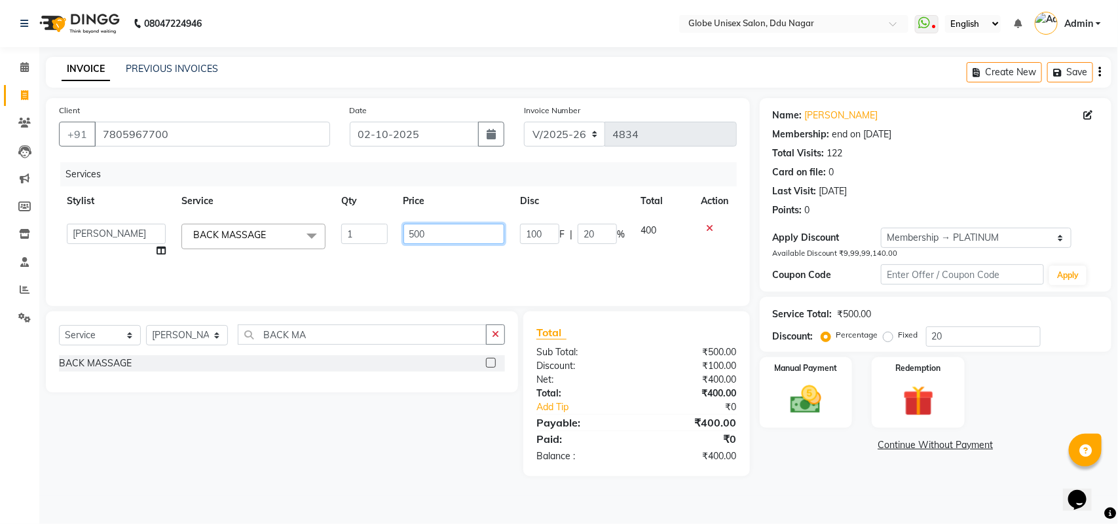
click at [471, 229] on input "500" at bounding box center [453, 234] width 101 height 20
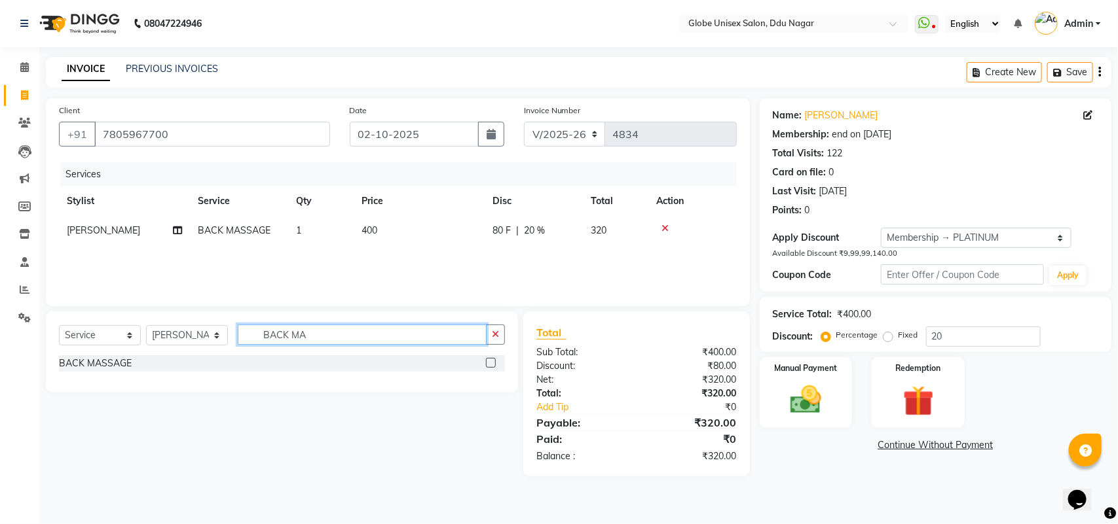
click at [369, 338] on input "BACK MA" at bounding box center [362, 335] width 249 height 20
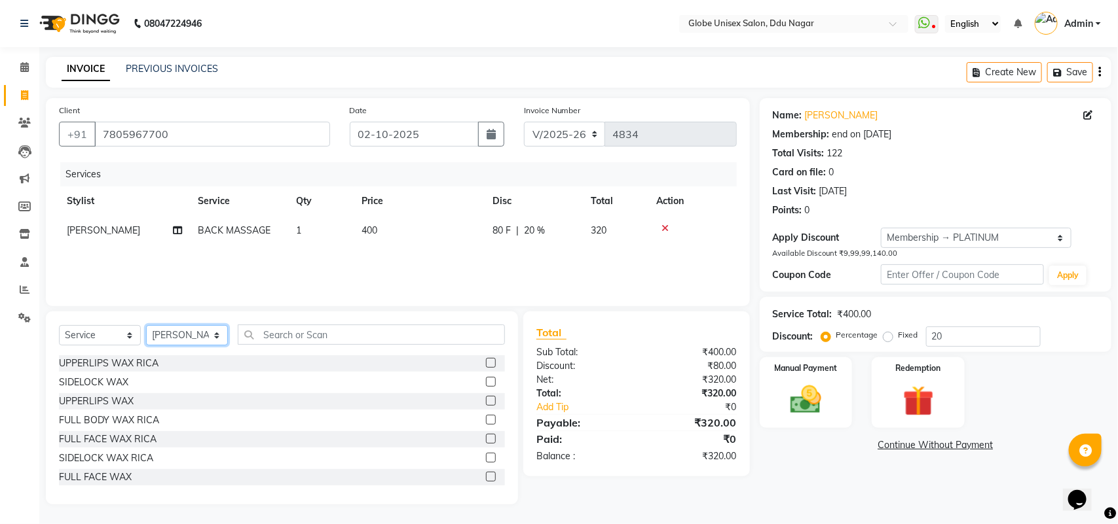
click at [200, 338] on select "Select Stylist ADITYA AJIT [PERSON_NAME] DEV [PERSON_NAME] [PERSON_NAME] [PERSO…" at bounding box center [187, 335] width 82 height 20
click at [146, 325] on select "Select Stylist ADITYA AJIT [PERSON_NAME] DEV [PERSON_NAME] [PERSON_NAME] [PERSO…" at bounding box center [187, 335] width 82 height 20
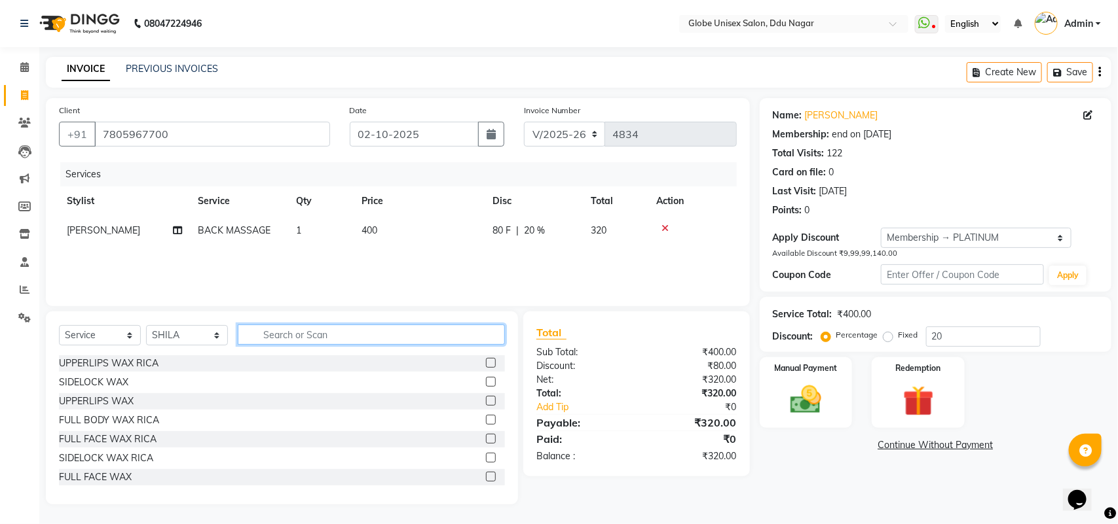
click at [340, 338] on input "text" at bounding box center [371, 335] width 267 height 20
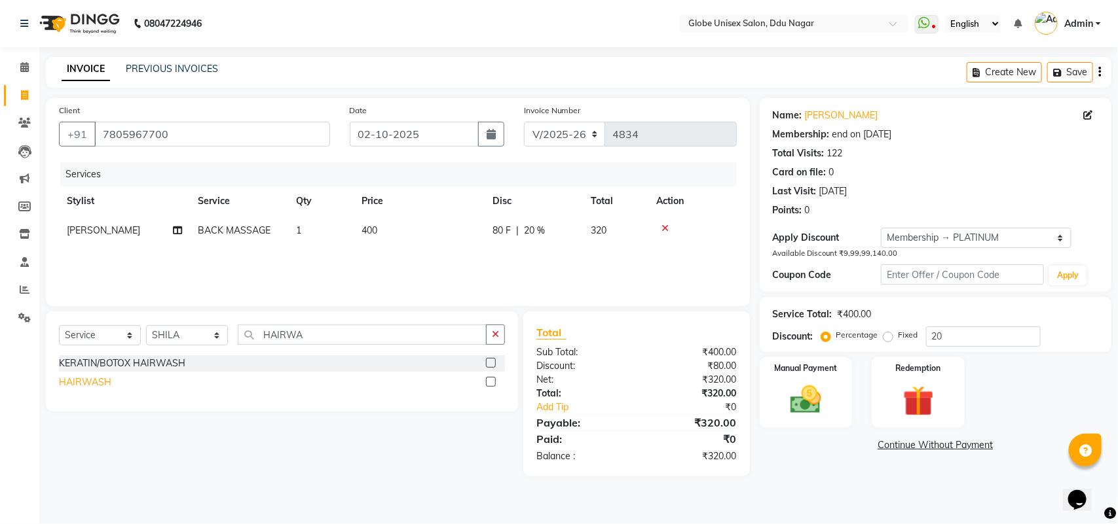
click at [73, 383] on div "HAIRWASH" at bounding box center [85, 383] width 52 height 14
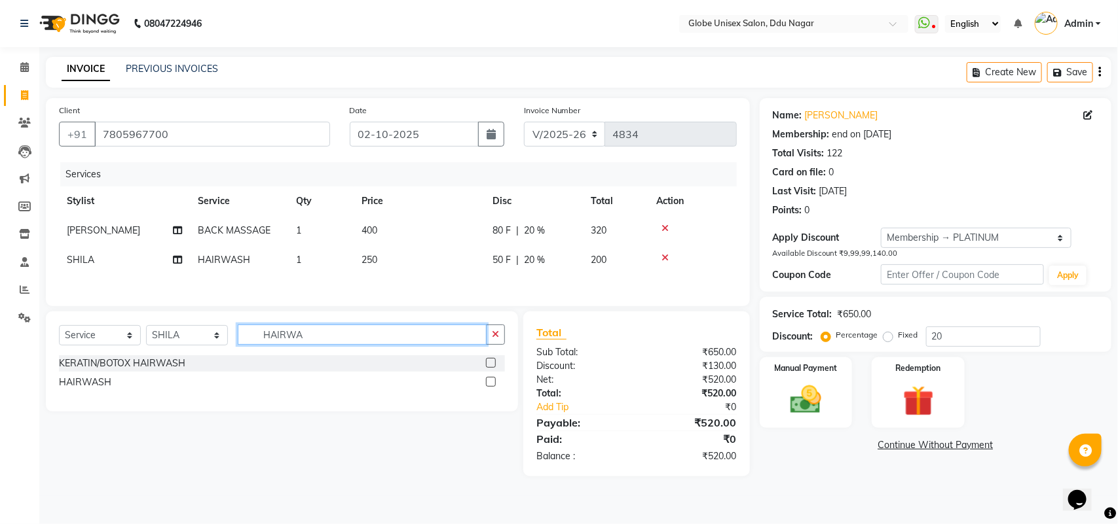
click at [340, 344] on input "HAIRWA" at bounding box center [362, 335] width 249 height 20
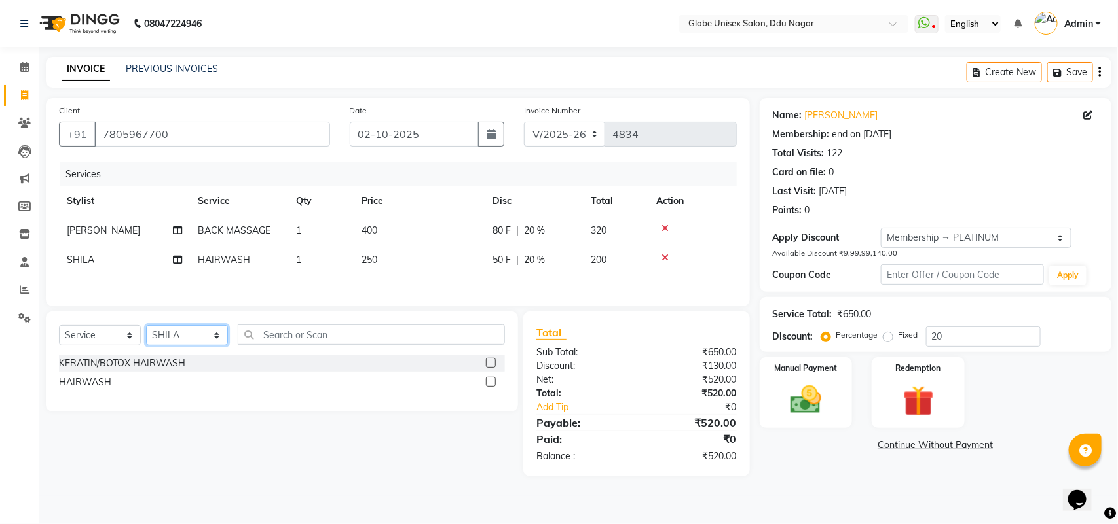
click at [201, 342] on select "Select Stylist ADITYA AJIT [PERSON_NAME] DEV [PERSON_NAME] [PERSON_NAME] [PERSO…" at bounding box center [187, 335] width 82 height 20
click at [146, 329] on select "Select Stylist ADITYA AJIT [PERSON_NAME] DEV [PERSON_NAME] [PERSON_NAME] [PERSO…" at bounding box center [187, 335] width 82 height 20
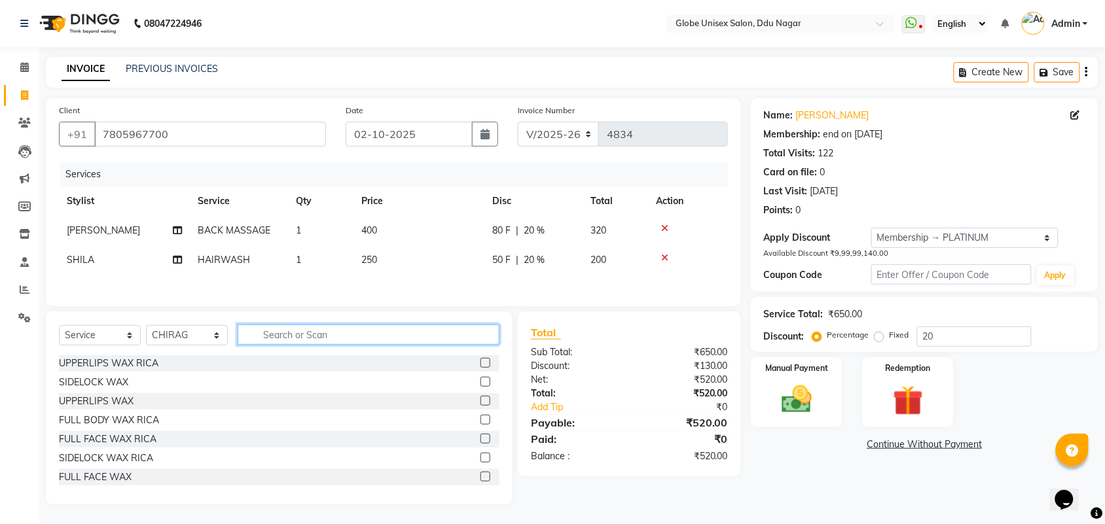
click at [288, 338] on input "text" at bounding box center [369, 335] width 262 height 20
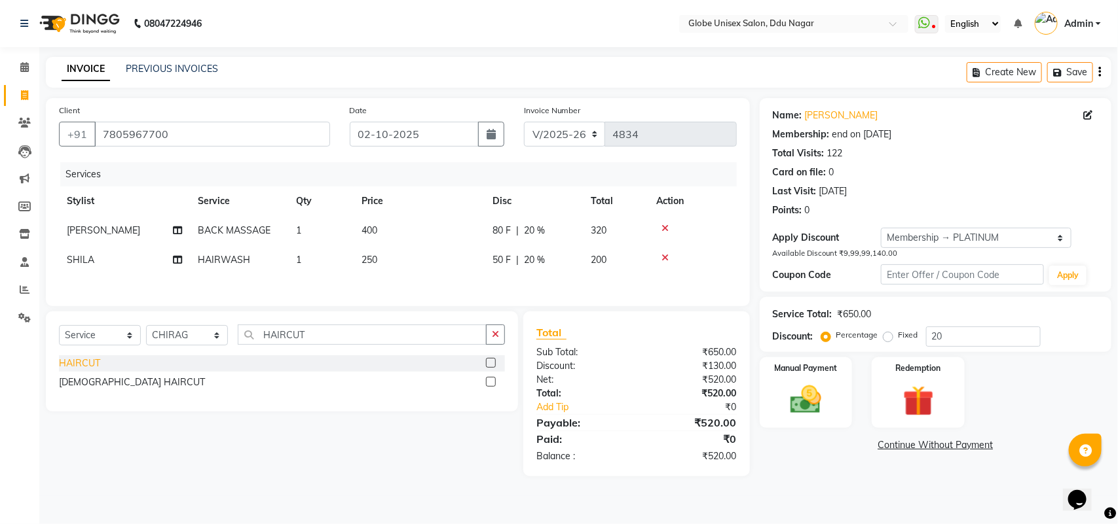
click at [82, 364] on div "HAIRCUT" at bounding box center [79, 364] width 41 height 14
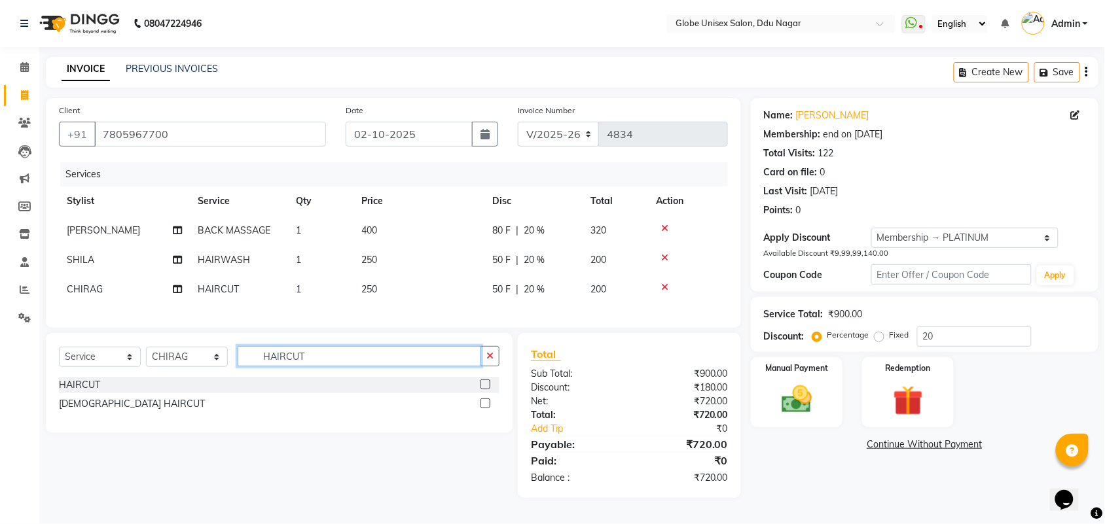
click at [316, 367] on input "HAIRCUT" at bounding box center [360, 356] width 244 height 20
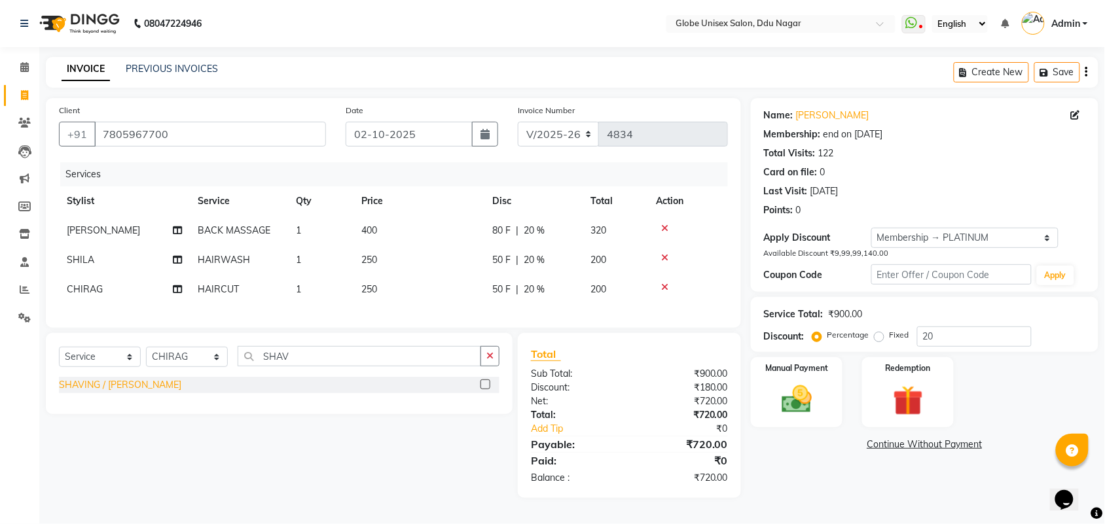
click at [120, 392] on div "SHAVING / [PERSON_NAME]" at bounding box center [120, 385] width 122 height 14
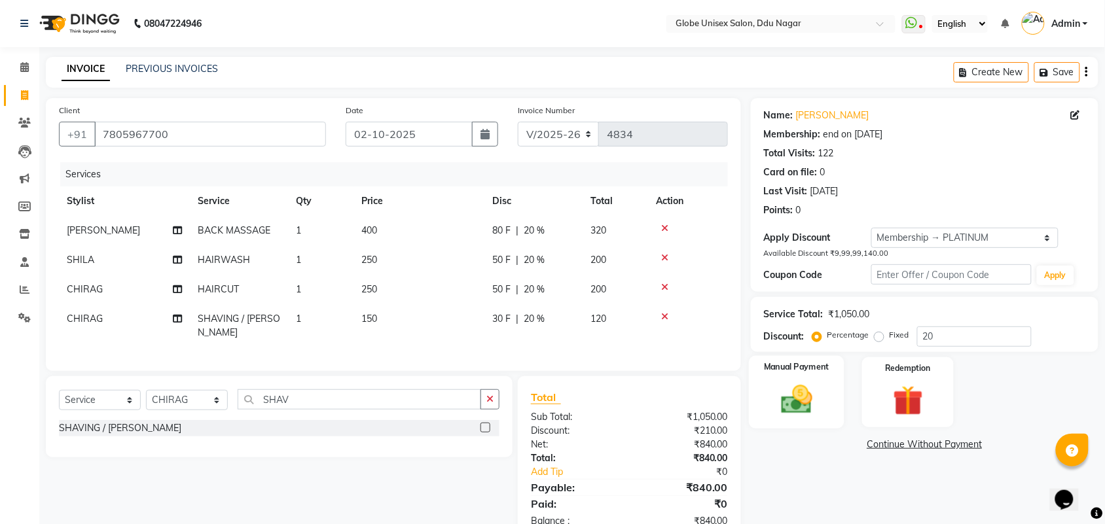
click at [782, 405] on img at bounding box center [796, 400] width 51 height 36
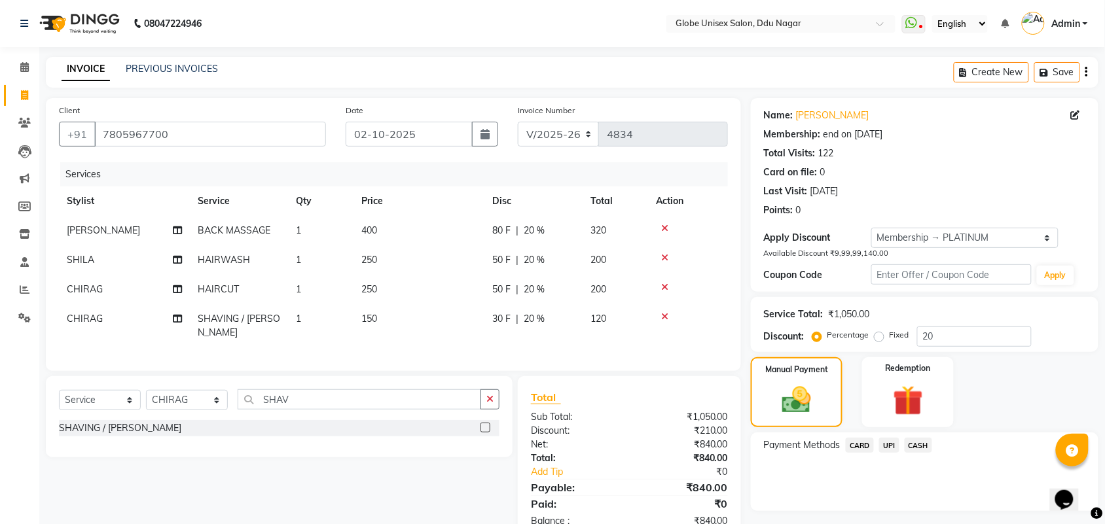
scroll to position [35, 0]
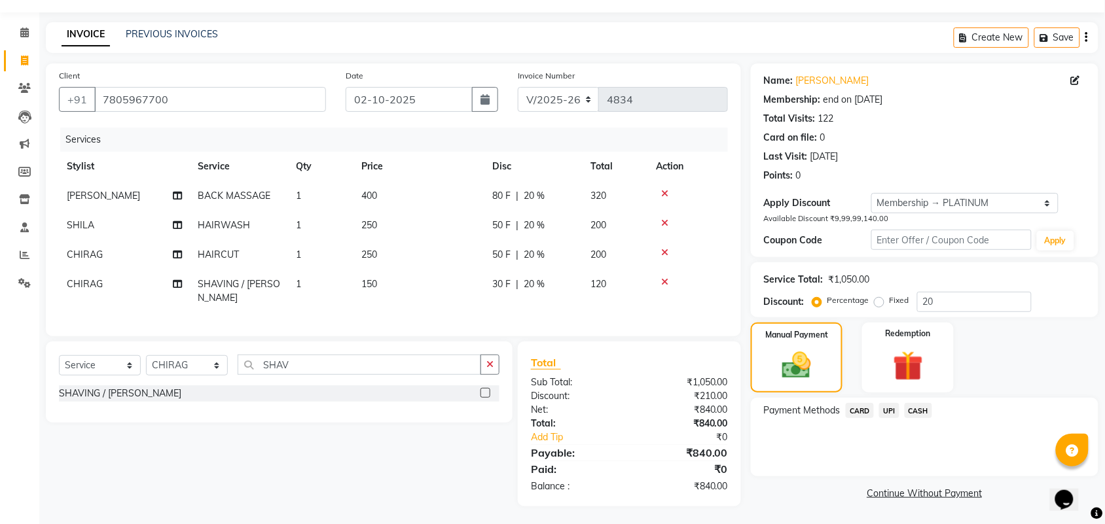
click at [877, 410] on div "UPI" at bounding box center [887, 412] width 26 height 18
click at [881, 409] on span "UPI" at bounding box center [889, 410] width 20 height 15
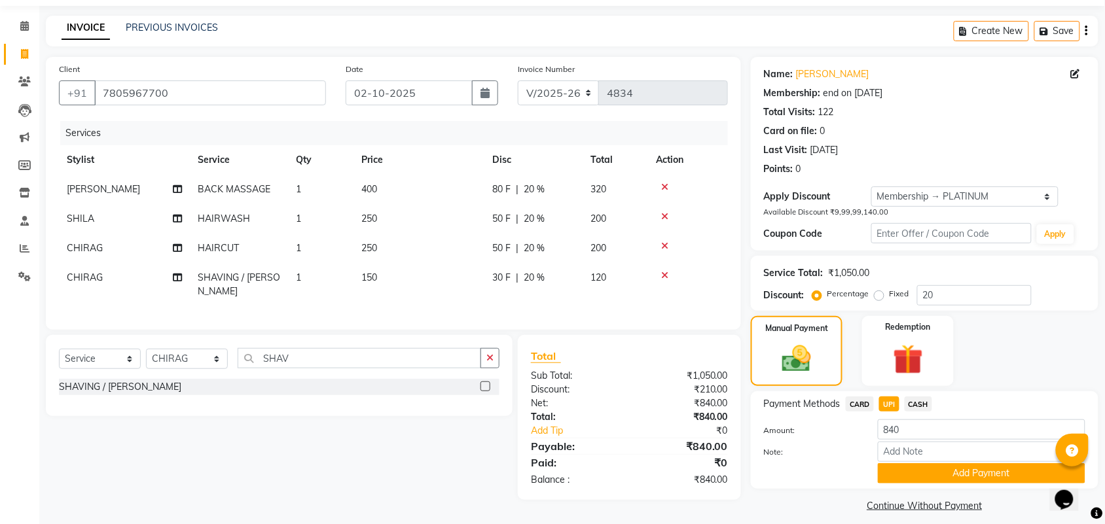
scroll to position [51, 0]
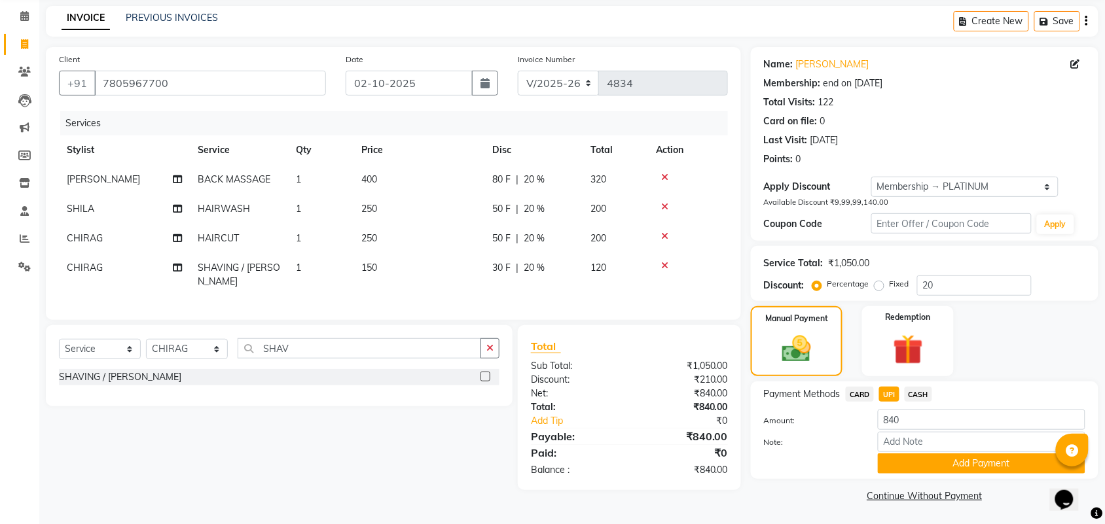
click at [920, 401] on div "CASH" at bounding box center [916, 396] width 33 height 18
click at [920, 391] on span "CASH" at bounding box center [919, 394] width 28 height 15
click at [890, 392] on span "UPI" at bounding box center [889, 394] width 20 height 15
click at [917, 398] on span "CASH" at bounding box center [919, 394] width 28 height 15
click at [973, 462] on button "Add Payment" at bounding box center [982, 464] width 208 height 20
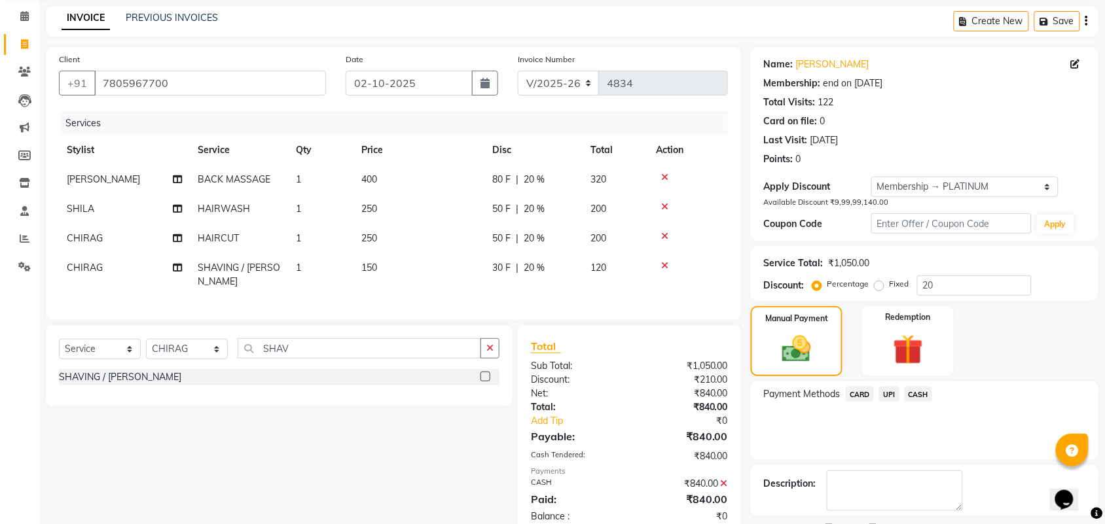
scroll to position [124, 0]
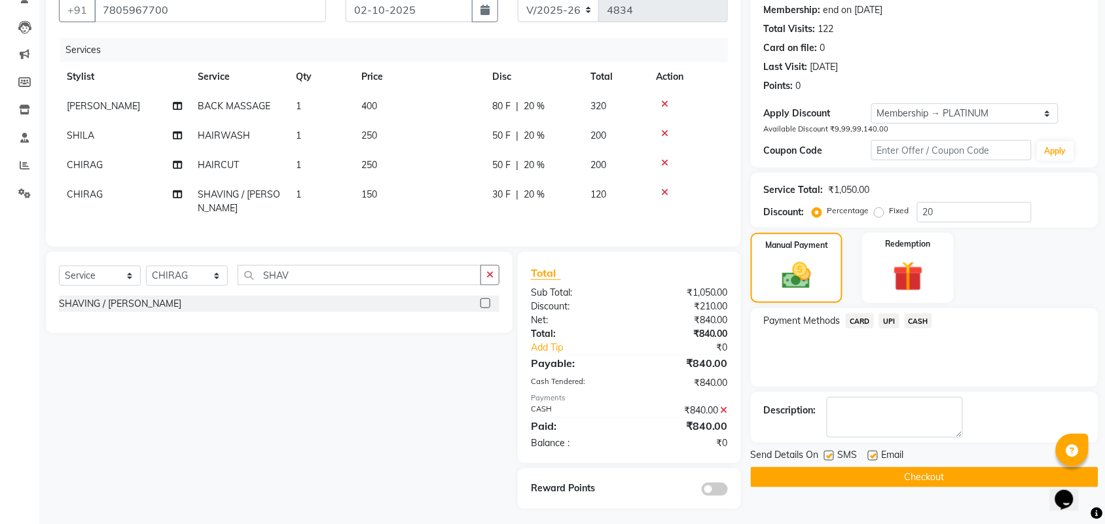
click at [977, 473] on button "Checkout" at bounding box center [925, 477] width 348 height 20
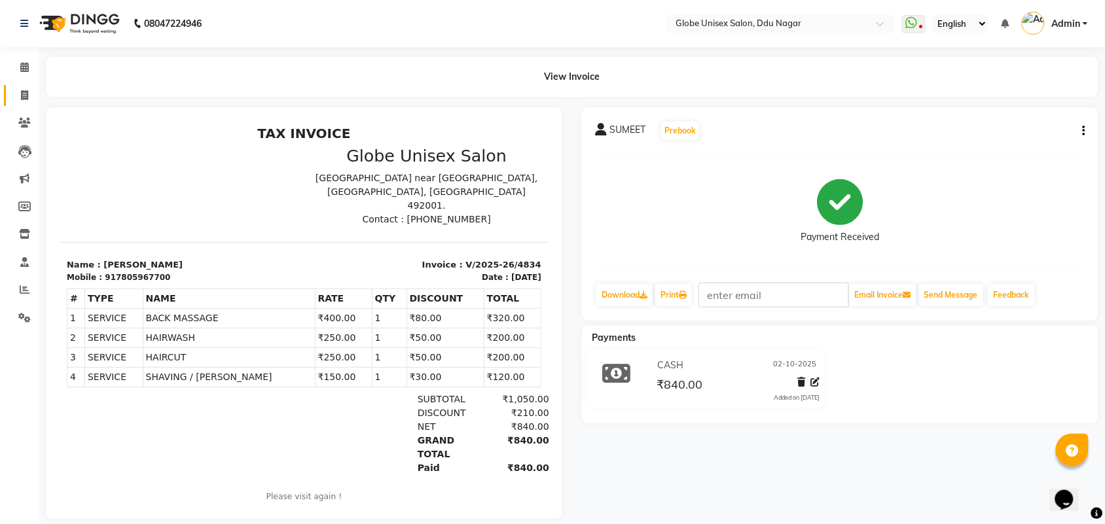
click at [27, 103] on link "Invoice" at bounding box center [19, 96] width 31 height 22
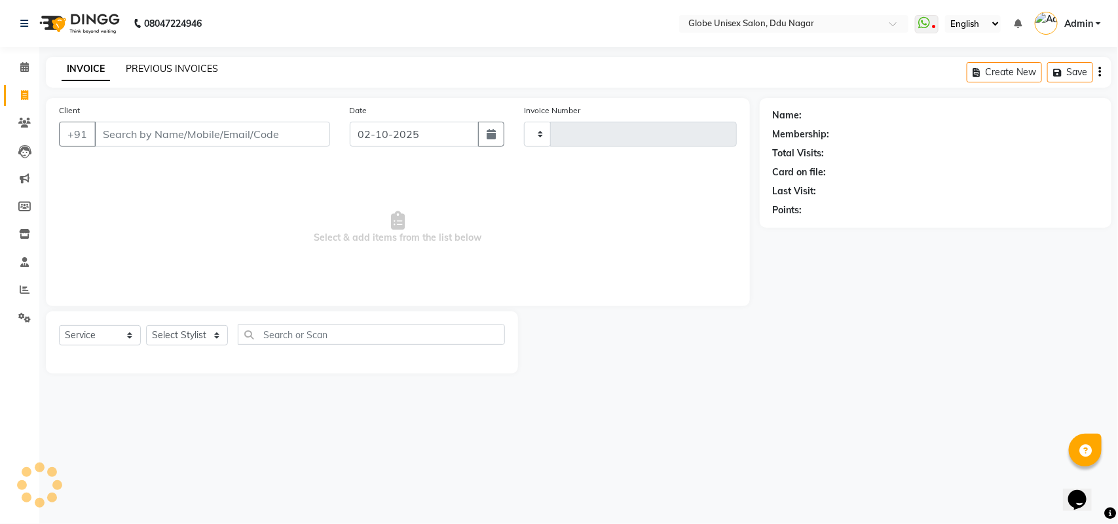
click at [171, 69] on link "PREVIOUS INVOICES" at bounding box center [172, 69] width 92 height 12
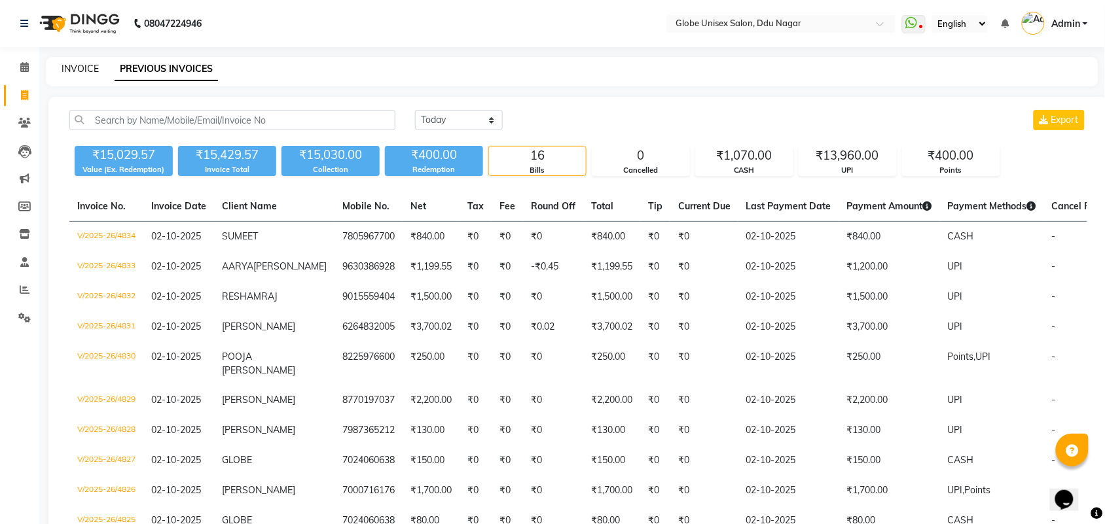
click at [96, 67] on link "INVOICE" at bounding box center [80, 69] width 37 height 12
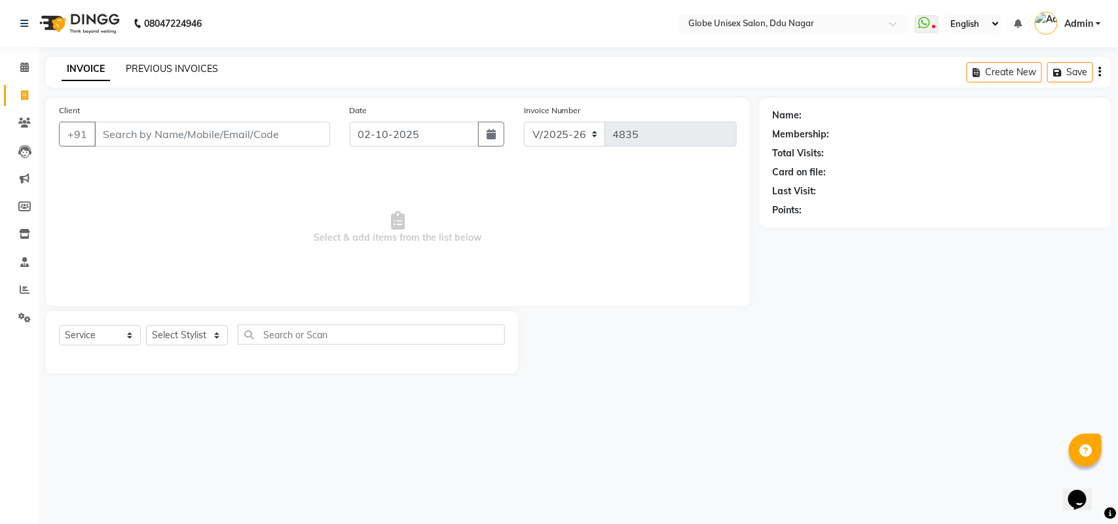
click at [194, 69] on link "PREVIOUS INVOICES" at bounding box center [172, 69] width 92 height 12
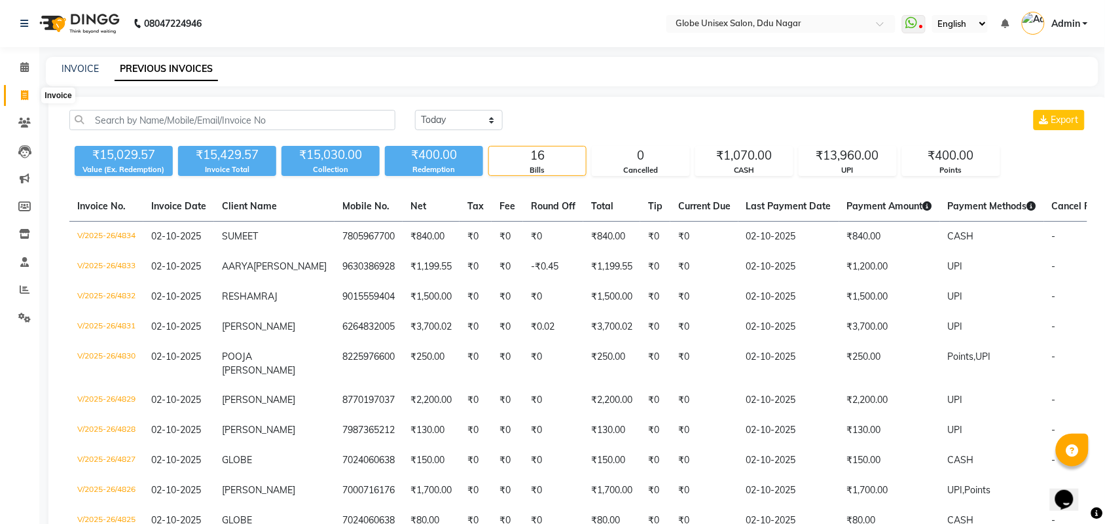
click at [23, 90] on icon at bounding box center [24, 95] width 7 height 10
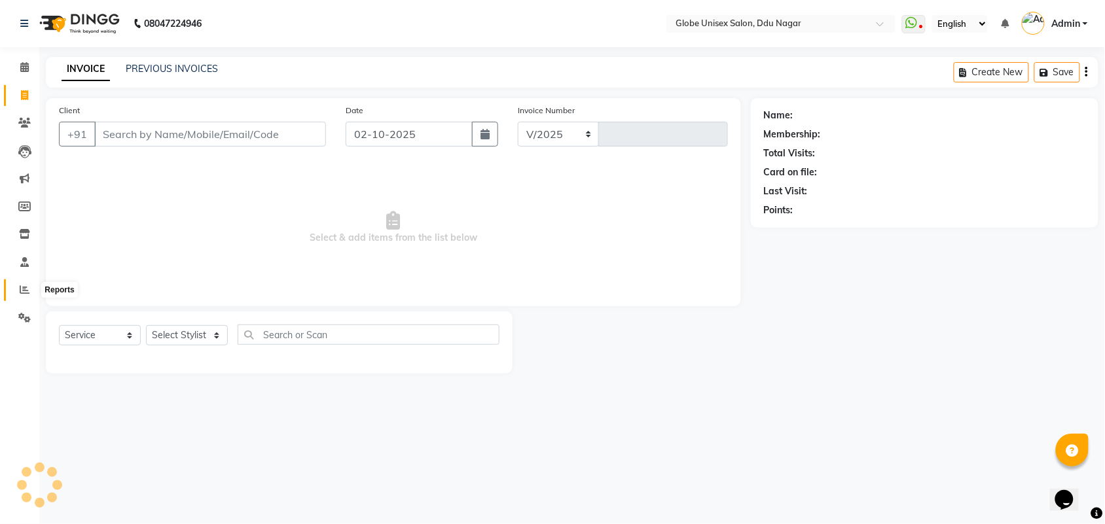
click at [18, 283] on span at bounding box center [24, 290] width 23 height 15
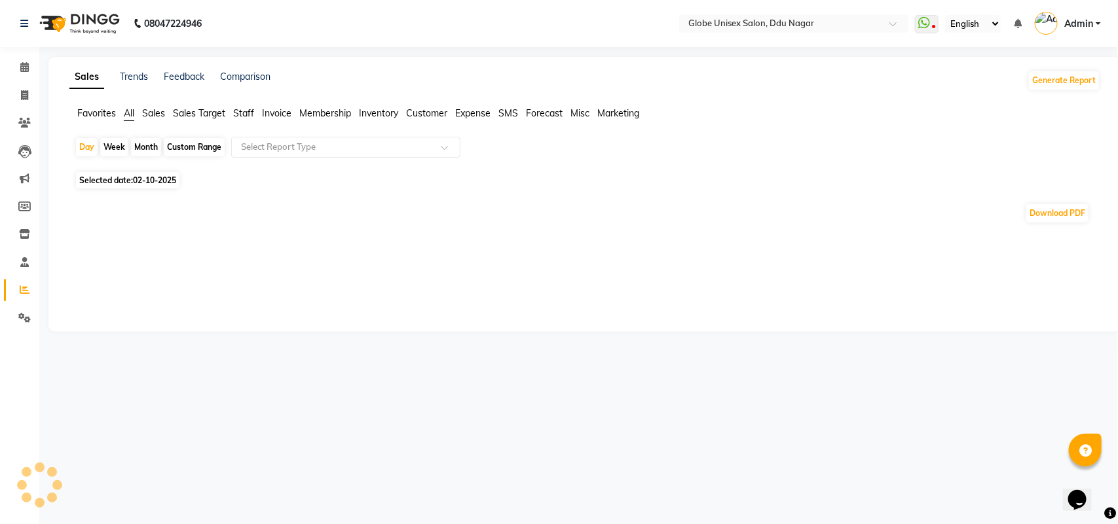
click at [238, 118] on span "Staff" at bounding box center [243, 113] width 21 height 12
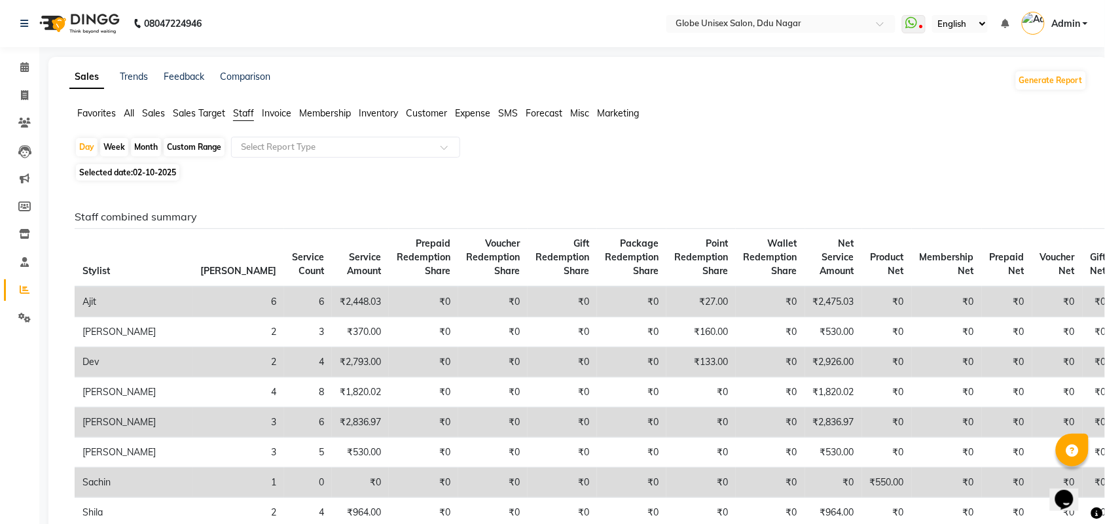
click at [151, 141] on div "Month" at bounding box center [146, 147] width 30 height 18
click at [142, 148] on div "Month" at bounding box center [146, 147] width 30 height 18
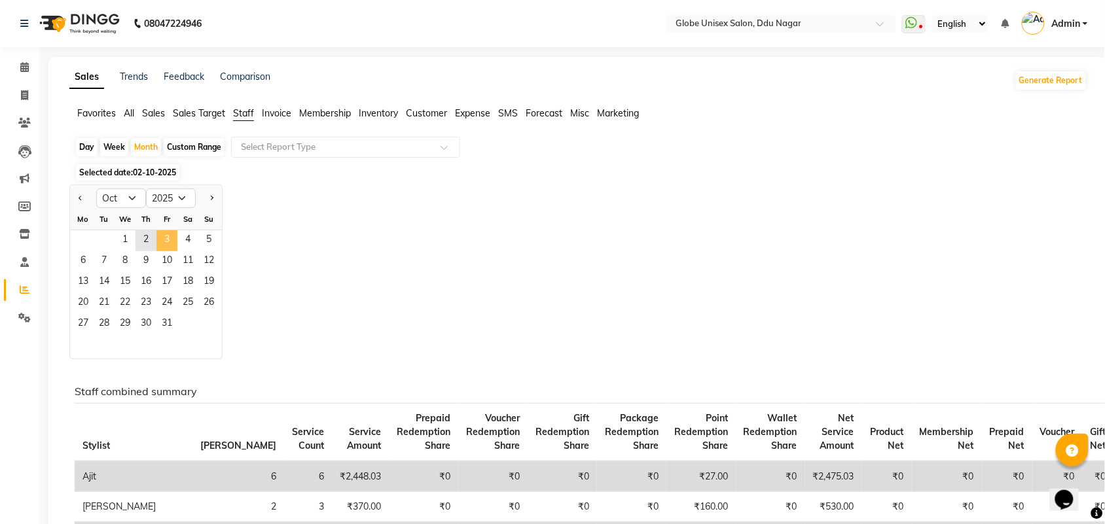
click at [168, 249] on span "3" at bounding box center [166, 240] width 21 height 21
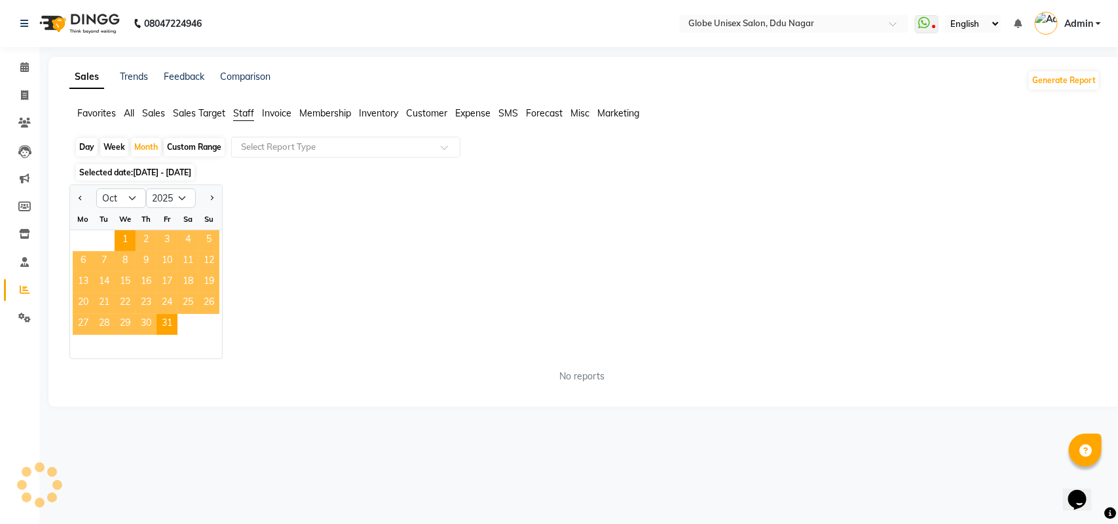
click at [361, 230] on div "Jan Feb Mar Apr May Jun [DATE] Aug Sep Oct Nov [DATE] 2016 2017 2018 2019 2020 …" at bounding box center [584, 272] width 1031 height 175
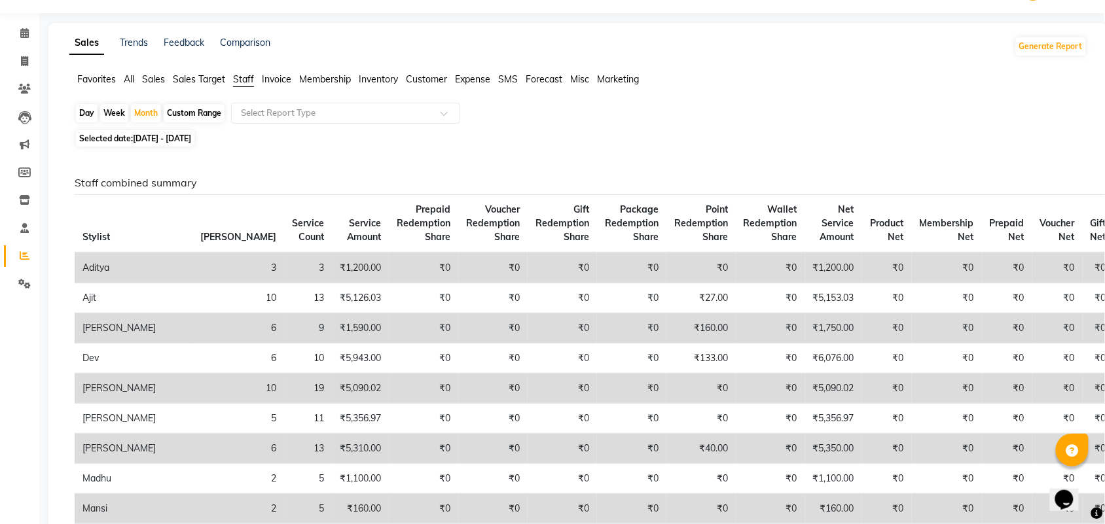
scroll to position [1, 0]
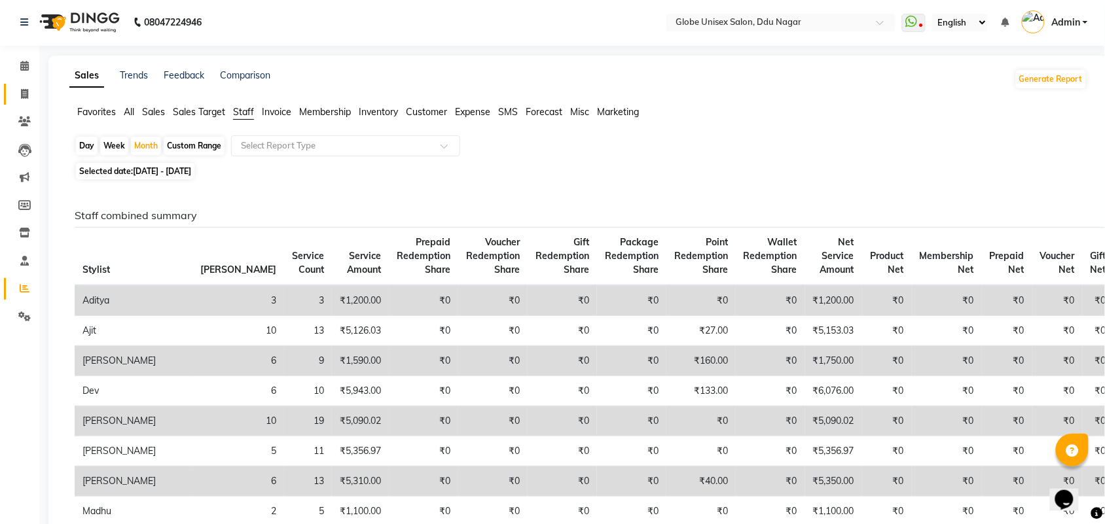
click at [14, 90] on span at bounding box center [24, 94] width 23 height 15
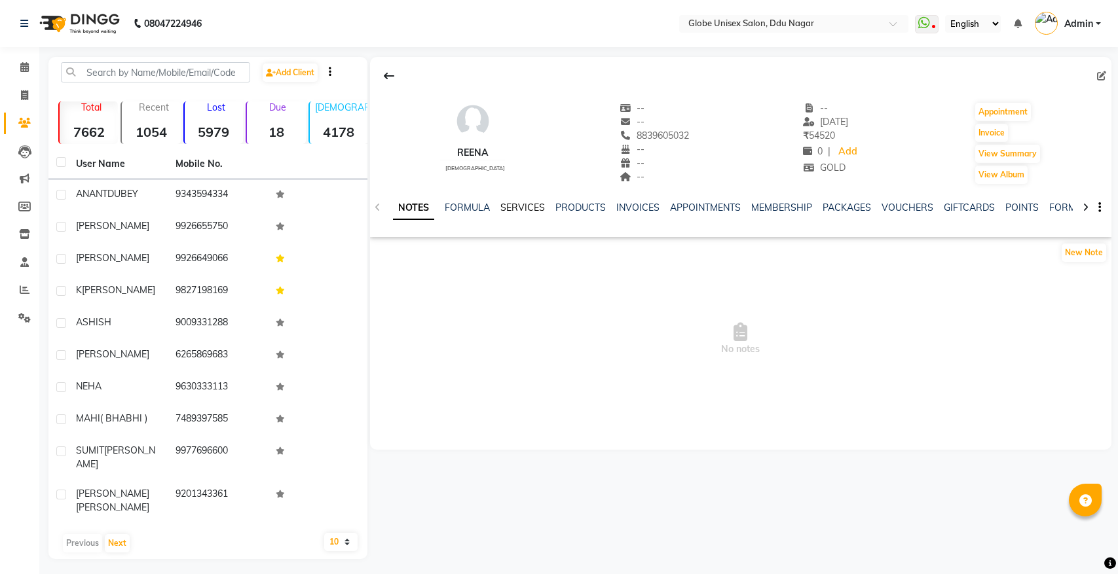
click at [509, 207] on link "SERVICES" at bounding box center [522, 208] width 45 height 12
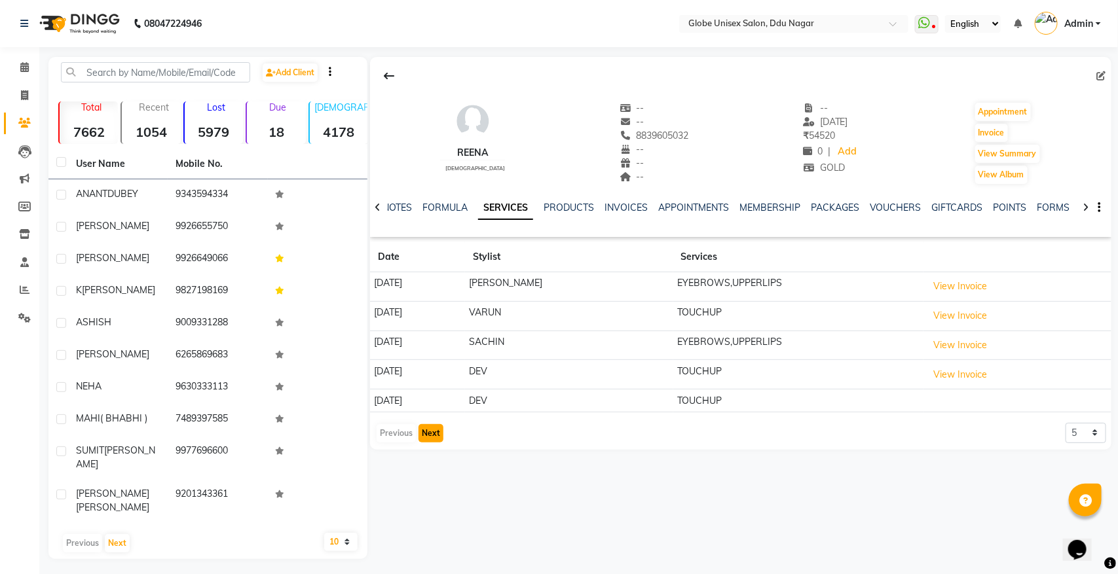
click at [431, 439] on button "Next" at bounding box center [430, 433] width 25 height 18
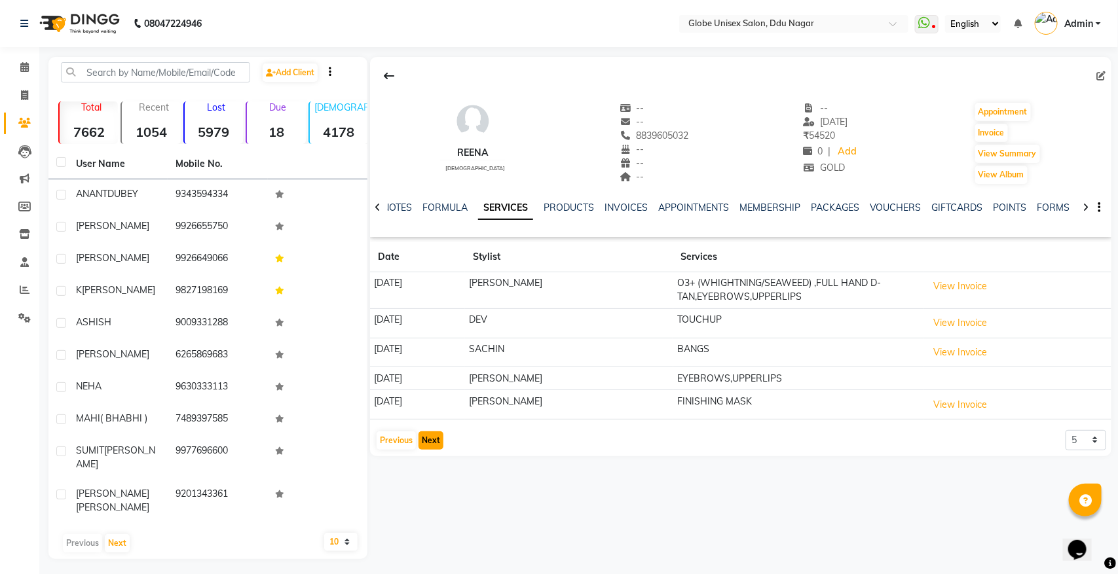
click at [431, 439] on button "Next" at bounding box center [430, 440] width 25 height 18
